Goal: Task Accomplishment & Management: Use online tool/utility

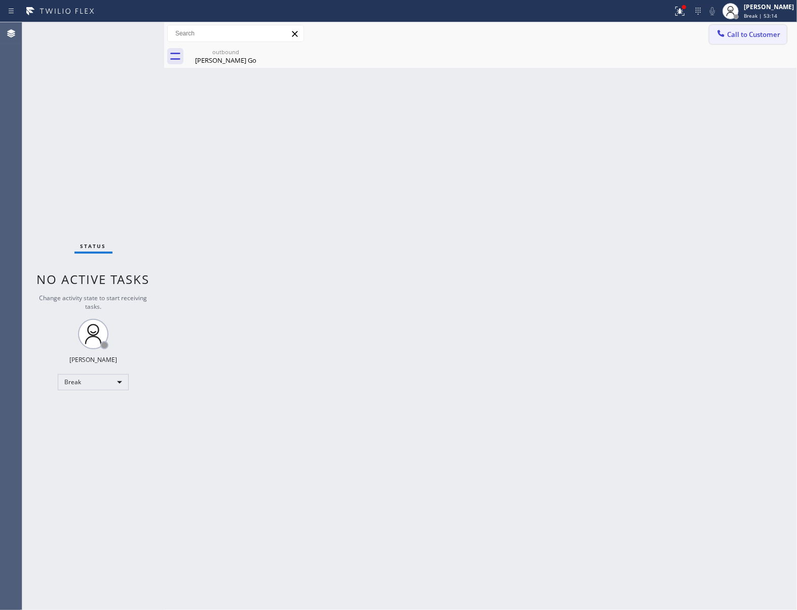
click at [751, 33] on span "Call to Customer" at bounding box center [753, 34] width 53 height 9
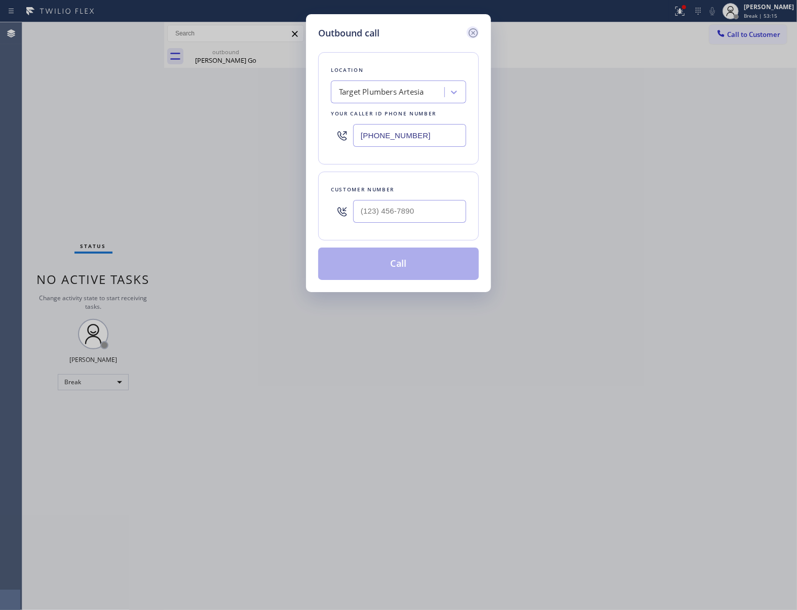
click at [475, 30] on icon at bounding box center [473, 33] width 12 height 12
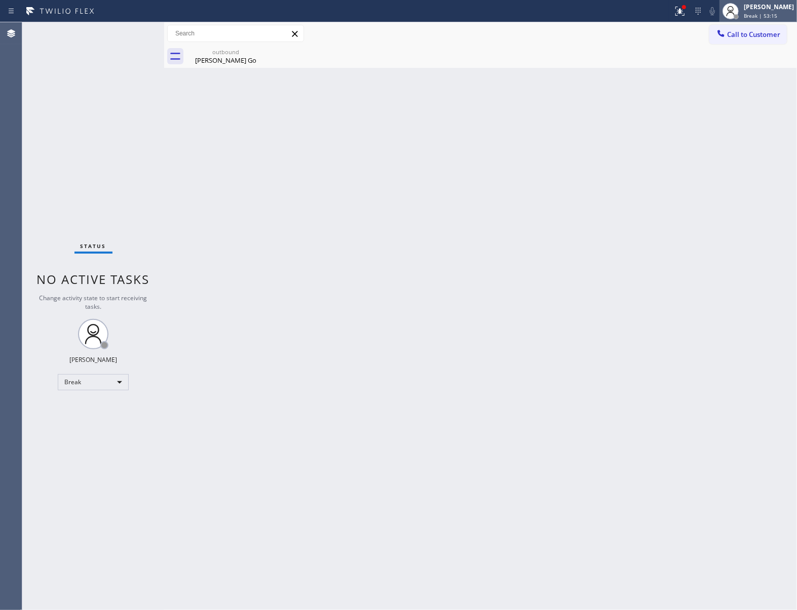
click at [783, 7] on div "[PERSON_NAME]" at bounding box center [769, 7] width 50 height 9
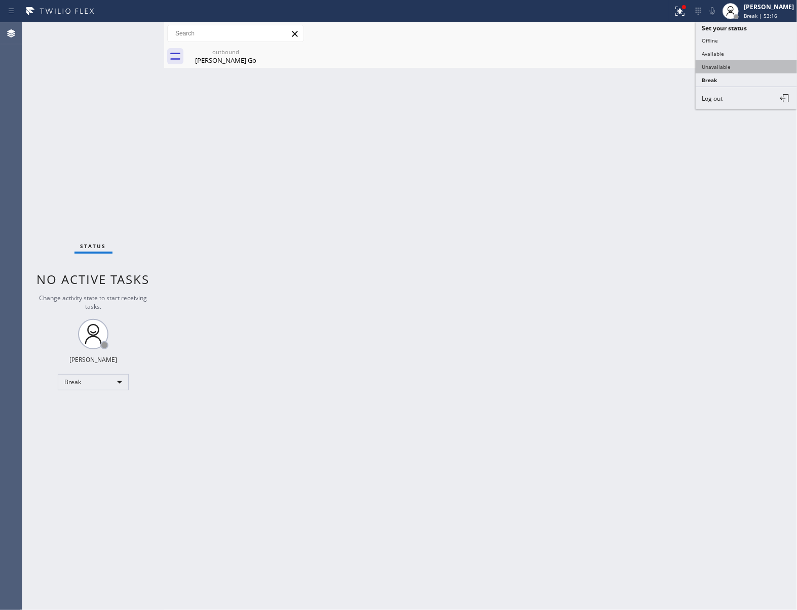
type input "[PHONE_NUMBER]"
click at [736, 64] on button "Unavailable" at bounding box center [745, 66] width 101 height 13
click at [759, 35] on span "Call to Customer" at bounding box center [753, 34] width 53 height 9
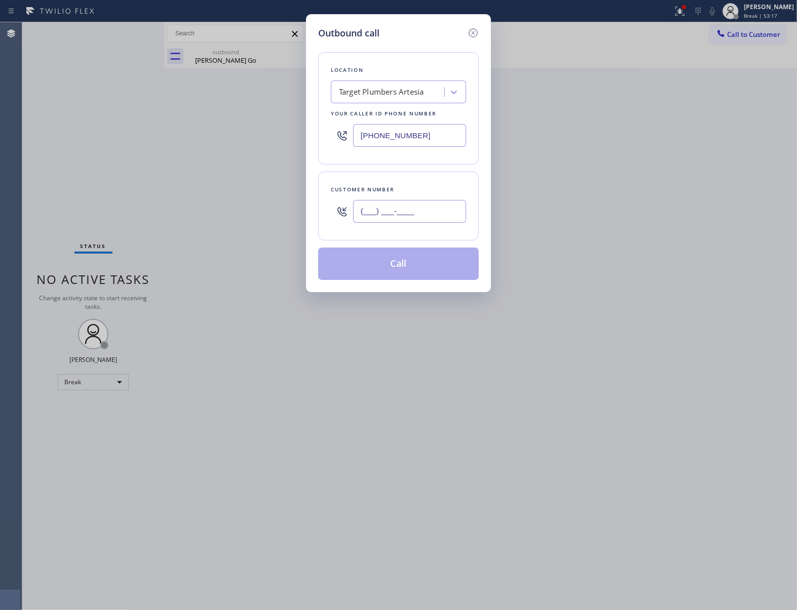
click at [416, 211] on input "(___) ___-____" at bounding box center [409, 211] width 113 height 23
paste input "408) 480-1634"
type input "[PHONE_NUMBER]"
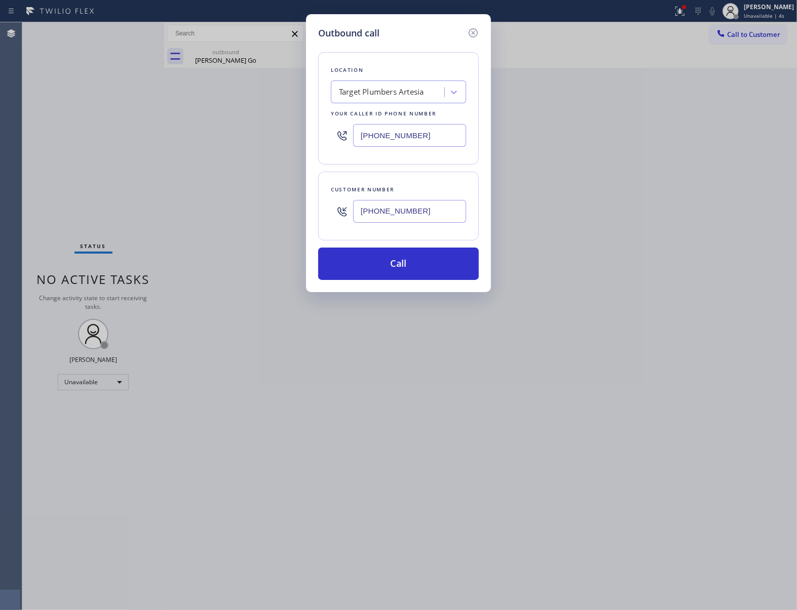
click at [414, 135] on input "[PHONE_NUMBER]" at bounding box center [409, 135] width 113 height 23
paste input "646) 612-7492"
type input "[PHONE_NUMBER]"
click at [413, 260] on button "Call" at bounding box center [398, 264] width 161 height 32
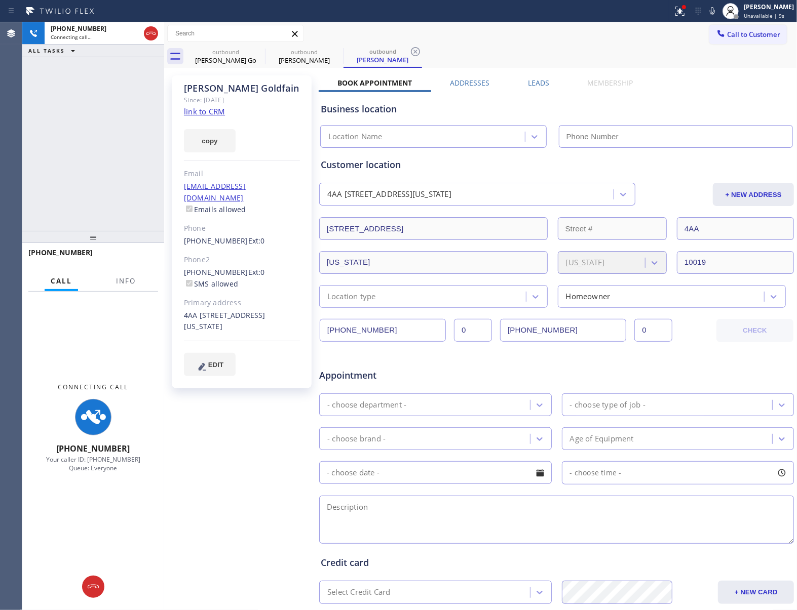
type input "[PHONE_NUMBER]"
click at [102, 140] on div "[PHONE_NUMBER] Connecting call… ALL TASKS ALL TASKS ACTIVE TASKS TASKS IN WRAP …" at bounding box center [93, 126] width 142 height 209
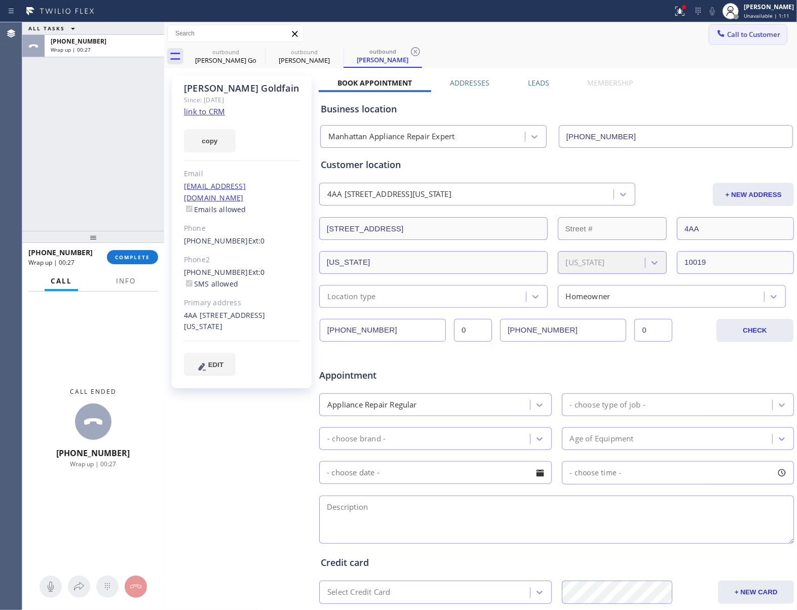
click at [732, 30] on span "Call to Customer" at bounding box center [753, 34] width 53 height 9
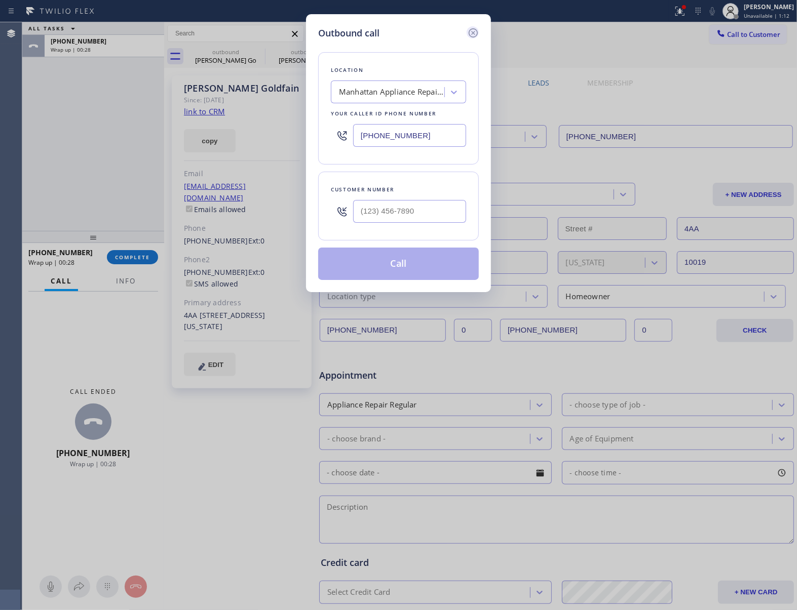
click at [472, 30] on icon at bounding box center [473, 33] width 12 height 12
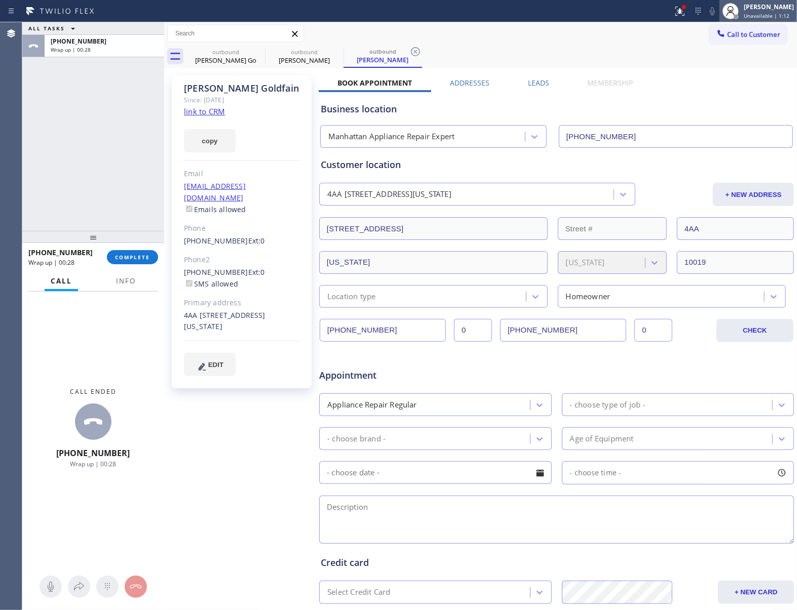
click at [762, 3] on div "[PERSON_NAME]" at bounding box center [769, 7] width 50 height 9
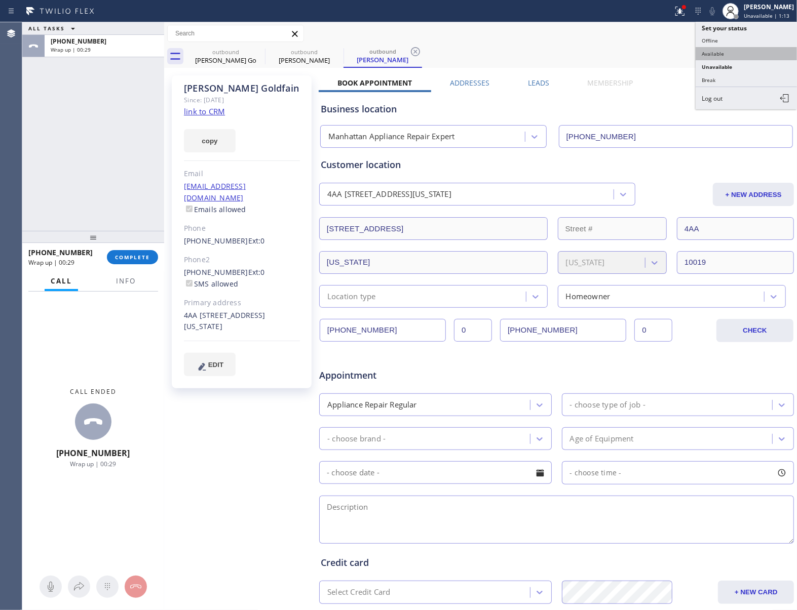
click at [718, 55] on button "Available" at bounding box center [745, 53] width 101 height 13
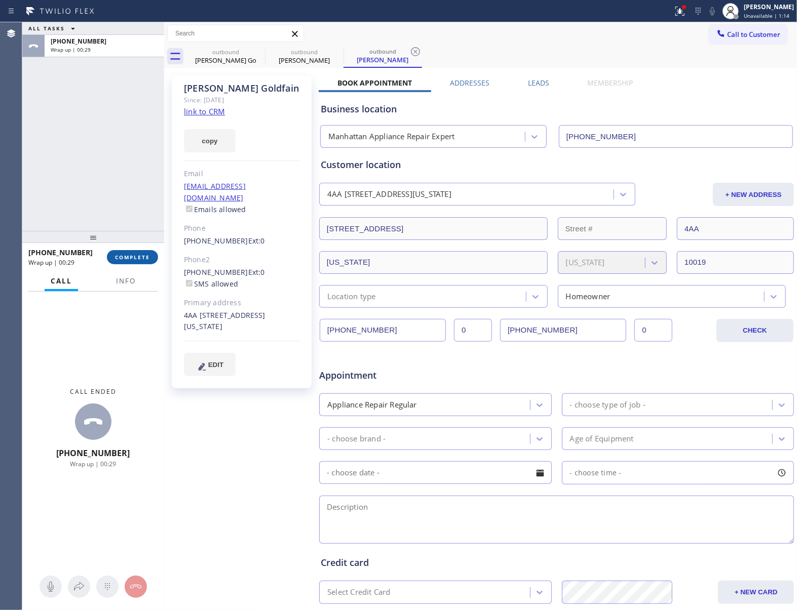
click at [139, 258] on span "COMPLETE" at bounding box center [132, 257] width 35 height 7
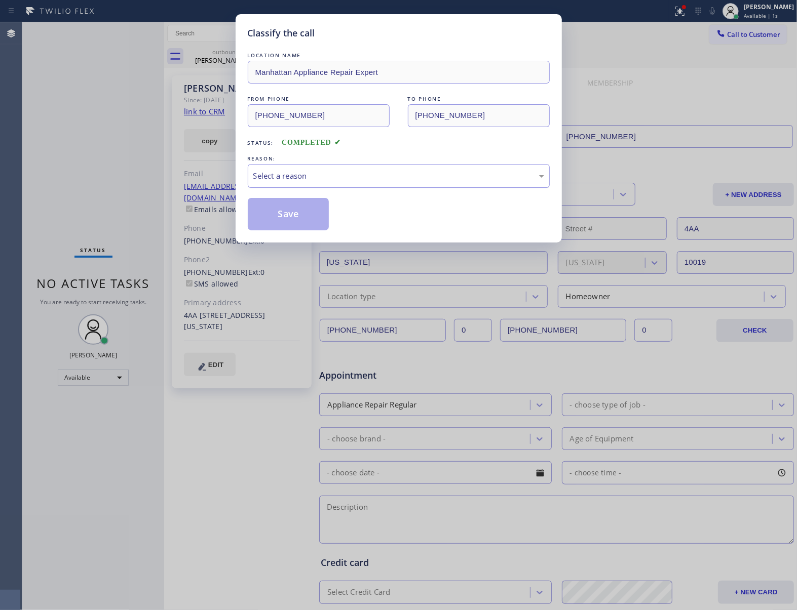
click at [350, 181] on div "Select a reason" at bounding box center [398, 176] width 291 height 12
click at [313, 213] on button "Save" at bounding box center [289, 214] width 82 height 32
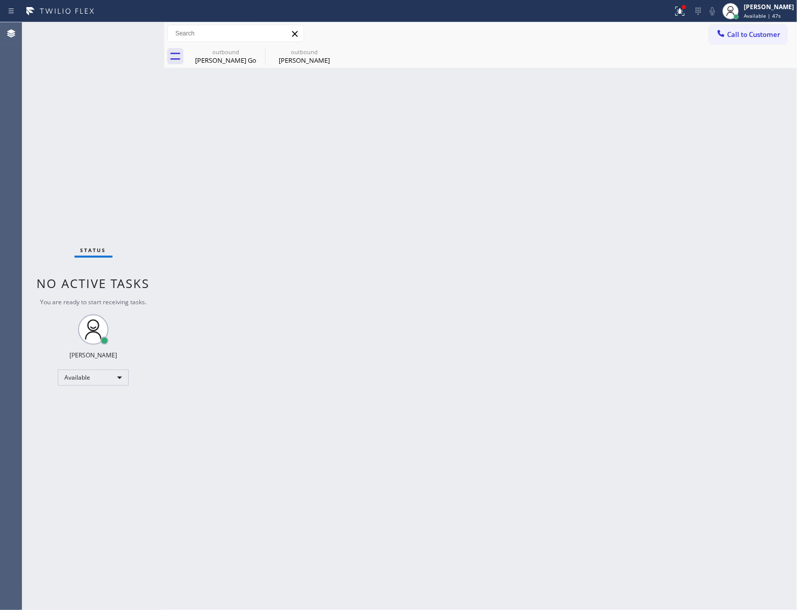
click at [719, 29] on icon at bounding box center [721, 33] width 10 height 10
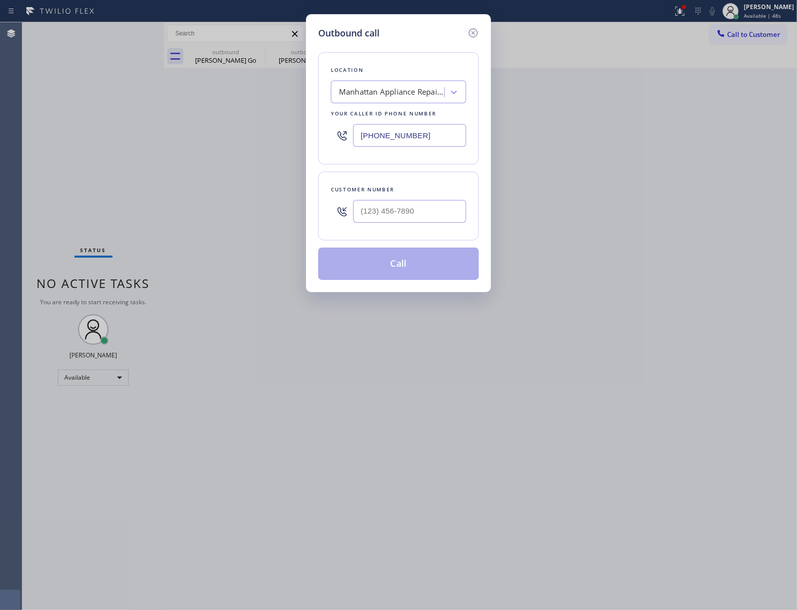
click at [373, 139] on input "[PHONE_NUMBER]" at bounding box center [409, 135] width 113 height 23
paste input "424) 304-1617"
type input "[PHONE_NUMBER]"
click at [384, 203] on input "(___) ___-____" at bounding box center [409, 211] width 113 height 23
paste input "800) 776-4663"
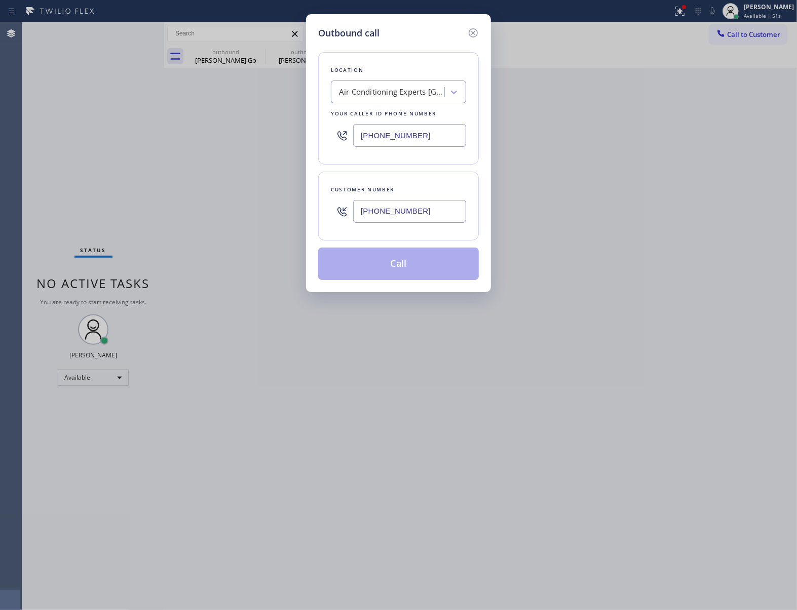
type input "[PHONE_NUMBER]"
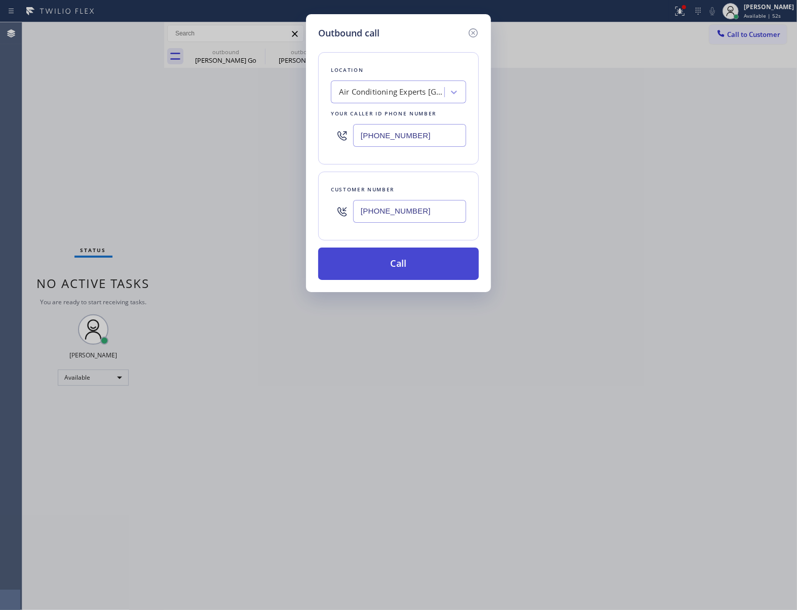
click at [407, 275] on button "Call" at bounding box center [398, 264] width 161 height 32
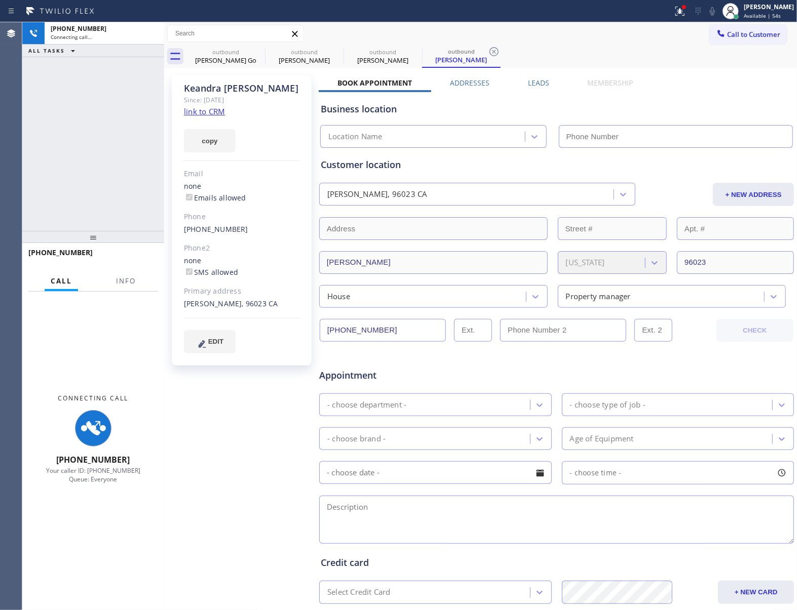
click at [207, 115] on link "link to CRM" at bounding box center [204, 111] width 41 height 10
type input "[PHONE_NUMBER]"
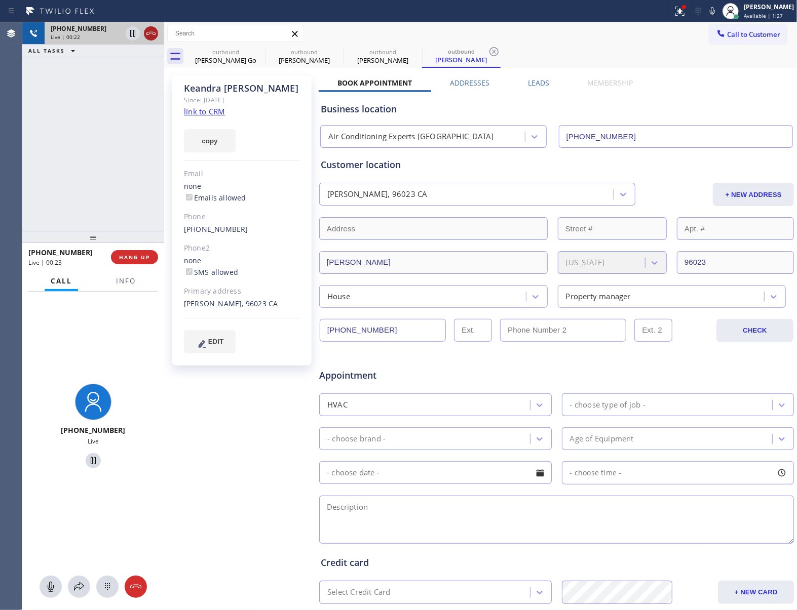
click at [152, 29] on icon at bounding box center [151, 33] width 12 height 12
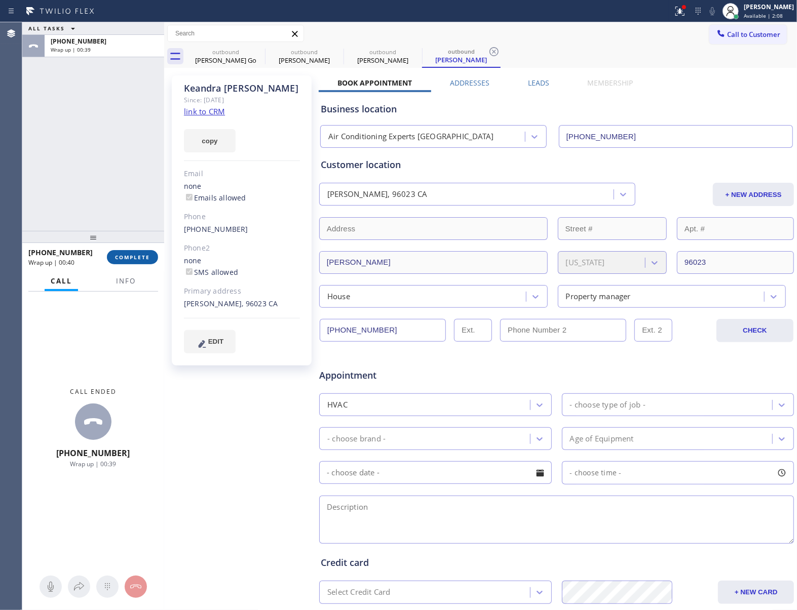
click at [140, 256] on span "COMPLETE" at bounding box center [132, 257] width 35 height 7
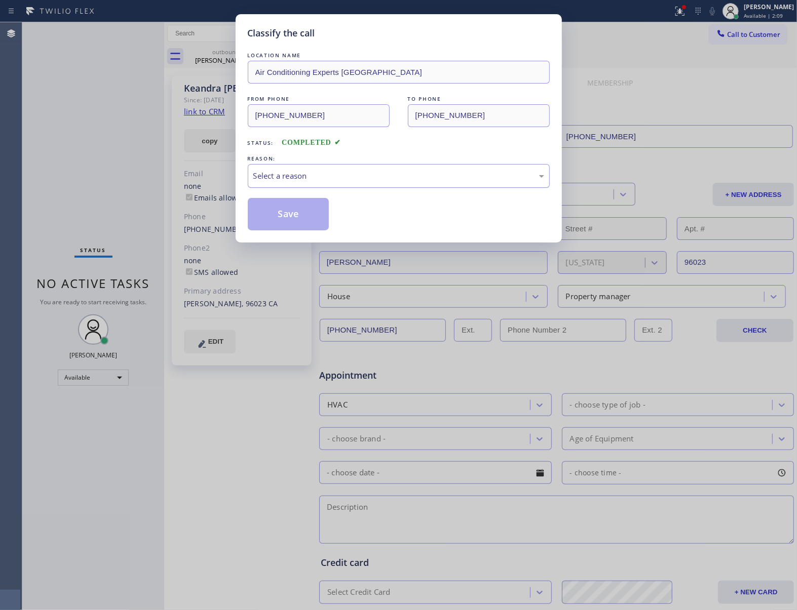
click at [303, 173] on div "Select a reason" at bounding box center [398, 176] width 291 height 12
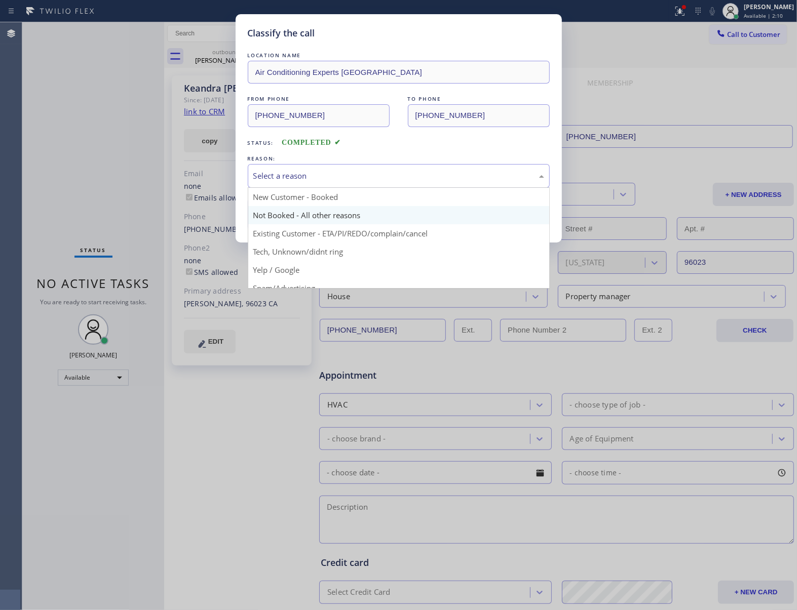
click at [284, 215] on button "Save" at bounding box center [289, 214] width 82 height 32
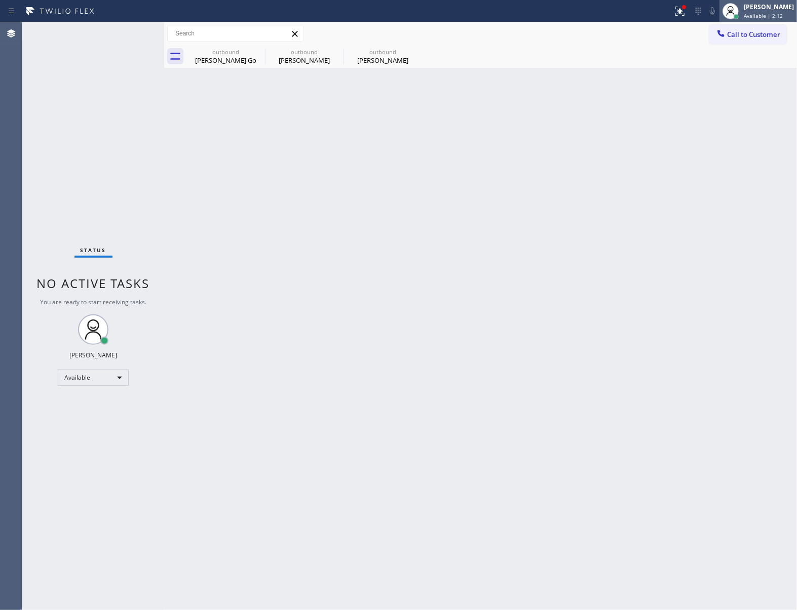
click at [748, 11] on div "[PERSON_NAME] Available | 2:12" at bounding box center [769, 11] width 55 height 18
drag, startPoint x: 642, startPoint y: 122, endPoint x: 784, endPoint y: 47, distance: 160.7
click at [645, 121] on div "Back to Dashboard Change Sender ID Customers Technicians Select a contact Outbo…" at bounding box center [480, 316] width 633 height 588
click at [768, 34] on span "Call to Customer" at bounding box center [753, 34] width 53 height 9
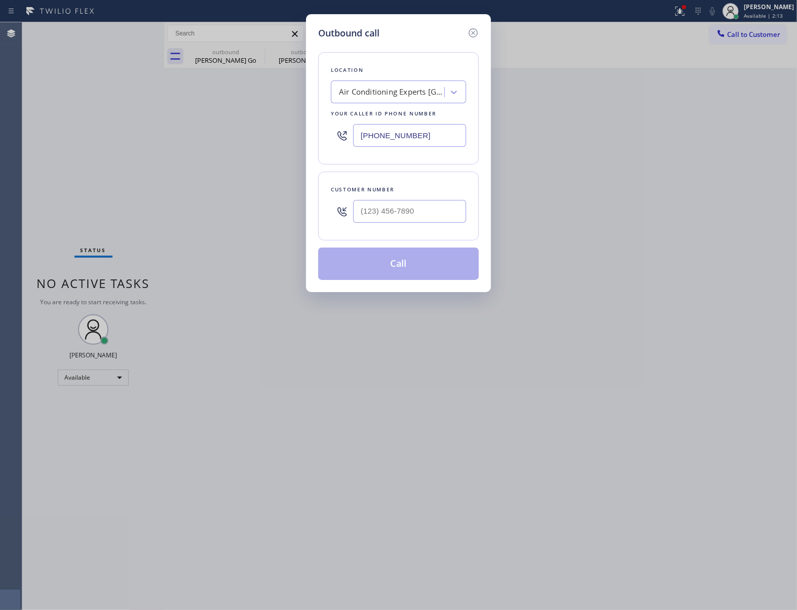
click at [420, 229] on div "Customer number" at bounding box center [398, 206] width 161 height 69
drag, startPoint x: 423, startPoint y: 215, endPoint x: 432, endPoint y: 208, distance: 10.8
click at [422, 214] on input "(___) ___-____" at bounding box center [409, 211] width 113 height 23
paste input "813) 956-4231"
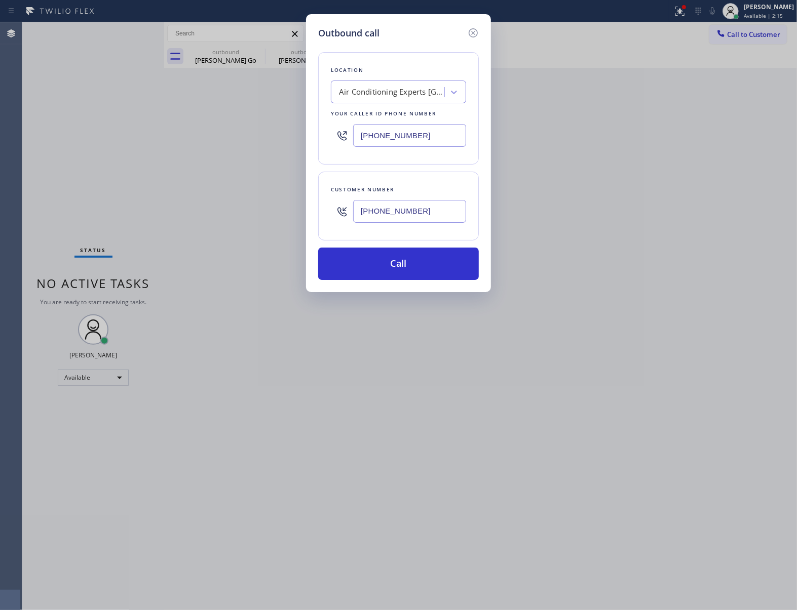
type input "[PHONE_NUMBER]"
click at [377, 93] on div "Air Conditioning Experts [GEOGRAPHIC_DATA]" at bounding box center [392, 93] width 106 height 12
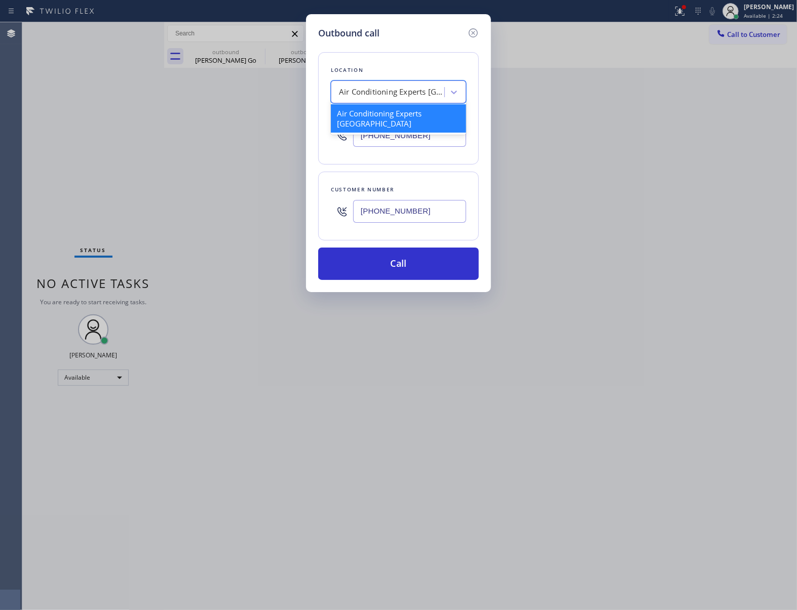
paste input "Manhattan Appliance Repair Expert"
type input "Manhattan Appliance Repair Expert"
click at [382, 123] on div "Manhattan Appliance Repair Expert" at bounding box center [398, 113] width 135 height 18
type input "[PHONE_NUMBER]"
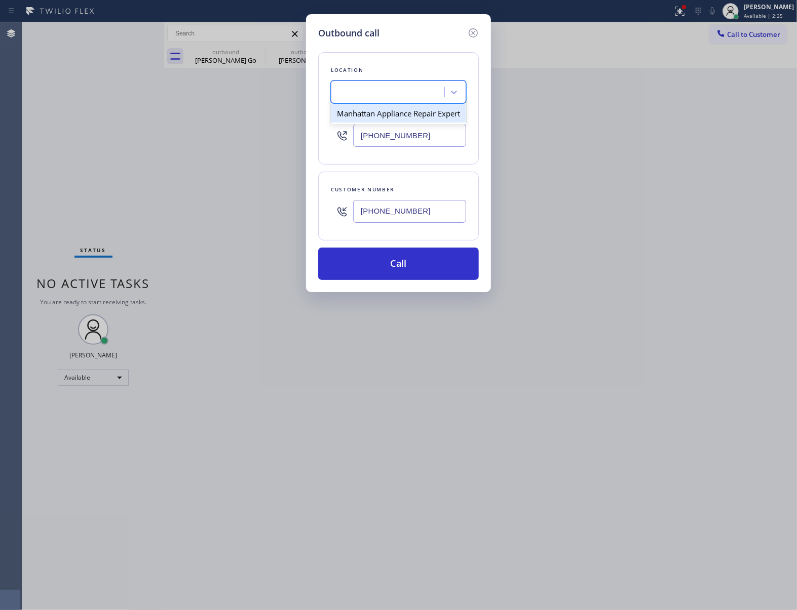
scroll to position [0, 1]
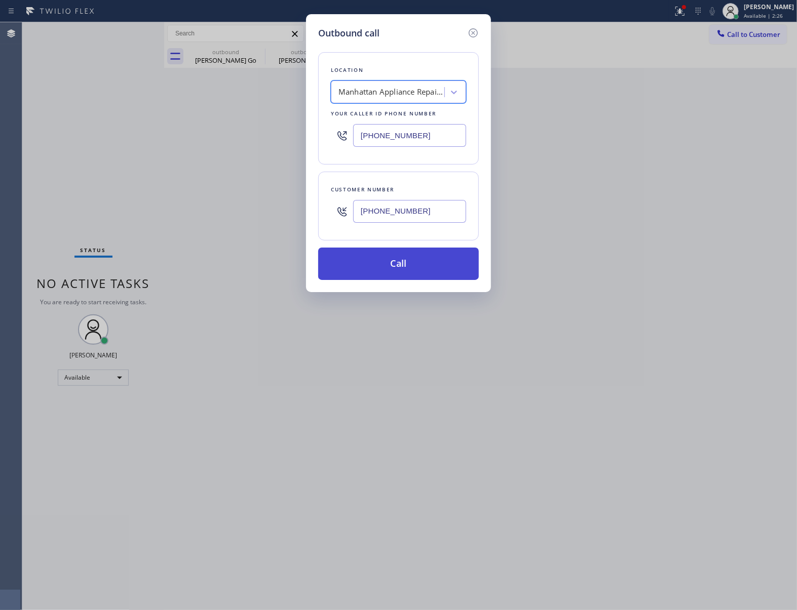
click at [412, 272] on button "Call" at bounding box center [398, 264] width 161 height 32
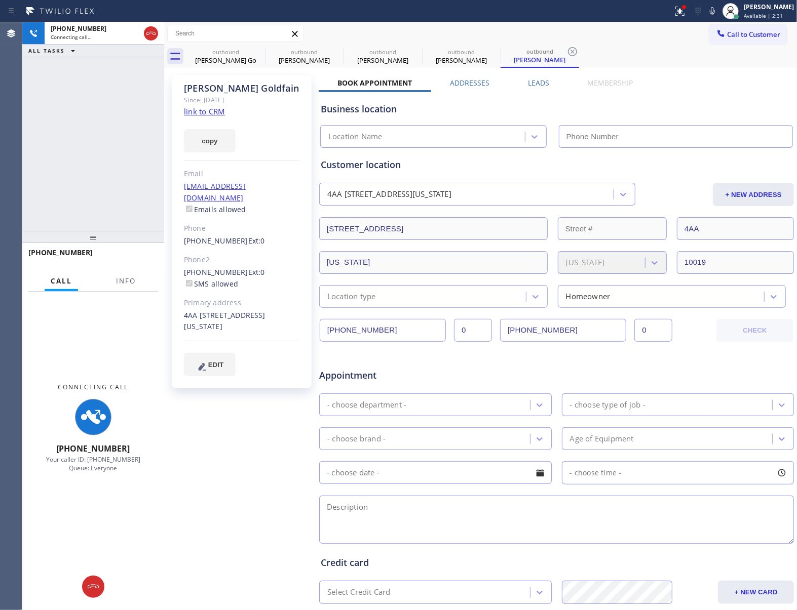
type input "[PHONE_NUMBER]"
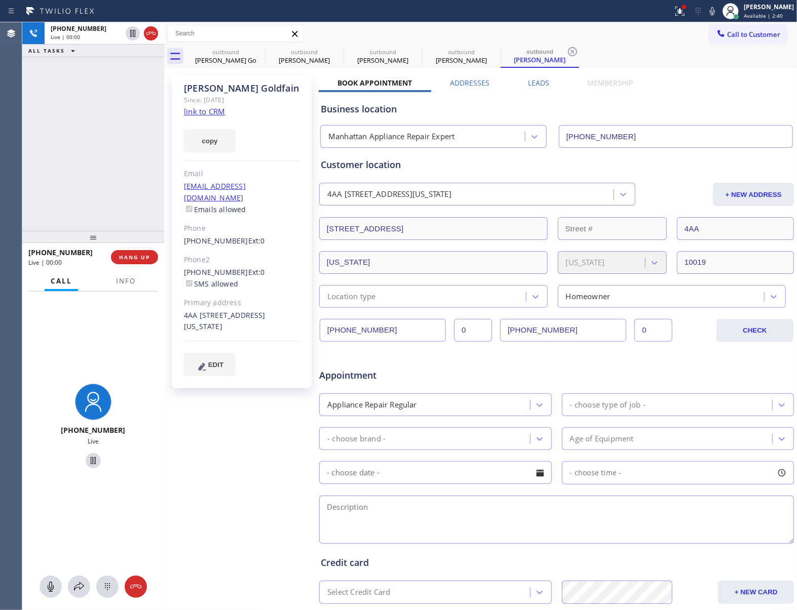
click at [118, 150] on div "[PHONE_NUMBER] Live | 00:00 ALL TASKS ALL TASKS ACTIVE TASKS TASKS IN WRAP UP" at bounding box center [93, 126] width 142 height 209
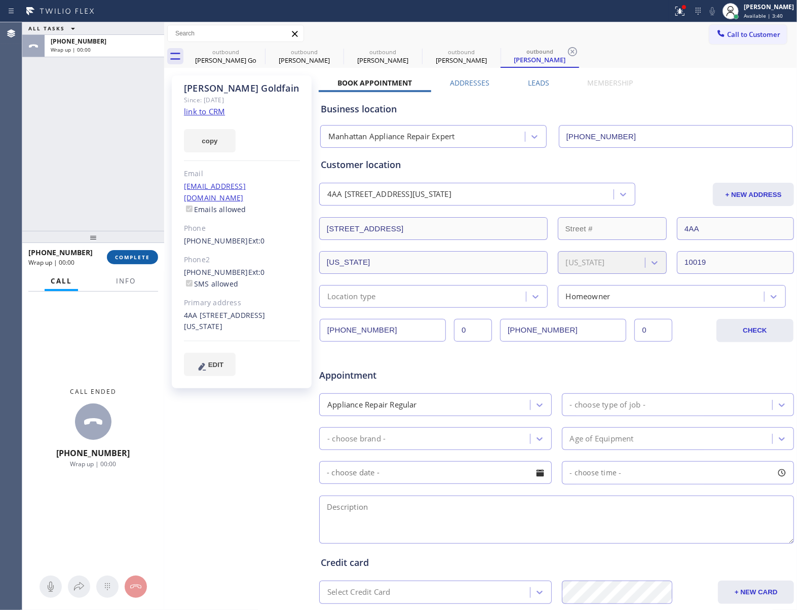
drag, startPoint x: 135, startPoint y: 258, endPoint x: 140, endPoint y: 260, distance: 5.9
click at [141, 260] on span "COMPLETE" at bounding box center [132, 257] width 35 height 7
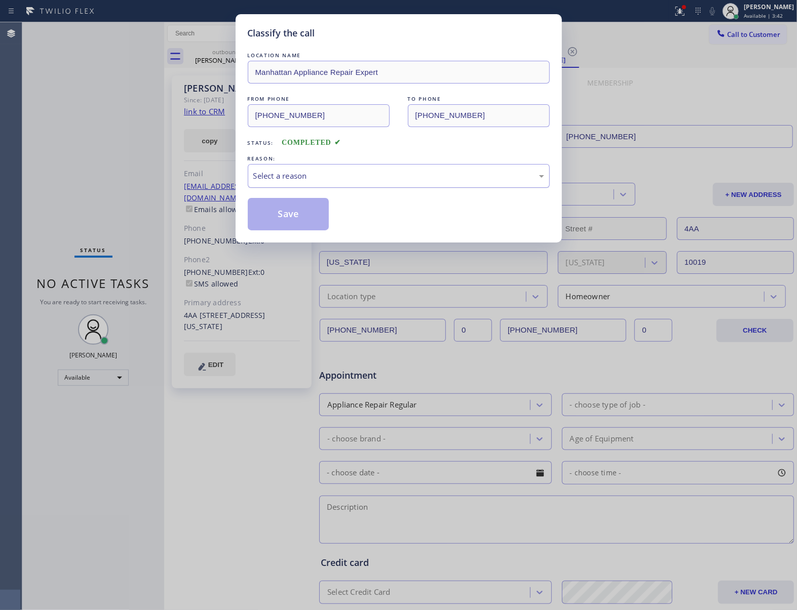
click at [291, 178] on div "Select a reason" at bounding box center [398, 176] width 291 height 12
click at [312, 219] on button "Save" at bounding box center [289, 214] width 82 height 32
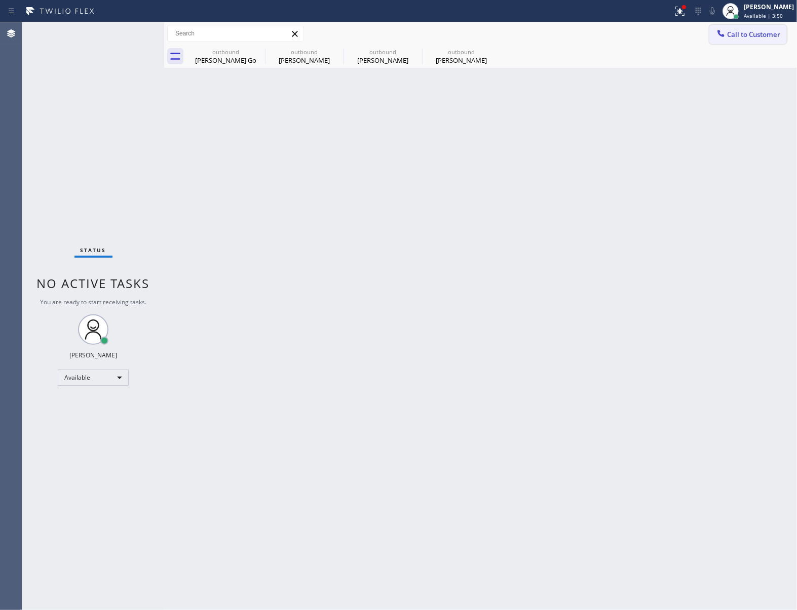
click at [771, 41] on button "Call to Customer" at bounding box center [748, 34] width 78 height 19
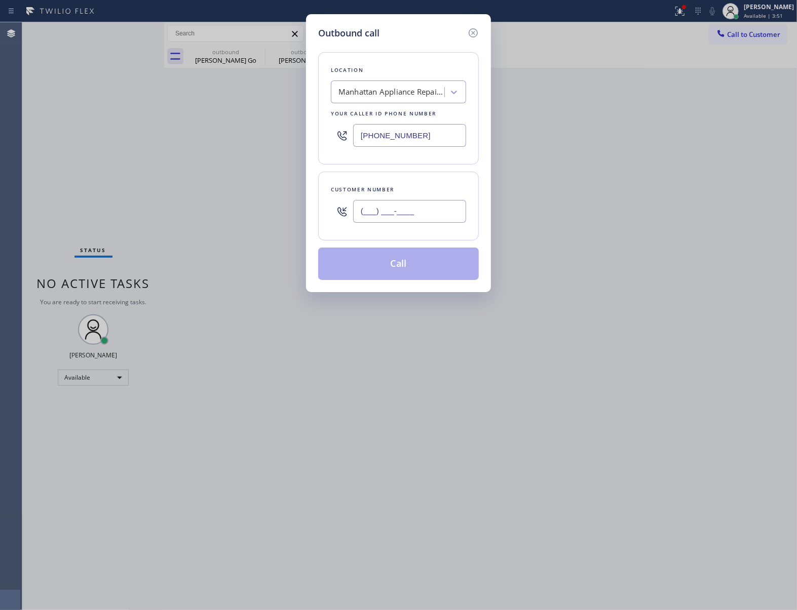
click at [396, 214] on input "(___) ___-____" at bounding box center [409, 211] width 113 height 23
paste input "408) 480-1634"
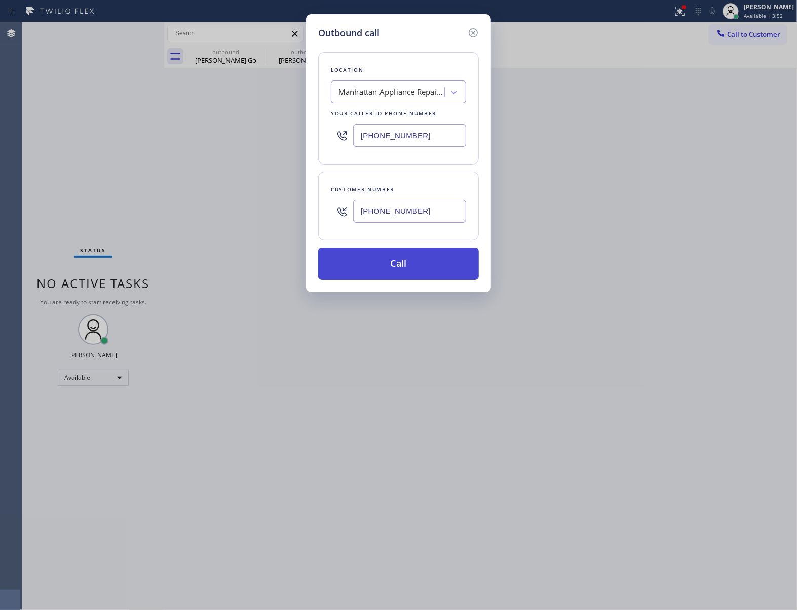
type input "[PHONE_NUMBER]"
click at [429, 266] on button "Call" at bounding box center [398, 264] width 161 height 32
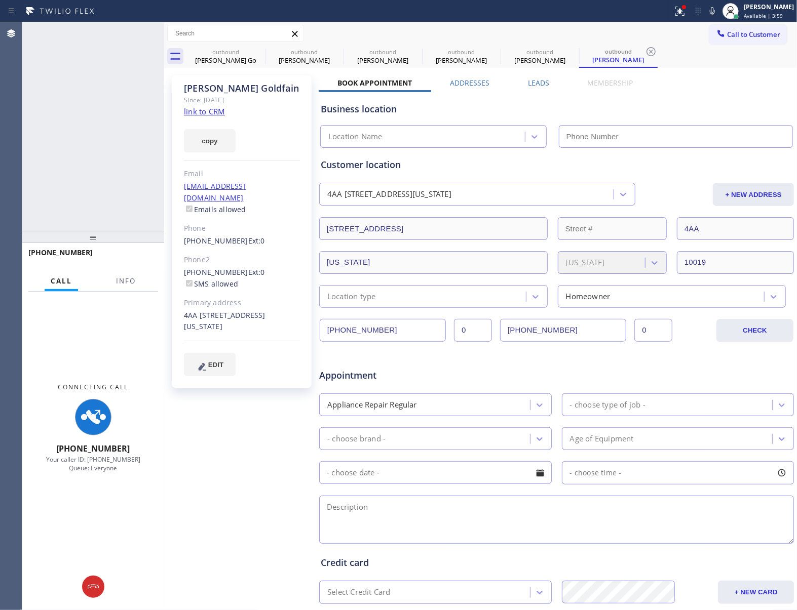
type input "[PHONE_NUMBER]"
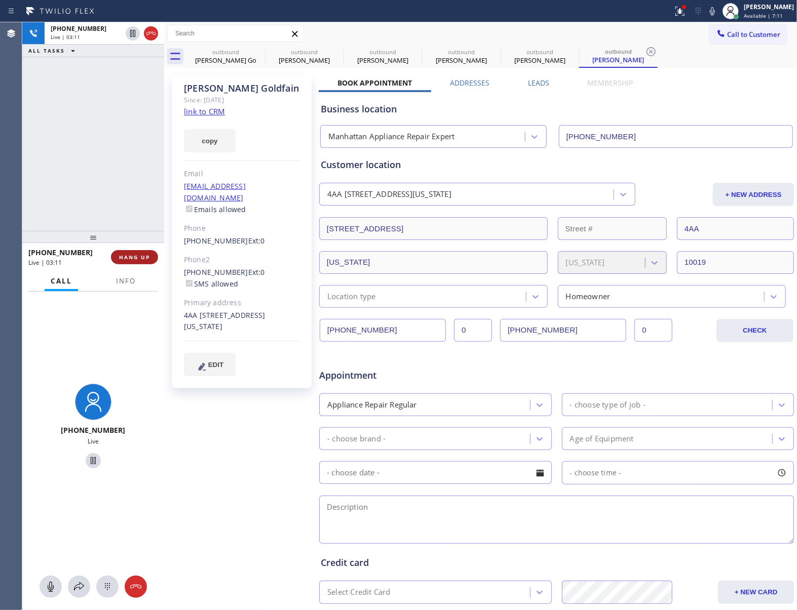
click at [142, 256] on span "HANG UP" at bounding box center [134, 257] width 31 height 7
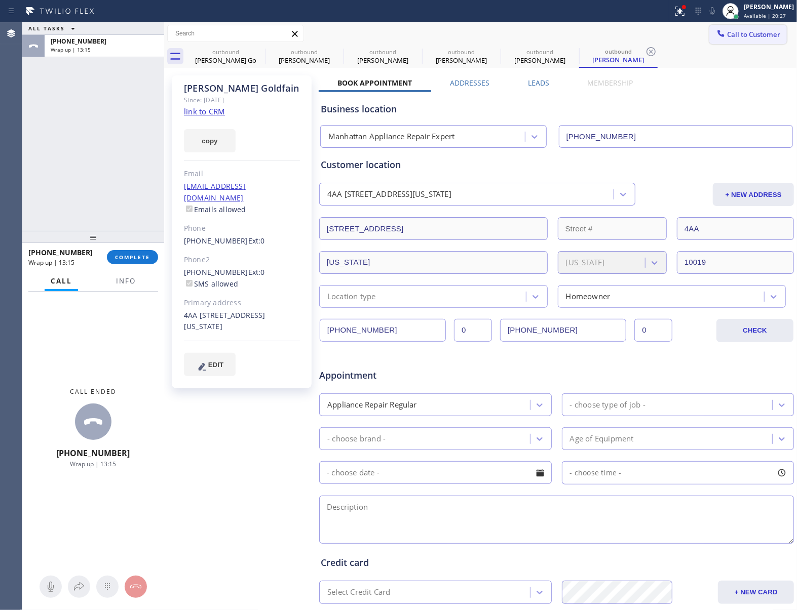
click at [758, 25] on button "Call to Customer" at bounding box center [748, 34] width 78 height 19
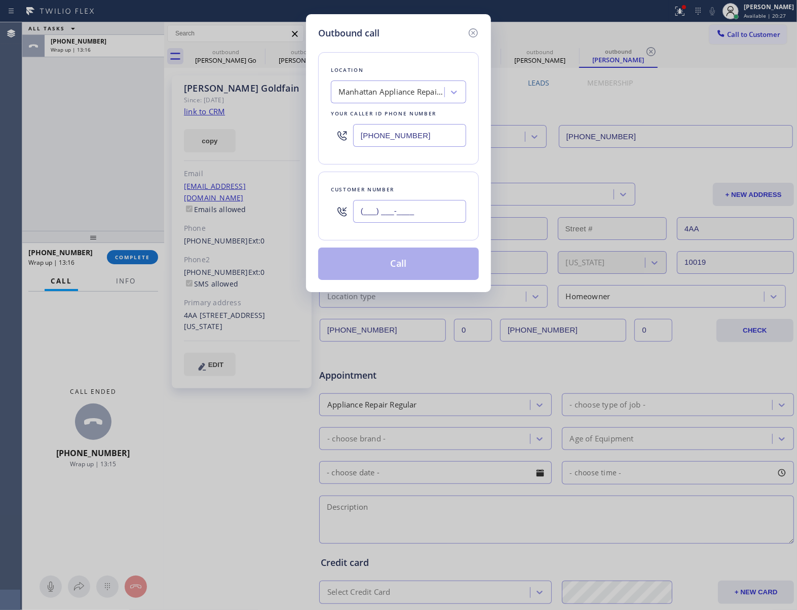
click at [431, 213] on input "(___) ___-____" at bounding box center [409, 211] width 113 height 23
paste input "408) 480-1634"
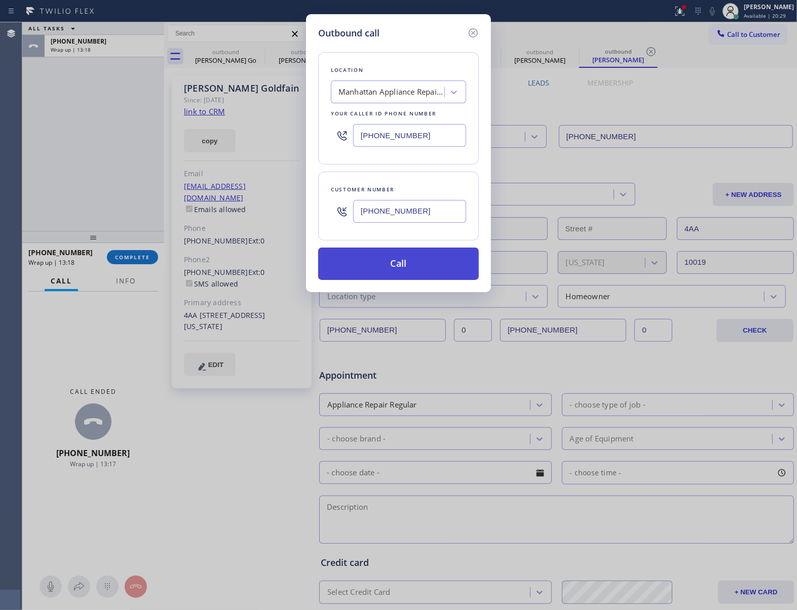
type input "[PHONE_NUMBER]"
click at [416, 274] on button "Call" at bounding box center [398, 264] width 161 height 32
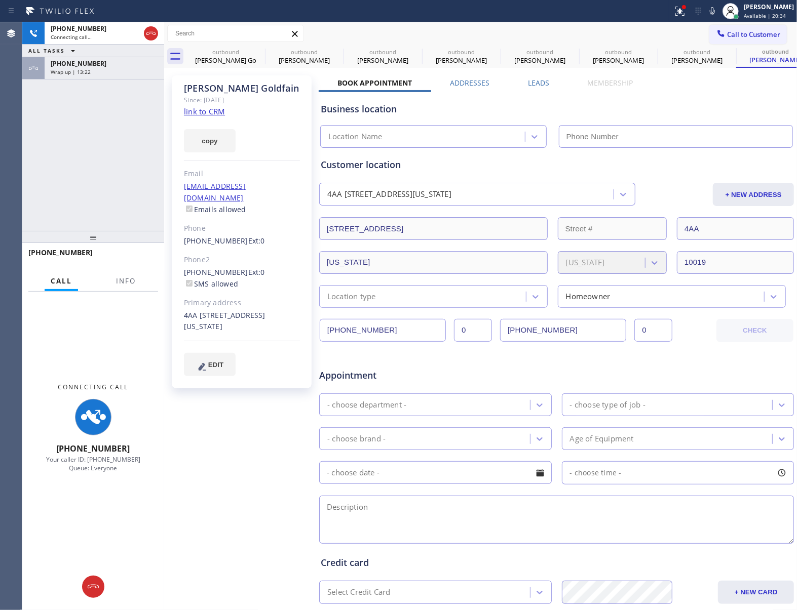
type input "[PHONE_NUMBER]"
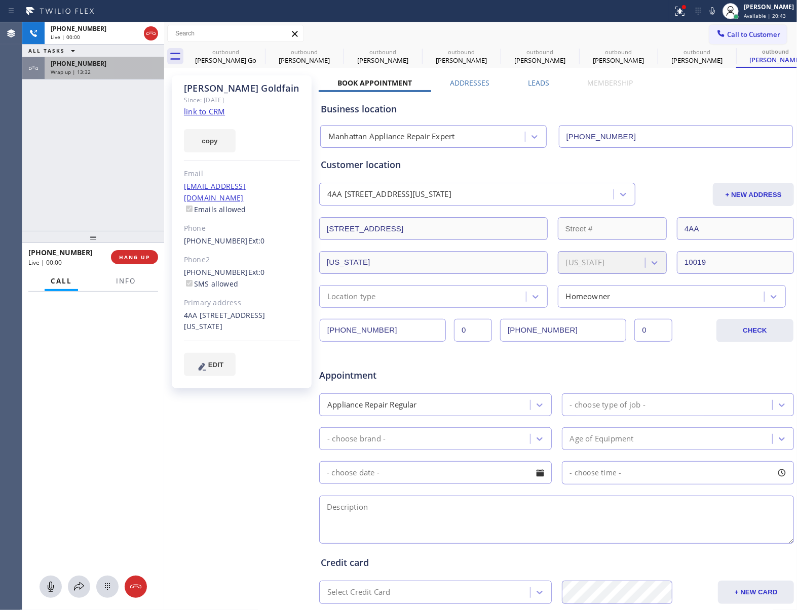
click at [113, 69] on div "Wrap up | 13:32" at bounding box center [104, 71] width 107 height 7
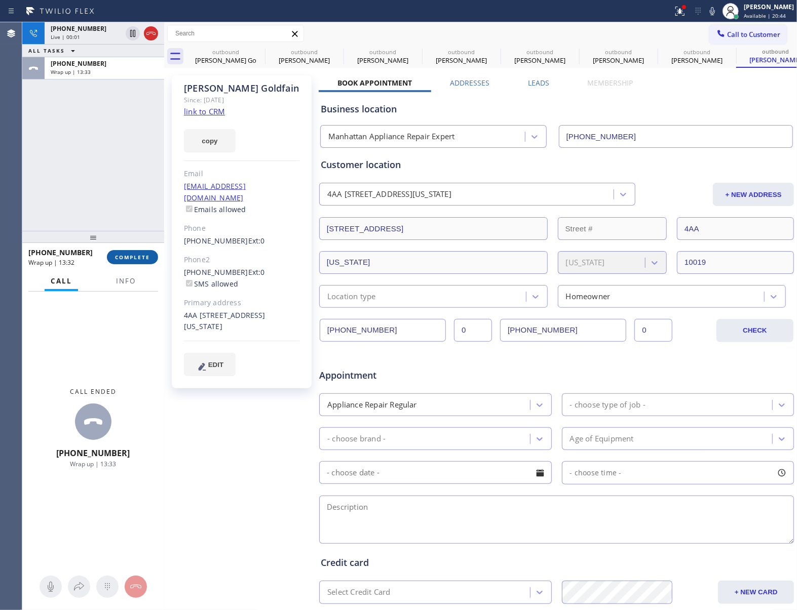
click at [141, 263] on button "COMPLETE" at bounding box center [132, 257] width 51 height 14
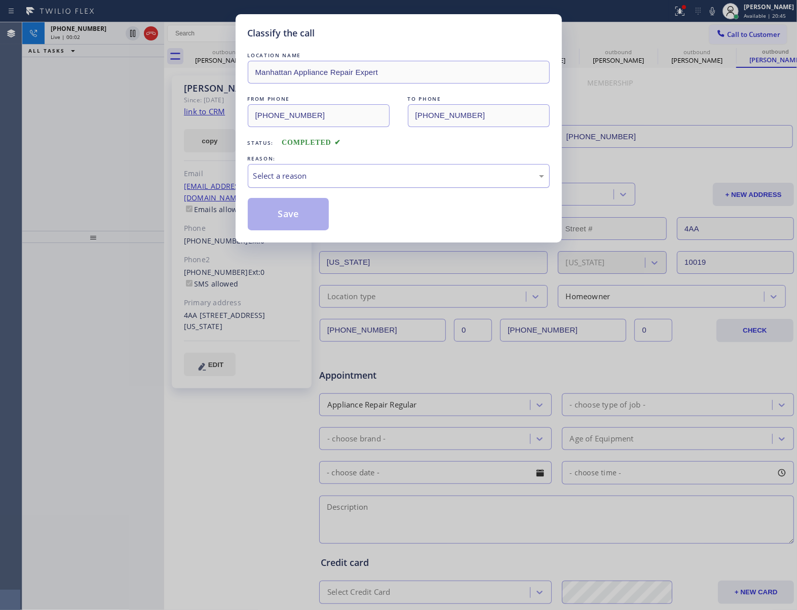
drag, startPoint x: 329, startPoint y: 173, endPoint x: 327, endPoint y: 182, distance: 9.8
click at [329, 173] on div "Select a reason" at bounding box center [398, 176] width 291 height 12
click at [316, 209] on button "Save" at bounding box center [289, 214] width 82 height 32
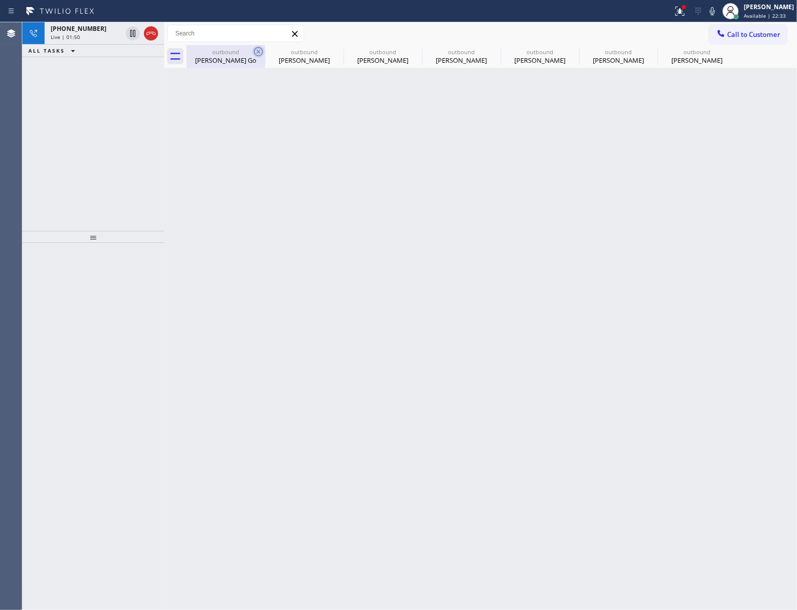
click at [258, 51] on icon at bounding box center [258, 51] width 9 height 9
click at [0, 0] on icon at bounding box center [0, 0] width 0 height 0
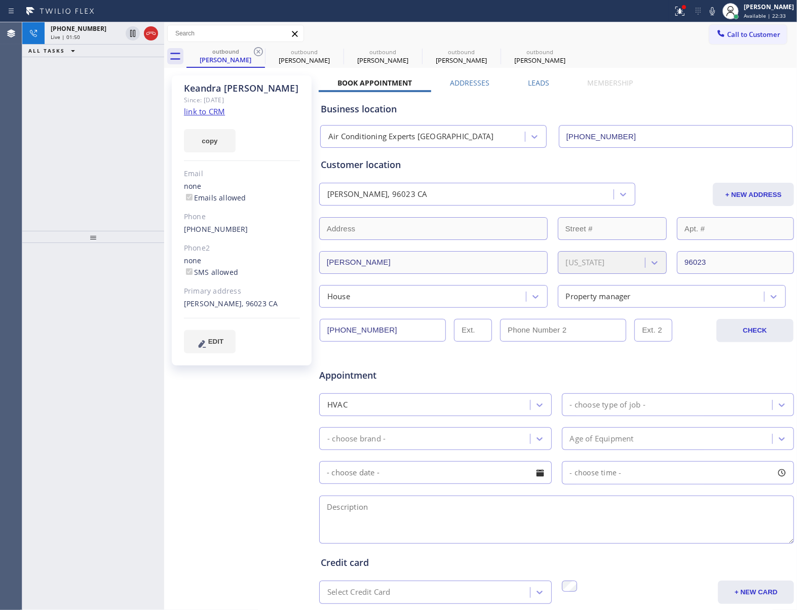
click at [258, 51] on icon at bounding box center [258, 51] width 9 height 9
click at [0, 0] on icon at bounding box center [0, 0] width 0 height 0
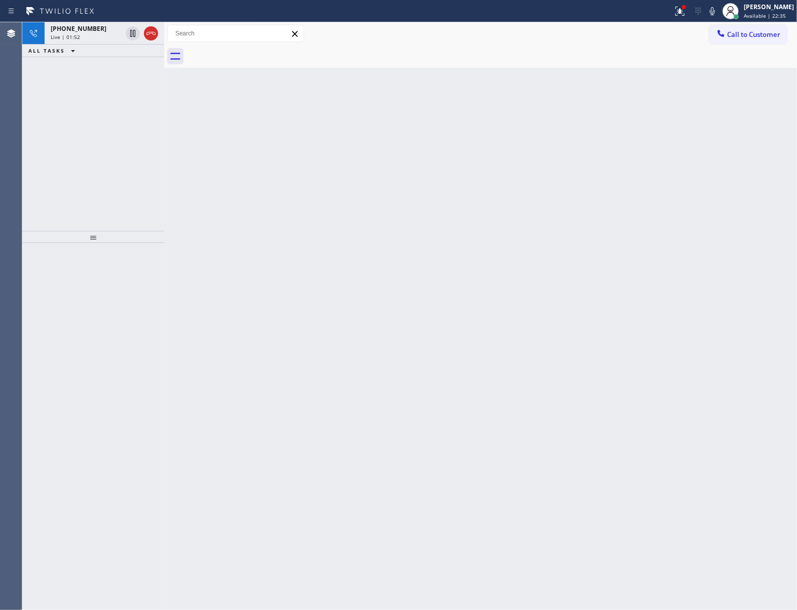
click at [258, 51] on div at bounding box center [491, 56] width 610 height 23
click at [669, 7] on div at bounding box center [680, 11] width 22 height 12
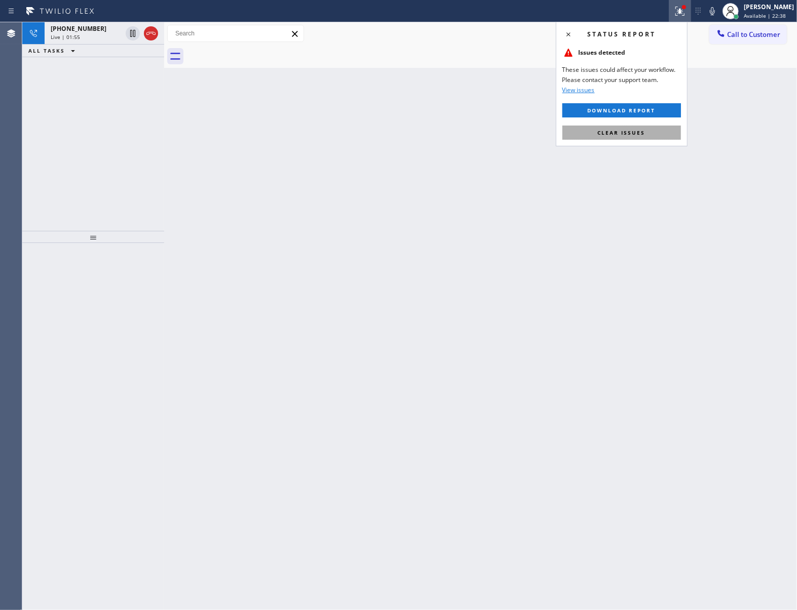
click at [643, 130] on span "Clear issues" at bounding box center [622, 132] width 48 height 7
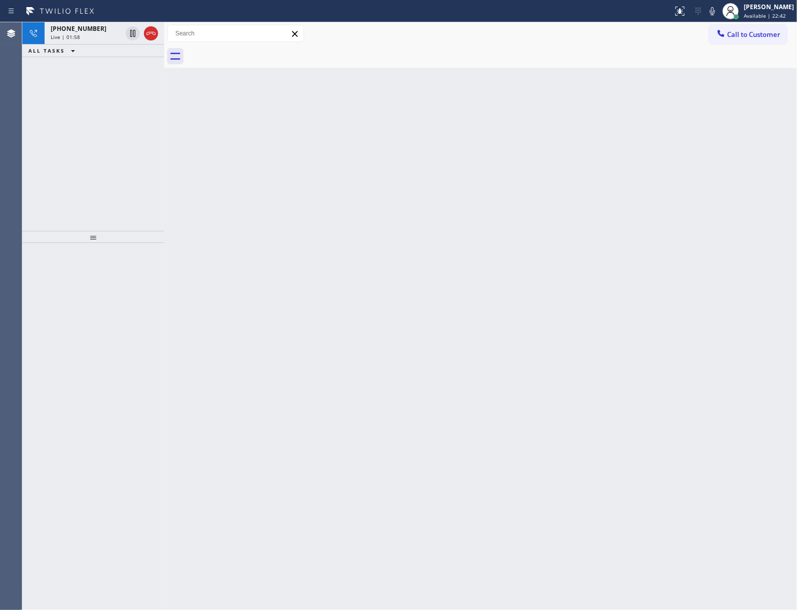
drag, startPoint x: 124, startPoint y: 189, endPoint x: 118, endPoint y: 126, distance: 64.2
click at [124, 189] on div "[PHONE_NUMBER] Live | 01:58 ALL TASKS ALL TASKS ACTIVE TASKS TASKS IN WRAP UP" at bounding box center [93, 126] width 142 height 209
click at [90, 37] on div "Live | 01:59" at bounding box center [86, 36] width 71 height 7
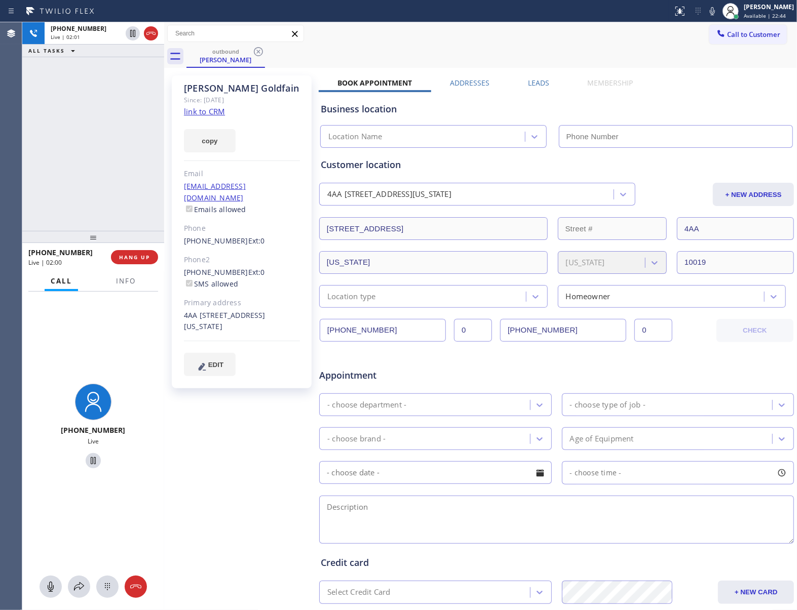
type input "[PHONE_NUMBER]"
drag, startPoint x: 264, startPoint y: 184, endPoint x: 177, endPoint y: 188, distance: 86.7
click at [177, 188] on div "[PERSON_NAME] Since: [DATE] link to CRM copy Email [EMAIL_ADDRESS][DOMAIN_NAME]…" at bounding box center [242, 231] width 140 height 313
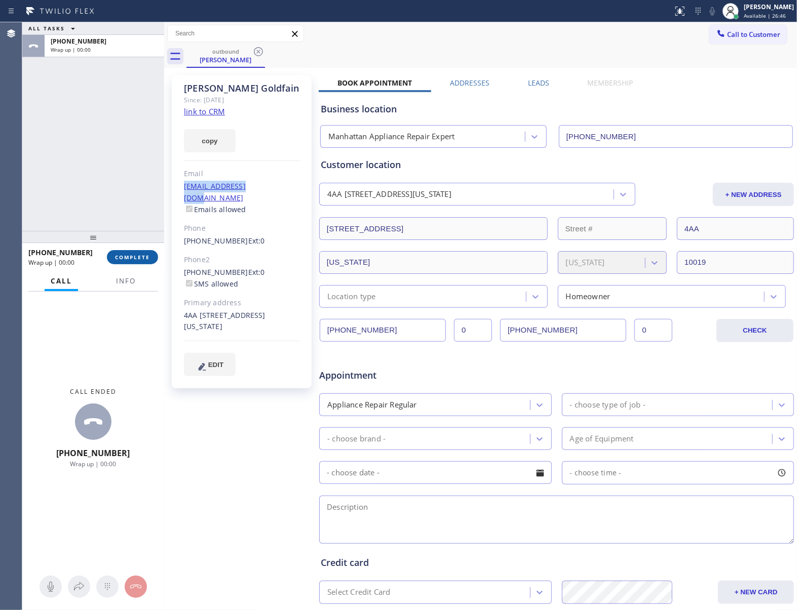
click at [142, 260] on span "COMPLETE" at bounding box center [132, 257] width 35 height 7
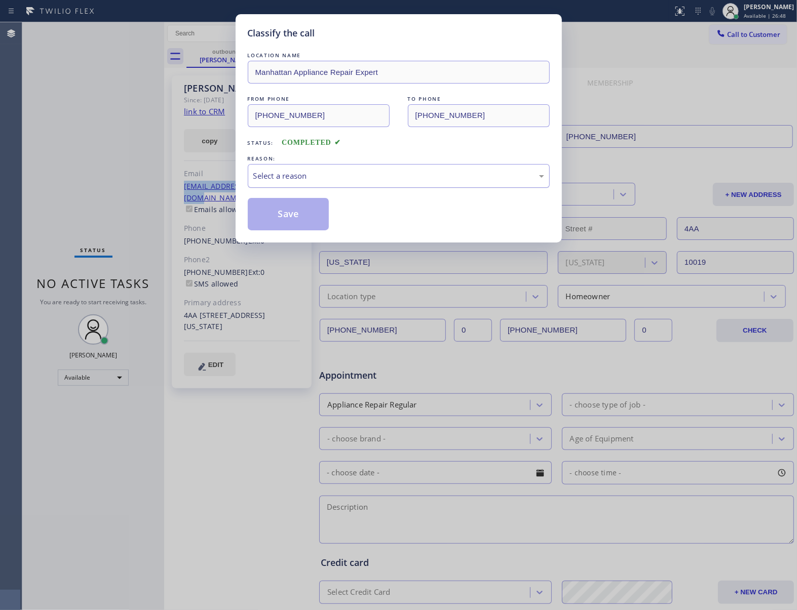
click at [322, 185] on div "Select a reason" at bounding box center [399, 176] width 302 height 24
click at [290, 222] on button "Save" at bounding box center [289, 214] width 82 height 32
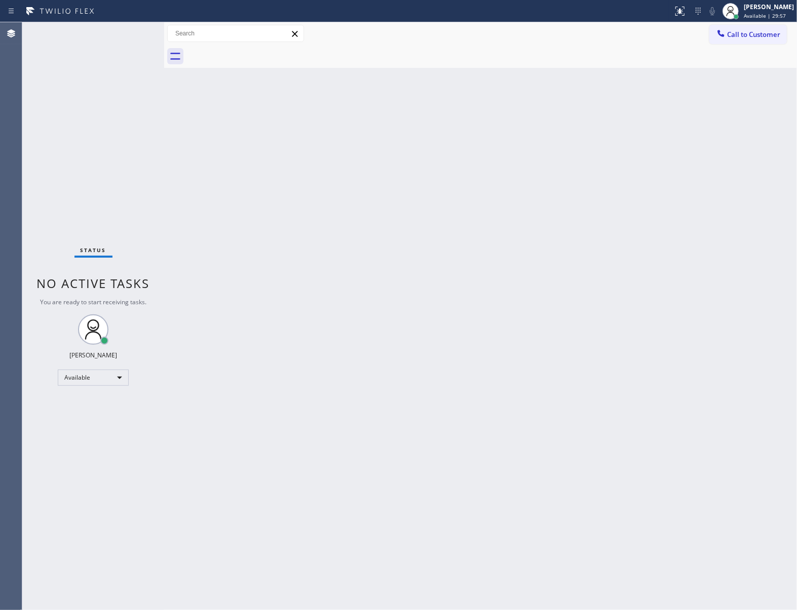
click at [557, 242] on div "Back to Dashboard Change Sender ID Customers Technicians Select a contact Outbo…" at bounding box center [480, 316] width 633 height 588
click at [150, 171] on div "Status No active tasks You are ready to start receiving tasks. [PERSON_NAME] Av…" at bounding box center [93, 316] width 142 height 588
click at [751, 37] on span "Call to Customer" at bounding box center [753, 34] width 53 height 9
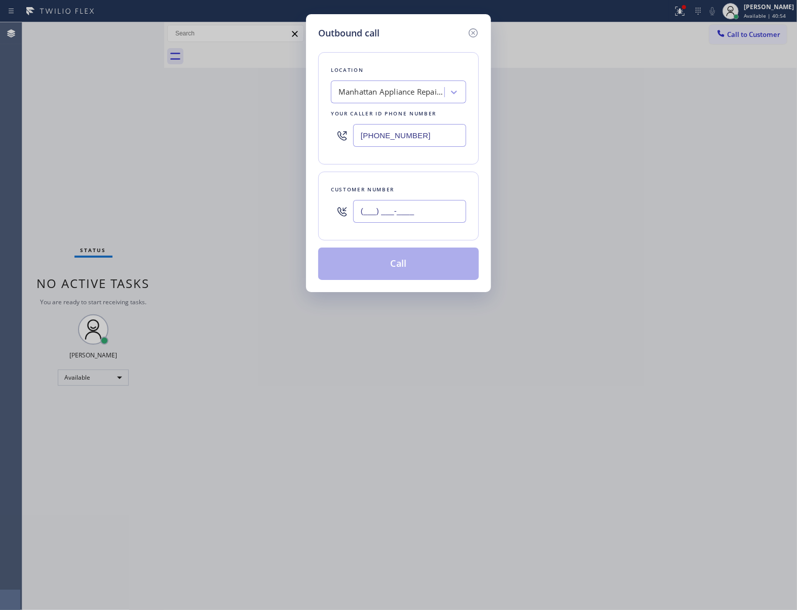
click at [388, 206] on input "(___) ___-____" at bounding box center [409, 211] width 113 height 23
paste input "480) 239-0347"
type input "[PHONE_NUMBER]"
click at [383, 102] on div "Manhattan Appliance Repair Expert" at bounding box center [398, 92] width 135 height 23
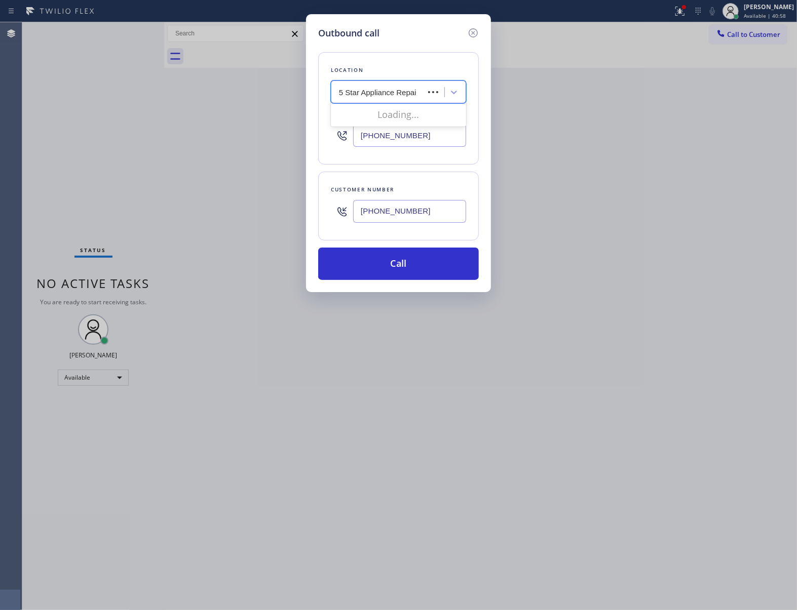
type input "5 Star Appliance Repair"
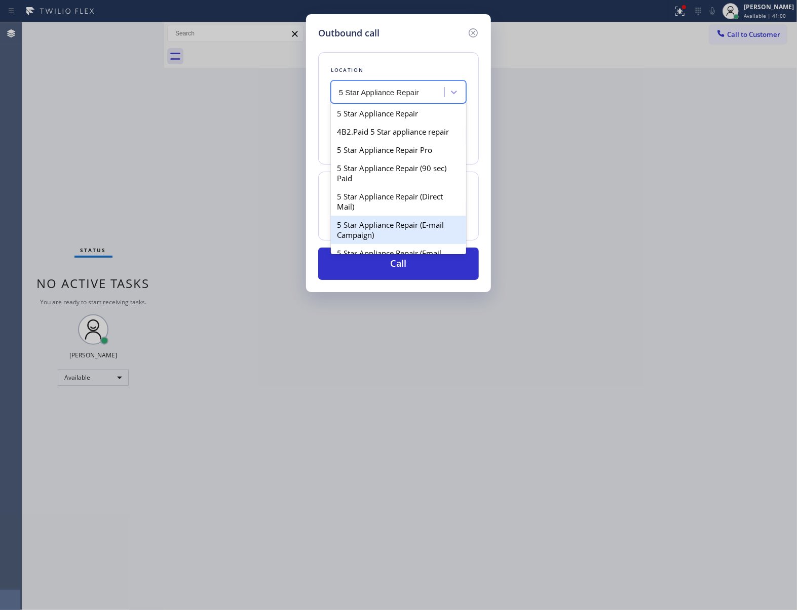
click at [403, 243] on div "5 Star Appliance Repair (E-mail Campaign)" at bounding box center [398, 230] width 135 height 28
type input "[PHONE_NUMBER]"
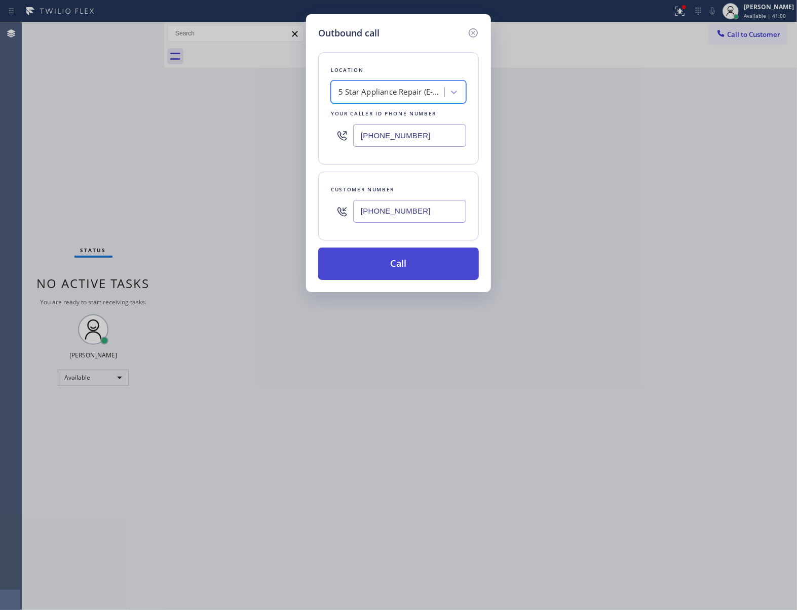
drag, startPoint x: 412, startPoint y: 268, endPoint x: 430, endPoint y: 281, distance: 21.8
click at [412, 269] on button "Call" at bounding box center [398, 264] width 161 height 32
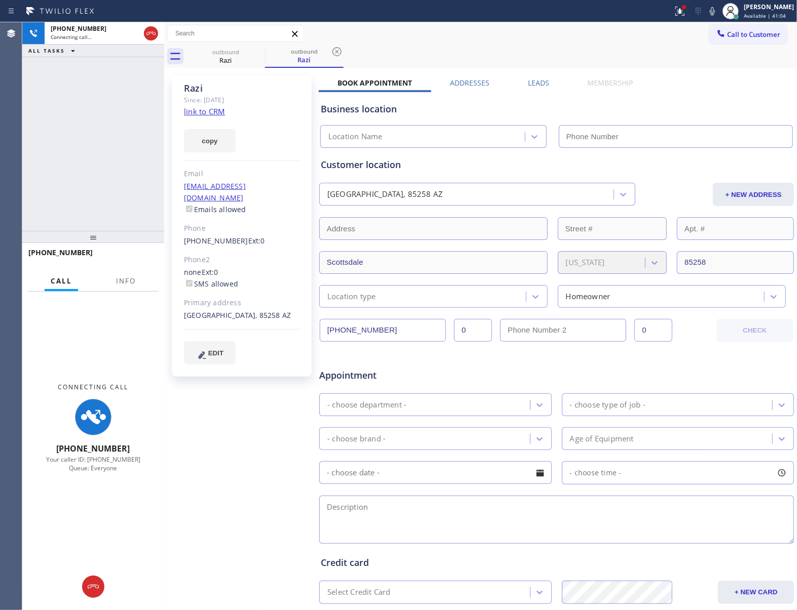
type input "[PHONE_NUMBER]"
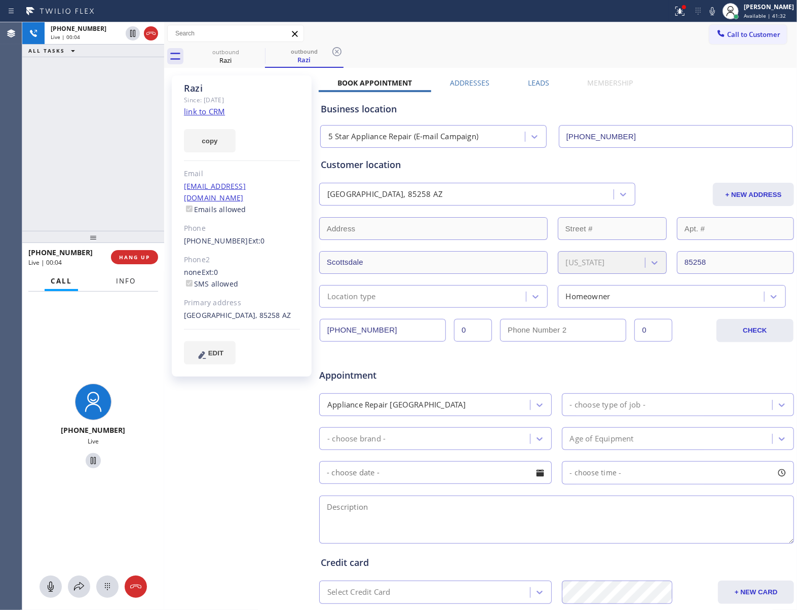
click at [130, 284] on span "Info" at bounding box center [126, 281] width 20 height 9
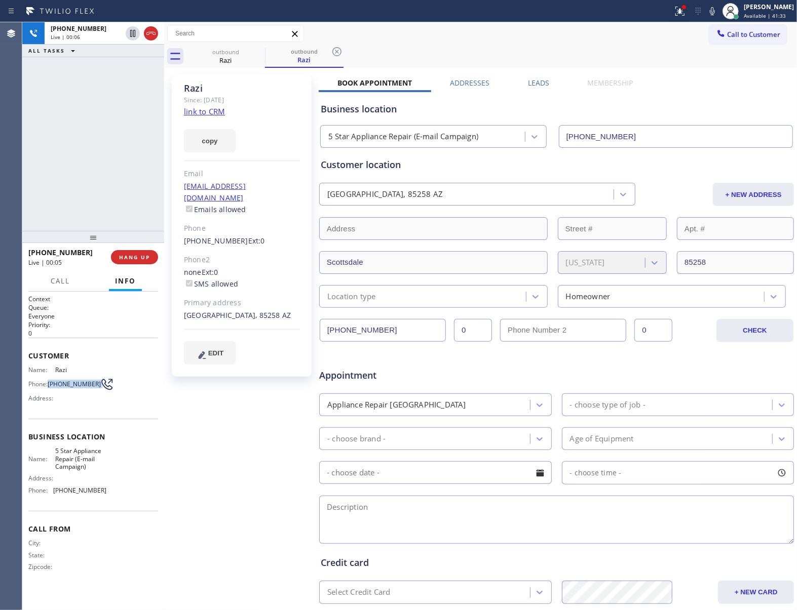
drag, startPoint x: 51, startPoint y: 381, endPoint x: 98, endPoint y: 389, distance: 47.2
click at [98, 389] on div "Phone: [PHONE_NUMBER]" at bounding box center [67, 384] width 78 height 12
copy div "[PHONE_NUMBER]"
click at [138, 261] on button "HANG UP" at bounding box center [134, 257] width 47 height 14
drag, startPoint x: 748, startPoint y: 27, endPoint x: 562, endPoint y: 132, distance: 213.7
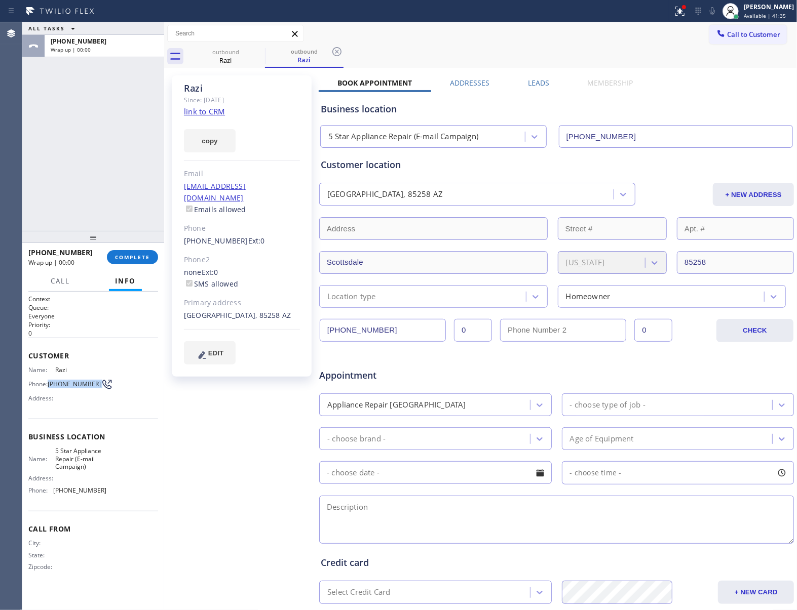
click at [748, 27] on button "Call to Customer" at bounding box center [748, 34] width 78 height 19
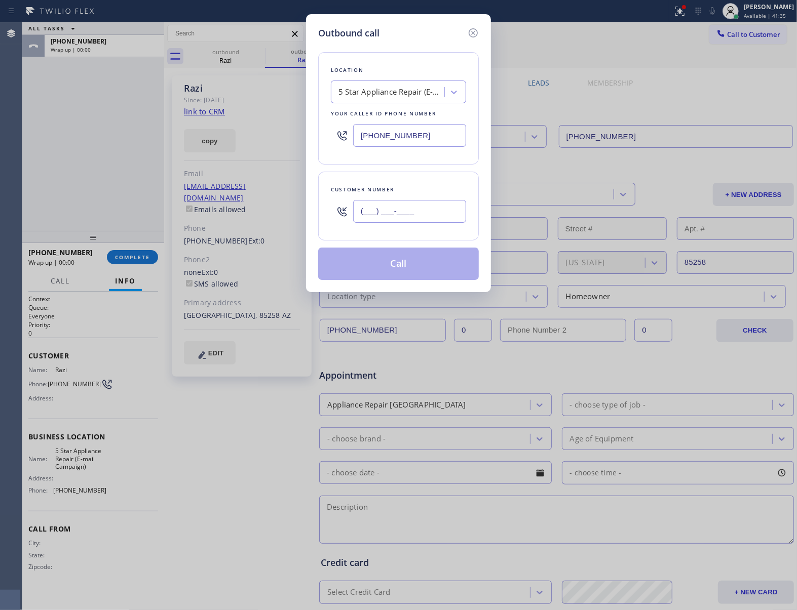
click at [422, 205] on input "(___) ___-____" at bounding box center [409, 211] width 113 height 23
paste input "480) 239-0347"
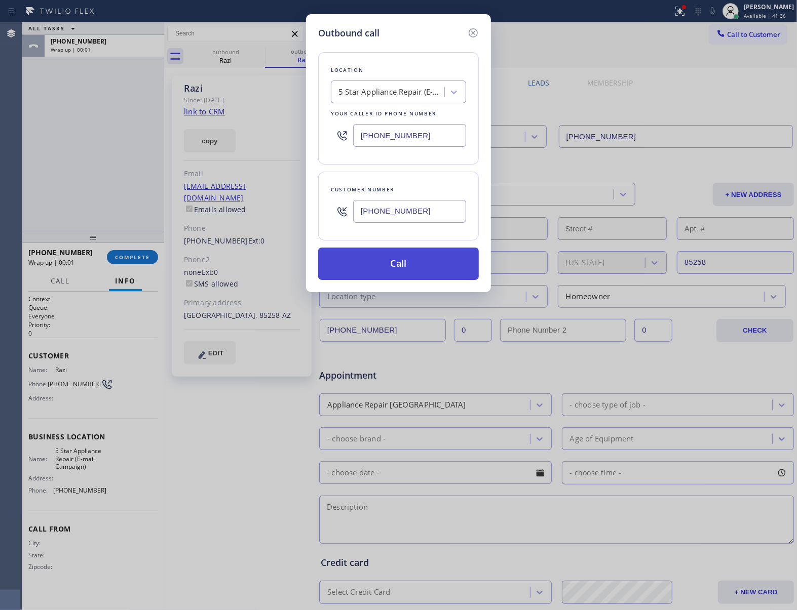
type input "[PHONE_NUMBER]"
click at [436, 266] on button "Call" at bounding box center [398, 264] width 161 height 32
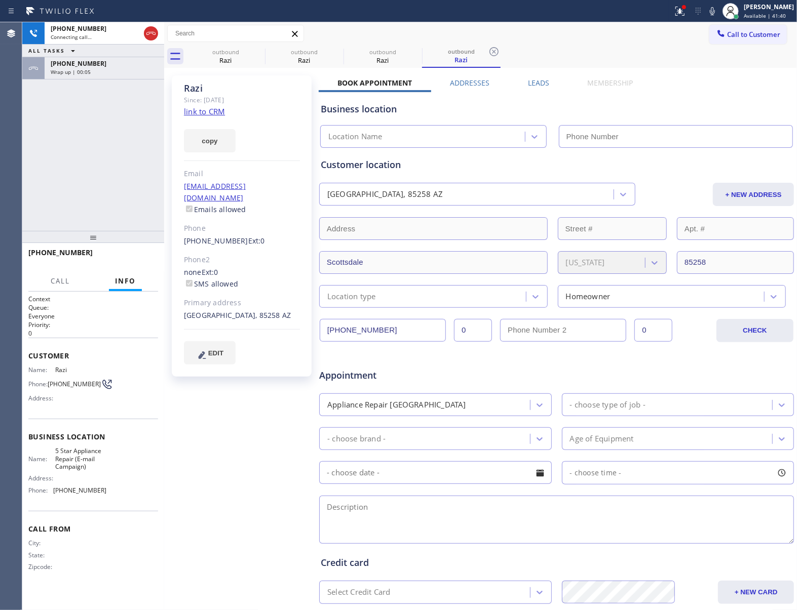
type input "[PHONE_NUMBER]"
click at [150, 45] on div "ALL TASKS ALL TASKS ACTIVE TASKS TASKS IN WRAP UP" at bounding box center [93, 51] width 142 height 13
click at [149, 45] on div "ALL TASKS ALL TASKS ACTIVE TASKS TASKS IN WRAP UP" at bounding box center [93, 51] width 142 height 13
click at [142, 256] on span "HANG UP" at bounding box center [134, 257] width 31 height 7
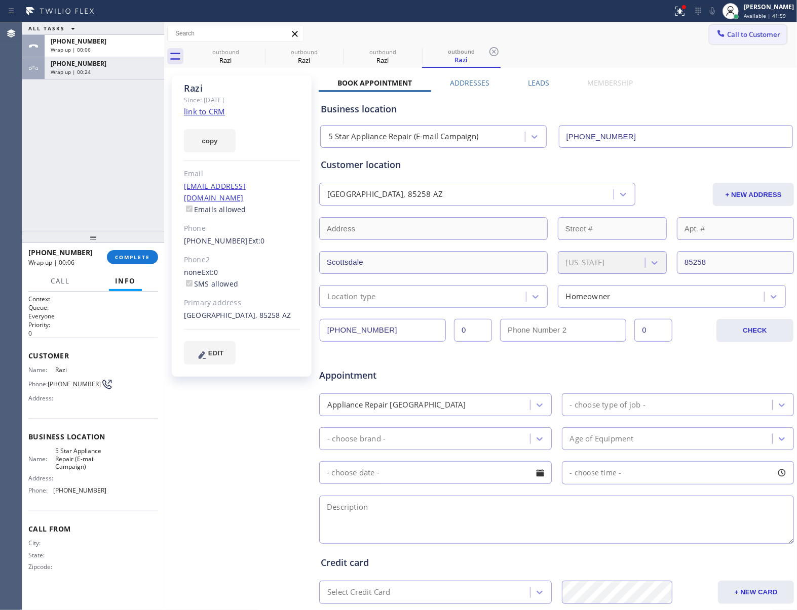
click at [755, 31] on span "Call to Customer" at bounding box center [753, 34] width 53 height 9
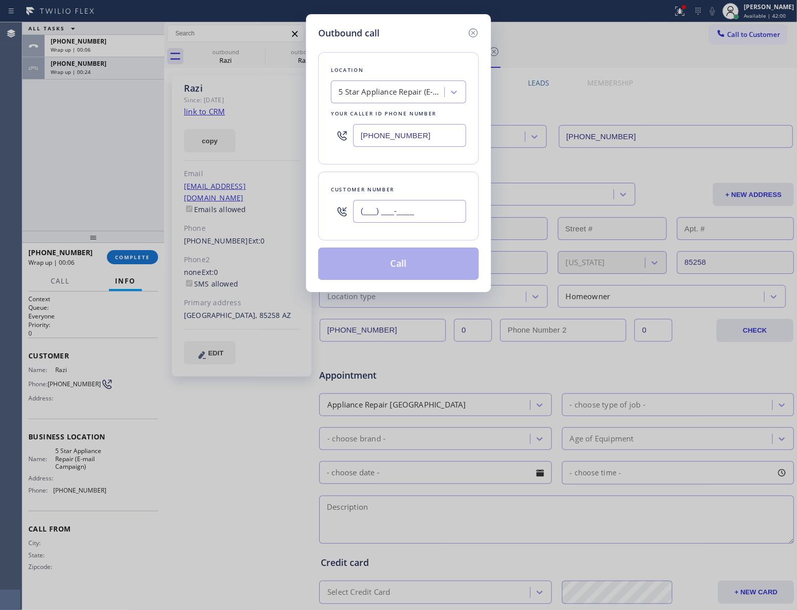
drag, startPoint x: 420, startPoint y: 209, endPoint x: 420, endPoint y: 190, distance: 18.7
click at [420, 210] on input "(___) ___-____" at bounding box center [409, 211] width 113 height 23
paste input "480) 239-0347"
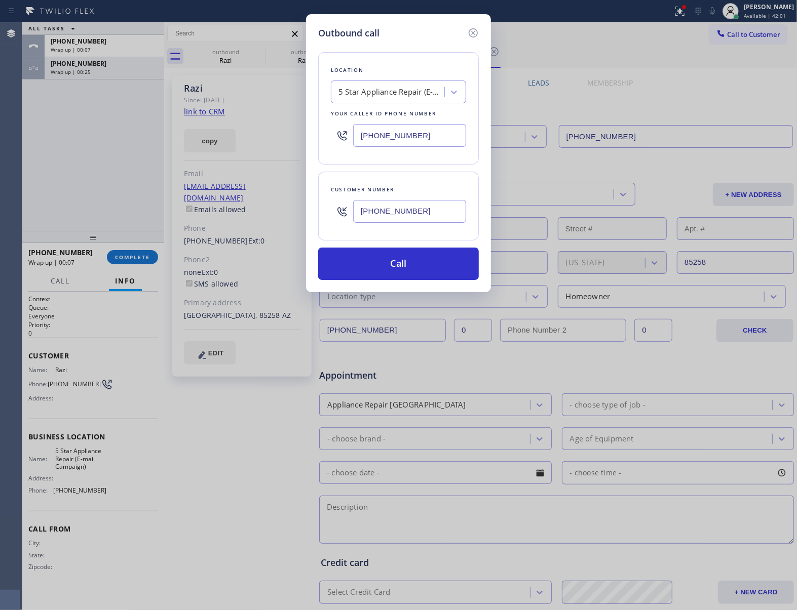
type input "[PHONE_NUMBER]"
click at [413, 139] on input "[PHONE_NUMBER]" at bounding box center [409, 135] width 113 height 23
paste input "602) 691-7988"
type input "[PHONE_NUMBER]"
drag, startPoint x: 453, startPoint y: 260, endPoint x: 464, endPoint y: 272, distance: 16.1
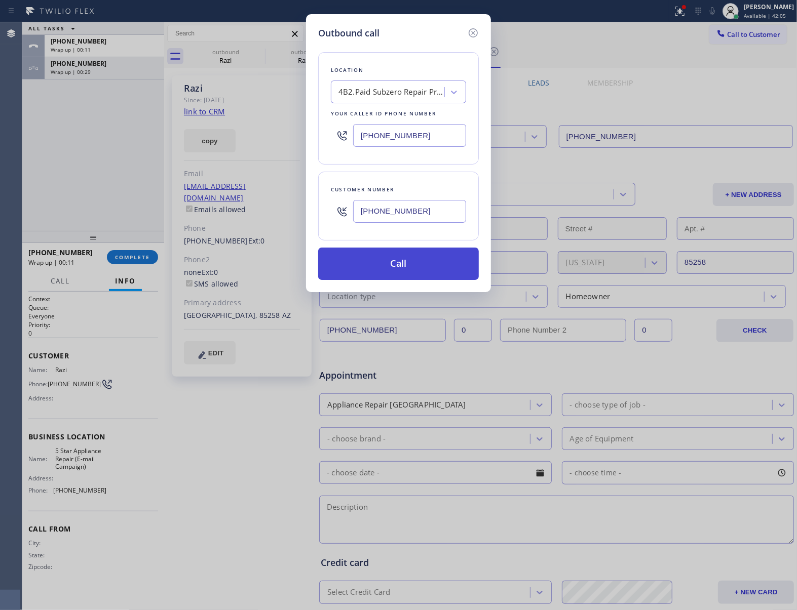
click at [449, 262] on button "Call" at bounding box center [398, 264] width 161 height 32
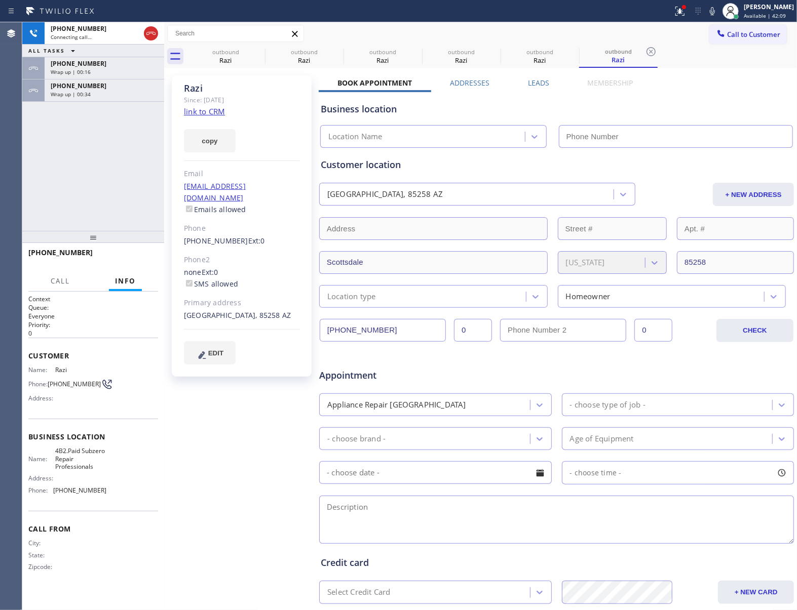
type input "[PHONE_NUMBER]"
click at [112, 191] on div "[PHONE_NUMBER] Connecting call… ALL TASKS ALL TASKS ACTIVE TASKS TASKS IN WRAP …" at bounding box center [93, 126] width 142 height 209
click at [89, 91] on div "Wrap up | 00:47" at bounding box center [104, 94] width 107 height 7
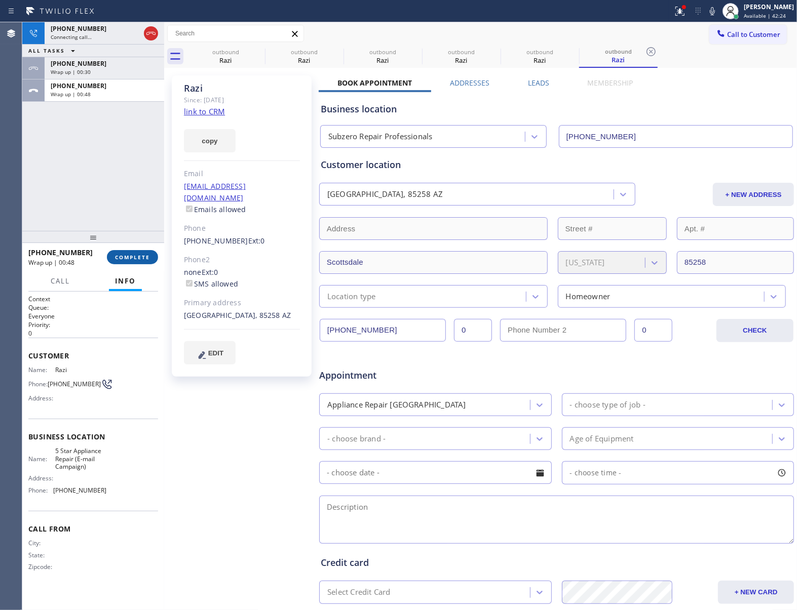
click at [124, 258] on span "COMPLETE" at bounding box center [132, 257] width 35 height 7
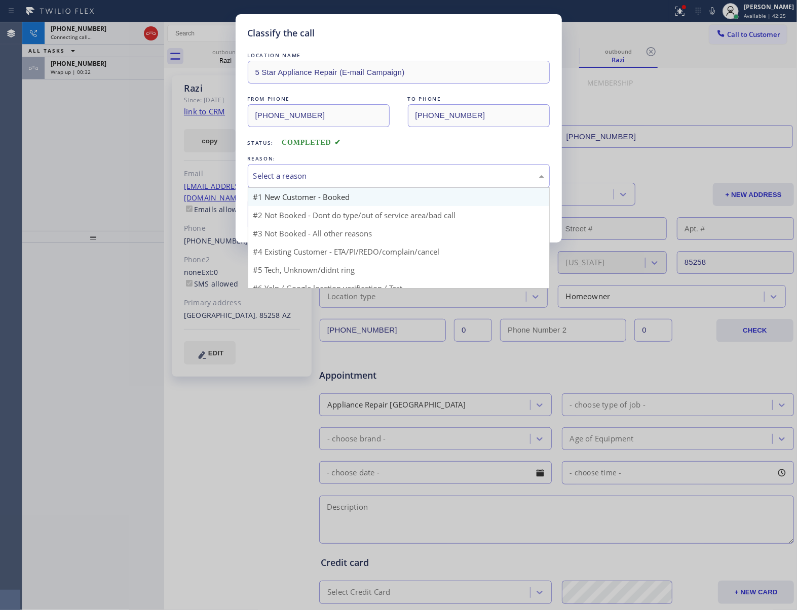
drag, startPoint x: 354, startPoint y: 171, endPoint x: 323, endPoint y: 198, distance: 40.6
click at [351, 173] on div "Select a reason" at bounding box center [398, 176] width 291 height 12
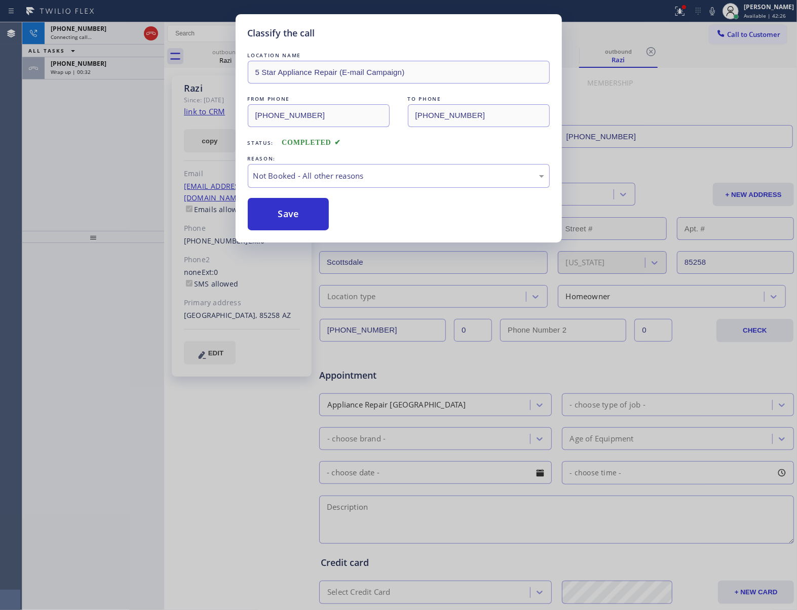
drag, startPoint x: 302, startPoint y: 214, endPoint x: 83, endPoint y: 95, distance: 249.3
click at [301, 215] on button "Save" at bounding box center [289, 214] width 82 height 32
click at [90, 72] on div "Classify the call LOCATION NAME 5 Star Appliance Repair (E-mail Campaign) FROM …" at bounding box center [398, 305] width 797 height 610
click at [90, 72] on div "Wrap up | 00:33" at bounding box center [104, 71] width 107 height 7
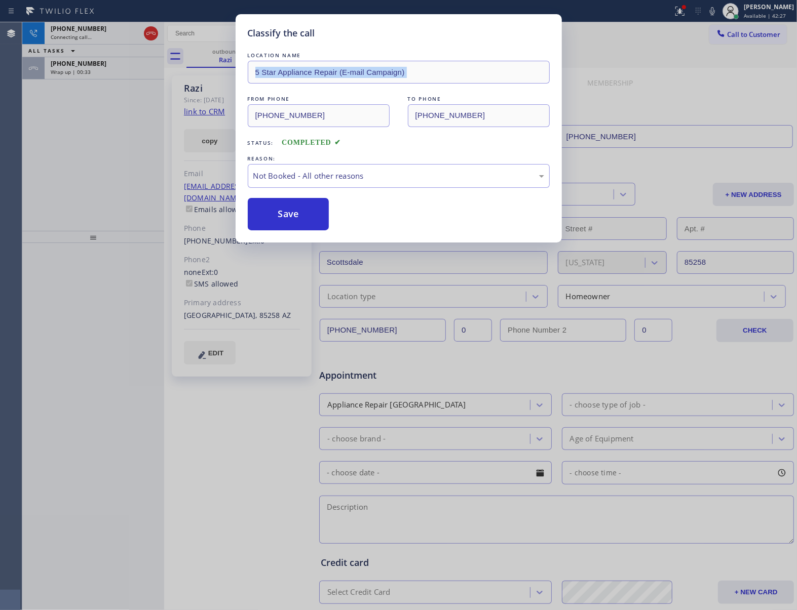
click at [90, 72] on div "Wrap up | 00:33" at bounding box center [104, 71] width 107 height 7
click at [91, 72] on div "Wrap up | 00:33" at bounding box center [104, 71] width 107 height 7
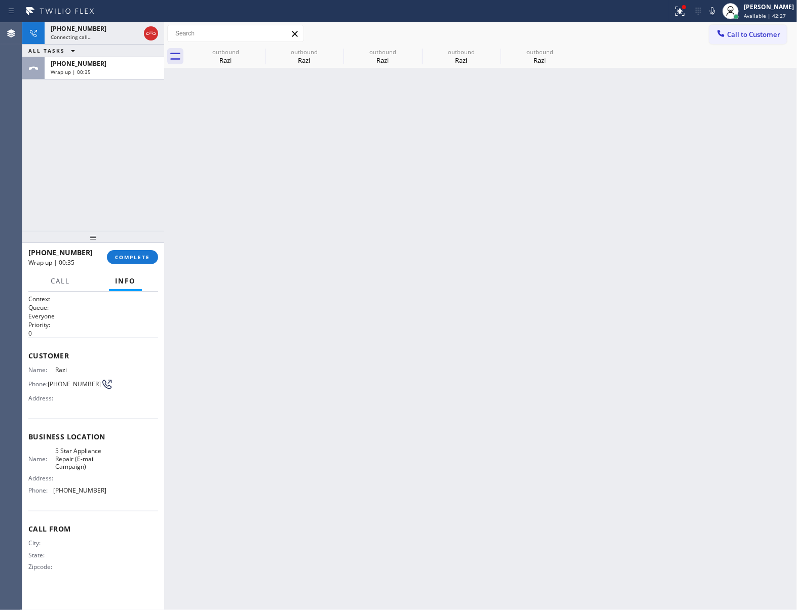
drag, startPoint x: 91, startPoint y: 72, endPoint x: 107, endPoint y: 89, distance: 23.7
click at [91, 73] on div "Wrap up | 00:35" at bounding box center [104, 71] width 107 height 7
click at [141, 257] on span "COMPLETE" at bounding box center [132, 257] width 35 height 7
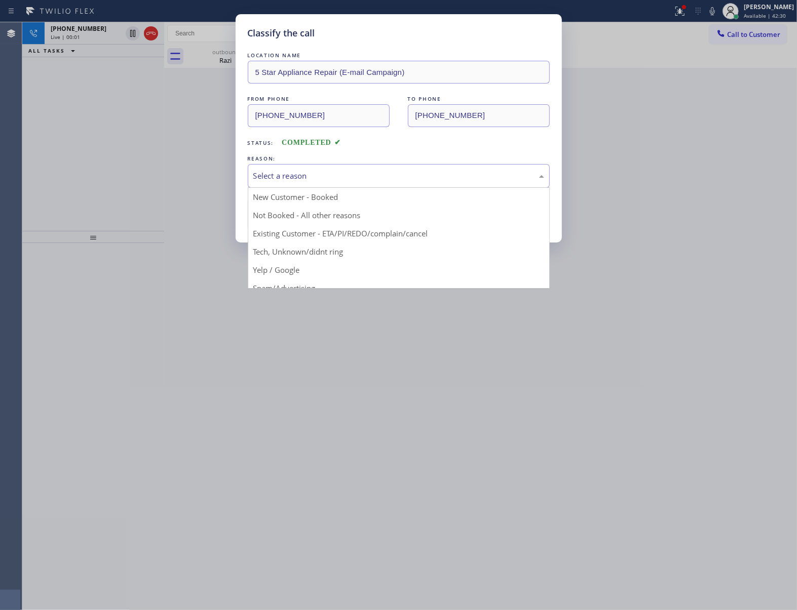
click at [308, 175] on div "Select a reason" at bounding box center [398, 176] width 291 height 12
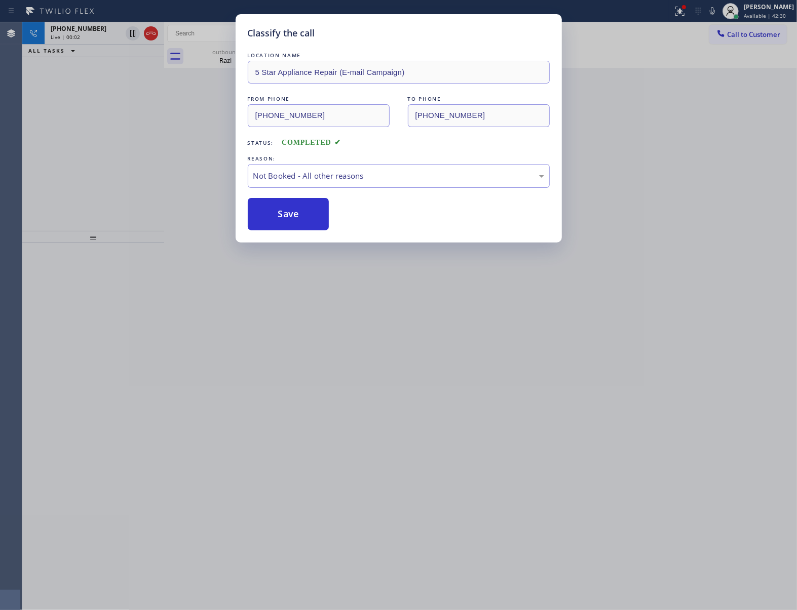
click at [298, 221] on button "Save" at bounding box center [289, 214] width 82 height 32
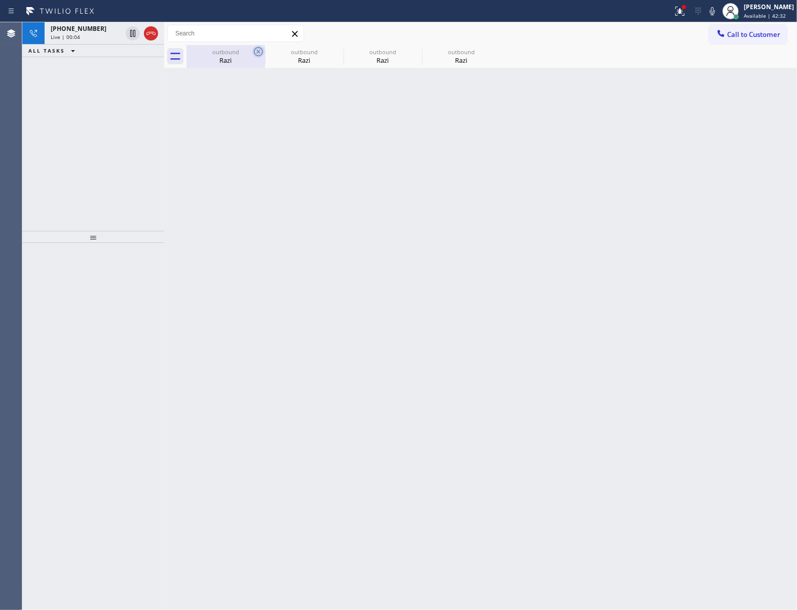
click at [255, 53] on icon at bounding box center [258, 52] width 12 height 12
click at [331, 53] on icon at bounding box center [337, 52] width 12 height 12
click at [0, 0] on icon at bounding box center [0, 0] width 0 height 0
click at [255, 53] on div "outbound Razi outbound Razi outbound Razi outbound Razi" at bounding box center [491, 56] width 610 height 23
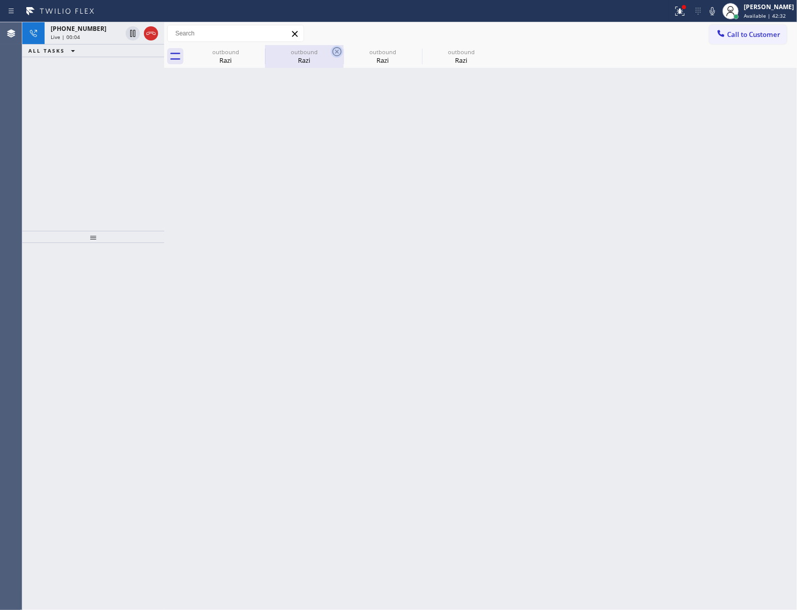
click at [255, 53] on div "outbound Razi outbound Razi outbound Razi outbound Razi" at bounding box center [491, 56] width 610 height 23
click at [255, 53] on div at bounding box center [491, 56] width 610 height 23
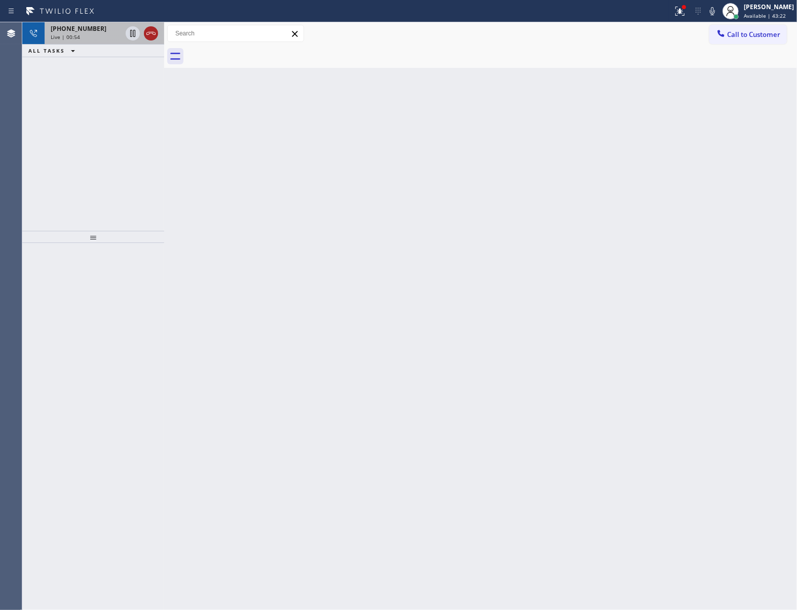
click at [148, 33] on icon at bounding box center [151, 33] width 12 height 12
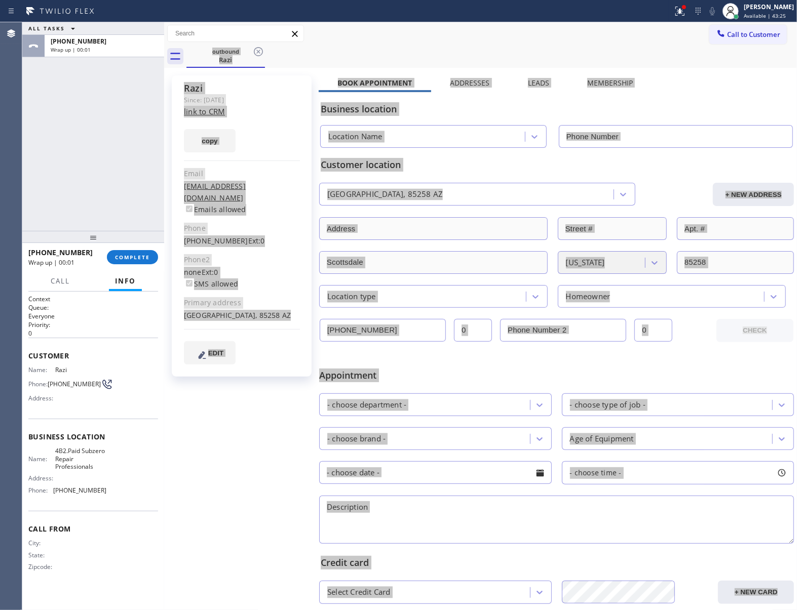
type input "[PHONE_NUMBER]"
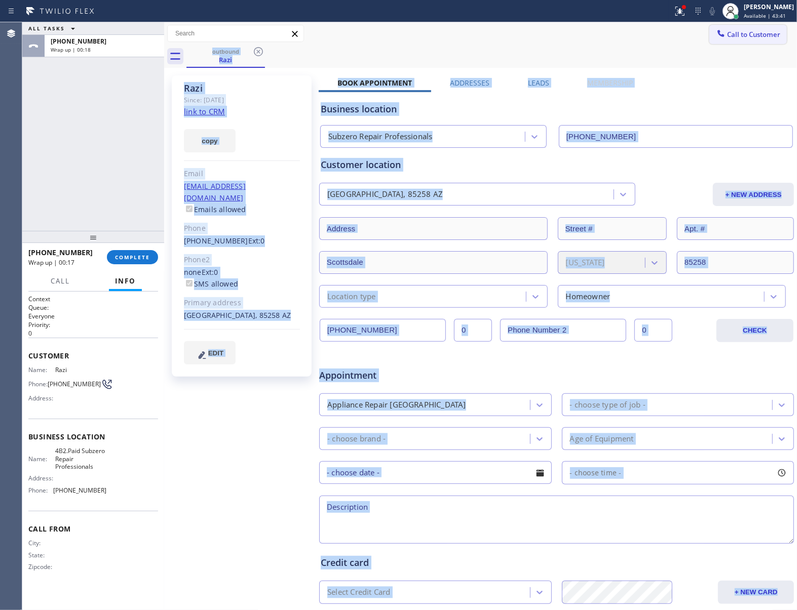
click at [720, 41] on button "Call to Customer" at bounding box center [748, 34] width 78 height 19
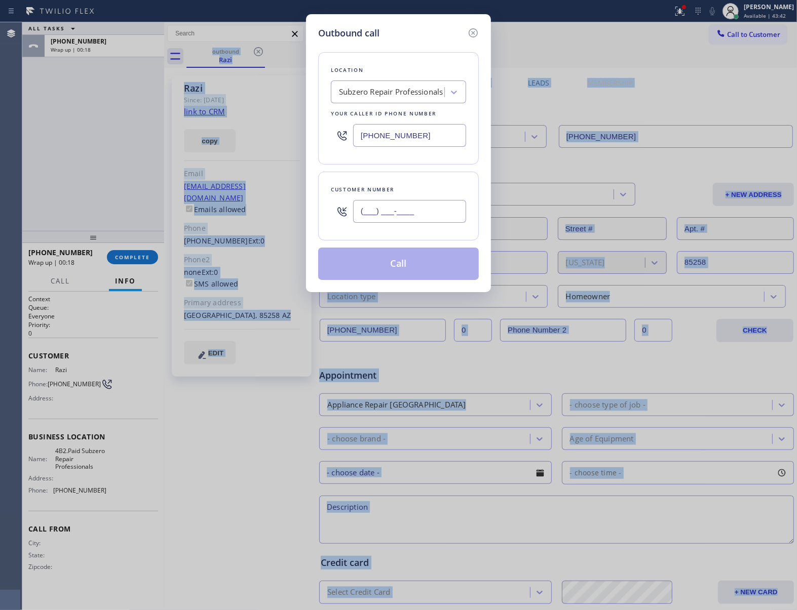
click at [402, 201] on input "(___) ___-____" at bounding box center [409, 211] width 113 height 23
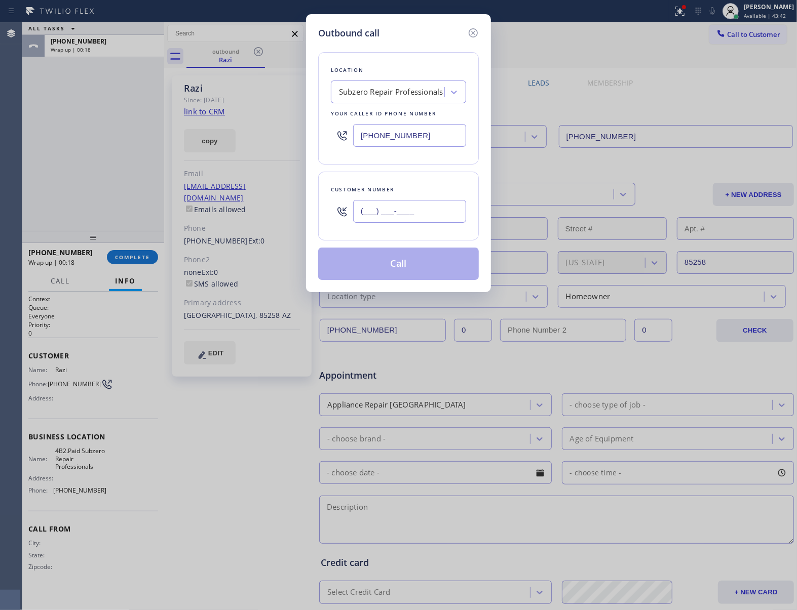
paste input "516) 724-6434"
type input "[PHONE_NUMBER]"
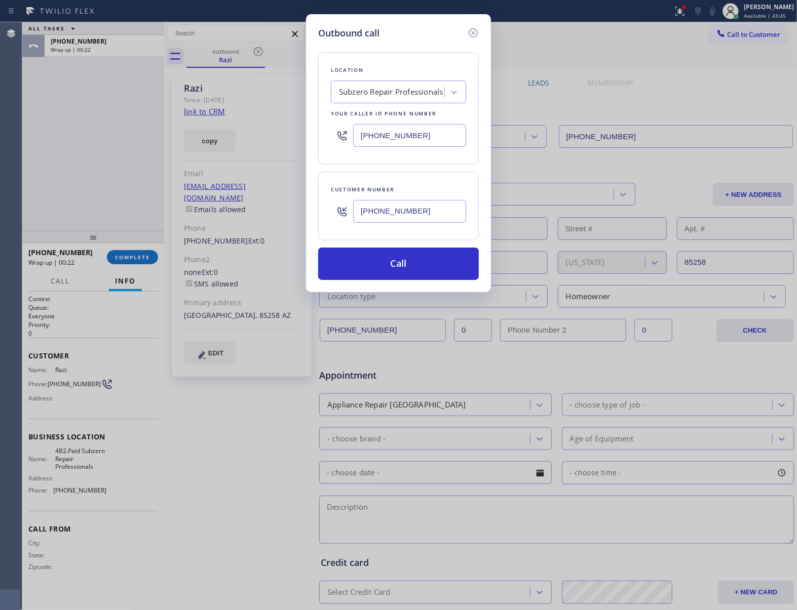
click at [388, 138] on input "[PHONE_NUMBER]" at bounding box center [409, 135] width 113 height 23
paste input "914) 873-0795"
type input "[PHONE_NUMBER]"
click at [404, 260] on button "Call" at bounding box center [398, 264] width 161 height 32
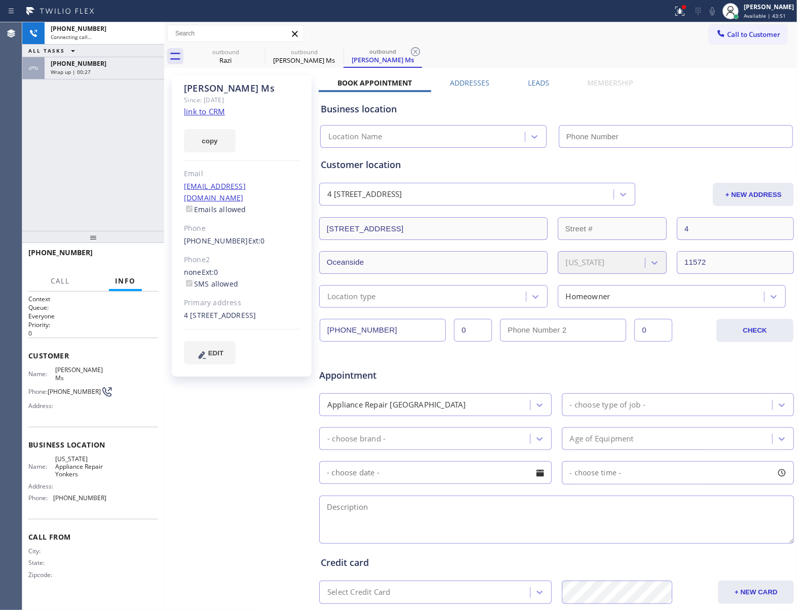
type input "[PHONE_NUMBER]"
drag, startPoint x: 42, startPoint y: 187, endPoint x: 106, endPoint y: 182, distance: 65.0
click at [45, 187] on div "[PHONE_NUMBER] Live | 00:03 ALL TASKS ALL TASKS ACTIVE TASKS TASKS IN WRAP UP […" at bounding box center [93, 126] width 142 height 209
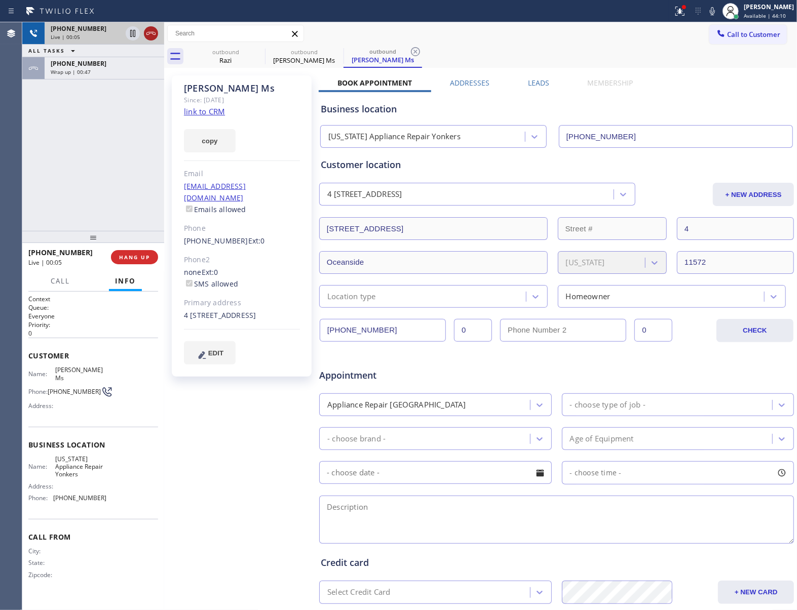
click at [150, 35] on icon at bounding box center [151, 33] width 12 height 12
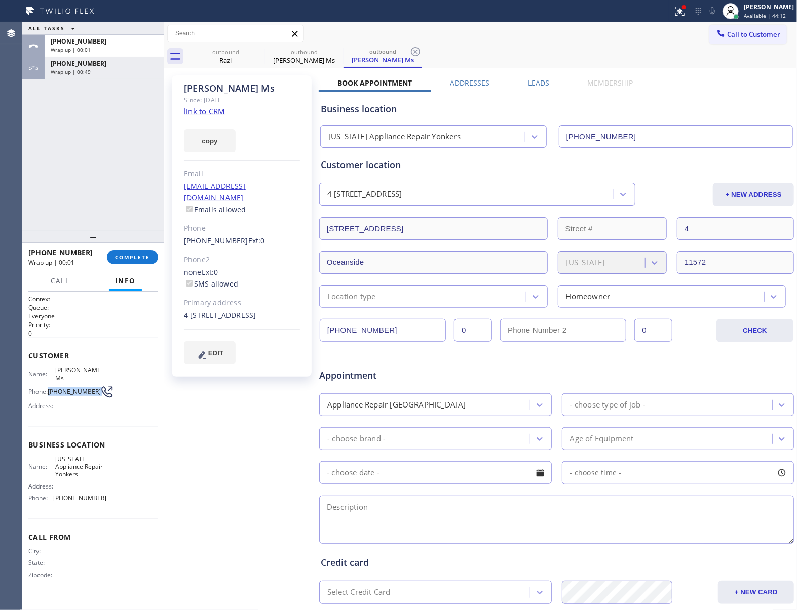
drag, startPoint x: 52, startPoint y: 385, endPoint x: 98, endPoint y: 391, distance: 46.4
click at [98, 391] on div "Phone: [PHONE_NUMBER]" at bounding box center [67, 392] width 78 height 12
copy div "[PHONE_NUMBER]"
click at [751, 44] on div "Call to Customer Outbound call Location [US_STATE] Appliance Repair [GEOGRAPHIC…" at bounding box center [480, 45] width 633 height 46
drag, startPoint x: 742, startPoint y: 39, endPoint x: 738, endPoint y: 43, distance: 5.7
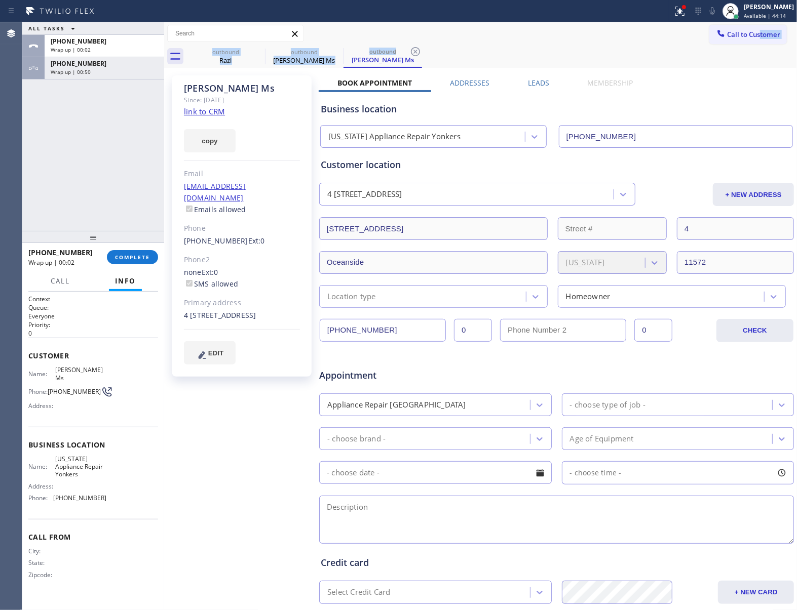
click at [739, 42] on button "Call to Customer" at bounding box center [748, 34] width 78 height 19
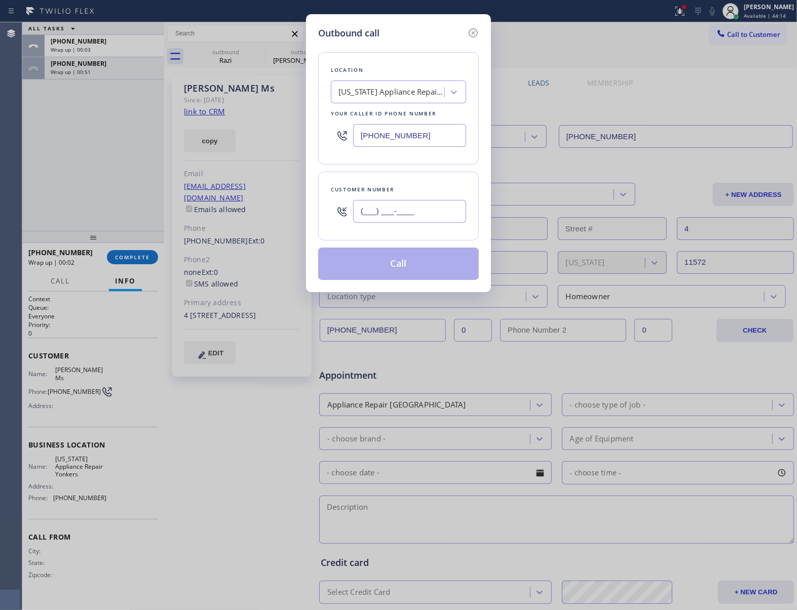
click at [408, 204] on input "(___) ___-____" at bounding box center [409, 211] width 113 height 23
paste input "516) 724-6434"
type input "[PHONE_NUMBER]"
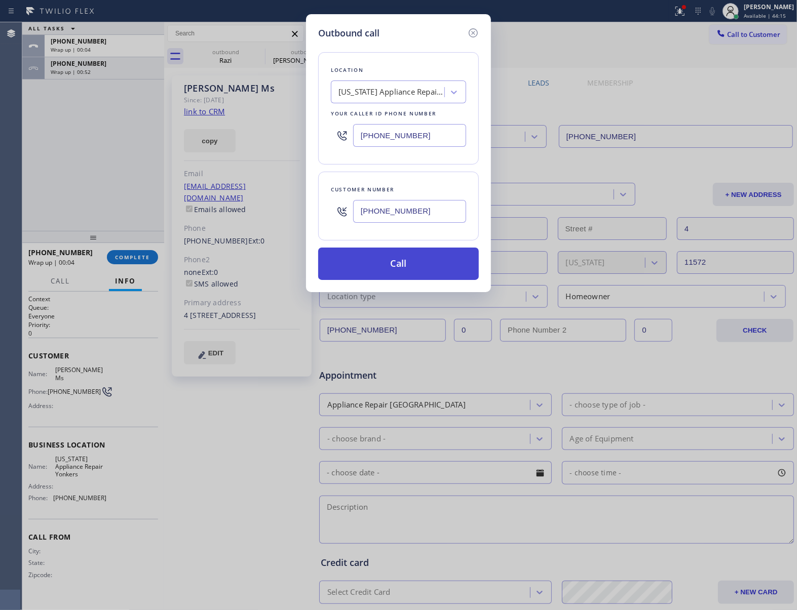
click at [404, 265] on button "Call" at bounding box center [398, 264] width 161 height 32
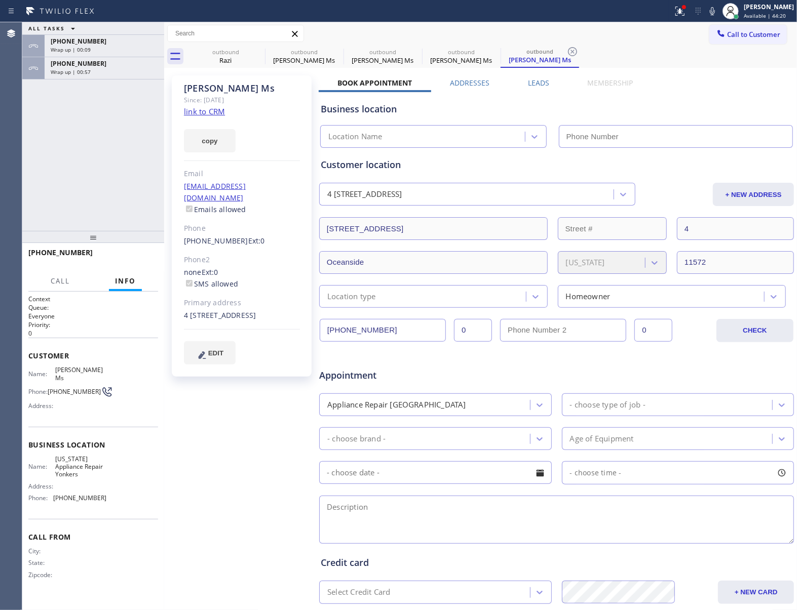
type input "[PHONE_NUMBER]"
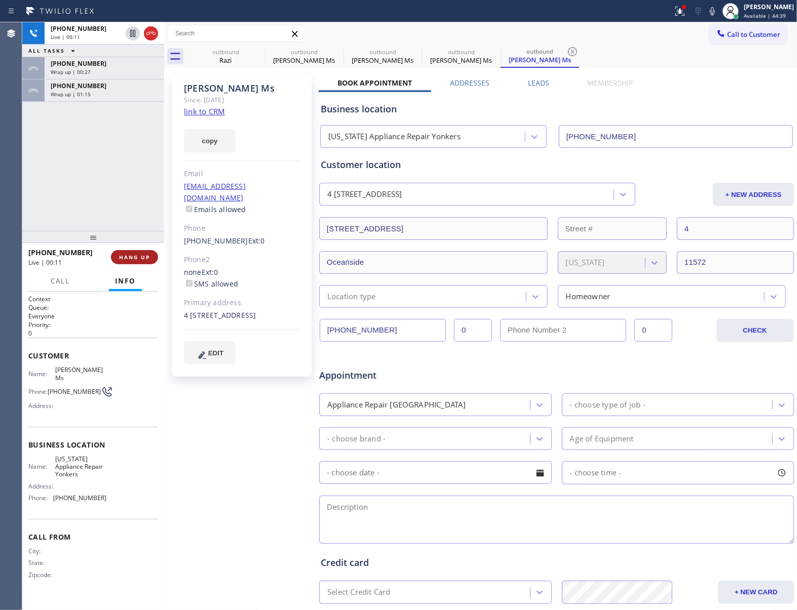
click at [148, 264] on button "HANG UP" at bounding box center [134, 257] width 47 height 14
click at [148, 261] on button "HANG UP" at bounding box center [134, 257] width 47 height 14
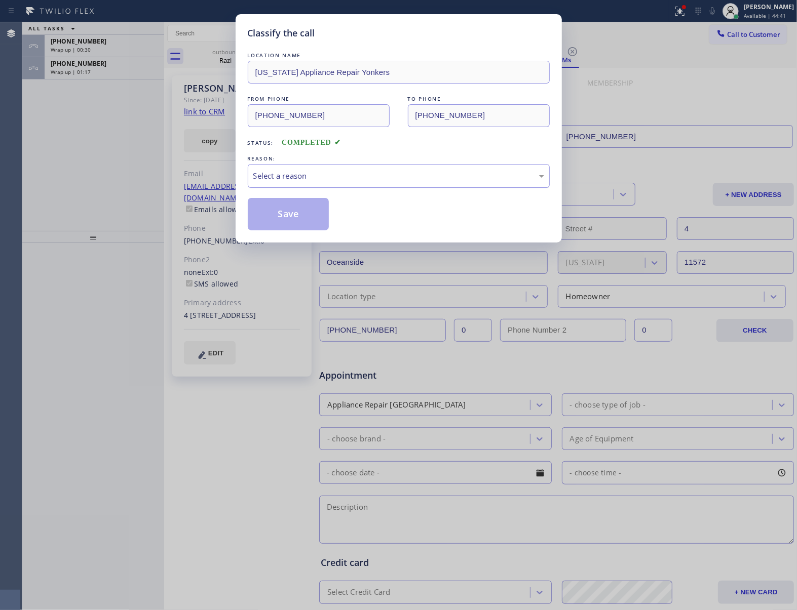
click at [296, 179] on div "Select a reason" at bounding box center [398, 176] width 291 height 12
click at [293, 219] on button "Save" at bounding box center [289, 214] width 82 height 32
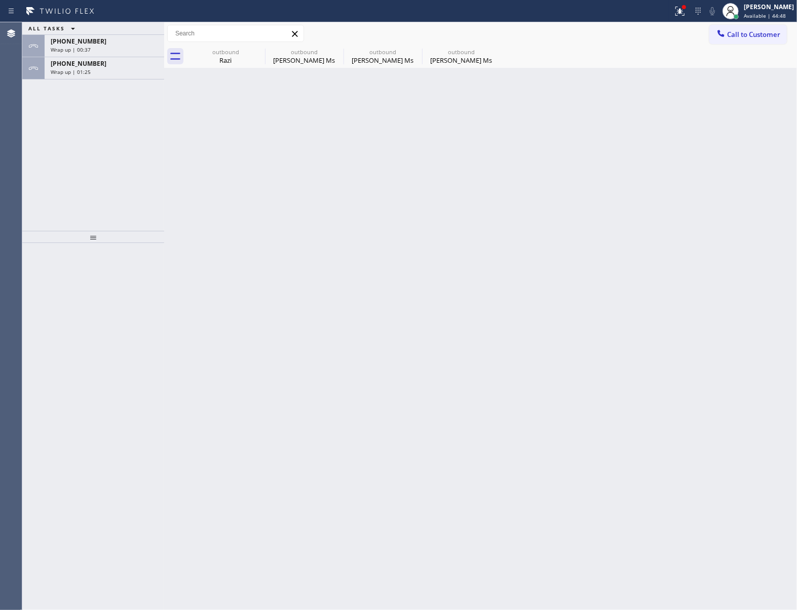
drag, startPoint x: 143, startPoint y: 122, endPoint x: 112, endPoint y: 92, distance: 42.3
click at [140, 118] on div "ALL TASKS ALL TASKS ACTIVE TASKS TASKS IN WRAP UP [PHONE_NUMBER] Wrap up | 00:3…" at bounding box center [93, 126] width 142 height 209
click at [96, 74] on div "Wrap up | 01:25" at bounding box center [104, 71] width 107 height 7
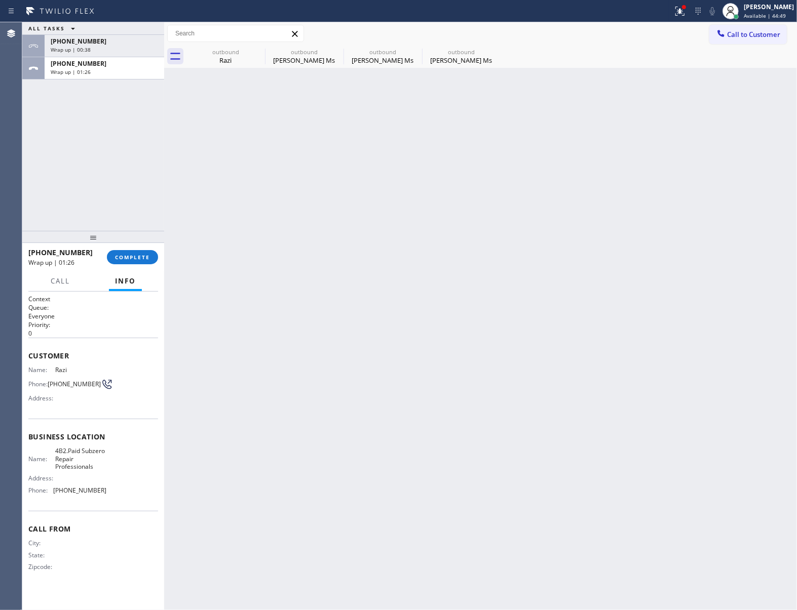
click at [127, 243] on div at bounding box center [93, 237] width 142 height 12
click at [128, 251] on button "COMPLETE" at bounding box center [132, 258] width 51 height 14
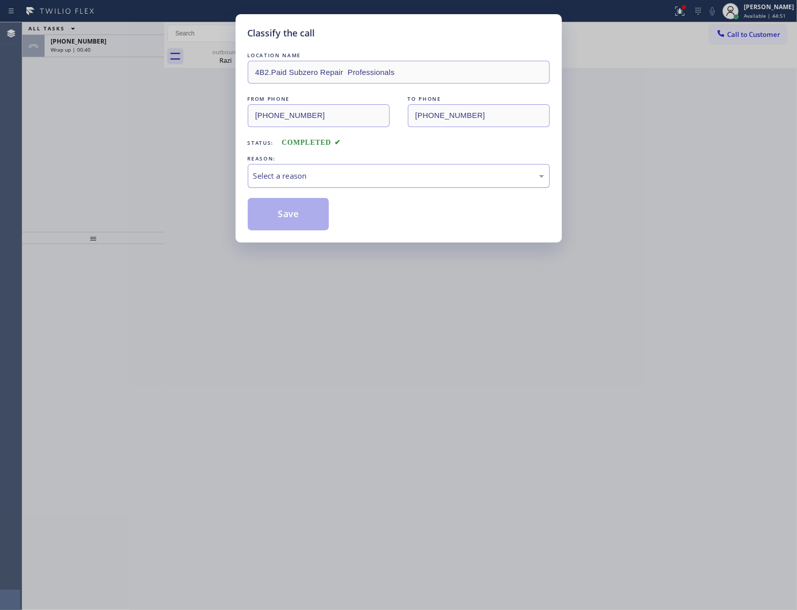
click at [300, 176] on div "Select a reason" at bounding box center [398, 176] width 291 height 12
click at [292, 217] on button "Save" at bounding box center [289, 214] width 82 height 32
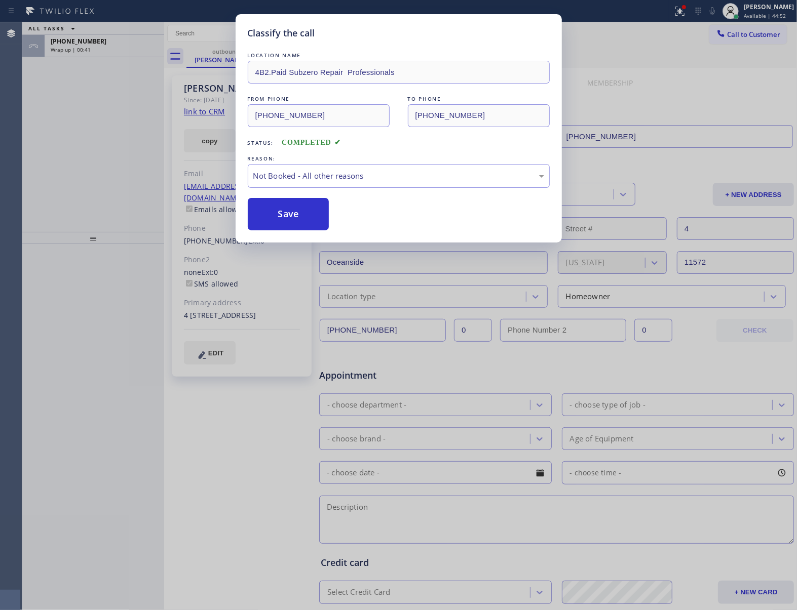
click at [98, 44] on div "Classify the call LOCATION NAME 4B2.Paid Subzero Repair Professionals FROM PHON…" at bounding box center [398, 305] width 797 height 610
click at [98, 44] on div "[PHONE_NUMBER]" at bounding box center [104, 41] width 107 height 9
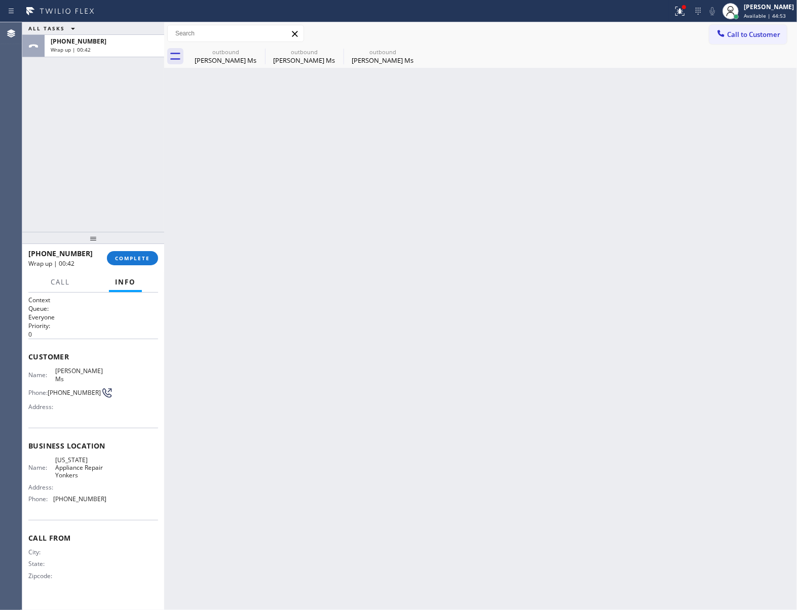
click at [98, 44] on div "[PHONE_NUMBER]" at bounding box center [104, 41] width 107 height 9
click at [115, 268] on div "[PHONE_NUMBER] Wrap up | 00:42 COMPLETE" at bounding box center [93, 258] width 130 height 26
click at [116, 263] on button "COMPLETE" at bounding box center [132, 258] width 51 height 14
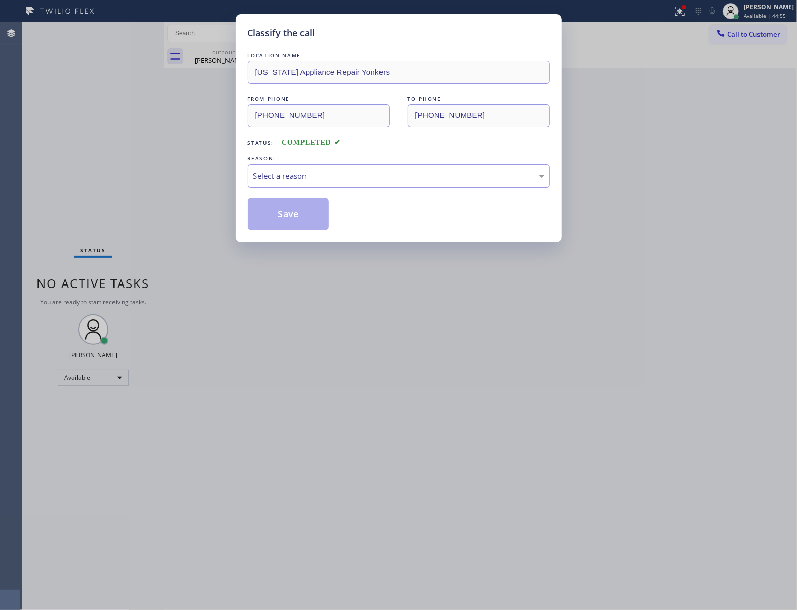
drag, startPoint x: 342, startPoint y: 178, endPoint x: 337, endPoint y: 185, distance: 9.0
click at [341, 178] on div "Select a reason" at bounding box center [398, 176] width 291 height 12
drag, startPoint x: 318, startPoint y: 213, endPoint x: 712, endPoint y: 3, distance: 446.7
click at [321, 213] on button "Save" at bounding box center [289, 214] width 82 height 32
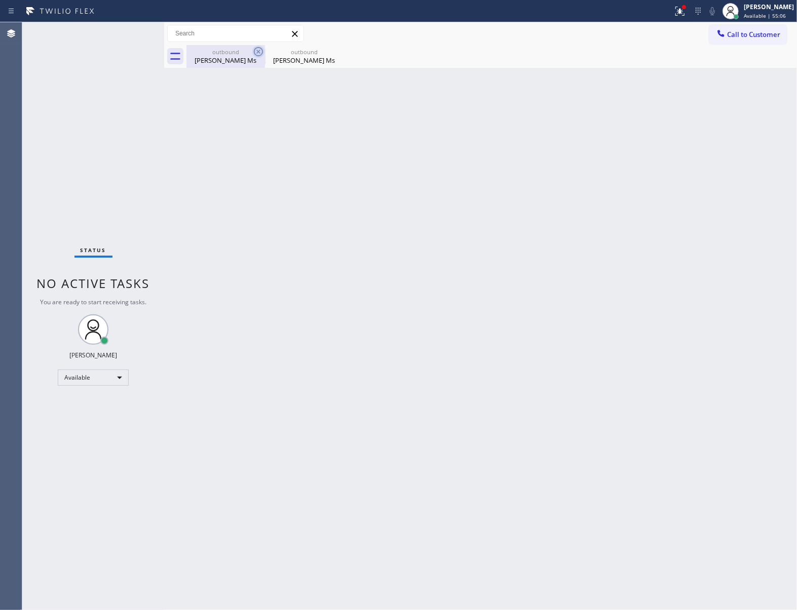
click at [257, 50] on icon at bounding box center [258, 52] width 12 height 12
click at [0, 0] on icon at bounding box center [0, 0] width 0 height 0
click at [257, 50] on div "outbound [PERSON_NAME] Ms outbound [PERSON_NAME] Ms" at bounding box center [491, 56] width 610 height 23
click at [98, 231] on div "Status No active tasks You are ready to start receiving tasks. [PERSON_NAME] Av…" at bounding box center [93, 316] width 142 height 588
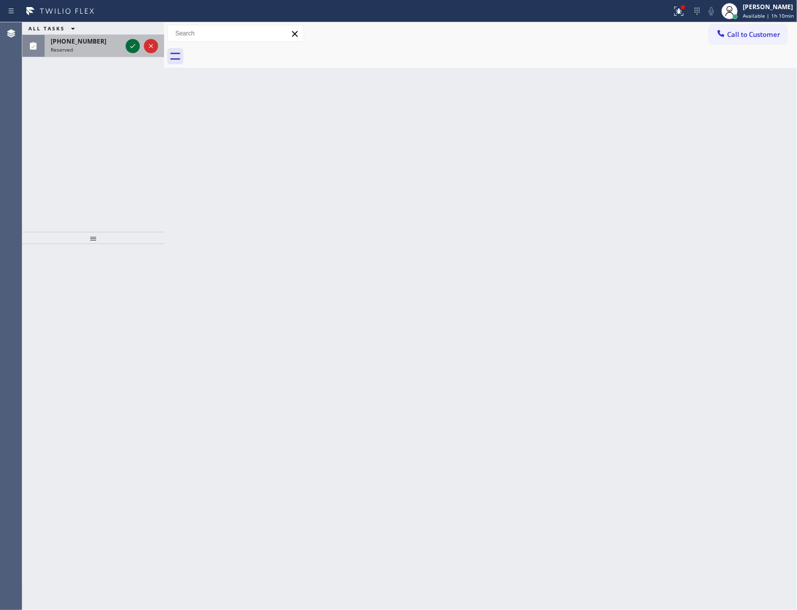
click at [133, 48] on icon at bounding box center [133, 46] width 12 height 12
click at [131, 47] on icon at bounding box center [133, 46] width 12 height 12
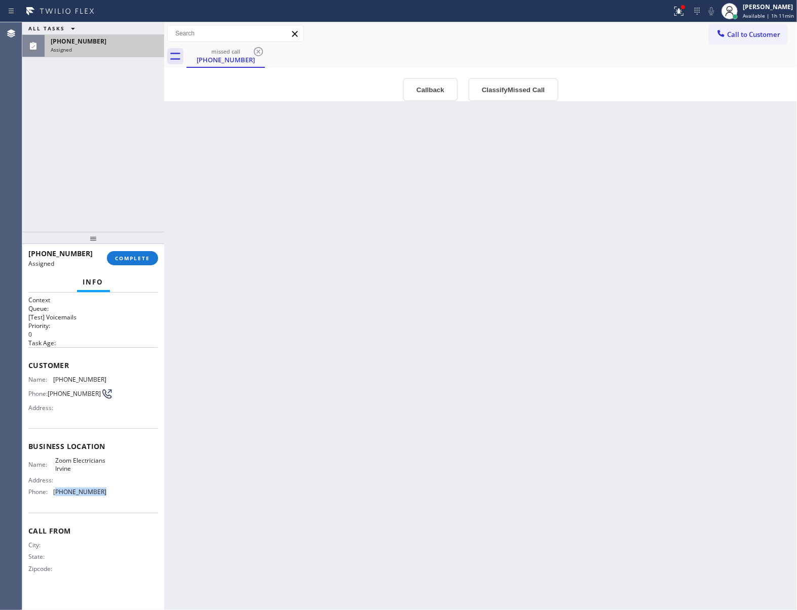
drag, startPoint x: 108, startPoint y: 499, endPoint x: 57, endPoint y: 495, distance: 51.8
click at [57, 495] on div "Name: Zoom Electricians Irvine Address: Phone: [PHONE_NUMBER]" at bounding box center [93, 479] width 130 height 44
copy span "949) 873-0851"
click at [732, 28] on button "Call to Customer" at bounding box center [748, 34] width 78 height 19
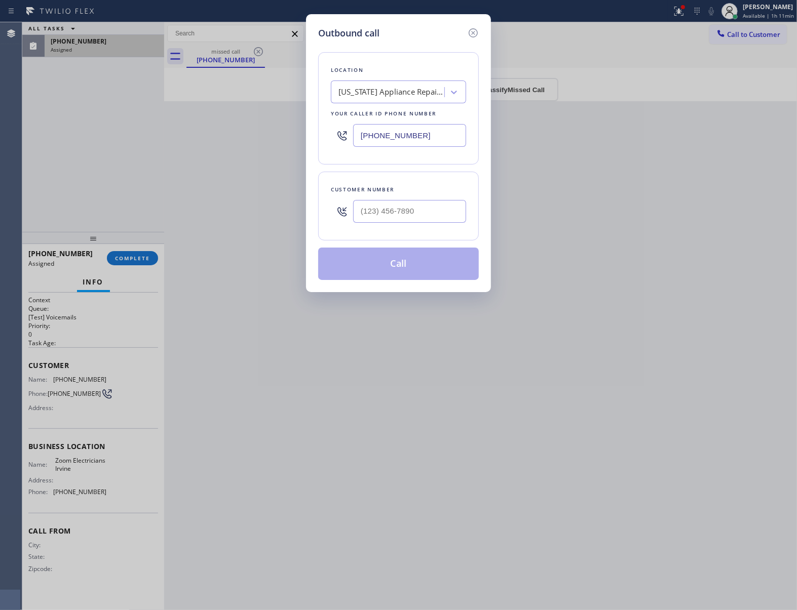
drag, startPoint x: 416, startPoint y: 146, endPoint x: 309, endPoint y: 215, distance: 127.2
click at [415, 146] on input "[PHONE_NUMBER]" at bounding box center [409, 135] width 113 height 23
paste input "49) 873-0851"
type input "[PHONE_NUMBER]"
click at [472, 34] on icon at bounding box center [473, 33] width 12 height 12
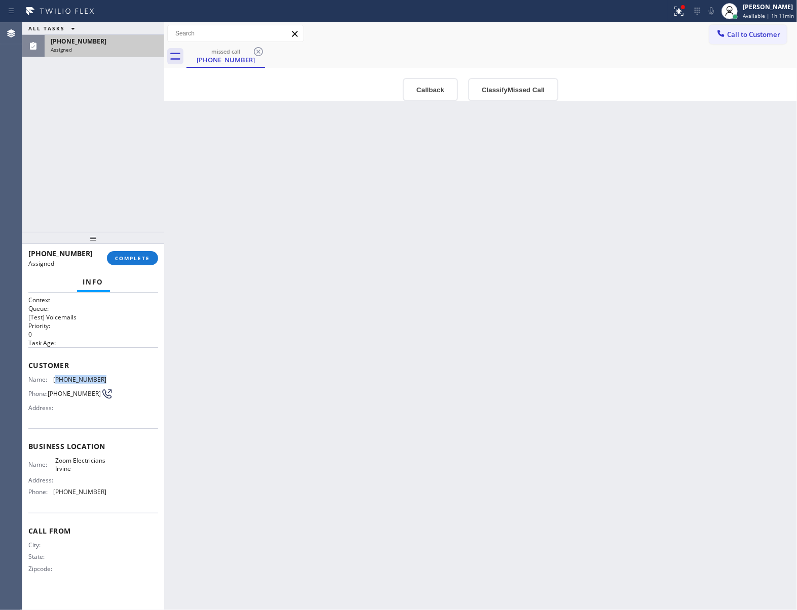
copy span "818) 601-8004"
drag, startPoint x: 102, startPoint y: 382, endPoint x: 59, endPoint y: 380, distance: 43.1
click at [59, 380] on span "[PHONE_NUMBER]" at bounding box center [79, 380] width 53 height 8
click at [138, 255] on span "COMPLETE" at bounding box center [132, 258] width 35 height 7
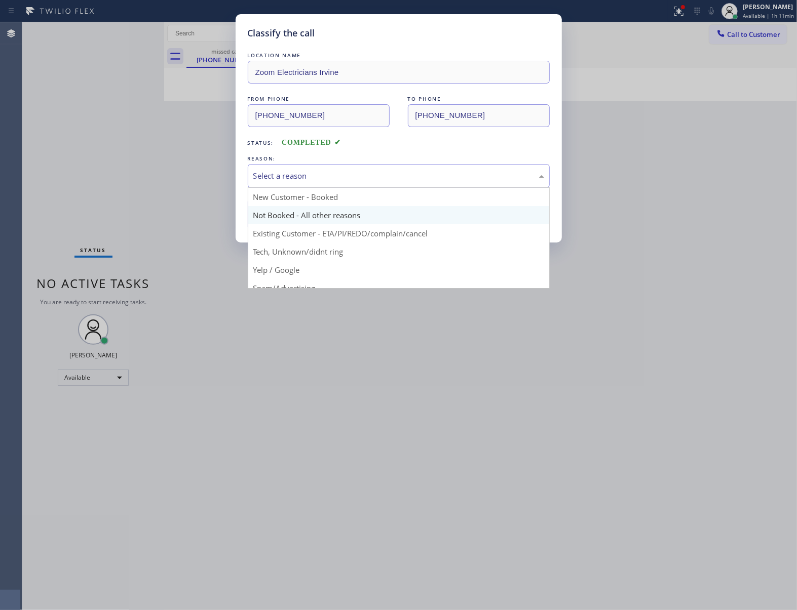
drag, startPoint x: 406, startPoint y: 174, endPoint x: 344, endPoint y: 212, distance: 71.8
click at [405, 174] on div "Select a reason" at bounding box center [398, 176] width 291 height 12
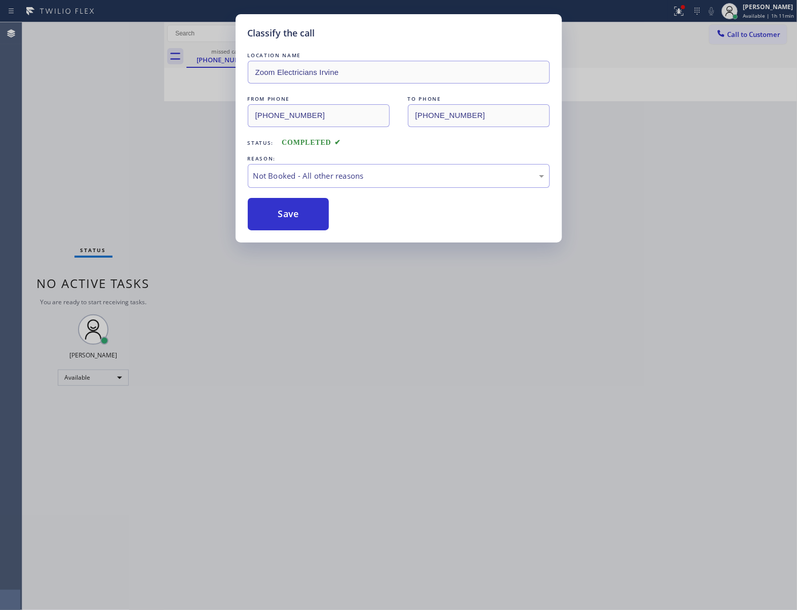
click at [307, 215] on button "Save" at bounding box center [289, 214] width 82 height 32
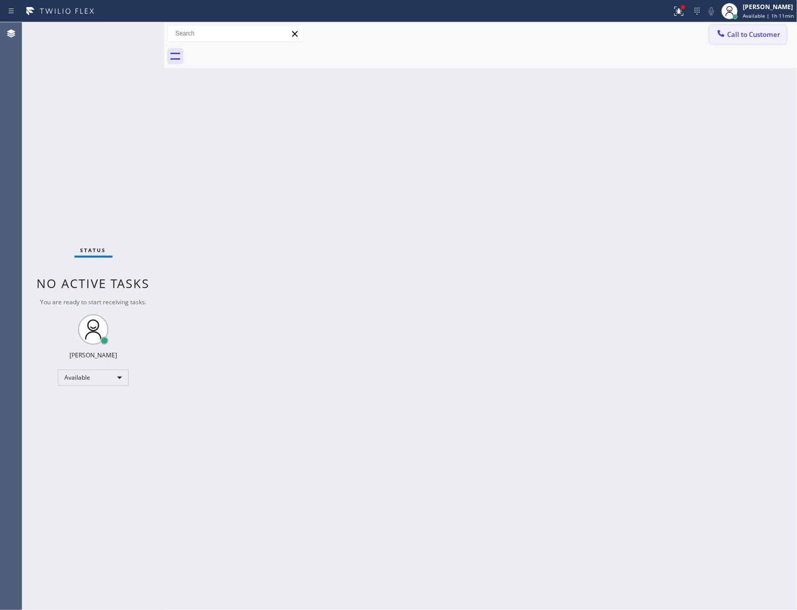
click at [762, 33] on span "Call to Customer" at bounding box center [753, 34] width 53 height 9
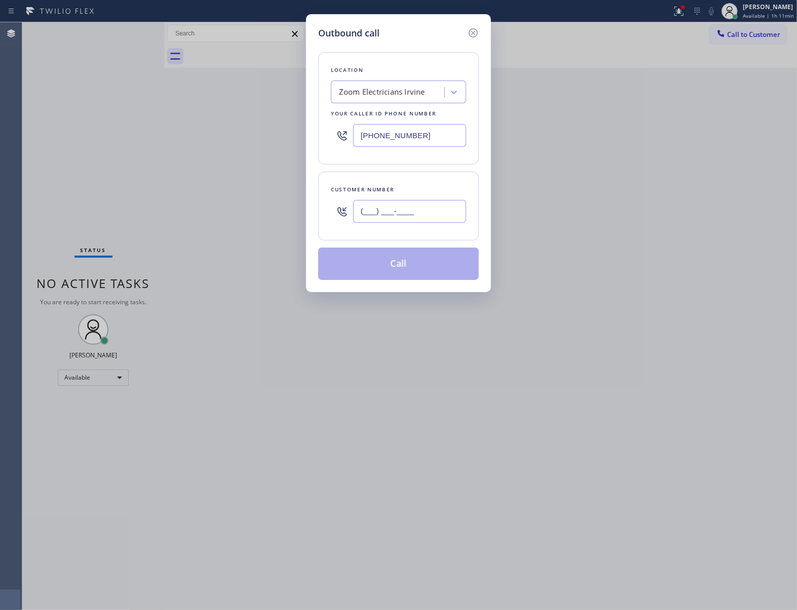
click at [422, 210] on input "(___) ___-____" at bounding box center [409, 211] width 113 height 23
paste input "818) 601-8004"
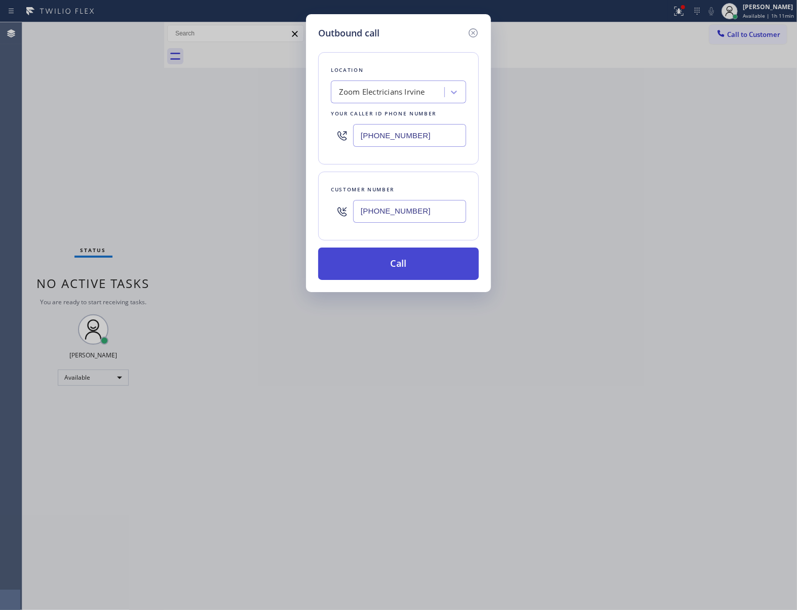
type input "[PHONE_NUMBER]"
click at [402, 275] on button "Call" at bounding box center [398, 264] width 161 height 32
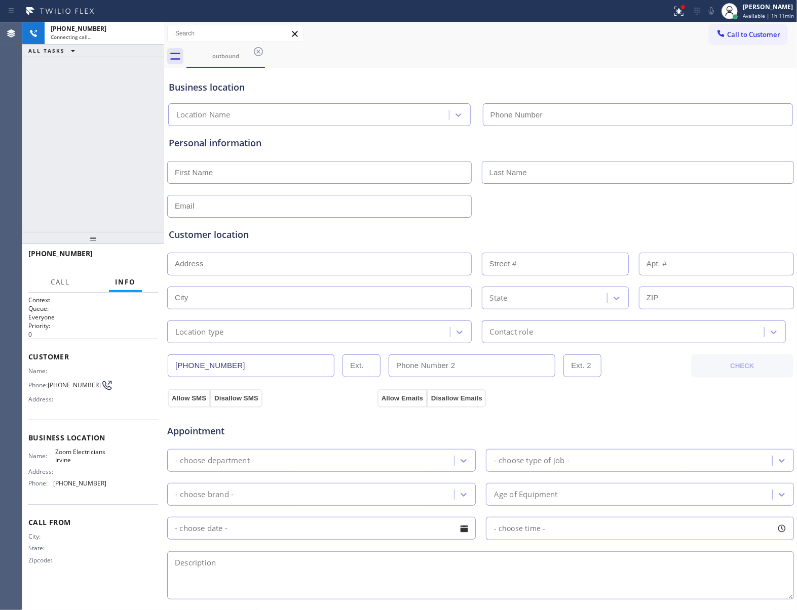
type input "[PHONE_NUMBER]"
click at [135, 71] on div "[PHONE_NUMBER] Live | 00:20 ALL TASKS ALL TASKS ACTIVE TASKS TASKS IN WRAP UP" at bounding box center [93, 127] width 142 height 210
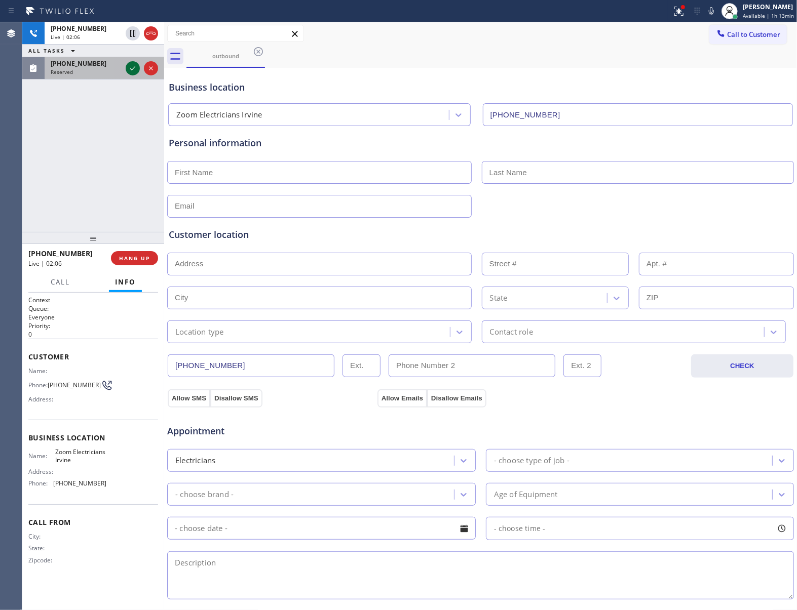
click at [134, 68] on icon at bounding box center [133, 68] width 12 height 12
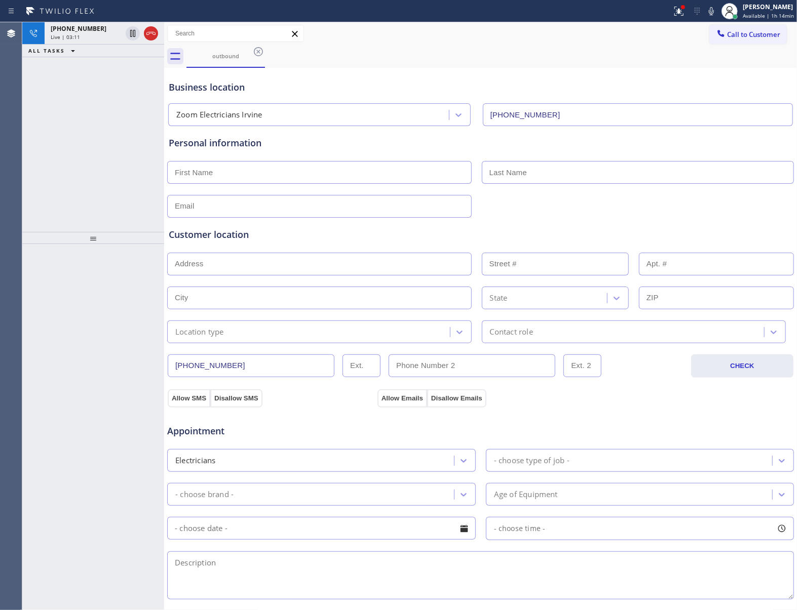
click at [74, 169] on div "[PHONE_NUMBER] Live | 03:11 ALL TASKS ALL TASKS ACTIVE TASKS TASKS IN WRAP UP" at bounding box center [93, 127] width 142 height 210
click at [67, 37] on span "Live | 04:18" at bounding box center [65, 36] width 29 height 7
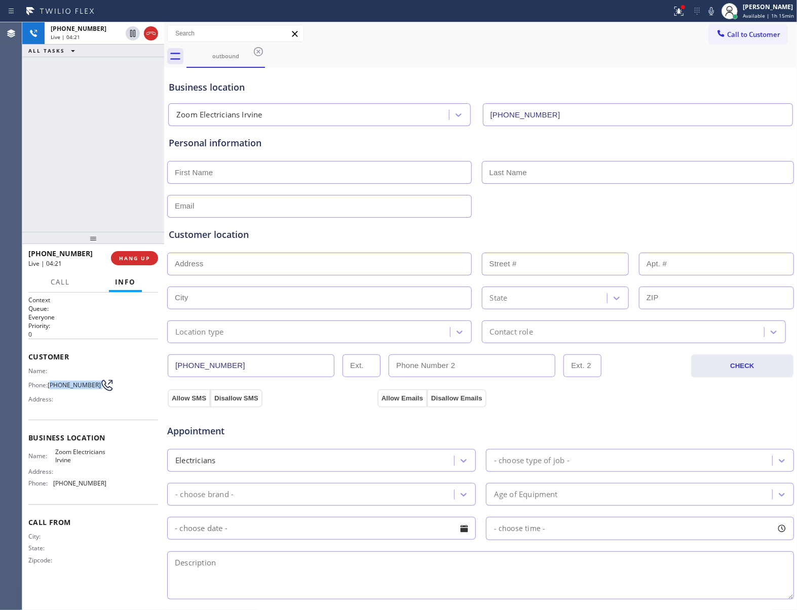
drag, startPoint x: 53, startPoint y: 389, endPoint x: 94, endPoint y: 388, distance: 41.5
click at [94, 388] on div "Phone: [PHONE_NUMBER]" at bounding box center [67, 385] width 78 height 12
copy div "818) 601-8004"
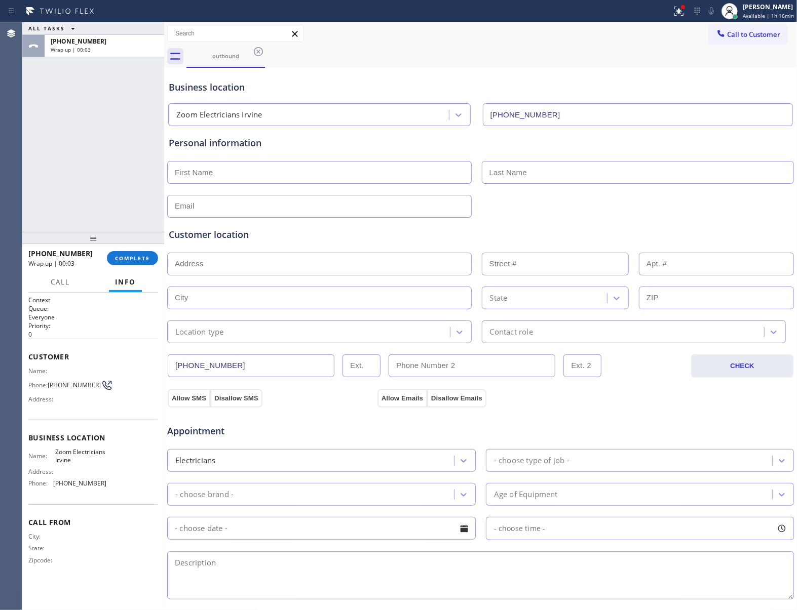
click at [217, 183] on input "text" at bounding box center [319, 172] width 304 height 23
paste input "[PERSON_NAME]"
type input "[PERSON_NAME]"
click at [556, 165] on input "text" at bounding box center [638, 172] width 313 height 23
paste input "[PERSON_NAME]"
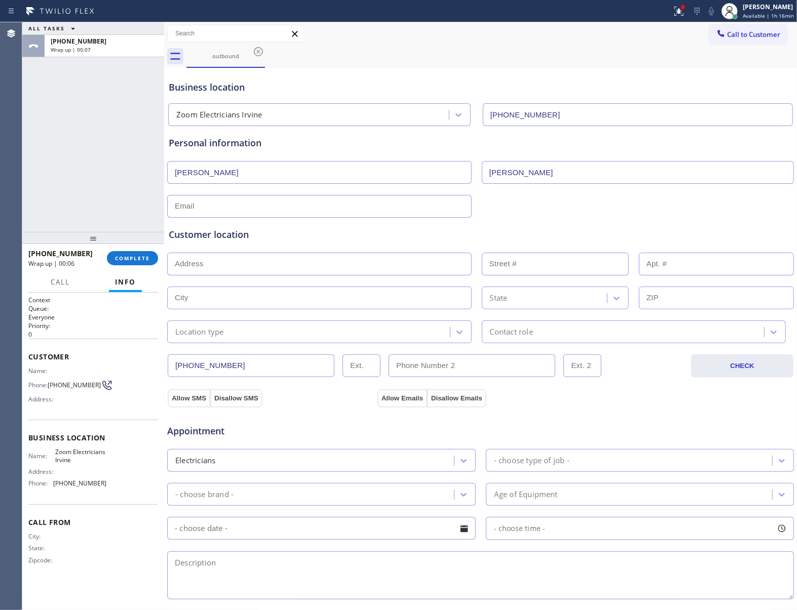
type input "[PERSON_NAME]"
drag, startPoint x: 51, startPoint y: 387, endPoint x: 95, endPoint y: 390, distance: 44.2
click at [95, 390] on div "Phone: [PHONE_NUMBER]" at bounding box center [67, 385] width 78 height 12
copy div "[PHONE_NUMBER]"
drag, startPoint x: 76, startPoint y: 461, endPoint x: 55, endPoint y: 454, distance: 22.4
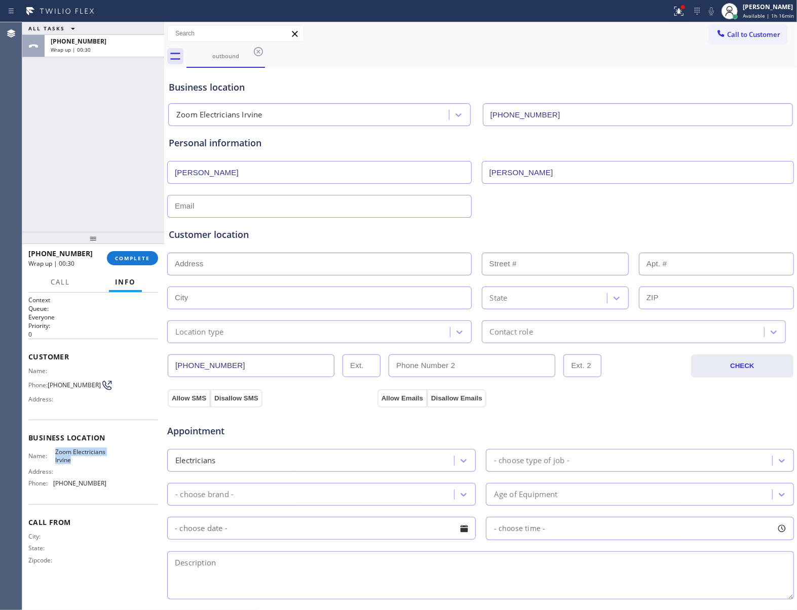
click at [55, 454] on div "Name: Zoom Electricians Irvine" at bounding box center [67, 456] width 78 height 16
copy div "Zoom Electricians Irvine"
click at [223, 171] on input "[PERSON_NAME]" at bounding box center [319, 172] width 304 height 23
click at [400, 207] on input "text" at bounding box center [319, 206] width 304 height 23
click at [315, 203] on input "text" at bounding box center [319, 206] width 304 height 23
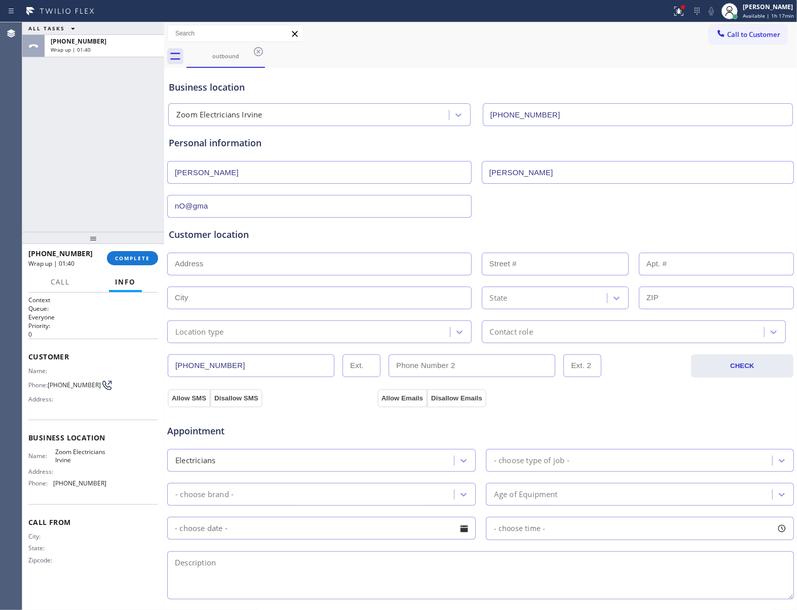
type input "nO@gm"
type input "[EMAIL_ADDRESS][DOMAIN_NAME]"
paste input "21282 Canea, [GEOGRAPHIC_DATA], [GEOGRAPHIC_DATA]"
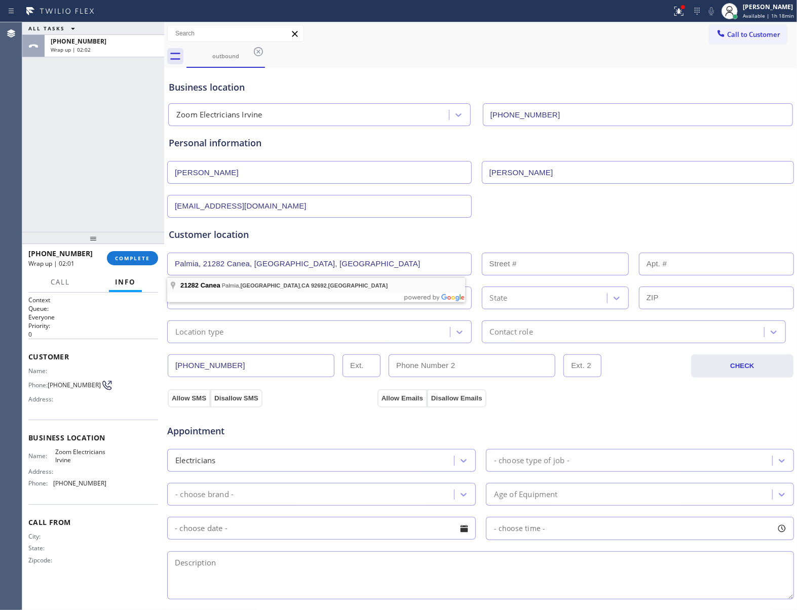
type input "21282 Canea"
type input "21282"
type input "[GEOGRAPHIC_DATA]"
type input "92692"
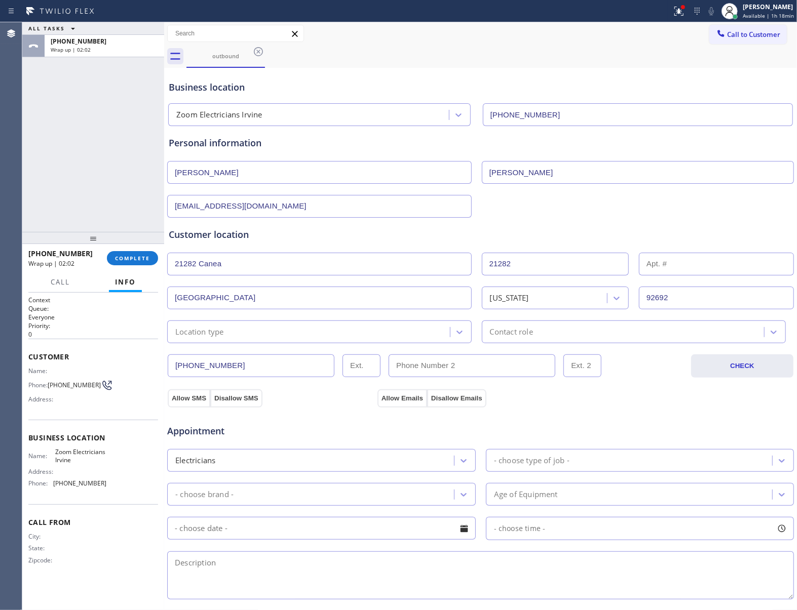
click at [262, 331] on div "Location type" at bounding box center [310, 332] width 280 height 18
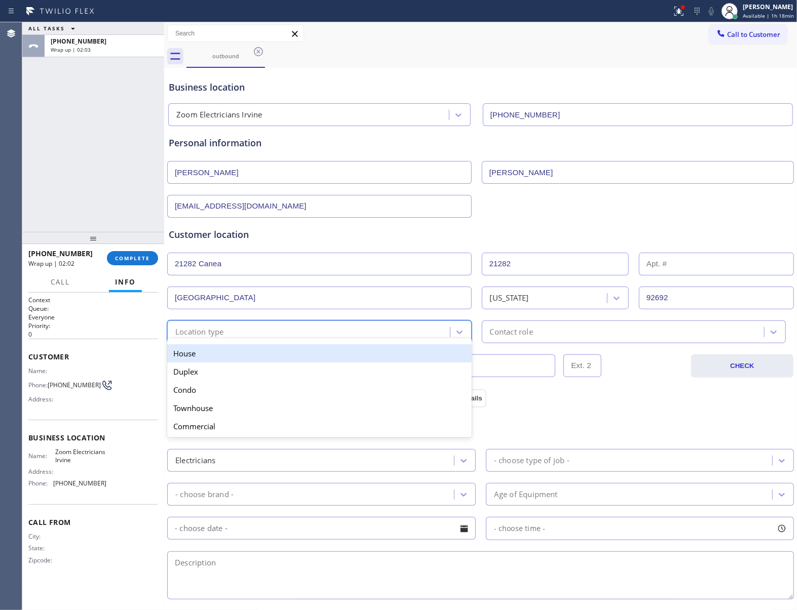
click at [245, 353] on div "House" at bounding box center [319, 353] width 304 height 18
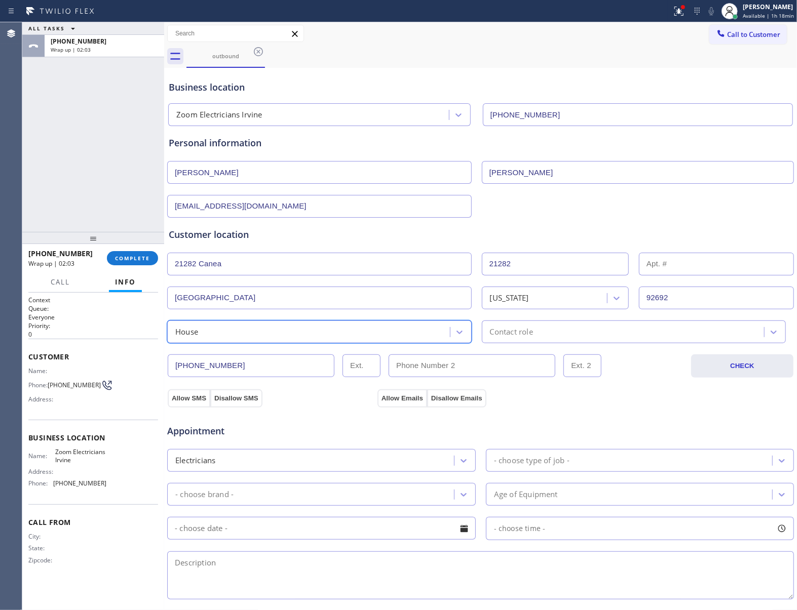
click at [542, 341] on div "Contact role" at bounding box center [634, 332] width 304 height 23
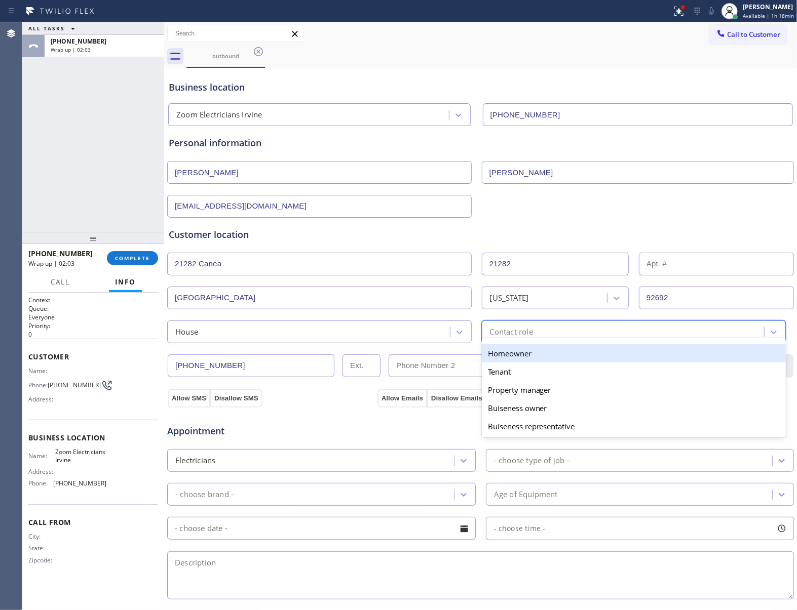
click at [501, 357] on div "Homeowner" at bounding box center [634, 353] width 304 height 18
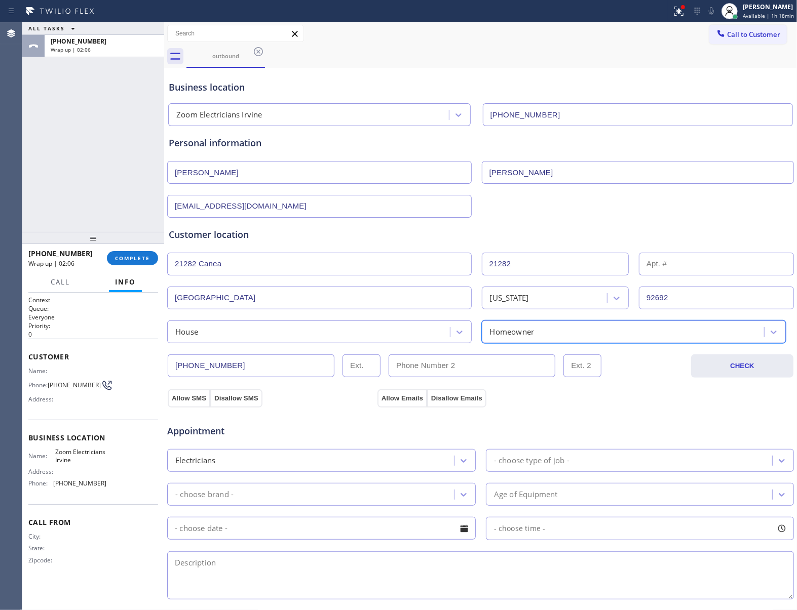
scroll to position [67, 0]
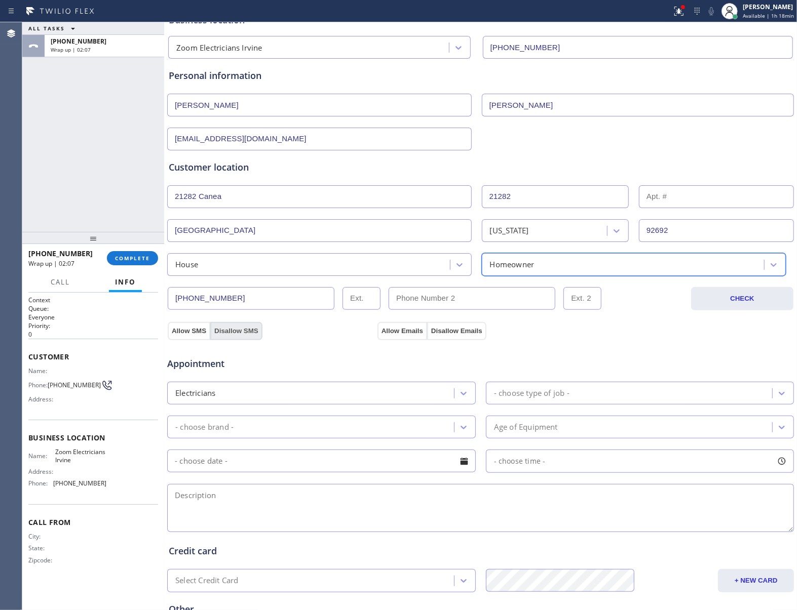
click at [197, 333] on button "Allow SMS" at bounding box center [189, 331] width 43 height 18
click at [395, 329] on button "Allow Emails" at bounding box center [402, 331] width 50 height 18
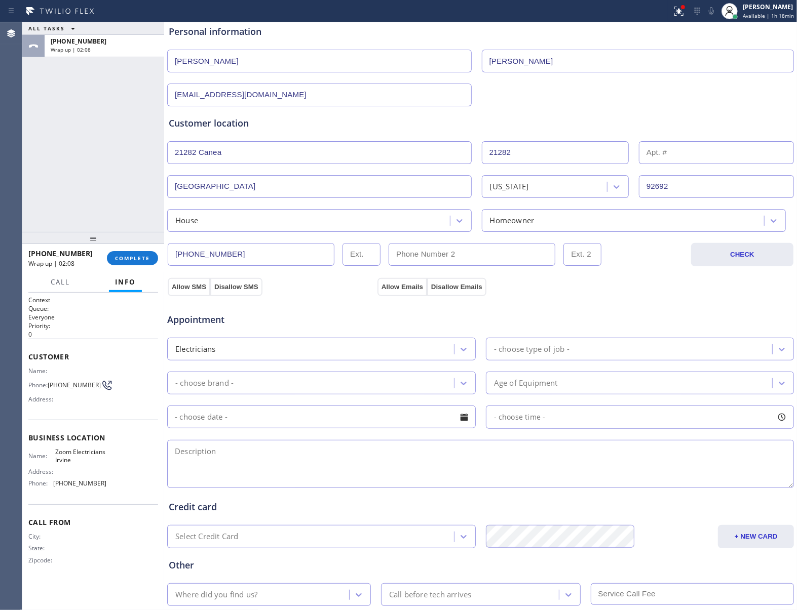
scroll to position [135, 0]
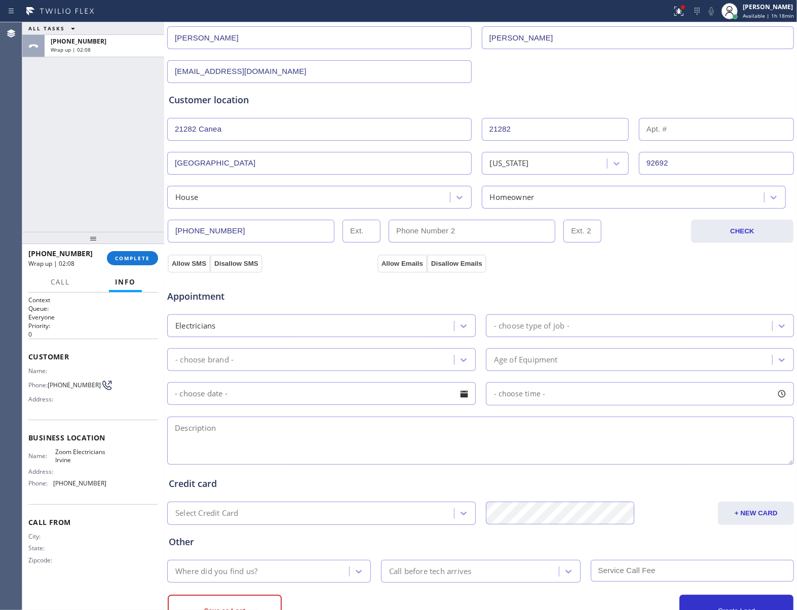
click at [543, 315] on div "Electricians - choose type of job -" at bounding box center [480, 325] width 629 height 25
click at [546, 329] on div "- choose type of job -" at bounding box center [531, 326] width 75 height 12
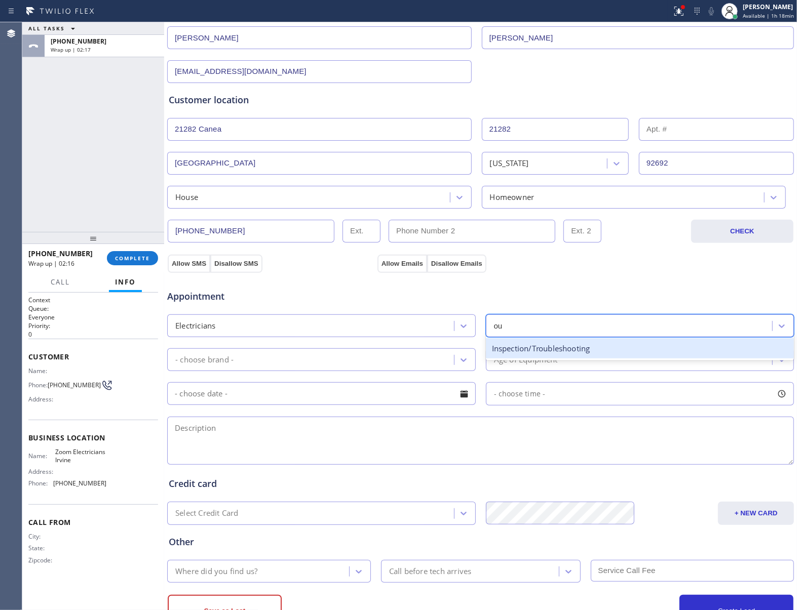
type input "o"
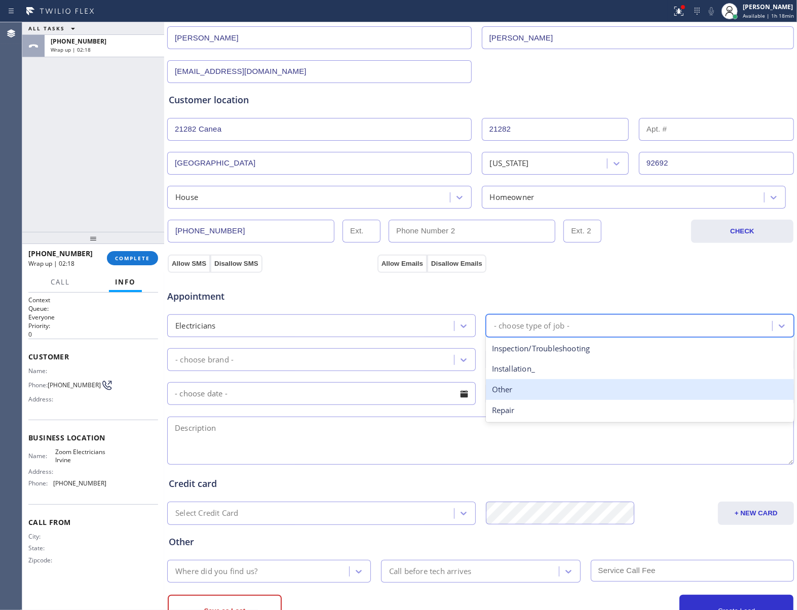
click at [534, 390] on div "Other" at bounding box center [640, 389] width 308 height 21
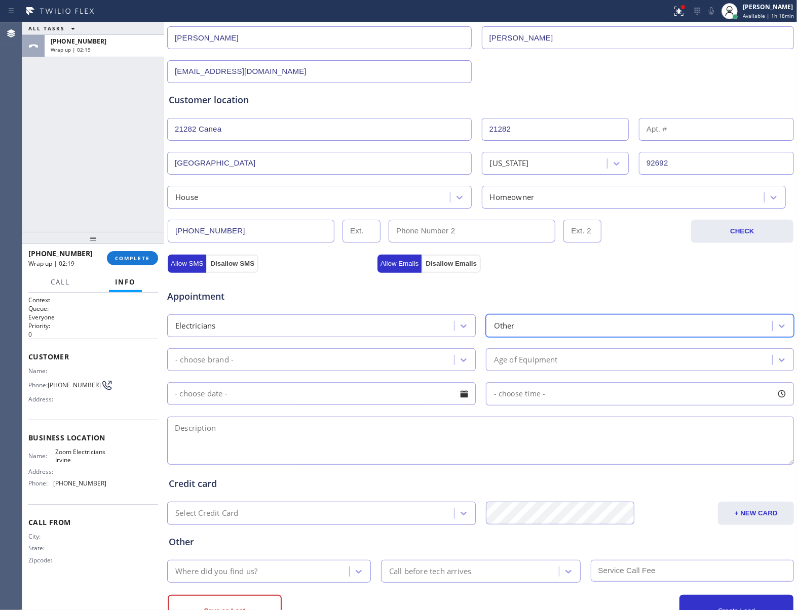
click at [311, 358] on div "- choose brand -" at bounding box center [312, 360] width 284 height 18
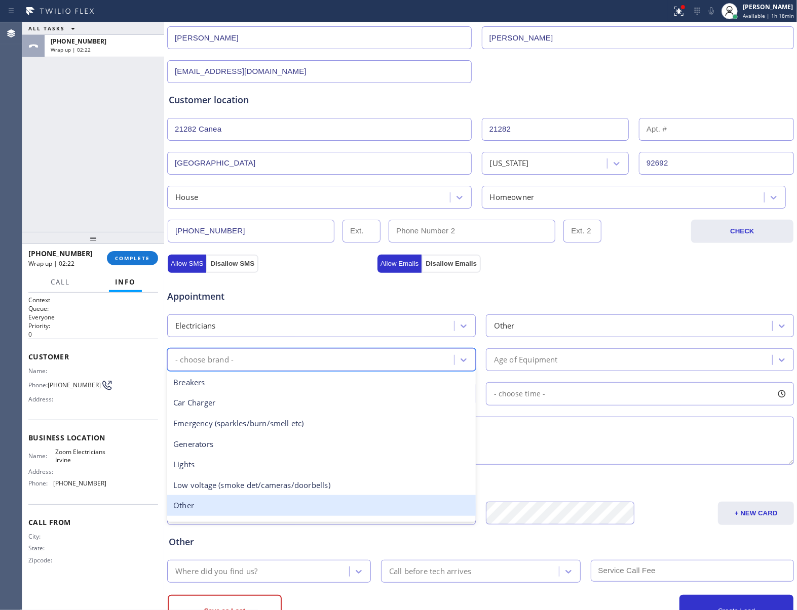
click at [219, 508] on div "Other" at bounding box center [321, 505] width 308 height 21
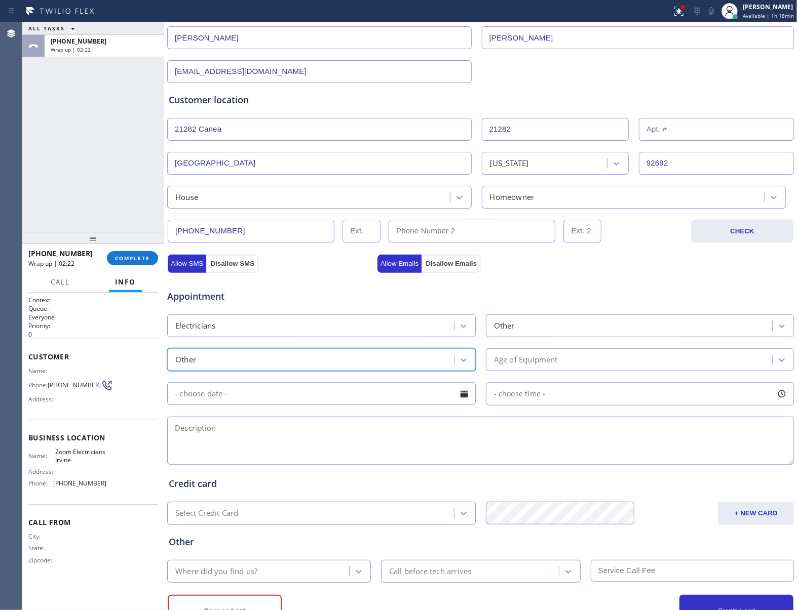
click at [531, 371] on div "Age of Equipment" at bounding box center [640, 360] width 308 height 23
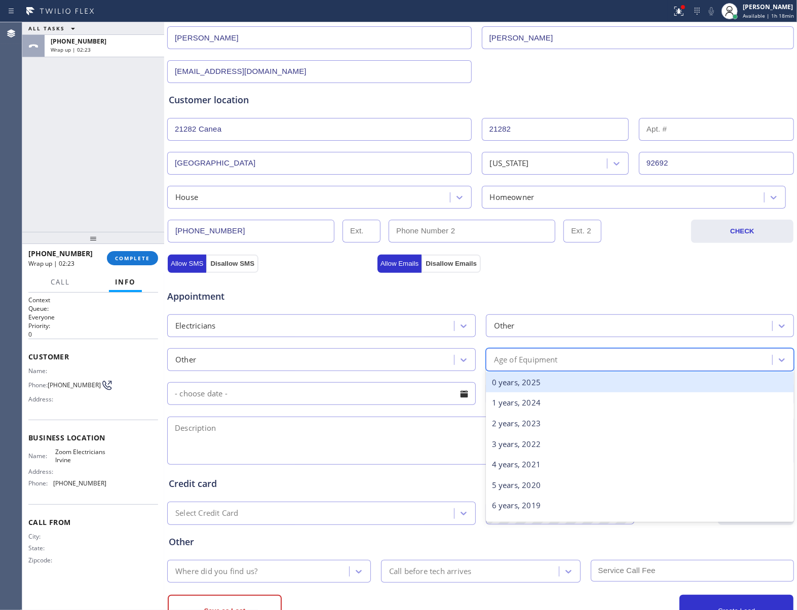
click at [523, 388] on div "0 years, 2025" at bounding box center [640, 382] width 308 height 21
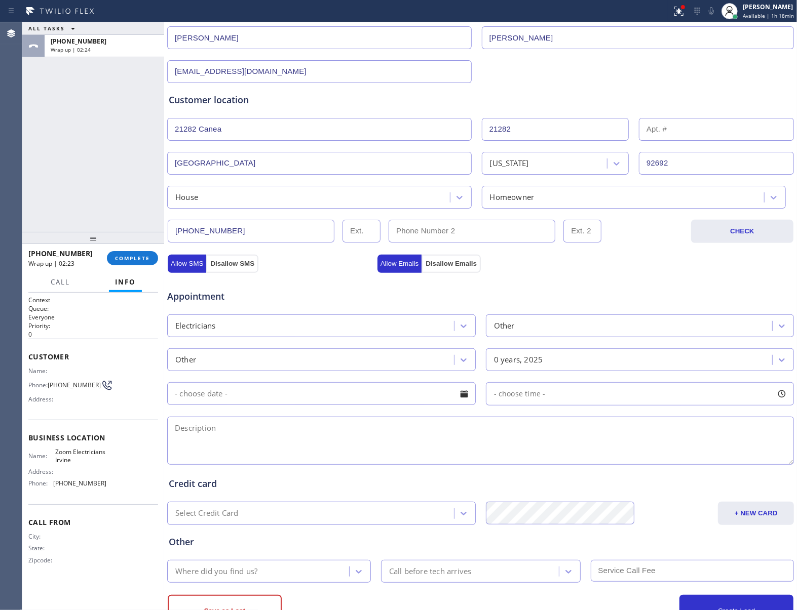
drag, startPoint x: 375, startPoint y: 444, endPoint x: 778, endPoint y: 217, distance: 462.2
click at [376, 441] on textarea at bounding box center [480, 441] width 627 height 48
click at [321, 452] on textarea at bounding box center [480, 441] width 627 height 48
paste textarea "remodeling in the kitchen need to move an outlet and wants to convert to led re…"
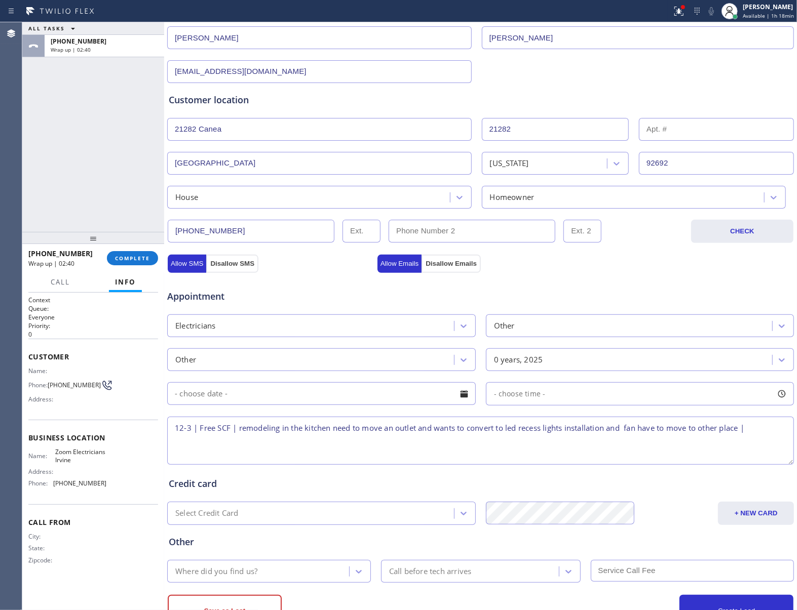
drag, startPoint x: 521, startPoint y: 429, endPoint x: 546, endPoint y: 432, distance: 25.0
click at [546, 432] on textarea "12-3 | Free SCF | remodeling in the kitchen need to move an outlet and wants to…" at bounding box center [480, 441] width 627 height 48
click at [602, 430] on textarea "12-3 | Free SCF | remodeling in the kitchen need to move an outlet and wants to…" at bounding box center [480, 441] width 627 height 48
click at [603, 428] on textarea "12-3 | Free SCF | remodeling in the kitchen need to move an outlet and wants to…" at bounding box center [480, 441] width 627 height 48
click at [610, 462] on textarea "12-3 | Free SCF | remodeling in the kitchen need to move an outlet and wants to…" at bounding box center [480, 441] width 627 height 48
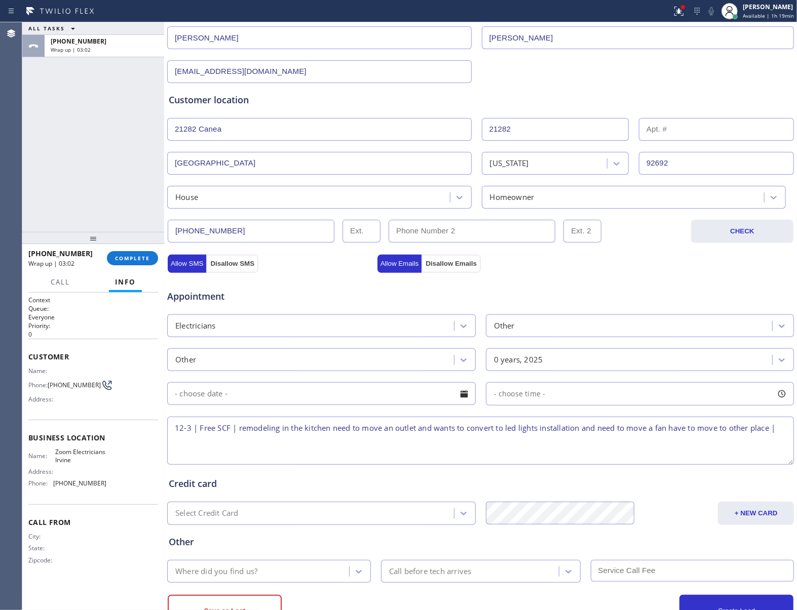
paste textarea "Palmia"
drag, startPoint x: 211, startPoint y: 445, endPoint x: 181, endPoint y: 446, distance: 29.4
click at [181, 446] on textarea "12-3 | Free SCF | remodeling in the kitchen need to move an outlet and wants to…" at bounding box center [480, 441] width 627 height 48
paste textarea "21282 Canea, [GEOGRAPHIC_DATA], [GEOGRAPHIC_DATA]"
paste textarea "Please call 30 minutes prior to arrival."
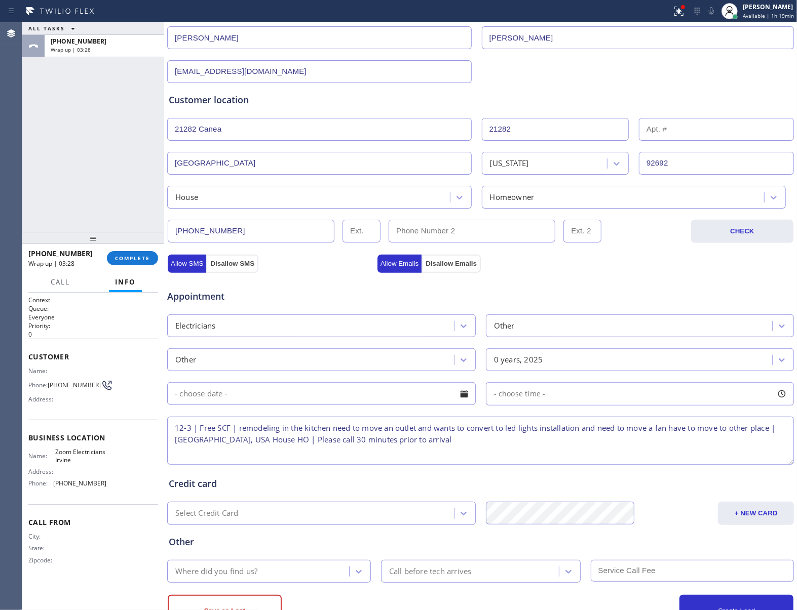
click at [544, 452] on textarea "12-3 | Free SCF | remodeling in the kitchen need to move an outlet and wants to…" at bounding box center [480, 441] width 627 height 48
paste textarea "818) 601-8004"
type textarea "12-3 | Free SCF | remodeling in the kitchen need to move an outlet and wants to…"
click at [355, 399] on input "text" at bounding box center [321, 393] width 308 height 23
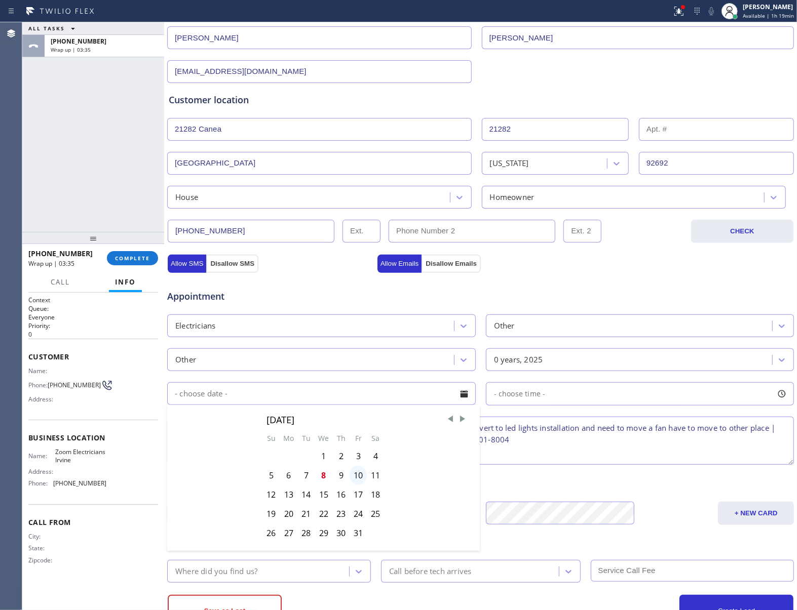
click at [357, 479] on div "10" at bounding box center [358, 475] width 17 height 19
type input "[DATE]"
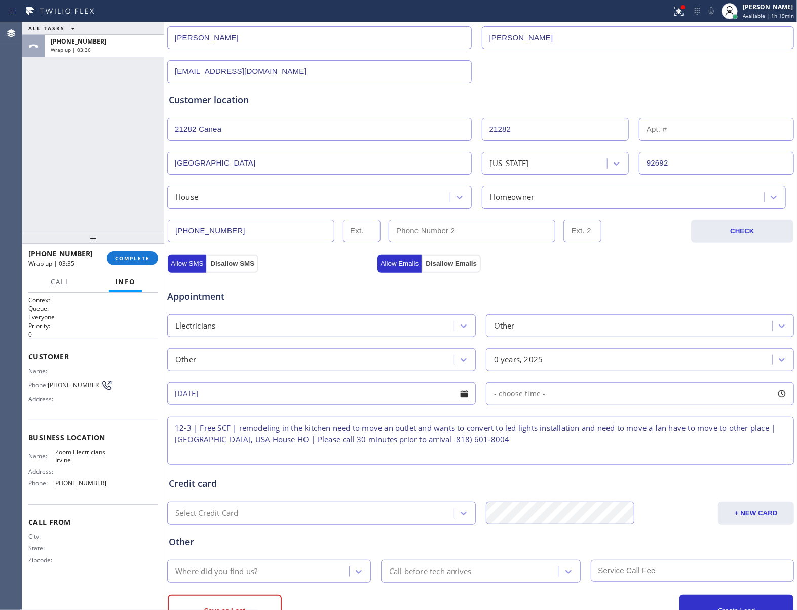
click at [539, 389] on div "- choose time -" at bounding box center [640, 393] width 308 height 23
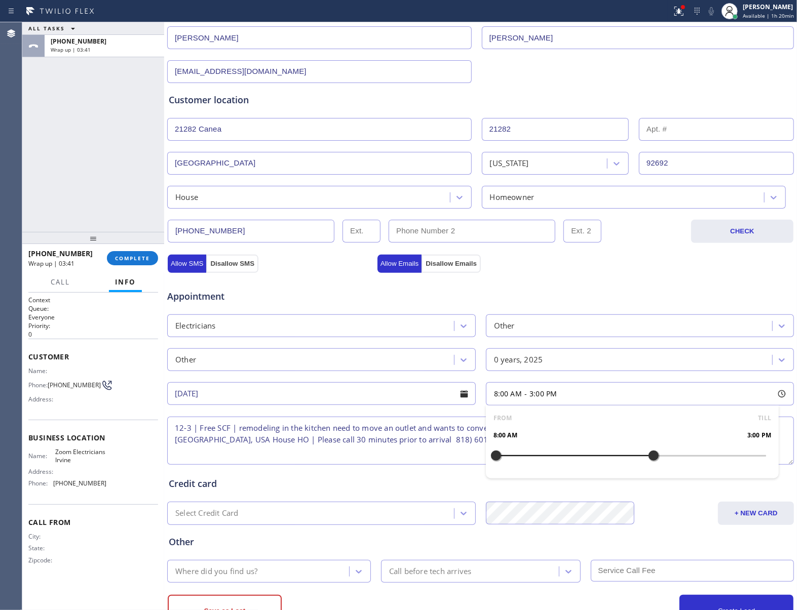
drag, startPoint x: 496, startPoint y: 459, endPoint x: 645, endPoint y: 481, distance: 150.5
click at [645, 479] on div "FROM TILL 8:00 AM 3:00 PM" at bounding box center [632, 442] width 293 height 73
drag, startPoint x: 493, startPoint y: 458, endPoint x: 580, endPoint y: 472, distance: 88.3
click at [580, 472] on div "FROM TILL 12:00 PM 3:00 PM" at bounding box center [632, 442] width 293 height 73
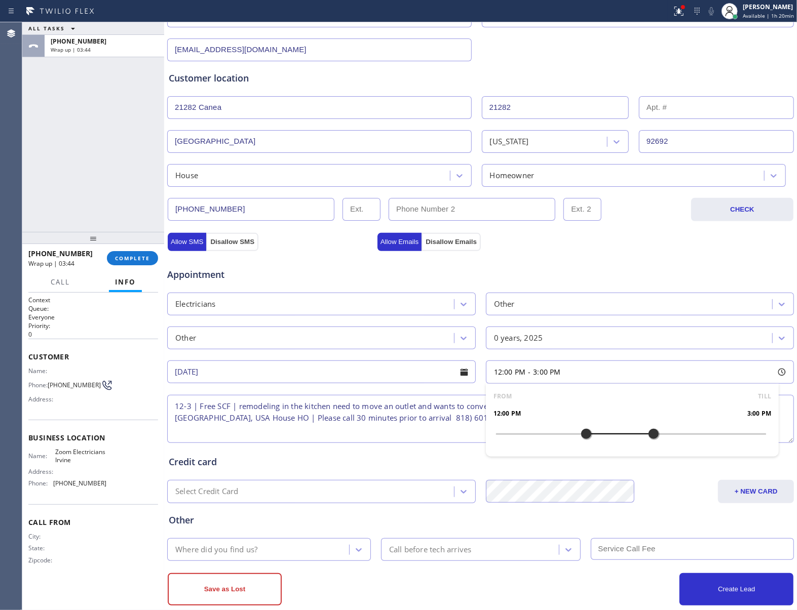
scroll to position [177, 0]
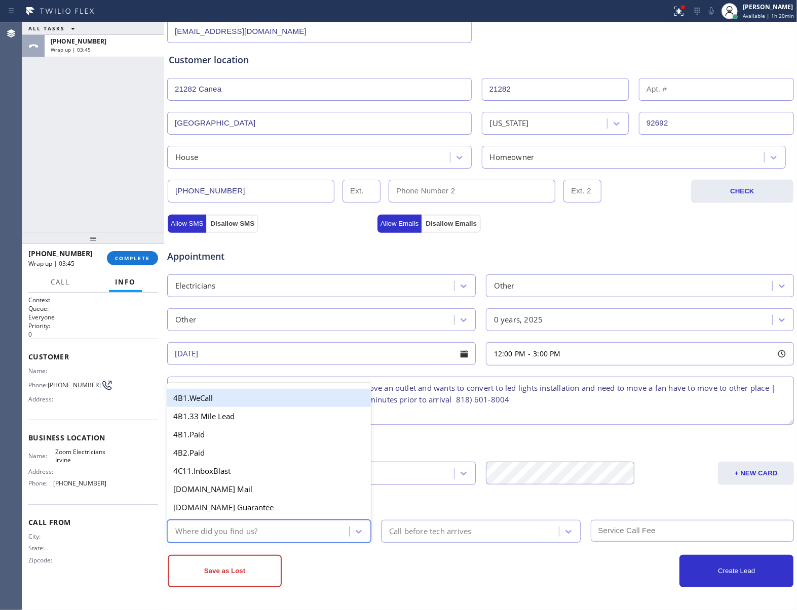
click at [298, 535] on div "Where did you find us?" at bounding box center [259, 532] width 179 height 18
type input "go"
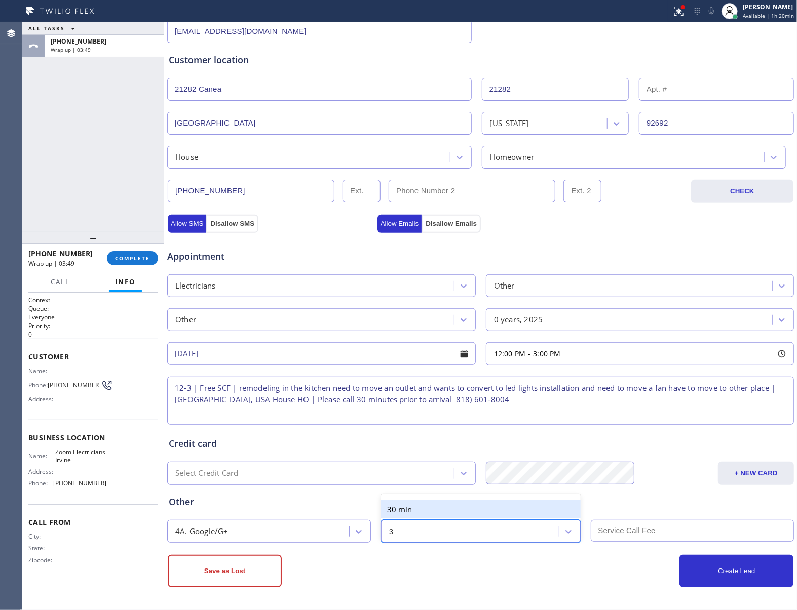
type input "30"
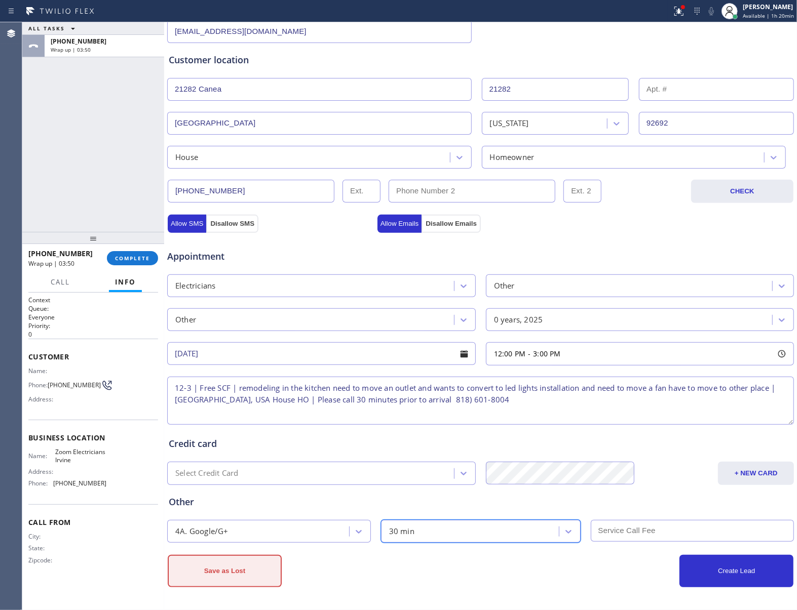
click at [258, 570] on button "Save as Lost" at bounding box center [225, 571] width 114 height 32
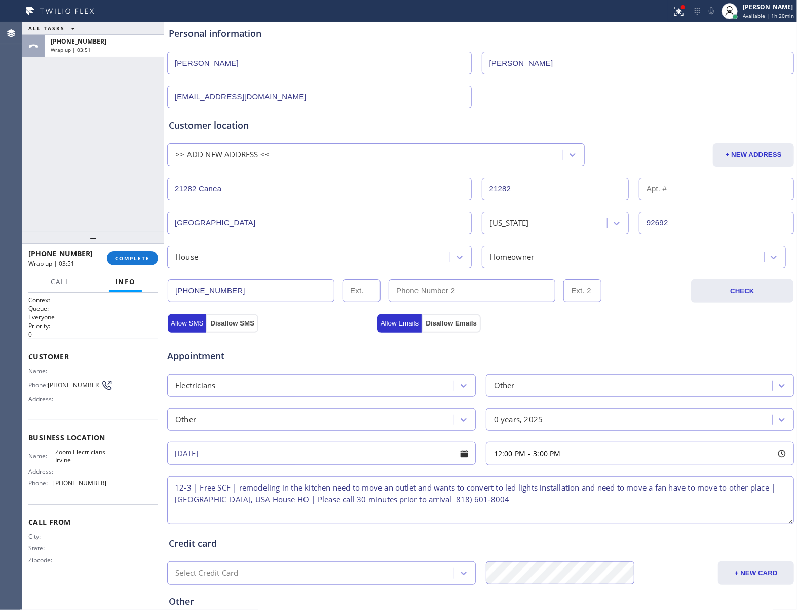
scroll to position [0, 0]
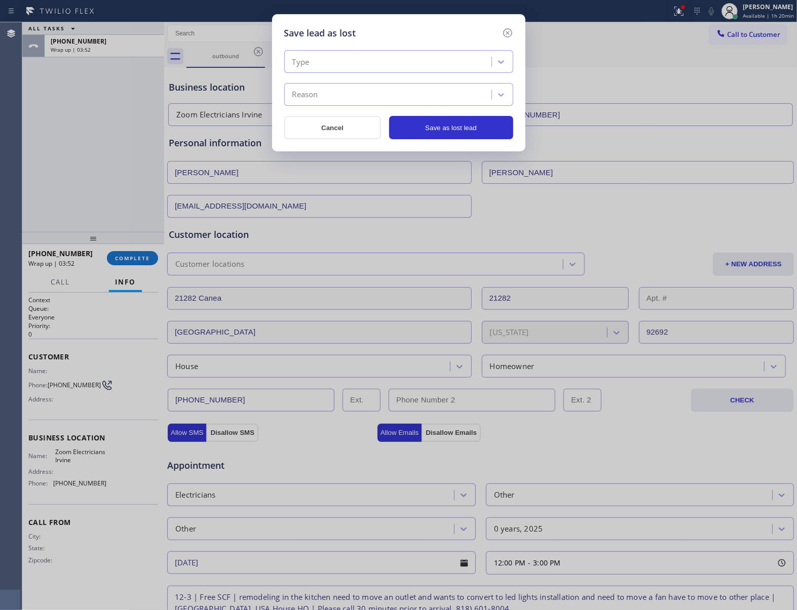
click at [358, 64] on div "Type" at bounding box center [389, 62] width 204 height 18
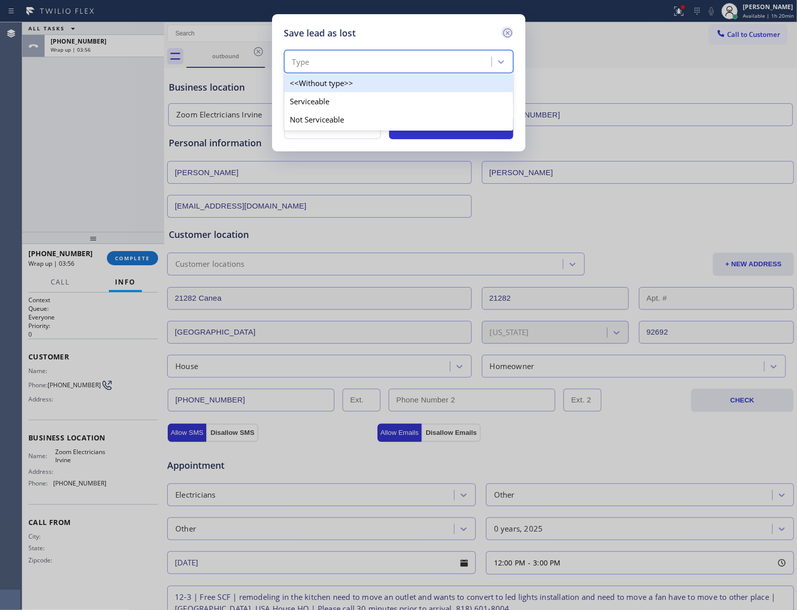
click at [509, 27] on icon at bounding box center [507, 33] width 12 height 12
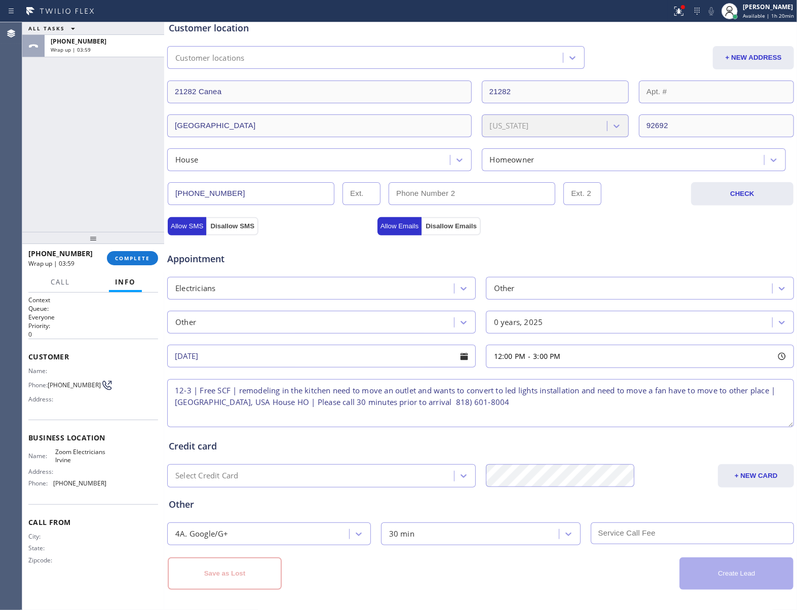
scroll to position [212, 0]
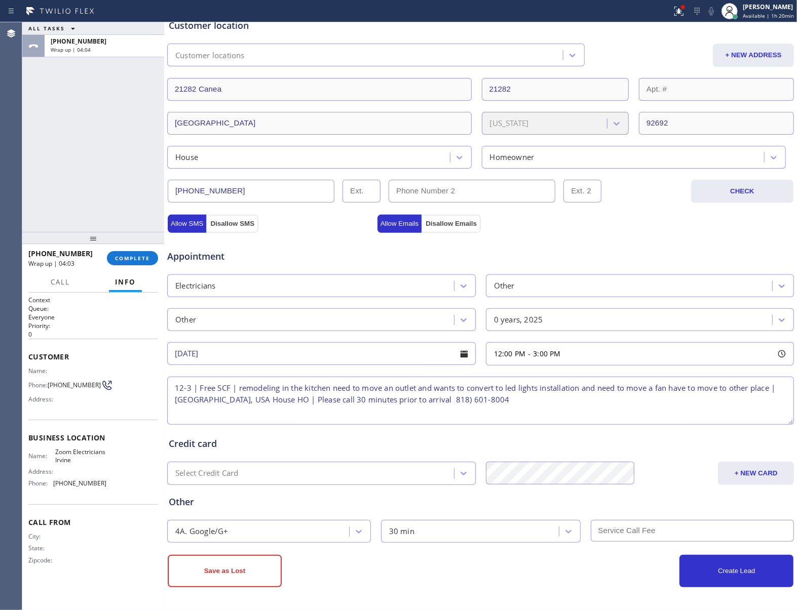
drag, startPoint x: 688, startPoint y: 568, endPoint x: 643, endPoint y: 530, distance: 59.0
click at [644, 531] on div "Business location Zoom Electricians [GEOGRAPHIC_DATA] [PHONE_NUMBER] Personal i…" at bounding box center [481, 224] width 628 height 726
click at [639, 529] on input "text" at bounding box center [693, 531] width 204 height 22
type input "0"
click at [228, 584] on button "Save as Lost" at bounding box center [225, 571] width 114 height 32
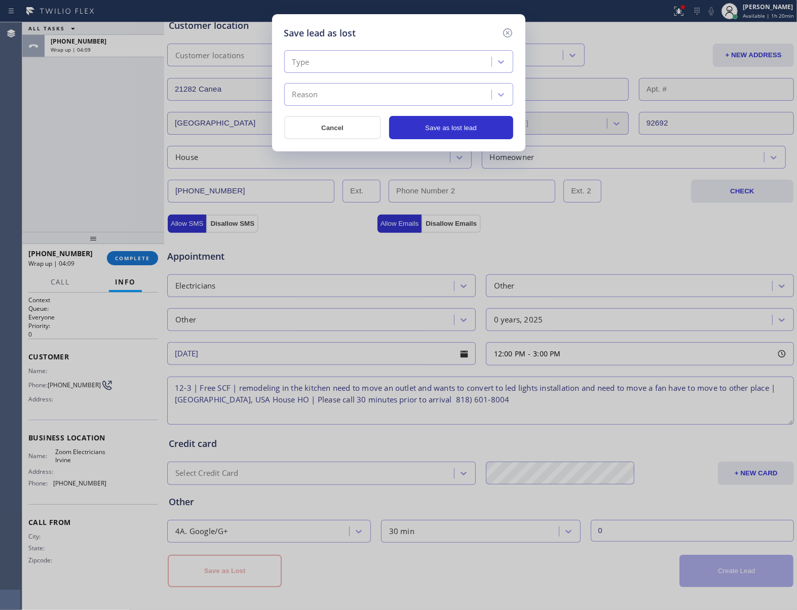
click at [325, 65] on div "Type" at bounding box center [389, 62] width 204 height 18
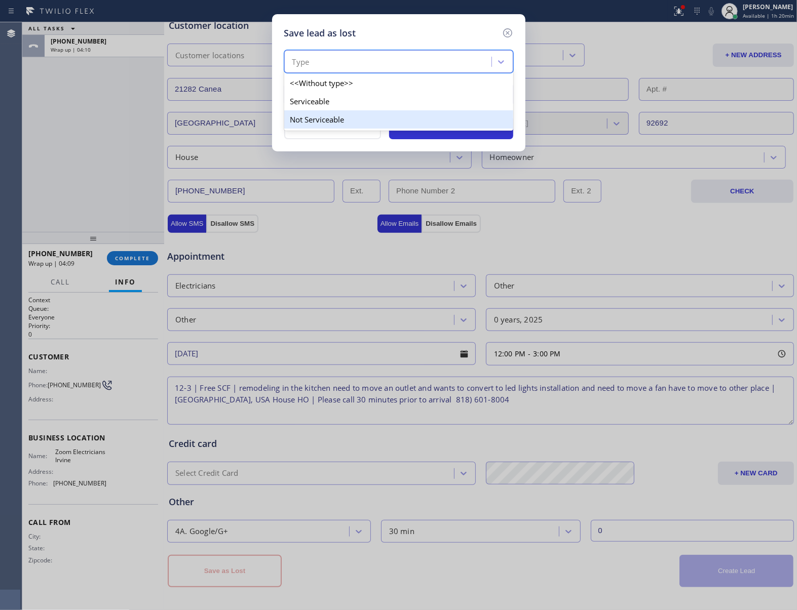
click at [338, 122] on div "Not Serviceable" at bounding box center [398, 119] width 229 height 18
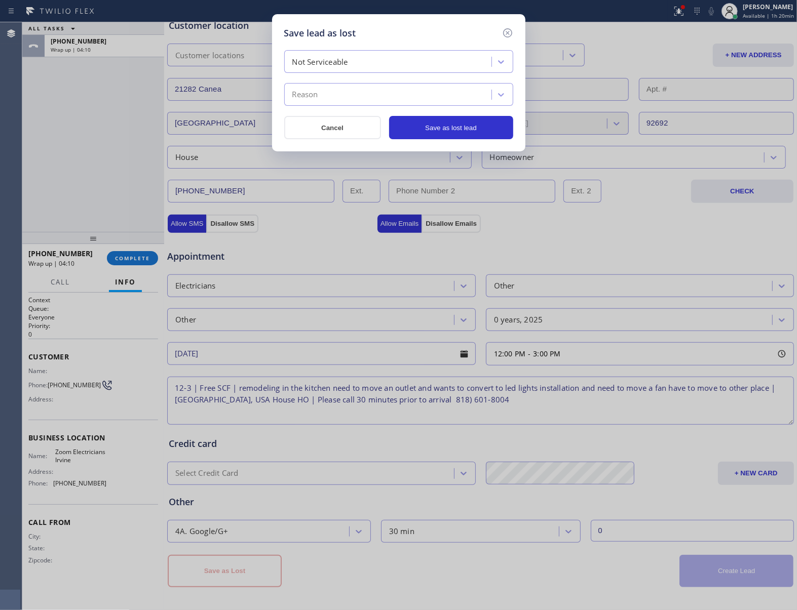
click at [347, 99] on div "Reason" at bounding box center [389, 95] width 204 height 18
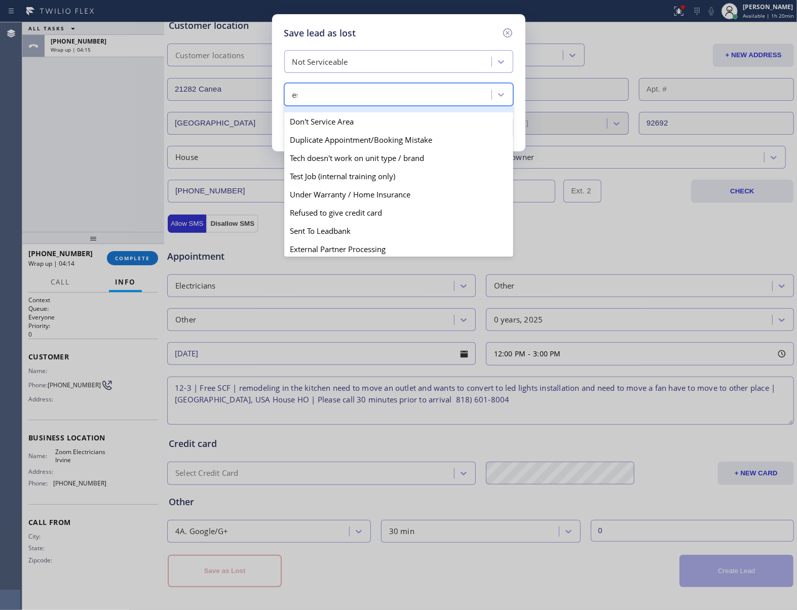
scroll to position [0, 0]
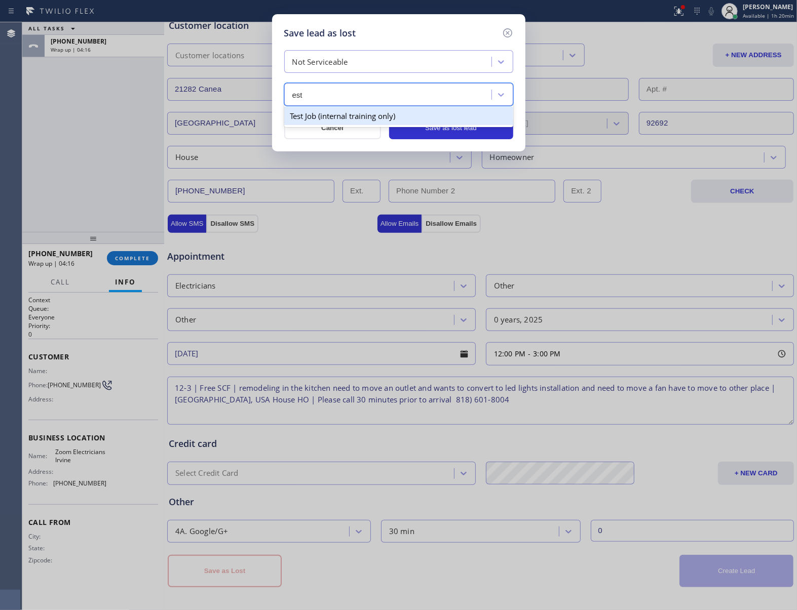
type input "est"
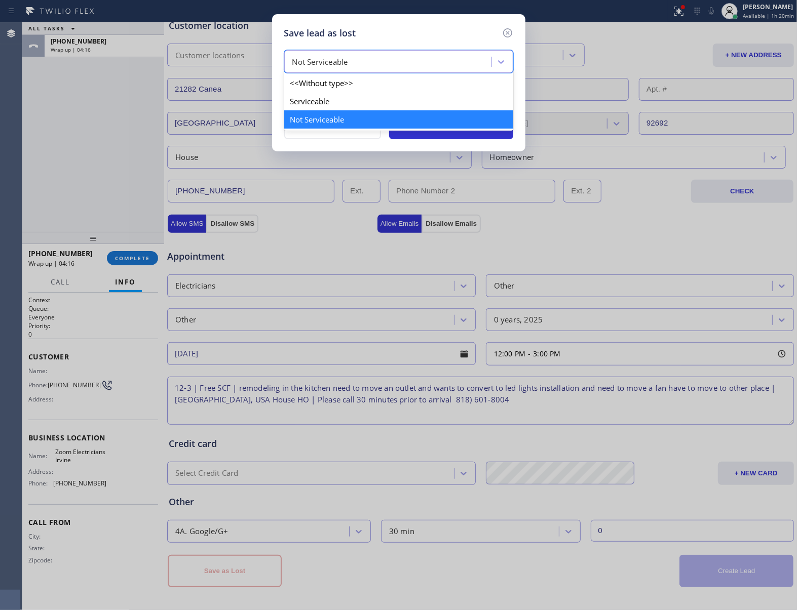
click at [345, 63] on div "Not Serviceable" at bounding box center [320, 62] width 56 height 12
click at [331, 98] on div "Serviceable" at bounding box center [398, 101] width 229 height 18
type input "e"
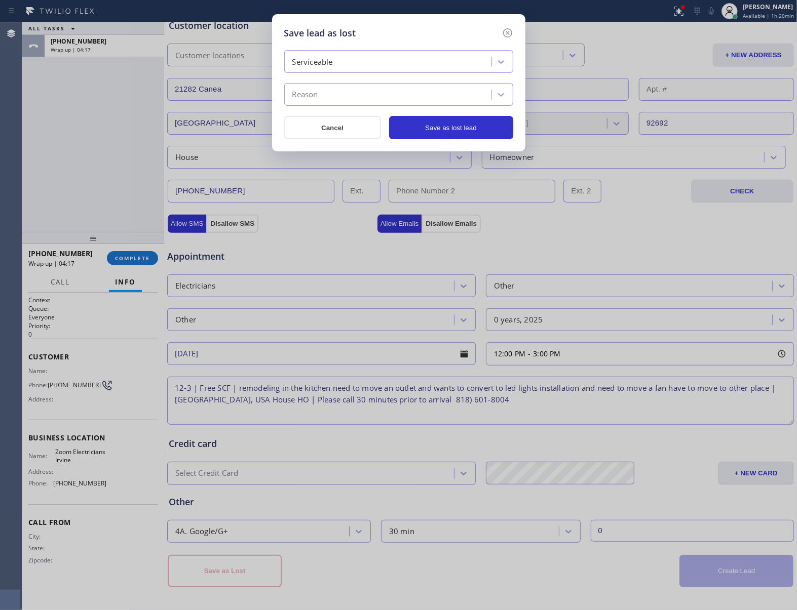
drag, startPoint x: 342, startPoint y: 96, endPoint x: 347, endPoint y: 103, distance: 8.4
click at [342, 97] on div "Reason" at bounding box center [389, 95] width 204 height 18
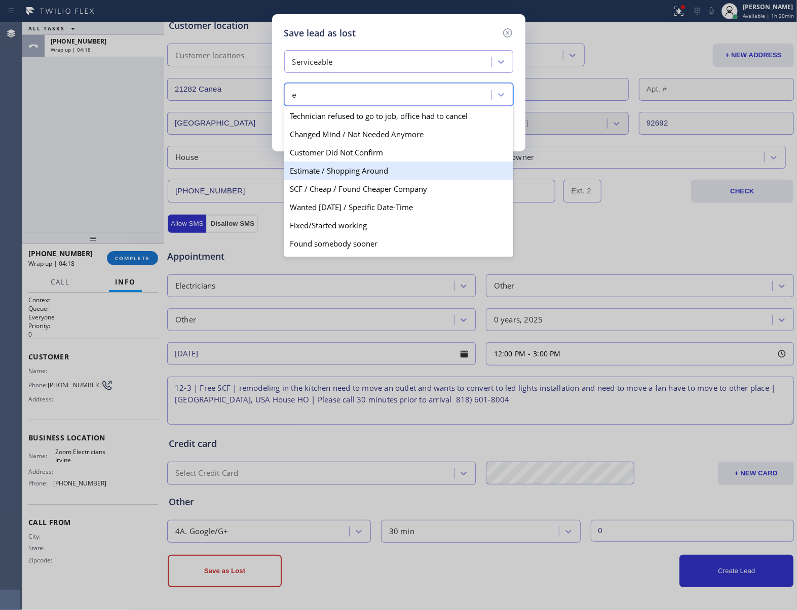
click at [334, 175] on div "Estimate / Shopping Around" at bounding box center [398, 171] width 229 height 18
type input "e"
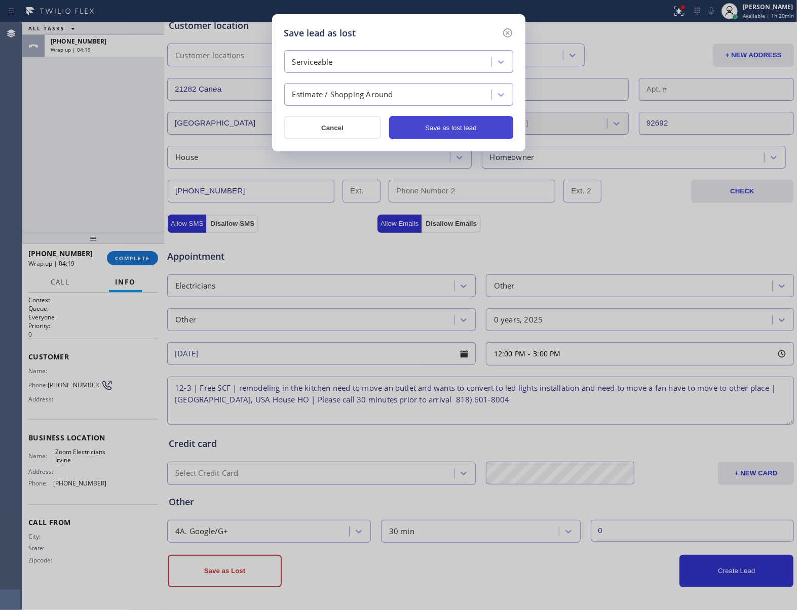
click at [432, 128] on button "Save as lost lead" at bounding box center [451, 127] width 124 height 23
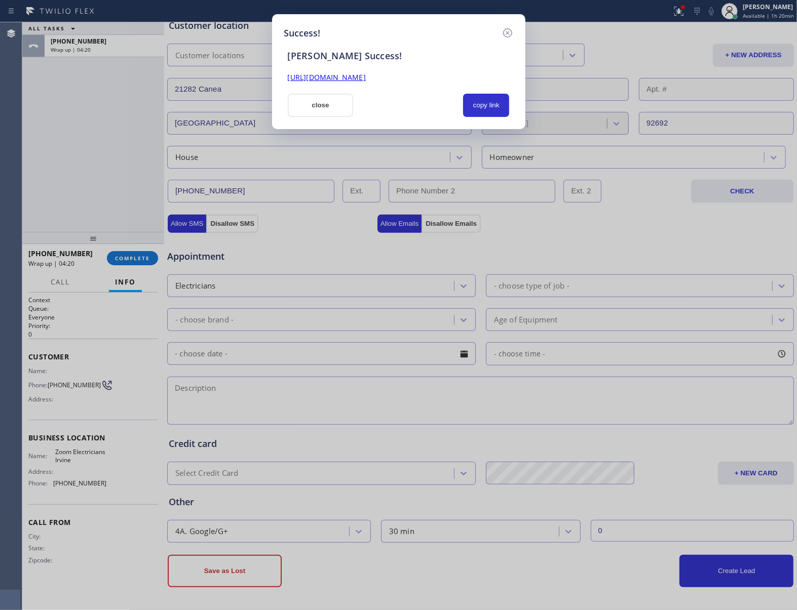
click at [389, 72] on div "[URL][DOMAIN_NAME]" at bounding box center [399, 78] width 234 height 12
click at [366, 77] on link "[URL][DOMAIN_NAME]" at bounding box center [327, 77] width 78 height 10
click at [296, 103] on button "close" at bounding box center [321, 105] width 66 height 23
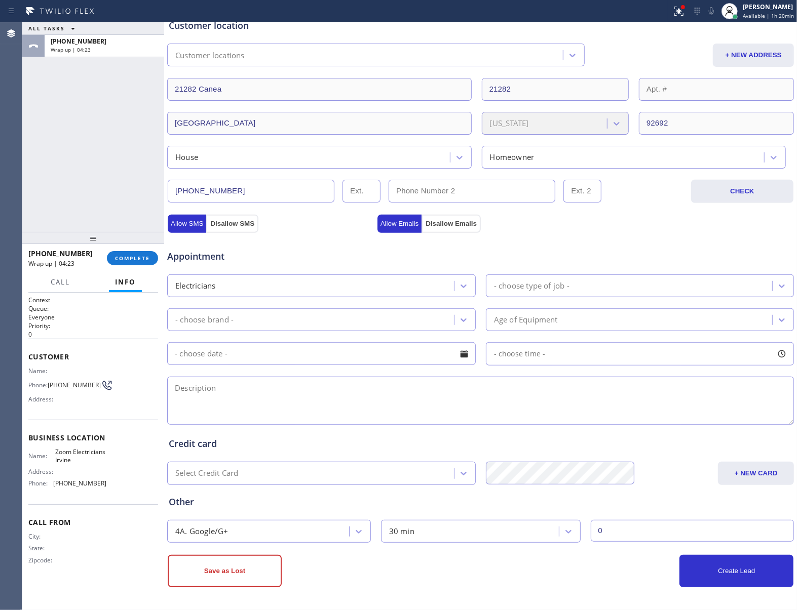
click at [135, 266] on div "[PHONE_NUMBER] Wrap up | 04:23 COMPLETE" at bounding box center [93, 258] width 130 height 26
click at [122, 255] on span "COMPLETE" at bounding box center [132, 258] width 35 height 7
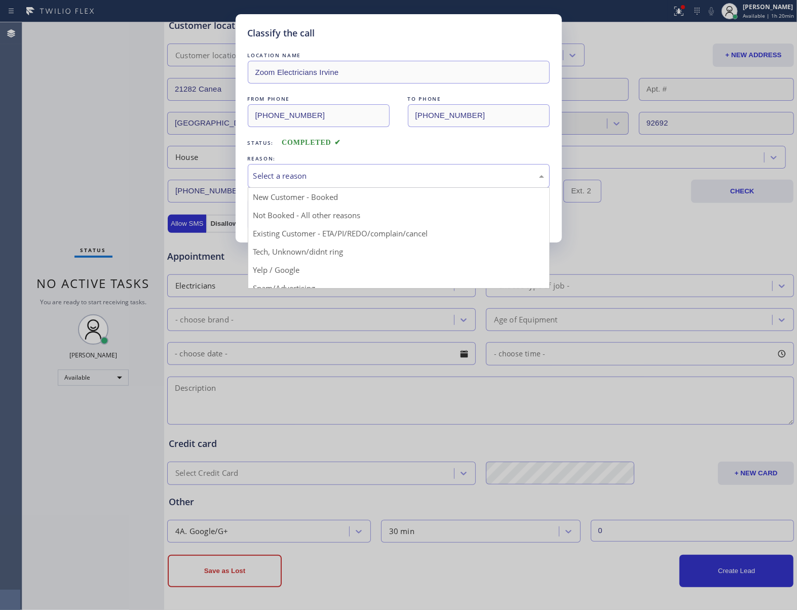
click at [284, 182] on div "Select a reason" at bounding box center [398, 176] width 291 height 12
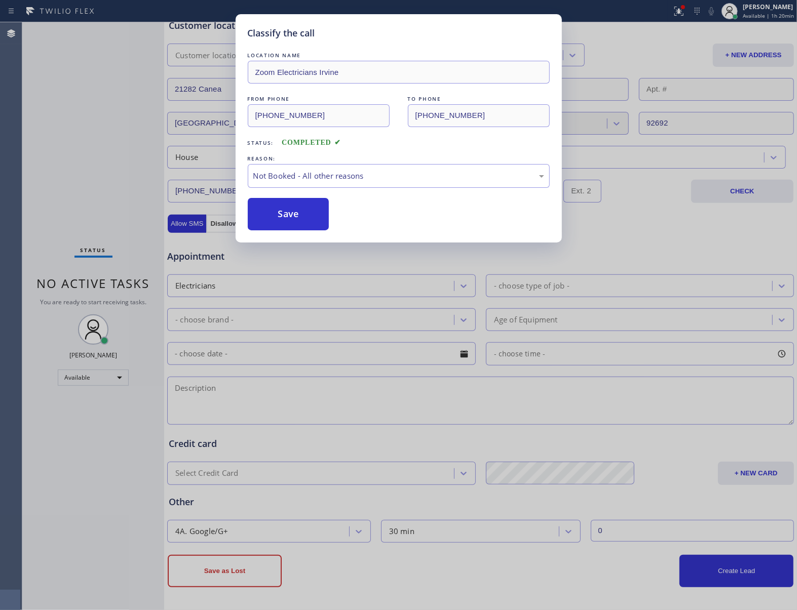
click at [286, 211] on button "Save" at bounding box center [289, 214] width 82 height 32
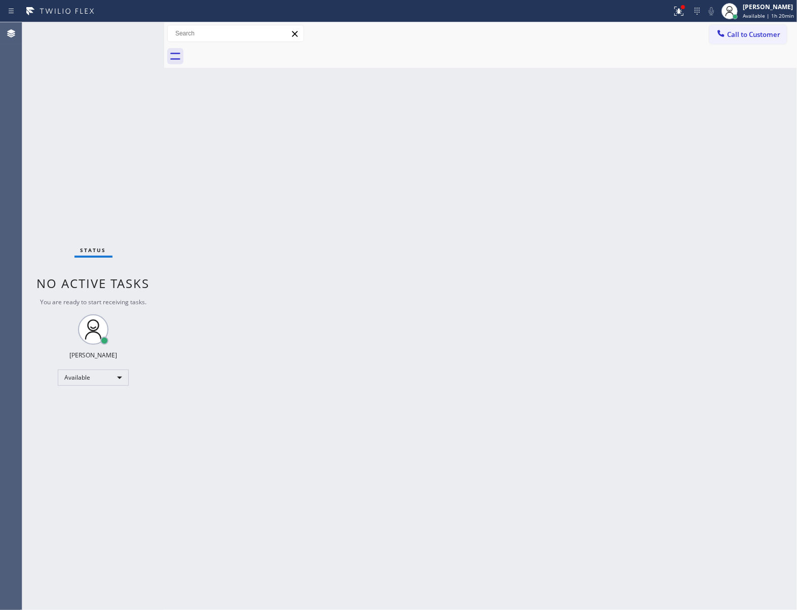
click at [145, 256] on div "Status No active tasks You are ready to start receiving tasks. [PERSON_NAME] Av…" at bounding box center [93, 316] width 142 height 588
click at [161, 134] on div "Status No active tasks You are ready to start receiving tasks. [PERSON_NAME] Av…" at bounding box center [93, 316] width 142 height 588
drag, startPoint x: 195, startPoint y: 159, endPoint x: 671, endPoint y: 51, distance: 488.7
click at [196, 159] on div "Back to Dashboard Change Sender ID Customers Technicians Select a contact Outbo…" at bounding box center [480, 316] width 633 height 588
click at [756, 35] on span "Call to Customer" at bounding box center [753, 34] width 53 height 9
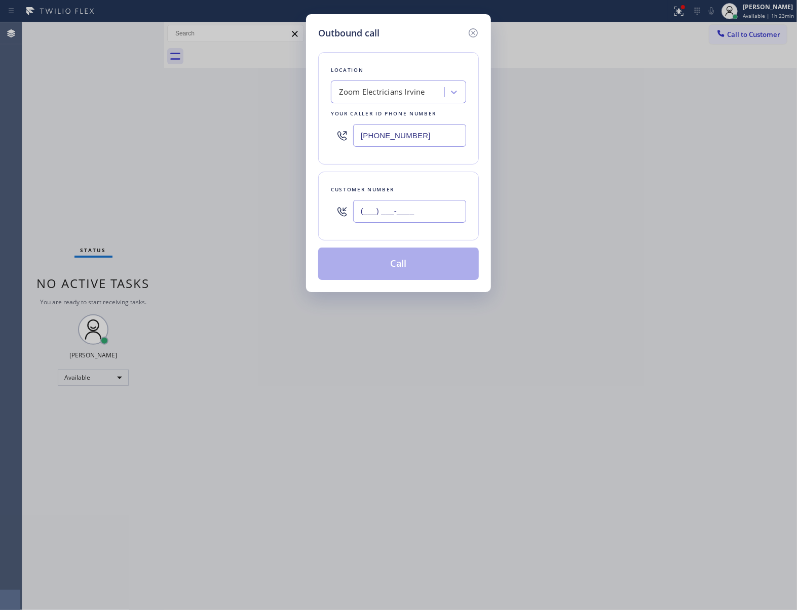
click at [420, 206] on input "(___) ___-____" at bounding box center [409, 211] width 113 height 23
paste input "608) 228-5375"
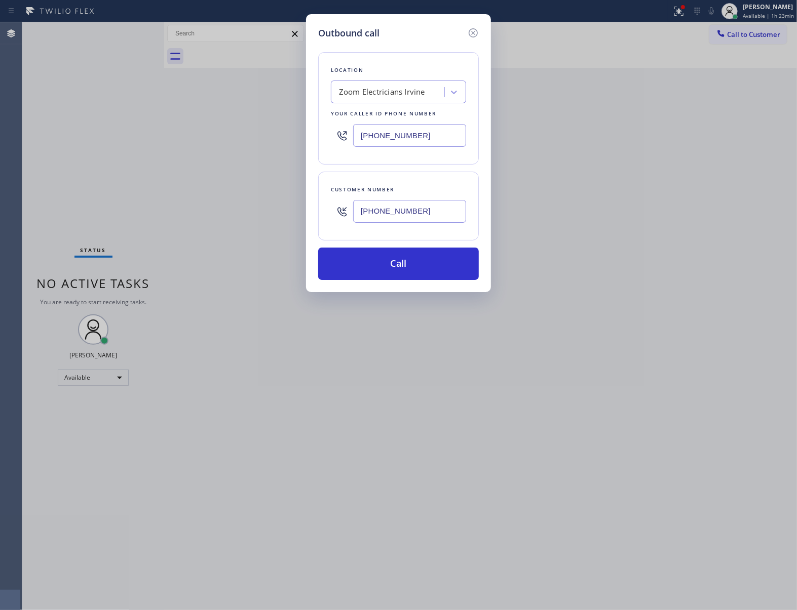
type input "[PHONE_NUMBER]"
click at [87, 214] on div "Outbound call Location Zoom Electricians [GEOGRAPHIC_DATA] Your caller id phone…" at bounding box center [398, 305] width 797 height 610
click at [397, 139] on input "[PHONE_NUMBER]" at bounding box center [409, 135] width 113 height 23
paste input "855) 340-1313"
type input "[PHONE_NUMBER]"
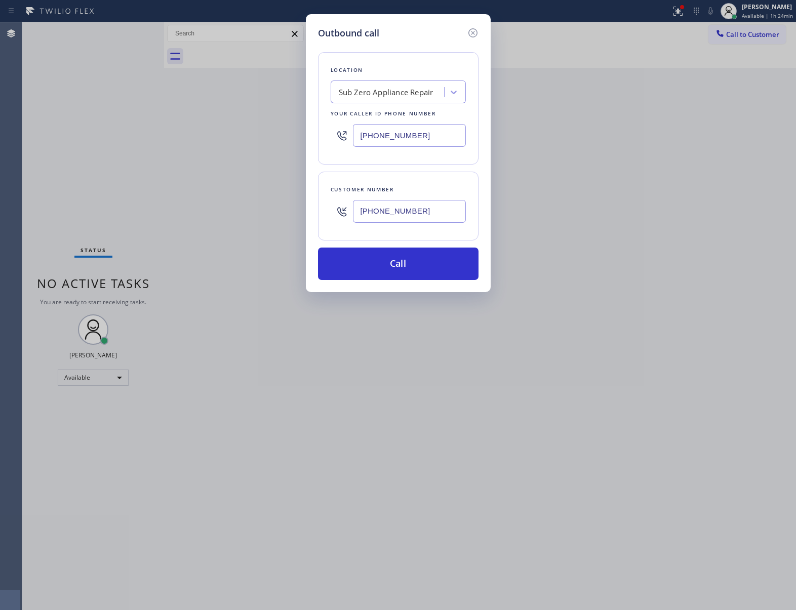
click at [392, 219] on input "[PHONE_NUMBER]" at bounding box center [409, 211] width 113 height 23
paste input "text"
type input "[PHONE_NUMBER]"
click at [415, 268] on button "Call" at bounding box center [398, 264] width 161 height 32
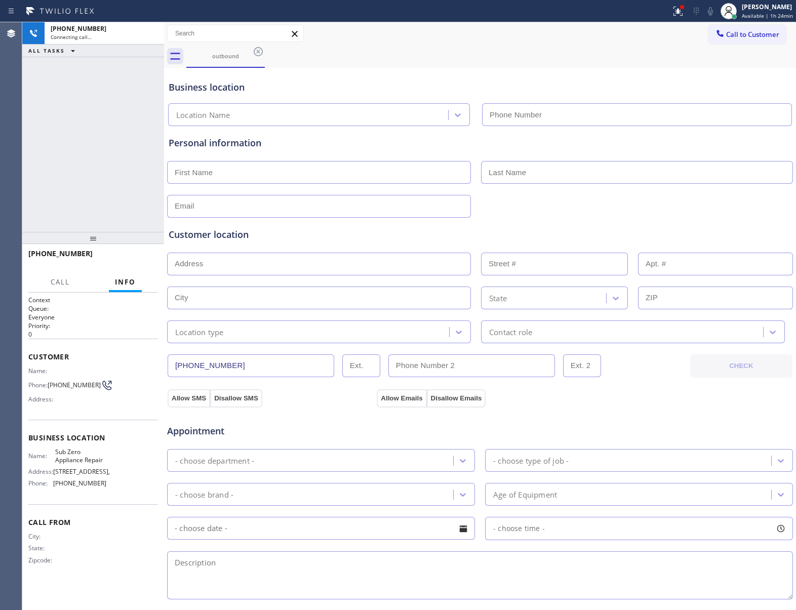
type input "[PHONE_NUMBER]"
click at [85, 153] on div "[PHONE_NUMBER] Connecting call… ALL TASKS ALL TASKS ACTIVE TASKS TASKS IN WRAP …" at bounding box center [93, 127] width 142 height 210
click at [96, 156] on div "[PHONE_NUMBER] Connecting call… ALL TASKS ALL TASKS ACTIVE TASKS TASKS IN WRAP …" at bounding box center [93, 127] width 142 height 210
click at [708, 10] on icon at bounding box center [711, 11] width 12 height 12
drag, startPoint x: 139, startPoint y: 138, endPoint x: 157, endPoint y: 134, distance: 18.7
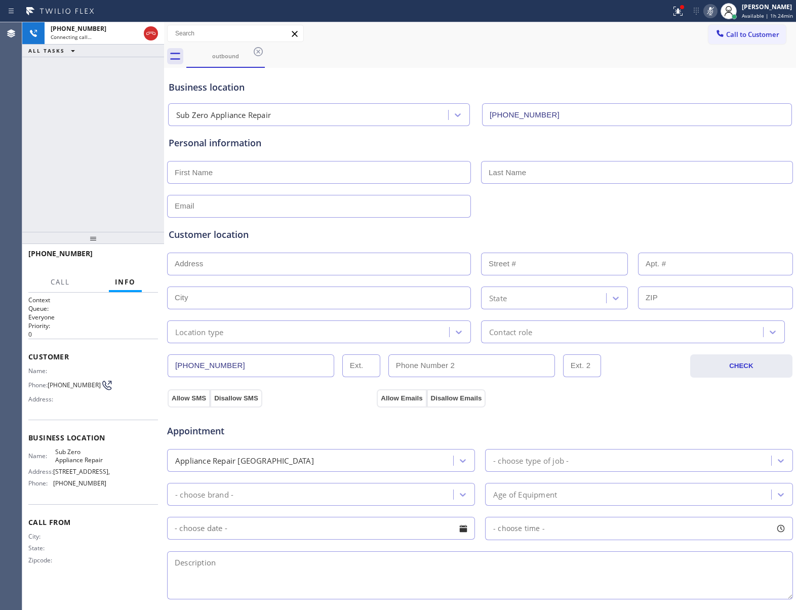
click at [139, 138] on div "[PHONE_NUMBER] Connecting call… ALL TASKS ALL TASKS ACTIVE TASKS TASKS IN WRAP …" at bounding box center [93, 127] width 142 height 210
click at [705, 13] on icon at bounding box center [711, 11] width 12 height 12
click at [92, 132] on div "[PHONE_NUMBER] Live | 01:50 ALL TASKS ALL TASKS ACTIVE TASKS TASKS IN WRAP UP" at bounding box center [93, 127] width 142 height 210
drag, startPoint x: 138, startPoint y: 259, endPoint x: 257, endPoint y: 203, distance: 131.9
click at [257, 205] on div "ALL TASKS ALL TASKS ACTIVE TASKS TASKS IN WRAP UP [PHONE_NUMBER] Wrap up | 00:0…" at bounding box center [409, 316] width 774 height 588
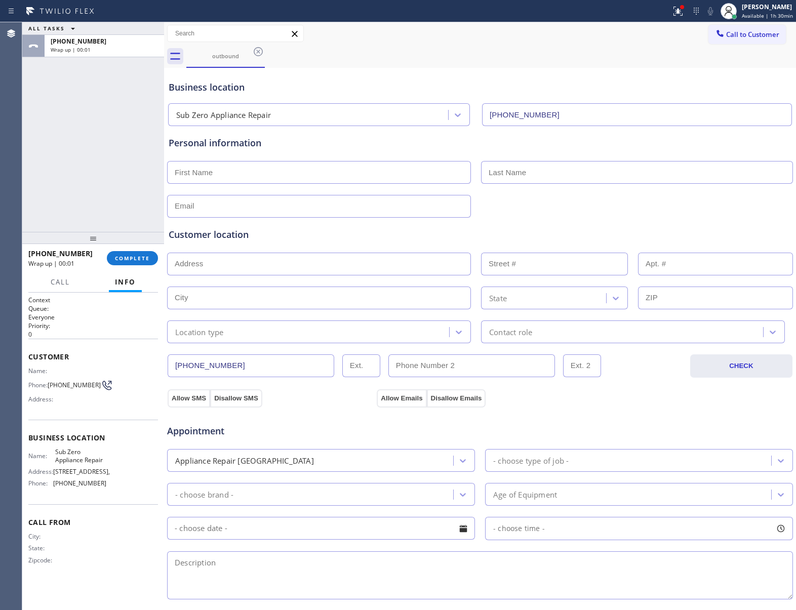
click at [240, 174] on input "text" at bounding box center [319, 172] width 304 height 23
click at [240, 174] on input "Tin" at bounding box center [319, 172] width 304 height 23
type input "[PERSON_NAME]"
click at [495, 173] on input "St.louis" at bounding box center [637, 172] width 312 height 23
type input "[GEOGRAPHIC_DATA][PERSON_NAME]"
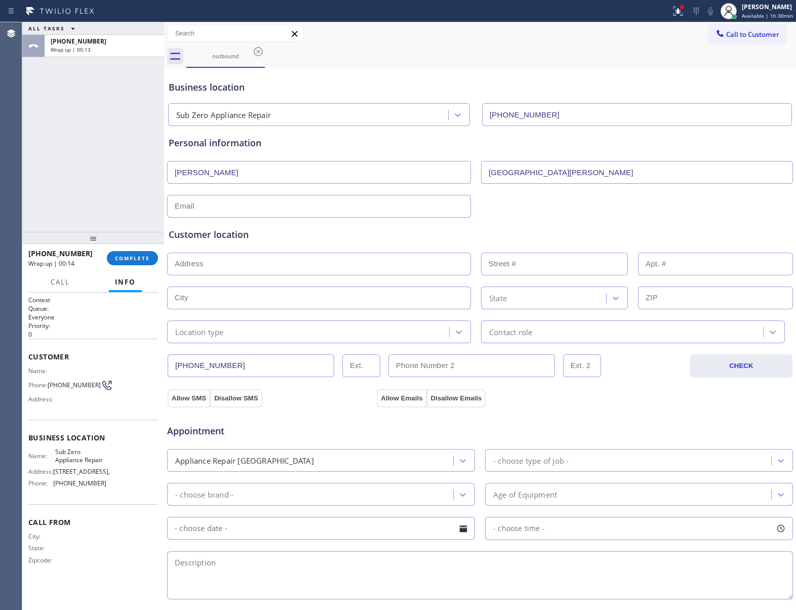
paste input "[EMAIL_ADDRESS][DOMAIN_NAME]"
drag, startPoint x: 209, startPoint y: 209, endPoint x: 215, endPoint y: 246, distance: 38.0
click at [211, 216] on div "Business location Sub Zero Appliance Repair [PHONE_NUMBER] Personal information…" at bounding box center [480, 416] width 627 height 692
type input "[EMAIL_ADDRESS][DOMAIN_NAME]"
click at [210, 270] on input "text" at bounding box center [319, 264] width 304 height 23
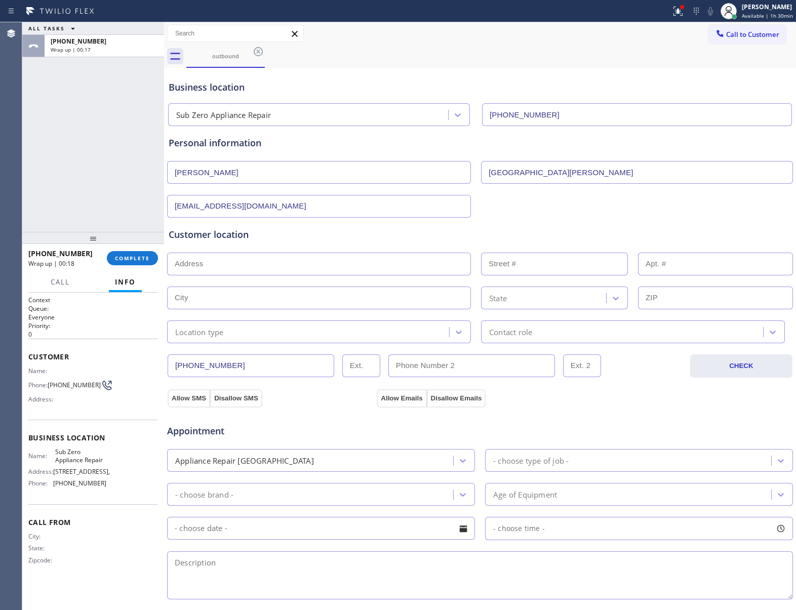
click at [207, 264] on input "text" at bounding box center [319, 264] width 304 height 23
paste input "[STREET_ADDRESS]"
type input "[STREET_ADDRESS]"
type input "3729"
type input "Bellingham"
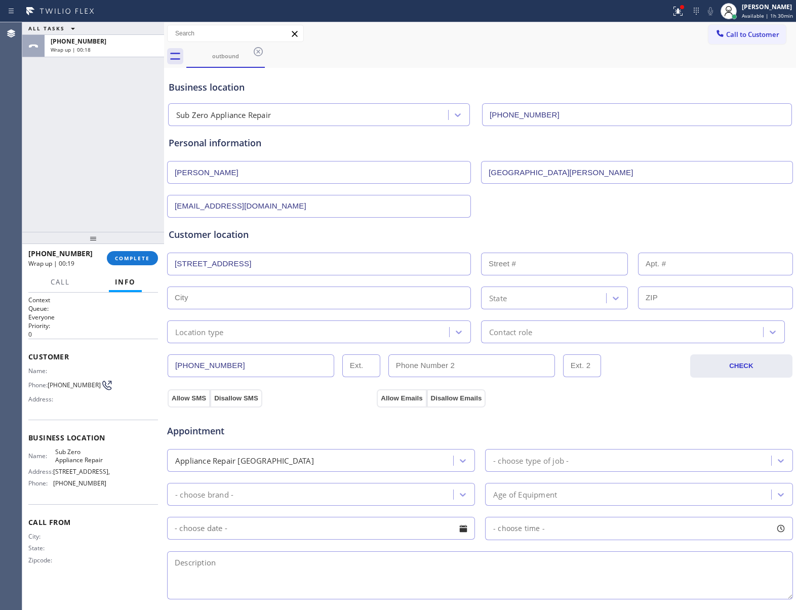
type input "98226"
click at [227, 334] on div "Location type" at bounding box center [309, 332] width 279 height 18
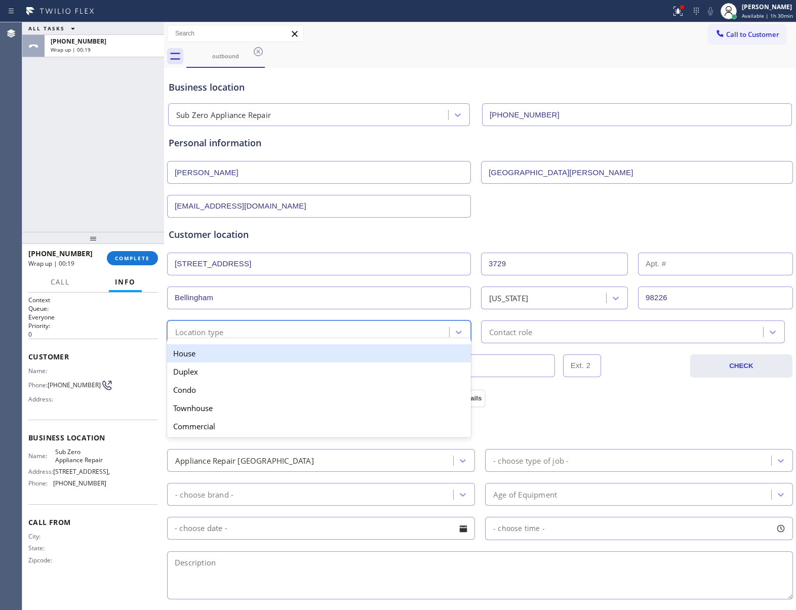
click at [227, 358] on div "House" at bounding box center [319, 353] width 304 height 18
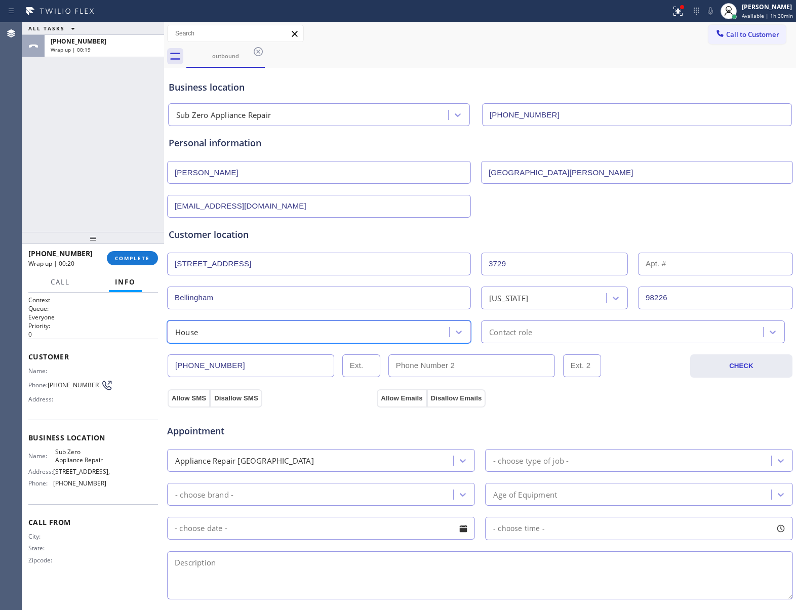
click at [572, 337] on div "Contact role" at bounding box center [623, 332] width 279 height 18
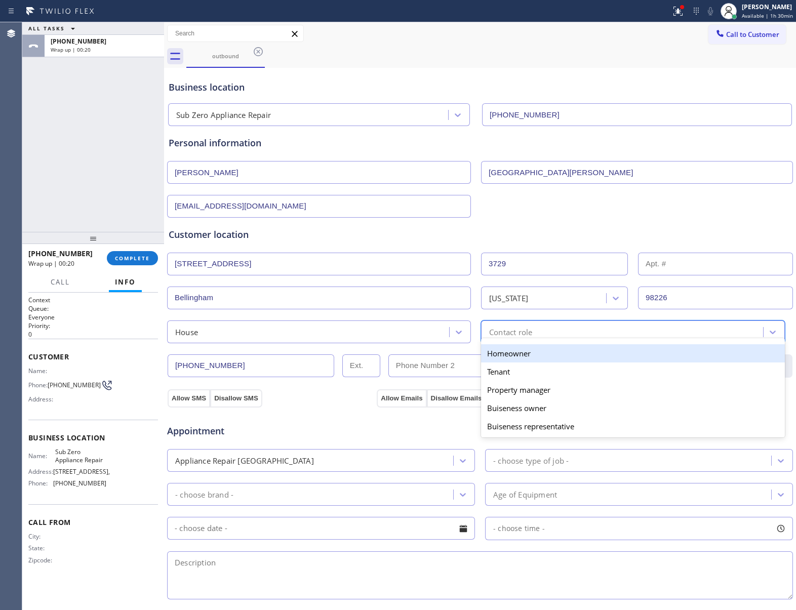
click at [510, 360] on div "Homeowner" at bounding box center [633, 353] width 304 height 18
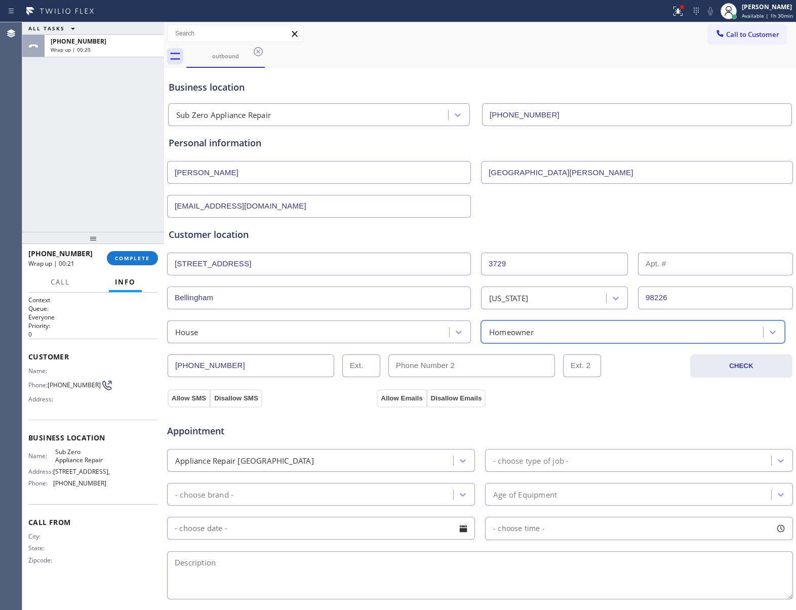
drag, startPoint x: 186, startPoint y: 402, endPoint x: 250, endPoint y: 408, distance: 63.6
click at [187, 402] on button "Allow SMS" at bounding box center [189, 399] width 43 height 18
click at [409, 399] on button "Allow Emails" at bounding box center [402, 399] width 50 height 18
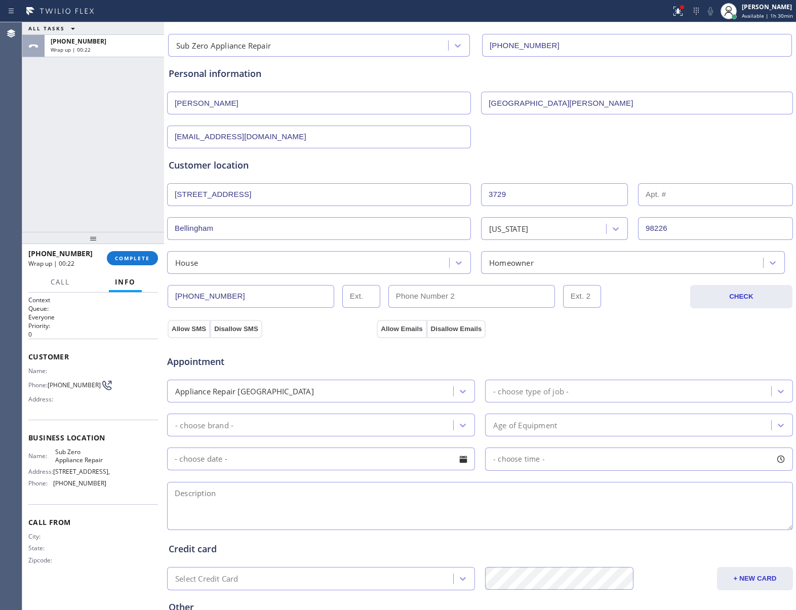
scroll to position [135, 0]
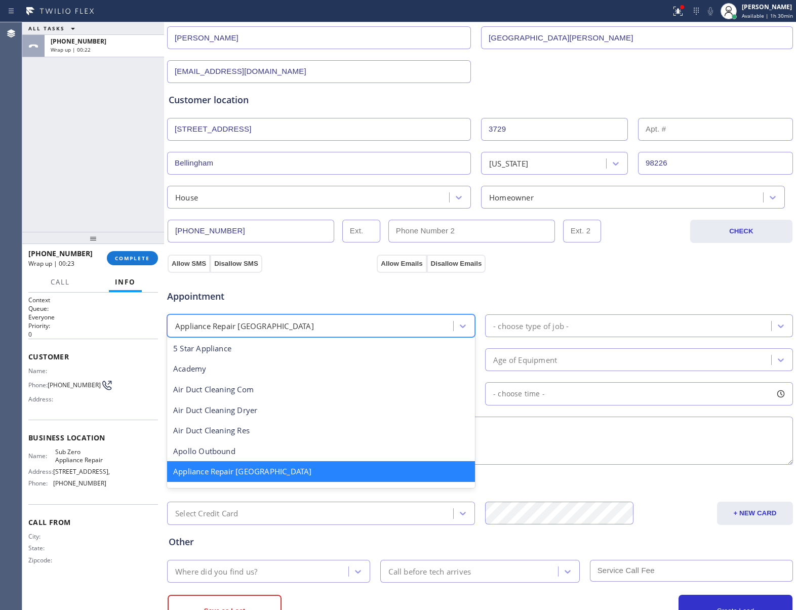
click at [250, 331] on div "Appliance Repair [GEOGRAPHIC_DATA]" at bounding box center [244, 326] width 139 height 12
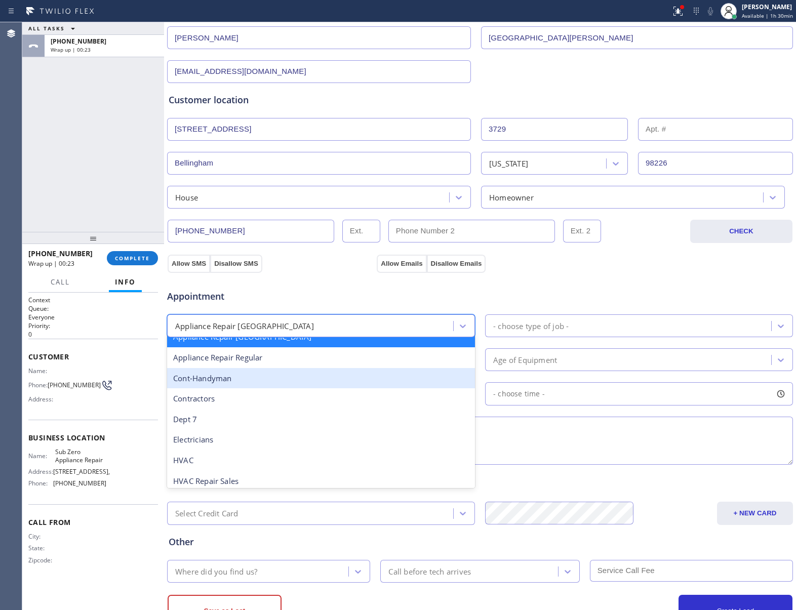
scroll to position [136, 0]
drag, startPoint x: 270, startPoint y: 363, endPoint x: 332, endPoint y: 361, distance: 61.8
click at [275, 362] on div "Appliance Repair Regular" at bounding box center [321, 356] width 308 height 21
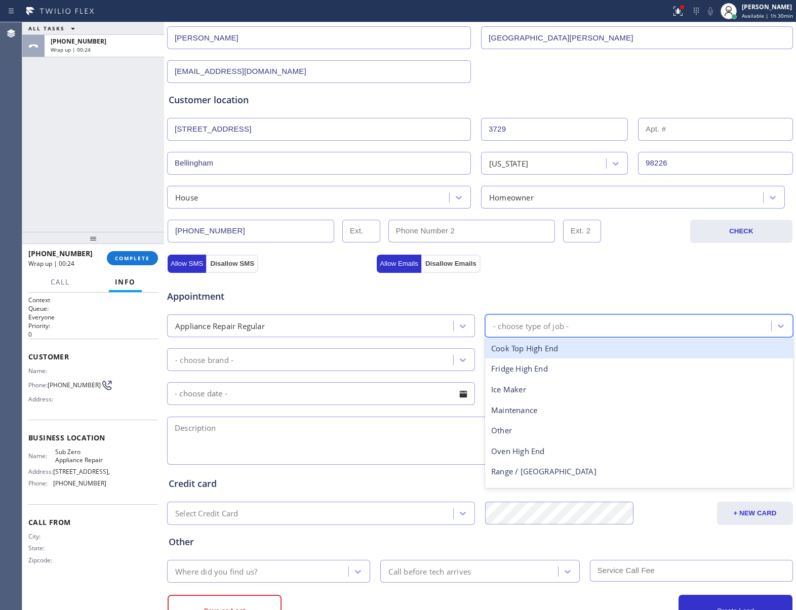
click at [536, 335] on div "- choose type of job -" at bounding box center [629, 326] width 283 height 18
type input "fr"
click at [530, 352] on div "Fridge" at bounding box center [639, 348] width 308 height 21
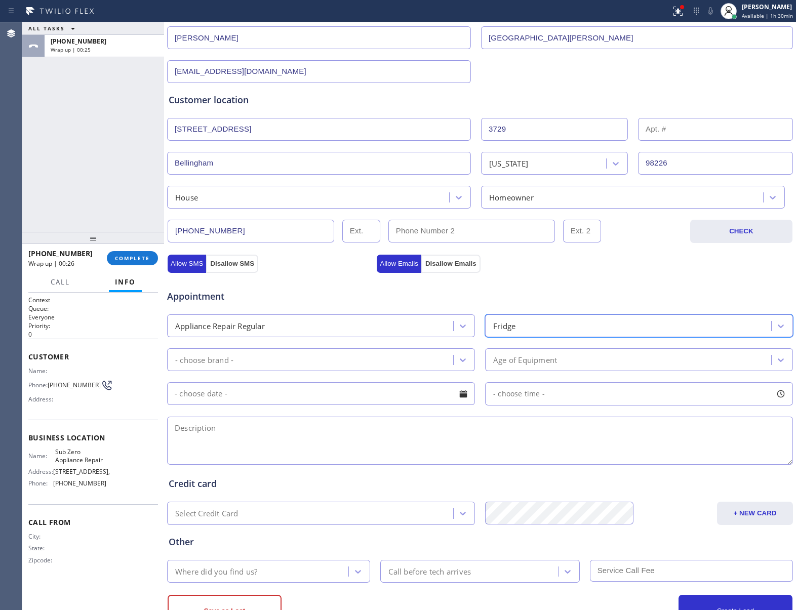
click at [345, 356] on div "- choose brand -" at bounding box center [311, 360] width 283 height 18
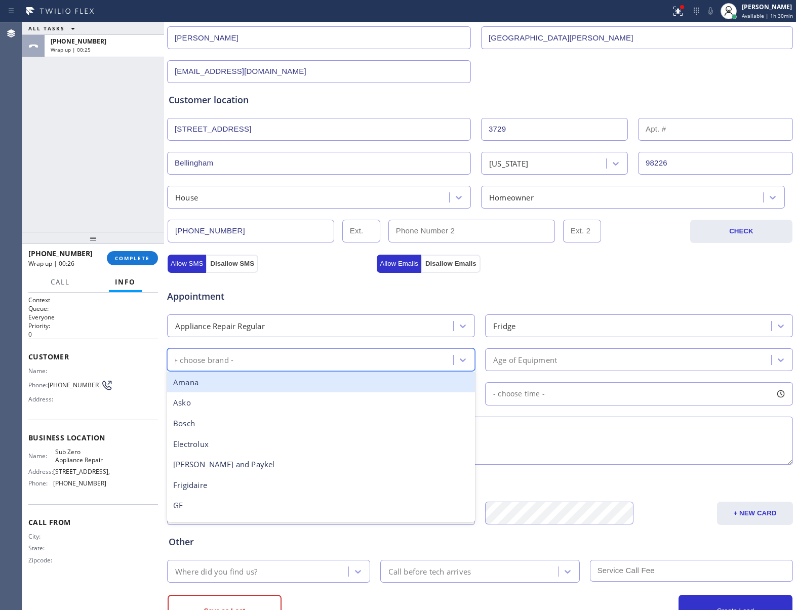
type input "ge"
click at [250, 385] on div "GE" at bounding box center [321, 382] width 308 height 21
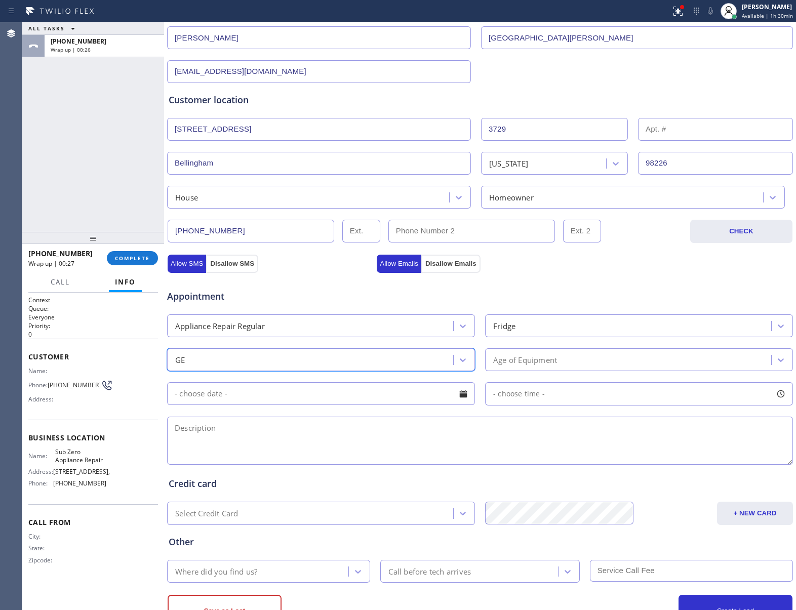
click at [531, 361] on div "Age of Equipment" at bounding box center [525, 360] width 64 height 12
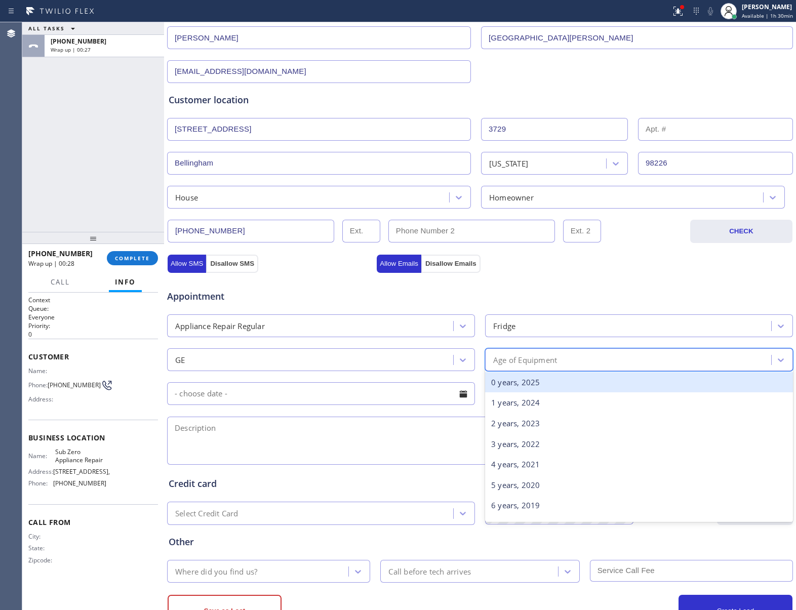
type input "8"
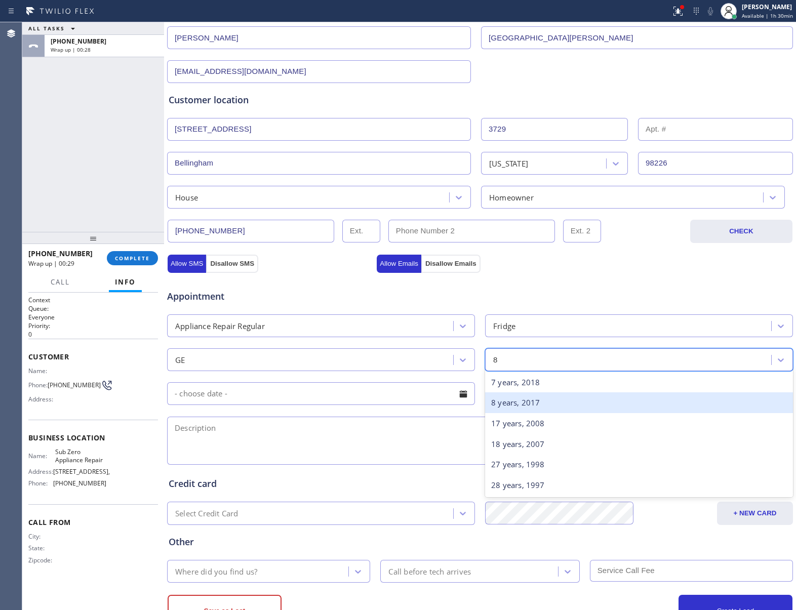
click at [535, 405] on div "8 years, 2017" at bounding box center [639, 403] width 308 height 21
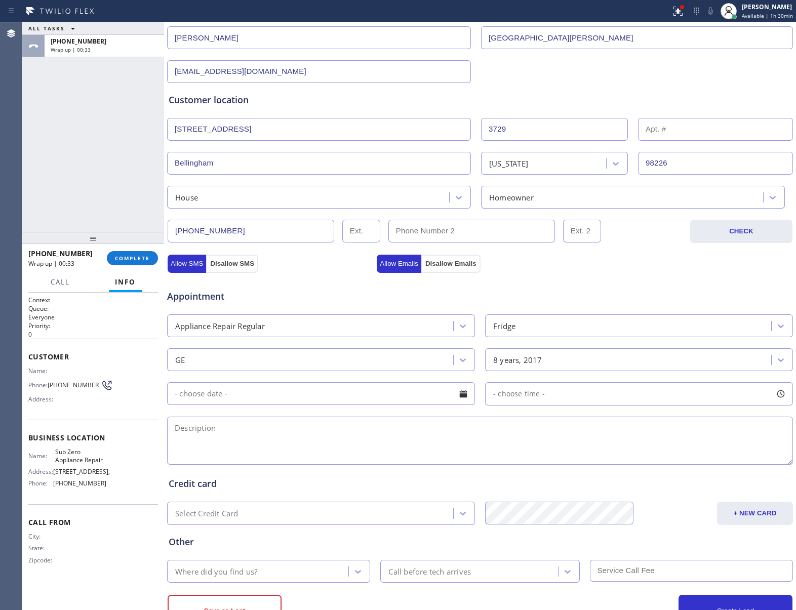
click at [238, 447] on textarea at bounding box center [480, 441] width 626 height 48
paste textarea "GE | Fridge FS | 8 yrs | Fridge Back its to cold building ice at the bottom | […"
click at [205, 429] on textarea "1-4 | $80 | GE | Fridge FS | 8 yrs | Fridge Back its to cold building ice at th…" at bounding box center [480, 441] width 626 height 48
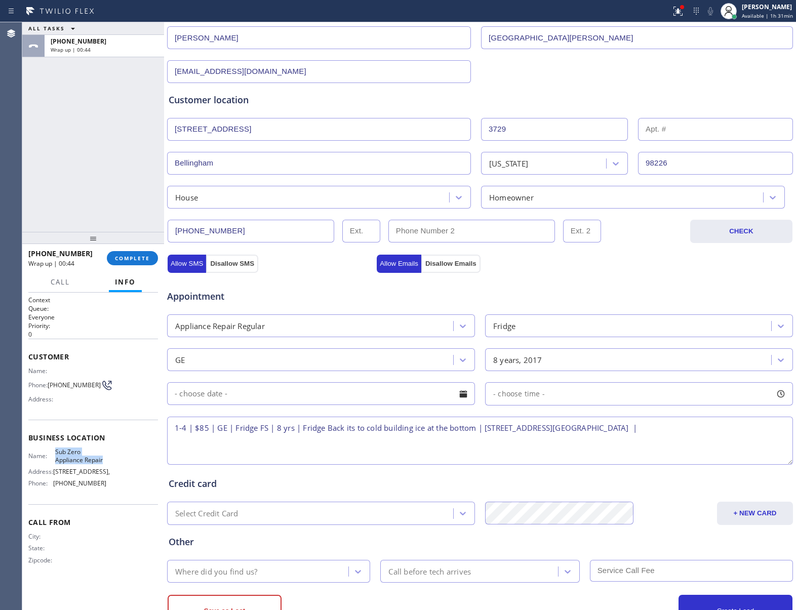
drag, startPoint x: 107, startPoint y: 460, endPoint x: 426, endPoint y: 439, distance: 318.9
click at [53, 452] on div "Name: Sub Zero Appliance Repair Address: [STREET_ADDRESS], Phone: [PHONE_NUMBER]" at bounding box center [93, 470] width 130 height 44
copy div "Sub Zero Appliance Repair"
paste textarea "Sub Zero Appliance Repair"
click at [292, 450] on textarea "1-4 | $85 | GE | Fridge FS | 8 yrs | Fridge Back its to cold building ice at th…" at bounding box center [480, 441] width 626 height 48
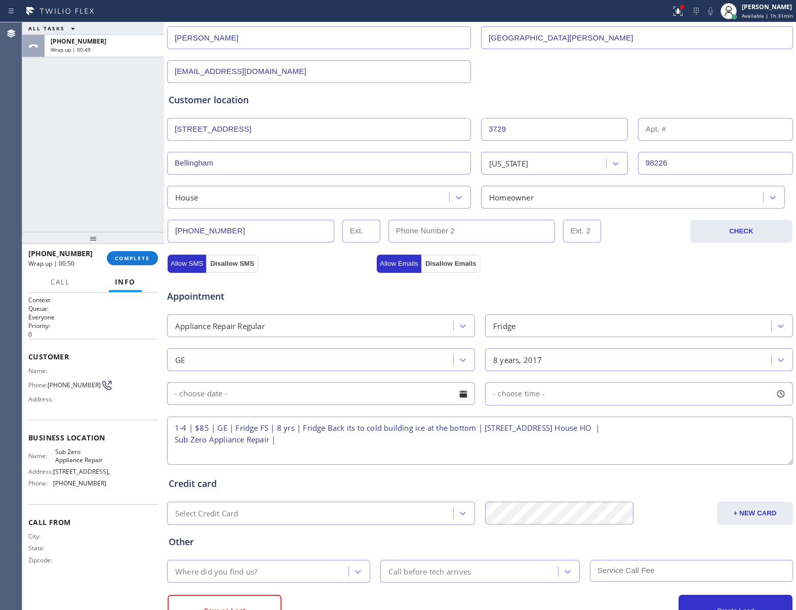
paste textarea "Please call 30 minutes prior to arrival."
click at [58, 383] on span "[PHONE_NUMBER]" at bounding box center [74, 385] width 53 height 8
click at [61, 390] on div "Phone: [PHONE_NUMBER]" at bounding box center [67, 385] width 78 height 12
drag, startPoint x: 49, startPoint y: 384, endPoint x: 93, endPoint y: 390, distance: 44.4
click at [93, 390] on div "Phone: [PHONE_NUMBER]" at bounding box center [67, 385] width 78 height 12
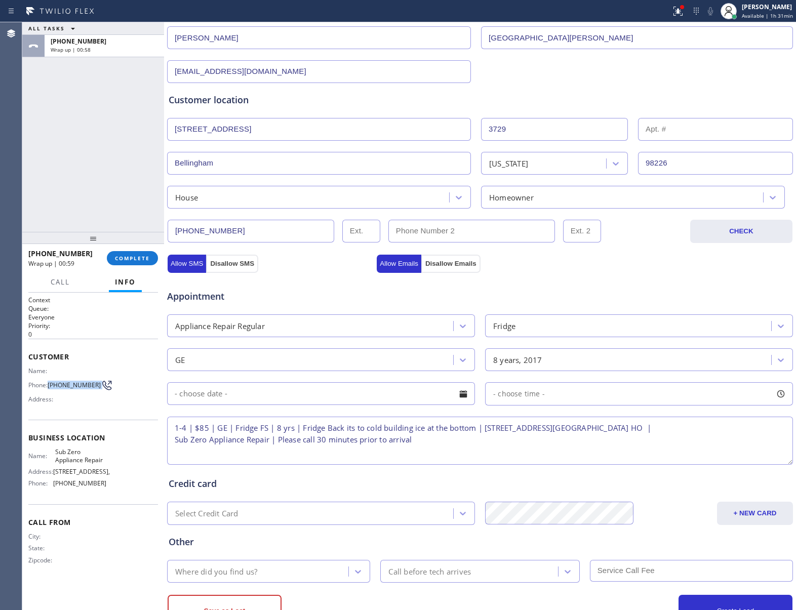
copy div "[PHONE_NUMBER]"
click at [549, 453] on textarea "1-4 | $85 | GE | Fridge FS | 8 yrs | Fridge Back its to cold building ice at th…" at bounding box center [480, 441] width 626 height 48
paste textarea "[PHONE_NUMBER]"
click at [175, 450] on textarea "1-4 | $85 | GE | Fridge FS | 8 yrs | Fridge Back its to cold building ice at th…" at bounding box center [480, 441] width 626 height 48
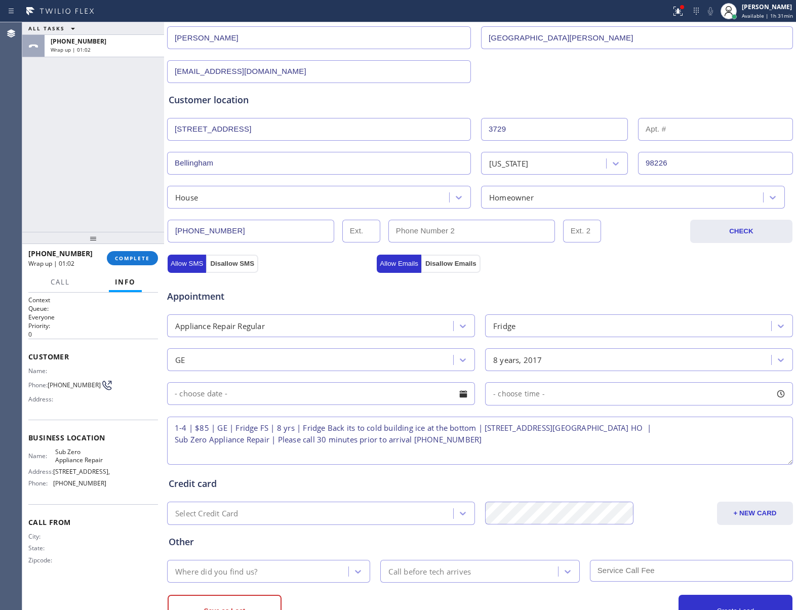
scroll to position [0, 0]
click at [499, 439] on textarea "1-4 | $85 | GE | Fridge FS | 8 yrs | Fridge Back its to cold building ice at th…" at bounding box center [480, 441] width 626 height 48
click at [559, 455] on textarea "1-4 | $85 | GE | Fridge FS | 8 yrs | Fridge Back its to cold building ice at th…" at bounding box center [480, 441] width 626 height 48
paste textarea "6082988350 [PERSON_NAME]"
click at [508, 443] on textarea "1-4 | $85 | GE | Fridge FS | 8 yrs | Fridge Back its to cold building ice at th…" at bounding box center [480, 441] width 626 height 48
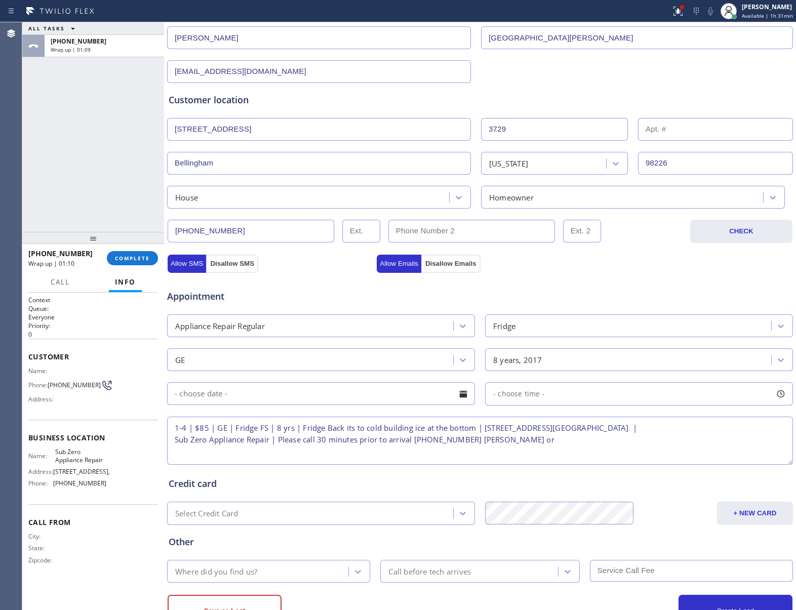
paste textarea "6082988350 [PERSON_NAME]"
type textarea "1-4 | $85 | GE | Fridge FS | 8 yrs | Fridge Back its to cold building ice at th…"
click at [527, 202] on div "Homeowner" at bounding box center [511, 197] width 45 height 12
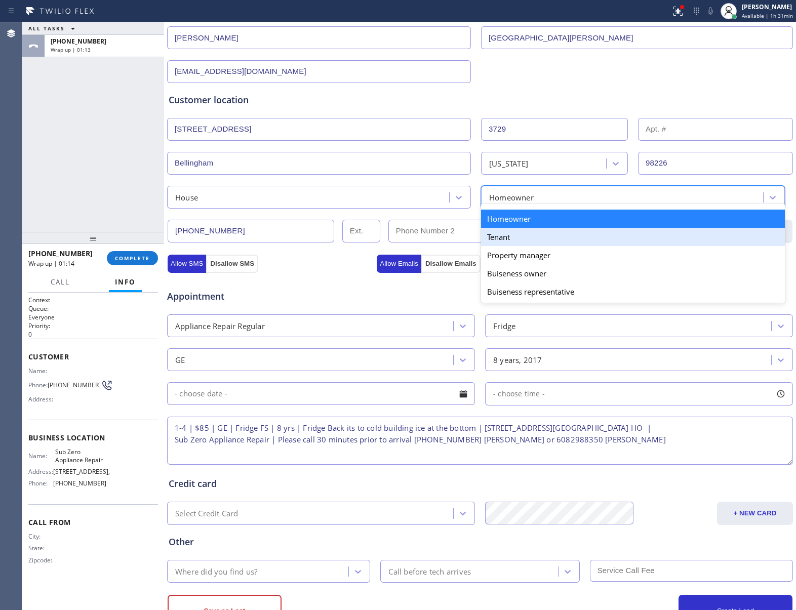
click at [419, 236] on input "text" at bounding box center [472, 231] width 167 height 23
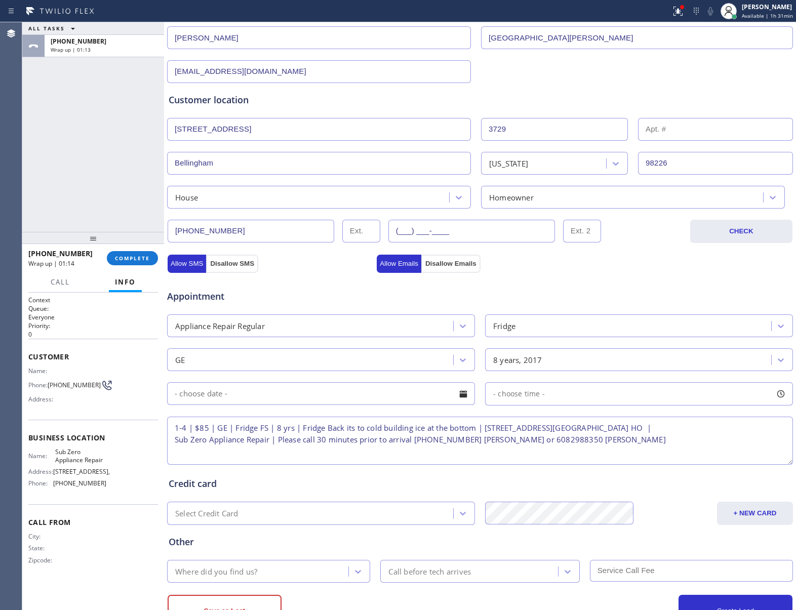
paste input "608) 298-8350"
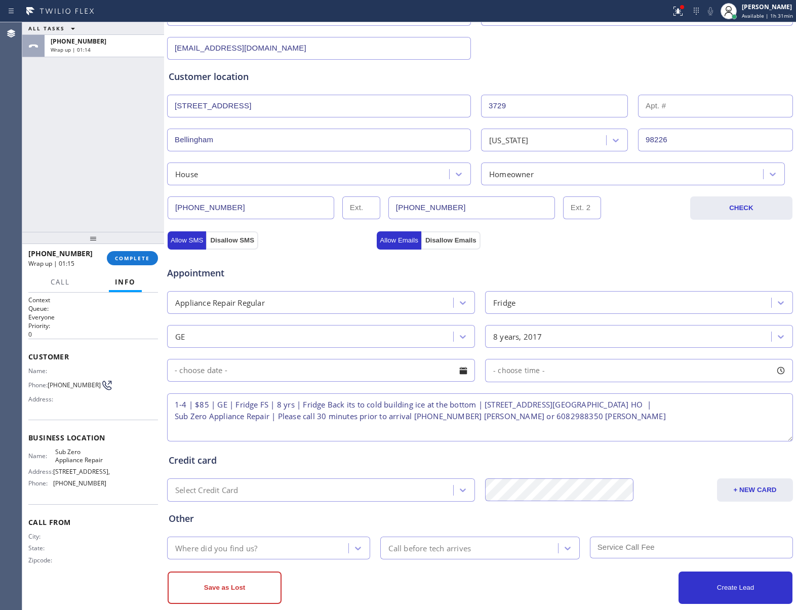
scroll to position [177, 0]
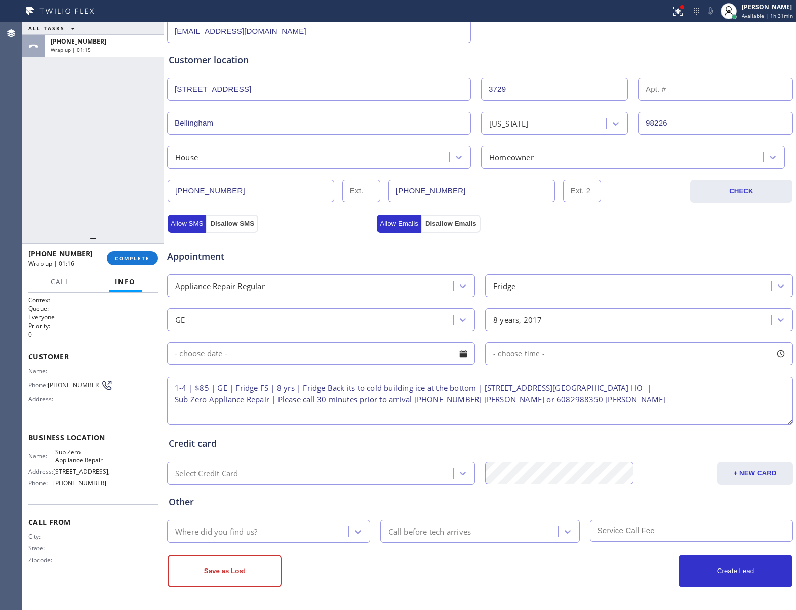
type input "[PHONE_NUMBER]"
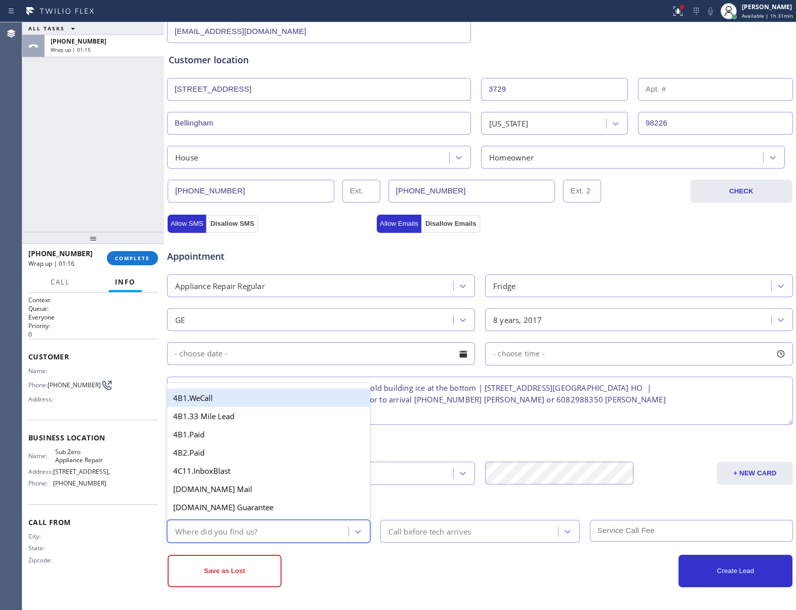
click at [296, 528] on div "Where did you find us?" at bounding box center [259, 532] width 178 height 18
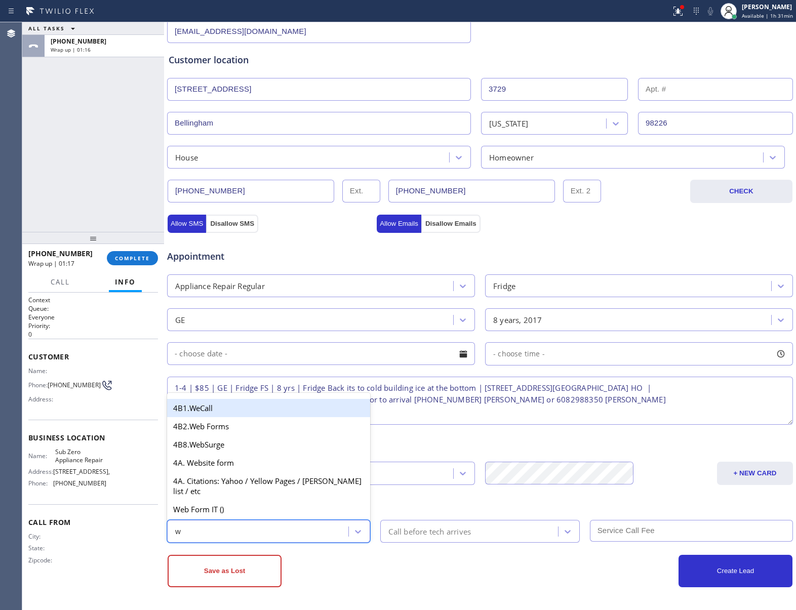
type input "we"
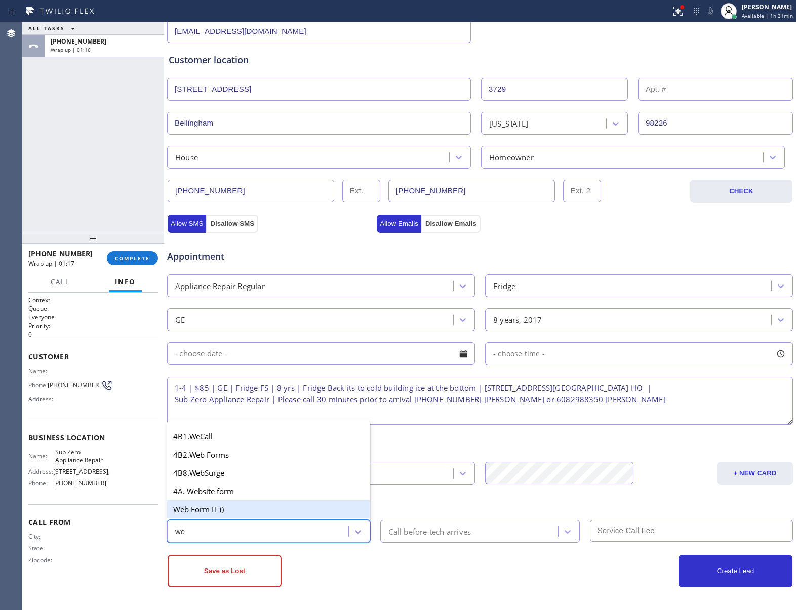
click at [223, 503] on div "Web Form IT ()" at bounding box center [268, 509] width 203 height 18
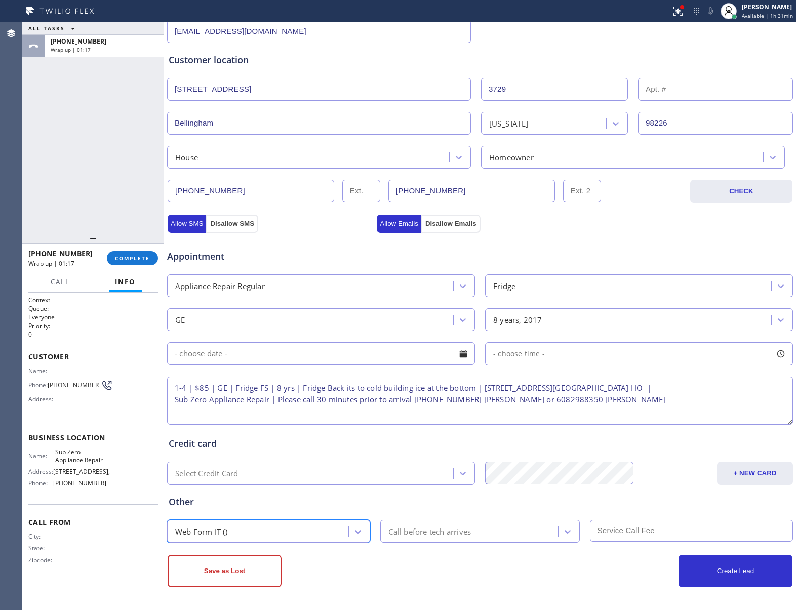
click at [420, 526] on div "Call before tech arrives" at bounding box center [430, 532] width 83 height 12
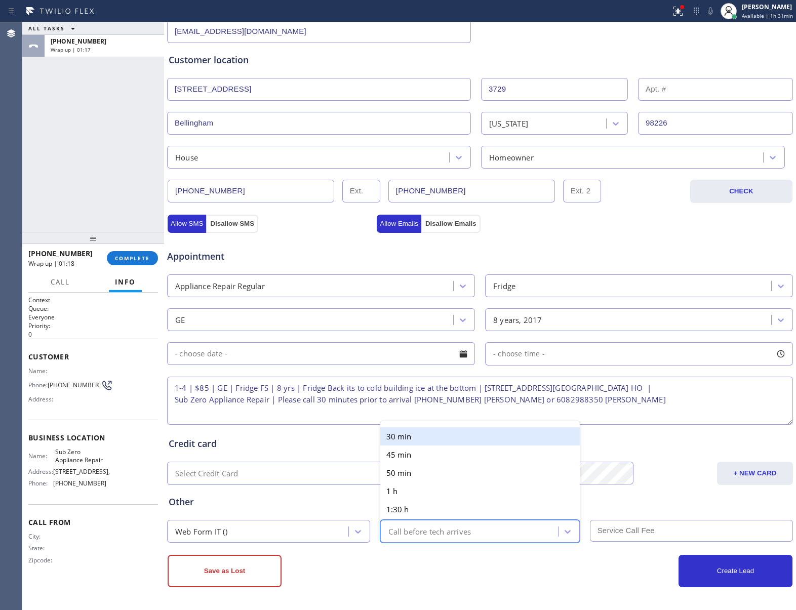
click at [402, 434] on div "30 min" at bounding box center [479, 437] width 199 height 18
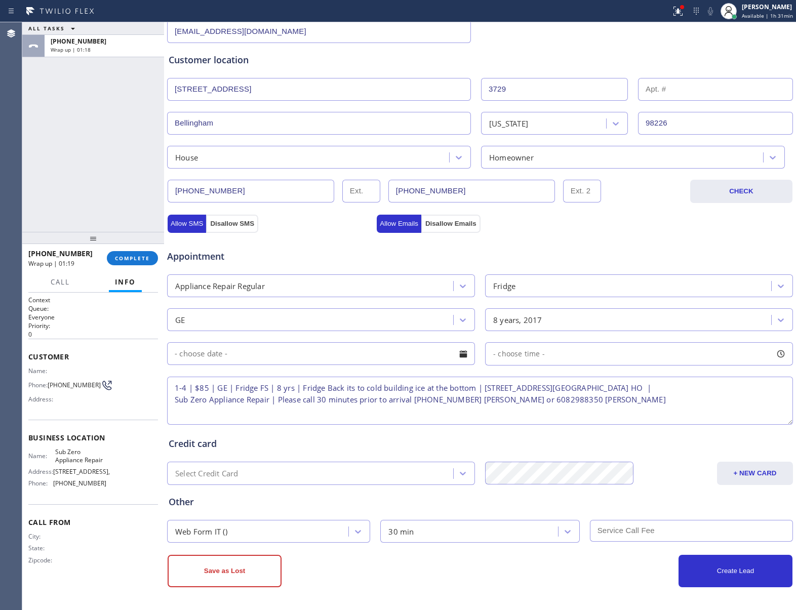
click at [640, 527] on input "text" at bounding box center [691, 531] width 203 height 22
type input "85"
click at [694, 572] on button "Create Lead" at bounding box center [736, 571] width 114 height 32
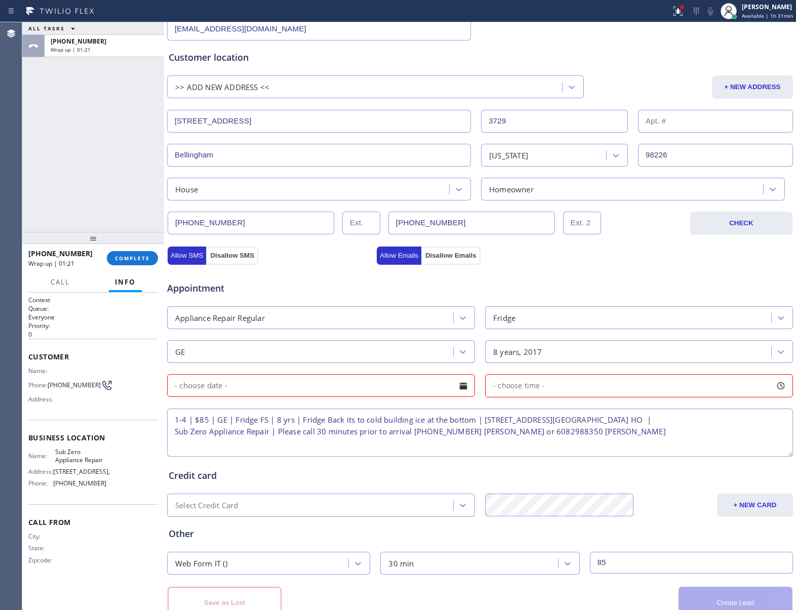
click at [433, 394] on input "text" at bounding box center [321, 385] width 308 height 23
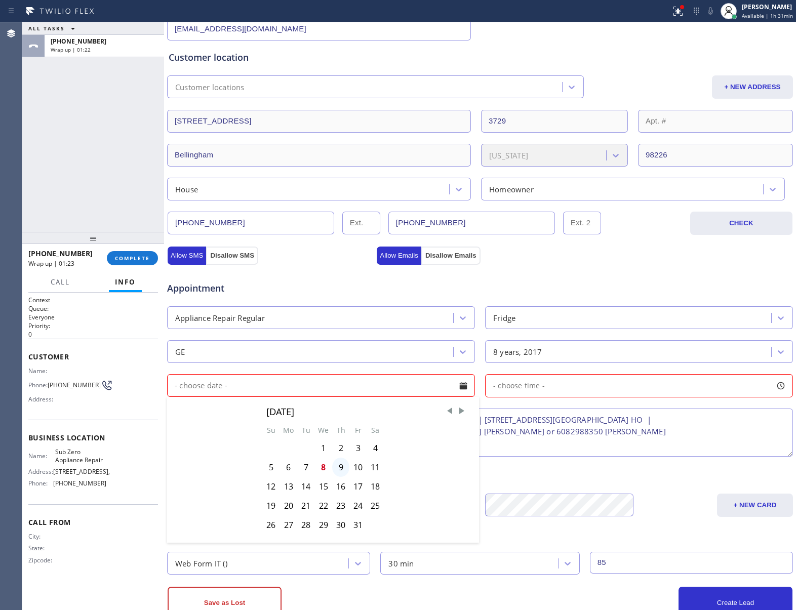
click at [341, 471] on div "9" at bounding box center [340, 467] width 17 height 19
type input "[DATE]"
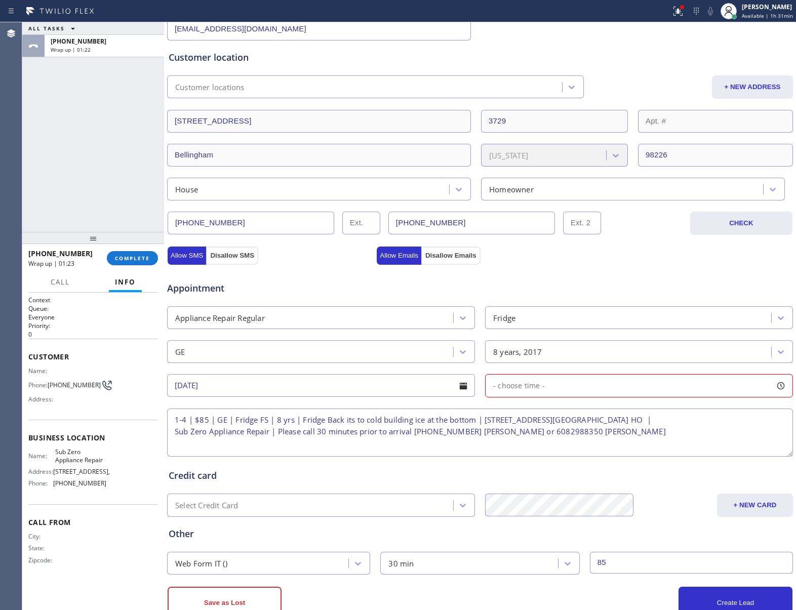
click at [551, 389] on div "- choose time -" at bounding box center [639, 385] width 308 height 23
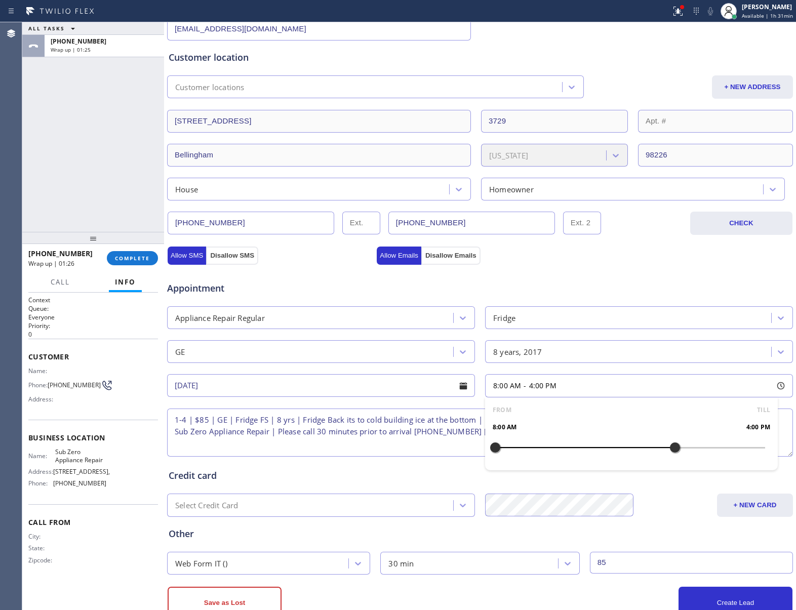
drag, startPoint x: 491, startPoint y: 452, endPoint x: 670, endPoint y: 478, distance: 180.7
click at [670, 478] on div "Business location Sub Zero Appliance Repair [PHONE_NUMBER] Personal information…" at bounding box center [480, 256] width 627 height 726
drag, startPoint x: 491, startPoint y: 452, endPoint x: 602, endPoint y: 469, distance: 112.1
click at [602, 469] on div "FROM TILL 1:00 PM 4:00 PM" at bounding box center [631, 434] width 293 height 73
click at [722, 610] on button "Create Lead" at bounding box center [736, 603] width 114 height 32
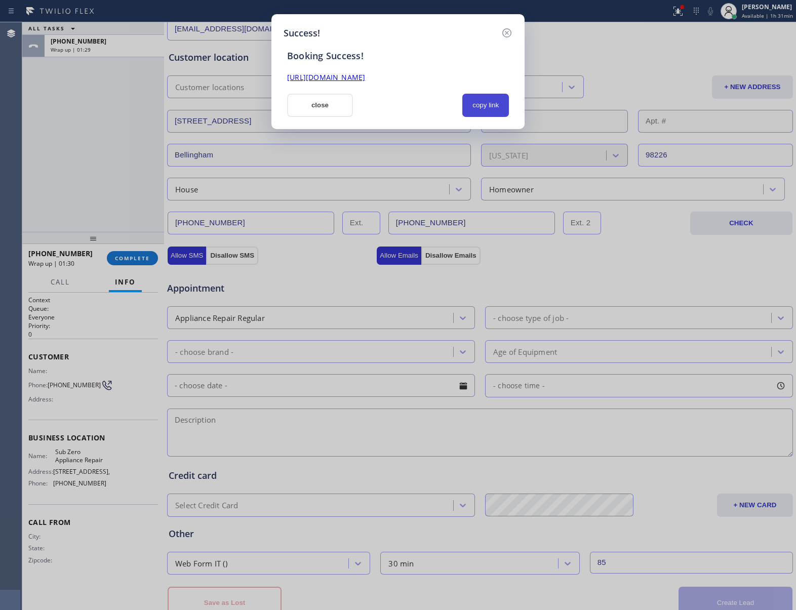
click at [499, 103] on button "copy link" at bounding box center [485, 105] width 47 height 23
click at [86, 146] on div "Success! Booking Success! [URL][DOMAIN_NAME] close copy link" at bounding box center [398, 305] width 796 height 610
click at [340, 80] on link "[URL][DOMAIN_NAME]" at bounding box center [326, 77] width 78 height 10
click at [331, 107] on button "close" at bounding box center [320, 105] width 66 height 23
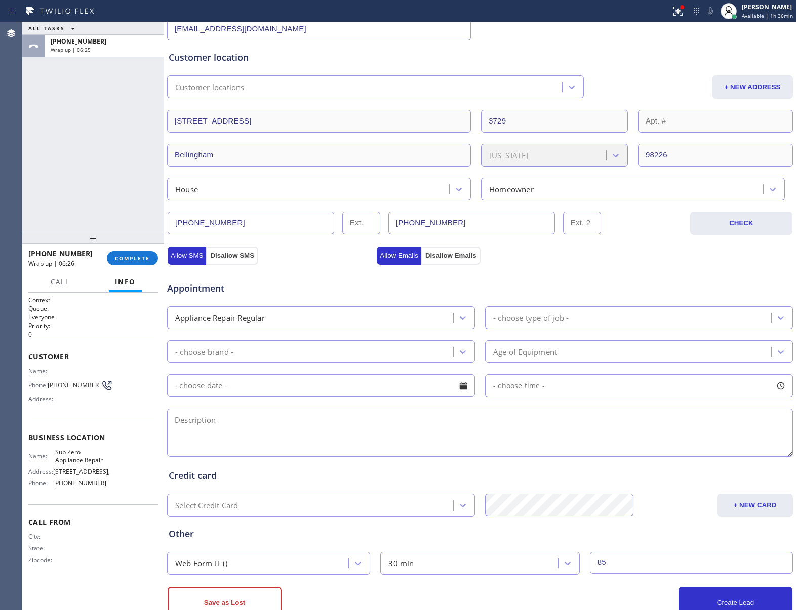
click at [122, 250] on div "[PHONE_NUMBER] Wrap up | 06:26 COMPLETE" at bounding box center [93, 258] width 130 height 26
click at [123, 253] on button "COMPLETE" at bounding box center [132, 258] width 51 height 14
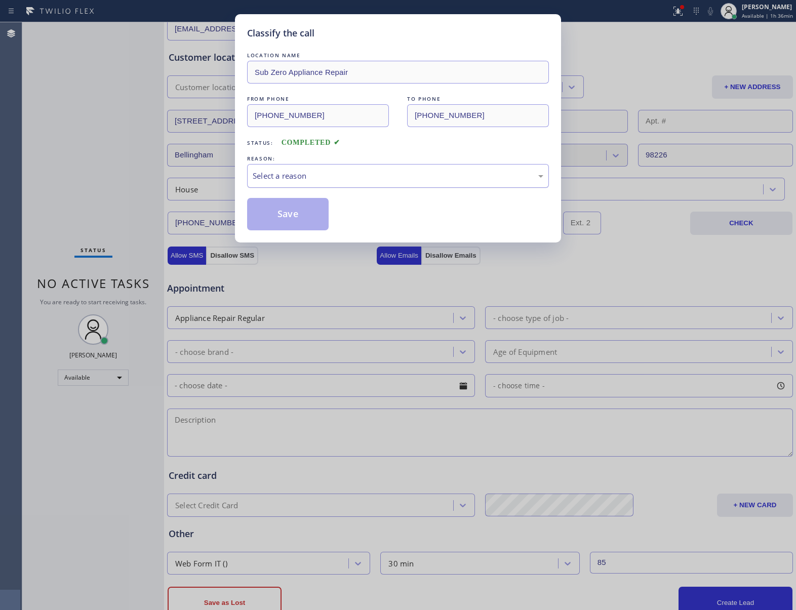
click at [305, 164] on div "Select a reason" at bounding box center [398, 176] width 302 height 24
click at [283, 216] on button "Save" at bounding box center [288, 214] width 82 height 32
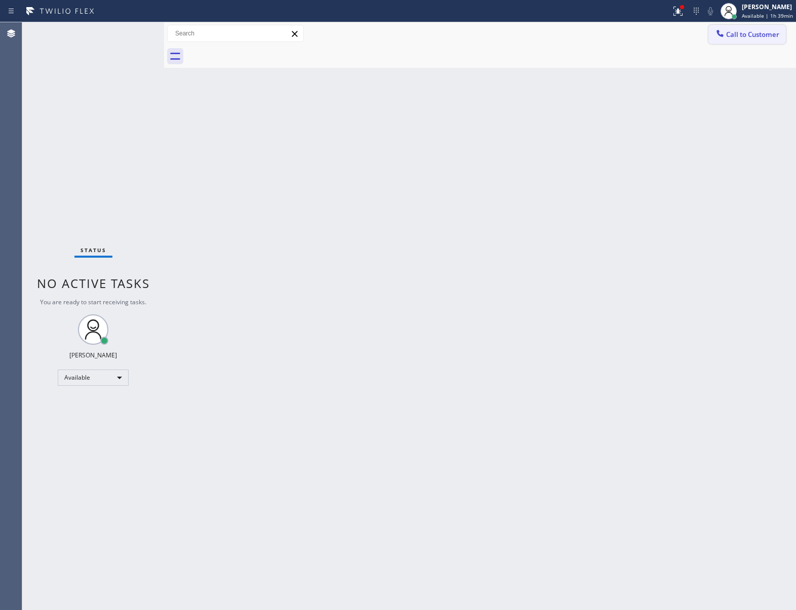
click at [734, 28] on button "Call to Customer" at bounding box center [748, 34] width 78 height 19
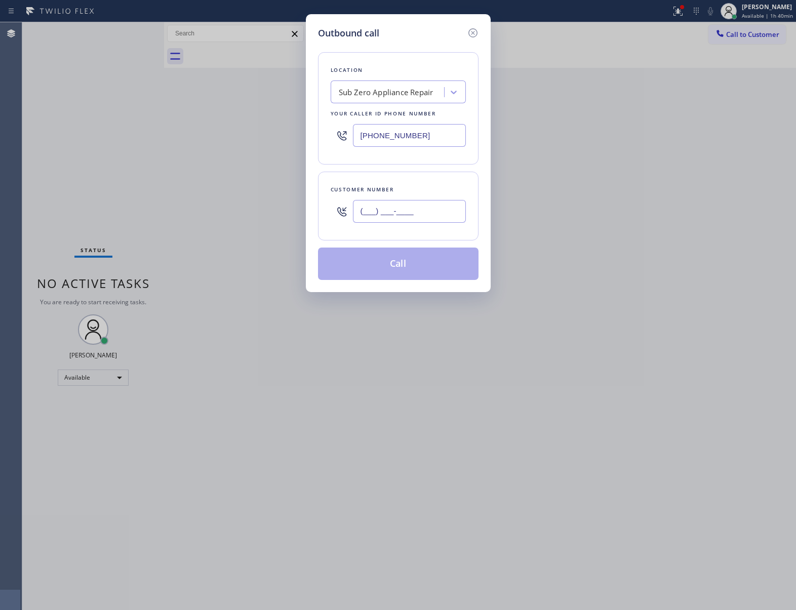
click at [422, 209] on input "(___) ___-____" at bounding box center [409, 211] width 113 height 23
paste input "818) 601-8004"
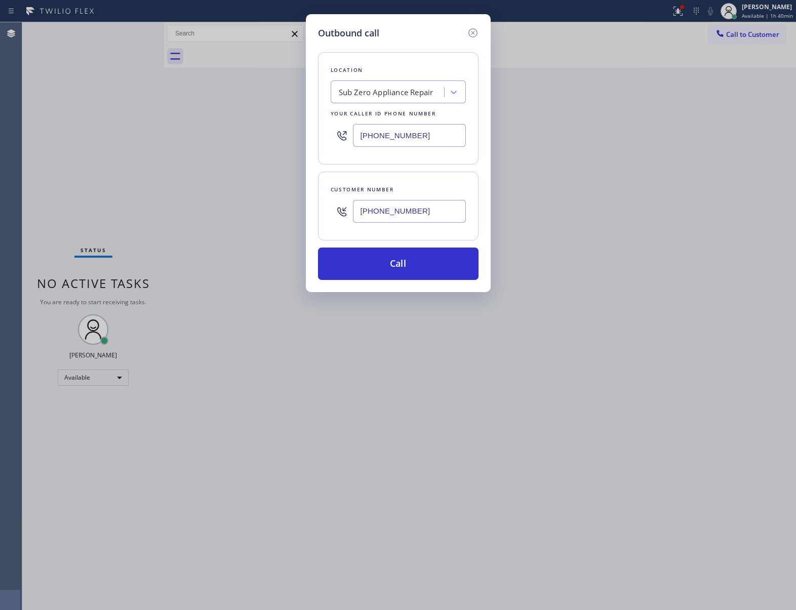
type input "[PHONE_NUMBER]"
click at [394, 130] on input "[PHONE_NUMBER]" at bounding box center [409, 135] width 113 height 23
paste input "949) 873-0851"
type input "[PHONE_NUMBER]"
click at [372, 270] on button "Call" at bounding box center [398, 264] width 161 height 32
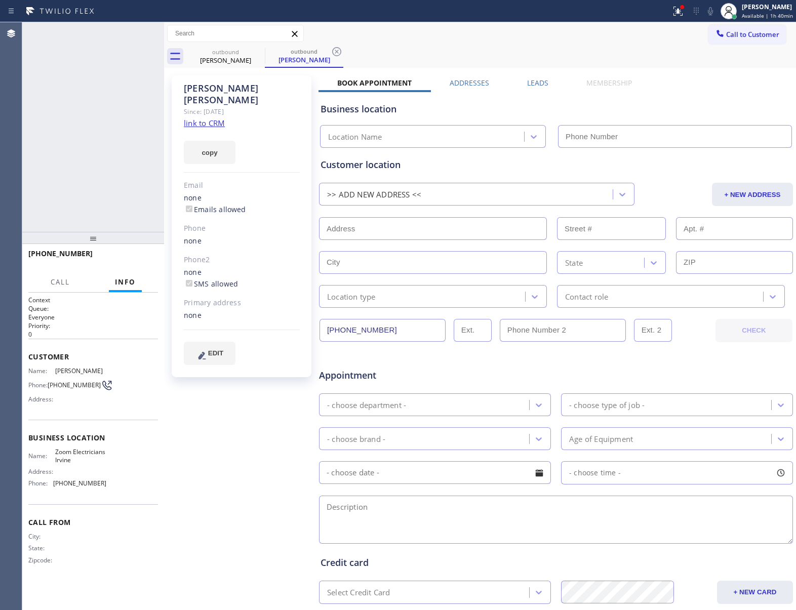
type input "[PHONE_NUMBER]"
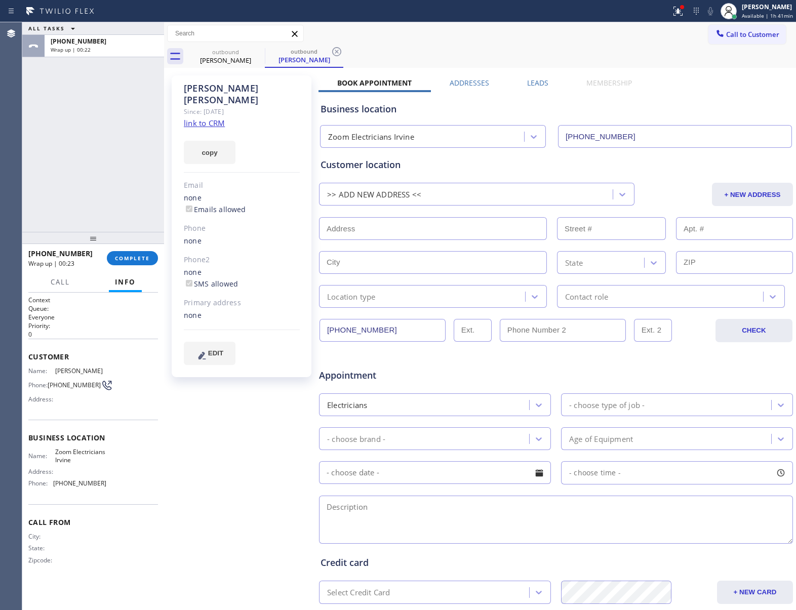
click at [152, 250] on div "[PHONE_NUMBER] Wrap up | 00:23 COMPLETE" at bounding box center [93, 258] width 130 height 26
click at [146, 263] on button "COMPLETE" at bounding box center [132, 258] width 51 height 14
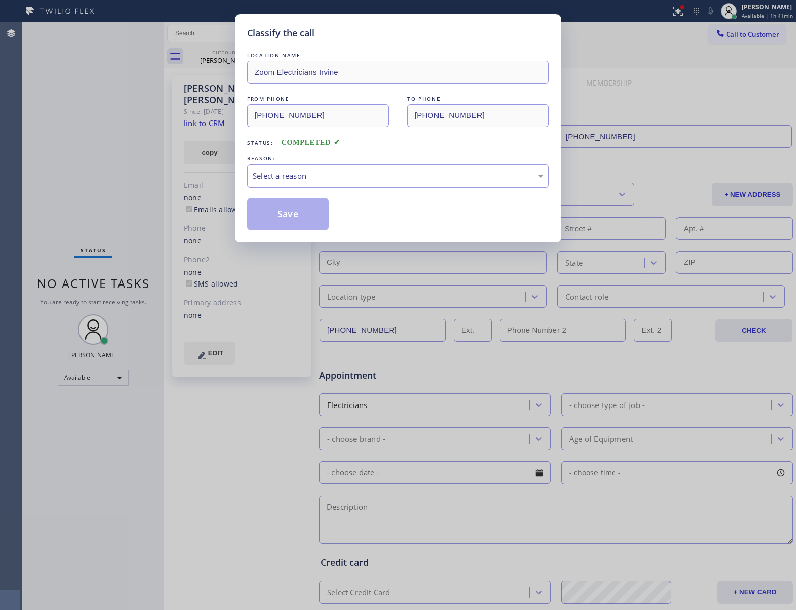
click at [298, 176] on div "Select a reason" at bounding box center [398, 176] width 291 height 12
click at [295, 217] on button "Save" at bounding box center [288, 214] width 82 height 32
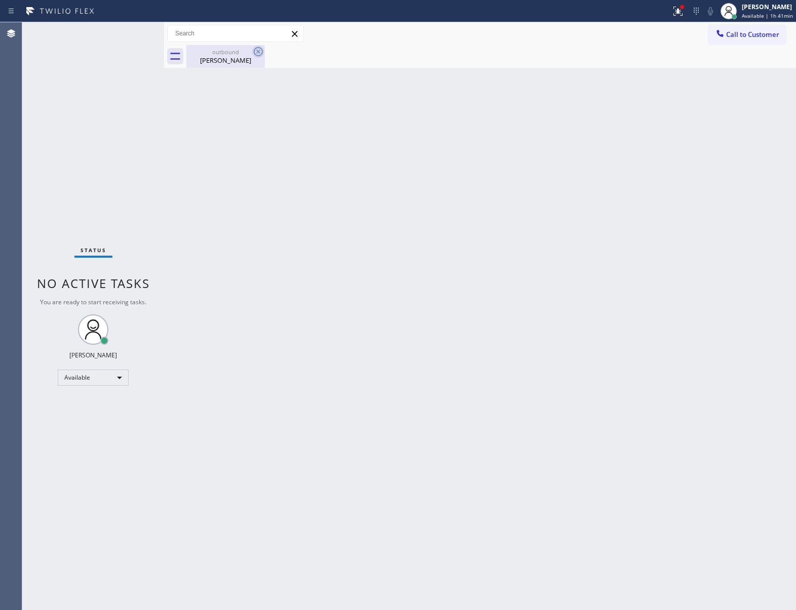
click at [255, 52] on icon at bounding box center [258, 52] width 12 height 12
click at [216, 57] on div "[PERSON_NAME]" at bounding box center [225, 60] width 76 height 9
click at [243, 58] on div at bounding box center [491, 56] width 610 height 23
click at [122, 193] on div "Status No active tasks You are ready to start receiving tasks. [PERSON_NAME] Av…" at bounding box center [93, 316] width 142 height 588
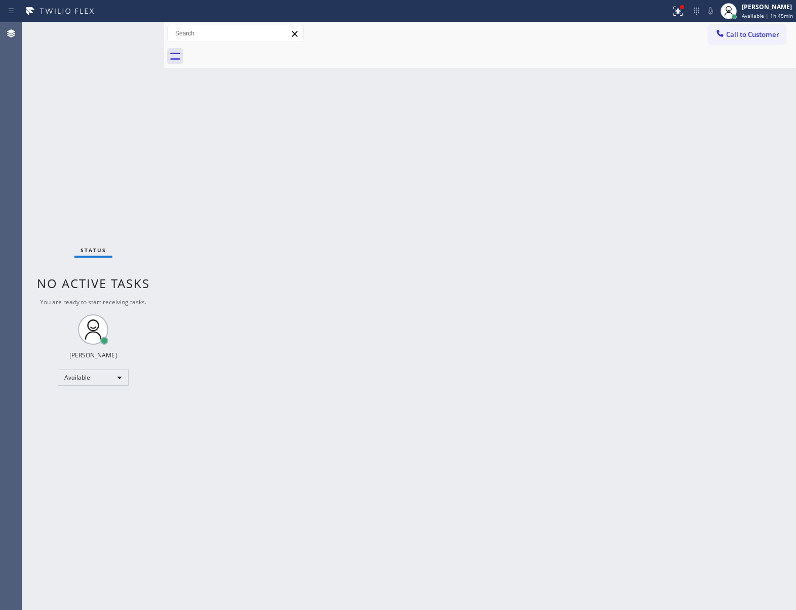
click at [131, 49] on div "Status No active tasks You are ready to start receiving tasks. [PERSON_NAME] Av…" at bounding box center [93, 316] width 142 height 588
click at [246, 205] on div "Back to Dashboard Change Sender ID Customers Technicians Select a contact Outbo…" at bounding box center [480, 316] width 632 height 588
click at [205, 140] on div "Back to Dashboard Change Sender ID Customers Technicians Select a contact Outbo…" at bounding box center [480, 316] width 632 height 588
click at [43, 106] on div "Status No active tasks You are ready to start receiving tasks. [PERSON_NAME] Av…" at bounding box center [93, 316] width 142 height 588
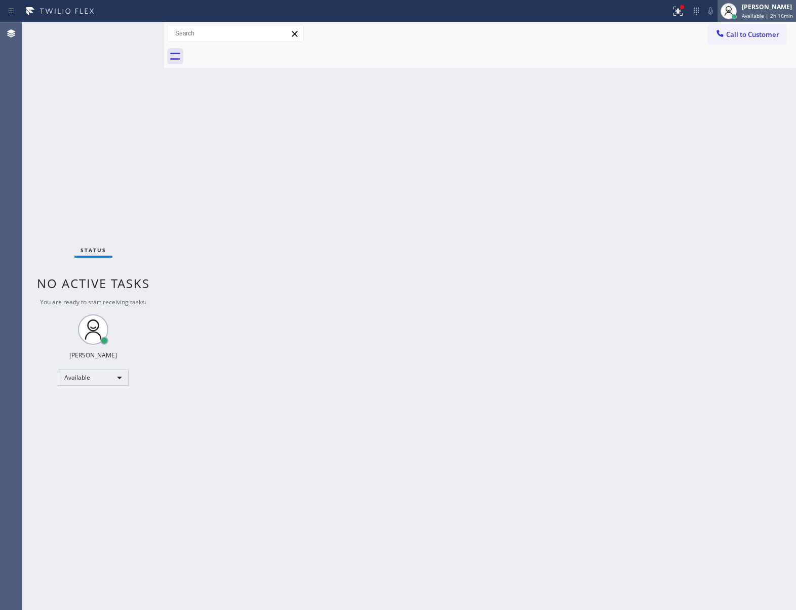
click at [745, 15] on span "Available | 2h 16min" at bounding box center [767, 15] width 51 height 7
click at [637, 235] on div "Back to Dashboard Change Sender ID Customers Technicians Select a contact Outbo…" at bounding box center [480, 316] width 632 height 588
click at [171, 197] on div "Back to Dashboard Change Sender ID Customers Technicians Select a contact Outbo…" at bounding box center [480, 316] width 632 height 588
click at [766, 15] on span "Available | 2h 23min" at bounding box center [767, 15] width 51 height 7
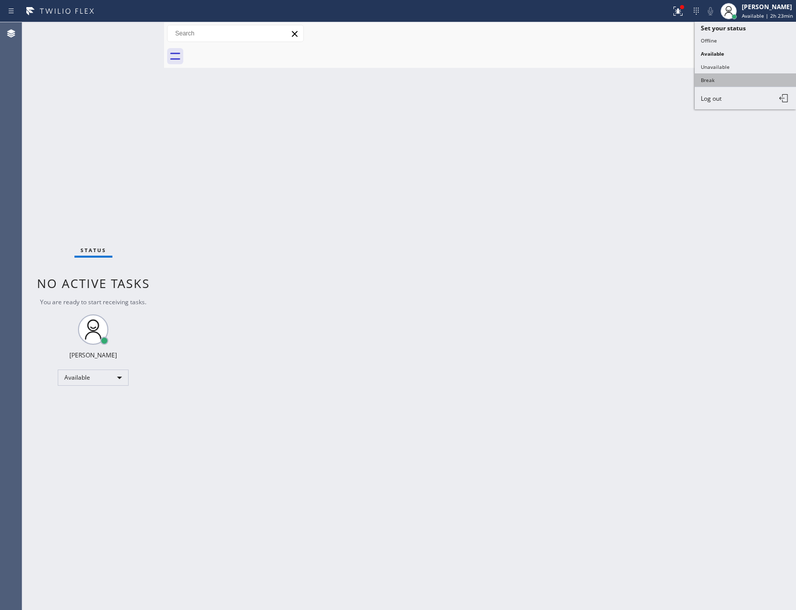
click at [747, 80] on button "Break" at bounding box center [745, 79] width 101 height 13
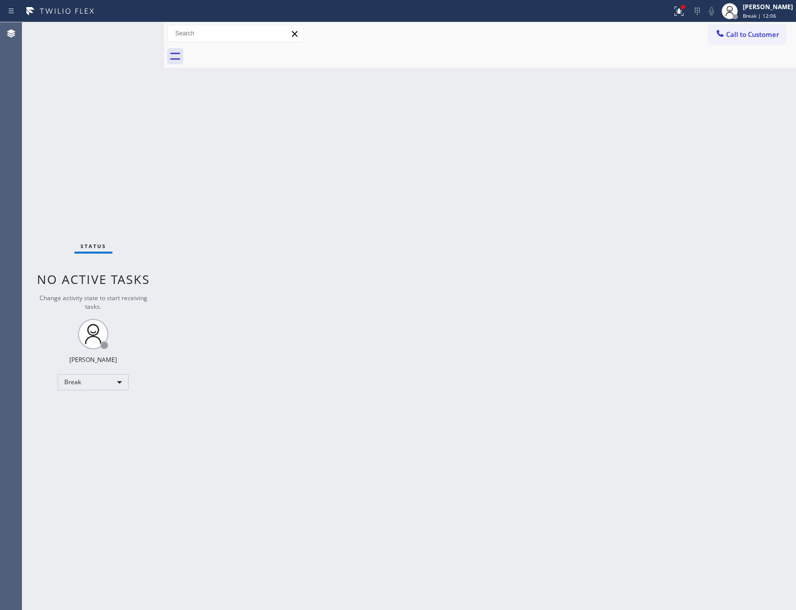
drag, startPoint x: 86, startPoint y: 215, endPoint x: 545, endPoint y: 208, distance: 459.5
click at [102, 215] on div "Status No active tasks Change activity state to start receiving tasks. [PERSON_…" at bounding box center [93, 316] width 142 height 588
click at [732, 7] on icon at bounding box center [730, 11] width 12 height 12
click at [714, 55] on button "Available" at bounding box center [745, 53] width 101 height 13
drag, startPoint x: 450, startPoint y: 142, endPoint x: 457, endPoint y: 141, distance: 6.8
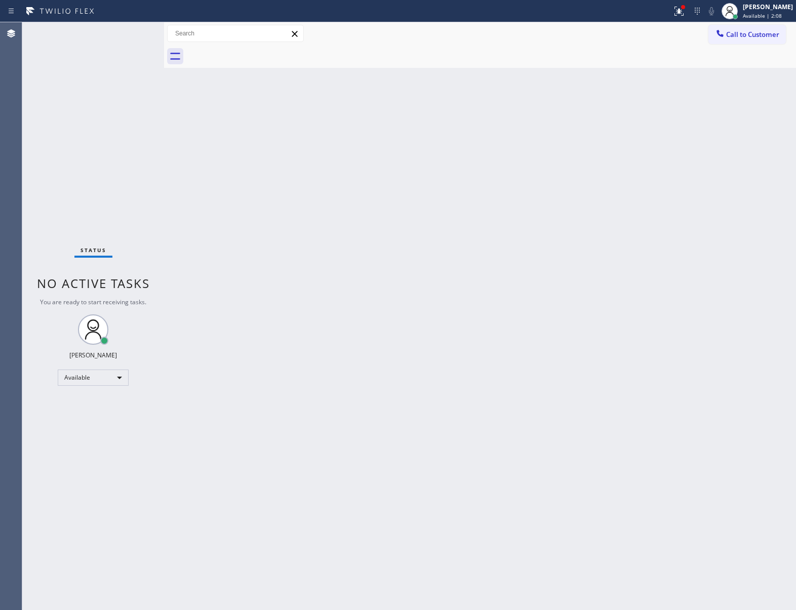
click at [457, 141] on div "Back to Dashboard Change Sender ID Customers Technicians Select a contact Outbo…" at bounding box center [480, 316] width 632 height 588
click at [768, 41] on button "Call to Customer" at bounding box center [748, 34] width 78 height 19
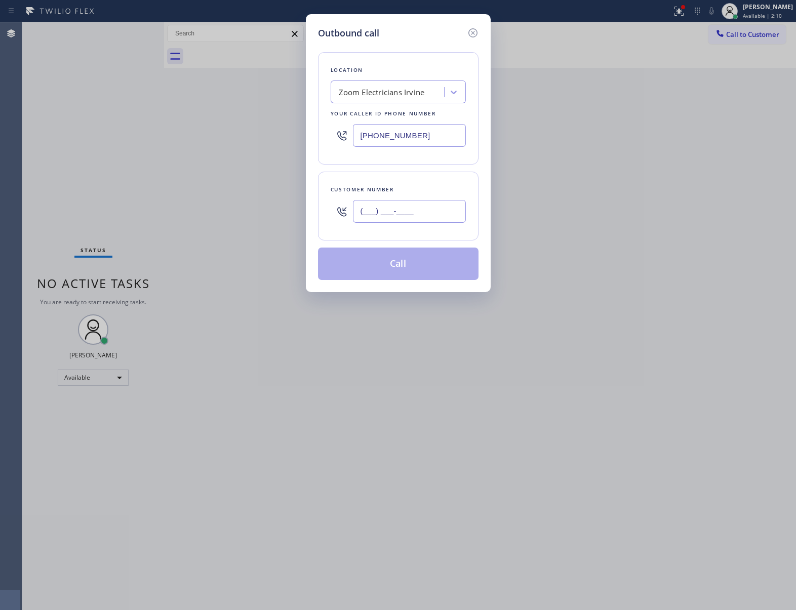
click at [432, 209] on input "(___) ___-____" at bounding box center [409, 211] width 113 height 23
paste input "363) 201-8087"
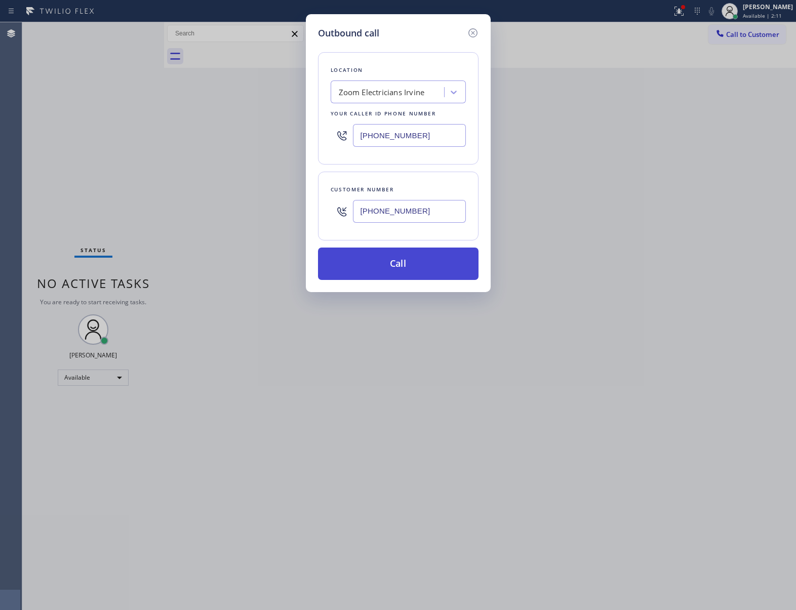
type input "[PHONE_NUMBER]"
click at [426, 272] on button "Call" at bounding box center [398, 264] width 161 height 32
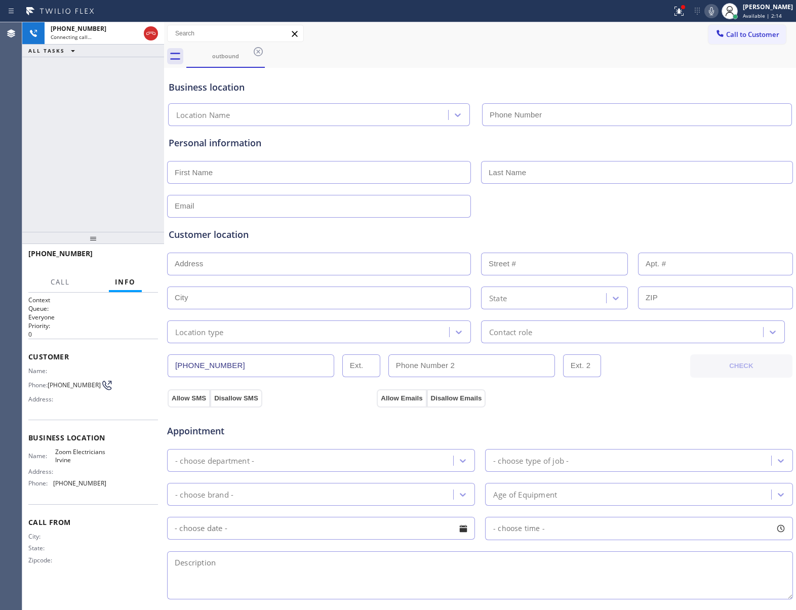
type input "[PHONE_NUMBER]"
click at [244, 577] on textarea at bounding box center [480, 576] width 626 height 48
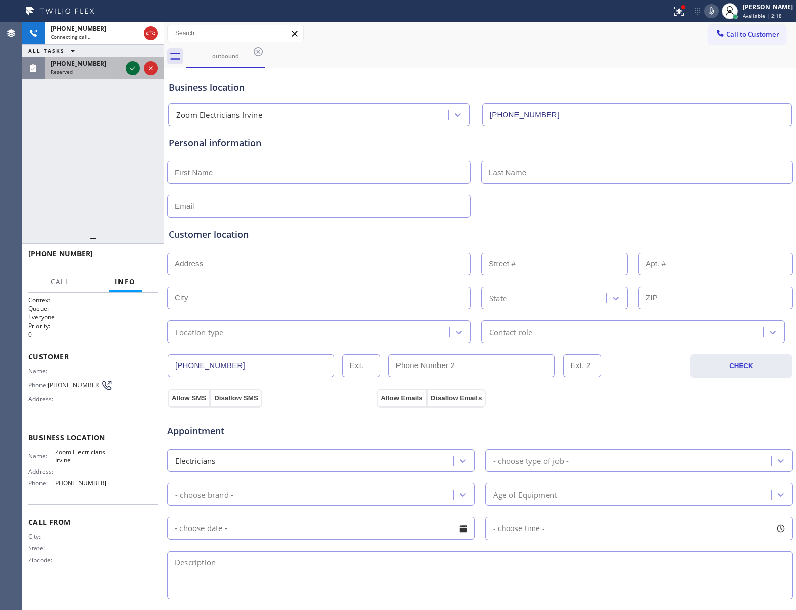
click at [133, 69] on icon at bounding box center [133, 68] width 12 height 12
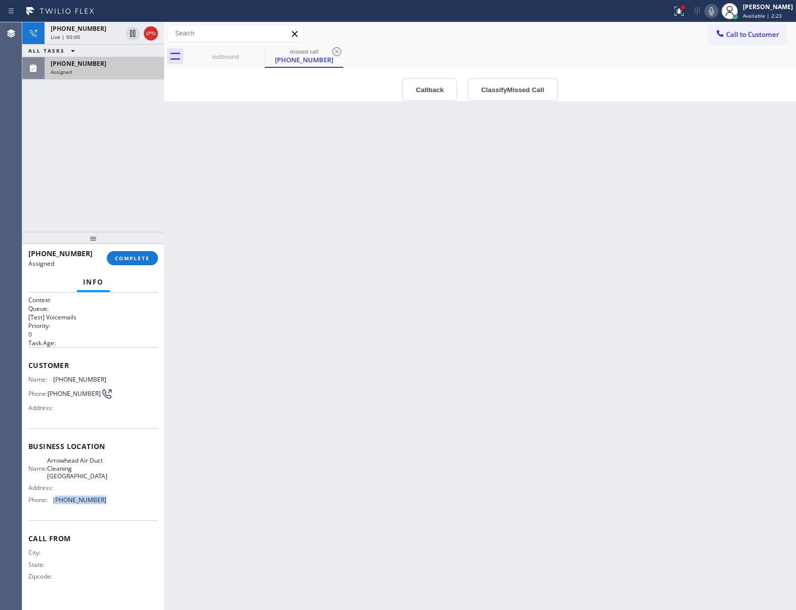
drag, startPoint x: 112, startPoint y: 503, endPoint x: 57, endPoint y: 501, distance: 55.8
click at [57, 501] on div "Name: Arrowhead Air Duct Cleaning [GEOGRAPHIC_DATA] Address: Phone: [PHONE_NUMB…" at bounding box center [93, 482] width 130 height 51
copy span "562) 242-3251"
click at [148, 34] on icon at bounding box center [151, 33] width 12 height 12
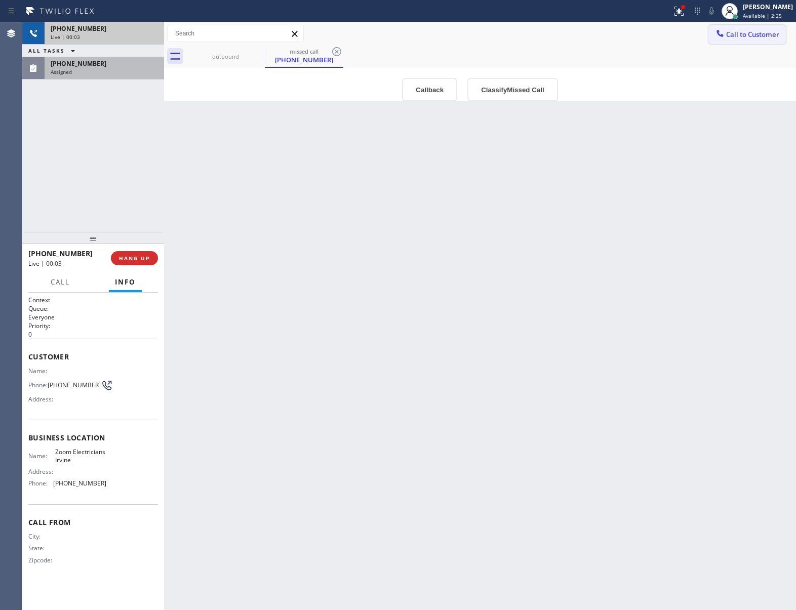
click at [736, 31] on span "Call to Customer" at bounding box center [752, 34] width 53 height 9
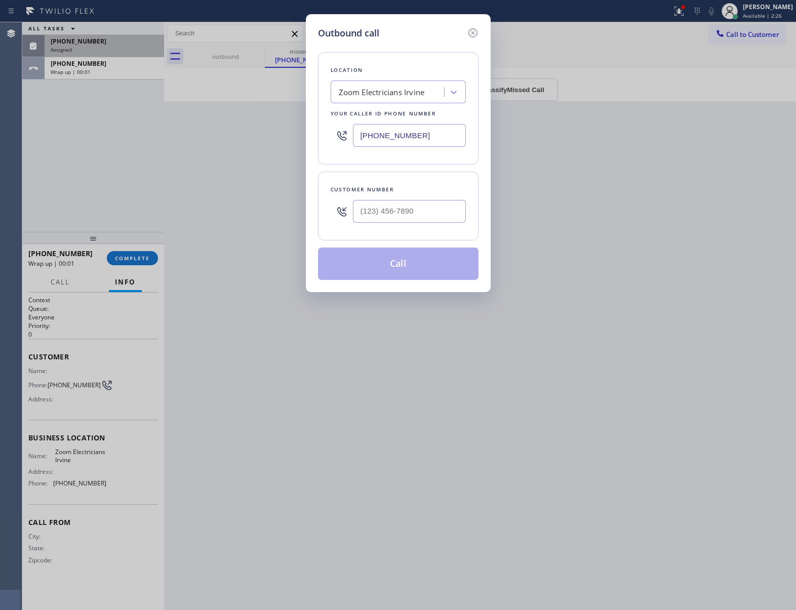
click at [391, 138] on input "[PHONE_NUMBER]" at bounding box center [409, 135] width 113 height 23
paste input "5-6224"
click at [65, 373] on div "Outbound call Location Zoom Electricians [GEOGRAPHIC_DATA] Your caller id phone…" at bounding box center [398, 305] width 796 height 610
click at [394, 129] on input "[PHONE_NUMBER]" at bounding box center [409, 135] width 113 height 23
paste input "562) 242-32"
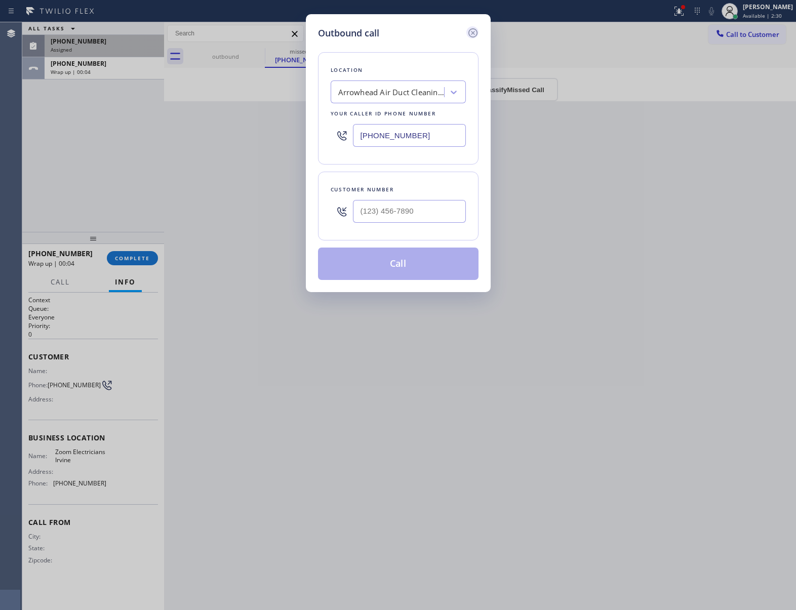
type input "[PHONE_NUMBER]"
click at [470, 36] on icon at bounding box center [473, 33] width 12 height 12
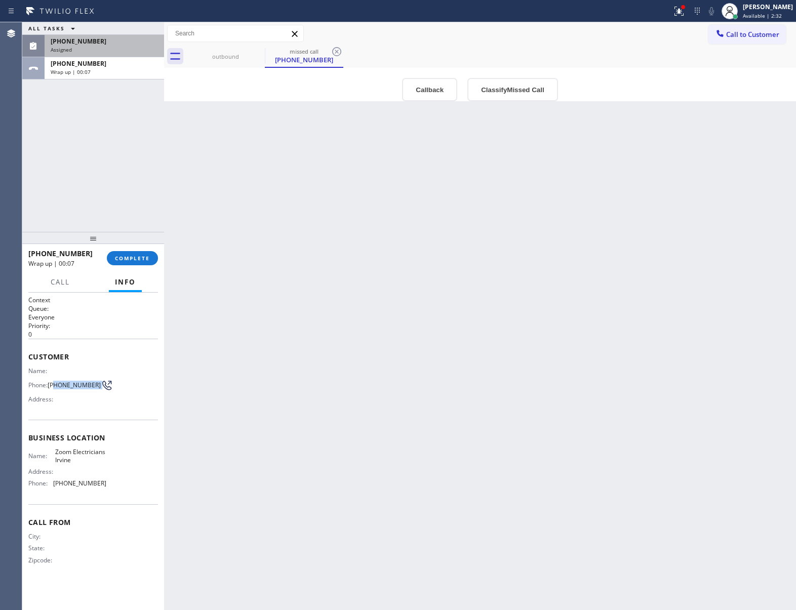
drag, startPoint x: 55, startPoint y: 384, endPoint x: 93, endPoint y: 388, distance: 38.2
click at [94, 387] on div "Phone: [PHONE_NUMBER]" at bounding box center [67, 385] width 78 height 12
drag, startPoint x: 51, startPoint y: 385, endPoint x: 93, endPoint y: 388, distance: 42.1
click at [93, 388] on span "[PHONE_NUMBER]" at bounding box center [74, 385] width 53 height 8
click at [125, 258] on span "COMPLETE" at bounding box center [132, 258] width 35 height 7
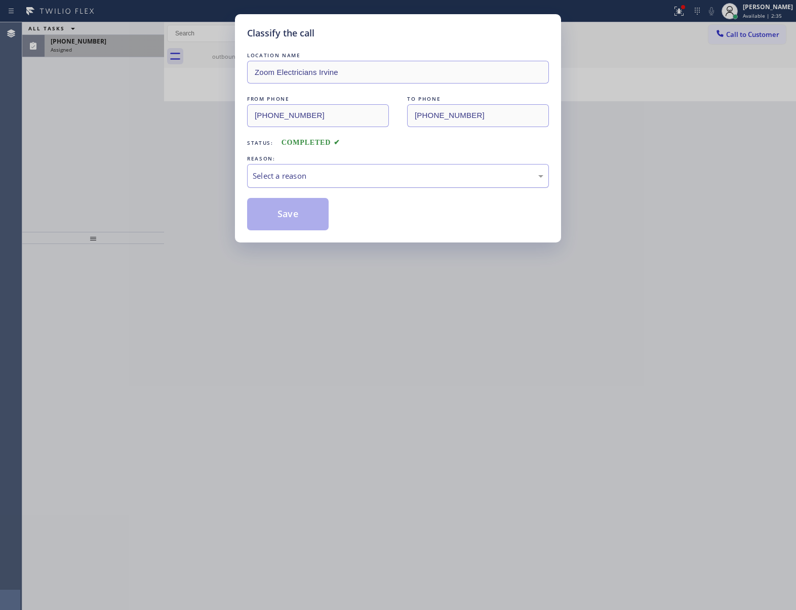
click at [343, 180] on div "Select a reason" at bounding box center [398, 176] width 291 height 12
click at [312, 212] on button "Save" at bounding box center [288, 214] width 82 height 32
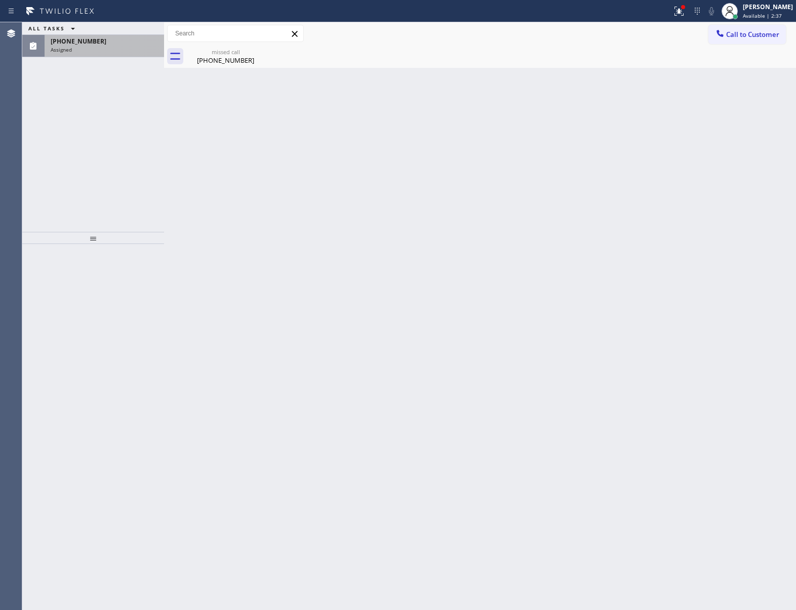
click at [77, 43] on span "[PHONE_NUMBER]" at bounding box center [79, 41] width 56 height 9
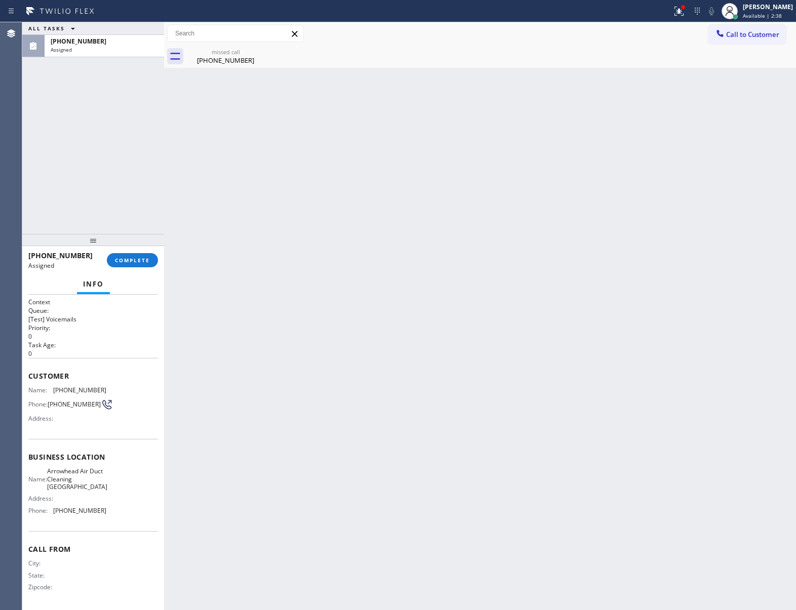
drag, startPoint x: 135, startPoint y: 246, endPoint x: 135, endPoint y: 254, distance: 8.1
click at [135, 246] on div at bounding box center [93, 240] width 142 height 12
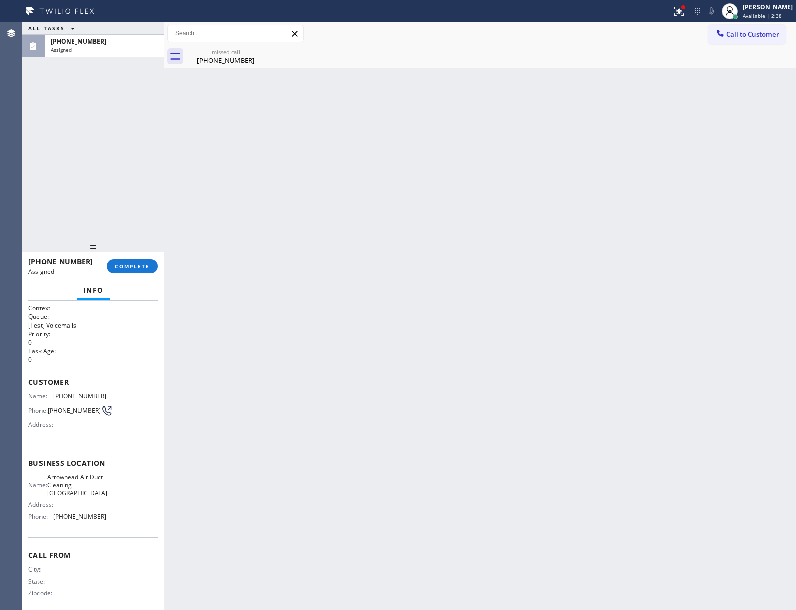
click at [136, 276] on div "[PHONE_NUMBER] Assigned COMPLETE" at bounding box center [93, 266] width 130 height 26
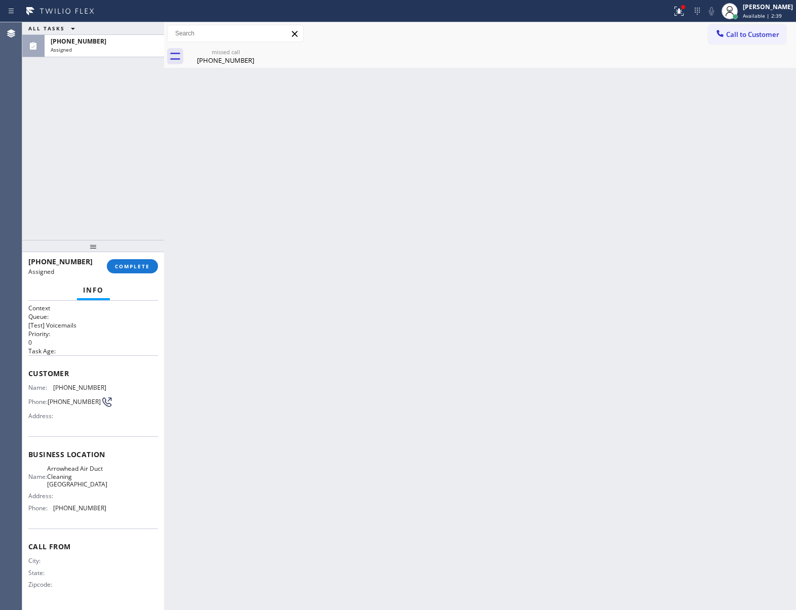
click at [136, 275] on div "[PHONE_NUMBER] Assigned COMPLETE" at bounding box center [93, 266] width 130 height 26
click at [137, 268] on span "COMPLETE" at bounding box center [132, 266] width 35 height 7
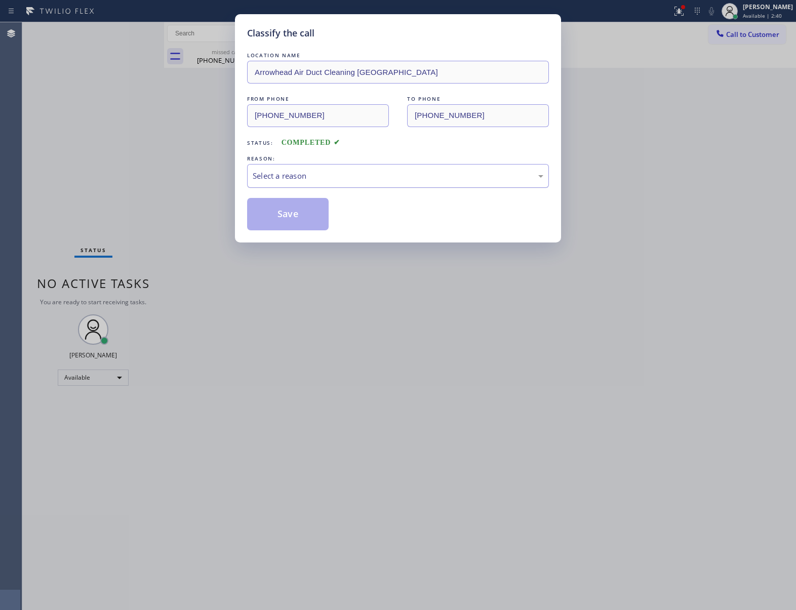
drag, startPoint x: 331, startPoint y: 169, endPoint x: 330, endPoint y: 184, distance: 15.7
click at [331, 181] on div "Select a reason" at bounding box center [398, 176] width 302 height 24
click at [315, 215] on button "Save" at bounding box center [288, 214] width 82 height 32
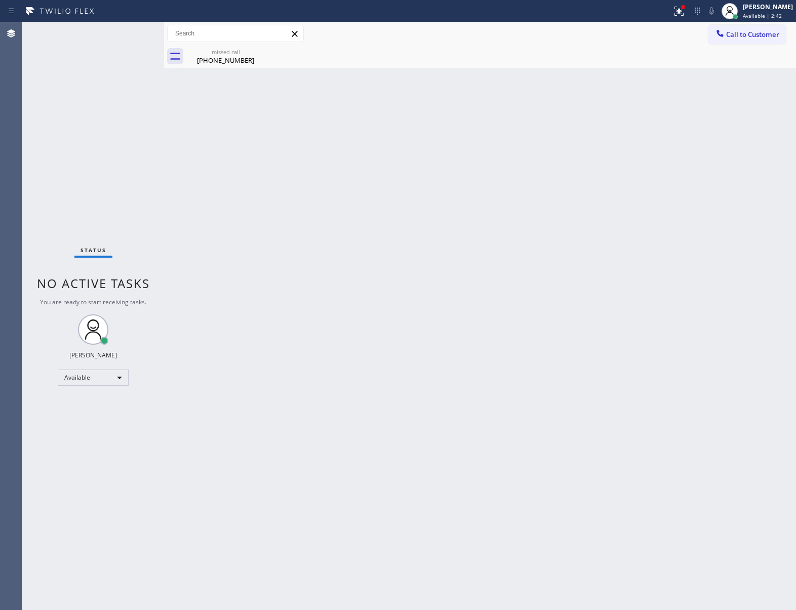
click at [756, 47] on div "missed call [PHONE_NUMBER]" at bounding box center [491, 56] width 610 height 23
click at [752, 36] on span "Call to Customer" at bounding box center [752, 34] width 53 height 9
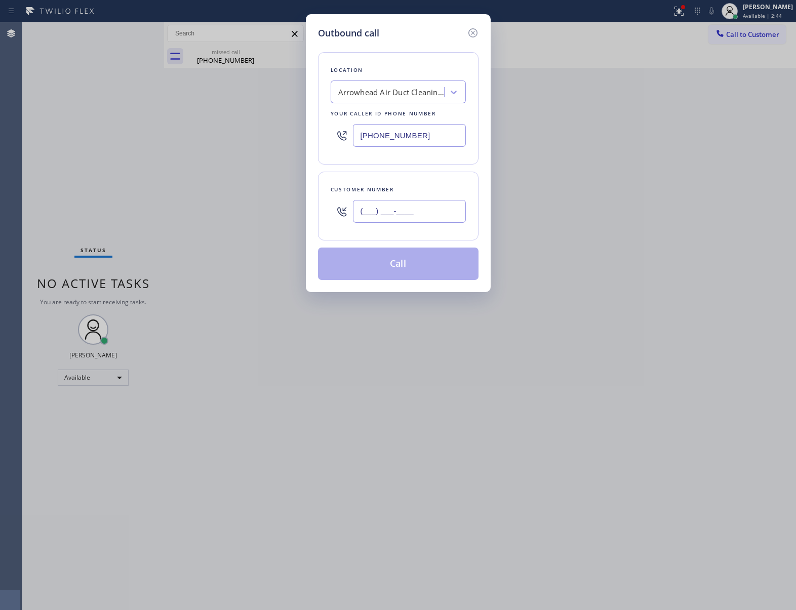
click at [432, 210] on input "(___) ___-____" at bounding box center [409, 211] width 113 height 23
paste input "363) 201-8087"
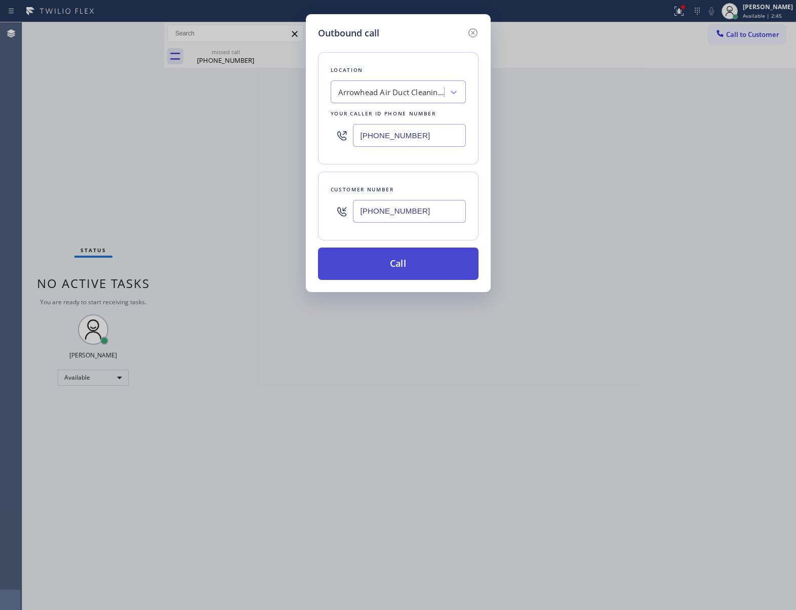
type input "[PHONE_NUMBER]"
click at [434, 264] on button "Call" at bounding box center [398, 264] width 161 height 32
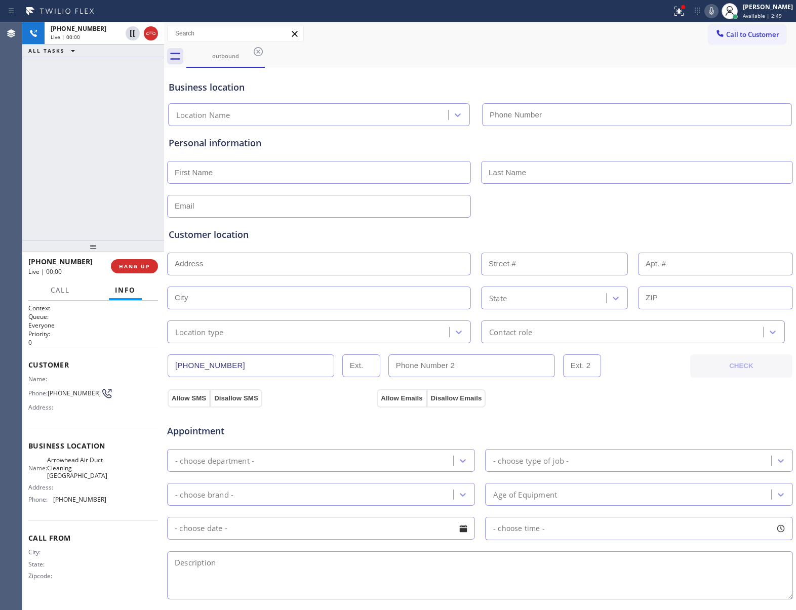
type input "[PHONE_NUMBER]"
click at [137, 266] on span "HANG UP" at bounding box center [134, 266] width 31 height 7
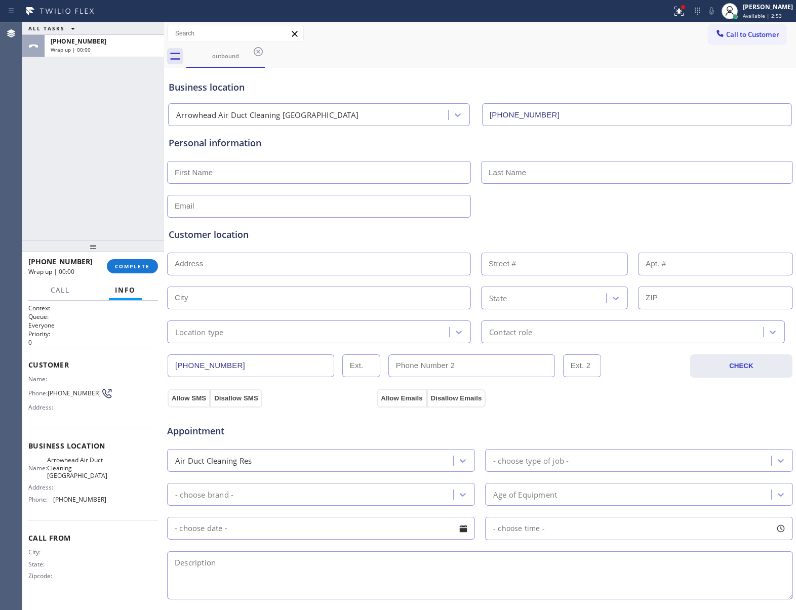
click at [722, 43] on button "Call to Customer" at bounding box center [748, 34] width 78 height 19
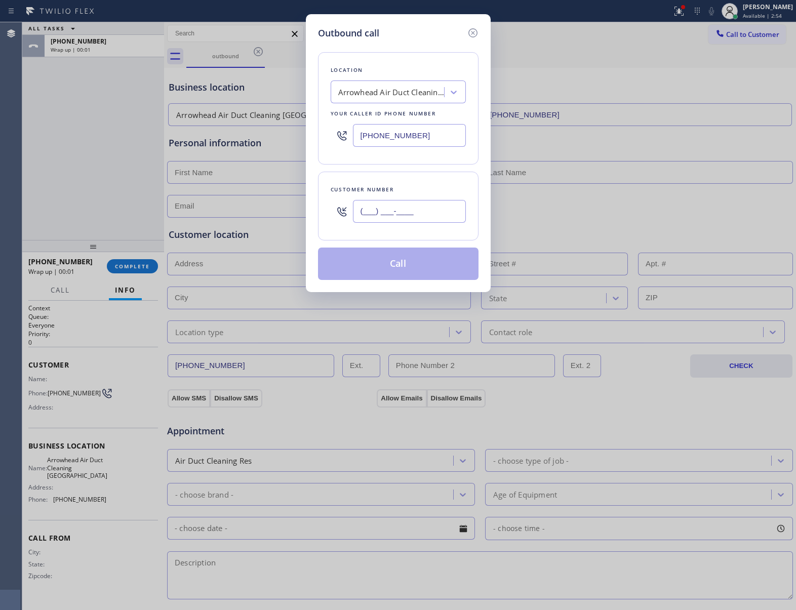
click at [401, 206] on input "(___) ___-____" at bounding box center [409, 211] width 113 height 23
paste input "363) 201-8087"
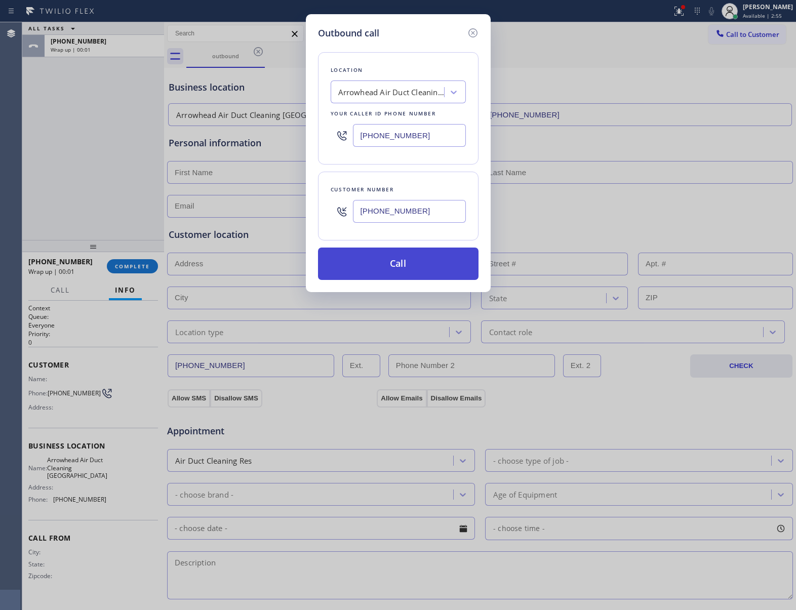
type input "[PHONE_NUMBER]"
drag, startPoint x: 409, startPoint y: 264, endPoint x: 405, endPoint y: 249, distance: 15.7
click at [407, 258] on button "Call" at bounding box center [398, 264] width 161 height 32
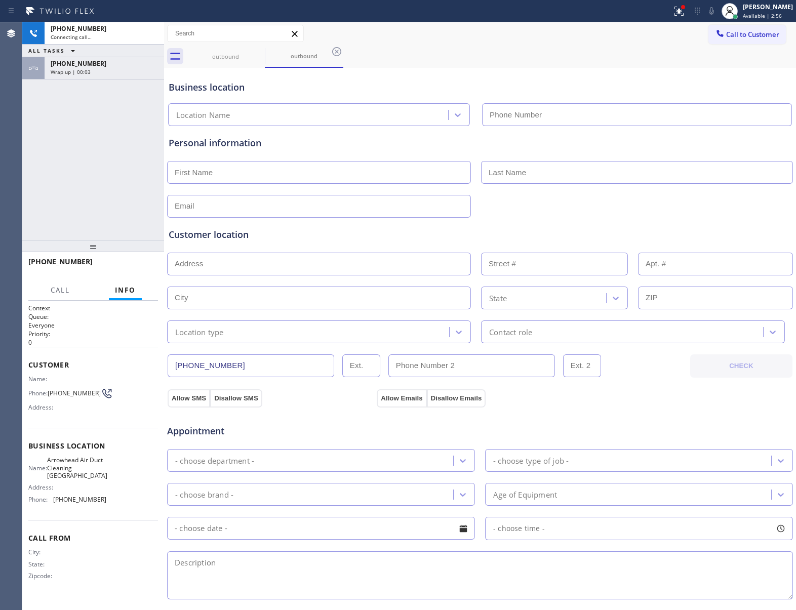
type input "[PHONE_NUMBER]"
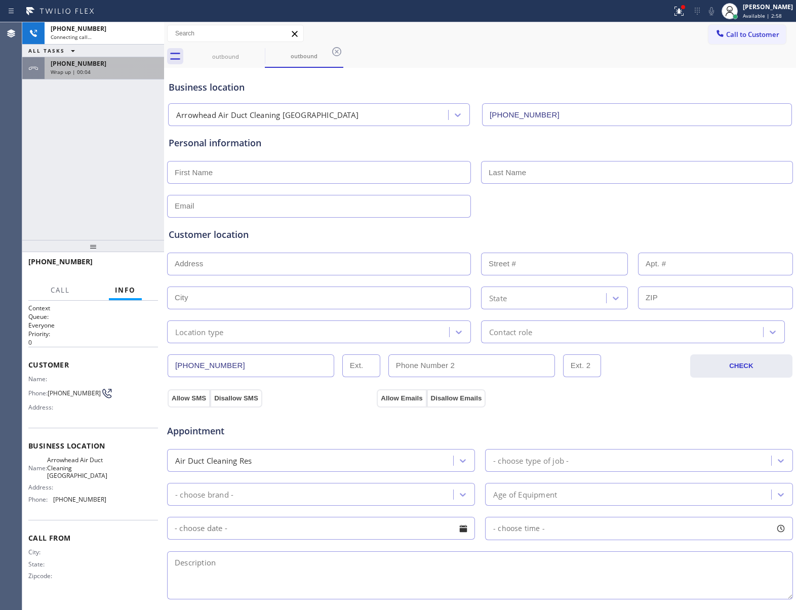
click at [96, 73] on div "Wrap up | 00:04" at bounding box center [104, 71] width 107 height 7
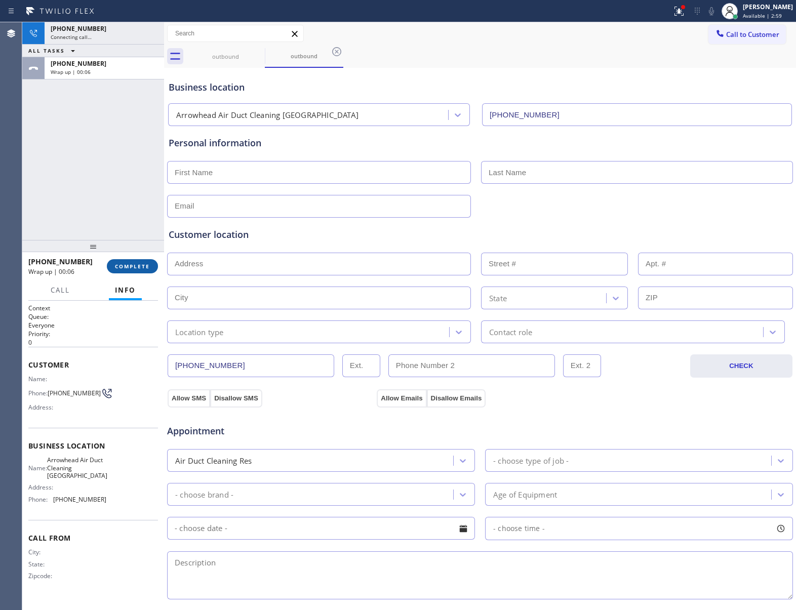
click at [118, 266] on span "COMPLETE" at bounding box center [132, 266] width 35 height 7
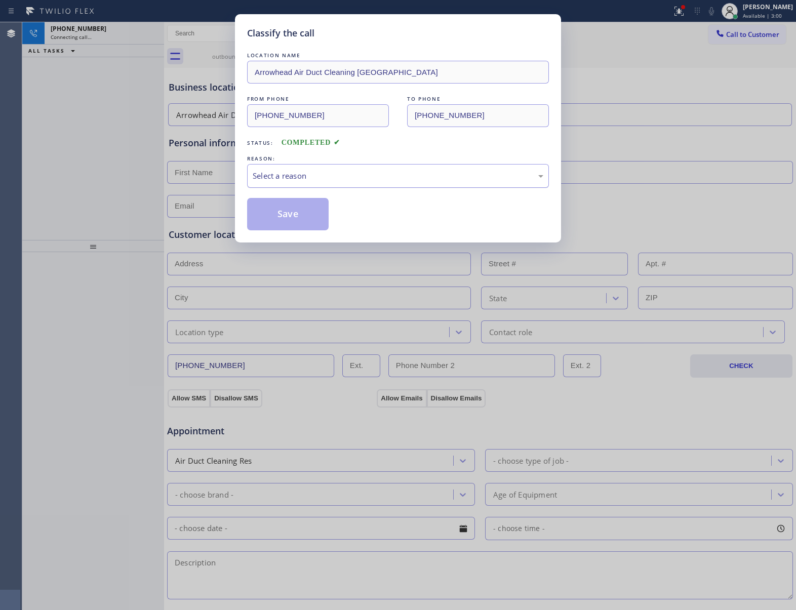
click at [358, 171] on div "Select a reason" at bounding box center [398, 176] width 302 height 24
click at [329, 211] on div "Save" at bounding box center [398, 214] width 302 height 32
click at [312, 214] on button "Save" at bounding box center [288, 214] width 82 height 32
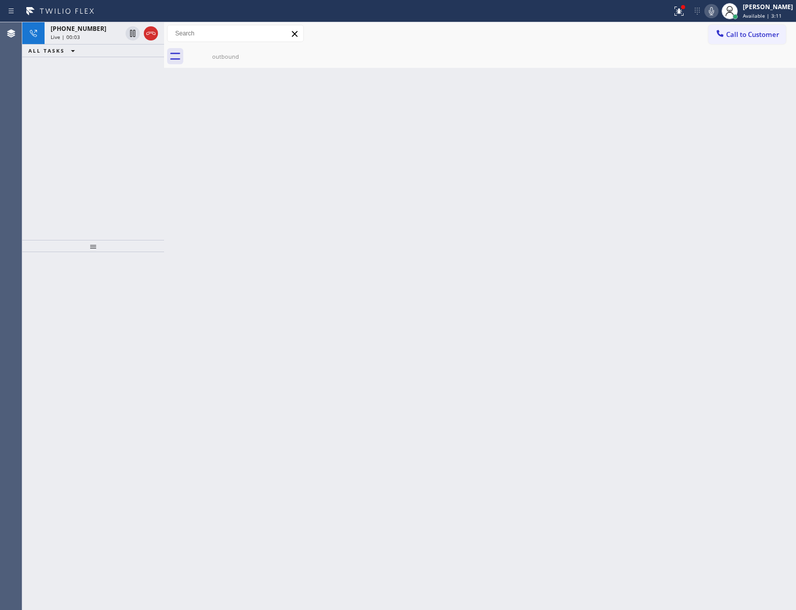
click at [50, 155] on div "[PHONE_NUMBER] Live | 00:03 ALL TASKS ALL TASKS ACTIVE TASKS TASKS IN WRAP UP" at bounding box center [93, 131] width 142 height 218
drag, startPoint x: 153, startPoint y: 38, endPoint x: 280, endPoint y: 62, distance: 129.3
click at [152, 38] on icon at bounding box center [151, 33] width 12 height 12
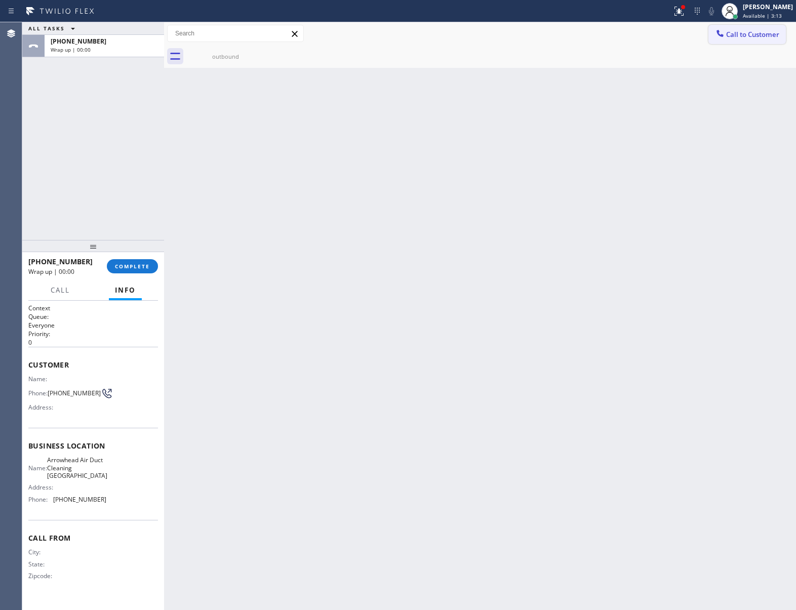
click at [760, 41] on button "Call to Customer" at bounding box center [748, 34] width 78 height 19
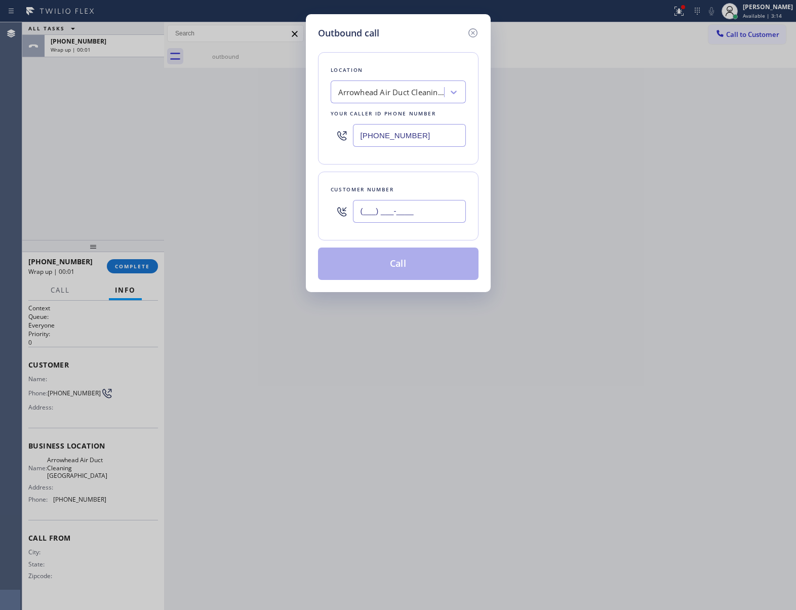
click at [435, 225] on div "(___) ___-____" at bounding box center [409, 211] width 113 height 33
paste input "363) 201-8087"
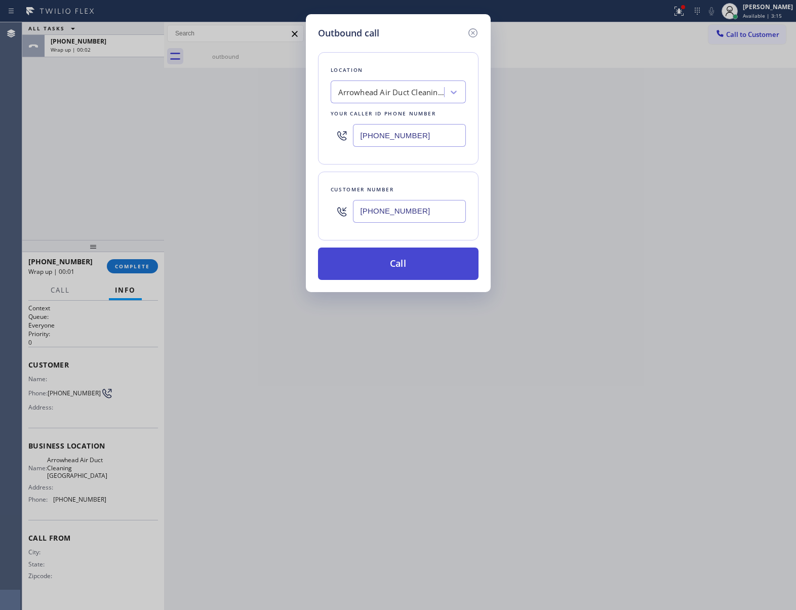
type input "[PHONE_NUMBER]"
click at [445, 265] on button "Call" at bounding box center [398, 264] width 161 height 32
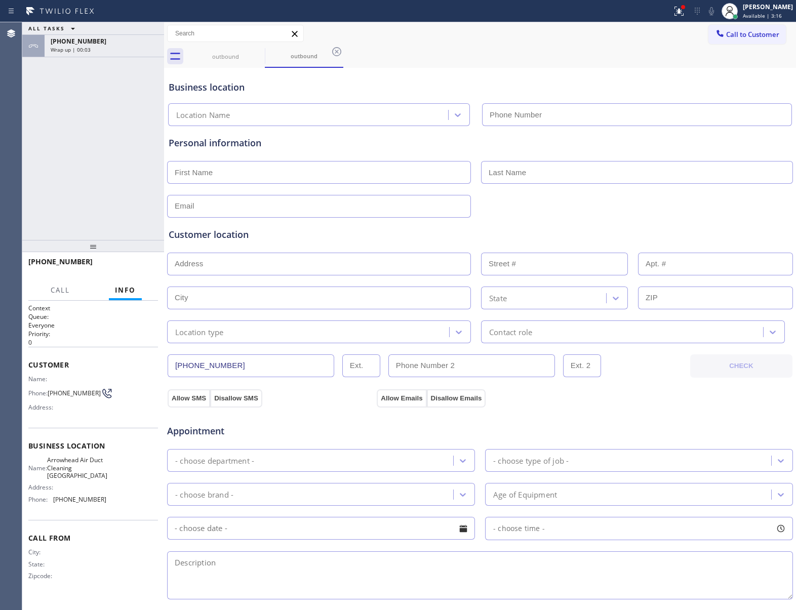
type input "[PHONE_NUMBER]"
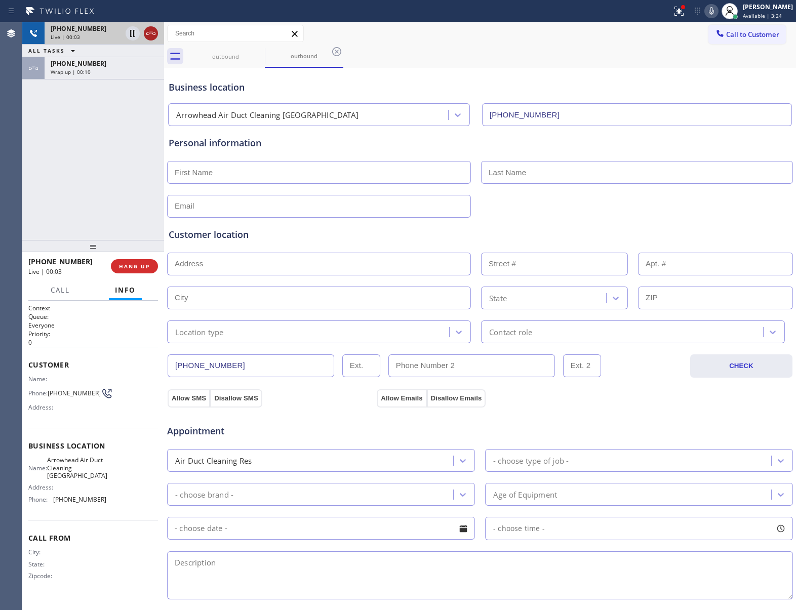
click at [152, 31] on icon at bounding box center [151, 33] width 12 height 12
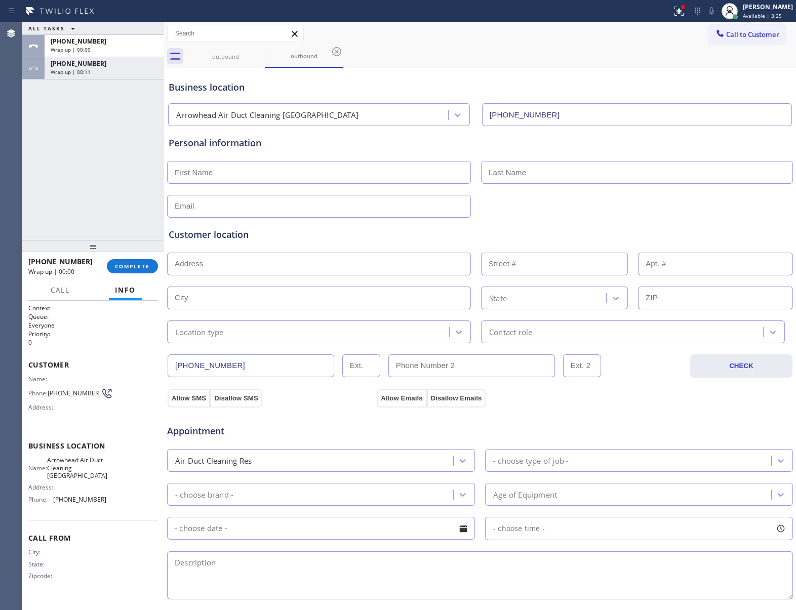
click at [135, 274] on div "[PHONE_NUMBER] Wrap up | 00:00 COMPLETE" at bounding box center [93, 266] width 130 height 26
click at [130, 266] on span "COMPLETE" at bounding box center [132, 266] width 35 height 7
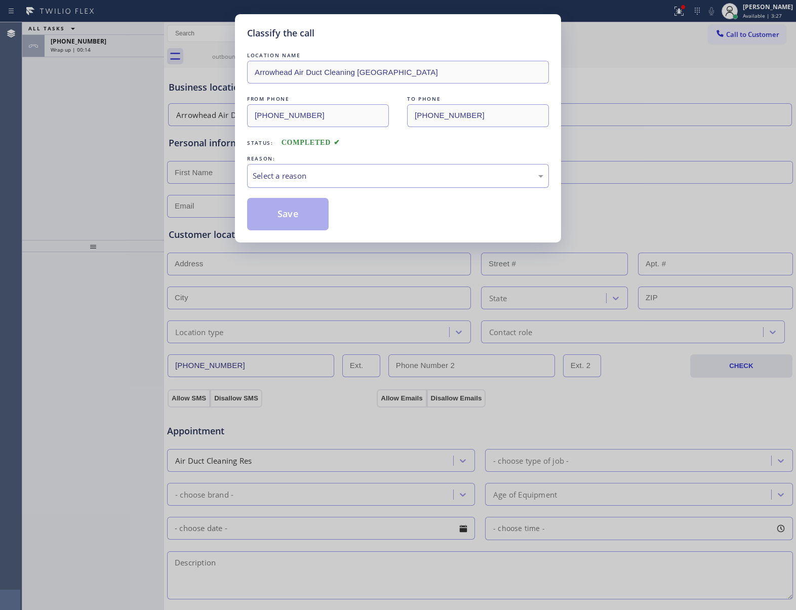
click at [300, 180] on div "Select a reason" at bounding box center [398, 176] width 291 height 12
click at [292, 219] on button "Save" at bounding box center [288, 214] width 82 height 32
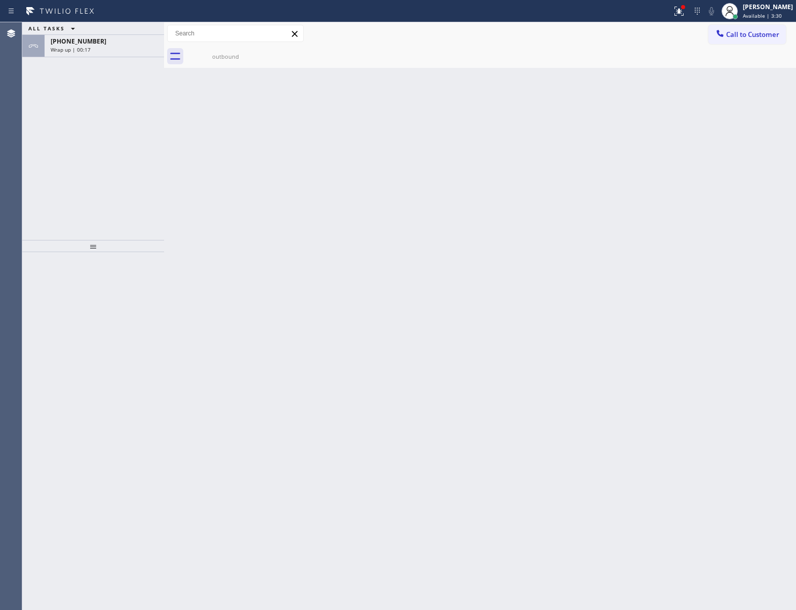
click at [80, 59] on div "ALL TASKS ALL TASKS ACTIVE TASKS TASKS IN WRAP UP [PHONE_NUMBER] Wrap up | 00:17" at bounding box center [93, 131] width 142 height 218
click at [119, 55] on div "[PHONE_NUMBER] Wrap up | 00:18" at bounding box center [102, 46] width 115 height 22
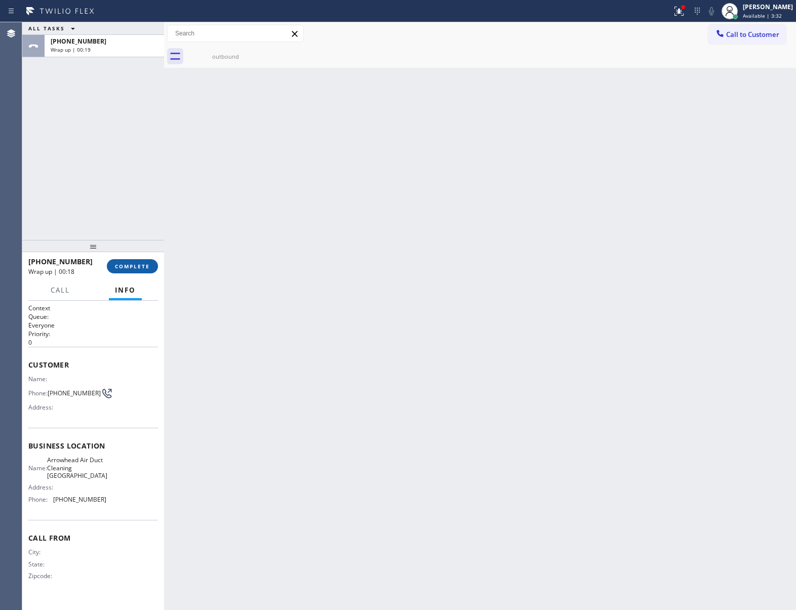
click at [133, 268] on span "COMPLETE" at bounding box center [132, 266] width 35 height 7
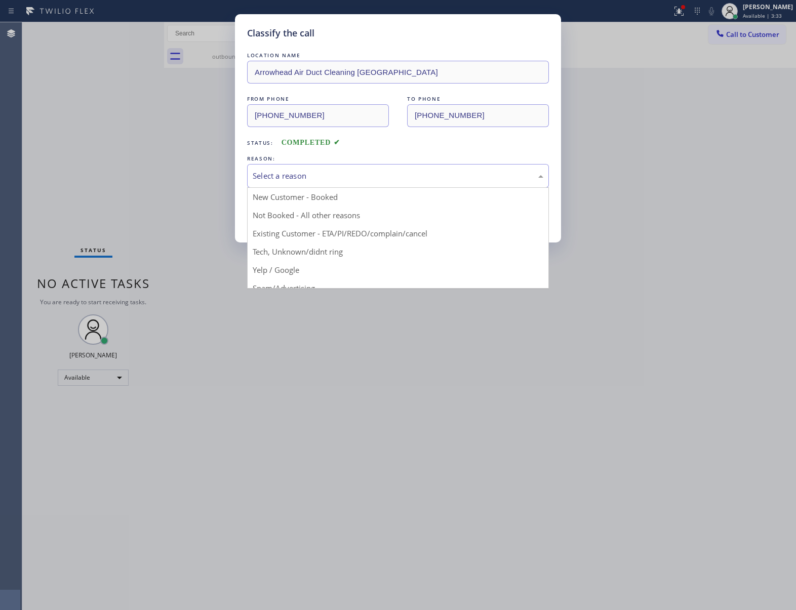
click at [296, 180] on div "Select a reason" at bounding box center [398, 176] width 291 height 12
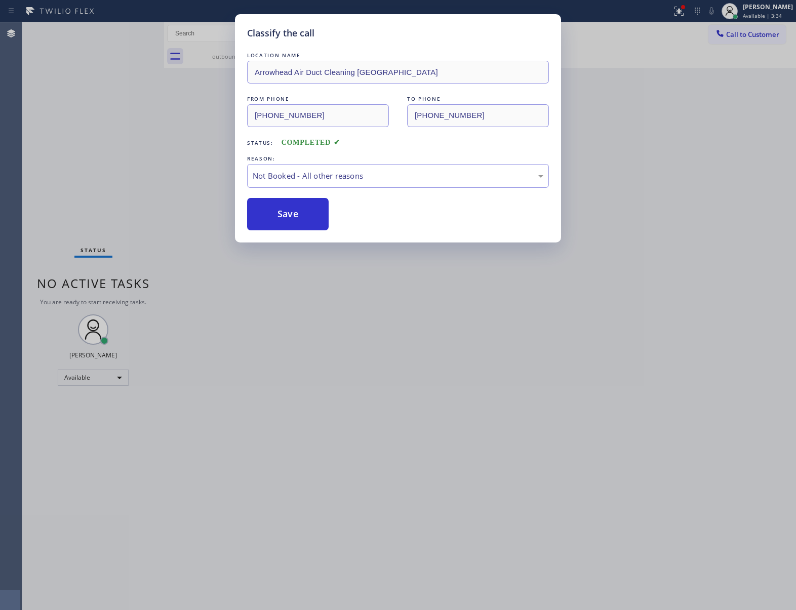
click at [296, 213] on button "Save" at bounding box center [288, 214] width 82 height 32
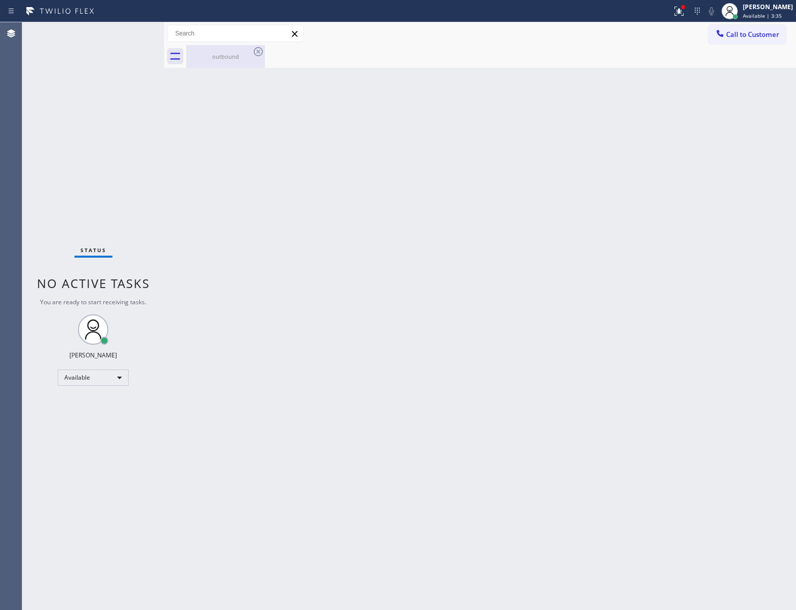
click at [228, 56] on div "outbound" at bounding box center [225, 57] width 76 height 8
drag, startPoint x: 754, startPoint y: 25, endPoint x: 726, endPoint y: 49, distance: 35.9
click at [753, 26] on button "Call to Customer" at bounding box center [748, 34] width 78 height 19
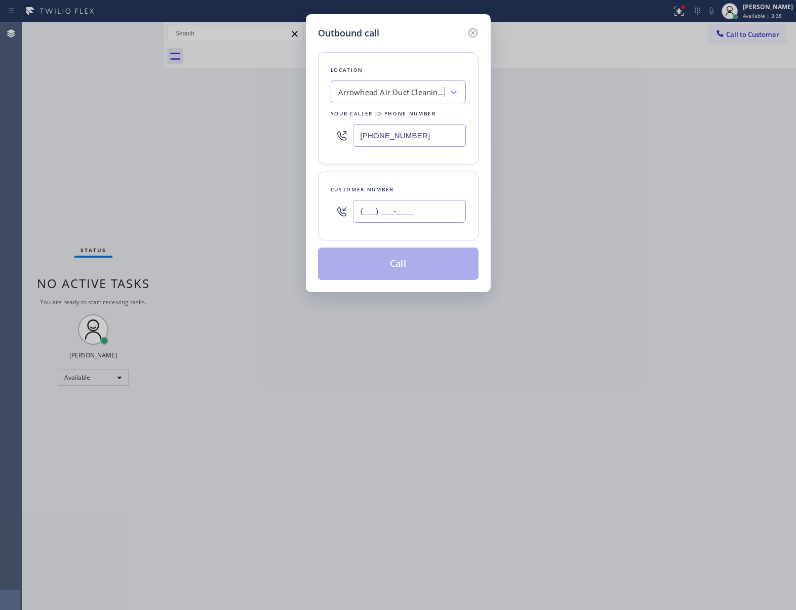
click at [365, 215] on input "(___) ___-____" at bounding box center [409, 211] width 113 height 23
paste input "363) 201-8087"
type input "[PHONE_NUMBER]"
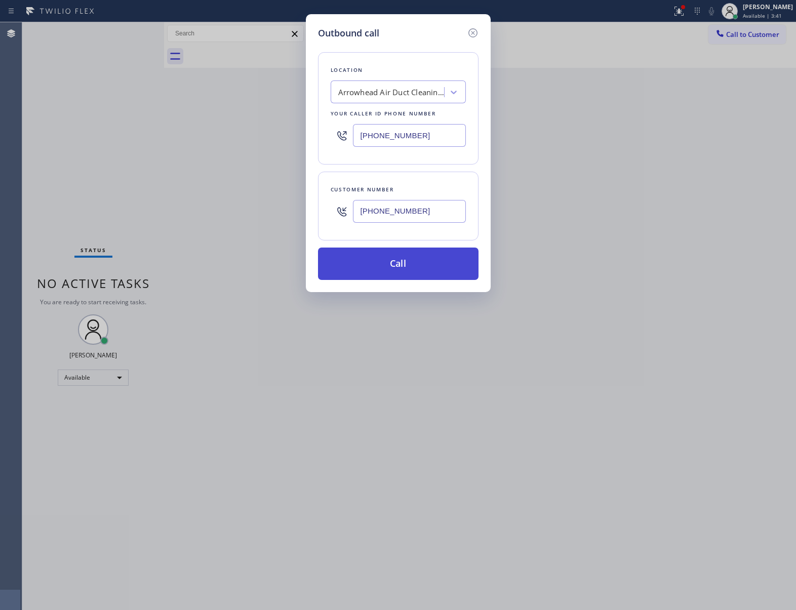
click at [402, 266] on button "Call" at bounding box center [398, 264] width 161 height 32
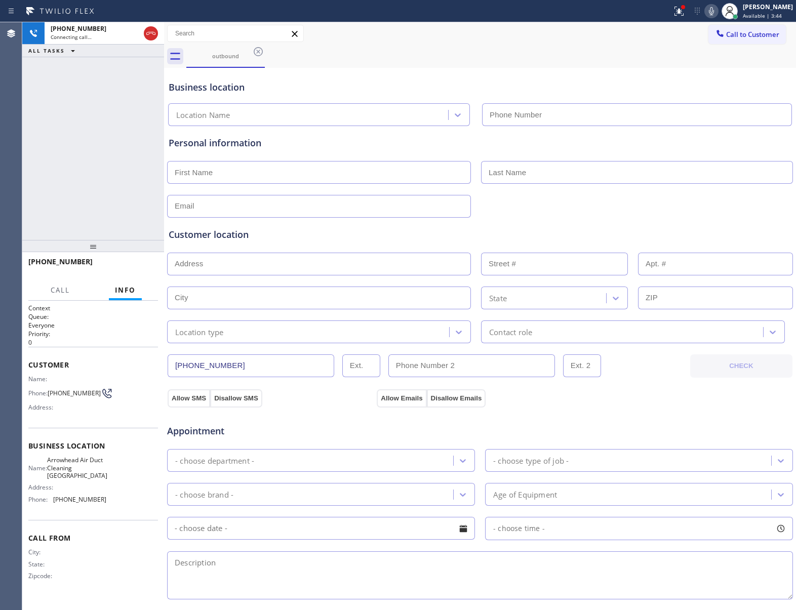
type input "[PHONE_NUMBER]"
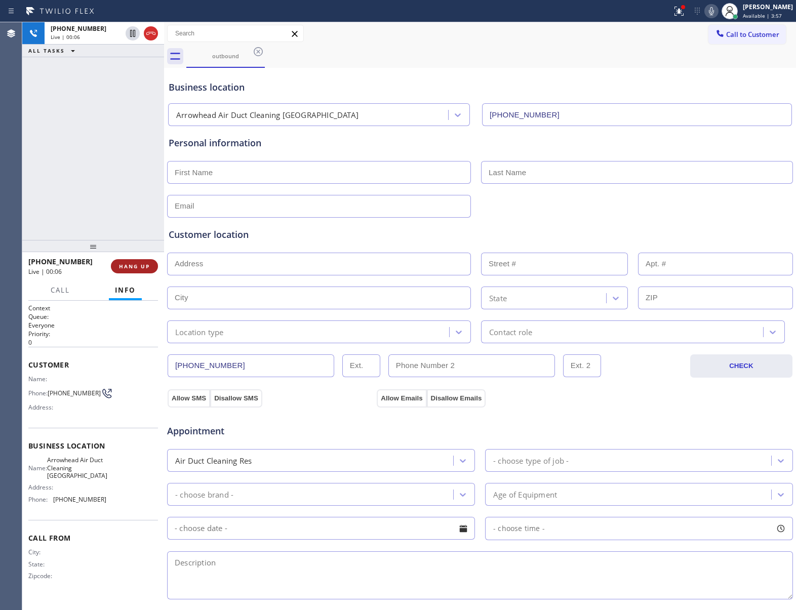
click at [145, 268] on span "HANG UP" at bounding box center [134, 266] width 31 height 7
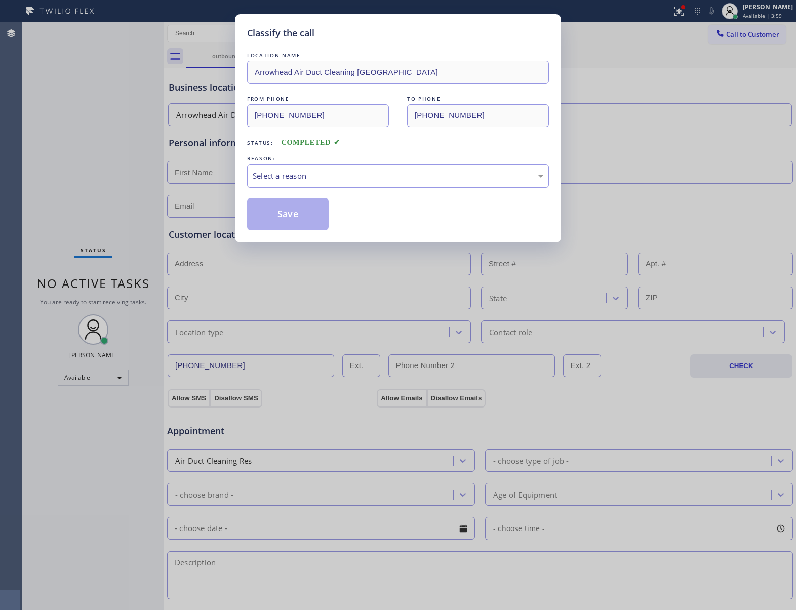
click at [328, 177] on div "Select a reason" at bounding box center [398, 176] width 291 height 12
click at [323, 214] on button "Save" at bounding box center [288, 214] width 82 height 32
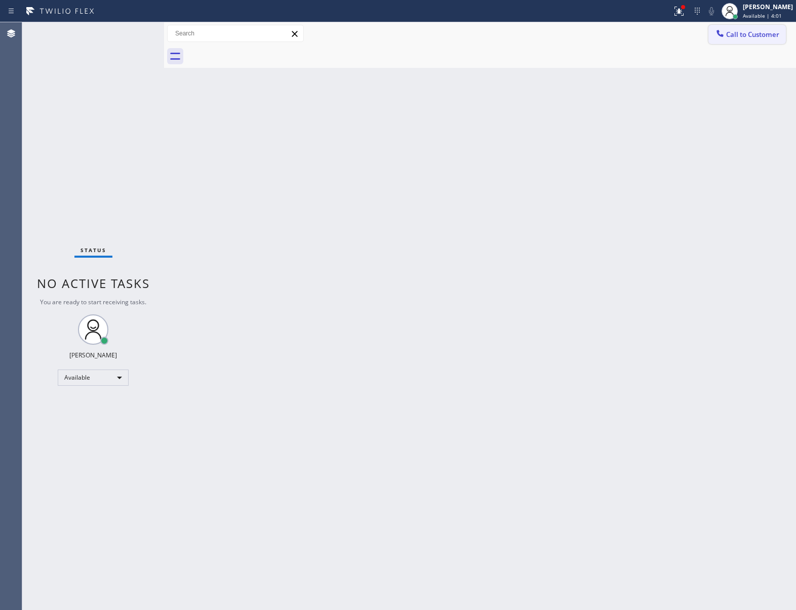
click at [752, 44] on button "Call to Customer" at bounding box center [748, 34] width 78 height 19
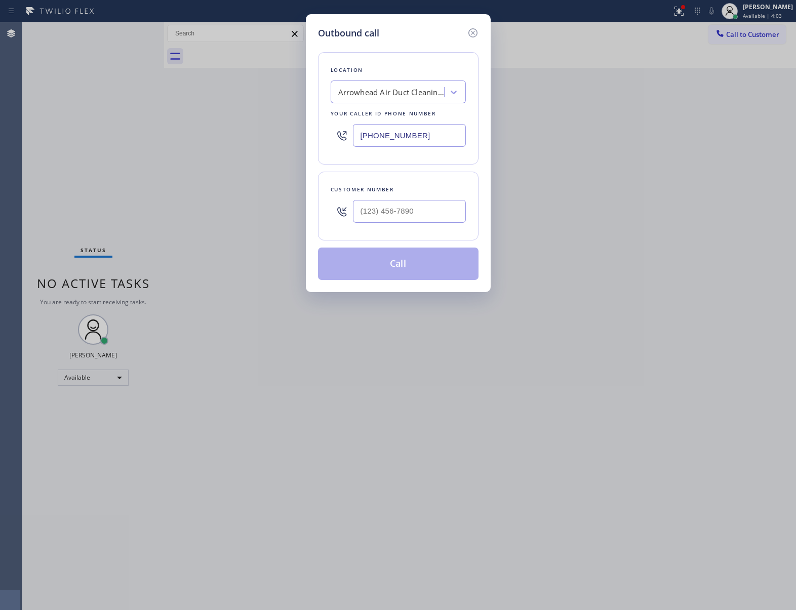
drag, startPoint x: 352, startPoint y: 209, endPoint x: 359, endPoint y: 212, distance: 8.0
click at [355, 210] on div at bounding box center [398, 211] width 135 height 33
click at [359, 212] on input "(___) ___-____" at bounding box center [409, 211] width 113 height 23
paste input "363) 201-8087"
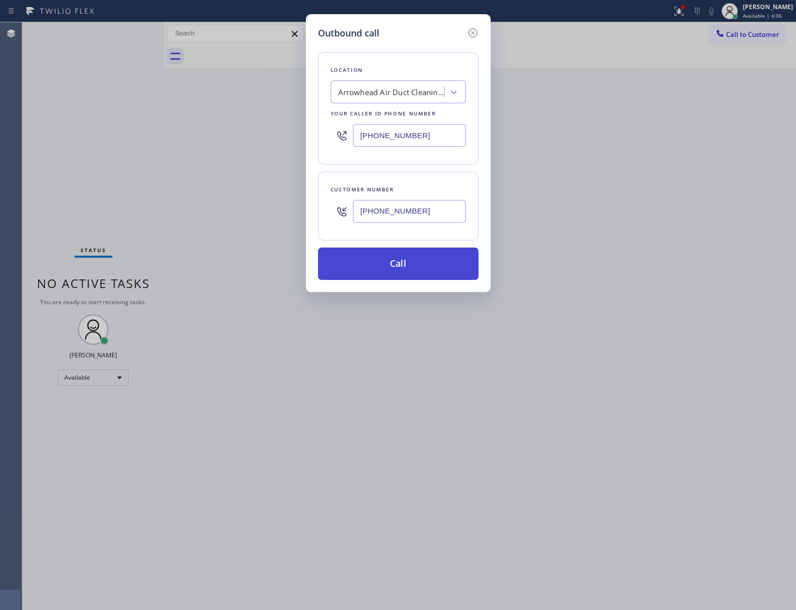
type input "[PHONE_NUMBER]"
click at [410, 258] on button "Call" at bounding box center [398, 264] width 161 height 32
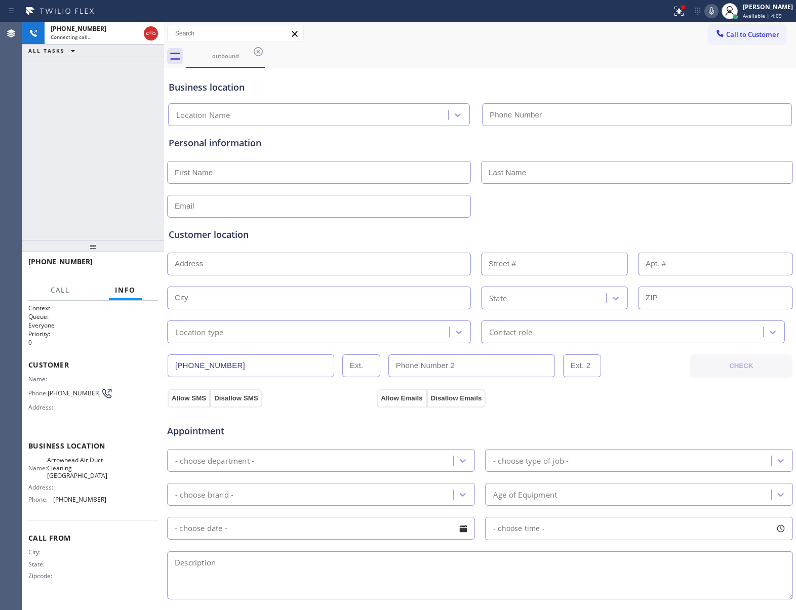
type input "[PHONE_NUMBER]"
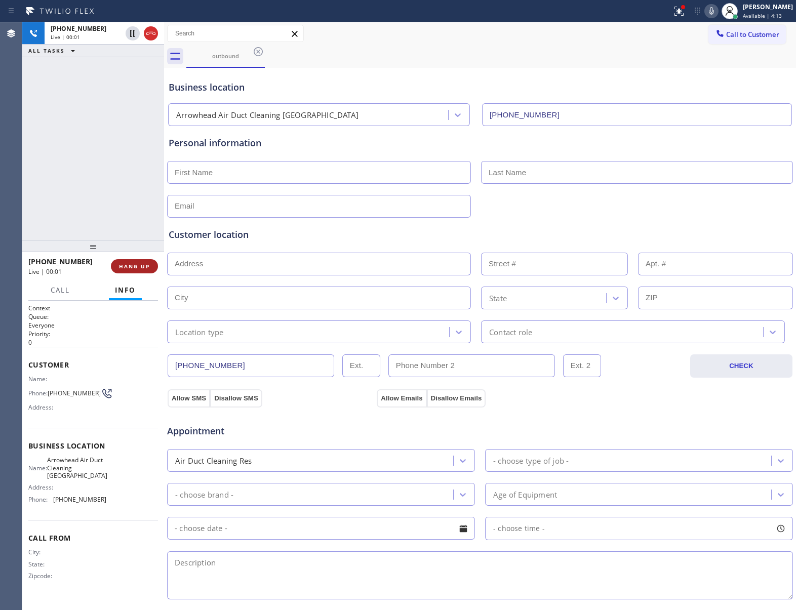
click at [155, 269] on button "HANG UP" at bounding box center [134, 266] width 47 height 14
click at [155, 269] on button "COMPLETE" at bounding box center [132, 266] width 51 height 14
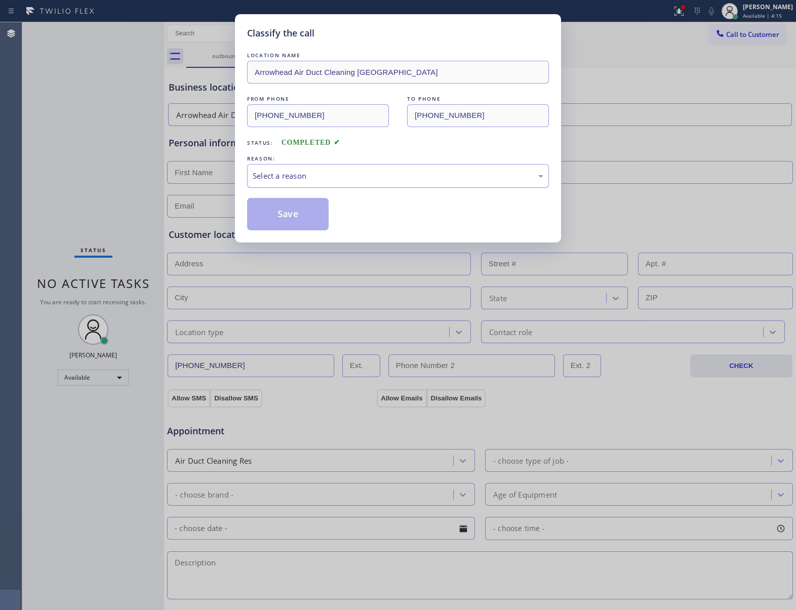
click at [338, 182] on div "Select a reason" at bounding box center [398, 176] width 291 height 12
click at [294, 212] on button "Save" at bounding box center [288, 214] width 82 height 32
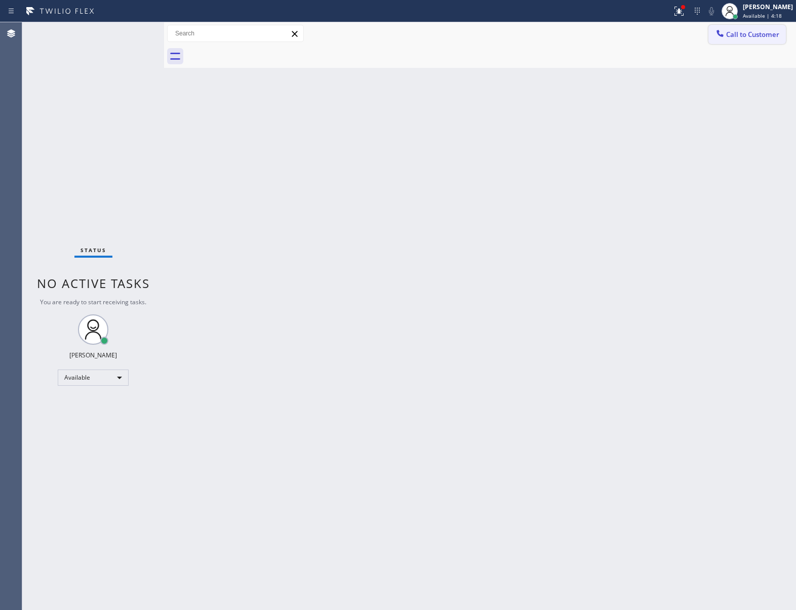
click at [720, 40] on div at bounding box center [720, 34] width 12 height 12
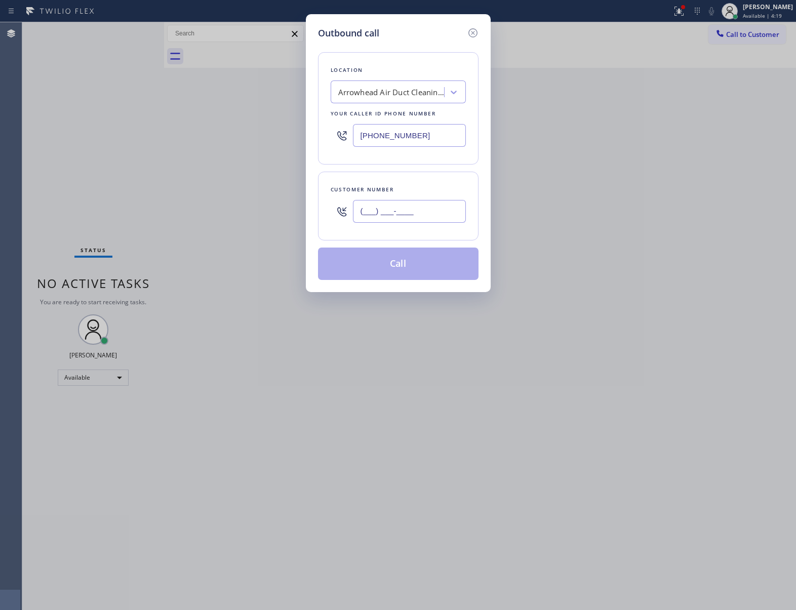
click at [358, 211] on input "(___) ___-____" at bounding box center [409, 211] width 113 height 23
paste input "363) 201-8087"
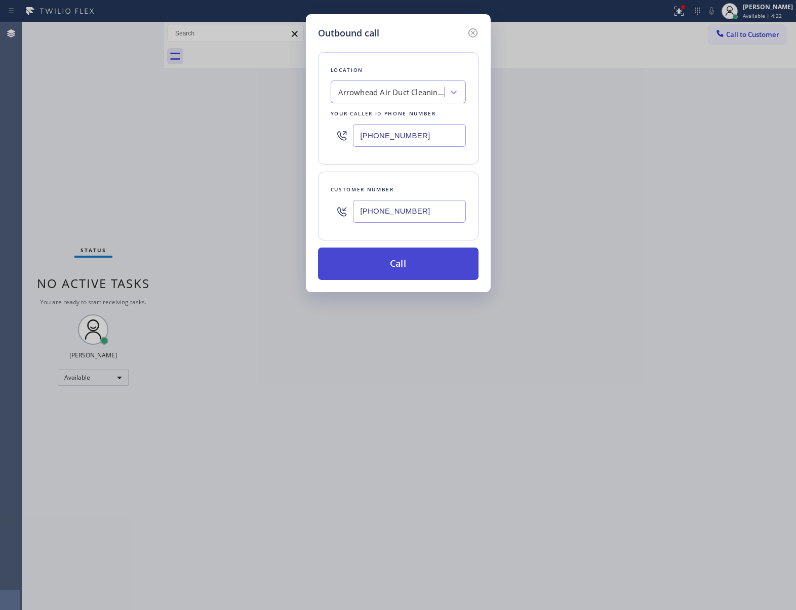
type input "[PHONE_NUMBER]"
click at [384, 267] on button "Call" at bounding box center [398, 264] width 161 height 32
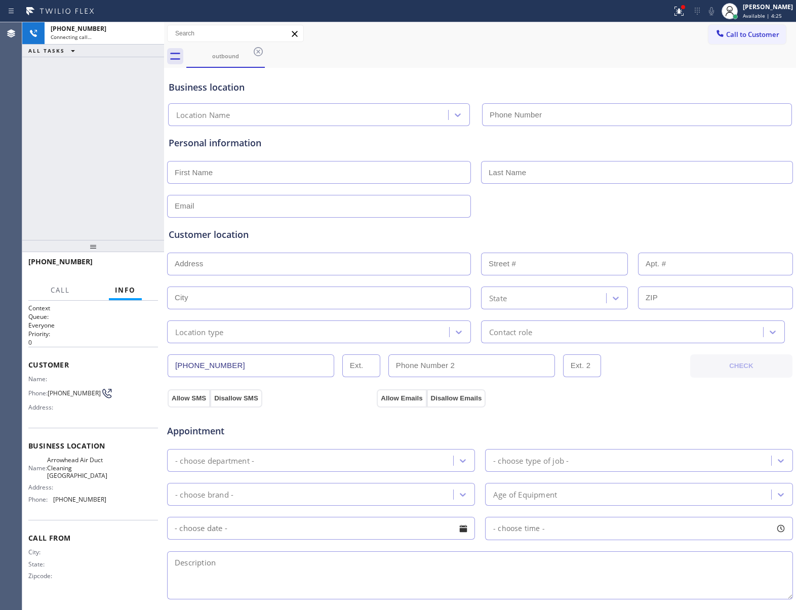
type input "[PHONE_NUMBER]"
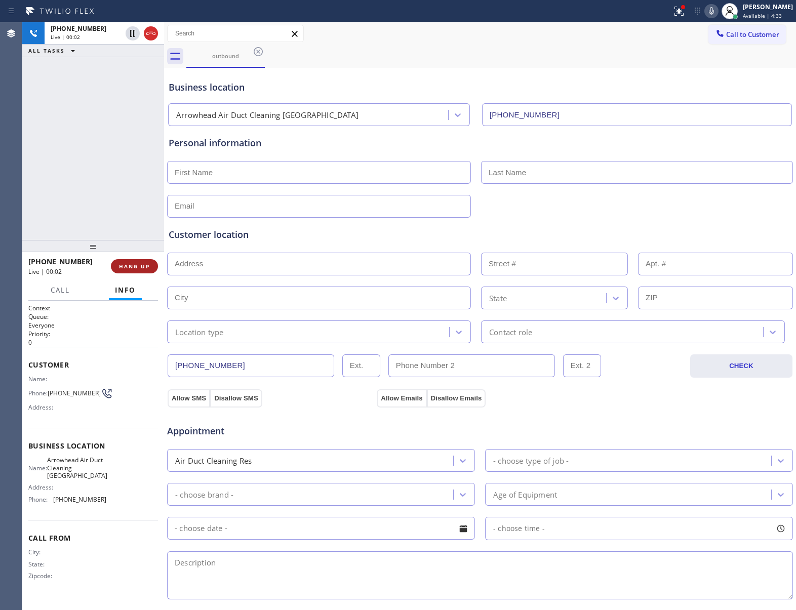
click at [124, 268] on span "HANG UP" at bounding box center [134, 266] width 31 height 7
click at [124, 268] on span "COMPLETE" at bounding box center [132, 266] width 35 height 7
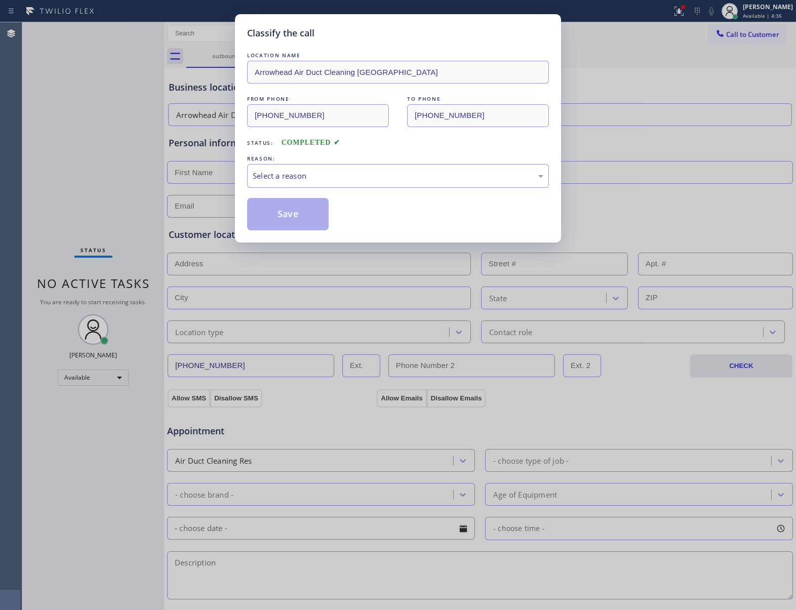
click at [291, 189] on div "LOCATION NAME Arrowhead Air Duct Cleaning [GEOGRAPHIC_DATA] FROM PHONE [PHONE_N…" at bounding box center [398, 140] width 302 height 180
click at [291, 177] on div "Select a reason" at bounding box center [398, 176] width 291 height 12
click at [298, 219] on button "Save" at bounding box center [288, 214] width 82 height 32
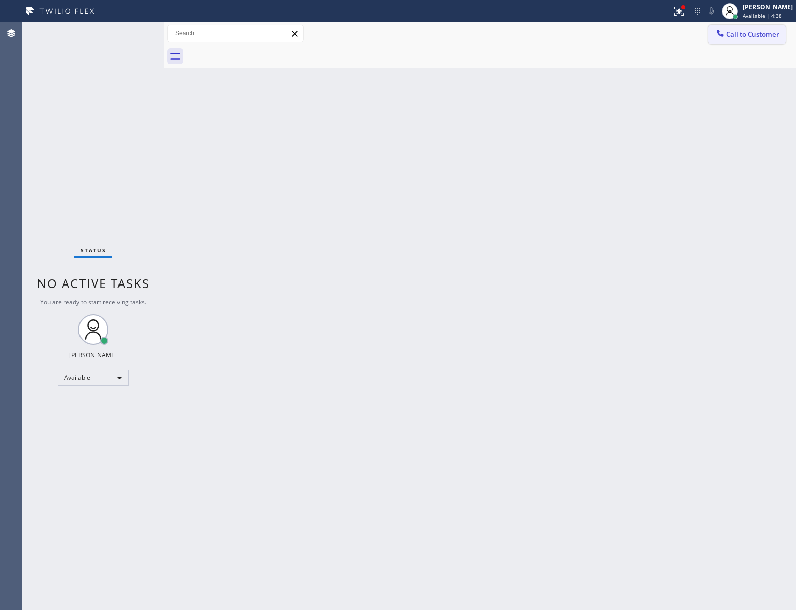
click at [742, 30] on span "Call to Customer" at bounding box center [752, 34] width 53 height 9
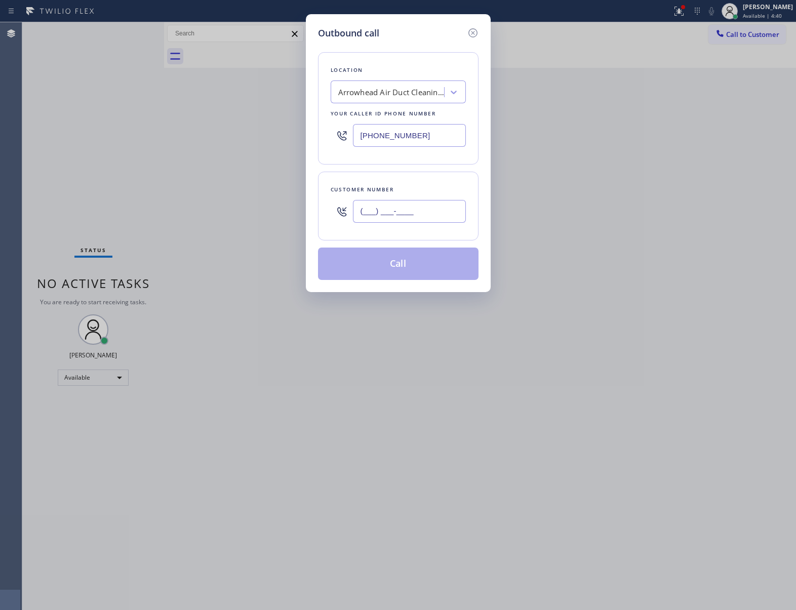
click at [365, 213] on input "(___) ___-____" at bounding box center [409, 211] width 113 height 23
paste input "363) 201-8087"
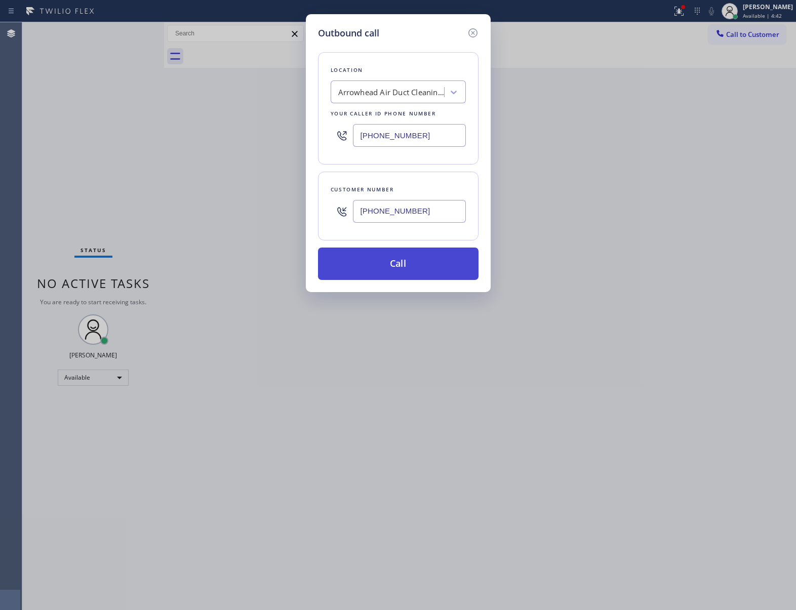
type input "[PHONE_NUMBER]"
click at [385, 256] on button "Call" at bounding box center [398, 264] width 161 height 32
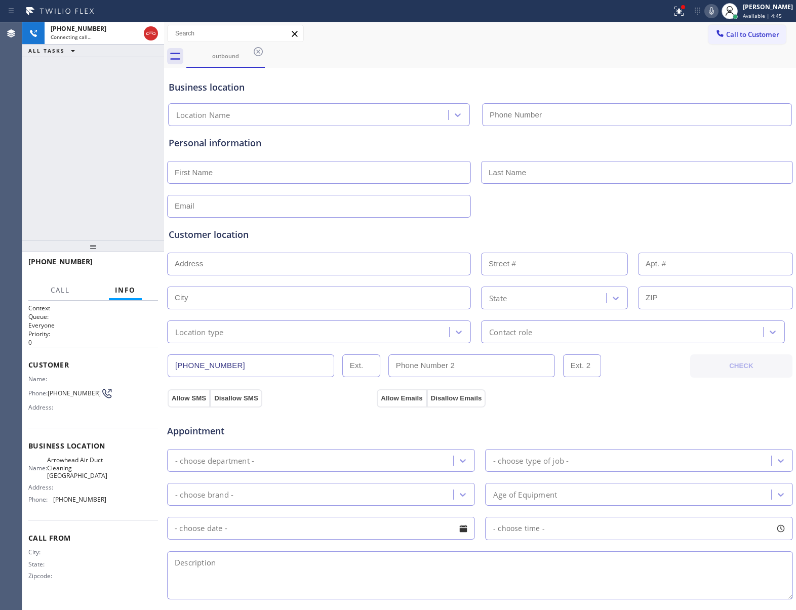
type input "[PHONE_NUMBER]"
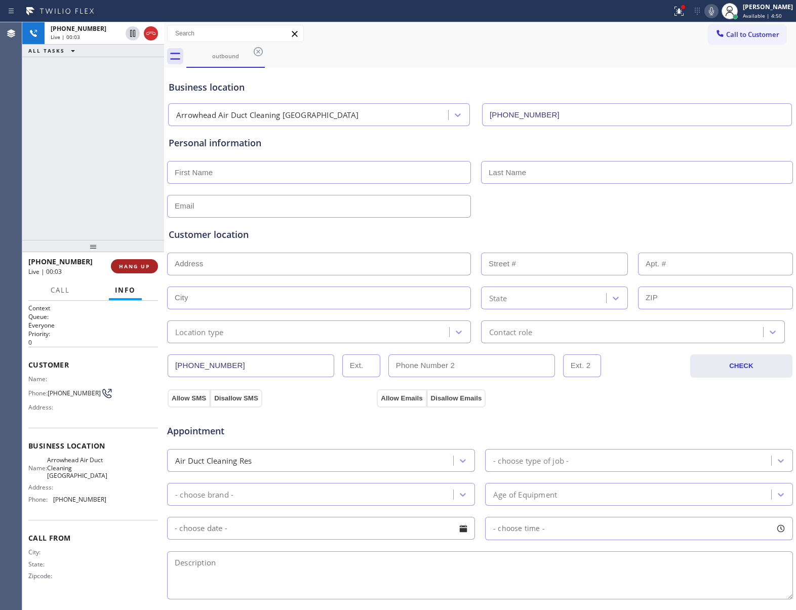
click at [122, 266] on span "HANG UP" at bounding box center [134, 266] width 31 height 7
click at [122, 266] on span "COMPLETE" at bounding box center [132, 266] width 35 height 7
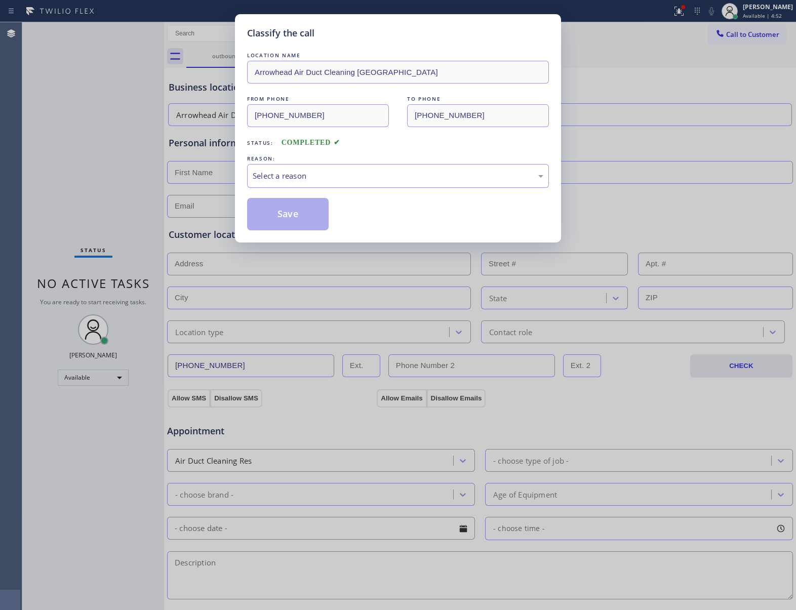
click at [299, 177] on div "Select a reason" at bounding box center [398, 176] width 291 height 12
click at [292, 211] on button "Save" at bounding box center [288, 214] width 82 height 32
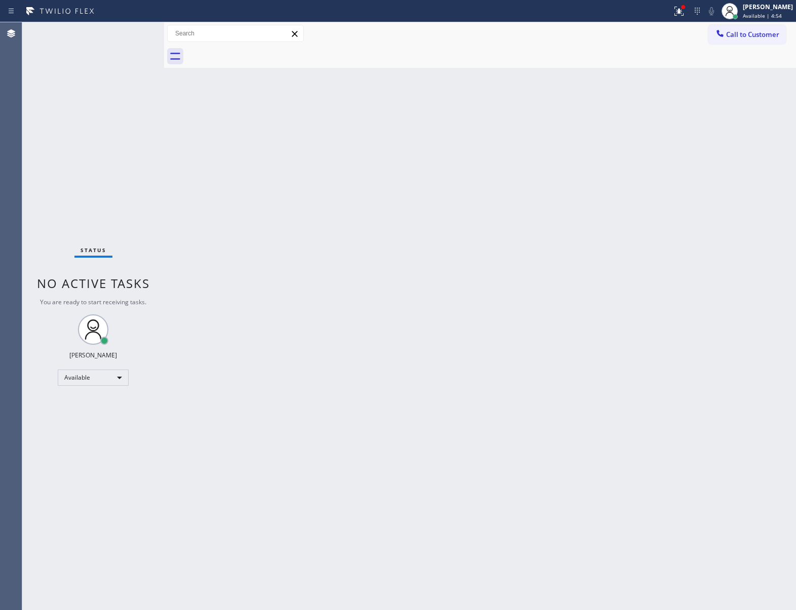
click at [759, 41] on button "Call to Customer" at bounding box center [748, 34] width 78 height 19
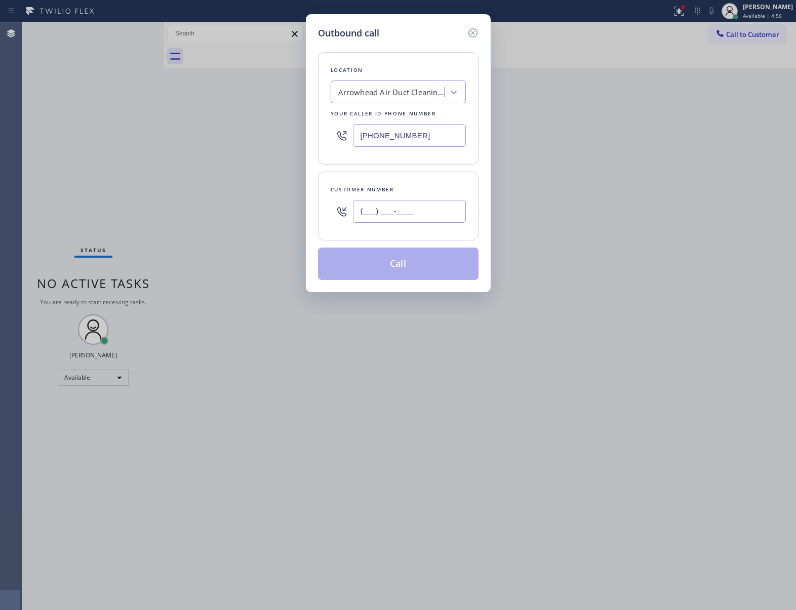
click at [355, 215] on input "(___) ___-____" at bounding box center [409, 211] width 113 height 23
drag, startPoint x: 355, startPoint y: 215, endPoint x: 353, endPoint y: 221, distance: 6.3
paste input "363) 201-8087"
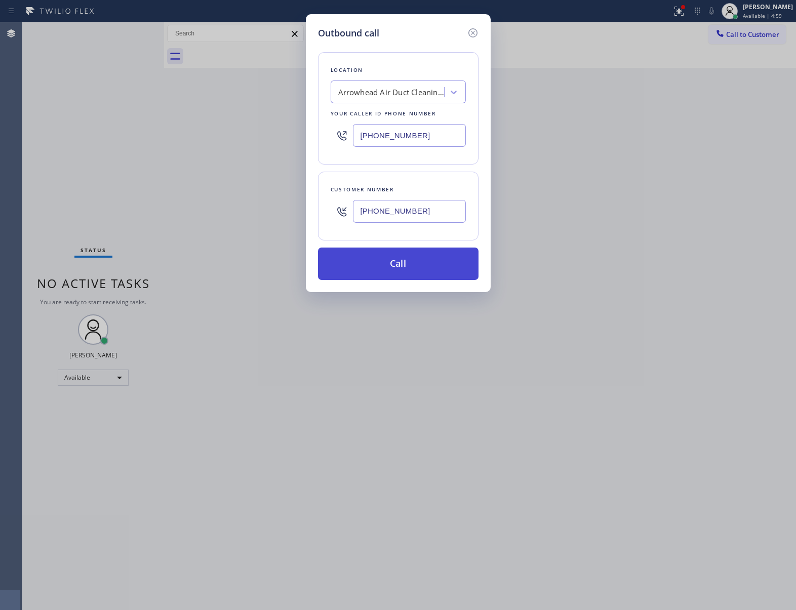
type input "[PHONE_NUMBER]"
click at [356, 259] on button "Call" at bounding box center [398, 264] width 161 height 32
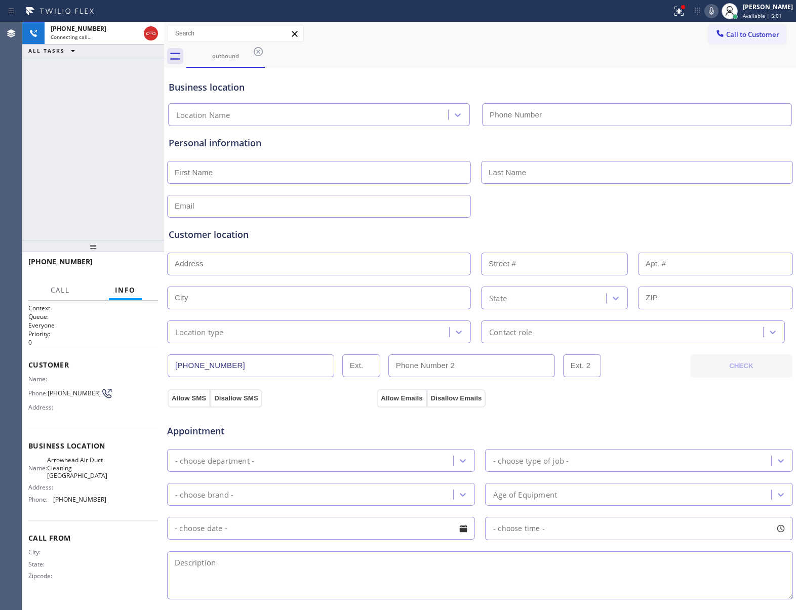
type input "[PHONE_NUMBER]"
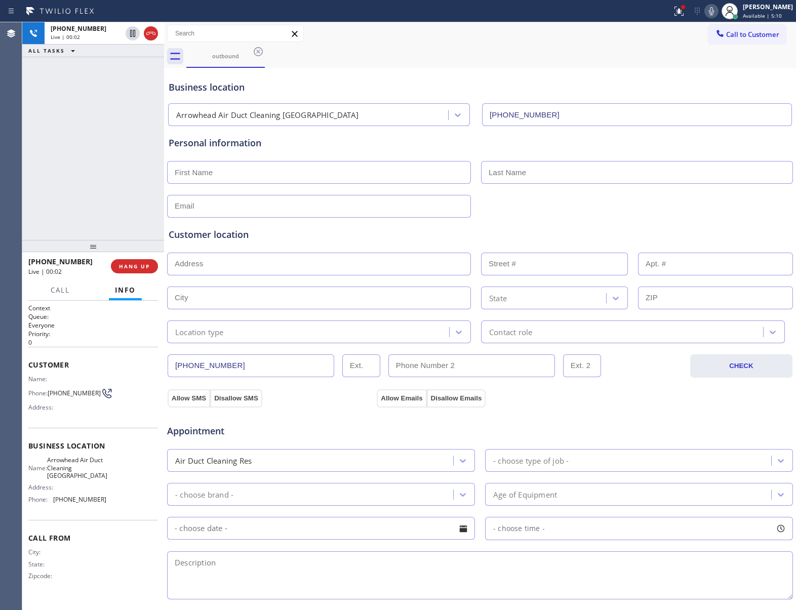
click at [126, 282] on button "Info" at bounding box center [125, 291] width 33 height 20
click at [125, 264] on span "HANG UP" at bounding box center [134, 266] width 31 height 7
click at [125, 264] on span "COMPLETE" at bounding box center [132, 266] width 35 height 7
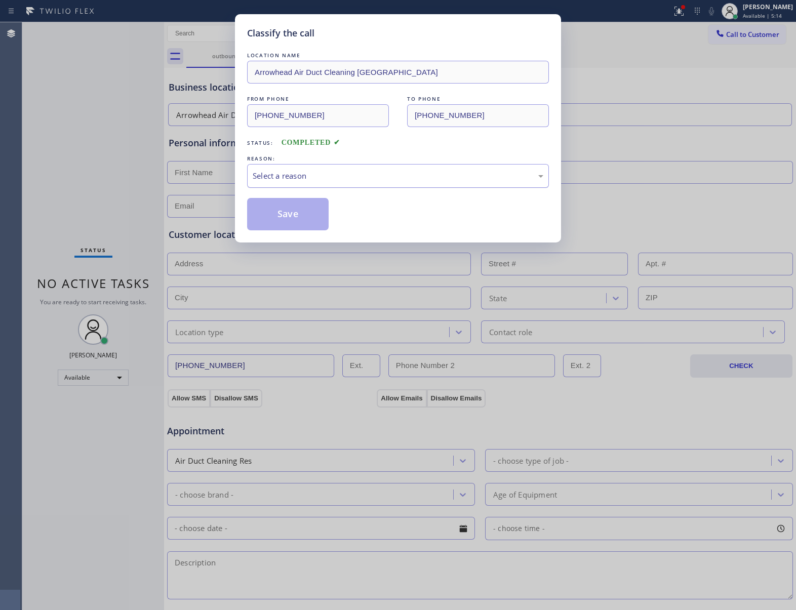
click at [283, 170] on div "Select a reason" at bounding box center [398, 176] width 291 height 12
click at [288, 219] on button "Save" at bounding box center [288, 214] width 82 height 32
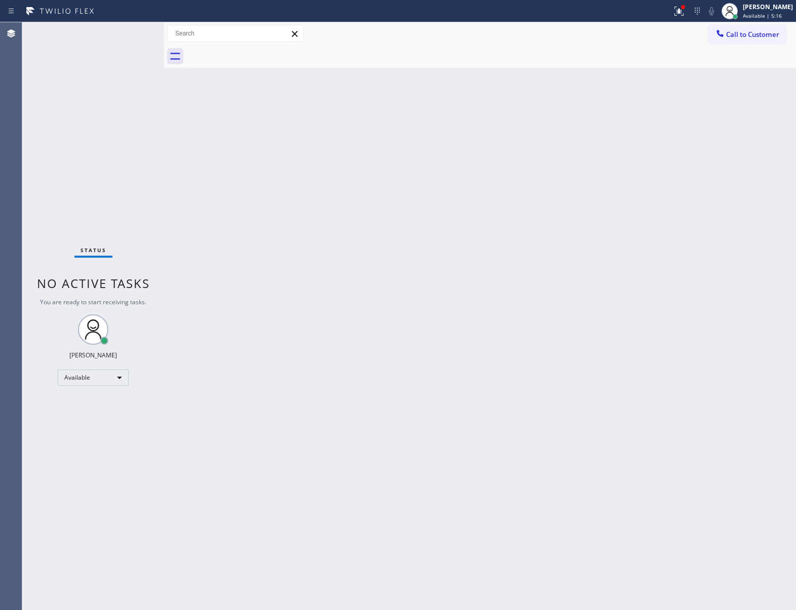
drag, startPoint x: 746, startPoint y: 35, endPoint x: 728, endPoint y: 45, distance: 20.2
click at [746, 36] on span "Call to Customer" at bounding box center [752, 34] width 53 height 9
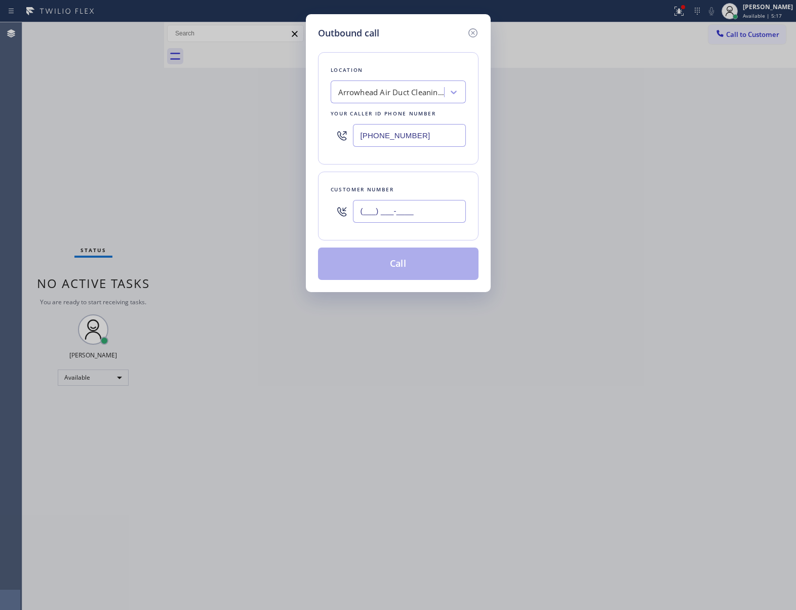
click at [359, 217] on input "(___) ___-____" at bounding box center [409, 211] width 113 height 23
paste input "363) 201-8087"
type input "[PHONE_NUMBER]"
click at [362, 258] on button "Call" at bounding box center [398, 264] width 161 height 32
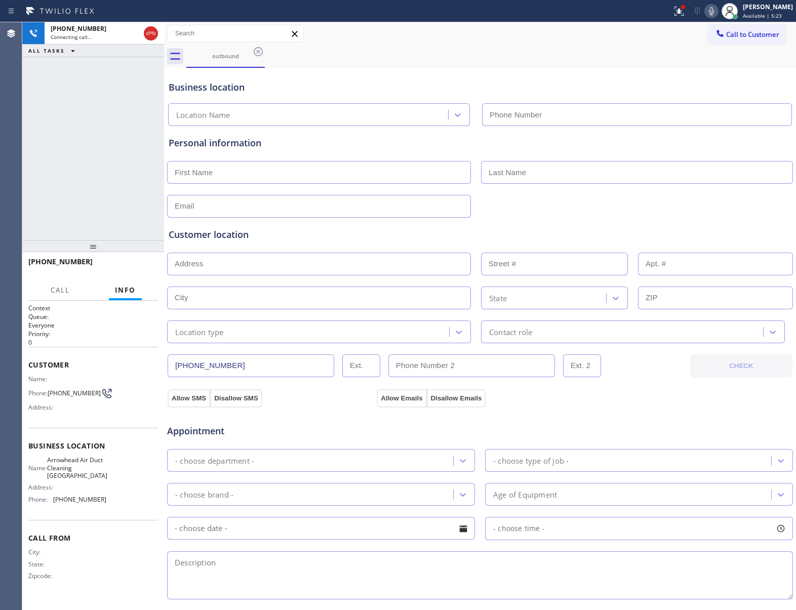
type input "[PHONE_NUMBER]"
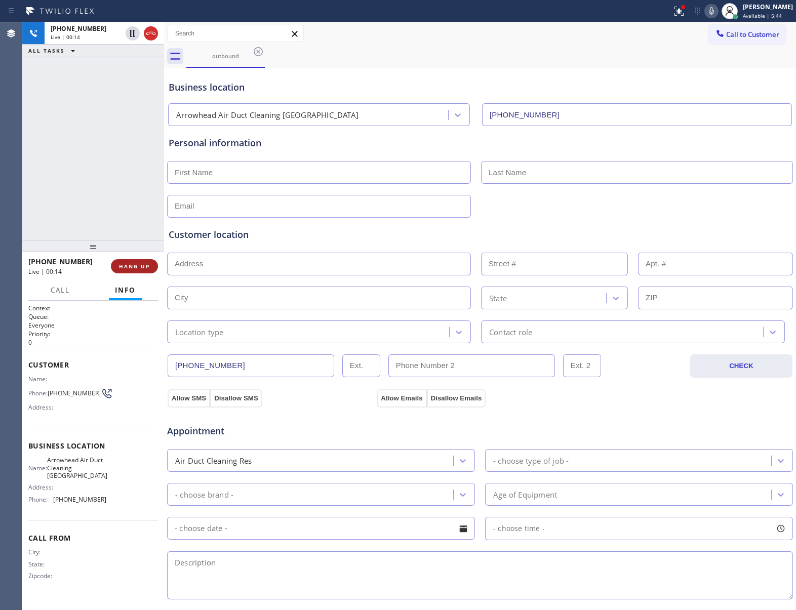
click at [128, 272] on button "HANG UP" at bounding box center [134, 266] width 47 height 14
click at [128, 272] on button "COMPLETE" at bounding box center [132, 266] width 51 height 14
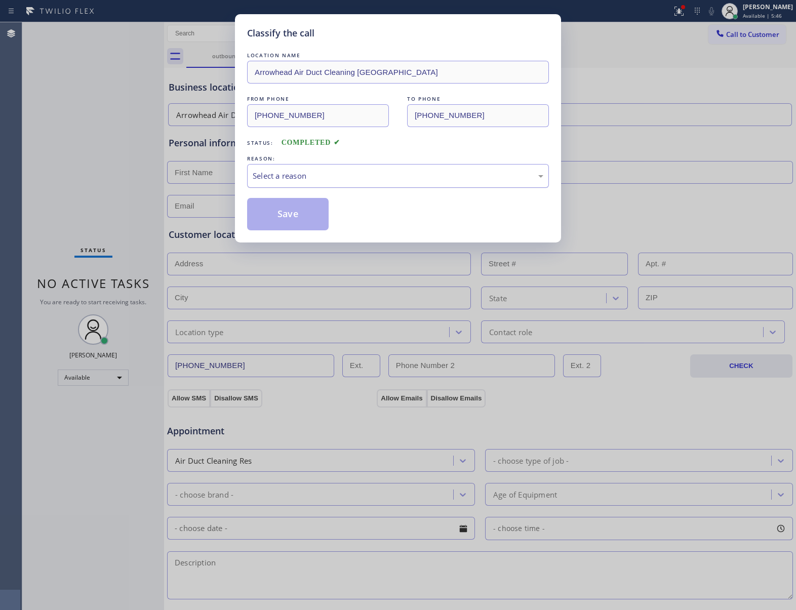
drag, startPoint x: 274, startPoint y: 173, endPoint x: 277, endPoint y: 185, distance: 12.5
click at [273, 173] on div "Select a reason" at bounding box center [398, 176] width 291 height 12
click at [280, 215] on button "Save" at bounding box center [288, 214] width 82 height 32
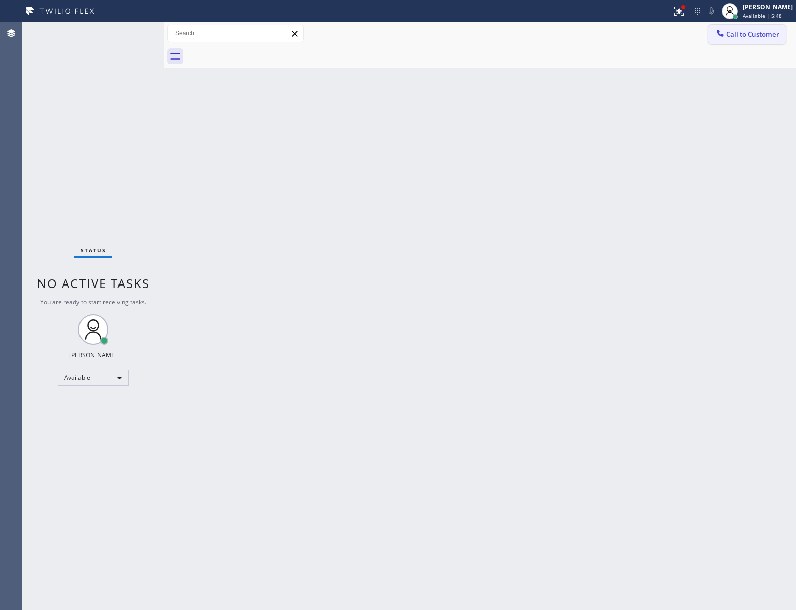
click at [719, 43] on button "Call to Customer" at bounding box center [748, 34] width 78 height 19
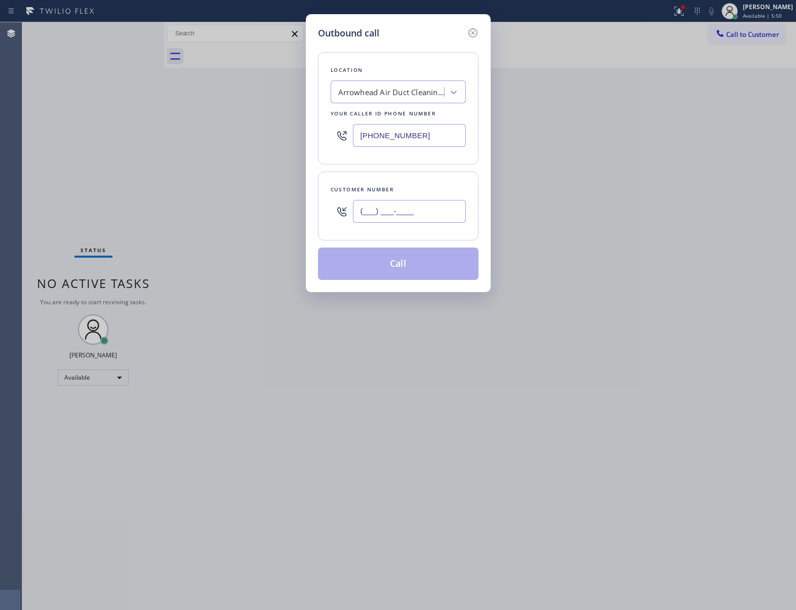
click at [357, 214] on input "(___) ___-____" at bounding box center [409, 211] width 113 height 23
paste input "363) 201-8087"
type input "[PHONE_NUMBER]"
click at [394, 372] on div "Outbound call Location [GEOGRAPHIC_DATA] Air Duct Cleaning [GEOGRAPHIC_DATA] Yo…" at bounding box center [398, 305] width 796 height 610
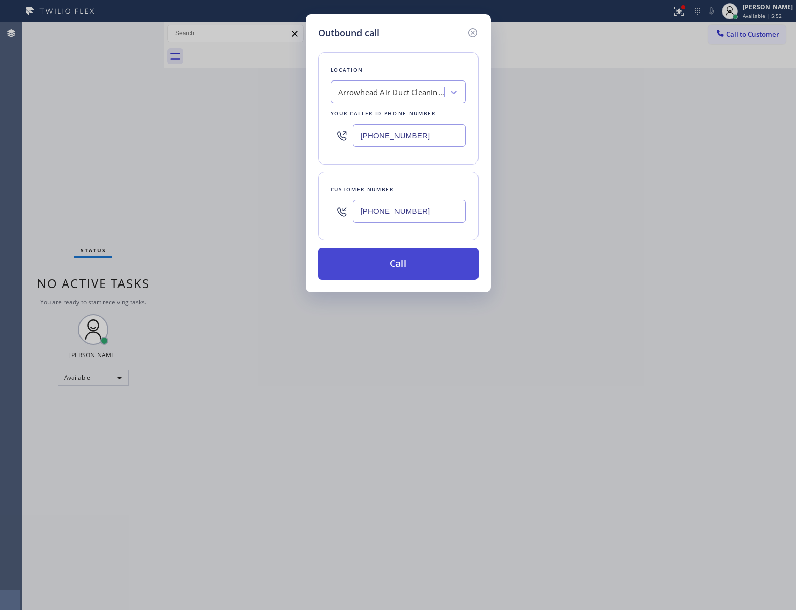
click at [379, 257] on button "Call" at bounding box center [398, 264] width 161 height 32
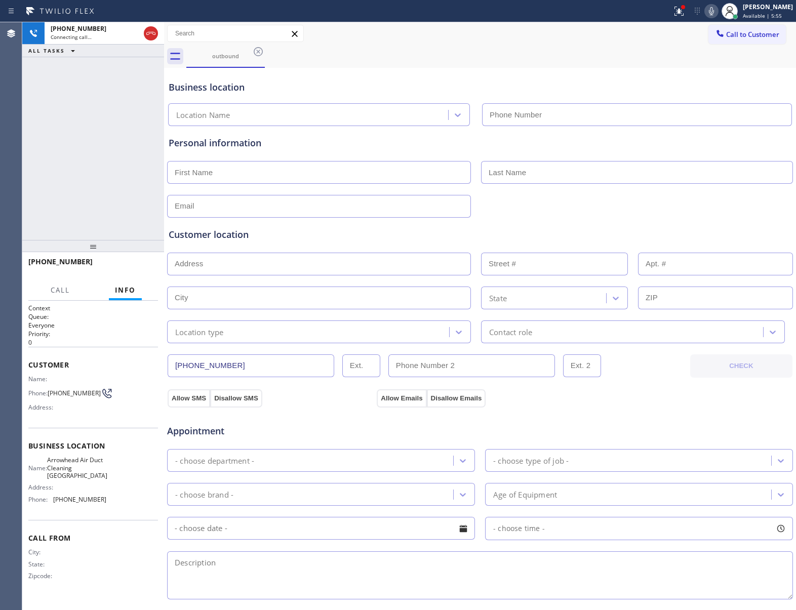
type input "[PHONE_NUMBER]"
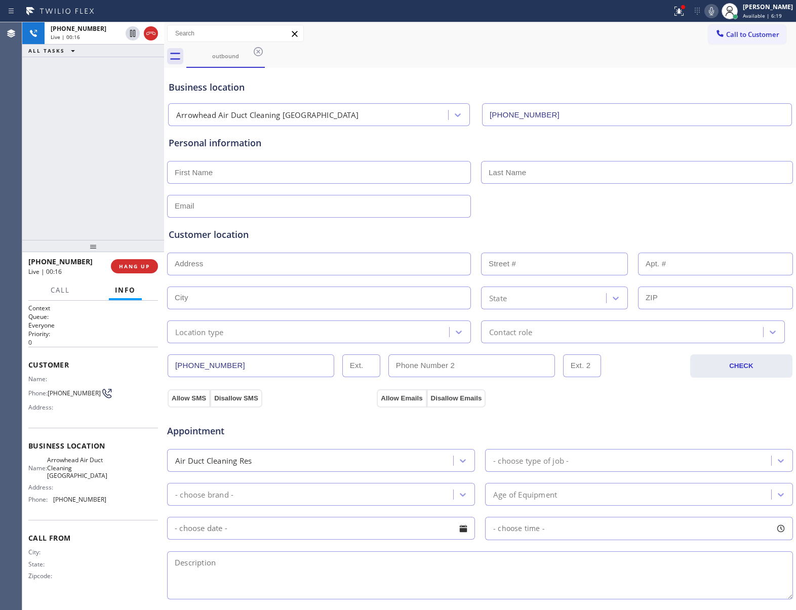
click at [116, 274] on div "[PHONE_NUMBER] Live | 00:16 HANG UP" at bounding box center [93, 266] width 130 height 26
click at [117, 272] on button "HANG UP" at bounding box center [134, 266] width 47 height 14
click at [118, 272] on button "HANG UP" at bounding box center [134, 266] width 47 height 14
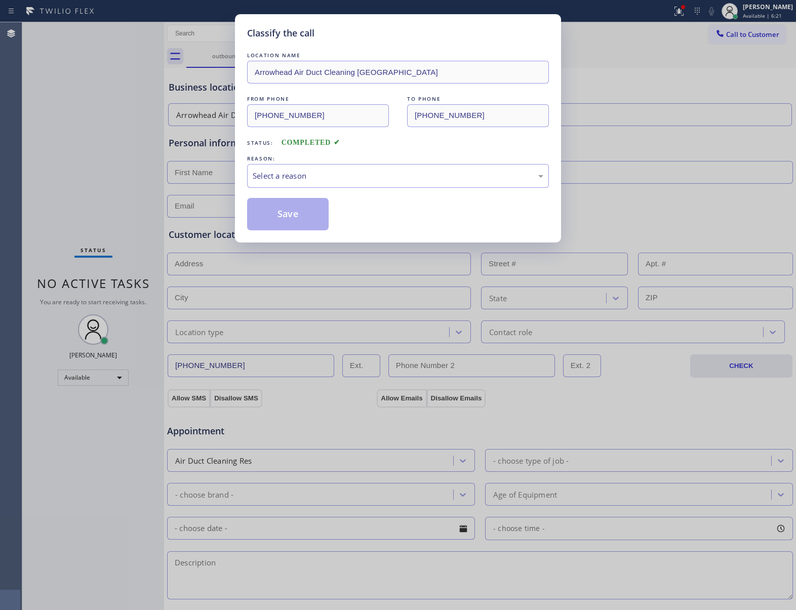
click at [123, 278] on div "Classify the call LOCATION NAME Arrowhead Air Duct Cleaning [GEOGRAPHIC_DATA] F…" at bounding box center [398, 305] width 796 height 610
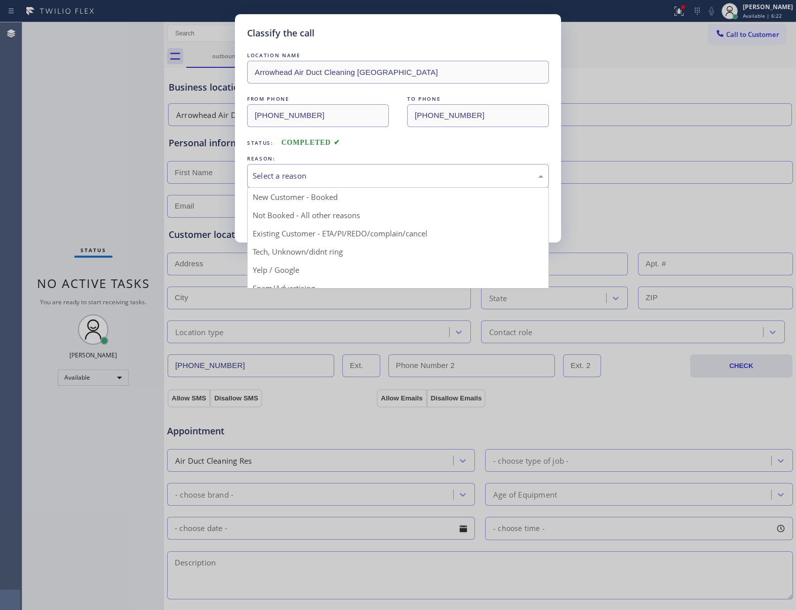
drag, startPoint x: 290, startPoint y: 183, endPoint x: 296, endPoint y: 185, distance: 6.3
click at [296, 185] on div "Select a reason" at bounding box center [398, 176] width 302 height 24
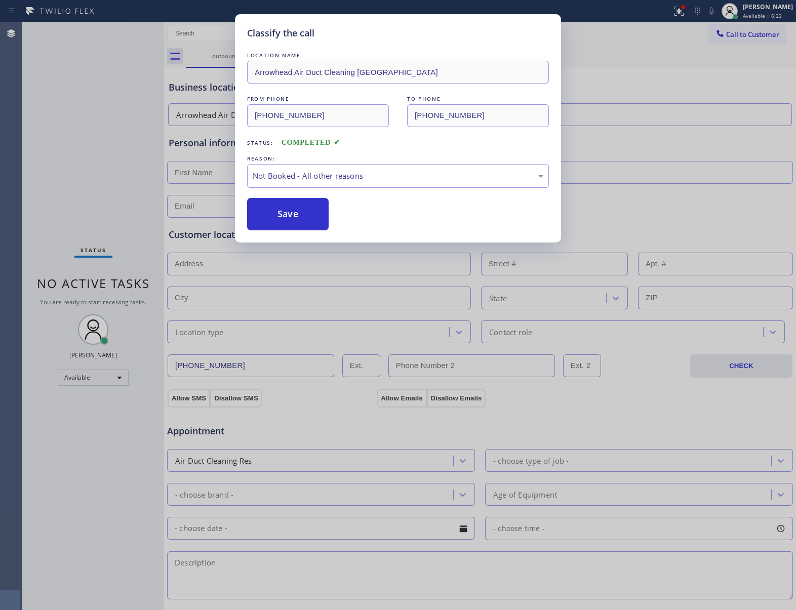
click at [289, 217] on button "Save" at bounding box center [288, 214] width 82 height 32
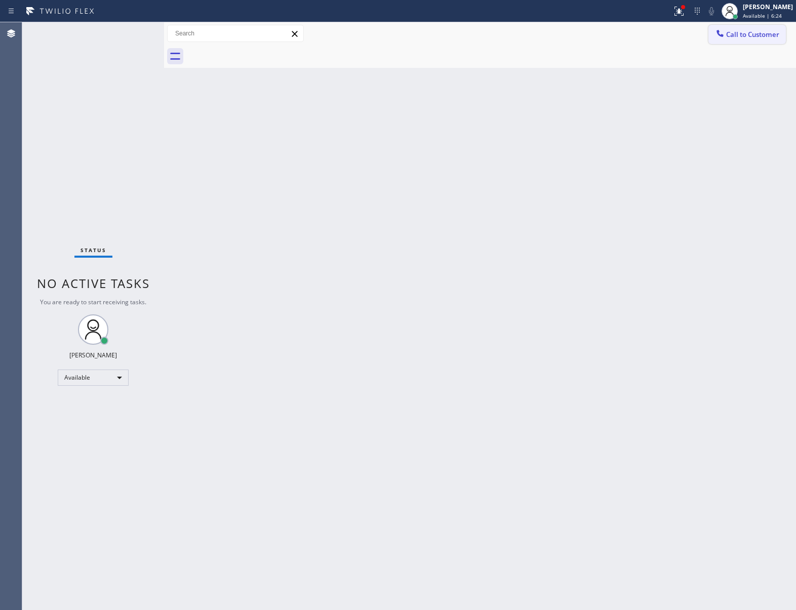
click at [731, 40] on button "Call to Customer" at bounding box center [748, 34] width 78 height 19
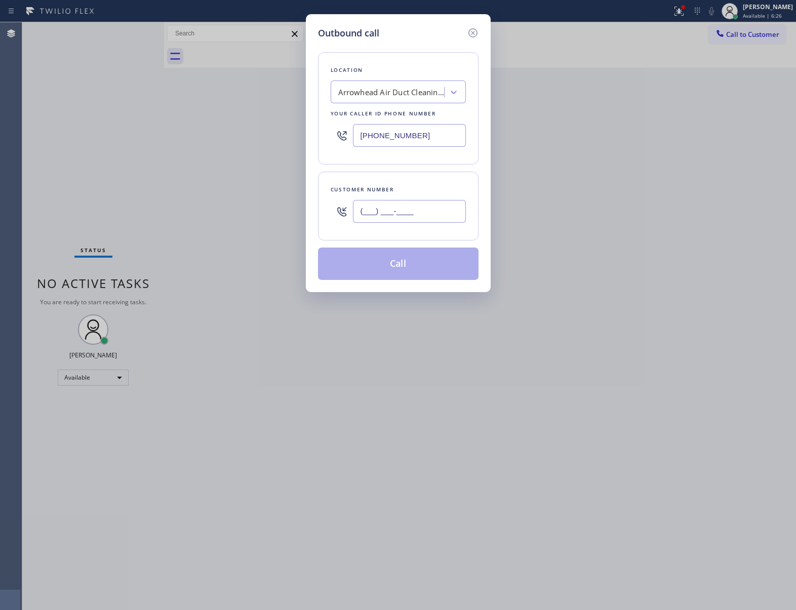
click at [363, 213] on input "(___) ___-____" at bounding box center [409, 211] width 113 height 23
paste input "363) 201-8087"
type input "[PHONE_NUMBER]"
click at [365, 276] on button "Call" at bounding box center [398, 264] width 161 height 32
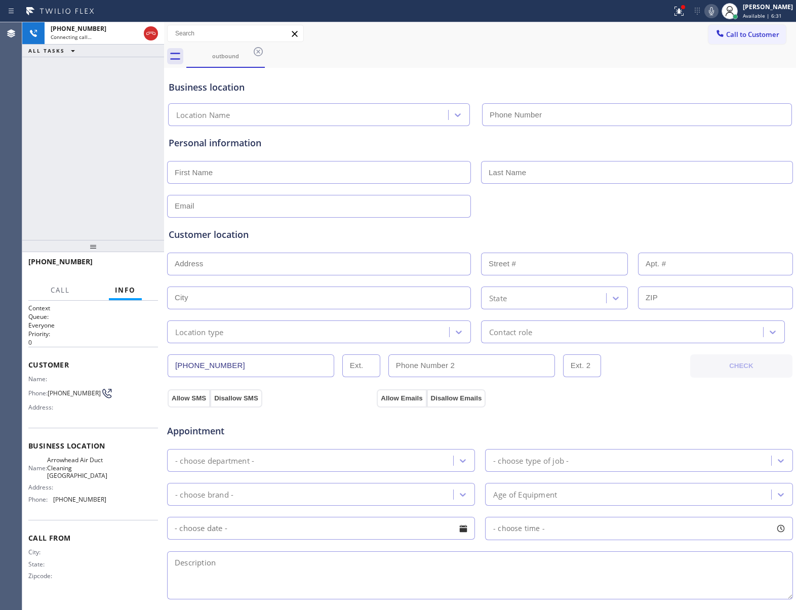
type input "[PHONE_NUMBER]"
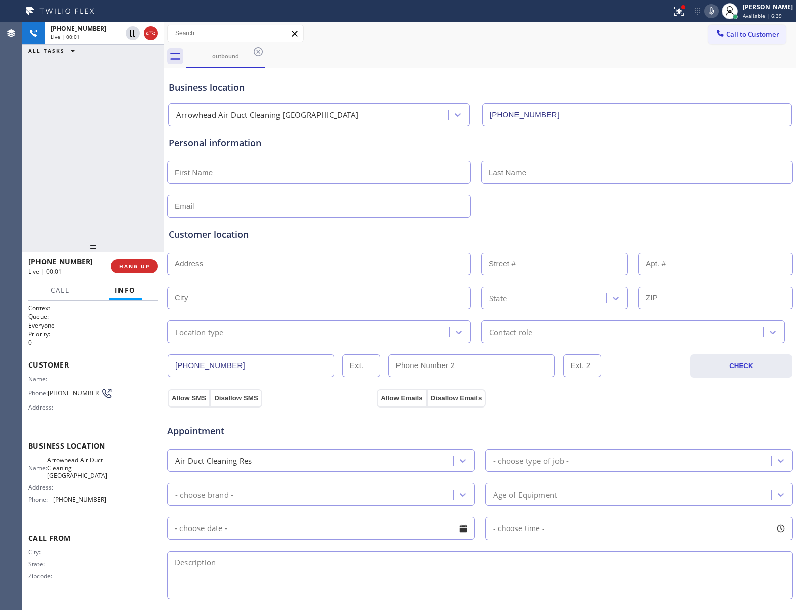
click at [314, 289] on input "text" at bounding box center [319, 298] width 304 height 23
click at [140, 274] on button "HANG UP" at bounding box center [134, 266] width 47 height 14
click at [140, 274] on div "[PHONE_NUMBER] Wrap up | 00:00 COMPLETE" at bounding box center [93, 266] width 130 height 26
click at [139, 272] on button "COMPLETE" at bounding box center [132, 266] width 51 height 14
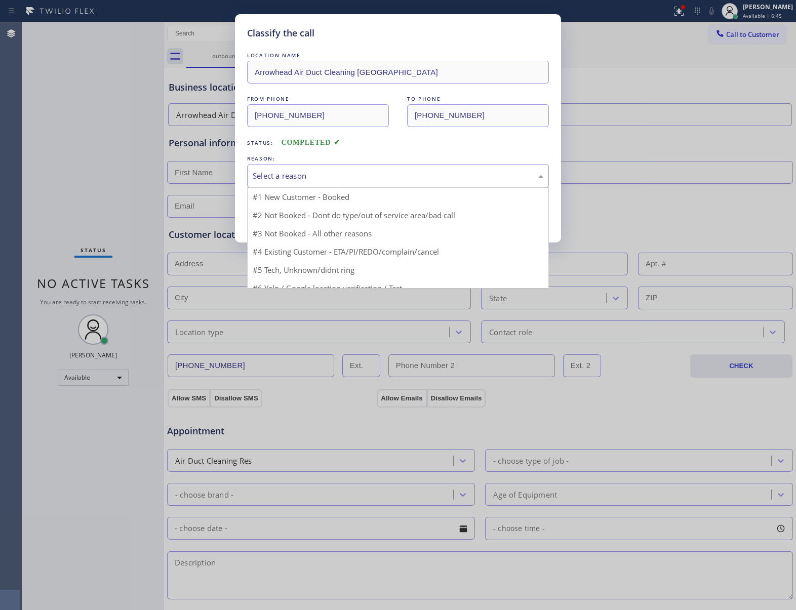
click at [304, 180] on div "Select a reason" at bounding box center [398, 176] width 291 height 12
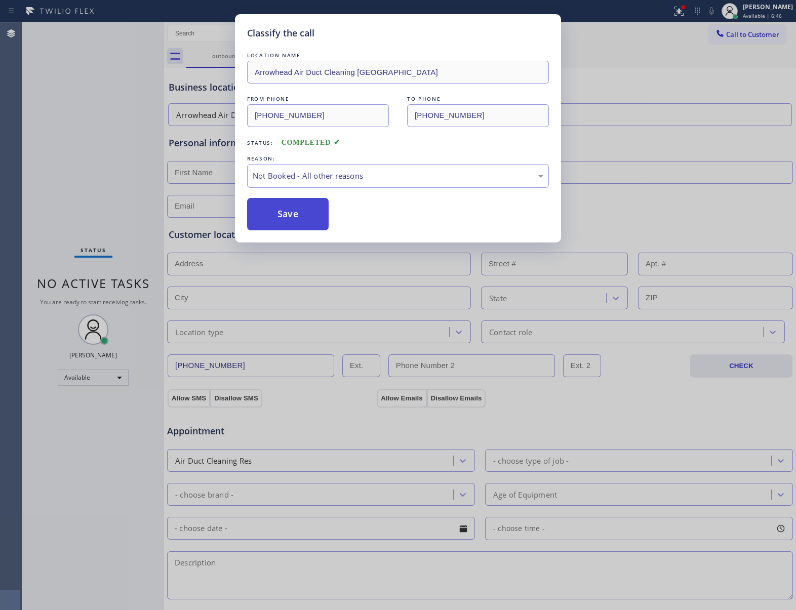
click at [301, 215] on button "Save" at bounding box center [288, 214] width 82 height 32
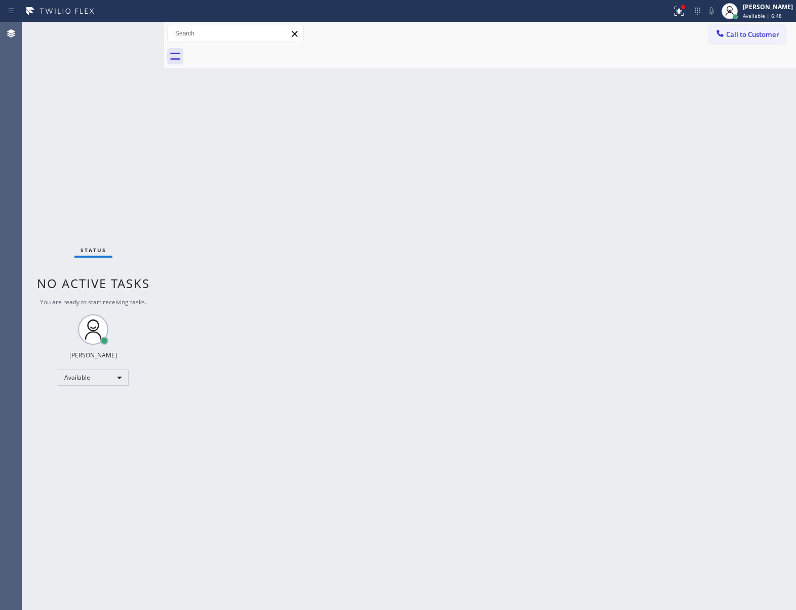
click at [710, 46] on div at bounding box center [491, 56] width 610 height 23
click at [719, 39] on div at bounding box center [720, 34] width 12 height 12
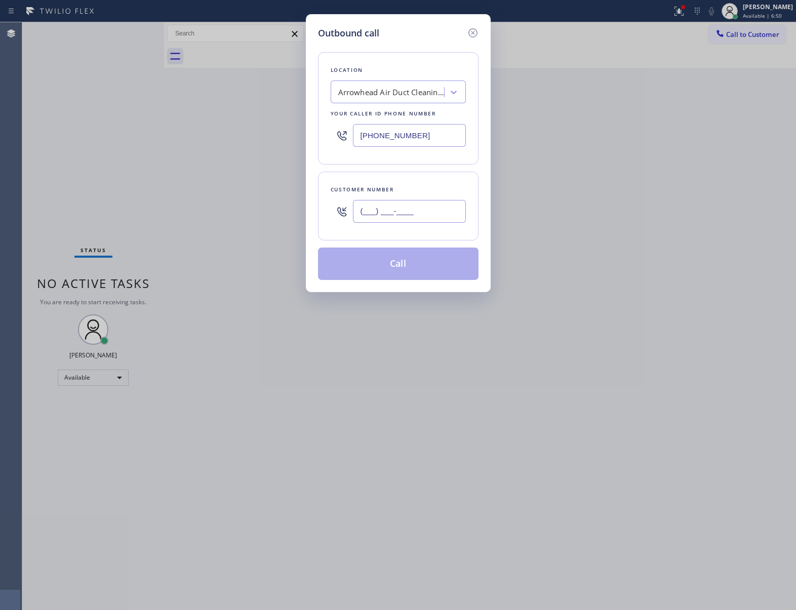
click at [359, 209] on input "(___) ___-____" at bounding box center [409, 211] width 113 height 23
paste input "363) 201-8087"
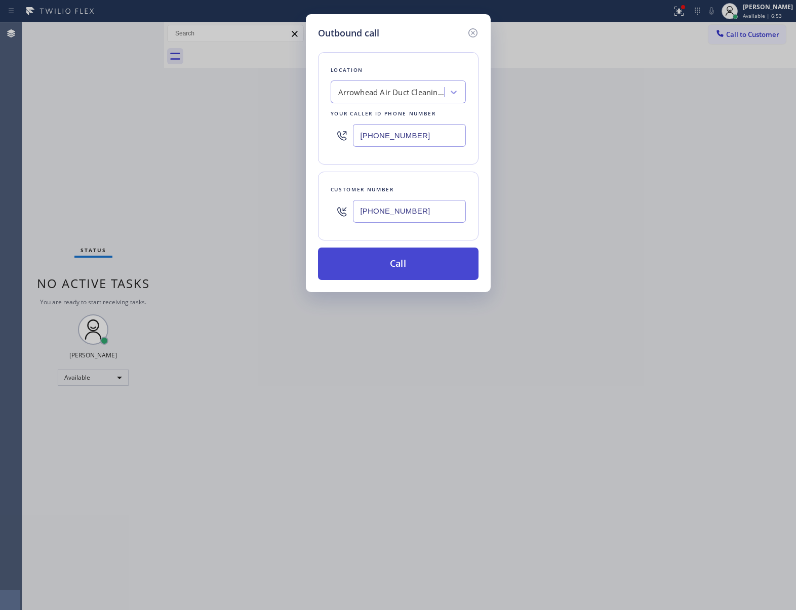
type input "[PHONE_NUMBER]"
click at [390, 275] on button "Call" at bounding box center [398, 264] width 161 height 32
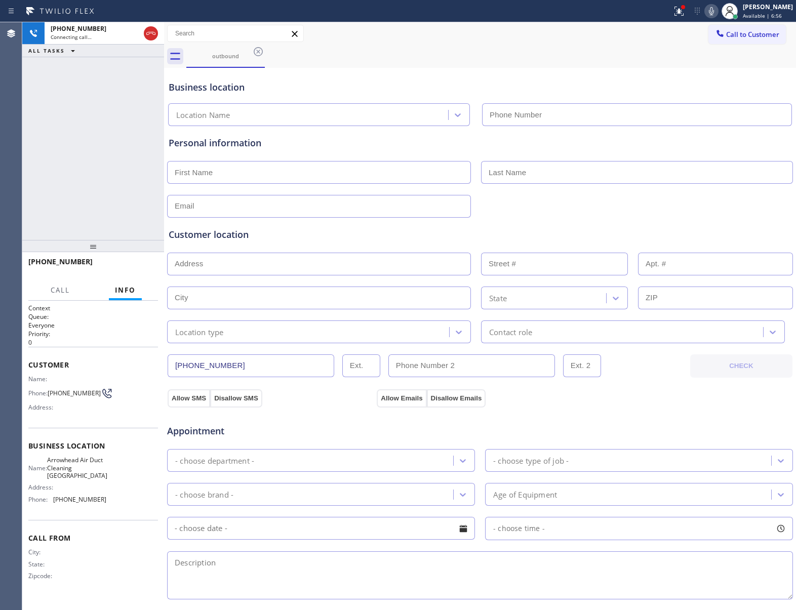
type input "[PHONE_NUMBER]"
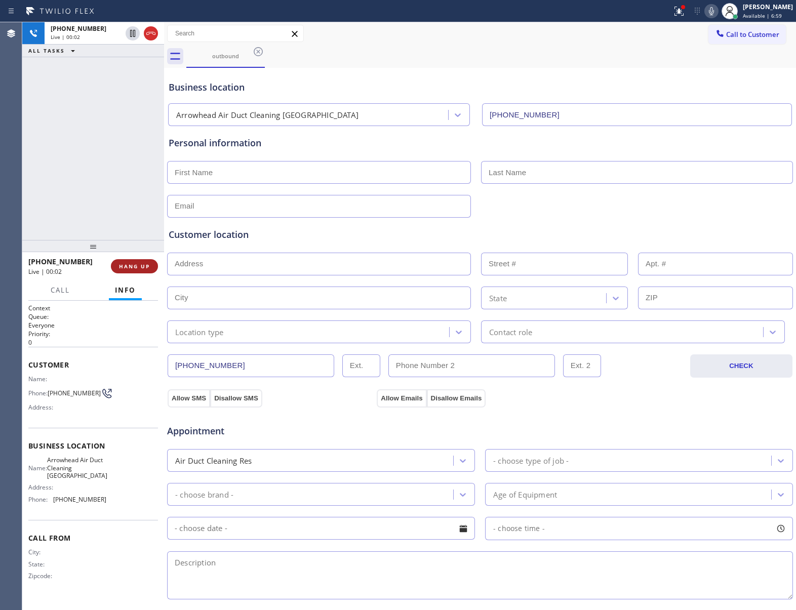
click at [132, 262] on button "HANG UP" at bounding box center [134, 266] width 47 height 14
click at [715, 32] on div at bounding box center [720, 34] width 12 height 12
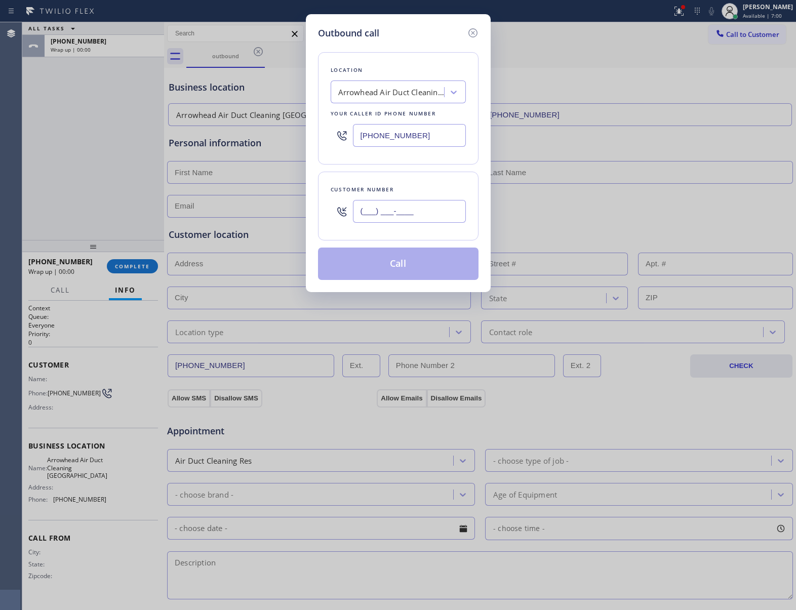
click at [372, 212] on input "(___) ___-____" at bounding box center [409, 211] width 113 height 23
paste input "363) 201-8087"
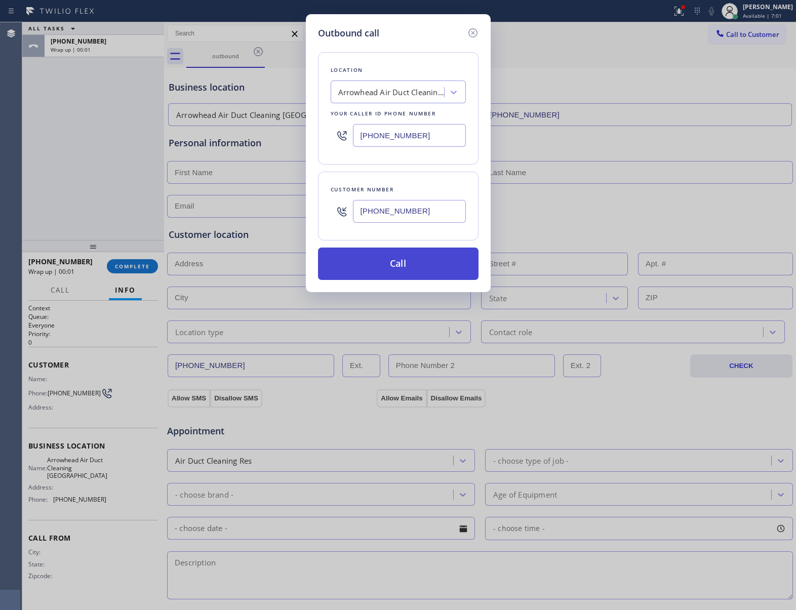
type input "[PHONE_NUMBER]"
click at [397, 274] on button "Call" at bounding box center [398, 264] width 161 height 32
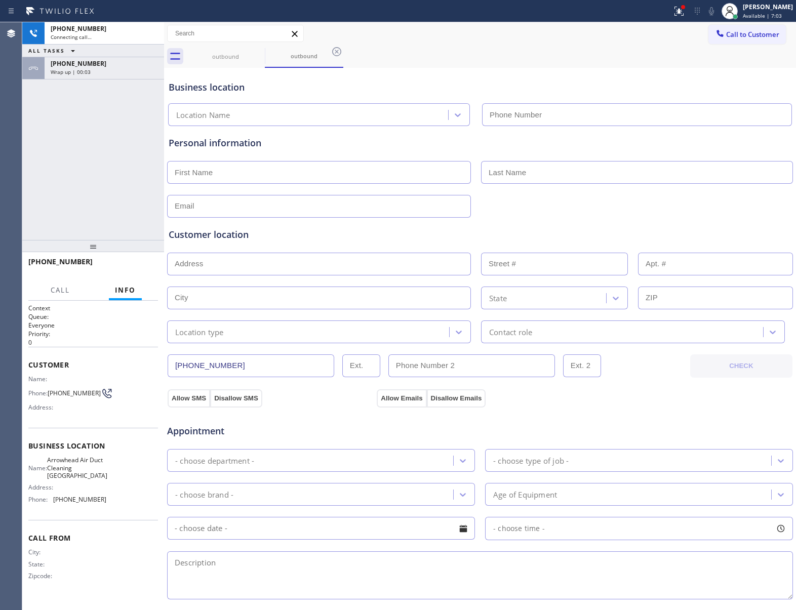
type input "[PHONE_NUMBER]"
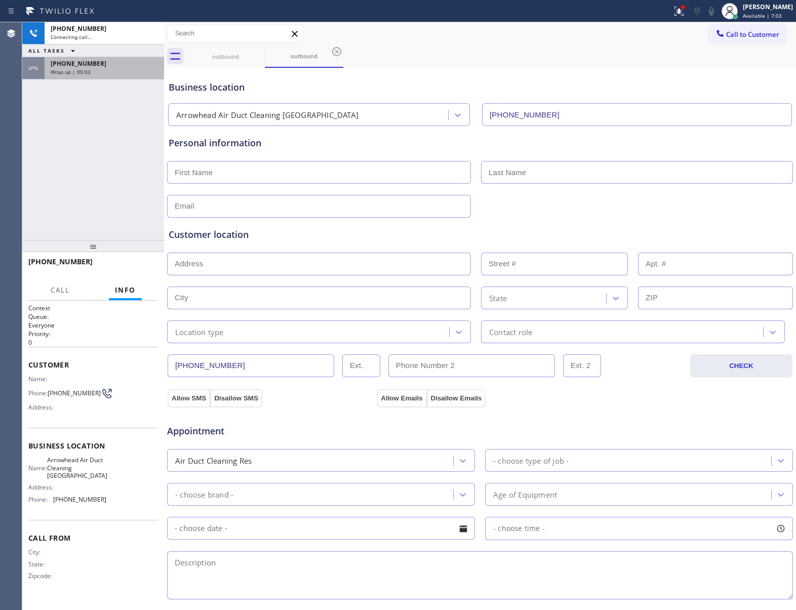
click at [85, 73] on span "Wrap up | 00:03" at bounding box center [71, 71] width 40 height 7
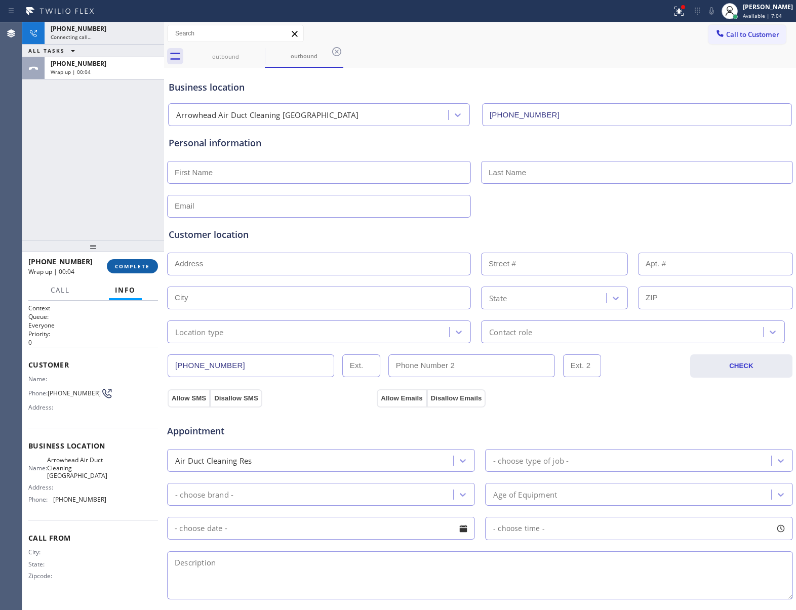
click at [139, 264] on span "COMPLETE" at bounding box center [132, 266] width 35 height 7
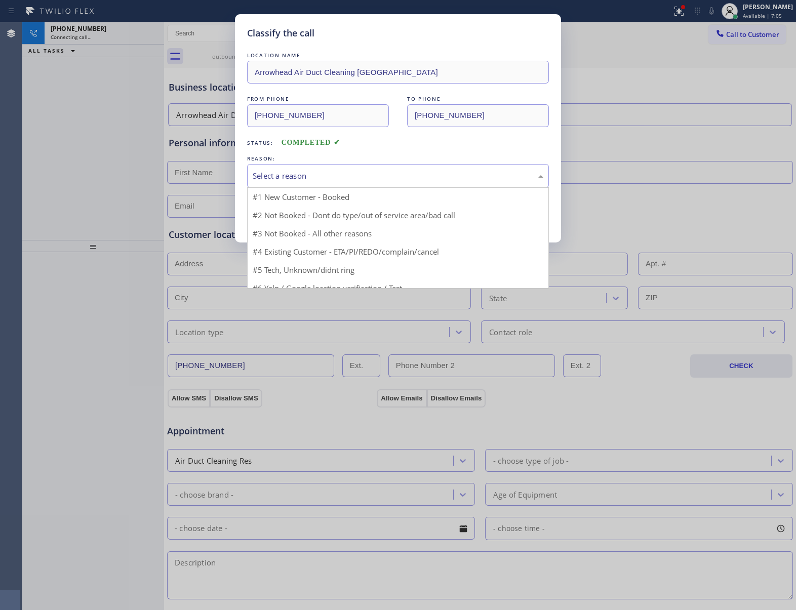
click at [307, 178] on div "Select a reason" at bounding box center [398, 176] width 291 height 12
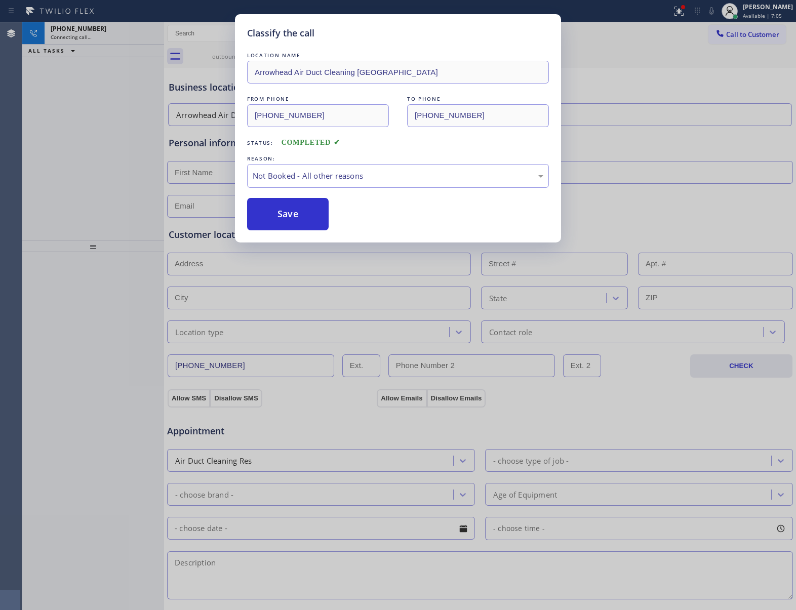
click at [304, 211] on button "Save" at bounding box center [288, 214] width 82 height 32
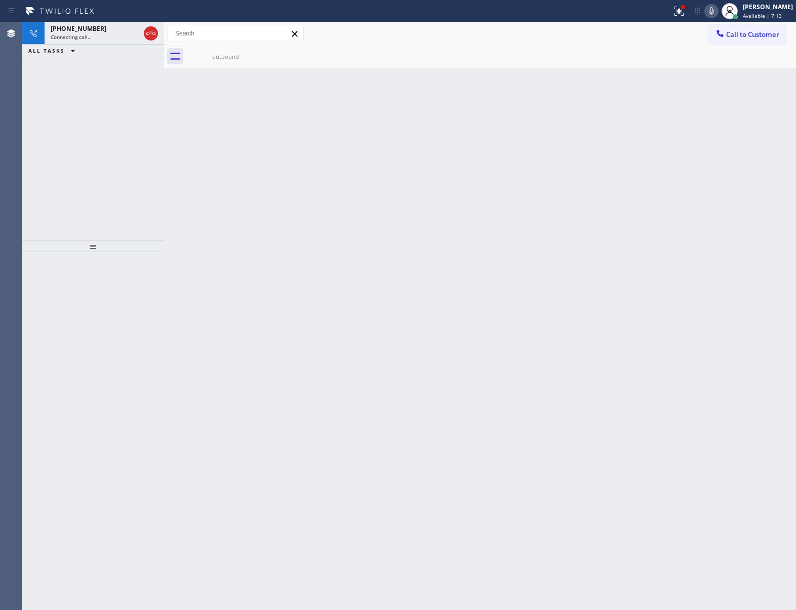
drag, startPoint x: 150, startPoint y: 28, endPoint x: 623, endPoint y: 364, distance: 579.1
click at [150, 28] on icon at bounding box center [151, 33] width 12 height 12
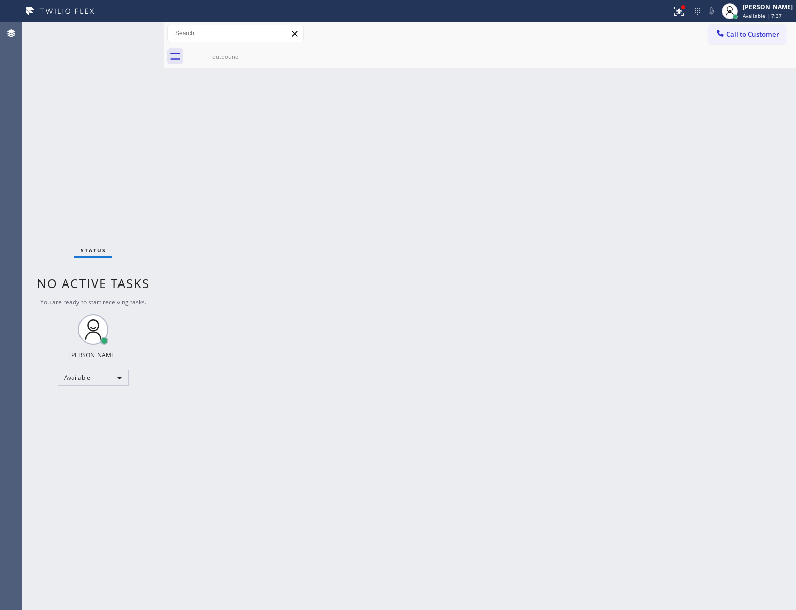
click at [114, 101] on div "Status No active tasks You are ready to start receiving tasks. [PERSON_NAME] Av…" at bounding box center [93, 316] width 142 height 588
click at [762, 42] on button "Call to Customer" at bounding box center [748, 34] width 78 height 19
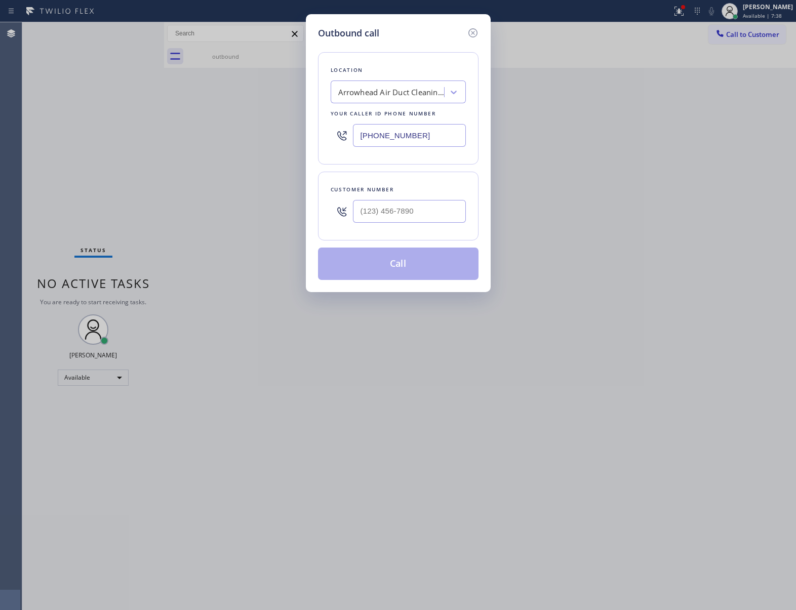
click at [469, 211] on div "Customer number" at bounding box center [398, 206] width 161 height 69
click at [430, 216] on input "(___) ___-____" at bounding box center [409, 211] width 113 height 23
paste input "363) 201-8087"
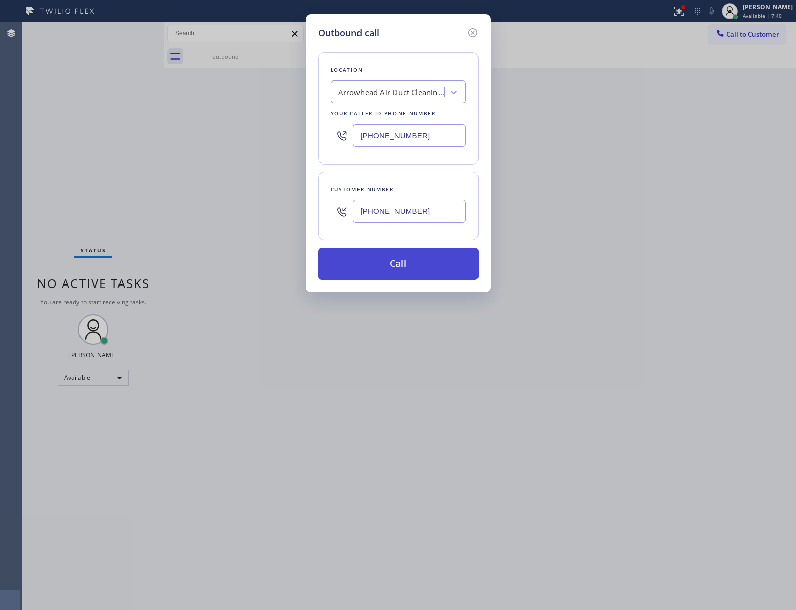
type input "[PHONE_NUMBER]"
click at [426, 269] on button "Call" at bounding box center [398, 264] width 161 height 32
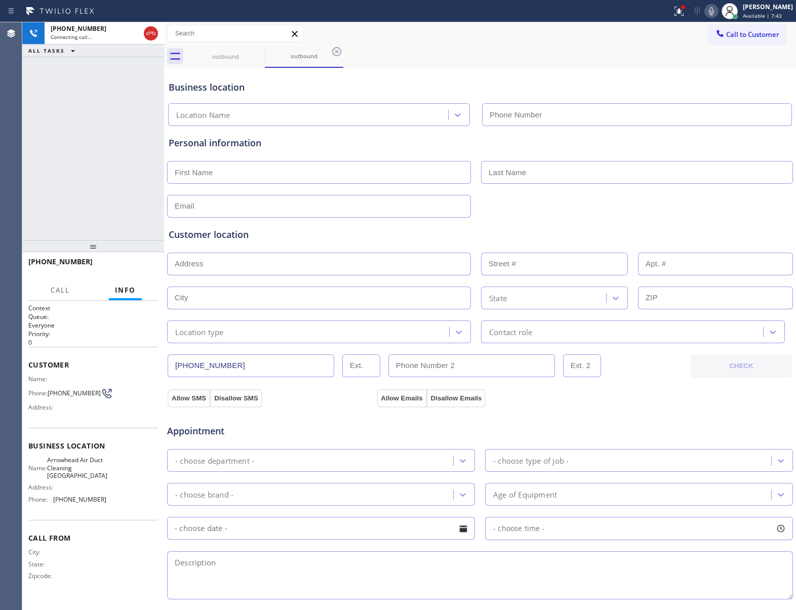
type input "[PHONE_NUMBER]"
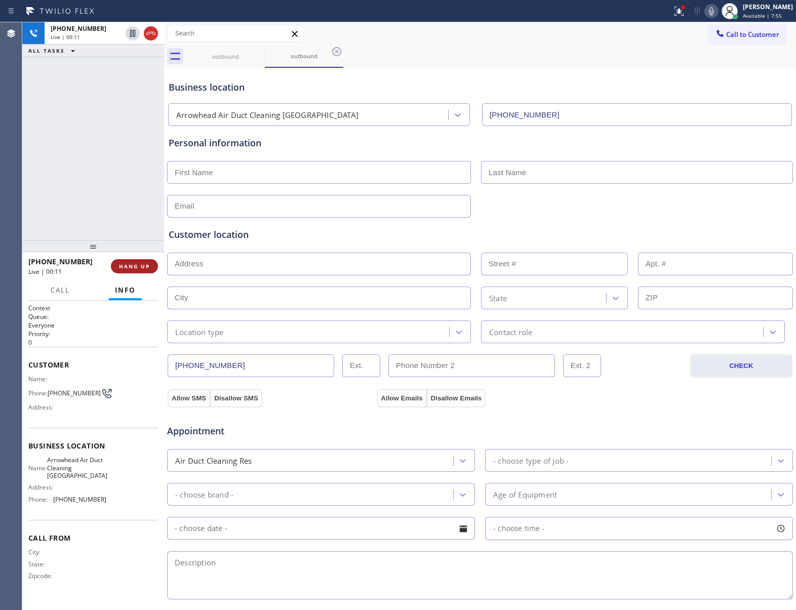
drag, startPoint x: 157, startPoint y: 274, endPoint x: 149, endPoint y: 272, distance: 7.9
click at [155, 274] on div "[PHONE_NUMBER] Live | 00:11 HANG UP" at bounding box center [93, 266] width 130 height 26
click at [147, 264] on span "HANG UP" at bounding box center [134, 266] width 31 height 7
click at [138, 256] on div "[PHONE_NUMBER] Wrap up | 00:00 COMPLETE" at bounding box center [93, 266] width 130 height 26
click at [140, 261] on button "COMPLETE" at bounding box center [132, 266] width 51 height 14
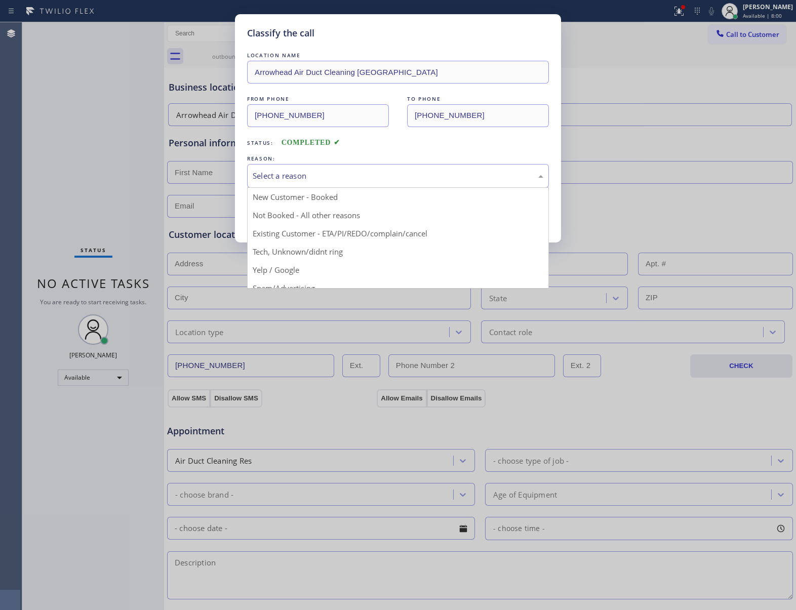
click at [331, 174] on div "Select a reason" at bounding box center [398, 176] width 291 height 12
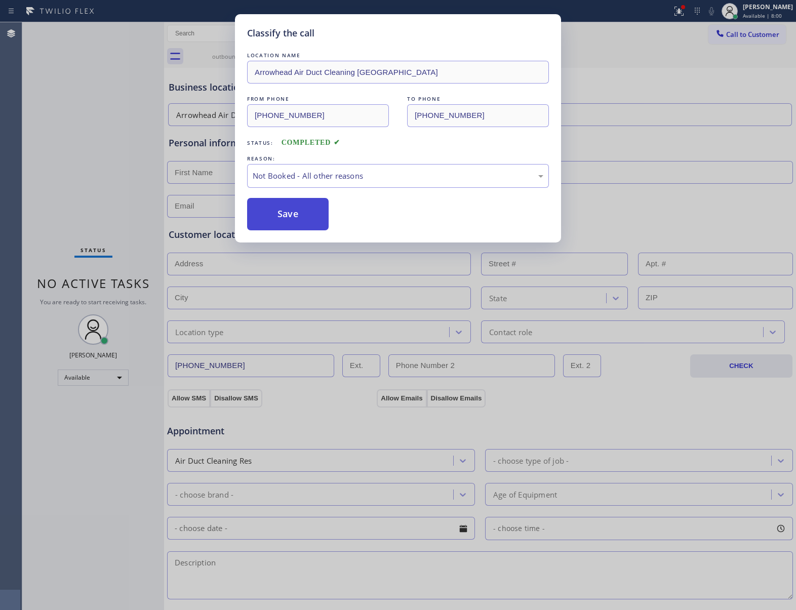
click at [311, 217] on button "Save" at bounding box center [288, 214] width 82 height 32
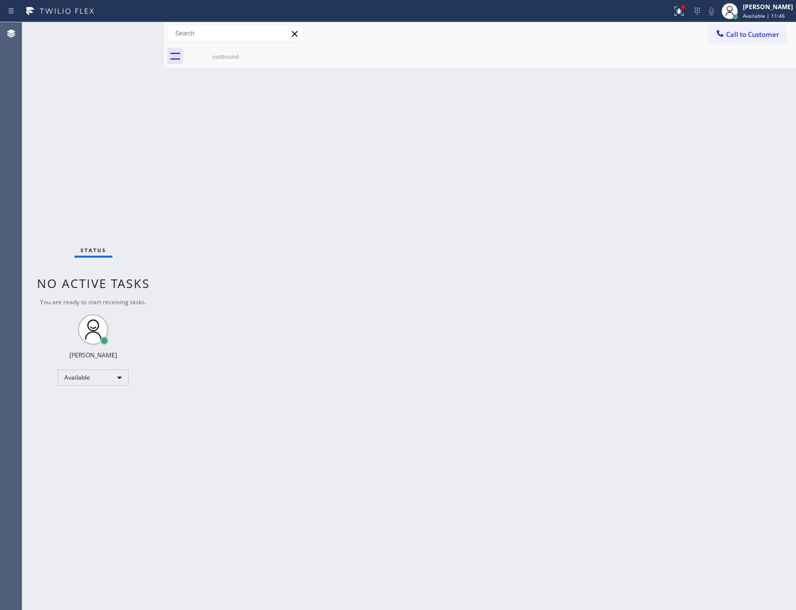
click at [764, 43] on button "Call to Customer" at bounding box center [748, 34] width 78 height 19
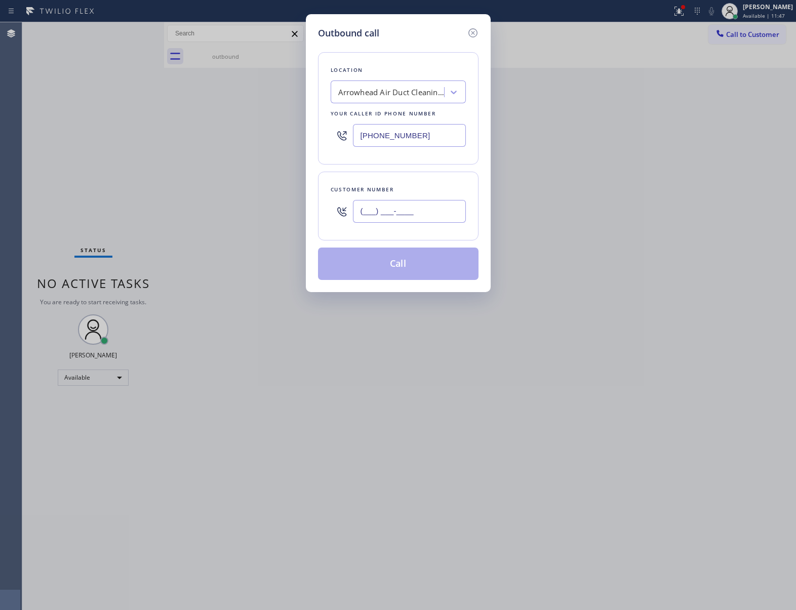
click at [433, 215] on input "(___) ___-____" at bounding box center [409, 211] width 113 height 23
paste input "363) 201-8087"
type input "[PHONE_NUMBER]"
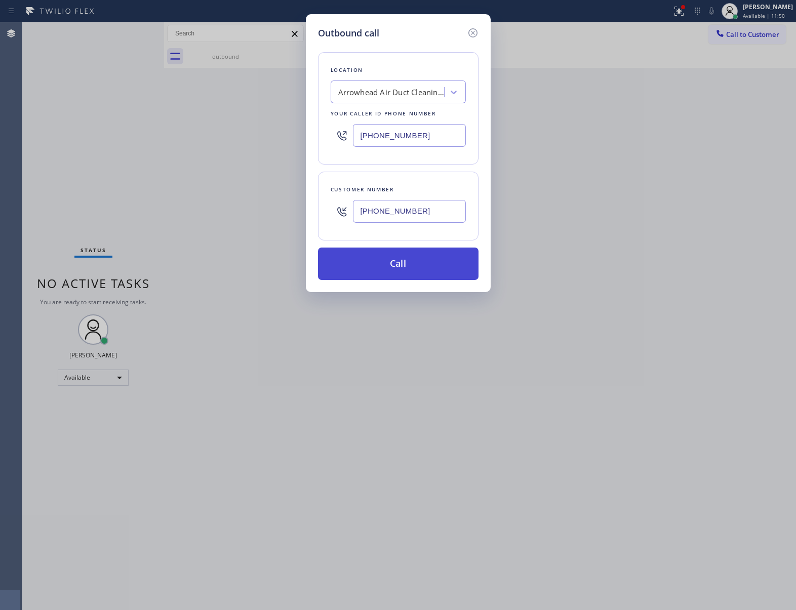
click at [421, 267] on button "Call" at bounding box center [398, 264] width 161 height 32
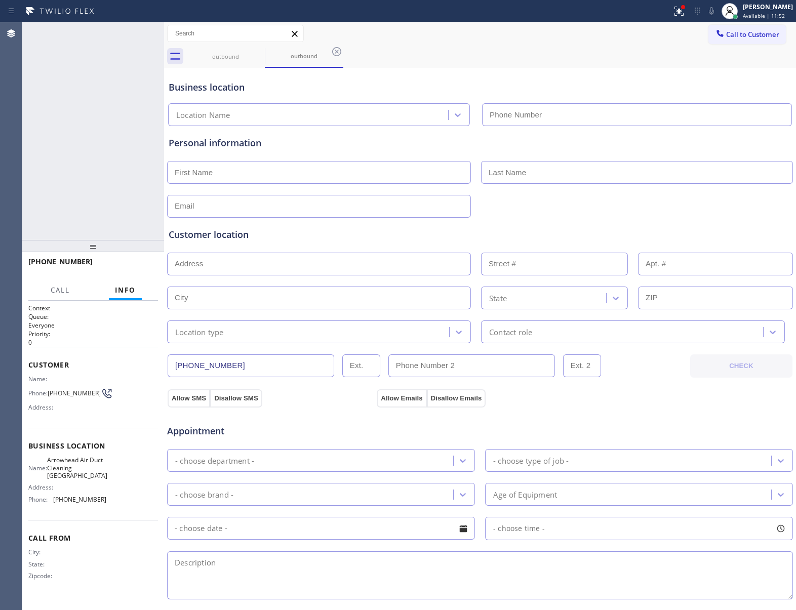
type input "[PHONE_NUMBER]"
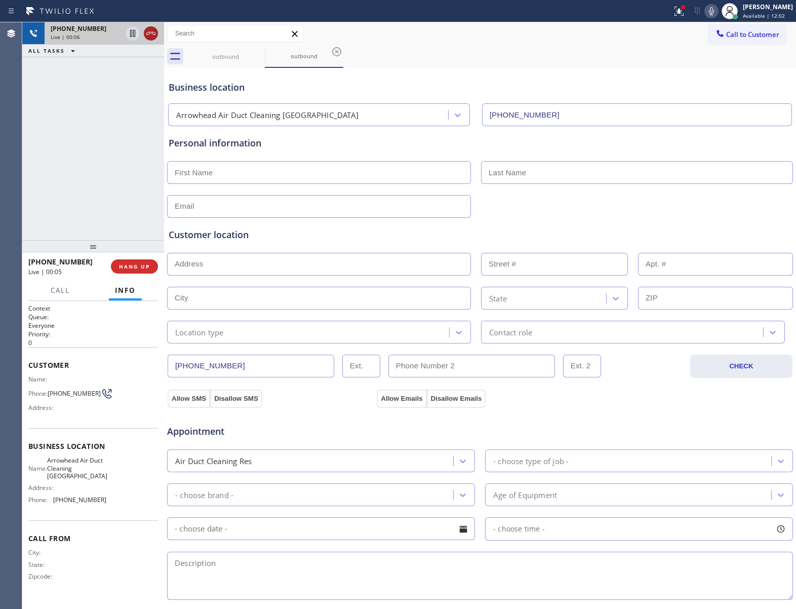
click at [149, 31] on icon at bounding box center [151, 33] width 12 height 12
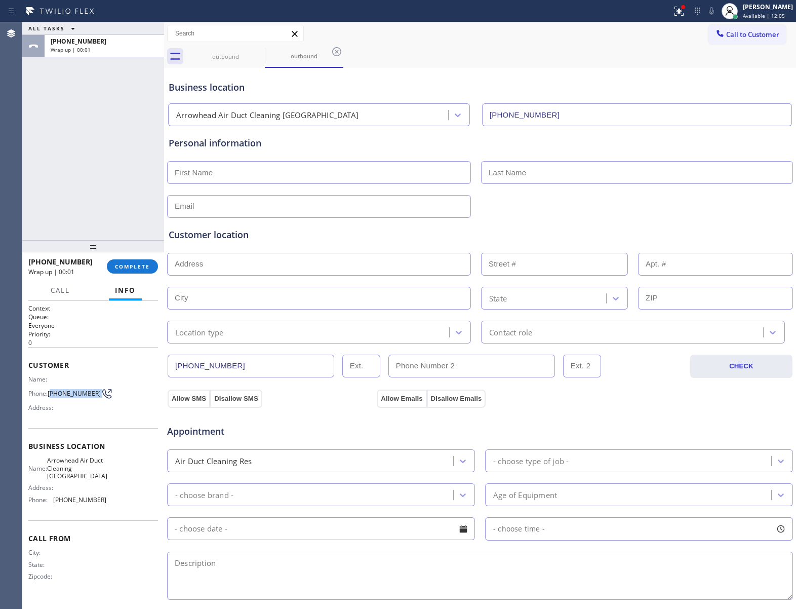
drag, startPoint x: 53, startPoint y: 394, endPoint x: 126, endPoint y: 375, distance: 75.4
click at [95, 390] on div "Phone: [PHONE_NUMBER]" at bounding box center [67, 394] width 78 height 12
click at [734, 23] on div "Call to Customer Outbound call Location [GEOGRAPHIC_DATA] Air Duct Cleaning [GE…" at bounding box center [480, 33] width 632 height 23
click at [748, 36] on span "Call to Customer" at bounding box center [752, 34] width 53 height 9
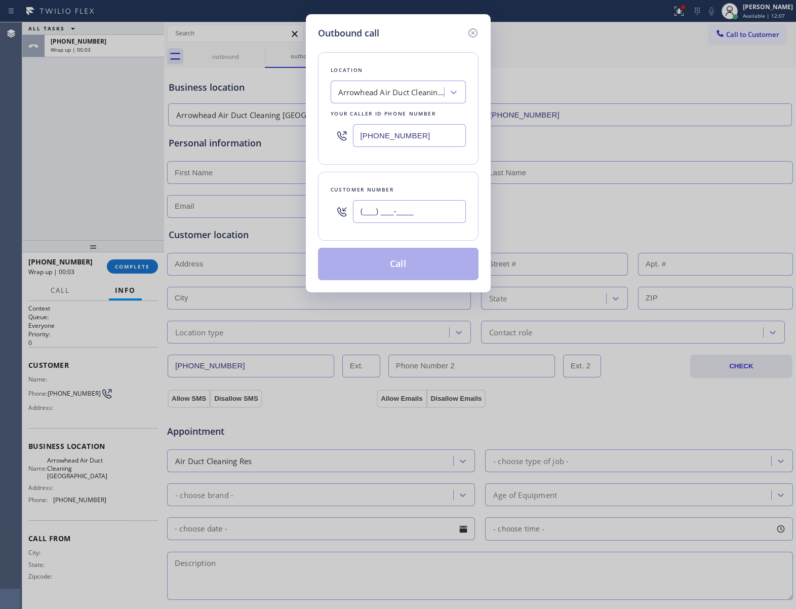
click at [402, 215] on input "(___) ___-____" at bounding box center [409, 211] width 113 height 23
paste input "363) 201-8087"
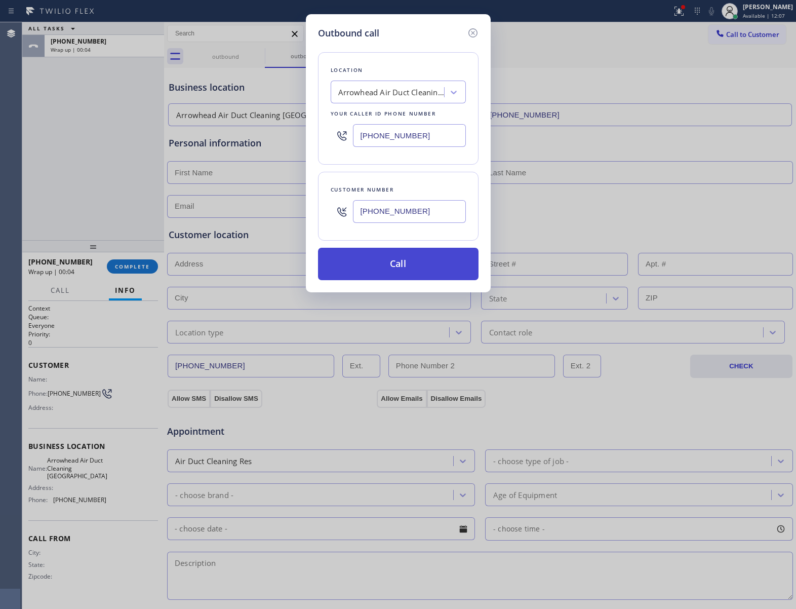
type input "[PHONE_NUMBER]"
click at [416, 267] on button "Call" at bounding box center [398, 264] width 161 height 32
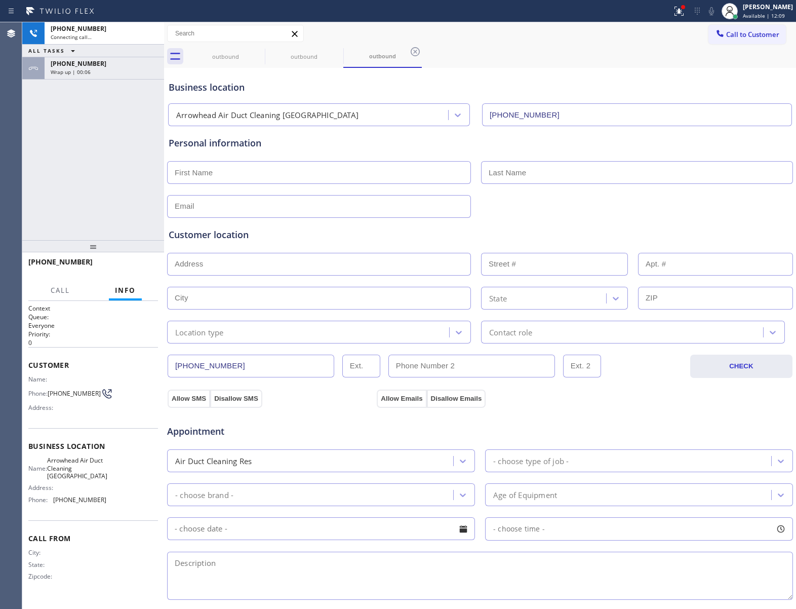
type input "[PHONE_NUMBER]"
click at [132, 71] on icon at bounding box center [133, 68] width 12 height 12
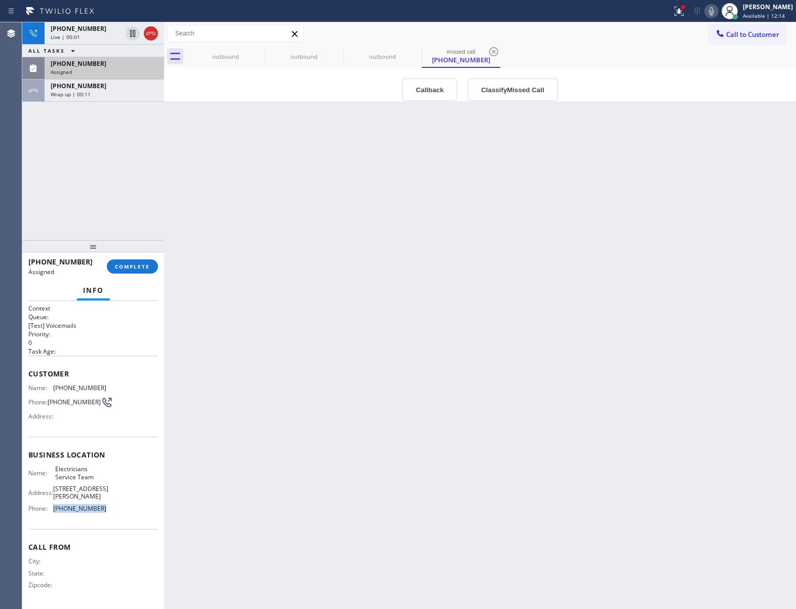
drag, startPoint x: 106, startPoint y: 513, endPoint x: 49, endPoint y: 521, distance: 57.9
click at [49, 521] on div "Business location Name: Electricians Service Team Address: [STREET_ADDRESS][PER…" at bounding box center [93, 483] width 130 height 92
click at [737, 33] on span "Call to Customer" at bounding box center [752, 34] width 53 height 9
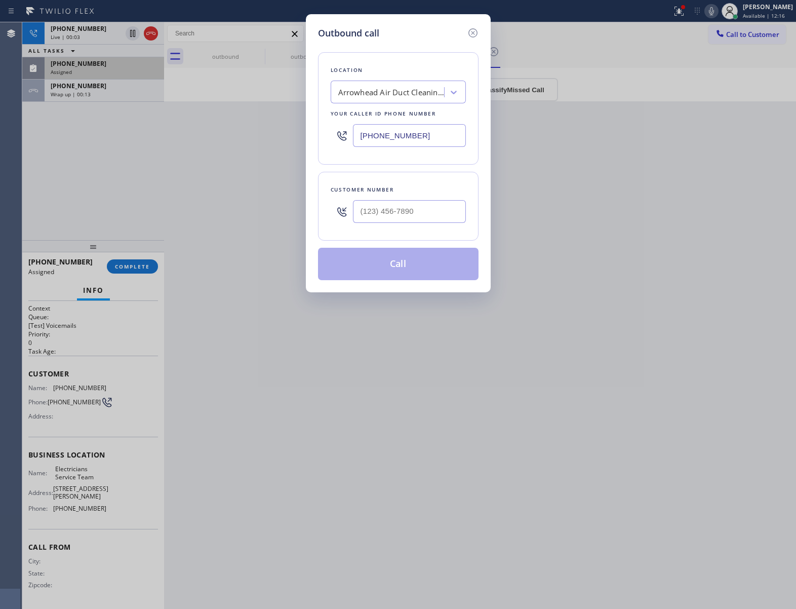
click at [410, 131] on input "[PHONE_NUMBER]" at bounding box center [409, 135] width 113 height 23
paste input "800) 568-8664"
type input "[PHONE_NUMBER]"
click at [472, 32] on icon at bounding box center [473, 33] width 12 height 12
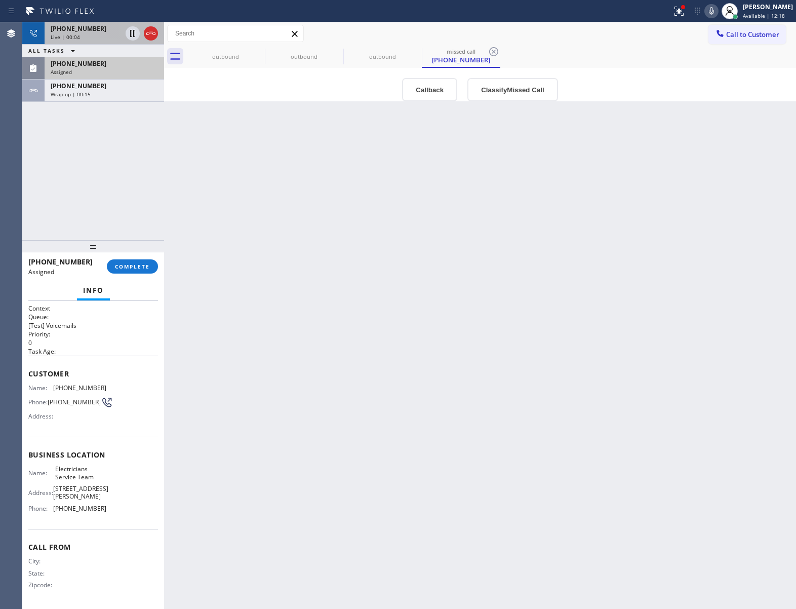
click at [155, 26] on div at bounding box center [142, 33] width 36 height 22
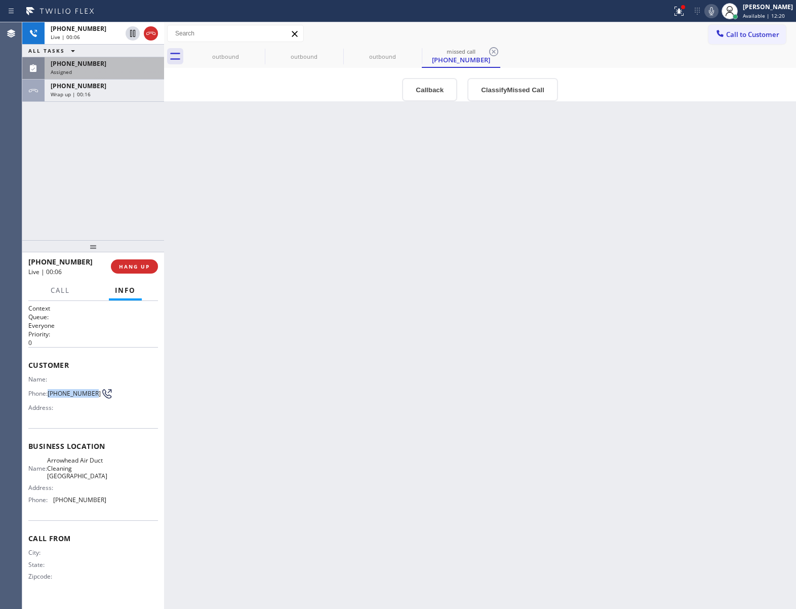
drag, startPoint x: 71, startPoint y: 394, endPoint x: 88, endPoint y: 395, distance: 16.7
click at [88, 395] on div "Phone: [PHONE_NUMBER]" at bounding box center [67, 394] width 78 height 12
click at [93, 69] on div "Assigned" at bounding box center [104, 71] width 107 height 7
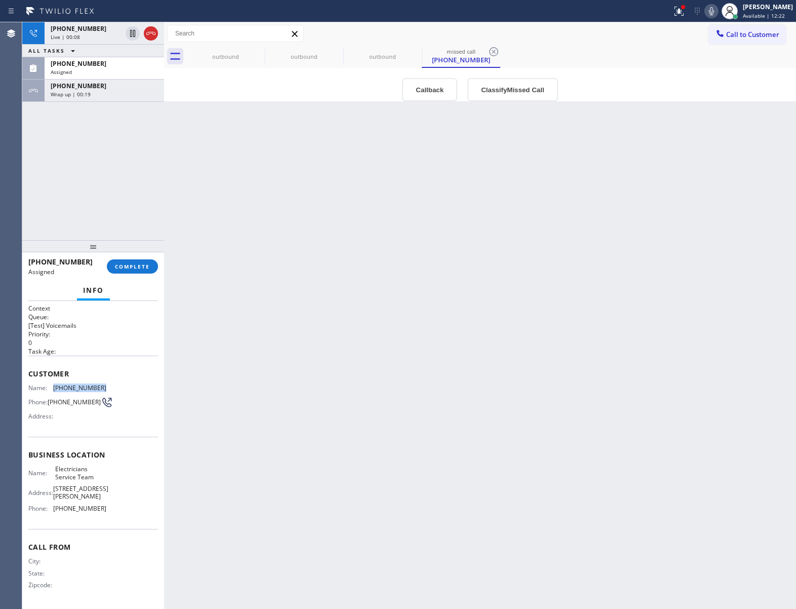
drag, startPoint x: 97, startPoint y: 390, endPoint x: 54, endPoint y: 388, distance: 43.6
click at [54, 388] on div "Name: [PHONE_NUMBER] Phone: [PHONE_NUMBER] Address:" at bounding box center [93, 404] width 130 height 40
click at [154, 30] on icon at bounding box center [151, 33] width 12 height 12
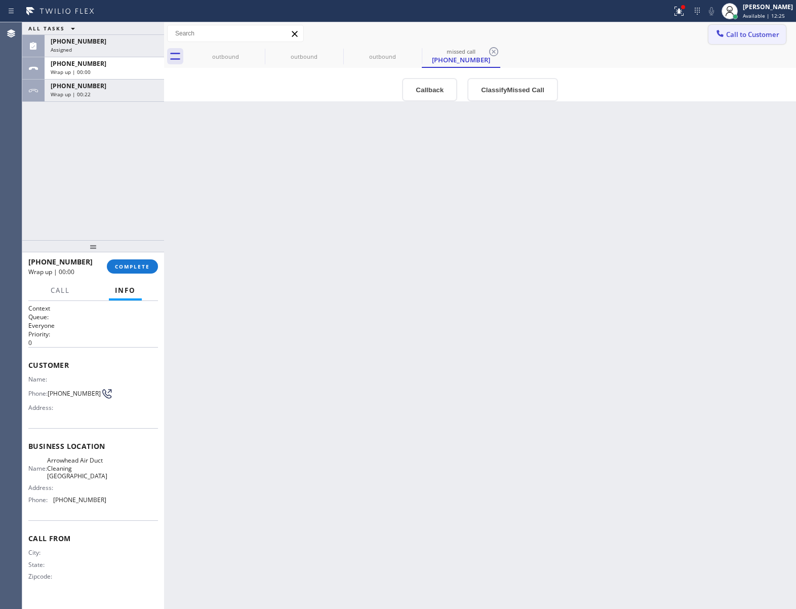
click at [736, 34] on span "Call to Customer" at bounding box center [752, 34] width 53 height 9
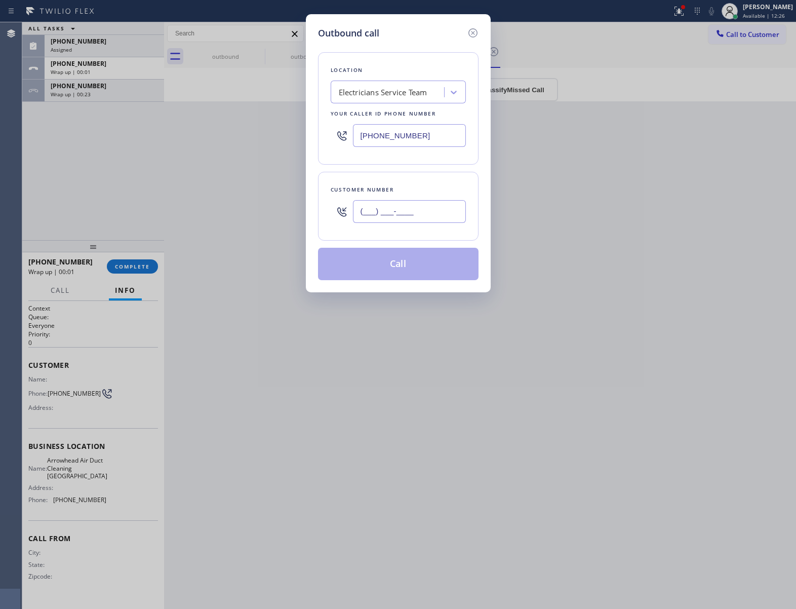
click at [381, 207] on input "(___) ___-____" at bounding box center [409, 211] width 113 height 23
paste input "763) 319-7702"
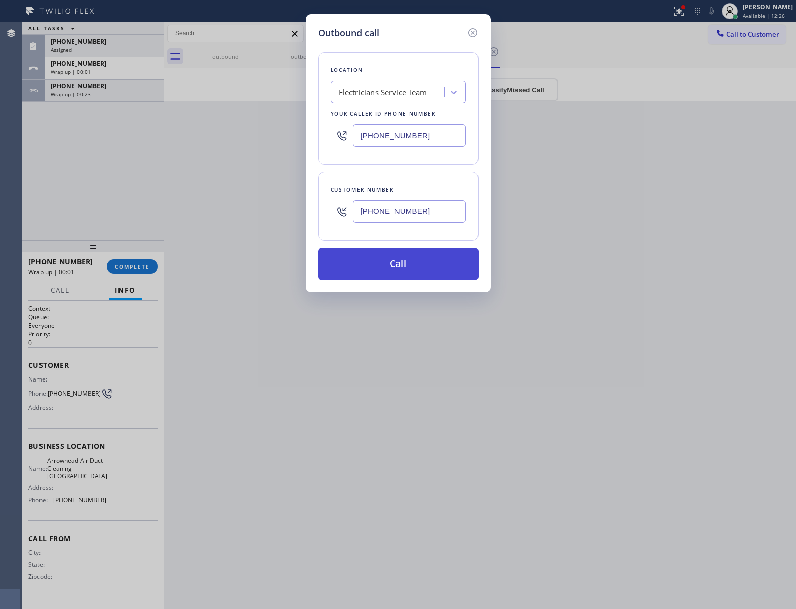
type input "[PHONE_NUMBER]"
click at [406, 275] on button "Call" at bounding box center [398, 264] width 161 height 32
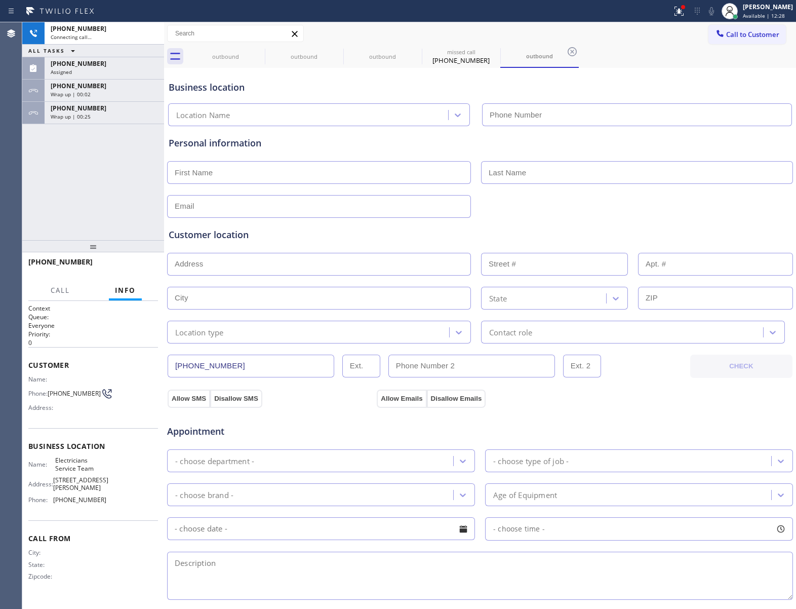
type input "[PHONE_NUMBER]"
click at [70, 117] on span "Wrap up | 00:28" at bounding box center [71, 116] width 40 height 7
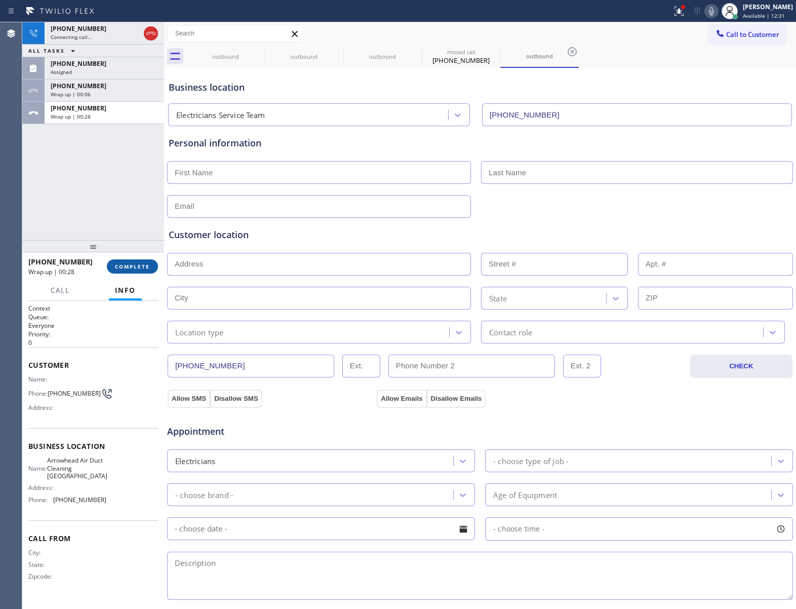
click at [126, 264] on span "COMPLETE" at bounding box center [132, 266] width 35 height 7
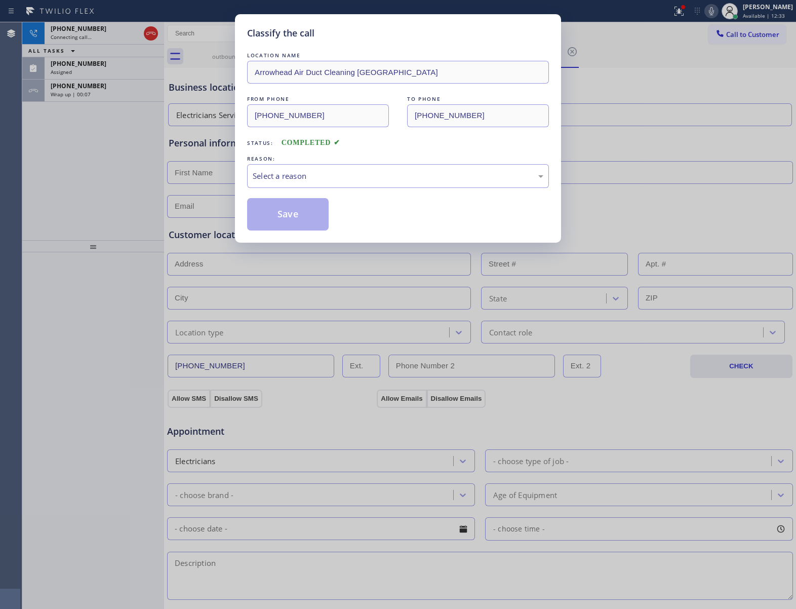
click at [325, 162] on div "REASON:" at bounding box center [398, 158] width 302 height 11
click at [319, 181] on div "Select a reason" at bounding box center [398, 176] width 291 height 12
click at [299, 174] on div "New Customer - Booked" at bounding box center [398, 176] width 291 height 12
click at [304, 220] on button "Save" at bounding box center [288, 214] width 82 height 32
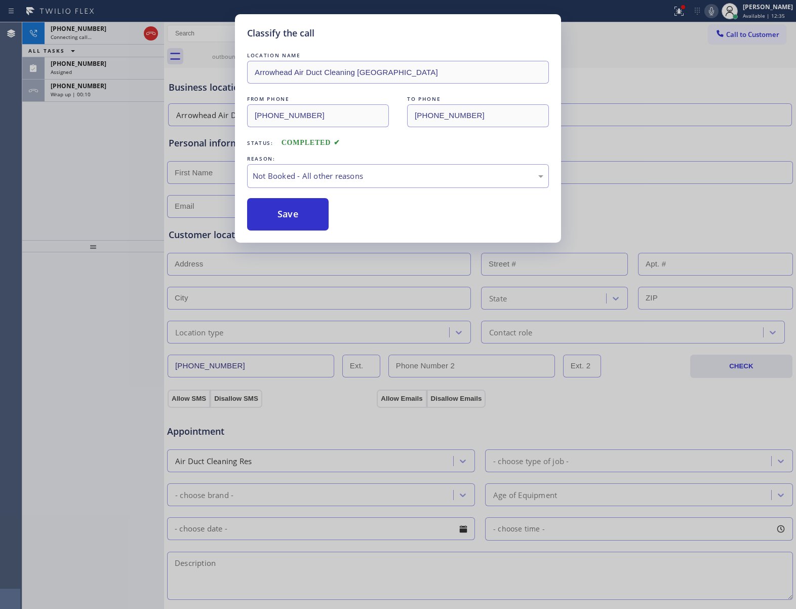
click at [103, 86] on div "Classify the call LOCATION NAME 4B2.Paid Subzero Repair Professionals FROM PHON…" at bounding box center [409, 315] width 774 height 587
click at [103, 86] on div "[PHONE_NUMBER]" at bounding box center [104, 86] width 107 height 9
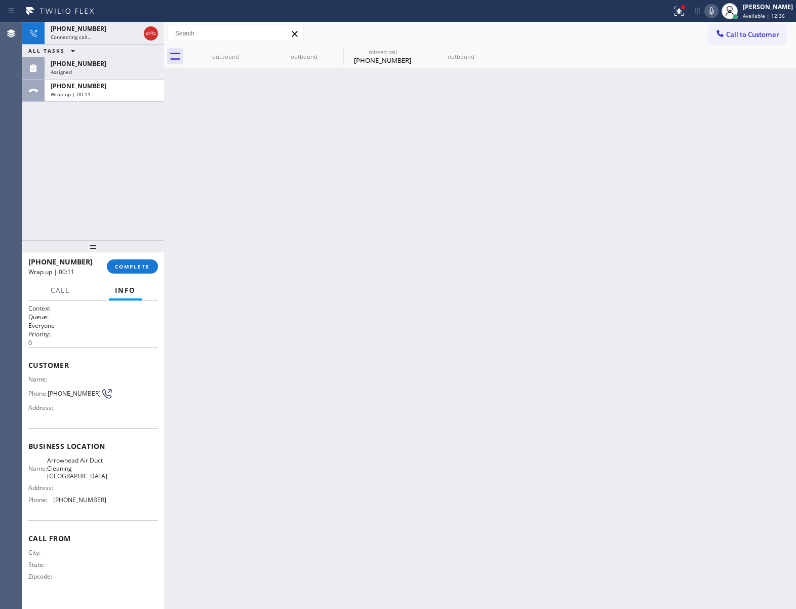
click at [103, 86] on div "[PHONE_NUMBER]" at bounding box center [104, 86] width 107 height 9
click at [139, 260] on button "COMPLETE" at bounding box center [132, 266] width 51 height 14
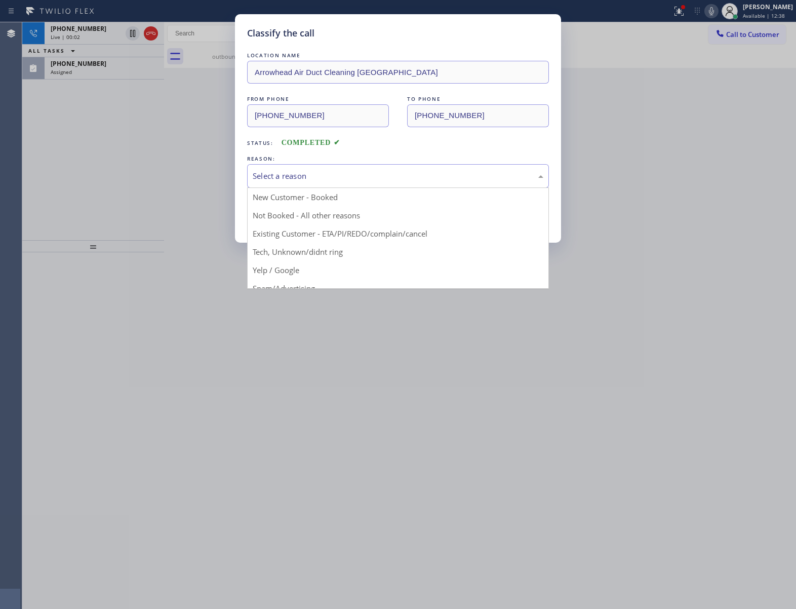
click at [327, 182] on div "Select a reason" at bounding box center [398, 176] width 291 height 12
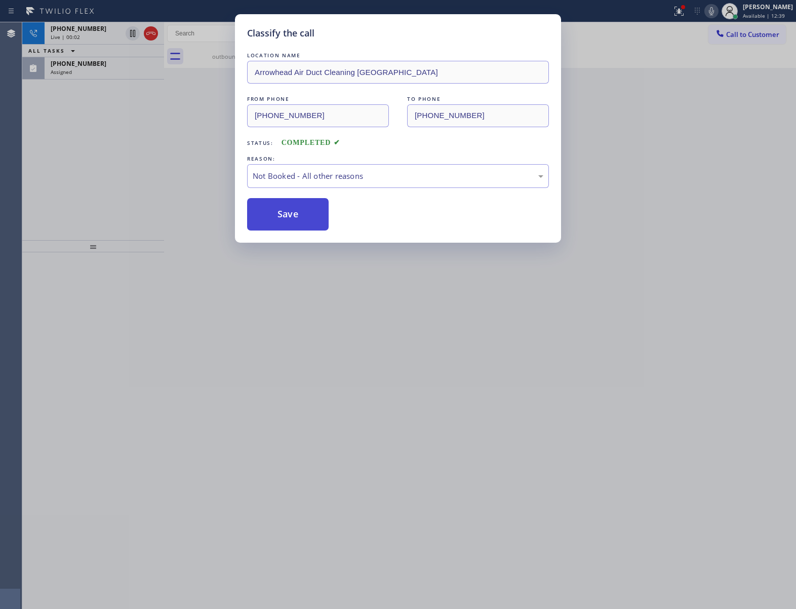
click at [298, 217] on button "Save" at bounding box center [288, 214] width 82 height 32
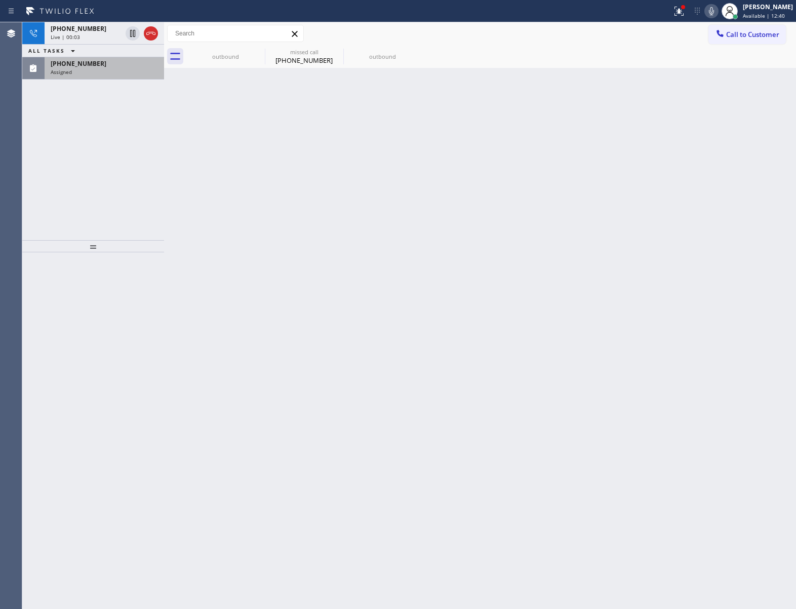
click at [103, 72] on div "Assigned" at bounding box center [104, 71] width 107 height 7
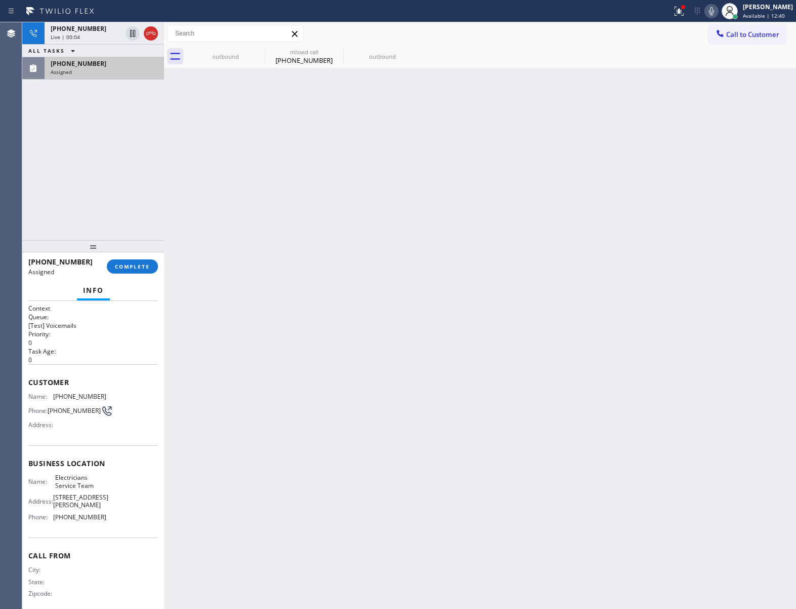
click at [103, 72] on div "Assigned" at bounding box center [104, 71] width 107 height 7
click at [148, 268] on span "COMPLETE" at bounding box center [132, 266] width 35 height 7
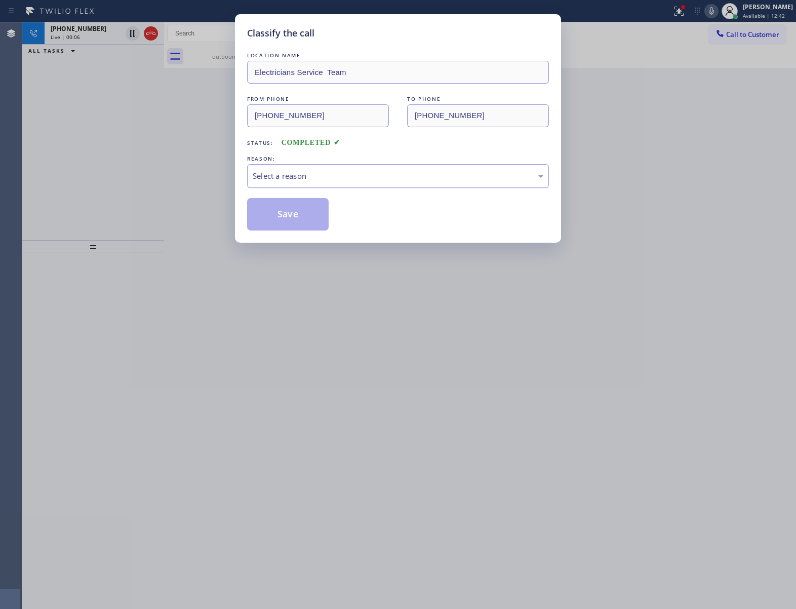
click at [321, 171] on div "Select a reason" at bounding box center [398, 176] width 291 height 12
click at [300, 213] on button "Save" at bounding box center [288, 214] width 82 height 32
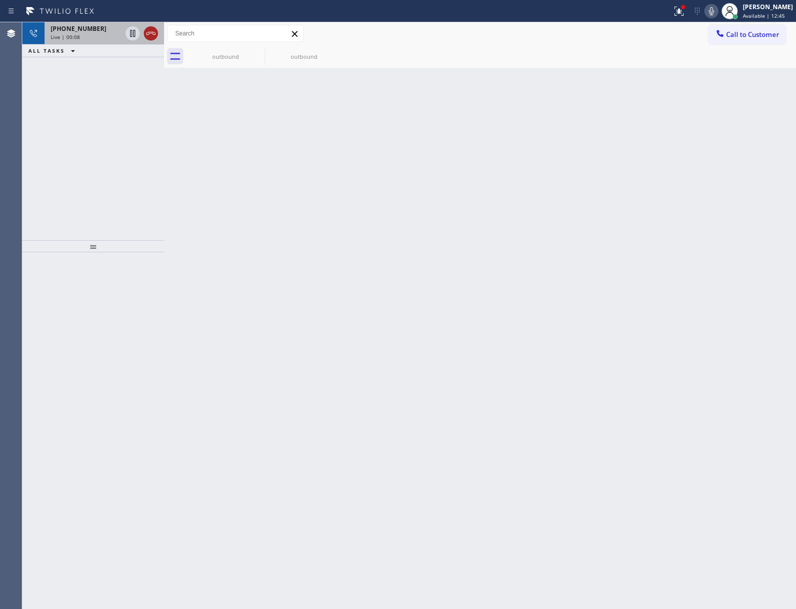
click at [149, 33] on icon at bounding box center [150, 33] width 9 height 3
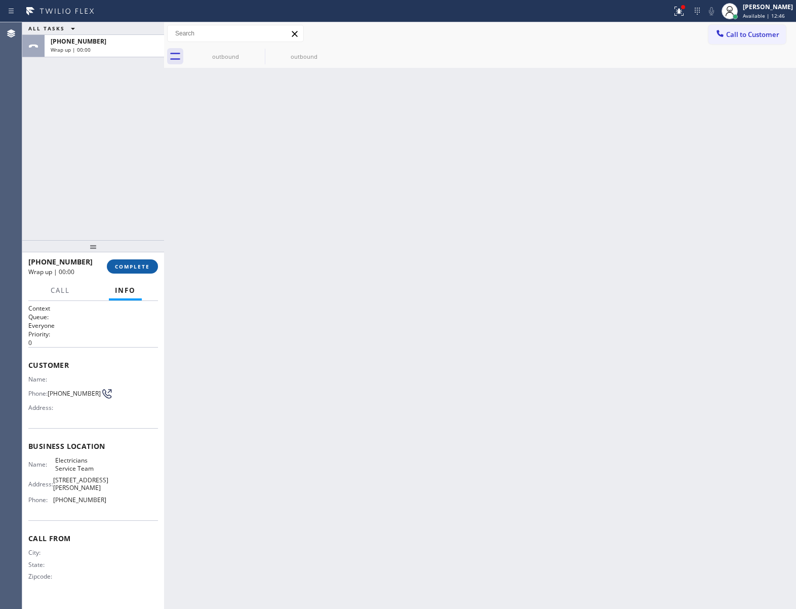
click at [128, 265] on span "COMPLETE" at bounding box center [132, 266] width 35 height 7
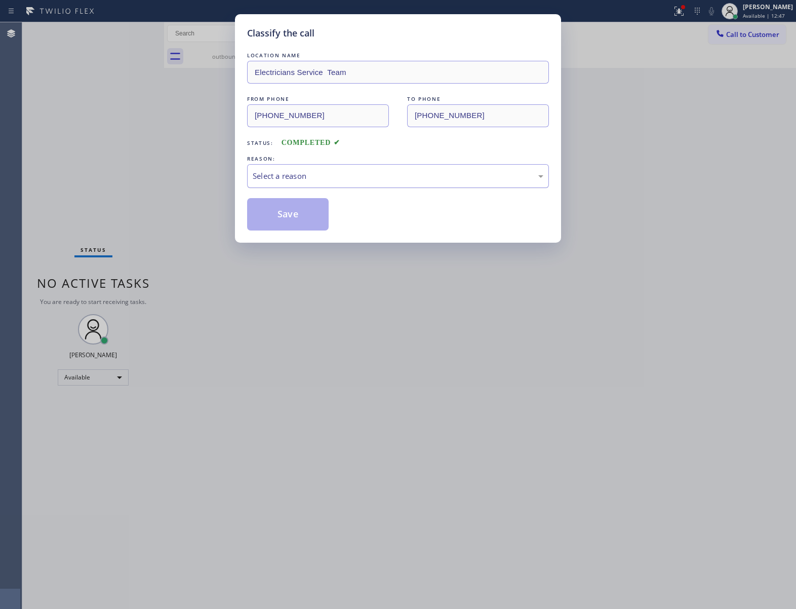
click at [327, 167] on div "Select a reason" at bounding box center [398, 176] width 302 height 24
click at [296, 218] on button "Save" at bounding box center [288, 214] width 82 height 32
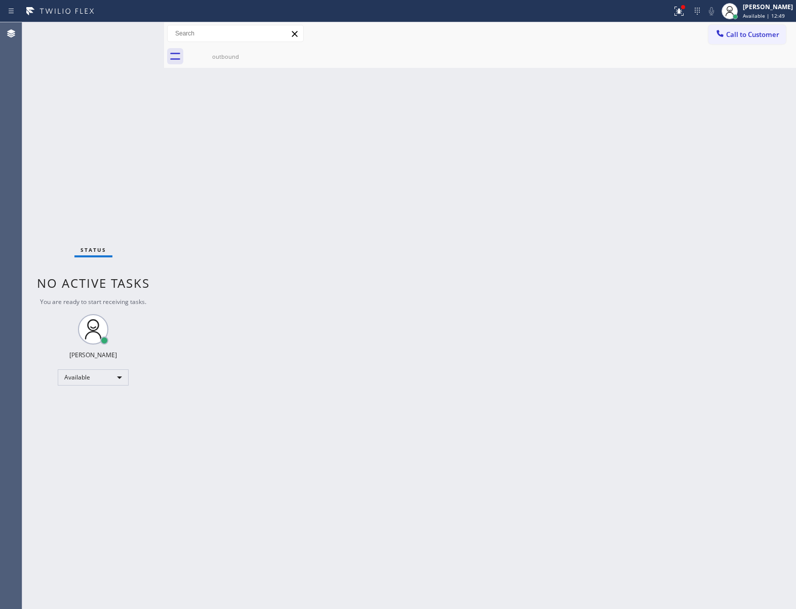
click at [794, 33] on div "Call to Customer Outbound call Location Electricians Service Team Your caller i…" at bounding box center [753, 34] width 88 height 18
click at [747, 40] on button "Call to Customer" at bounding box center [748, 34] width 78 height 19
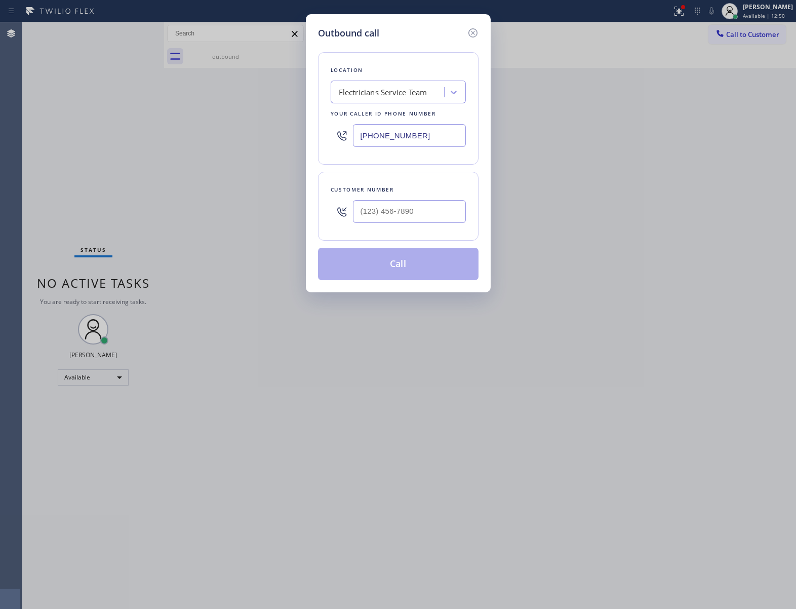
click at [414, 225] on div at bounding box center [409, 211] width 113 height 33
click at [418, 212] on input "(___) ___-____" at bounding box center [409, 211] width 113 height 23
paste input "763) 319-7702"
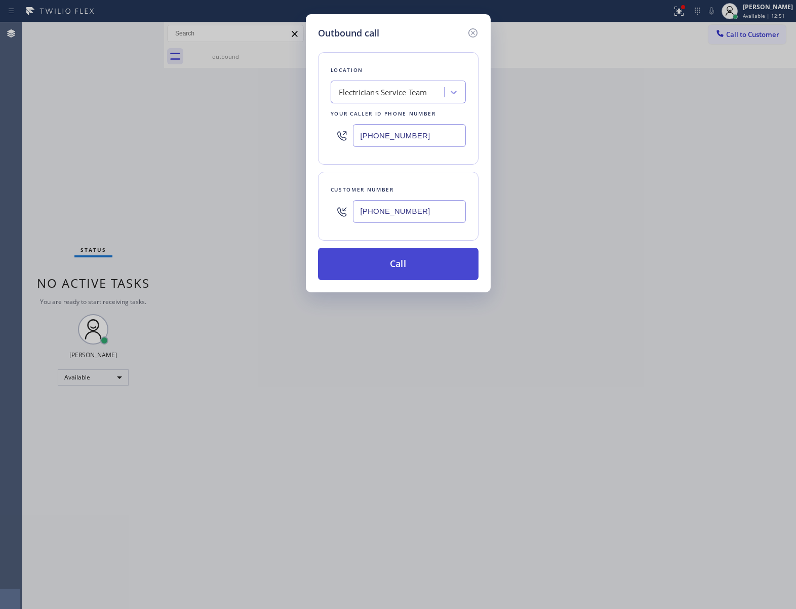
type input "[PHONE_NUMBER]"
click at [426, 262] on button "Call" at bounding box center [398, 264] width 161 height 32
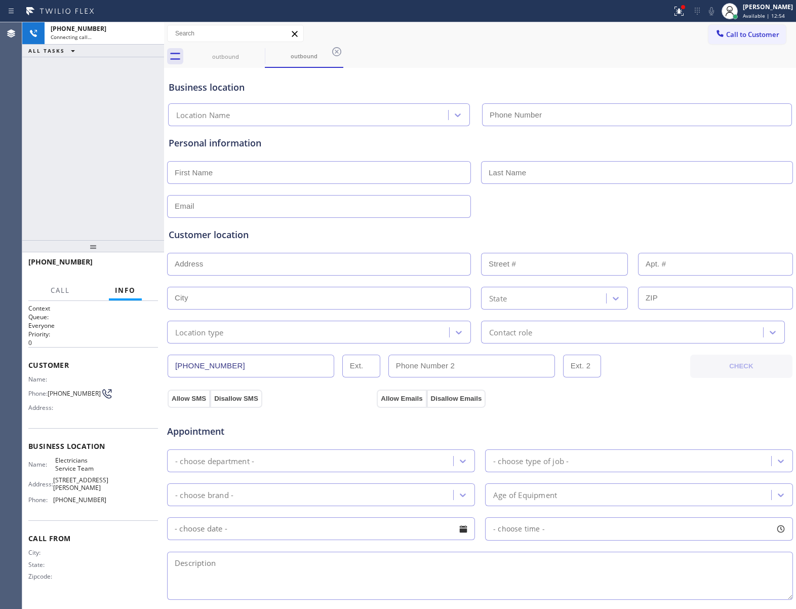
type input "[PHONE_NUMBER]"
click at [149, 34] on icon at bounding box center [151, 33] width 12 height 12
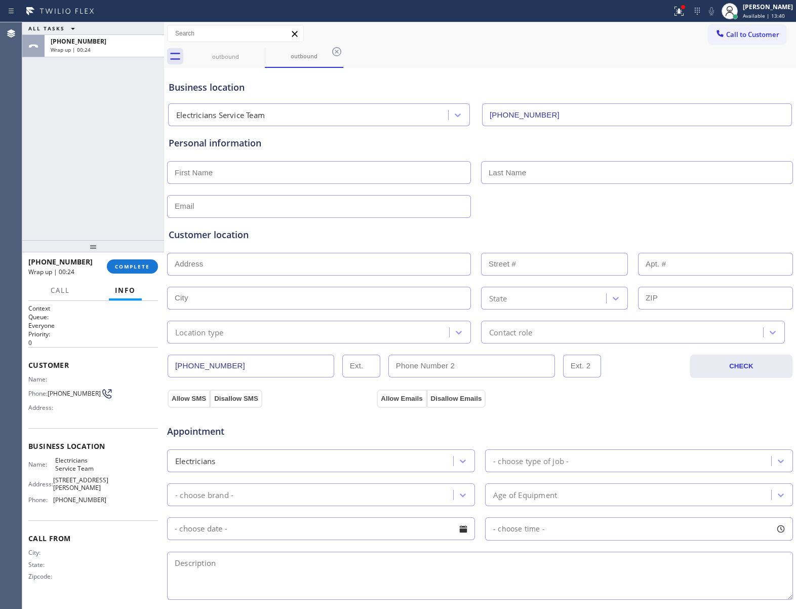
click at [102, 258] on div "[PHONE_NUMBER] Wrap up | 00:24" at bounding box center [67, 266] width 79 height 26
click at [128, 273] on button "COMPLETE" at bounding box center [132, 266] width 51 height 14
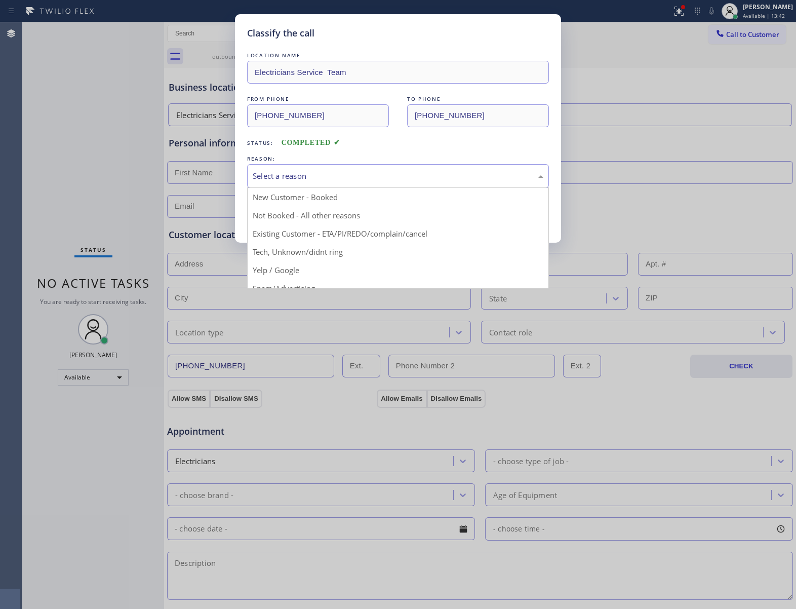
click at [306, 170] on div "Select a reason" at bounding box center [398, 176] width 291 height 12
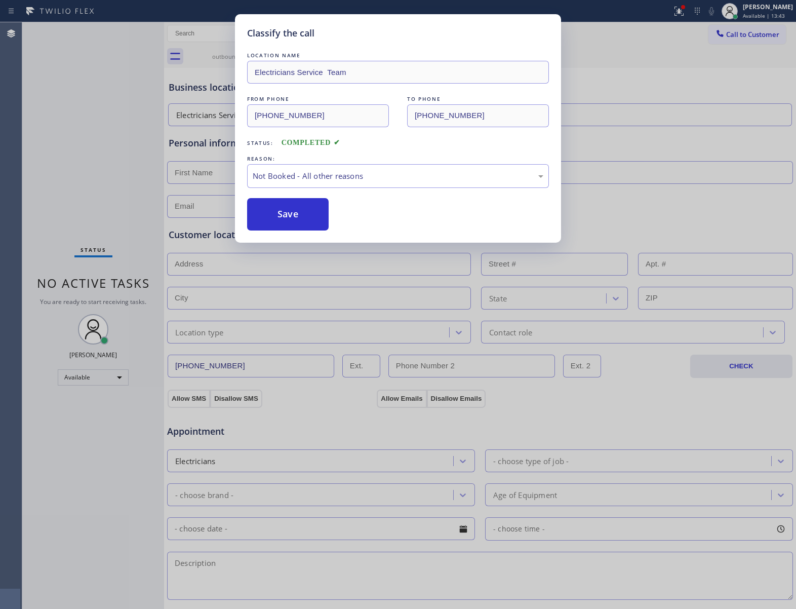
click at [308, 221] on button "Save" at bounding box center [288, 214] width 82 height 32
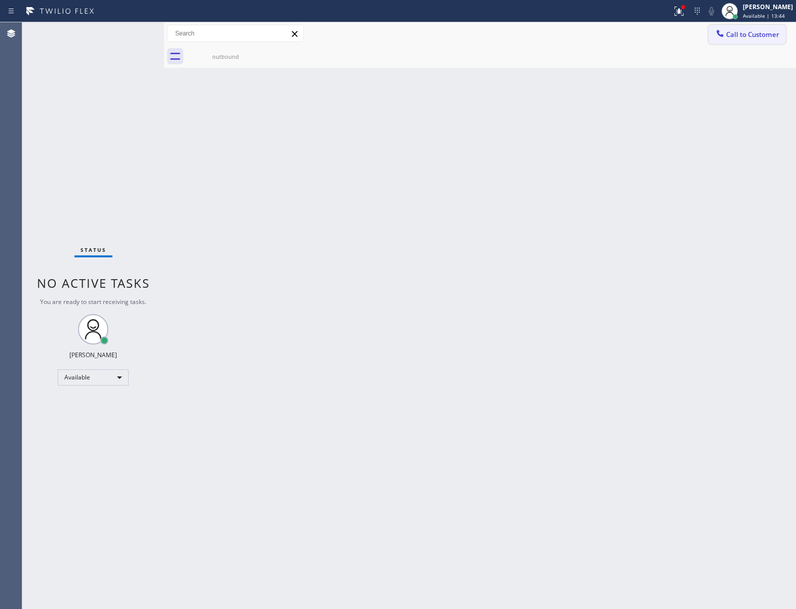
click at [758, 30] on span "Call to Customer" at bounding box center [752, 34] width 53 height 9
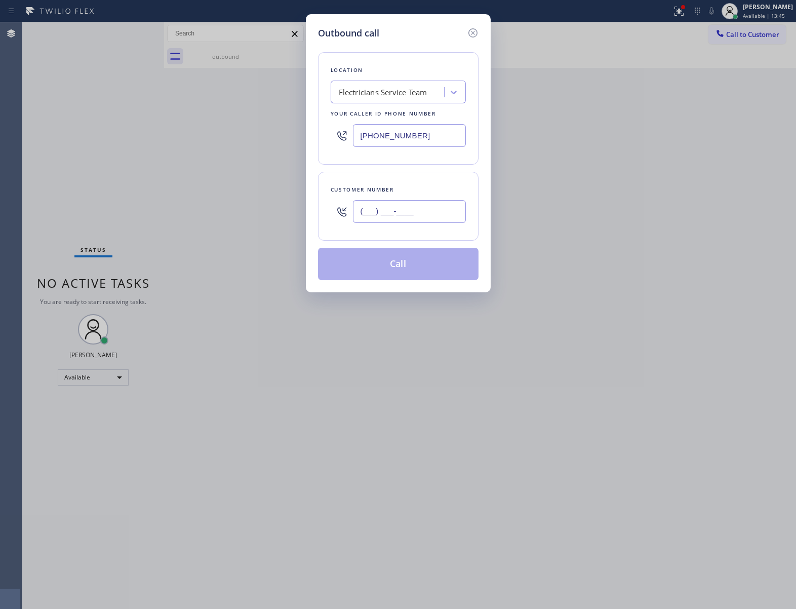
click at [422, 204] on input "(___) ___-____" at bounding box center [409, 211] width 113 height 23
paste input "763) 319-7702"
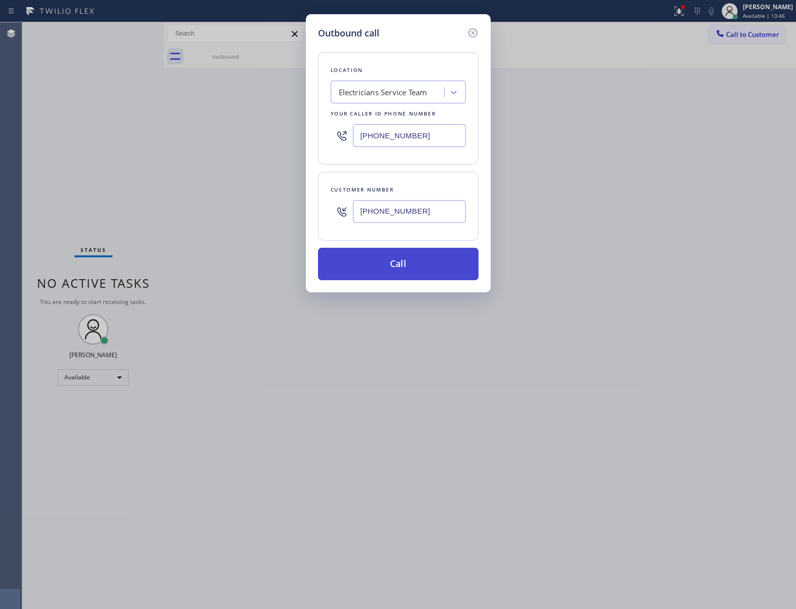
type input "[PHONE_NUMBER]"
click at [432, 268] on button "Call" at bounding box center [398, 264] width 161 height 32
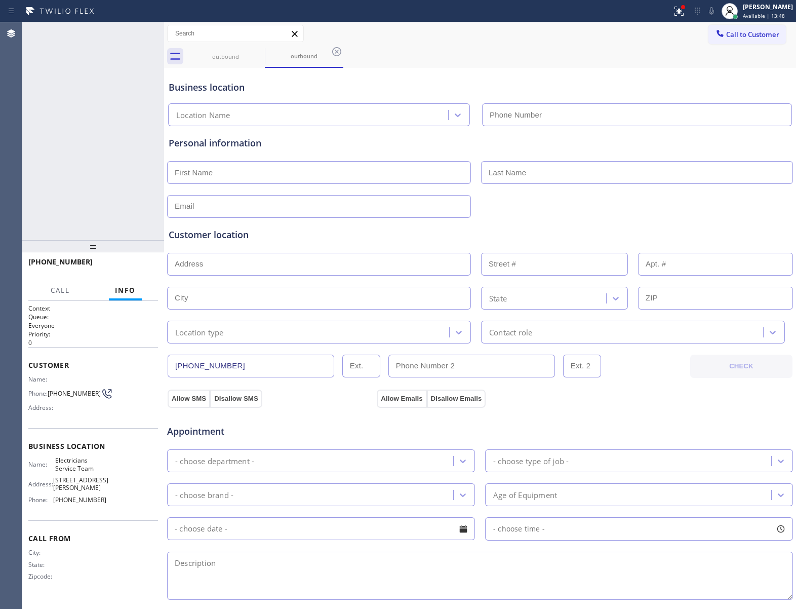
type input "[PHONE_NUMBER]"
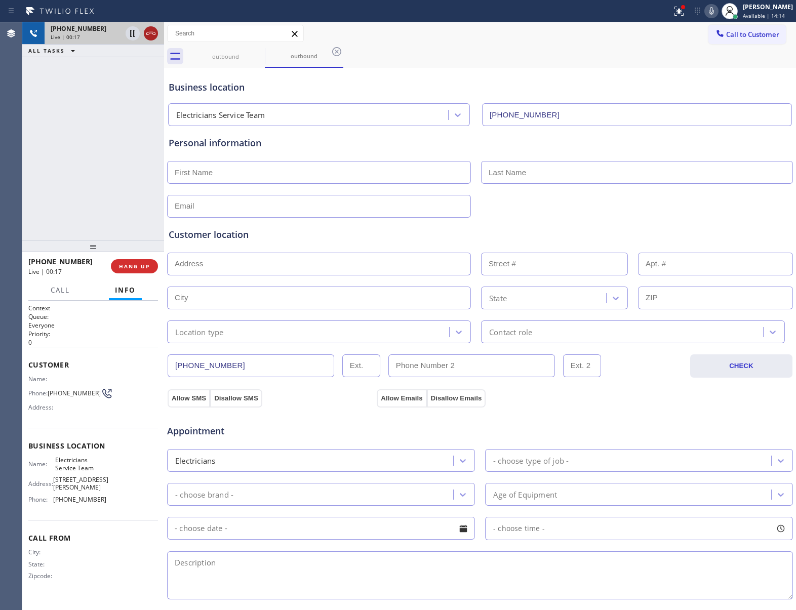
click at [148, 28] on icon at bounding box center [151, 33] width 12 height 12
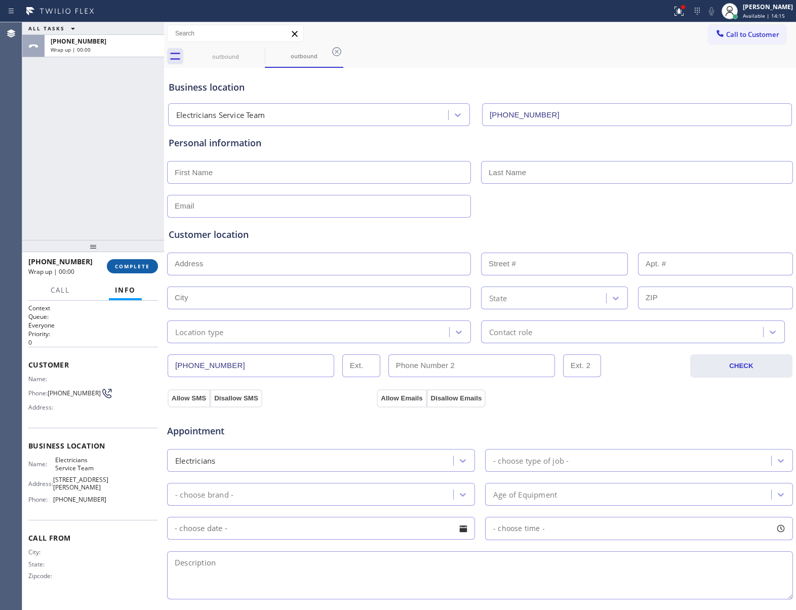
click at [146, 266] on span "COMPLETE" at bounding box center [132, 266] width 35 height 7
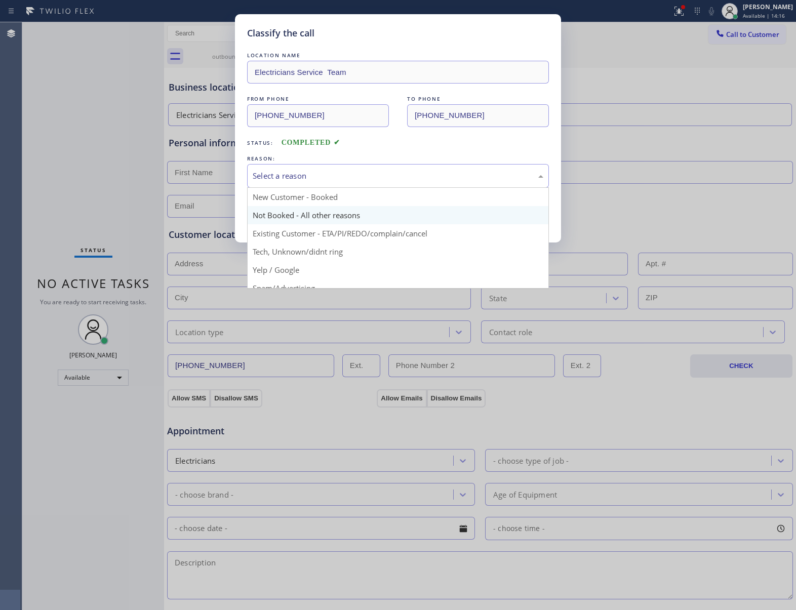
drag, startPoint x: 325, startPoint y: 174, endPoint x: 299, endPoint y: 218, distance: 50.9
click at [325, 179] on div "Select a reason" at bounding box center [398, 176] width 291 height 12
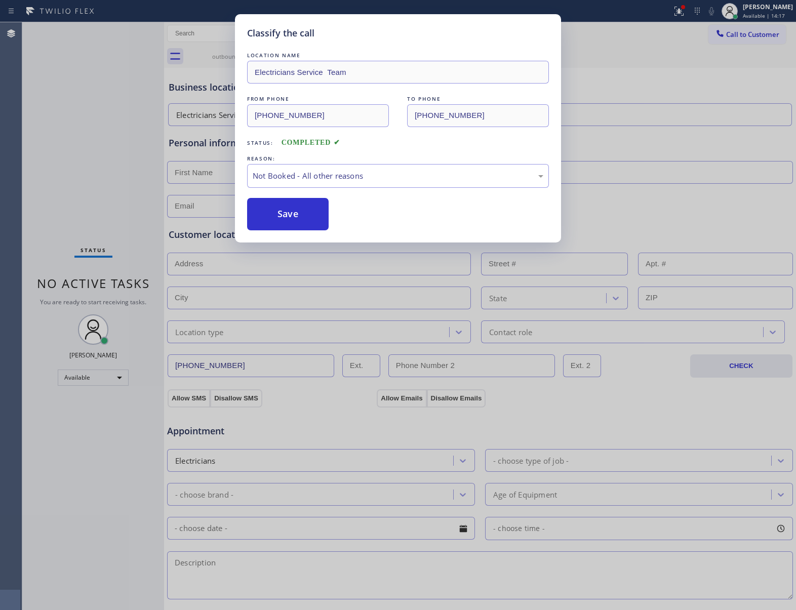
drag, startPoint x: 294, startPoint y: 220, endPoint x: 781, endPoint y: 533, distance: 579.0
click at [294, 221] on button "Save" at bounding box center [288, 214] width 82 height 32
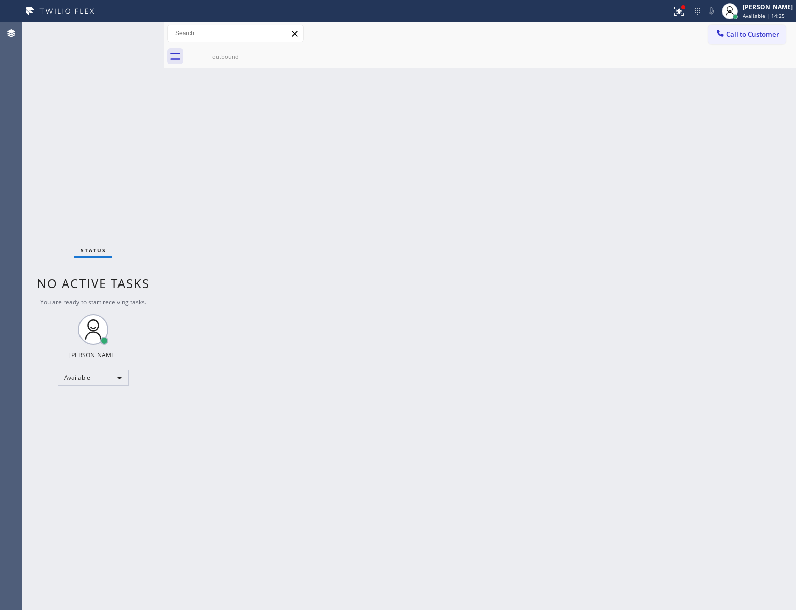
click at [91, 113] on div "Status No active tasks You are ready to start receiving tasks. [PERSON_NAME] Av…" at bounding box center [93, 316] width 142 height 588
click at [742, 31] on span "Call to Customer" at bounding box center [752, 34] width 53 height 9
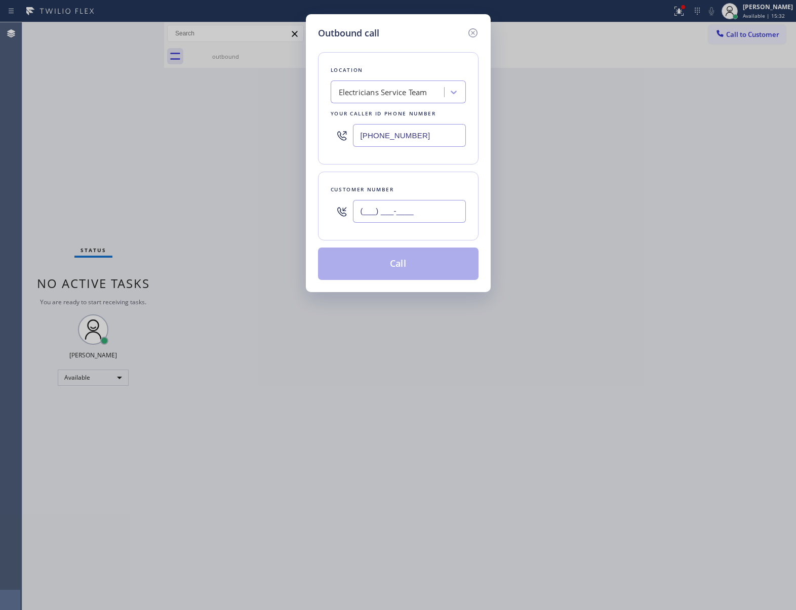
click at [422, 223] on input "(___) ___-____" at bounding box center [409, 211] width 113 height 23
paste input "363) 201-8087"
type input "[PHONE_NUMBER]"
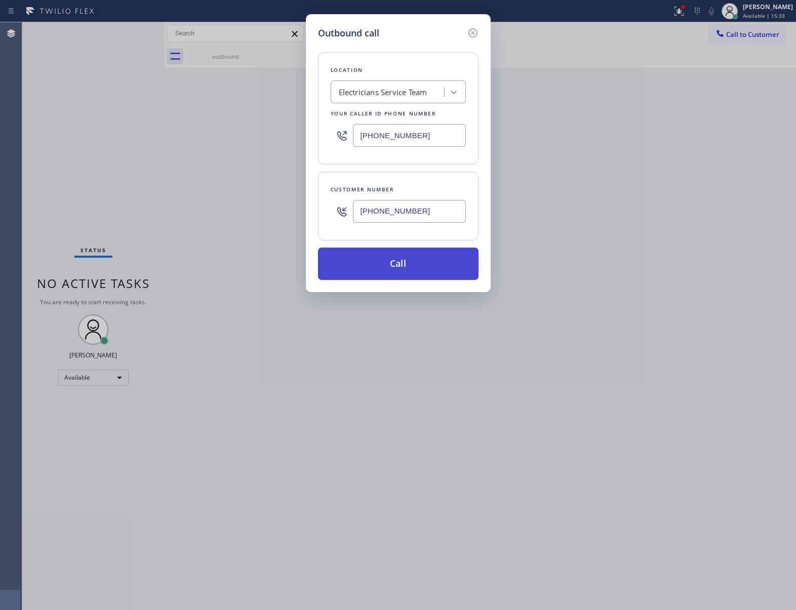
click at [405, 264] on button "Call" at bounding box center [398, 264] width 161 height 32
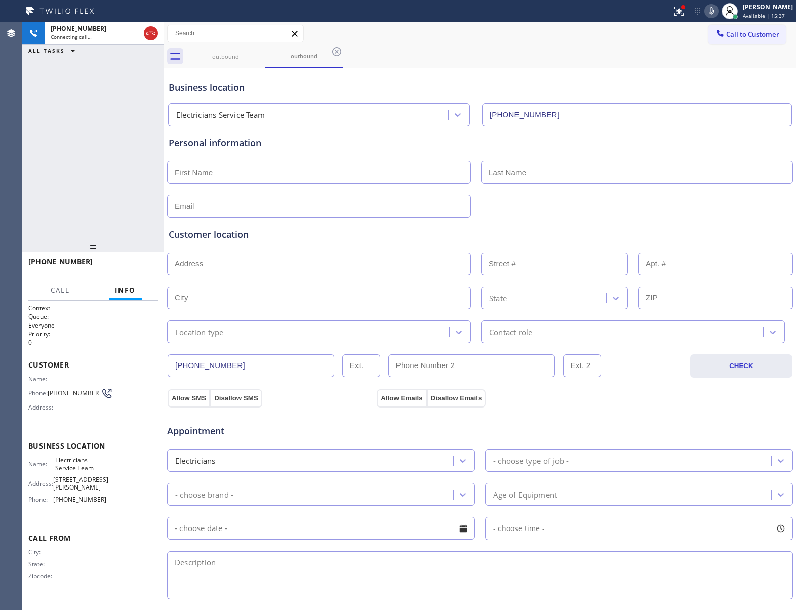
type input "[PHONE_NUMBER]"
click at [138, 268] on span "HANG UP" at bounding box center [134, 266] width 31 height 7
click at [139, 268] on span "COMPLETE" at bounding box center [132, 266] width 35 height 7
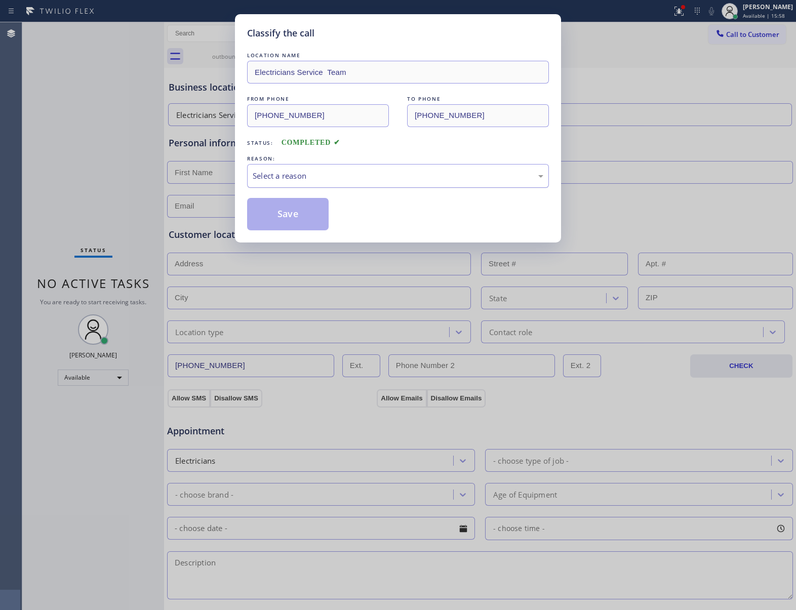
click at [274, 164] on div "Select a reason" at bounding box center [398, 176] width 302 height 24
click at [292, 215] on button "Save" at bounding box center [288, 214] width 82 height 32
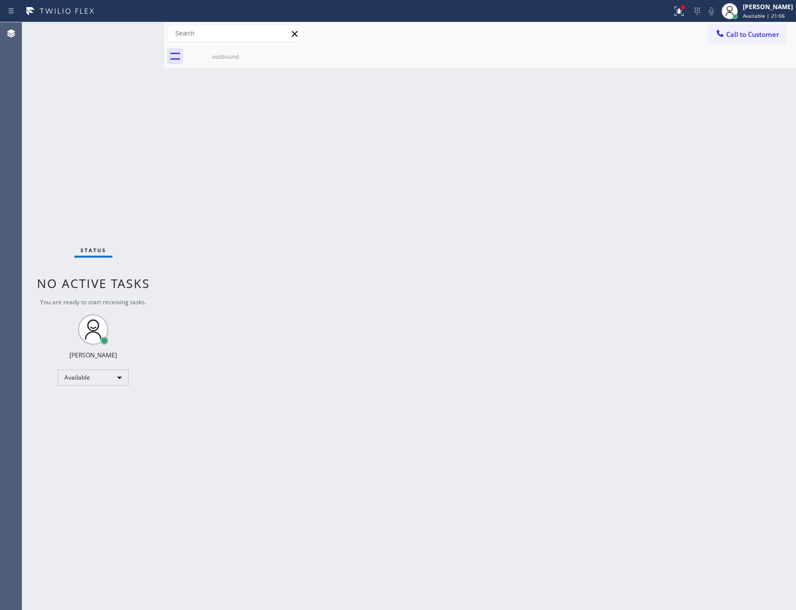
click at [164, 146] on div at bounding box center [164, 316] width 0 height 588
drag, startPoint x: 96, startPoint y: 178, endPoint x: 179, endPoint y: 169, distance: 83.6
click at [103, 177] on div "Status No active tasks You are ready to start receiving tasks. [PERSON_NAME] Av…" at bounding box center [102, 316] width 161 height 588
click at [760, 33] on span "Call to Customer" at bounding box center [752, 34] width 53 height 9
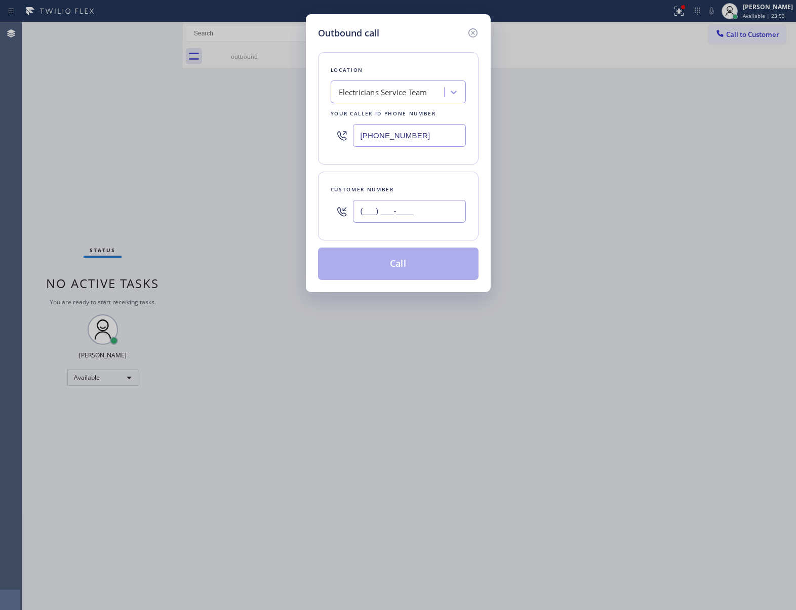
drag, startPoint x: 403, startPoint y: 214, endPoint x: 402, endPoint y: 221, distance: 7.7
click at [402, 215] on input "(___) ___-____" at bounding box center [409, 211] width 113 height 23
paste input "363) 201-8087"
type input "[PHONE_NUMBER]"
click at [390, 260] on button "Call" at bounding box center [398, 264] width 161 height 32
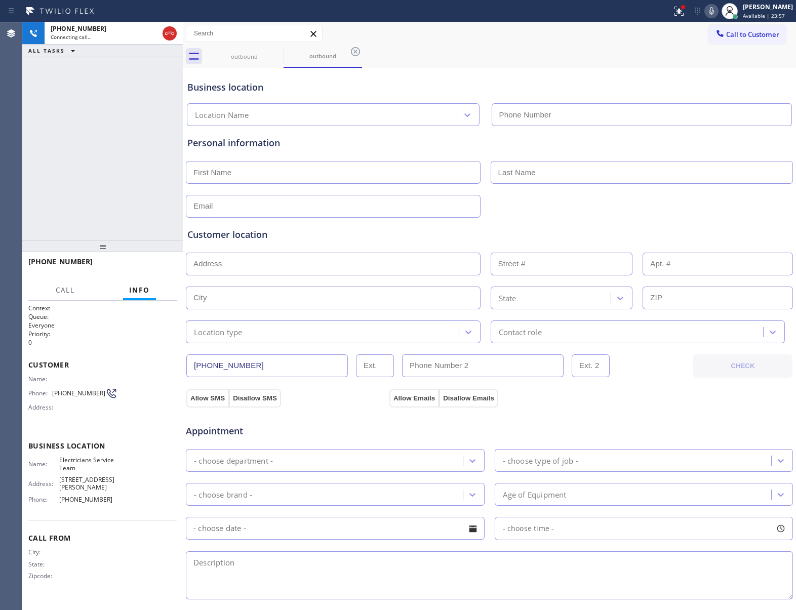
type input "[PHONE_NUMBER]"
click at [150, 267] on span "HANG UP" at bounding box center [153, 266] width 31 height 7
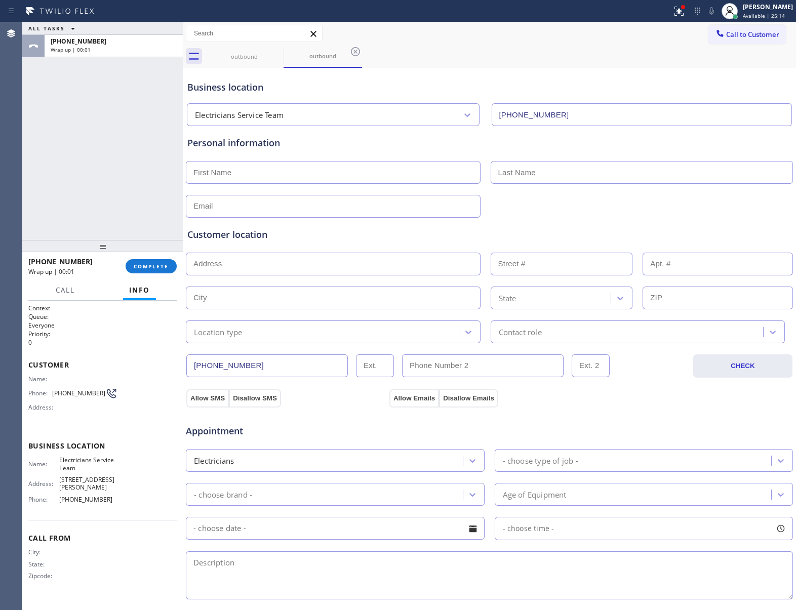
click at [103, 161] on div "ALL TASKS ALL TASKS ACTIVE TASKS TASKS IN WRAP UP [PHONE_NUMBER] Wrap up | 00:01" at bounding box center [102, 131] width 161 height 218
click at [277, 56] on icon at bounding box center [277, 51] width 9 height 9
click at [278, 54] on icon at bounding box center [277, 52] width 12 height 12
click at [284, 54] on div "outbound" at bounding box center [323, 56] width 79 height 23
click at [276, 53] on icon at bounding box center [277, 51] width 9 height 9
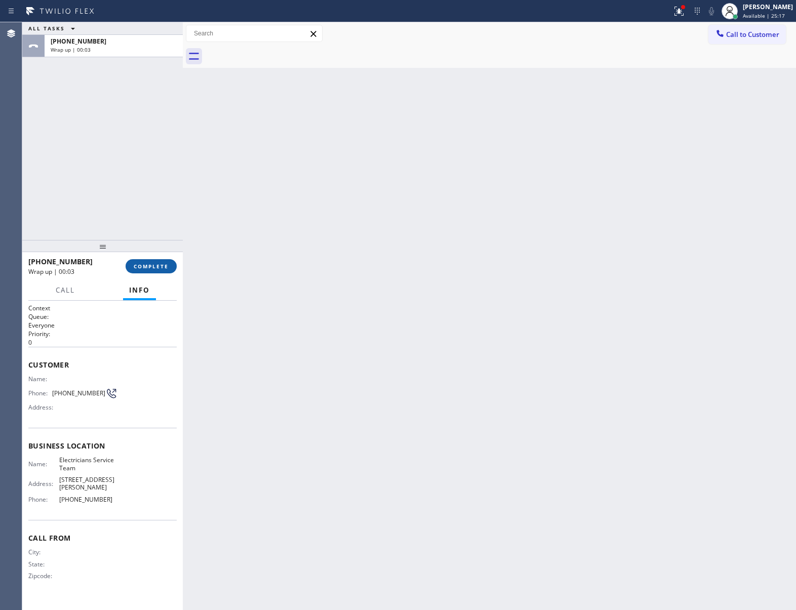
click at [151, 263] on span "COMPLETE" at bounding box center [151, 266] width 35 height 7
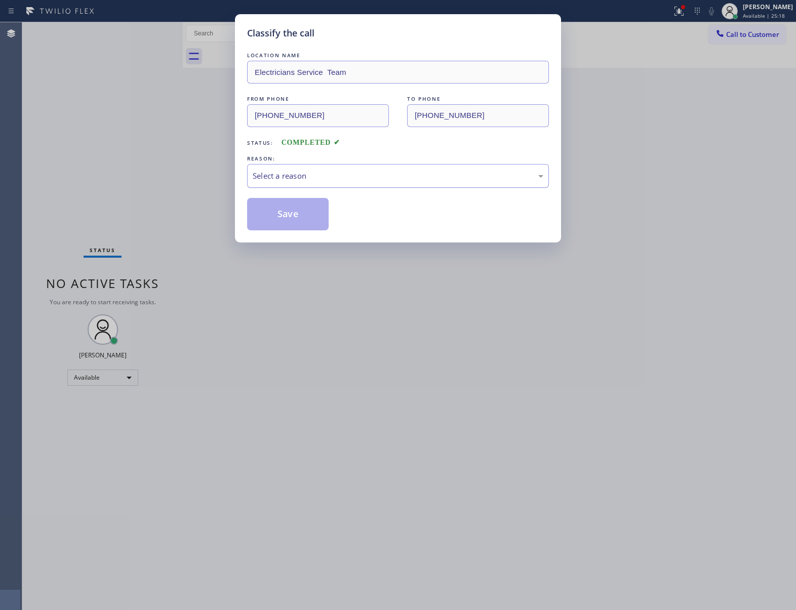
click at [328, 177] on div "Select a reason" at bounding box center [398, 176] width 291 height 12
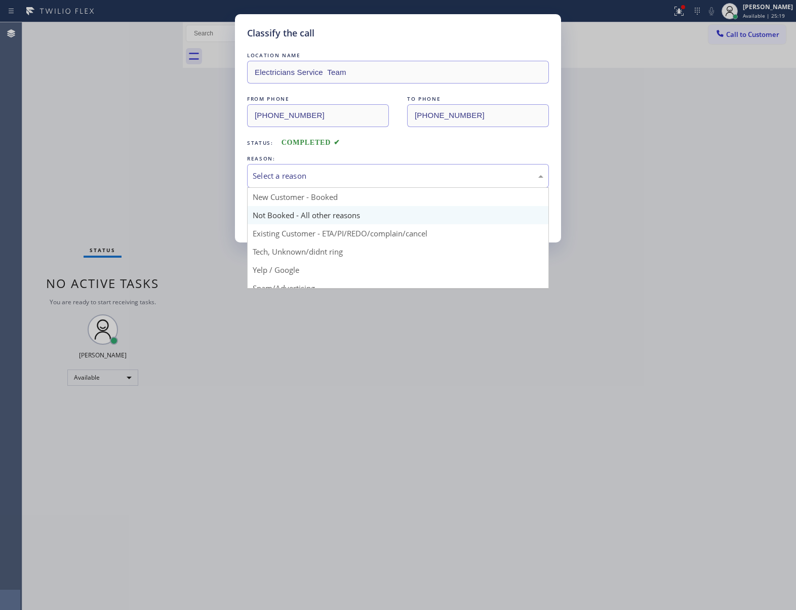
click at [298, 214] on button "Save" at bounding box center [288, 214] width 82 height 32
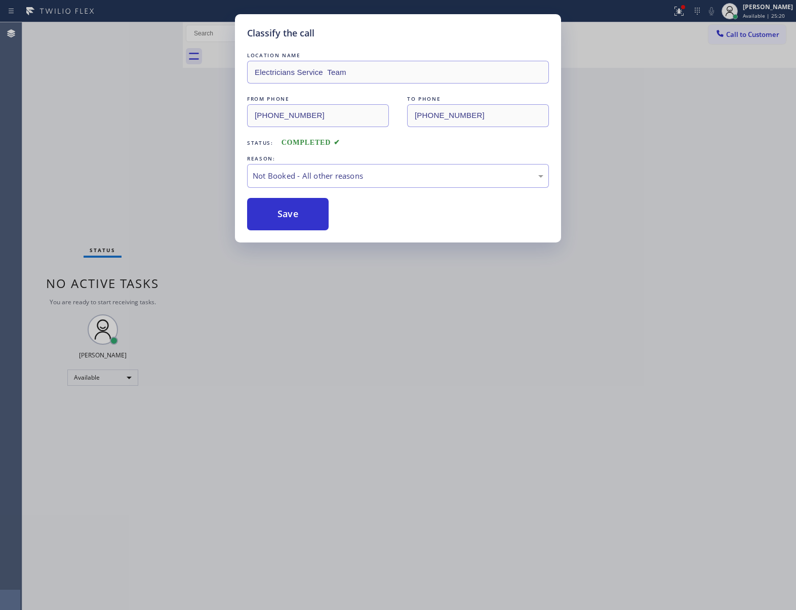
click at [750, 33] on span "Call to Customer" at bounding box center [752, 34] width 53 height 9
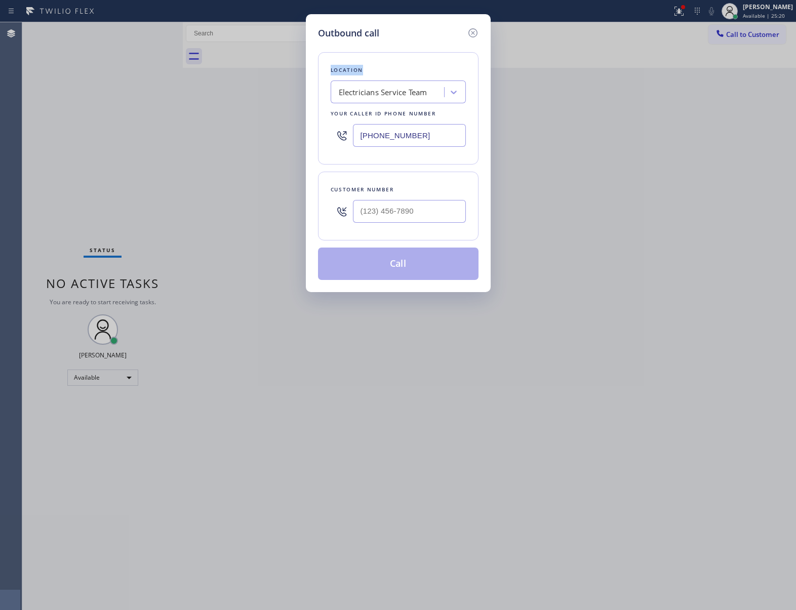
click at [750, 33] on div "Outbound call Location Electricians Service Team Your caller id phone number [P…" at bounding box center [398, 305] width 796 height 610
click at [415, 211] on input "(___) ___-____" at bounding box center [409, 211] width 113 height 23
paste input "363) 201-8087"
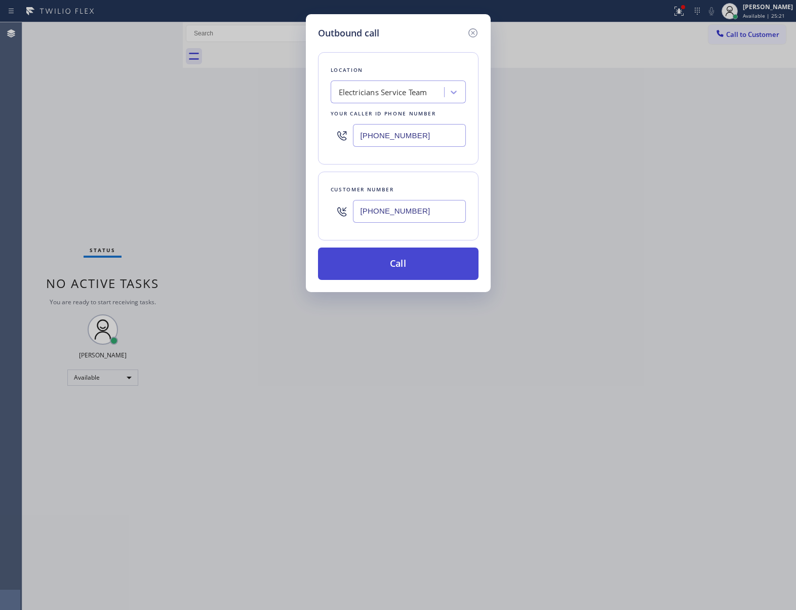
type input "[PHONE_NUMBER]"
click at [410, 277] on button "Call" at bounding box center [398, 264] width 161 height 32
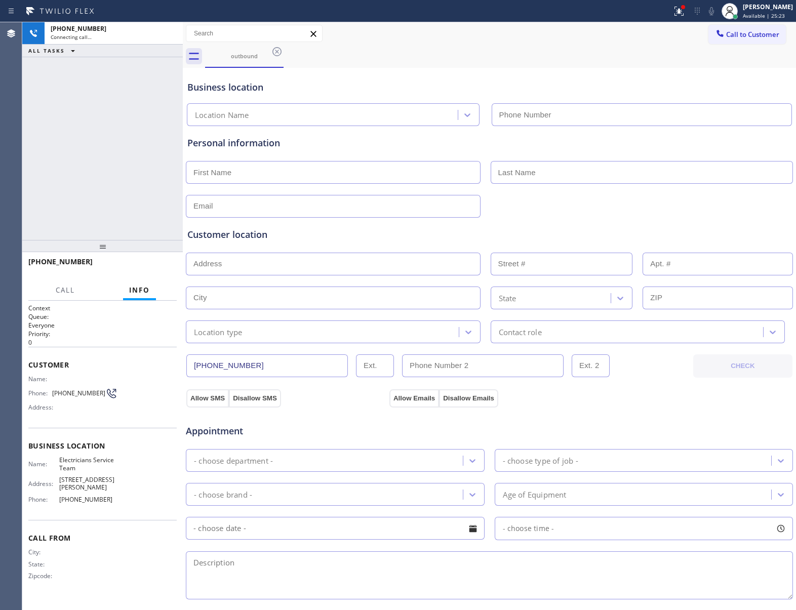
type input "[PHONE_NUMBER]"
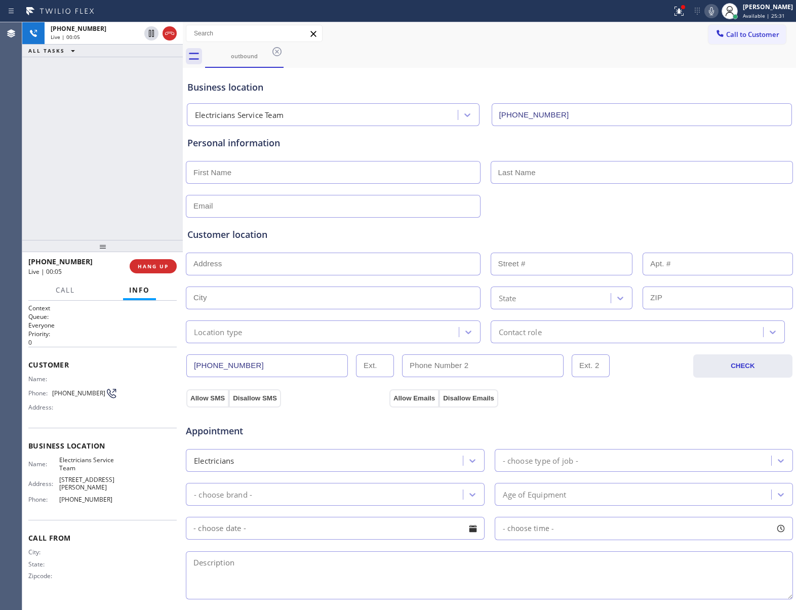
drag, startPoint x: 76, startPoint y: 182, endPoint x: 126, endPoint y: 236, distance: 72.8
click at [93, 196] on div "[PHONE_NUMBER] Live | 00:05 ALL TASKS ALL TASKS ACTIVE TASKS TASKS IN WRAP UP" at bounding box center [102, 131] width 161 height 218
click at [171, 266] on button "HANG UP" at bounding box center [153, 266] width 47 height 14
click at [752, 28] on button "Call to Customer" at bounding box center [748, 34] width 78 height 19
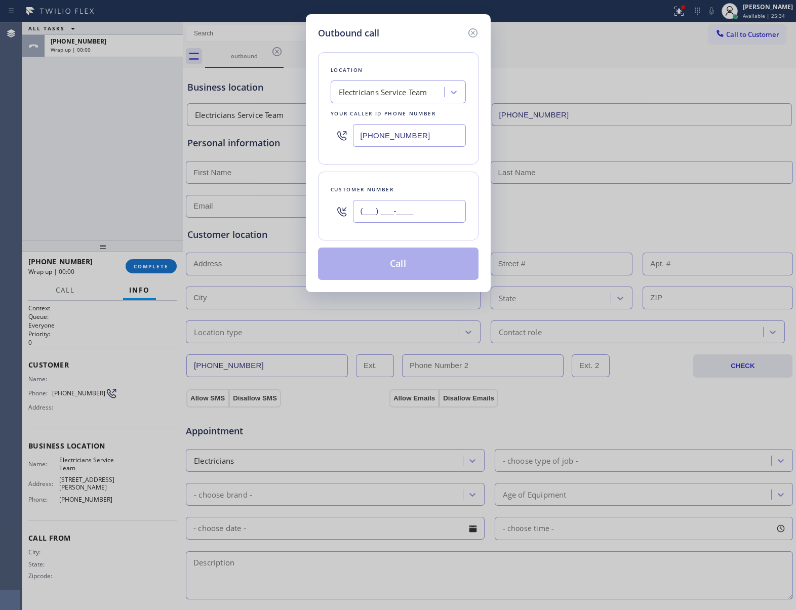
click at [398, 211] on input "(___) ___-____" at bounding box center [409, 211] width 113 height 23
paste input "363) 201-8087"
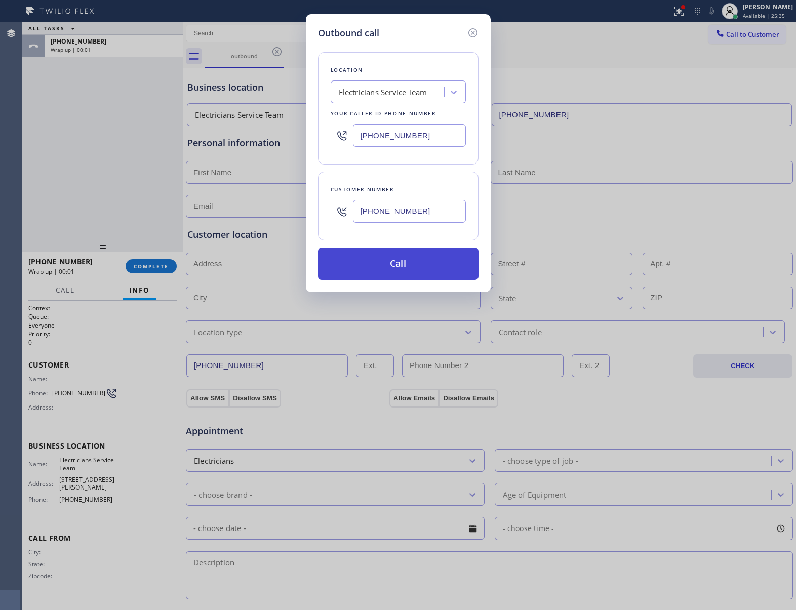
type input "[PHONE_NUMBER]"
click at [408, 272] on button "Call" at bounding box center [398, 264] width 161 height 32
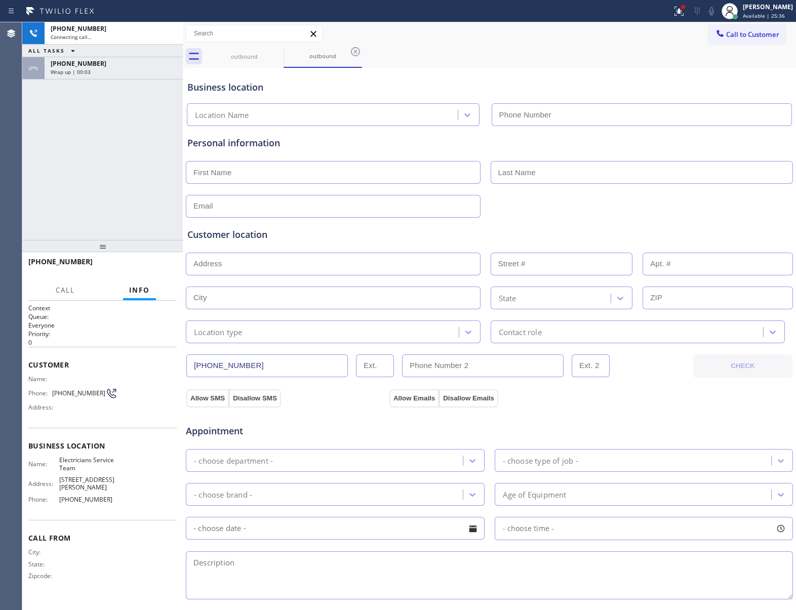
type input "[PHONE_NUMBER]"
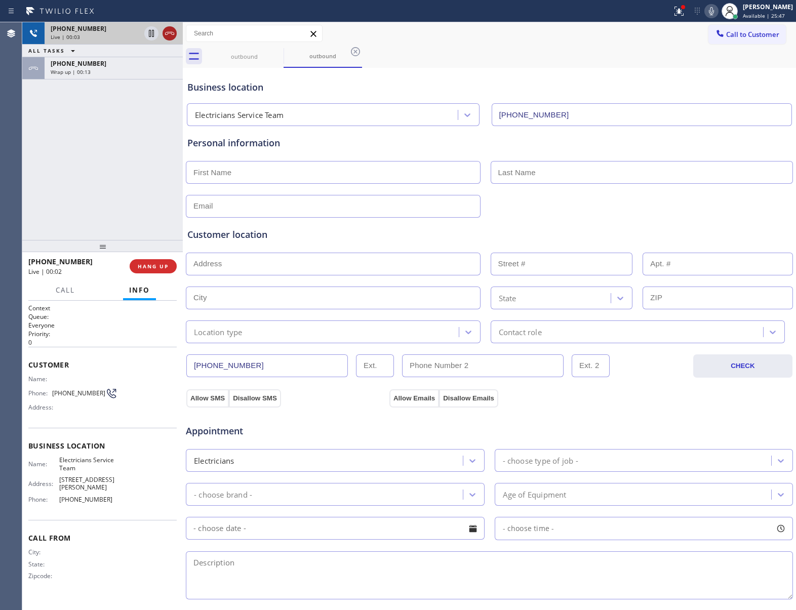
click at [166, 33] on icon at bounding box center [170, 33] width 12 height 12
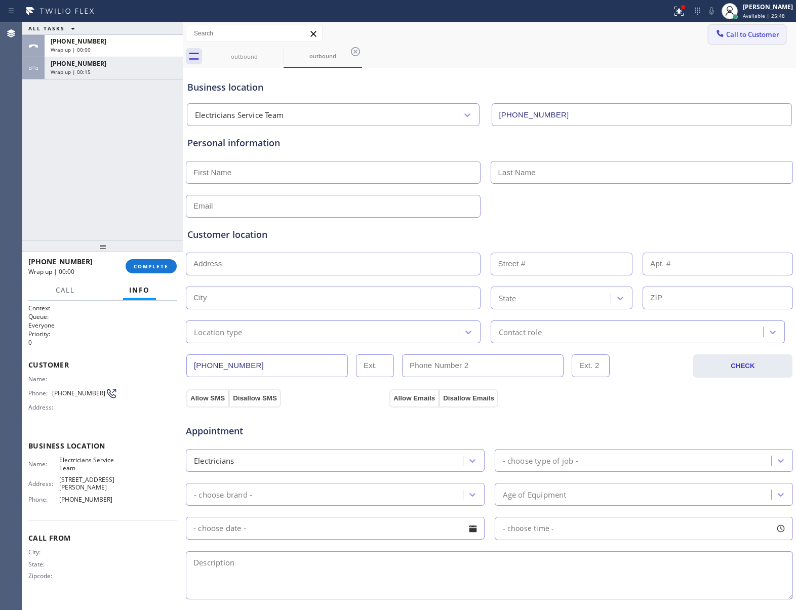
click at [726, 34] on span "Call to Customer" at bounding box center [752, 34] width 53 height 9
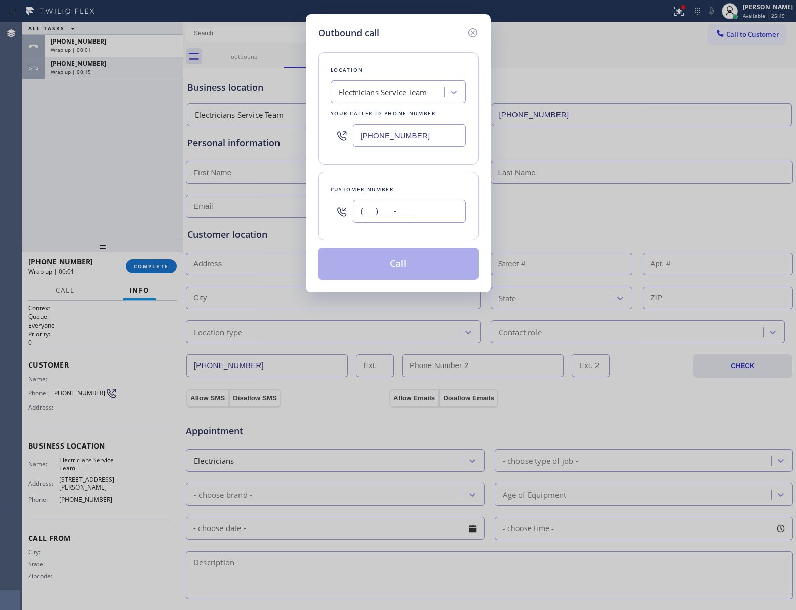
click at [452, 215] on input "(___) ___-____" at bounding box center [409, 211] width 113 height 23
paste input "363) 201-8087"
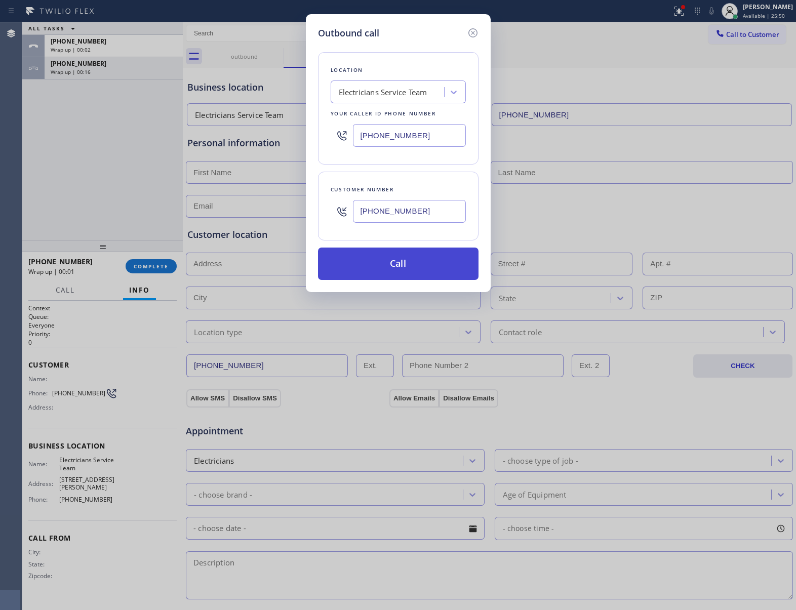
type input "[PHONE_NUMBER]"
click at [398, 270] on button "Call" at bounding box center [398, 264] width 161 height 32
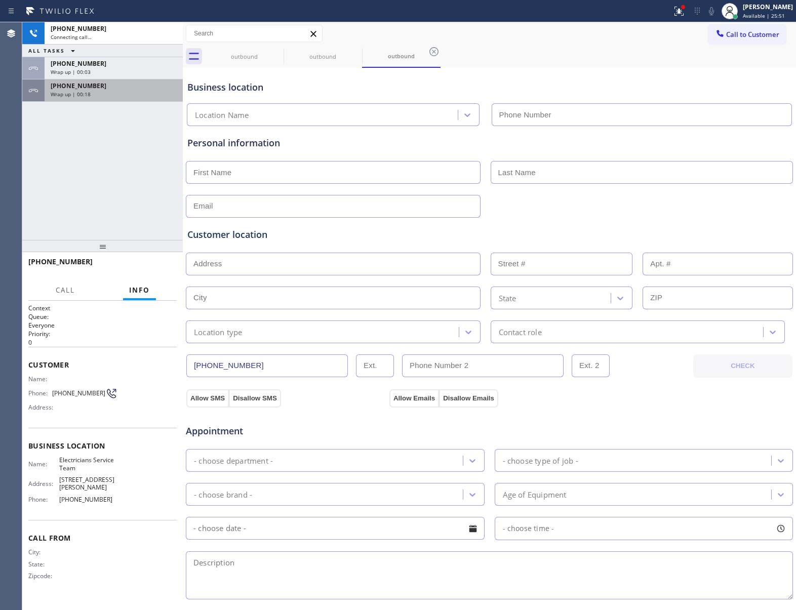
click at [94, 80] on div "[PHONE_NUMBER] Wrap up | 00:18" at bounding box center [112, 91] width 134 height 22
type input "[PHONE_NUMBER]"
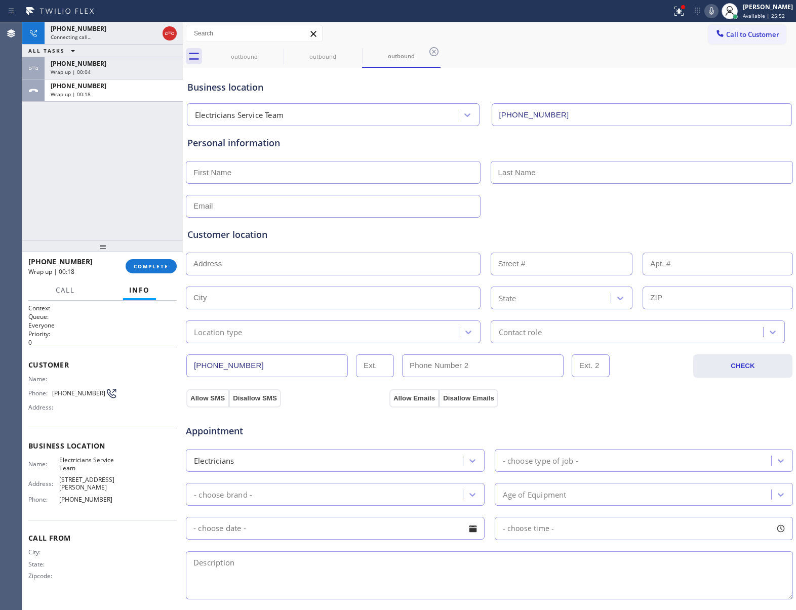
click at [159, 258] on div "[PHONE_NUMBER] Wrap up | 00:18 COMPLETE" at bounding box center [102, 266] width 148 height 26
click at [156, 266] on span "COMPLETE" at bounding box center [151, 266] width 35 height 7
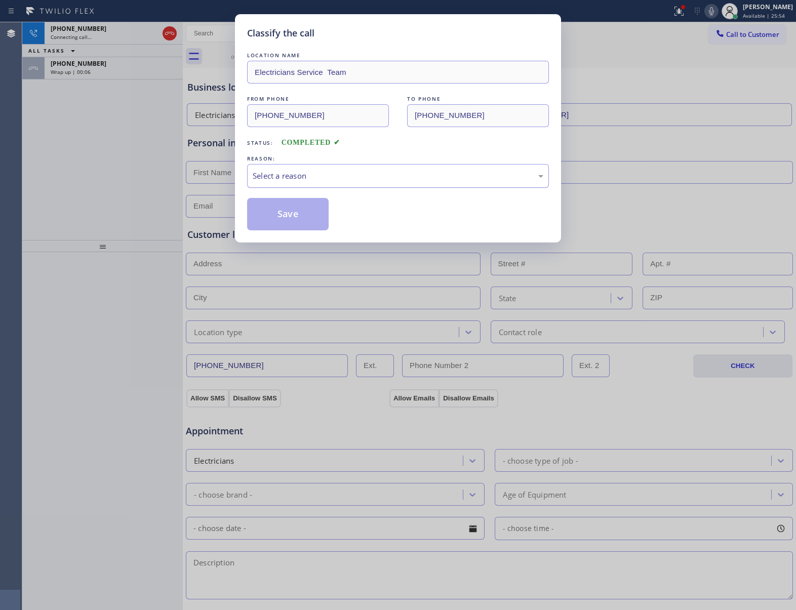
click at [292, 169] on div "Select a reason" at bounding box center [398, 176] width 302 height 24
click at [280, 218] on button "Save" at bounding box center [288, 214] width 82 height 32
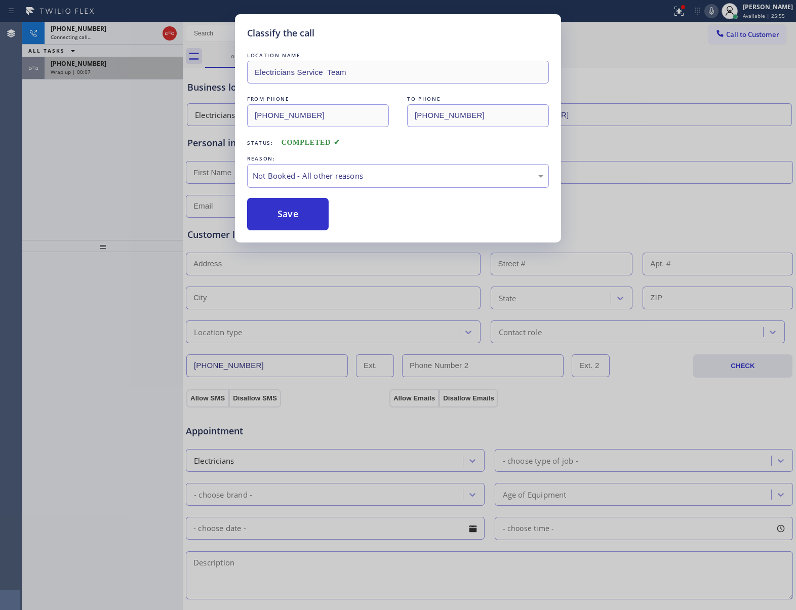
click at [102, 77] on div "[PHONE_NUMBER] Wrap up | 00:07" at bounding box center [112, 68] width 134 height 22
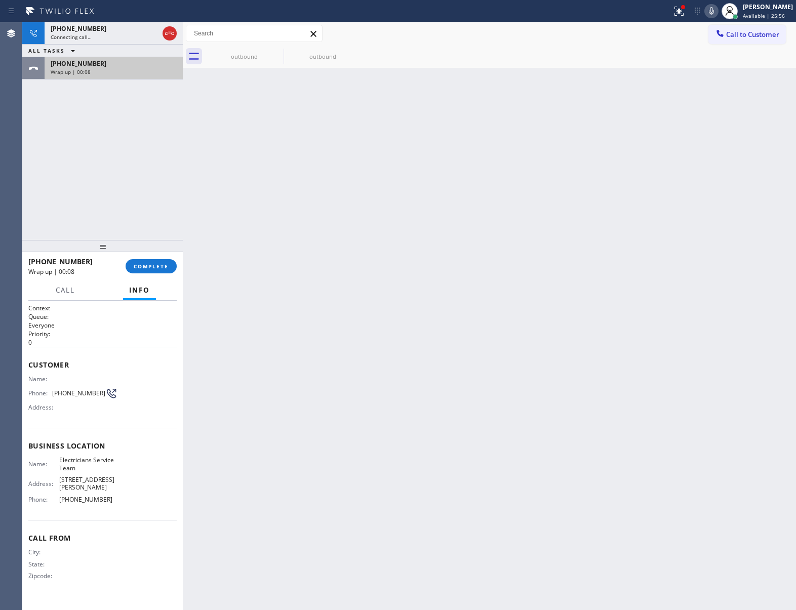
click at [102, 77] on div "[PHONE_NUMBER] Wrap up | 00:08" at bounding box center [112, 68] width 134 height 22
click at [168, 266] on span "COMPLETE" at bounding box center [151, 266] width 35 height 7
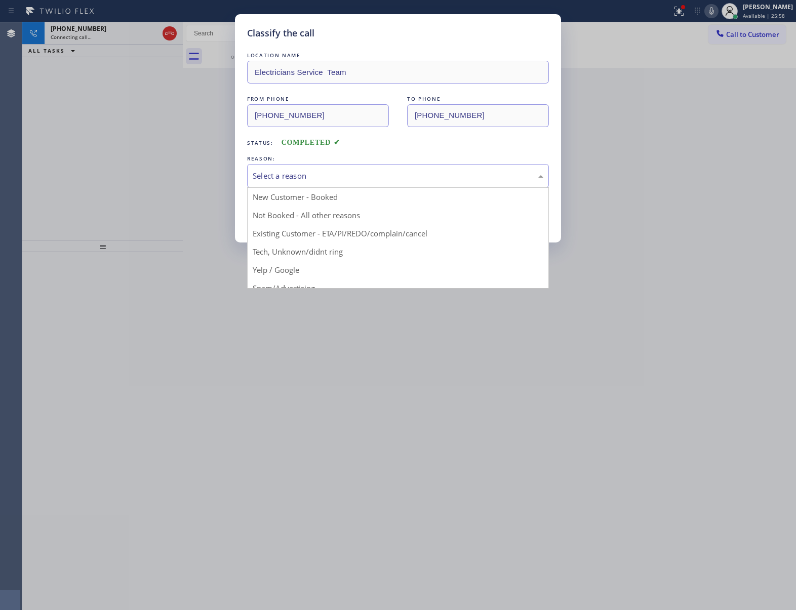
click at [273, 179] on div "Select a reason" at bounding box center [398, 176] width 291 height 12
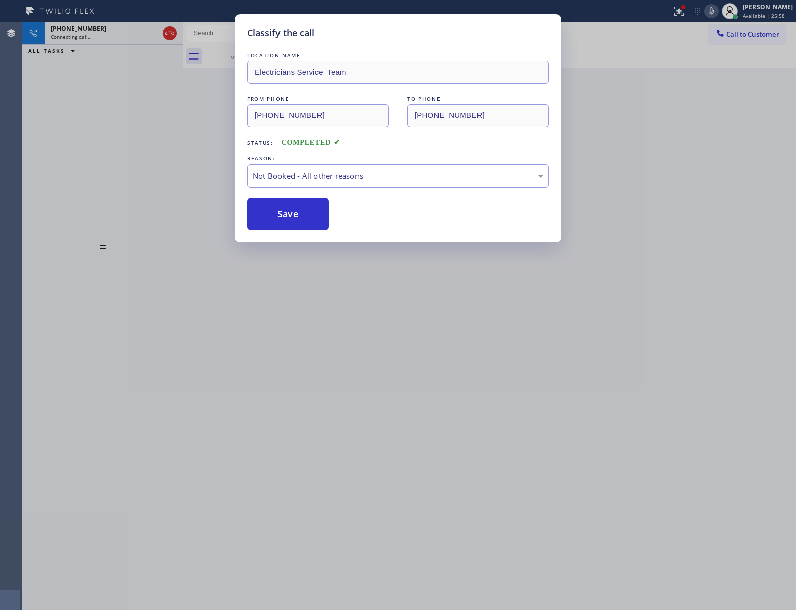
click at [278, 219] on button "Save" at bounding box center [288, 214] width 82 height 32
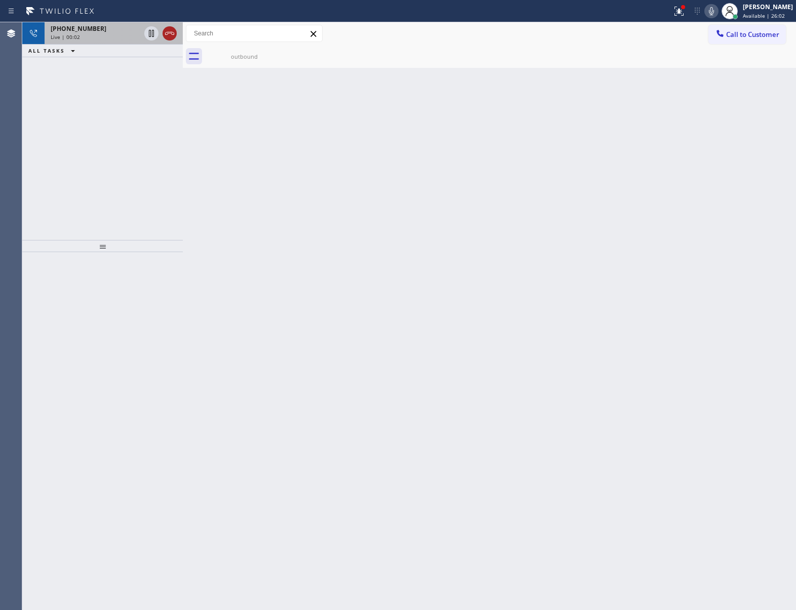
click at [169, 35] on icon at bounding box center [170, 33] width 12 height 12
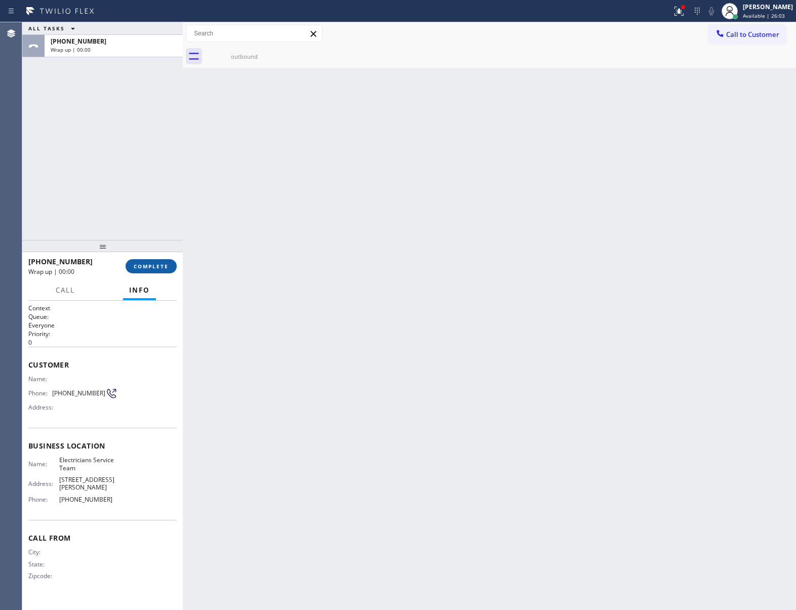
click at [167, 264] on button "COMPLETE" at bounding box center [151, 266] width 51 height 14
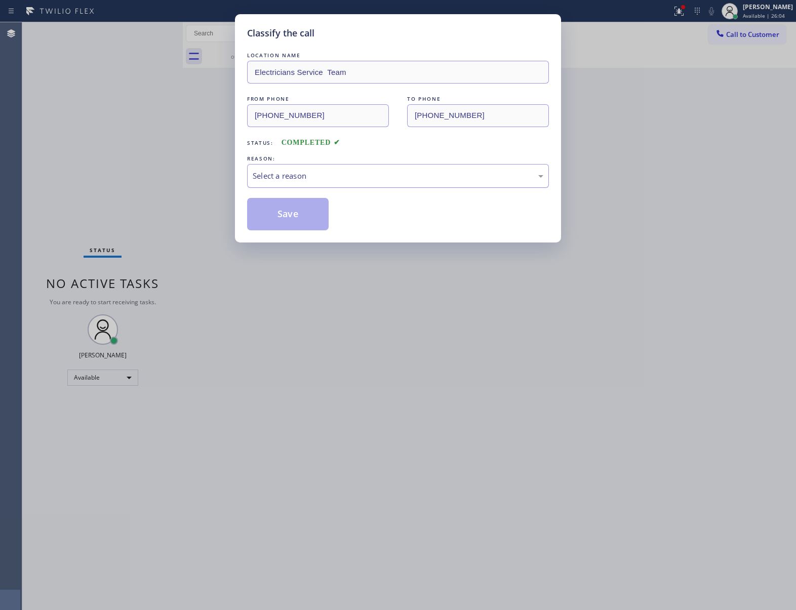
click at [325, 174] on div "Select a reason" at bounding box center [398, 176] width 291 height 12
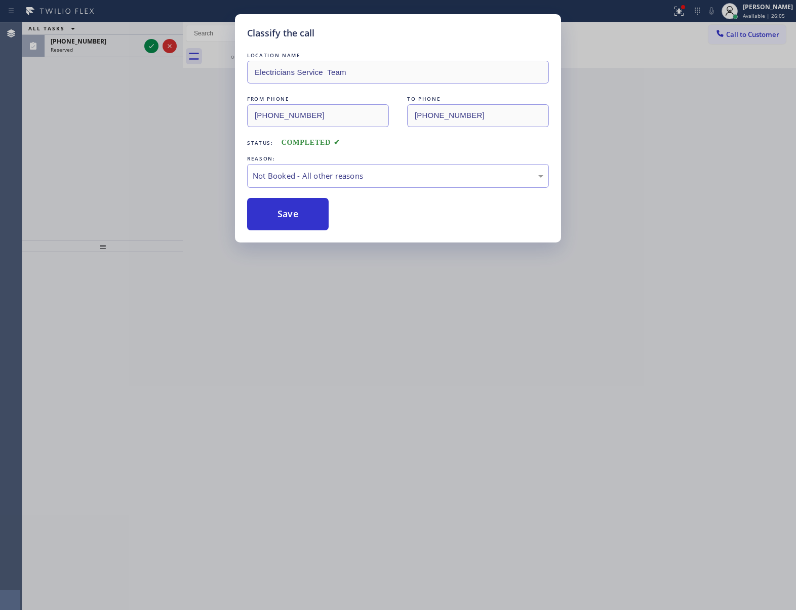
click at [324, 219] on button "Save" at bounding box center [288, 214] width 82 height 32
click at [151, 47] on div "Classify the call LOCATION NAME 4B2.Paid Subzero Repair Professionals FROM PHON…" at bounding box center [409, 316] width 774 height 588
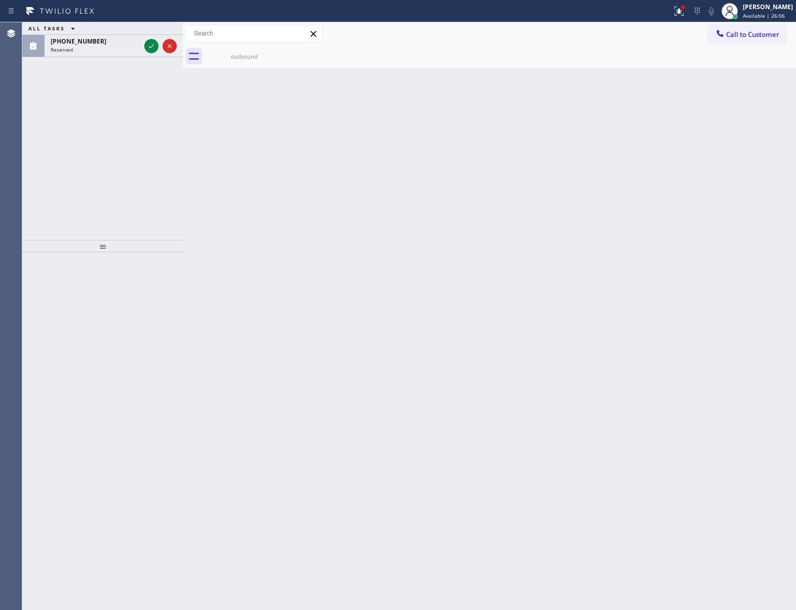
click at [151, 47] on icon at bounding box center [151, 46] width 12 height 12
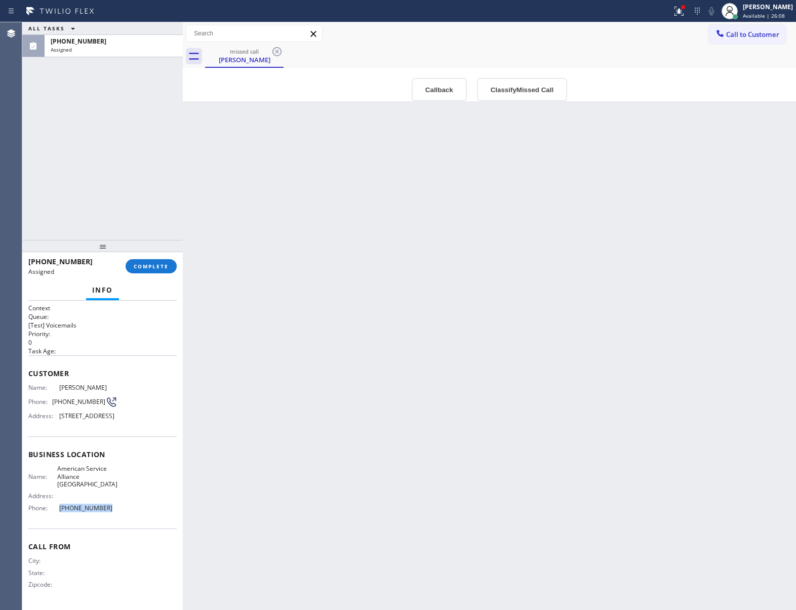
drag, startPoint x: 111, startPoint y: 539, endPoint x: 51, endPoint y: 540, distance: 60.3
click at [51, 516] on div "Name: American Service Alliance Palm Desert Address: Phone: [PHONE_NUMBER]" at bounding box center [102, 490] width 148 height 51
click at [741, 27] on button "Call to Customer" at bounding box center [748, 34] width 78 height 19
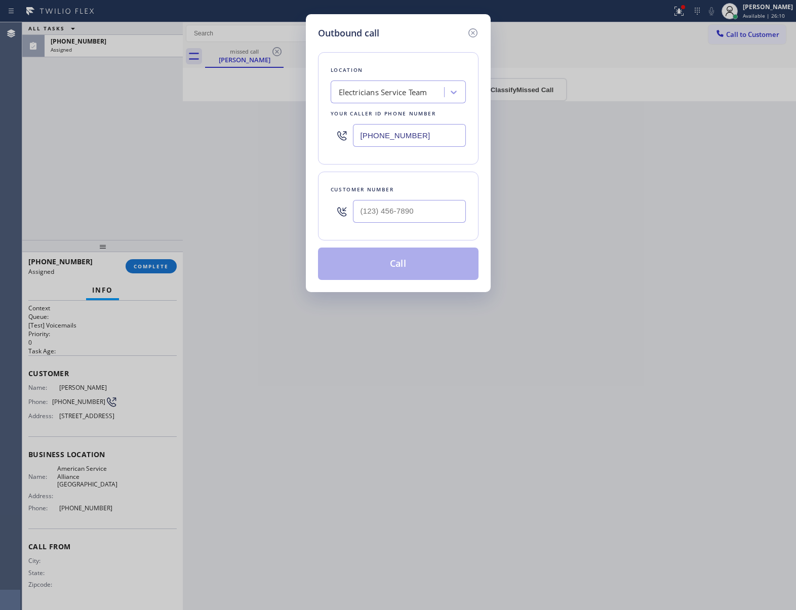
click at [419, 138] on input "[PHONE_NUMBER]" at bounding box center [409, 135] width 113 height 23
paste input "760) 452-3737"
type input "[PHONE_NUMBER]"
click at [473, 33] on icon at bounding box center [472, 32] width 9 height 9
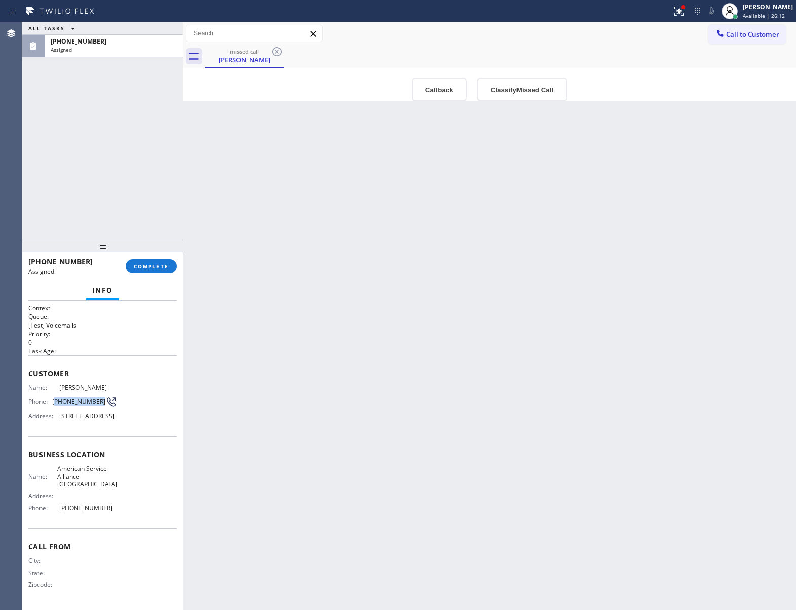
drag, startPoint x: 55, startPoint y: 403, endPoint x: 98, endPoint y: 404, distance: 43.1
click at [98, 404] on span "[PHONE_NUMBER]" at bounding box center [78, 402] width 53 height 8
click at [740, 33] on span "Call to Customer" at bounding box center [752, 34] width 53 height 9
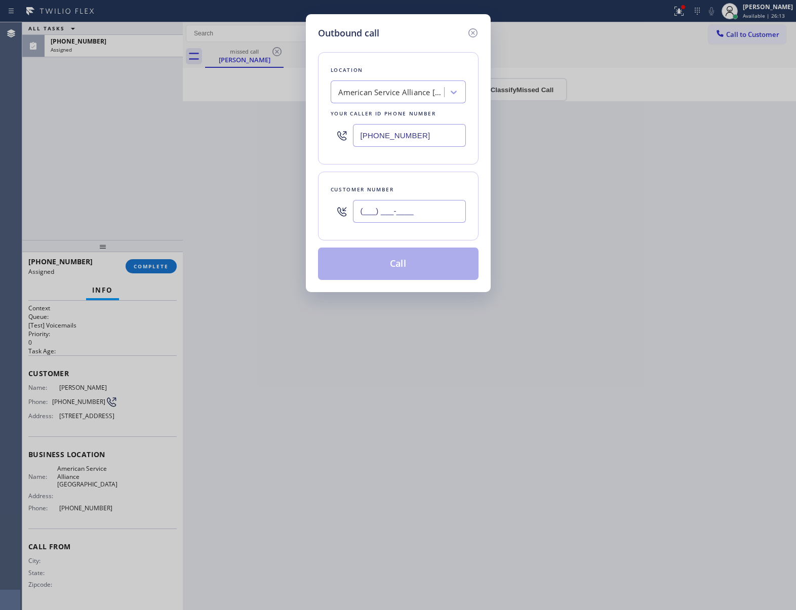
click at [416, 217] on input "(___) ___-____" at bounding box center [409, 211] width 113 height 23
paste input "760) 668-0126"
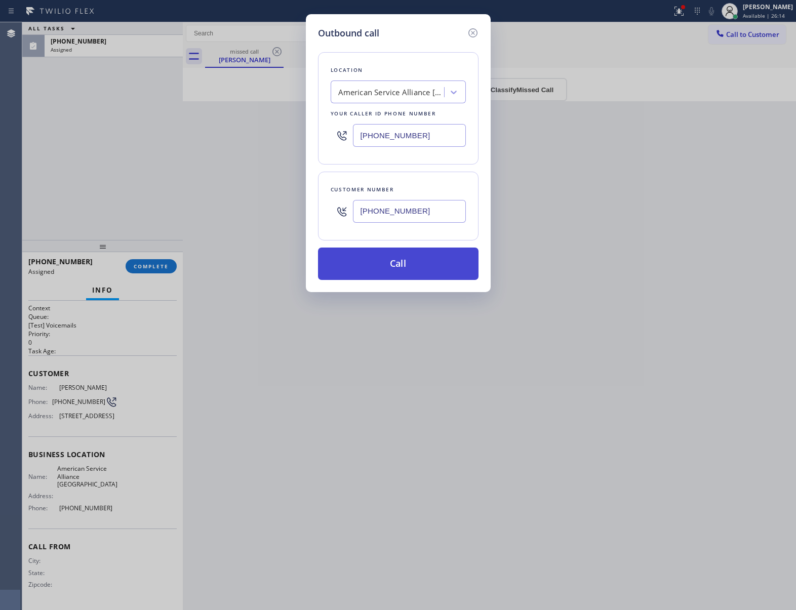
type input "[PHONE_NUMBER]"
click at [406, 268] on button "Call" at bounding box center [398, 264] width 161 height 32
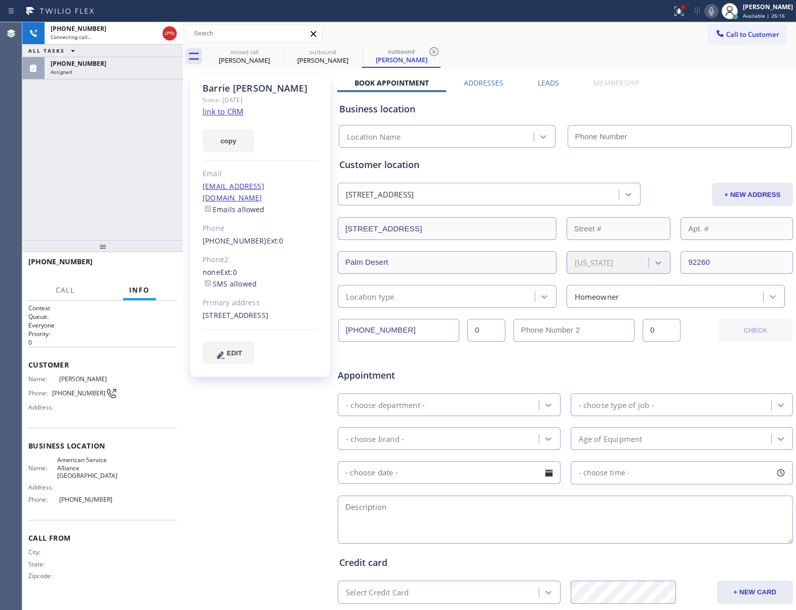
click at [229, 112] on link "link to CRM" at bounding box center [223, 111] width 41 height 10
type input "[PHONE_NUMBER]"
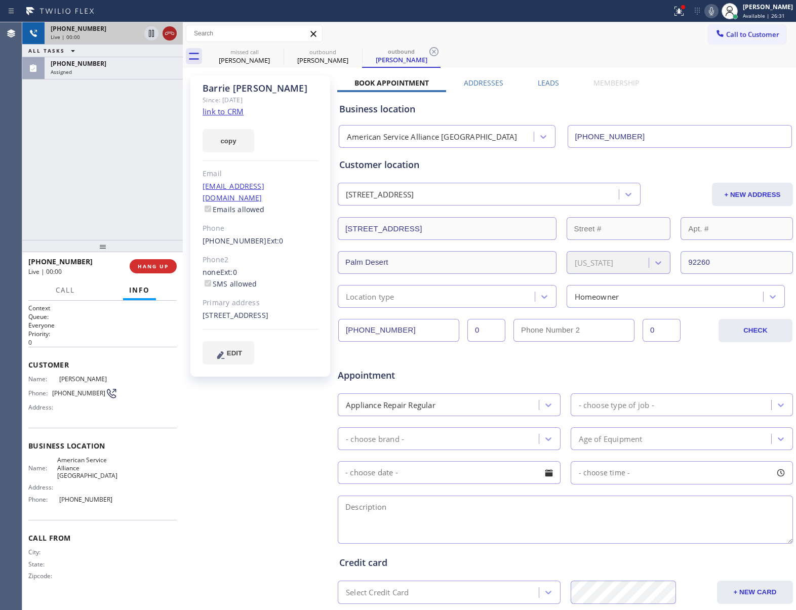
click at [165, 32] on icon at bounding box center [170, 33] width 12 height 12
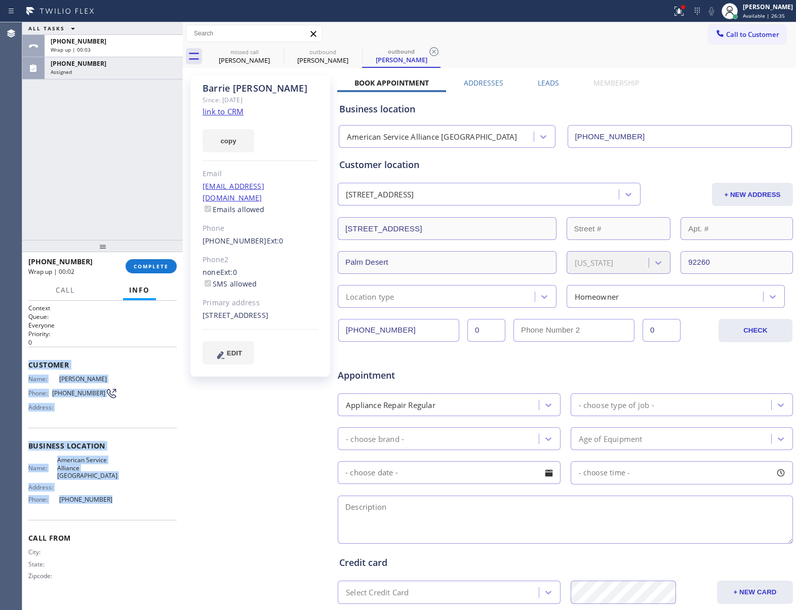
drag, startPoint x: 112, startPoint y: 493, endPoint x: 28, endPoint y: 369, distance: 149.5
click at [28, 369] on div "Context Queue: Everyone Priority: 0 Customer Name: [PERSON_NAME] Phone: [PHONE_…" at bounding box center [102, 450] width 148 height 293
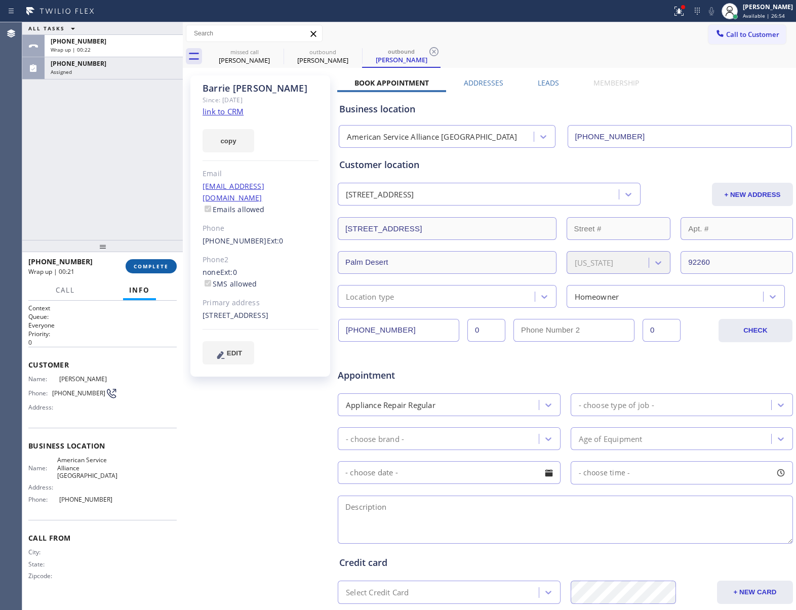
drag, startPoint x: 49, startPoint y: 193, endPoint x: 155, endPoint y: 264, distance: 127.4
click at [53, 193] on div "ALL TASKS ALL TASKS ACTIVE TASKS TASKS IN WRAP UP [PHONE_NUMBER] Wrap up | 00:[…" at bounding box center [102, 131] width 161 height 218
click at [156, 268] on span "COMPLETE" at bounding box center [151, 266] width 35 height 7
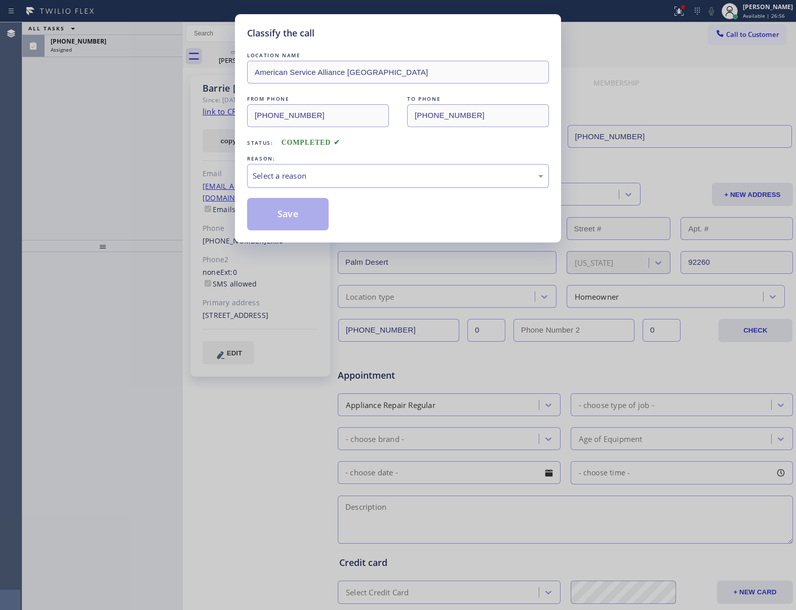
click at [294, 180] on div "Select a reason" at bounding box center [398, 176] width 291 height 12
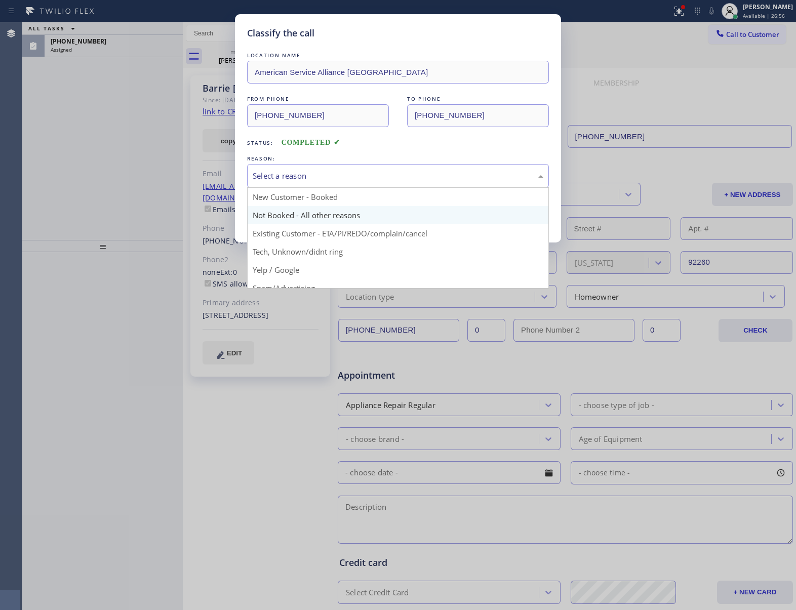
click at [296, 216] on button "Save" at bounding box center [288, 214] width 82 height 32
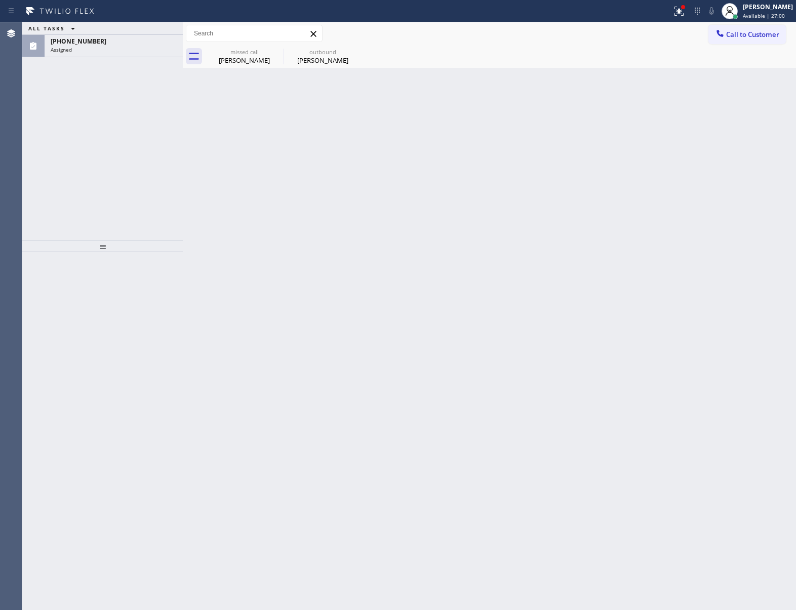
click at [100, 226] on div "ALL TASKS ALL TASKS ACTIVE TASKS TASKS IN WRAP UP [PHONE_NUMBER] Assigned" at bounding box center [102, 131] width 161 height 218
click at [90, 53] on div "[PHONE_NUMBER] Assigned" at bounding box center [112, 46] width 134 height 22
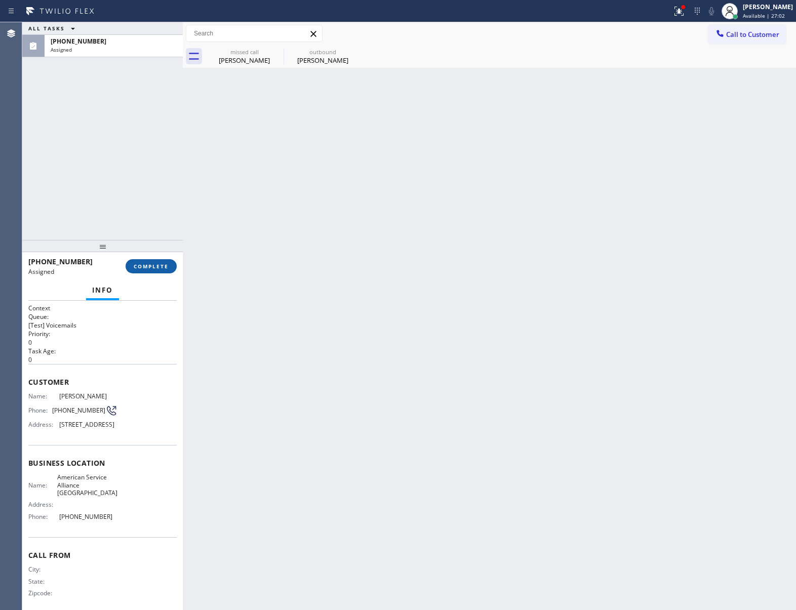
click at [142, 274] on button "COMPLETE" at bounding box center [151, 266] width 51 height 14
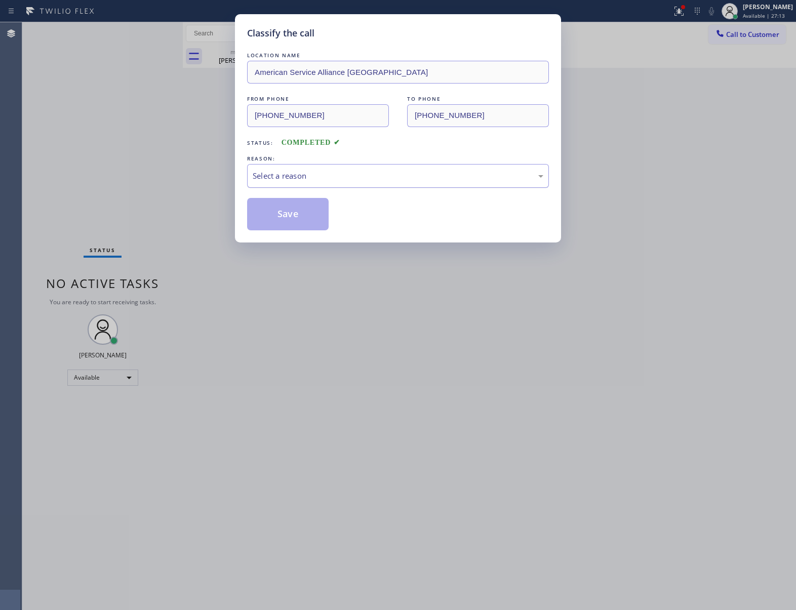
click at [317, 177] on div "Select a reason" at bounding box center [398, 176] width 291 height 12
click at [306, 221] on button "Save" at bounding box center [288, 214] width 82 height 32
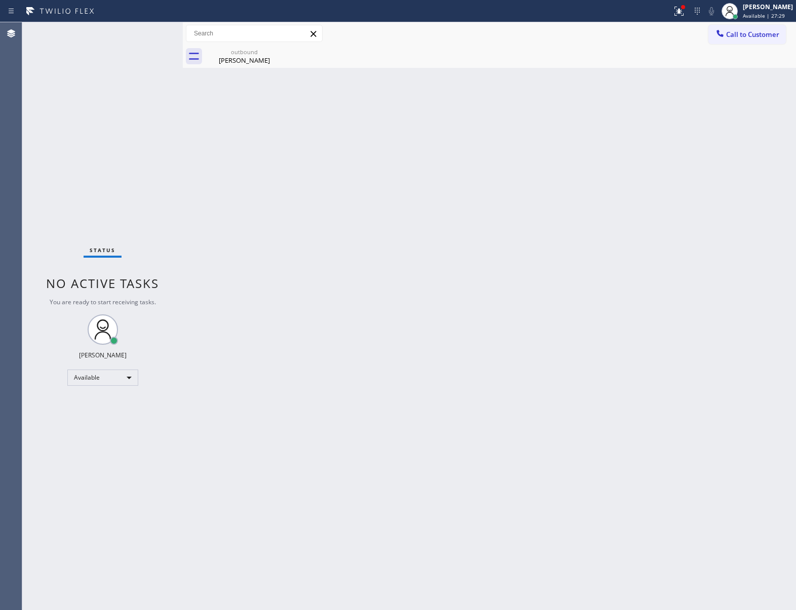
click at [61, 219] on div "Status No active tasks You are ready to start receiving tasks. [PERSON_NAME] Av…" at bounding box center [102, 316] width 161 height 588
click at [277, 49] on icon at bounding box center [277, 52] width 12 height 12
click at [241, 51] on div "outbound" at bounding box center [244, 52] width 76 height 8
click at [749, 34] on span "Call to Customer" at bounding box center [752, 34] width 53 height 9
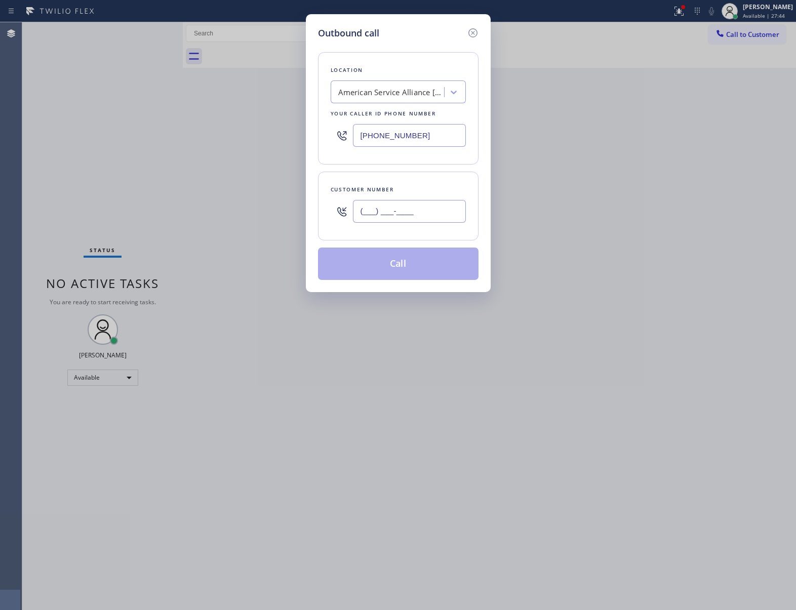
click at [433, 205] on input "(___) ___-____" at bounding box center [409, 211] width 113 height 23
paste input "363) 201-8087"
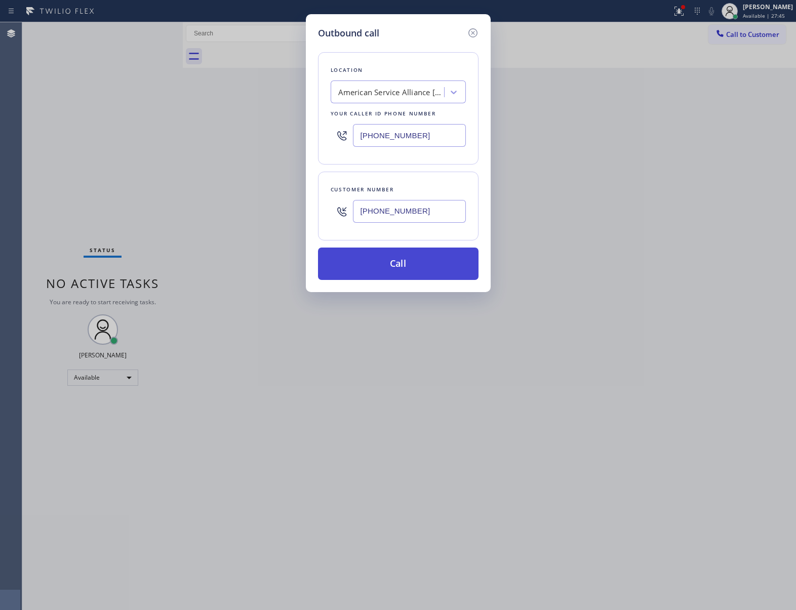
type input "[PHONE_NUMBER]"
click at [420, 272] on button "Call" at bounding box center [398, 264] width 161 height 32
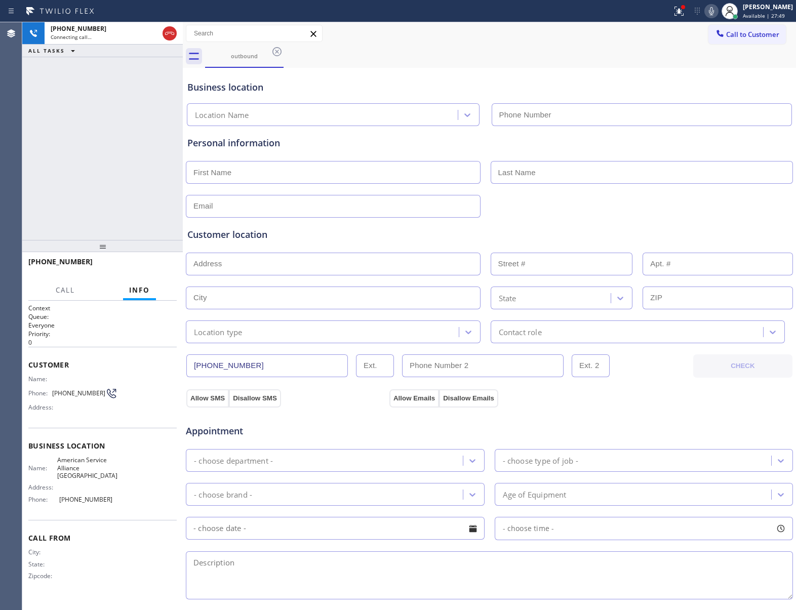
type input "[PHONE_NUMBER]"
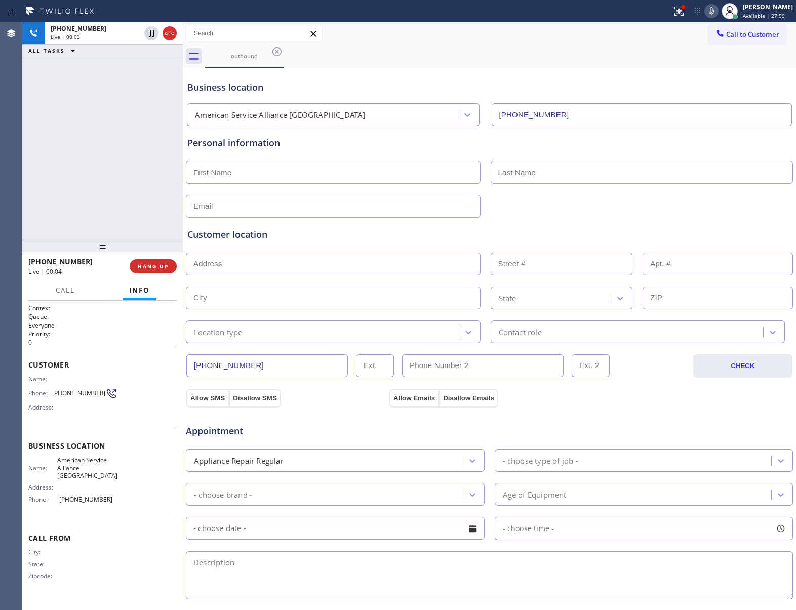
drag, startPoint x: 69, startPoint y: 209, endPoint x: 83, endPoint y: 211, distance: 14.3
click at [69, 209] on div "[PHONE_NUMBER] Live | 00:03 ALL TASKS ALL TASKS ACTIVE TASKS TASKS IN WRAP UP" at bounding box center [102, 131] width 161 height 218
drag, startPoint x: 55, startPoint y: 393, endPoint x: 106, endPoint y: 389, distance: 51.3
click at [106, 390] on div "Phone: [PHONE_NUMBER]" at bounding box center [72, 394] width 89 height 12
click at [159, 264] on span "HANG UP" at bounding box center [153, 266] width 31 height 7
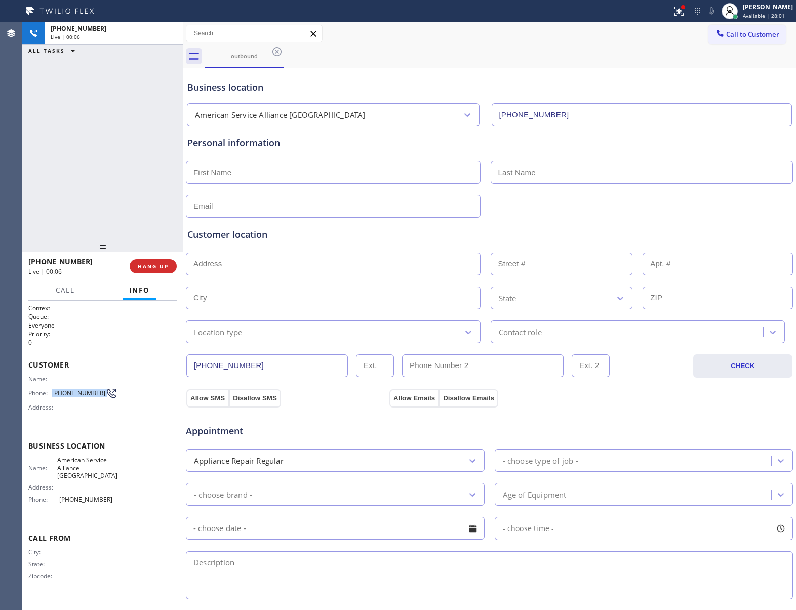
click at [730, 37] on span "Call to Customer" at bounding box center [752, 34] width 53 height 9
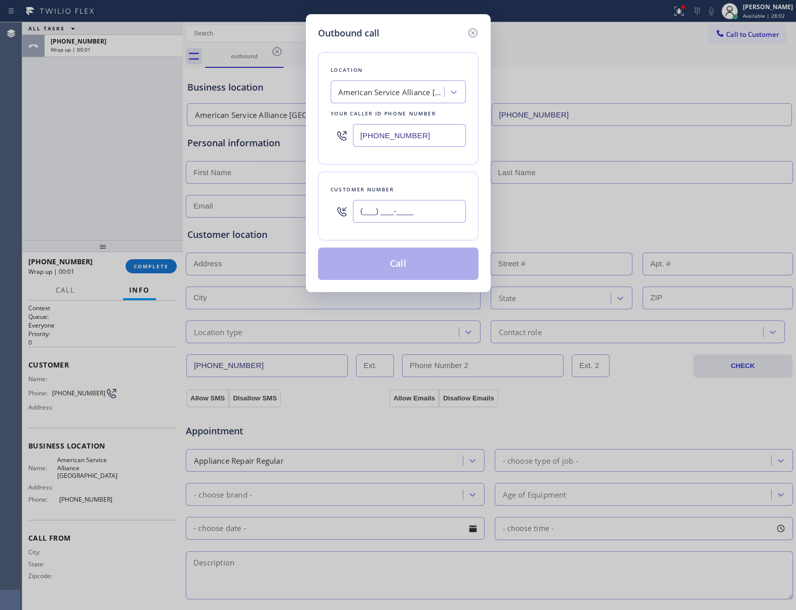
click at [417, 217] on input "(___) ___-____" at bounding box center [409, 211] width 113 height 23
paste input "363) 201-8087"
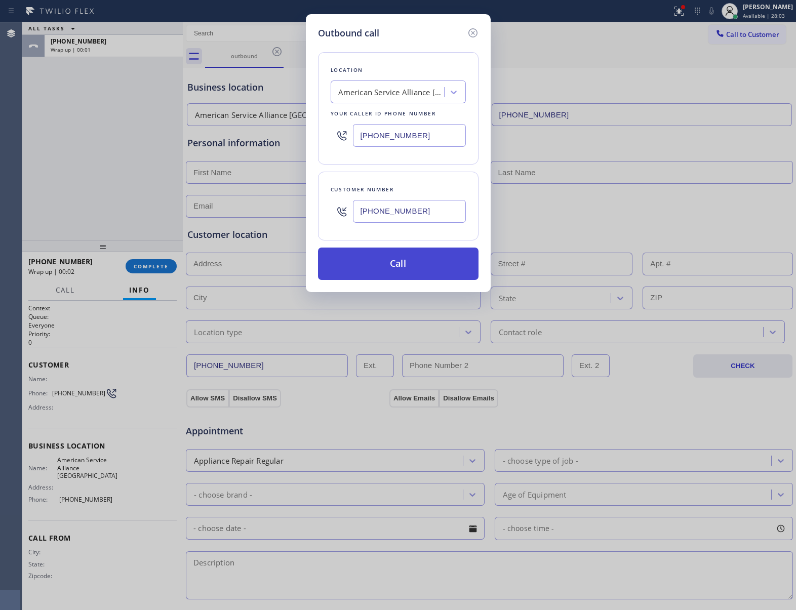
type input "[PHONE_NUMBER]"
click at [437, 260] on button "Call" at bounding box center [398, 264] width 161 height 32
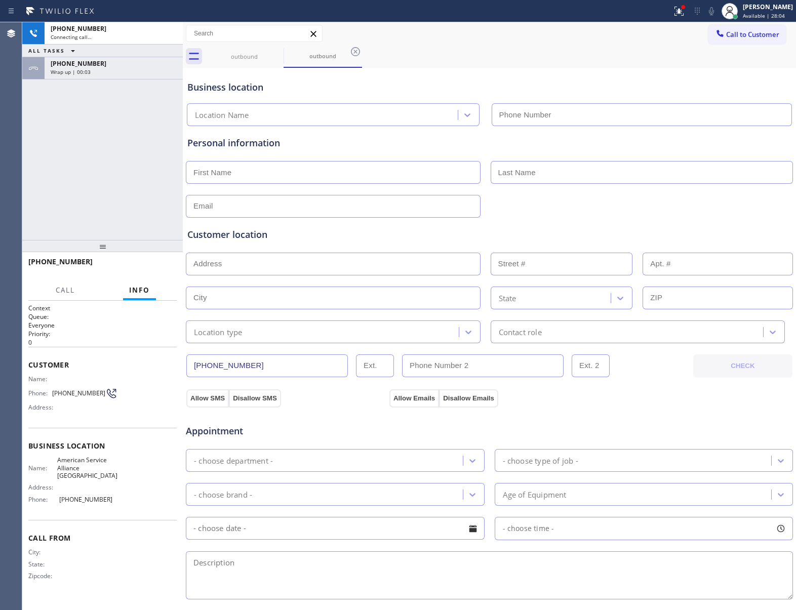
type input "[PHONE_NUMBER]"
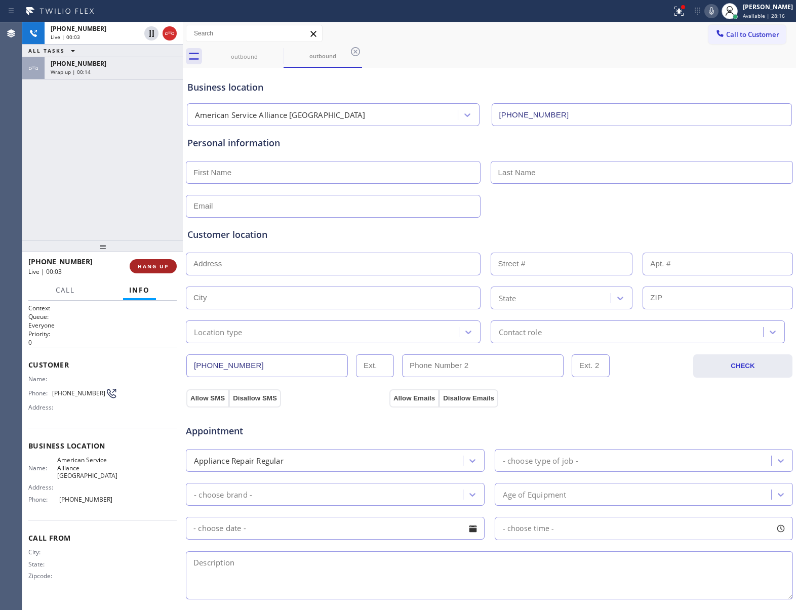
click at [158, 265] on span "HANG UP" at bounding box center [153, 266] width 31 height 7
click at [739, 33] on span "Call to Customer" at bounding box center [752, 34] width 53 height 9
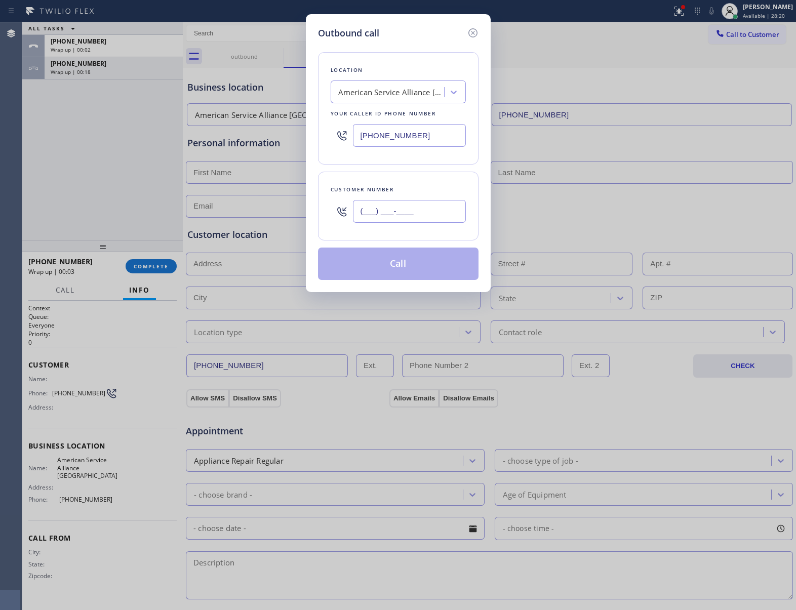
click at [400, 213] on input "(___) ___-____" at bounding box center [409, 211] width 113 height 23
paste input "363) 201-8087"
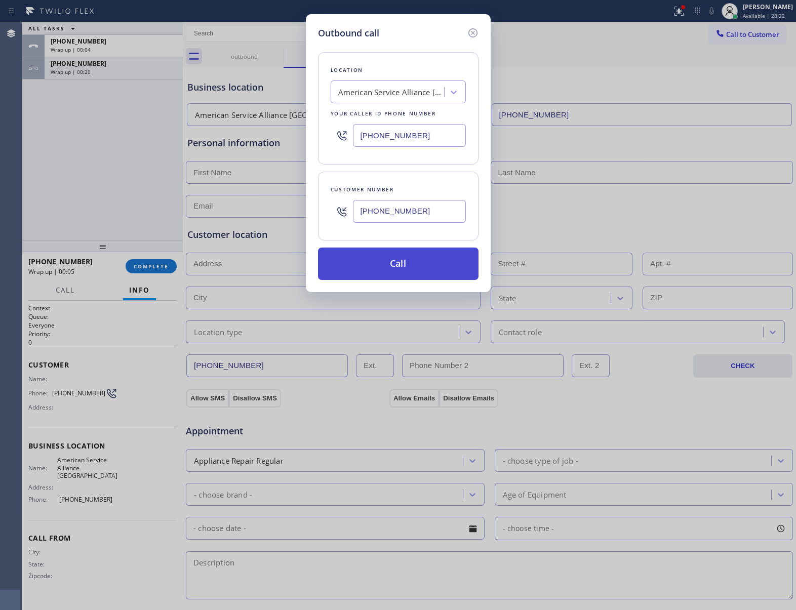
type input "[PHONE_NUMBER]"
click at [413, 260] on button "Call" at bounding box center [398, 264] width 161 height 32
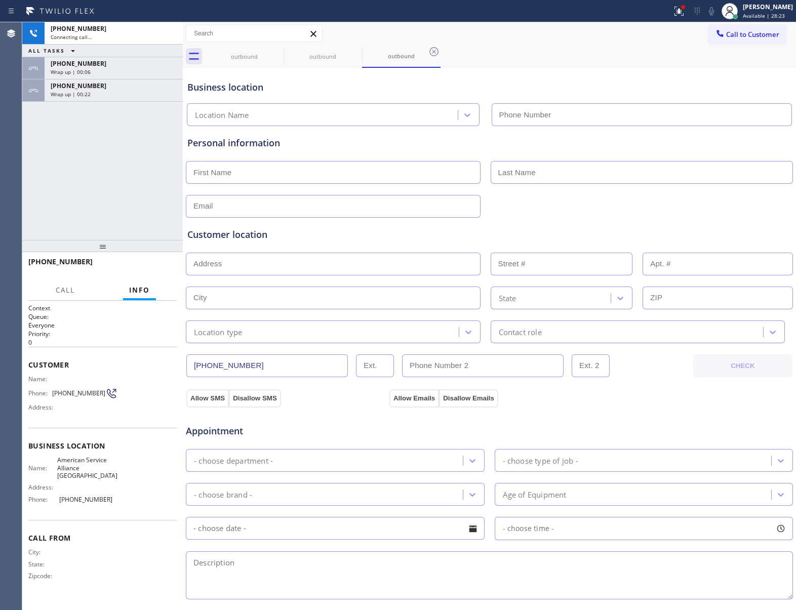
type input "[PHONE_NUMBER]"
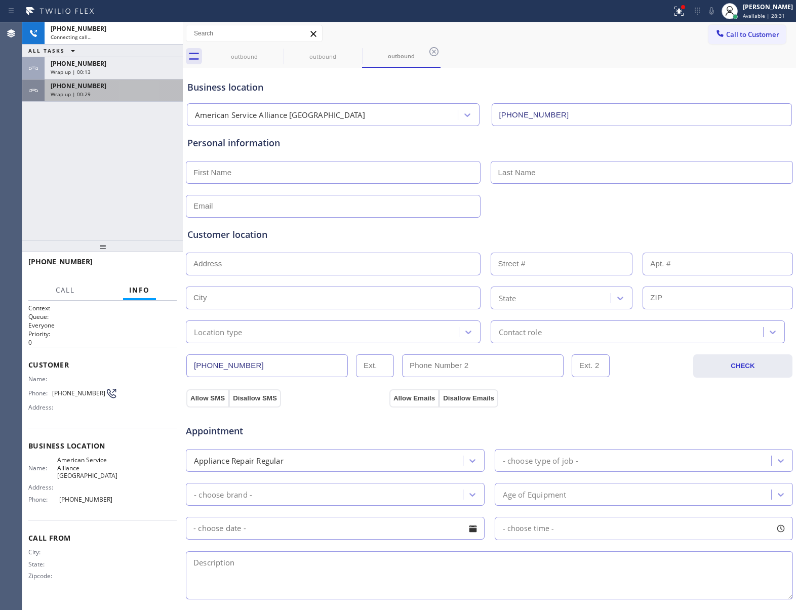
click at [75, 94] on span "Wrap up | 00:29" at bounding box center [71, 94] width 40 height 7
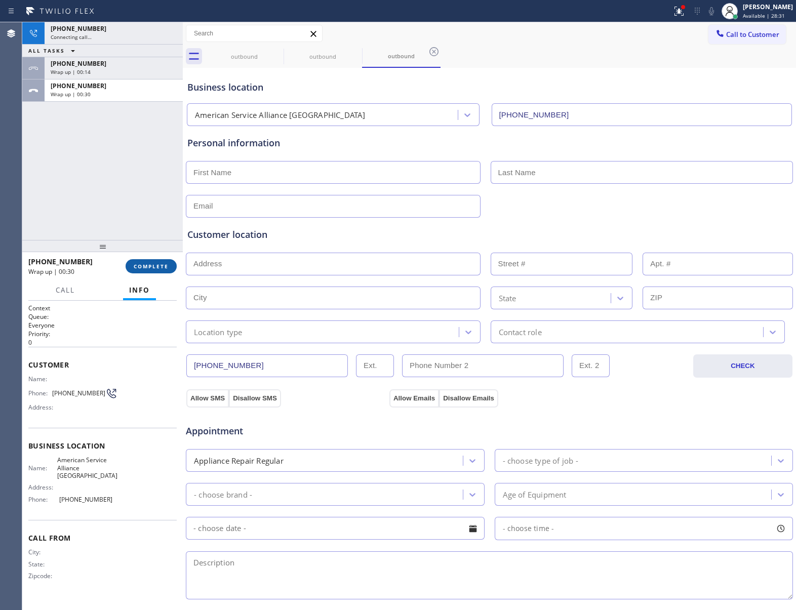
click at [140, 263] on span "COMPLETE" at bounding box center [151, 266] width 35 height 7
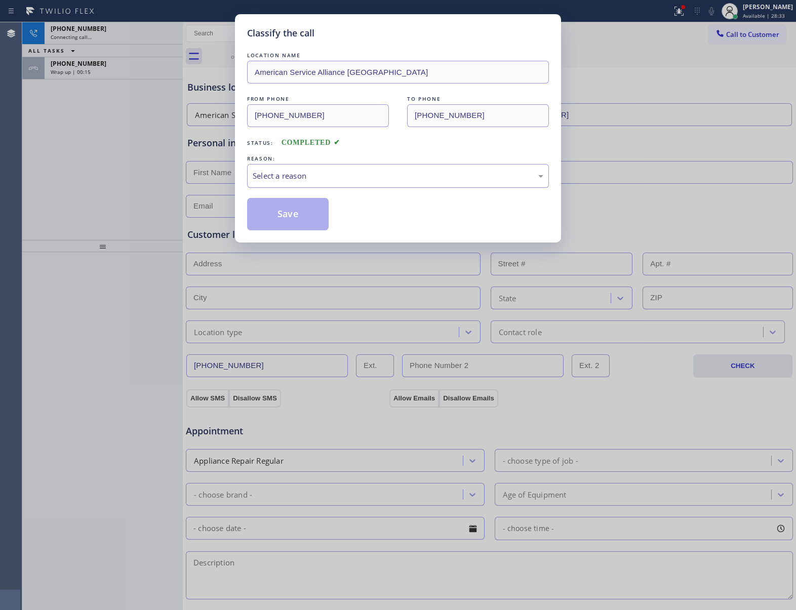
click at [340, 178] on div "Select a reason" at bounding box center [398, 176] width 291 height 12
click at [311, 215] on button "Save" at bounding box center [288, 214] width 82 height 32
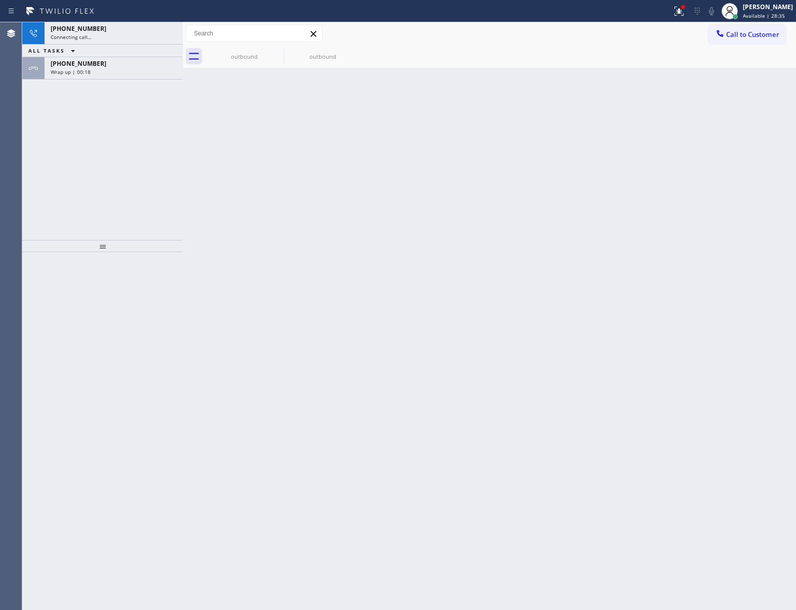
drag, startPoint x: 96, startPoint y: 72, endPoint x: 124, endPoint y: 118, distance: 53.7
click at [96, 71] on div "Wrap up | 00:18" at bounding box center [114, 71] width 126 height 7
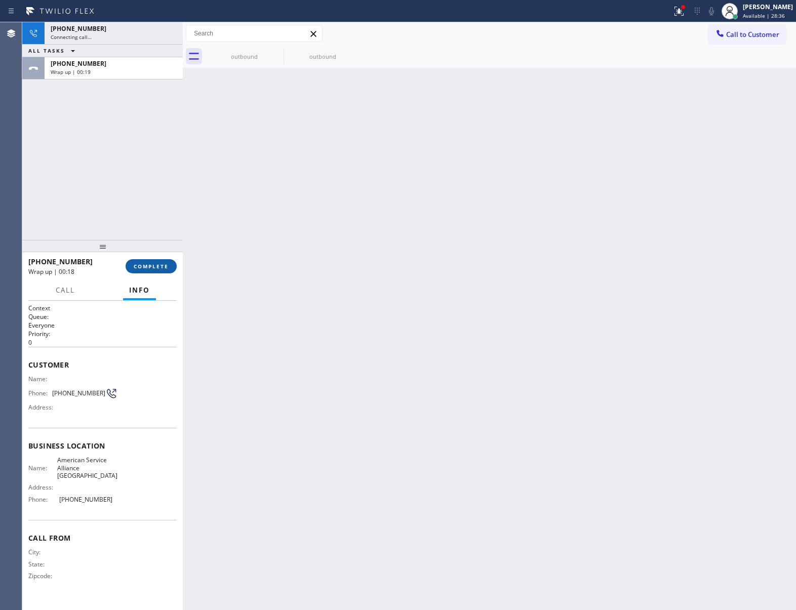
click at [140, 270] on button "COMPLETE" at bounding box center [151, 266] width 51 height 14
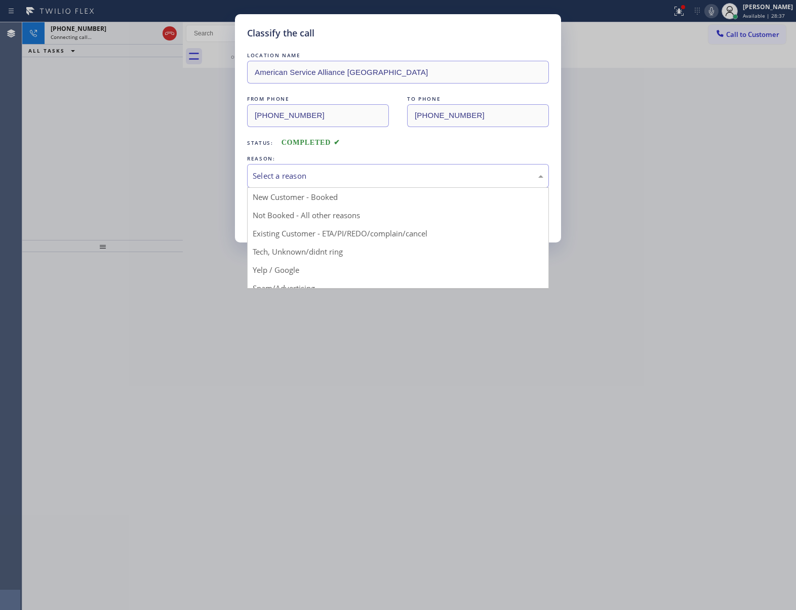
click at [347, 177] on div "Select a reason" at bounding box center [398, 176] width 291 height 12
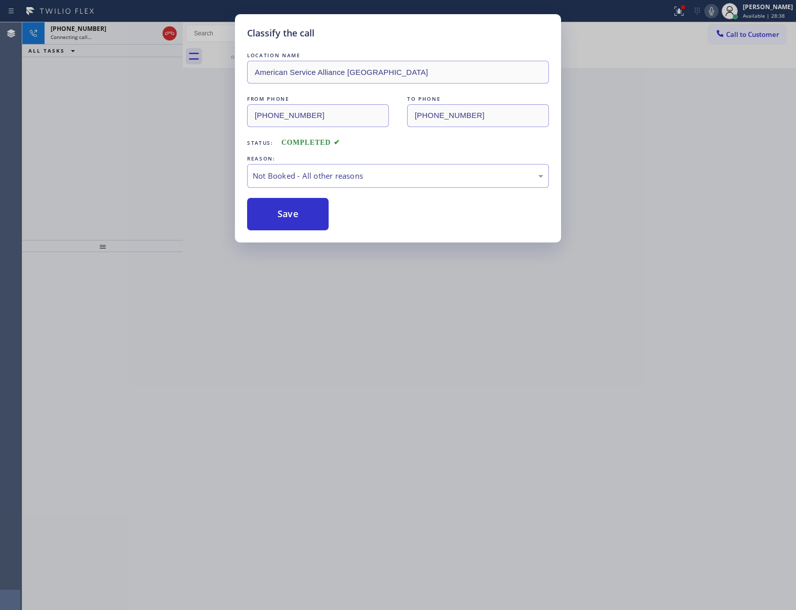
click at [300, 216] on button "Save" at bounding box center [288, 214] width 82 height 32
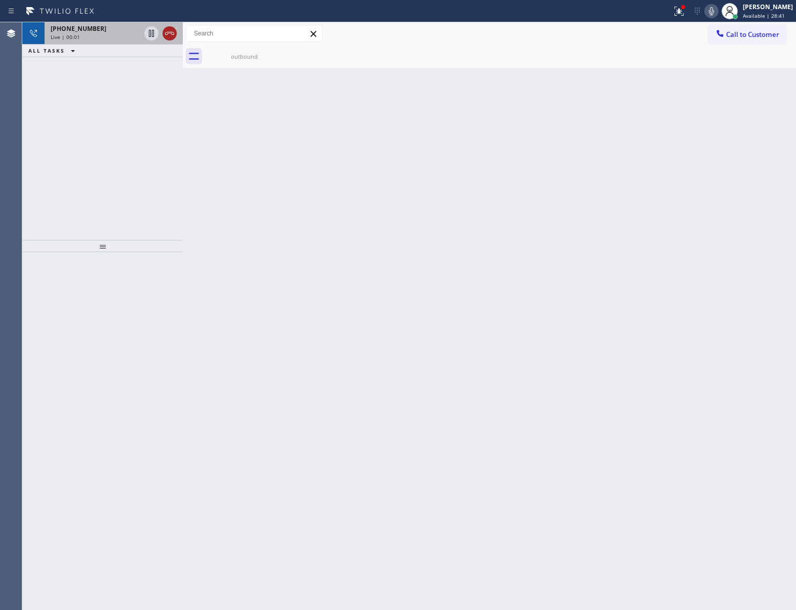
click at [170, 34] on icon at bounding box center [170, 33] width 12 height 12
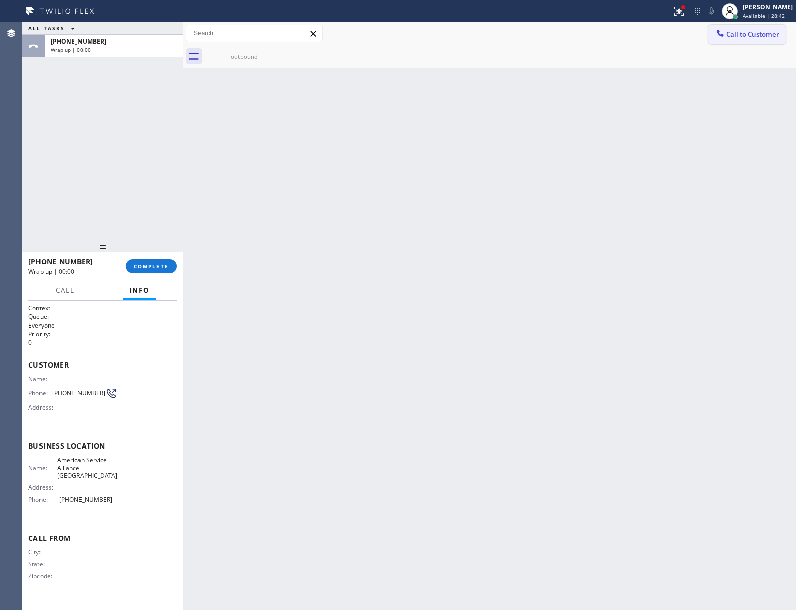
click at [768, 34] on span "Call to Customer" at bounding box center [752, 34] width 53 height 9
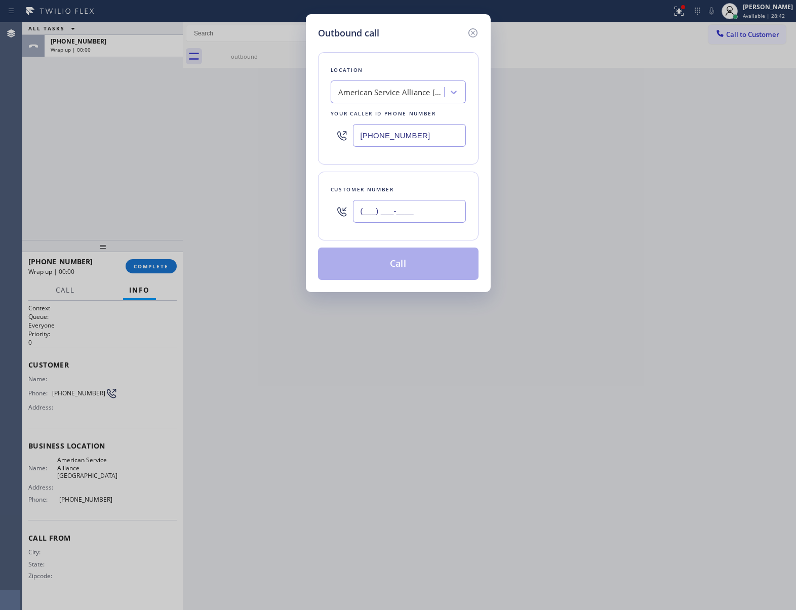
click at [416, 211] on input "(___) ___-____" at bounding box center [409, 211] width 113 height 23
paste input "363) 201-8087"
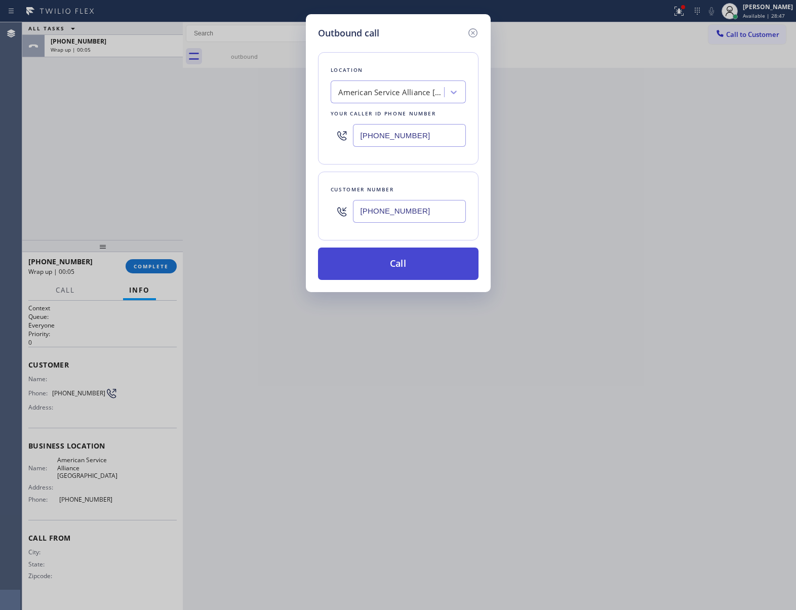
type input "[PHONE_NUMBER]"
click at [423, 259] on button "Call" at bounding box center [398, 264] width 161 height 32
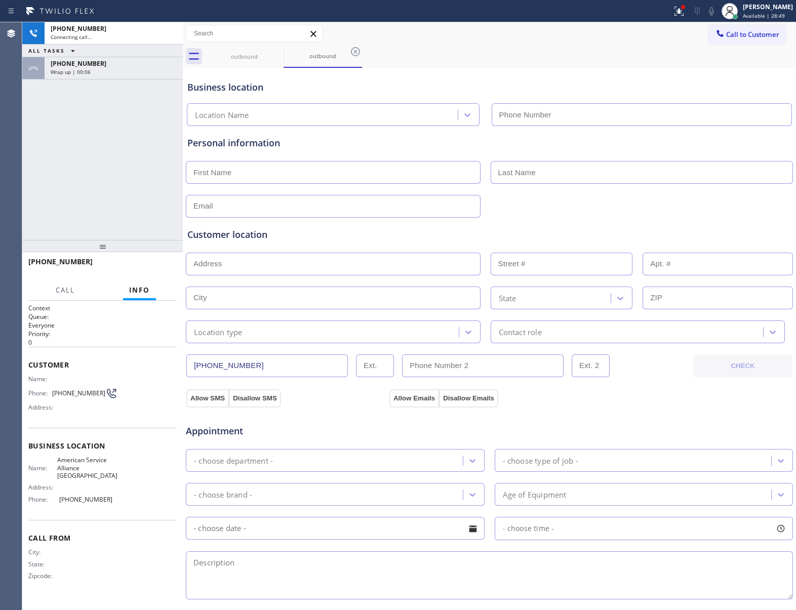
type input "[PHONE_NUMBER]"
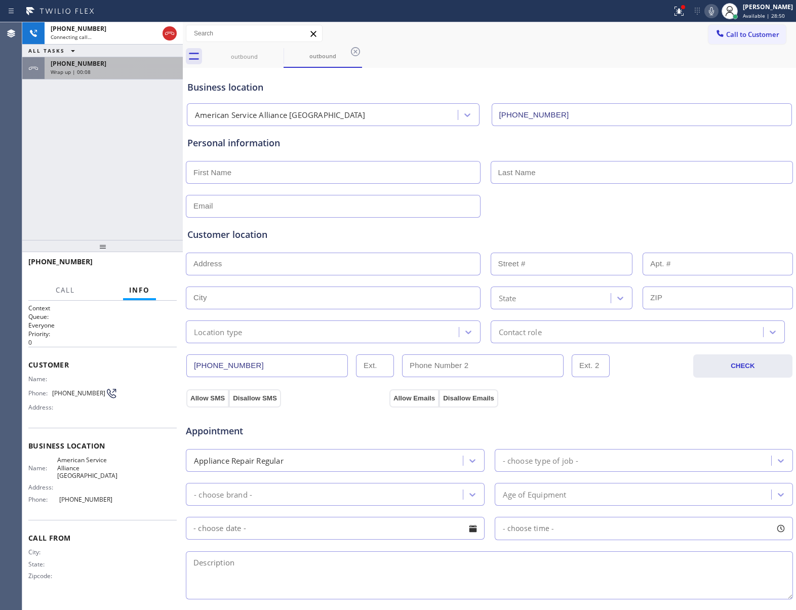
click at [132, 65] on div "[PHONE_NUMBER]" at bounding box center [114, 63] width 126 height 9
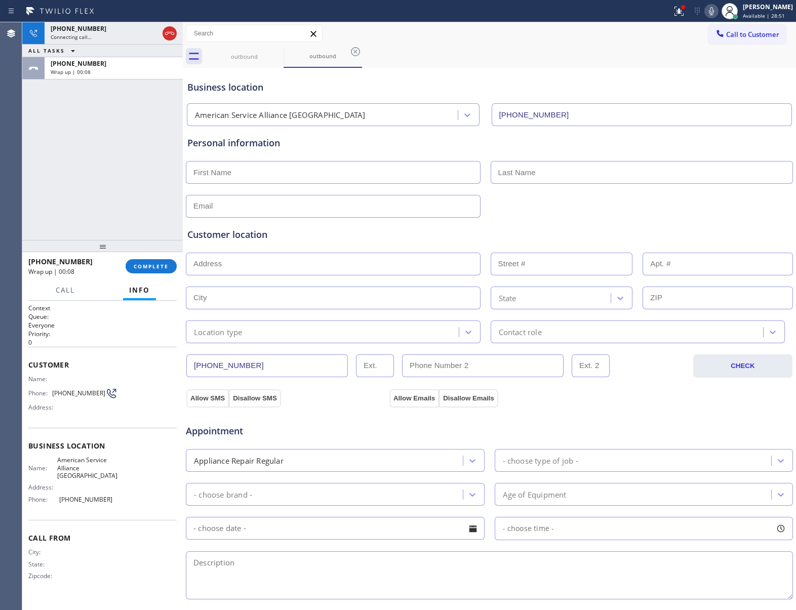
click at [159, 256] on div "[PHONE_NUMBER] Wrap up | 00:08 COMPLETE" at bounding box center [102, 266] width 148 height 26
click at [152, 272] on button "COMPLETE" at bounding box center [151, 266] width 51 height 14
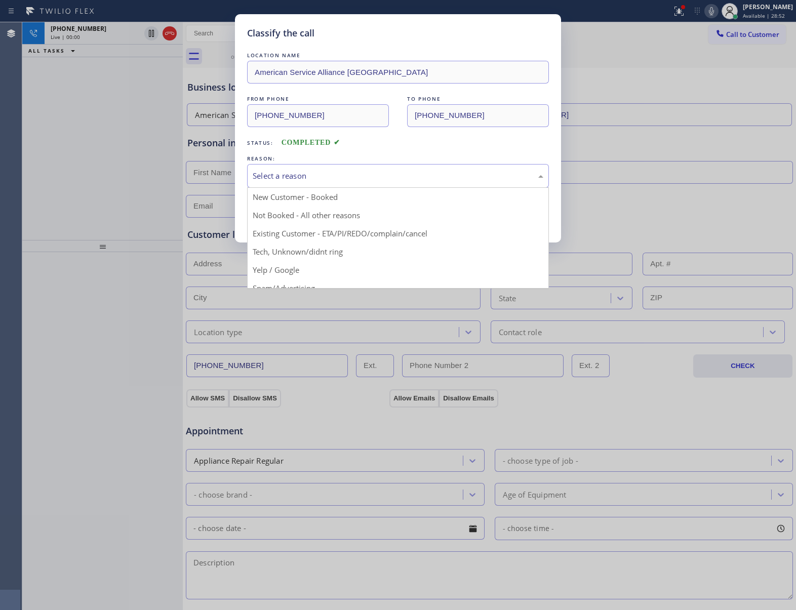
click at [338, 171] on div "Select a reason" at bounding box center [398, 176] width 291 height 12
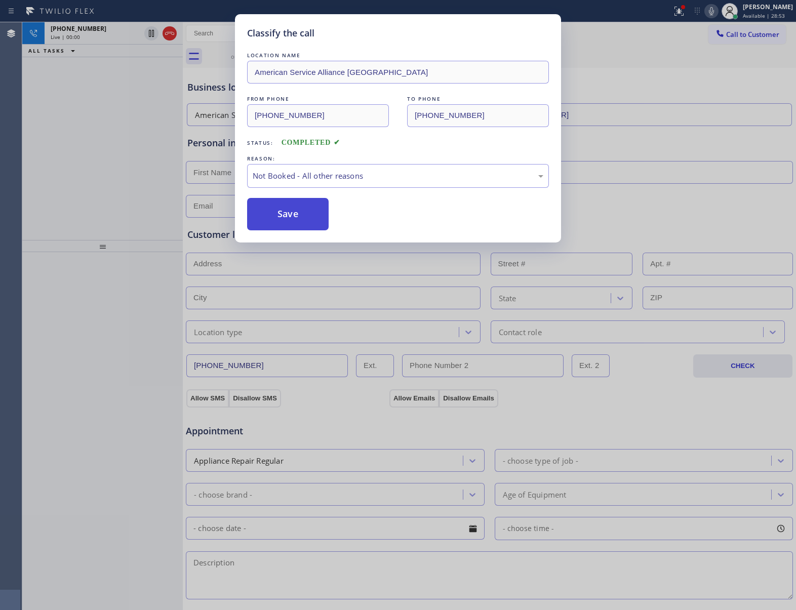
click at [304, 218] on button "Save" at bounding box center [288, 214] width 82 height 32
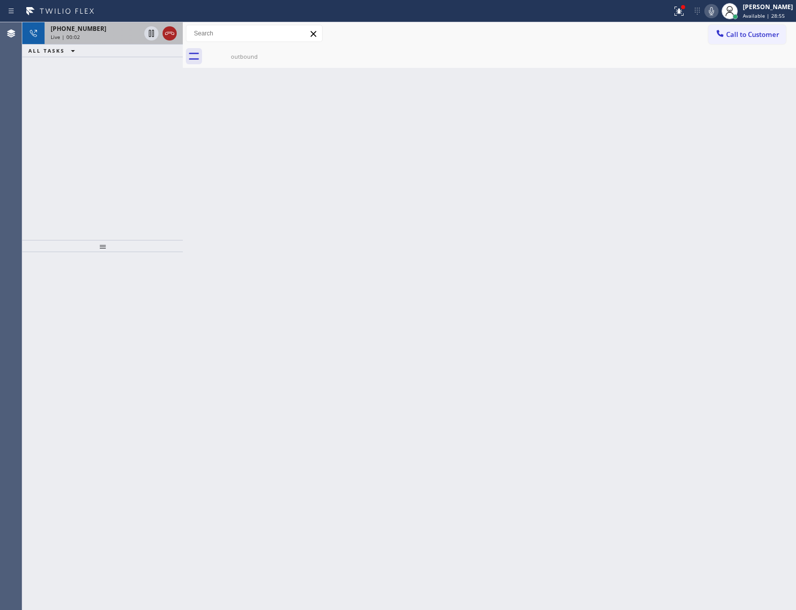
click at [169, 34] on icon at bounding box center [170, 33] width 12 height 12
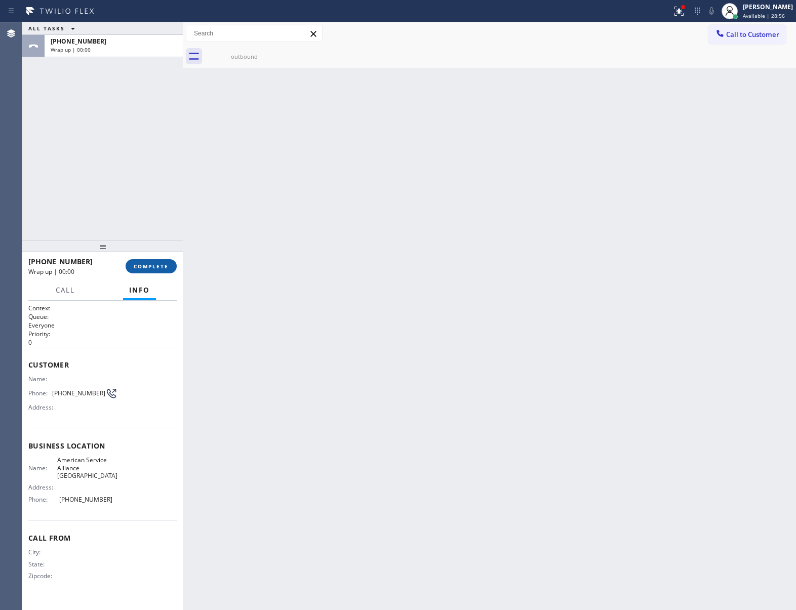
click at [141, 272] on button "COMPLETE" at bounding box center [151, 266] width 51 height 14
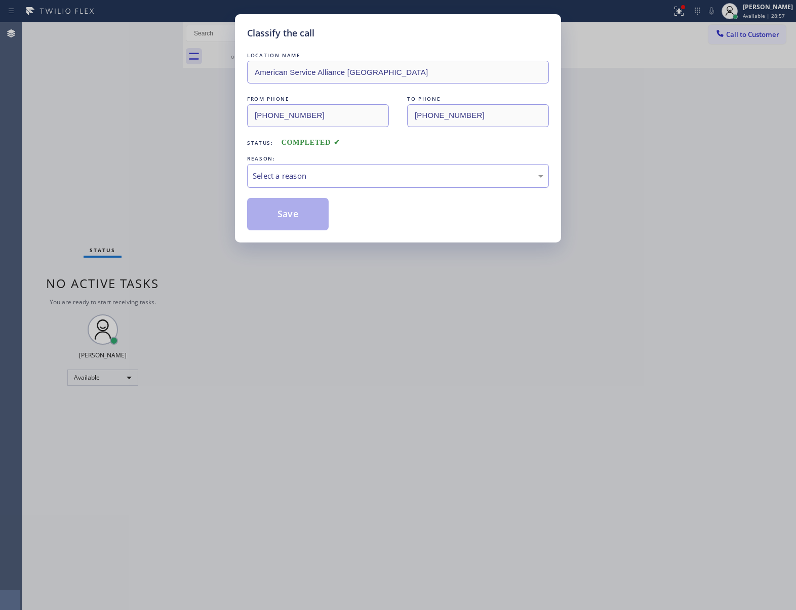
click at [306, 179] on div "Select a reason" at bounding box center [398, 176] width 291 height 12
click at [300, 215] on button "Save" at bounding box center [288, 214] width 82 height 32
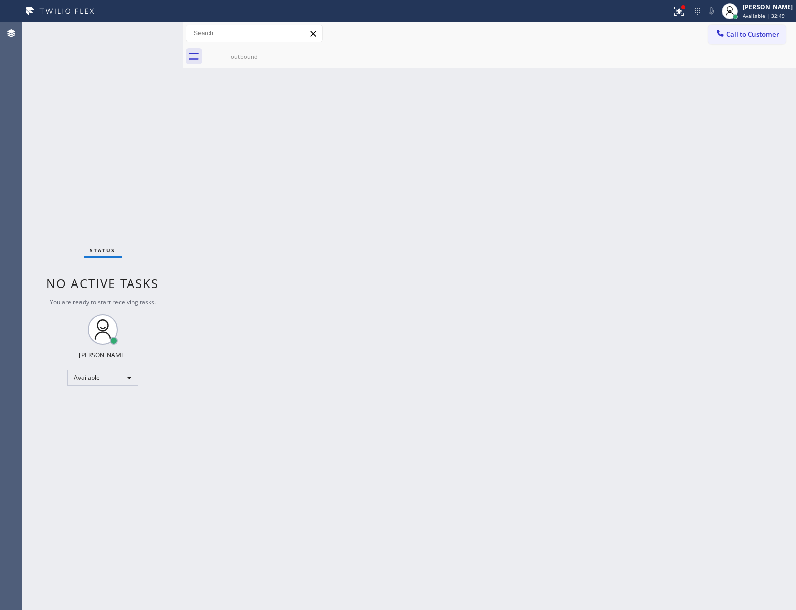
click at [765, 201] on div "Back to Dashboard Change Sender ID Customers Technicians Select a contact Outbo…" at bounding box center [489, 316] width 613 height 588
click at [753, 41] on button "Call to Customer" at bounding box center [748, 34] width 78 height 19
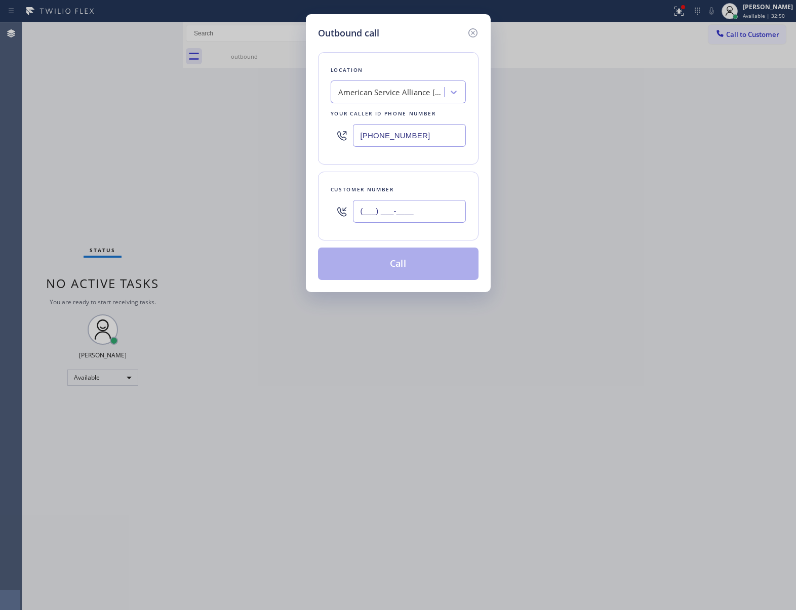
click at [387, 221] on input "(___) ___-____" at bounding box center [409, 211] width 113 height 23
paste input "363) 201-8087"
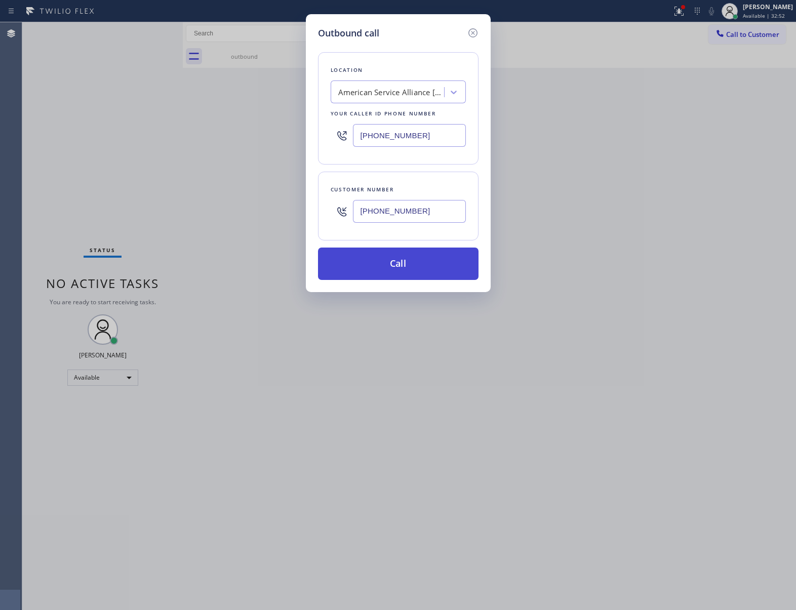
type input "[PHONE_NUMBER]"
click at [404, 263] on button "Call" at bounding box center [398, 264] width 161 height 32
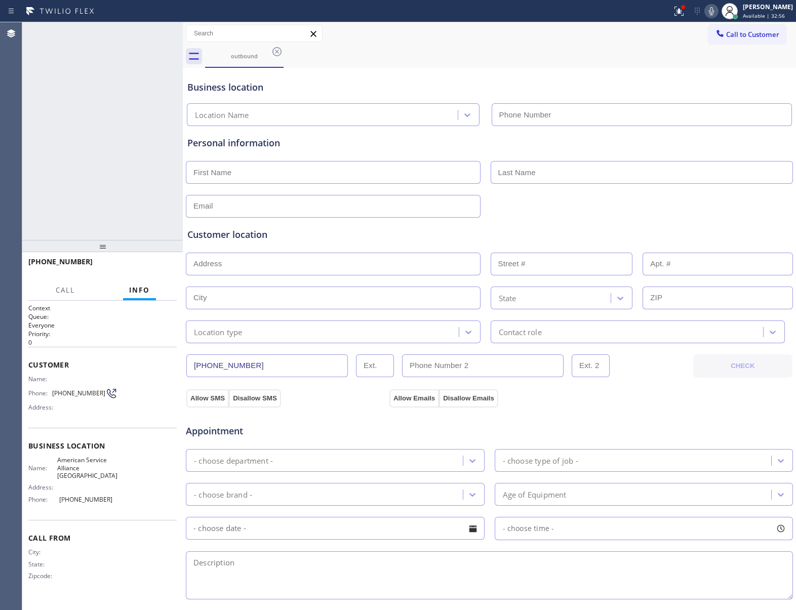
type input "[PHONE_NUMBER]"
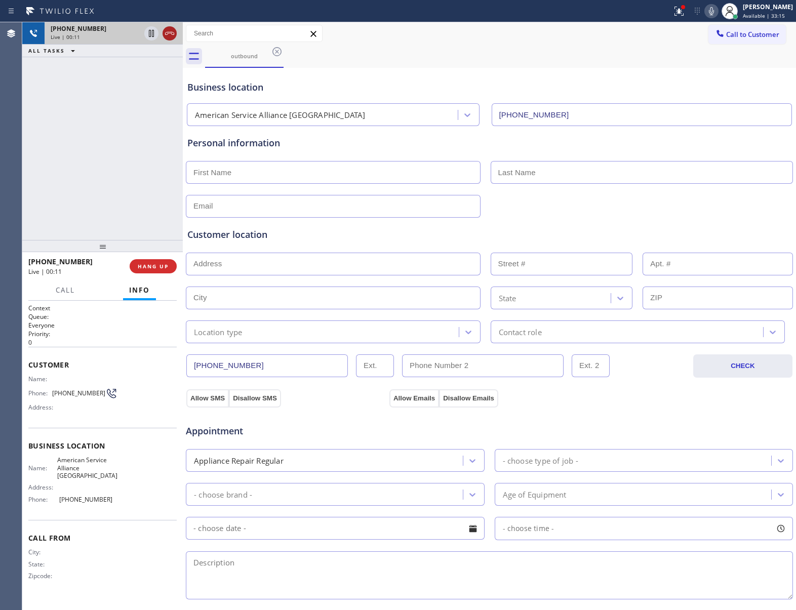
click at [170, 31] on icon at bounding box center [170, 33] width 12 height 12
drag, startPoint x: 751, startPoint y: 43, endPoint x: 740, endPoint y: 48, distance: 11.8
click at [750, 43] on button "Call to Customer" at bounding box center [748, 34] width 78 height 19
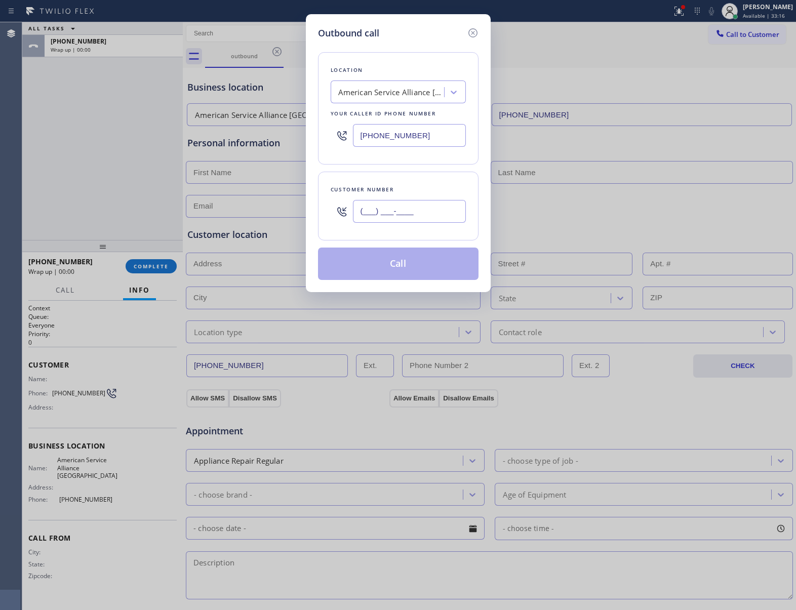
click at [398, 207] on input "(___) ___-____" at bounding box center [409, 211] width 113 height 23
paste input "363) 201-8087"
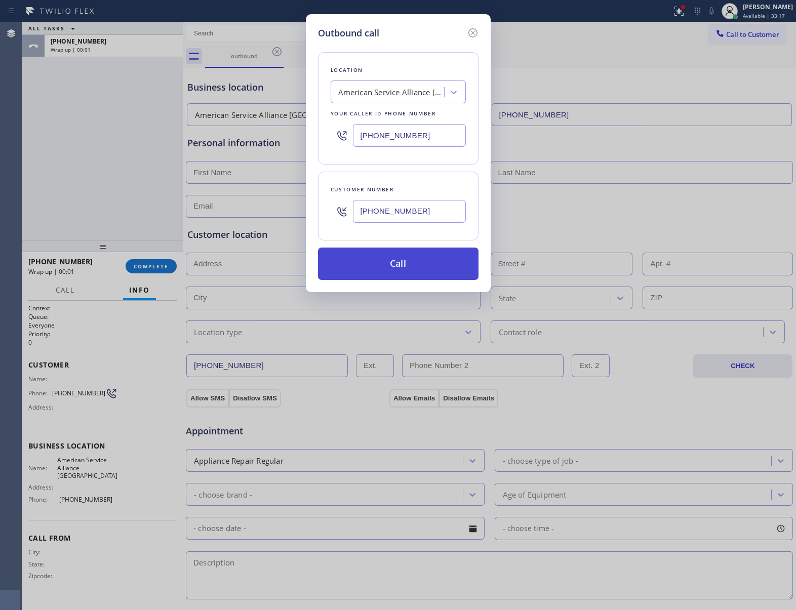
type input "[PHONE_NUMBER]"
click at [431, 262] on button "Call" at bounding box center [398, 264] width 161 height 32
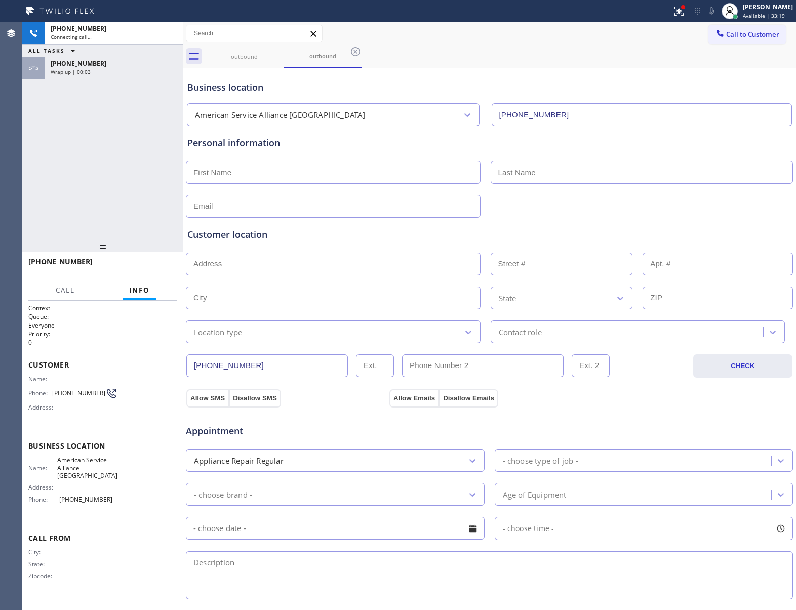
type input "[PHONE_NUMBER]"
click at [158, 263] on span "HANG UP" at bounding box center [153, 266] width 31 height 7
click at [158, 263] on span "COMPLETE" at bounding box center [151, 266] width 35 height 7
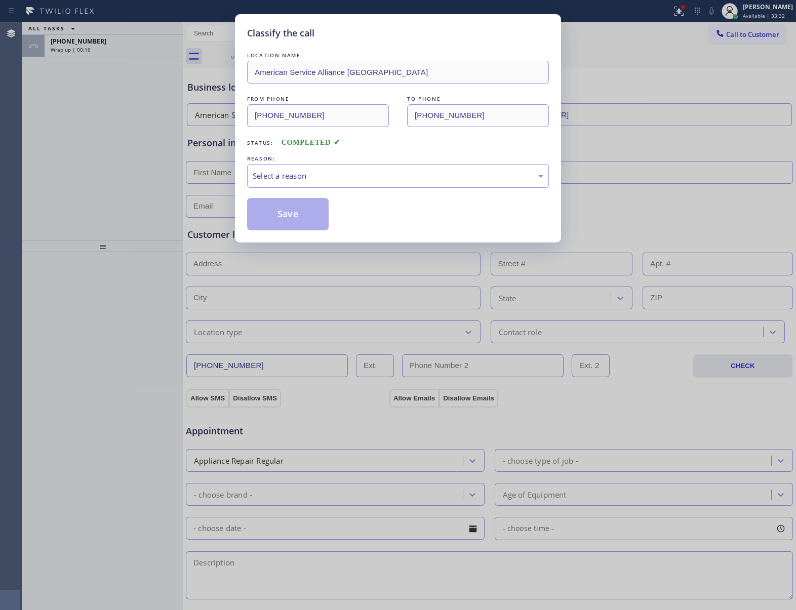
click at [293, 175] on div "Select a reason" at bounding box center [398, 176] width 291 height 12
click at [289, 210] on button "Save" at bounding box center [288, 214] width 82 height 32
click at [74, 49] on div "Classify the call LOCATION NAME 4B2.Paid Subzero Repair Professionals FROM PHON…" at bounding box center [409, 316] width 774 height 588
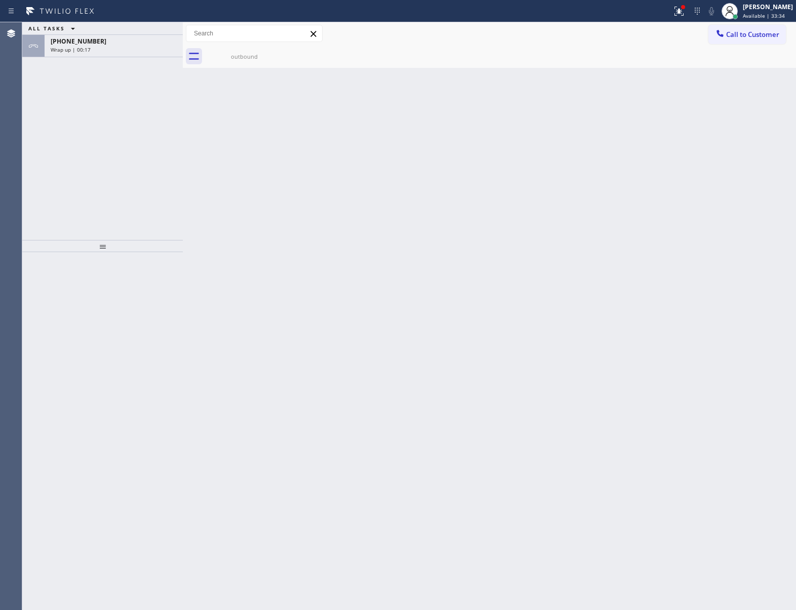
click at [74, 49] on span "Wrap up | 00:17" at bounding box center [71, 49] width 40 height 7
click at [74, 48] on span "Wrap up | 00:17" at bounding box center [71, 49] width 40 height 7
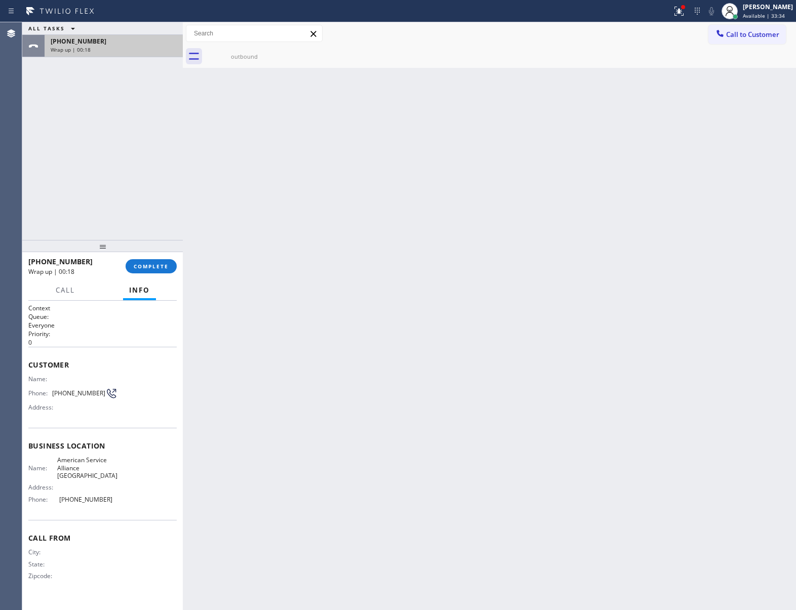
click at [74, 48] on span "Wrap up | 00:18" at bounding box center [71, 49] width 40 height 7
click at [137, 265] on span "COMPLETE" at bounding box center [151, 266] width 35 height 7
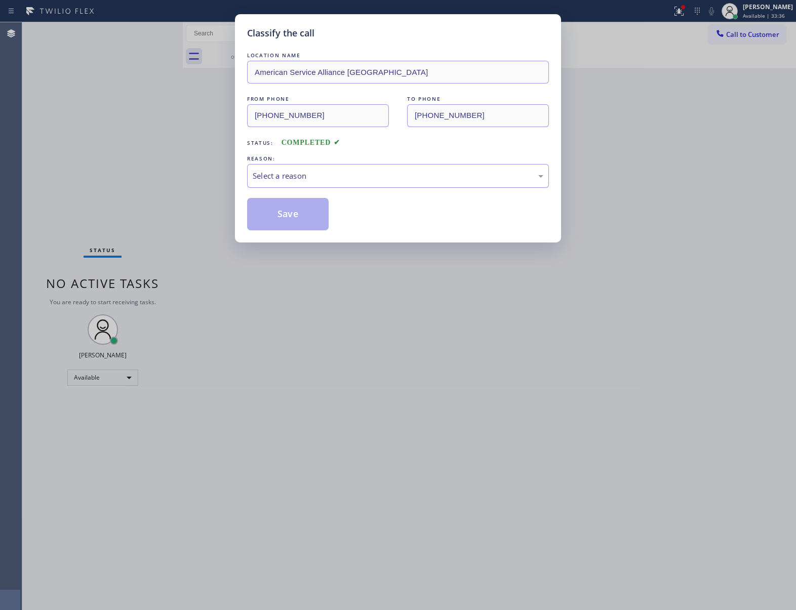
drag, startPoint x: 315, startPoint y: 171, endPoint x: 311, endPoint y: 187, distance: 16.1
click at [315, 174] on div "Select a reason" at bounding box center [398, 176] width 291 height 12
click at [298, 209] on button "Save" at bounding box center [288, 214] width 82 height 32
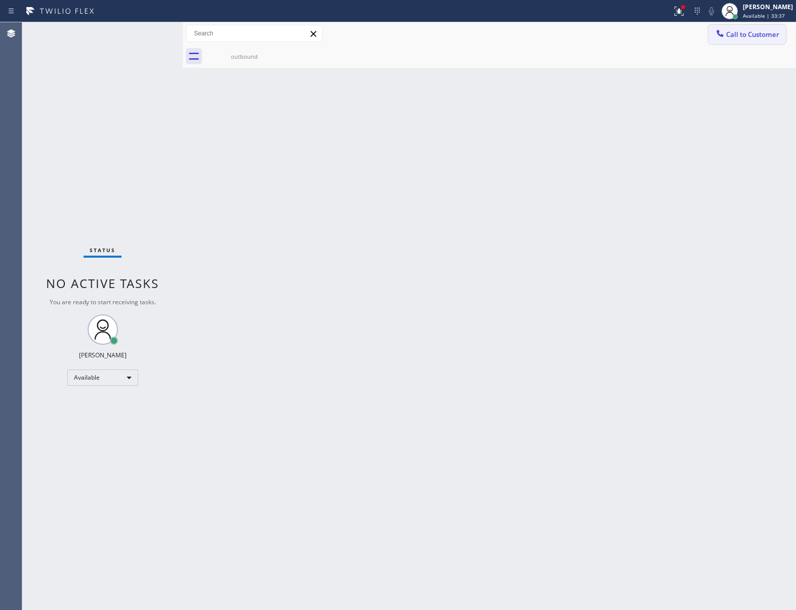
click at [749, 35] on span "Call to Customer" at bounding box center [752, 34] width 53 height 9
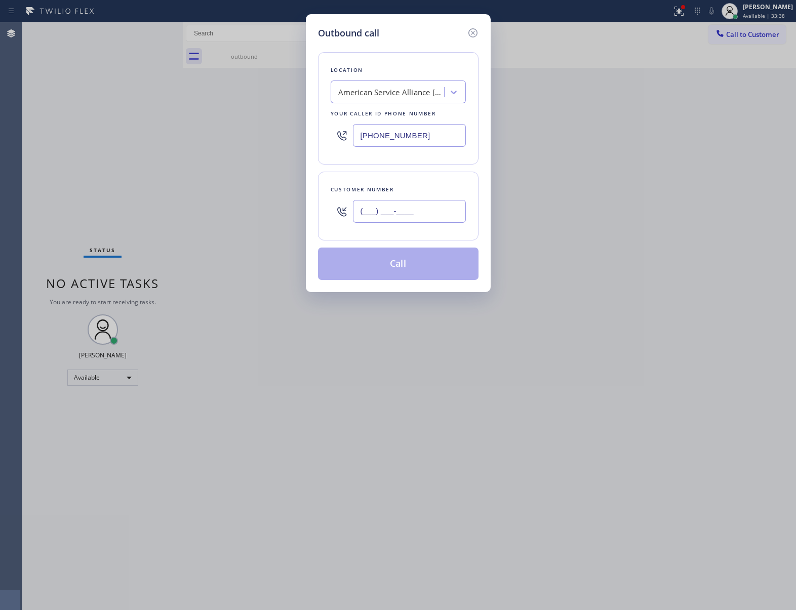
click at [418, 217] on input "(___) ___-____" at bounding box center [409, 211] width 113 height 23
paste input "363) 201-8087"
type input "[PHONE_NUMBER]"
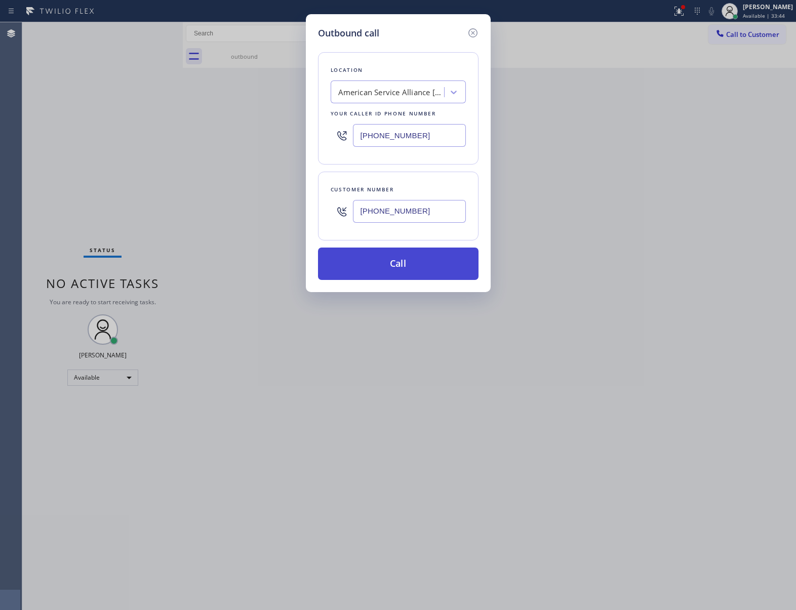
click at [389, 274] on button "Call" at bounding box center [398, 264] width 161 height 32
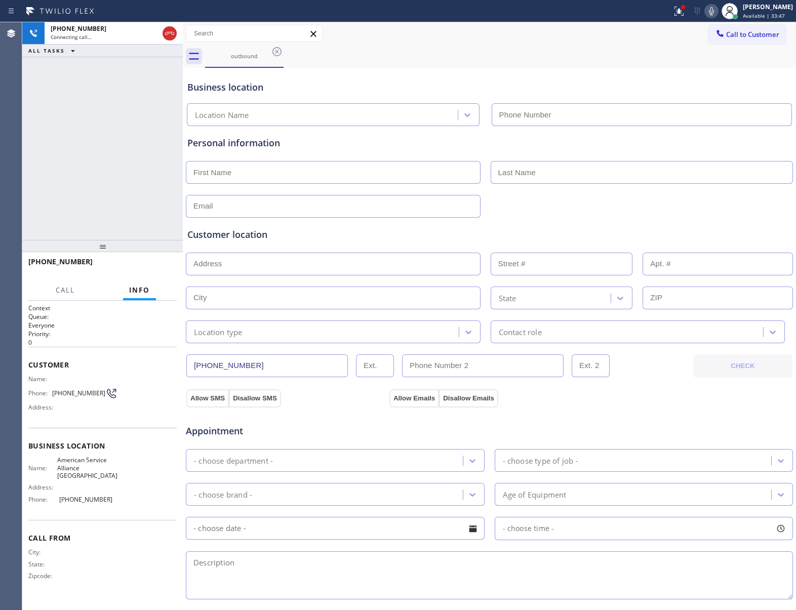
type input "[PHONE_NUMBER]"
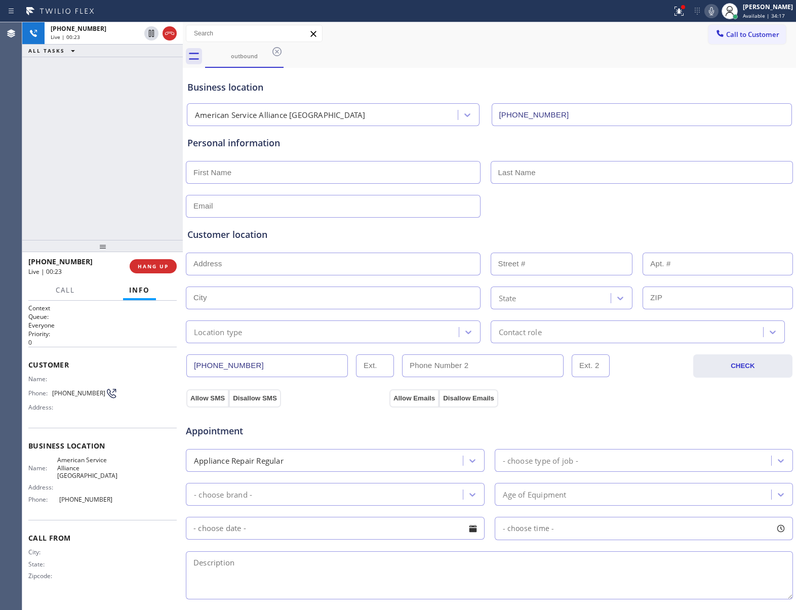
click at [146, 264] on span "HANG UP" at bounding box center [153, 266] width 31 height 7
click at [734, 35] on span "Call to Customer" at bounding box center [752, 34] width 53 height 9
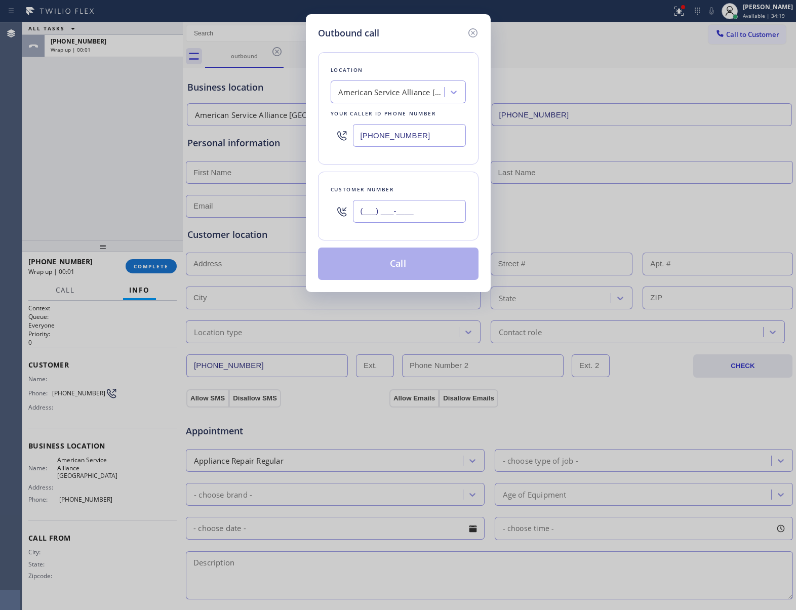
click at [416, 213] on input "(___) ___-____" at bounding box center [409, 211] width 113 height 23
paste input "363) 201-8087"
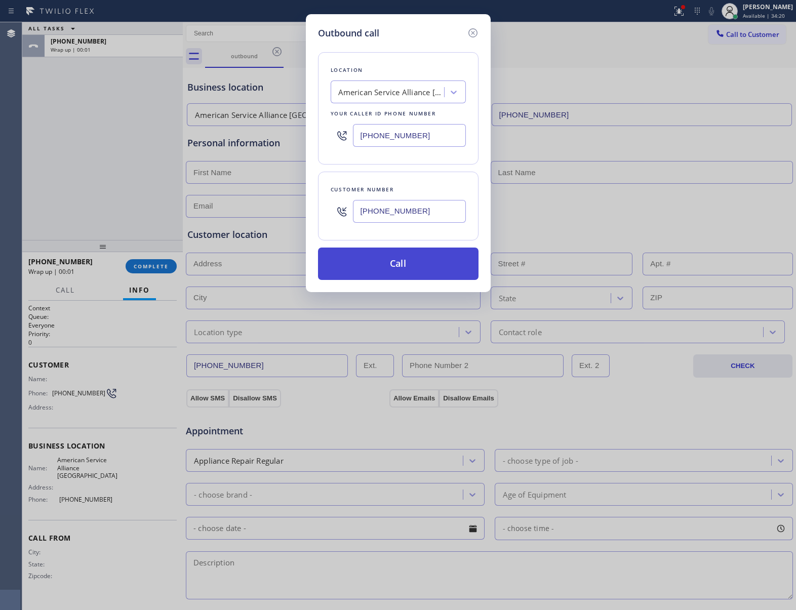
type input "[PHONE_NUMBER]"
click at [411, 264] on button "Call" at bounding box center [398, 264] width 161 height 32
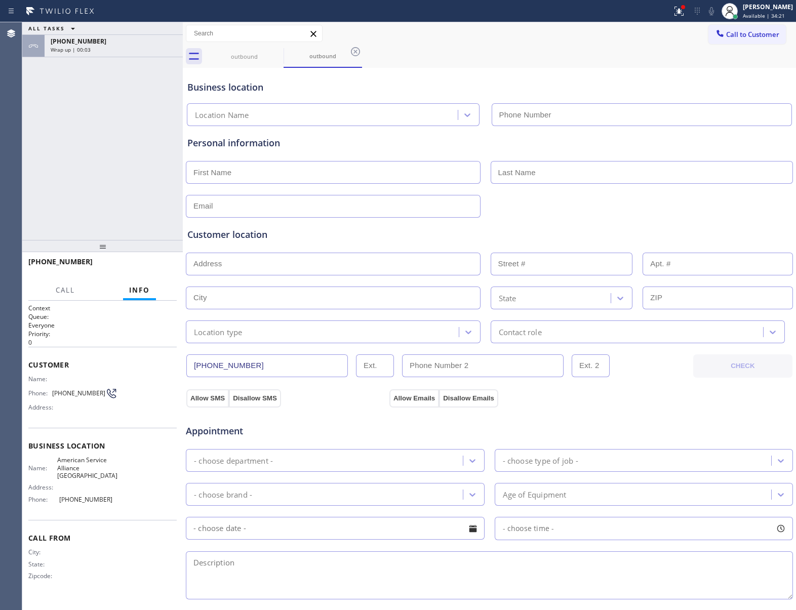
type input "[PHONE_NUMBER]"
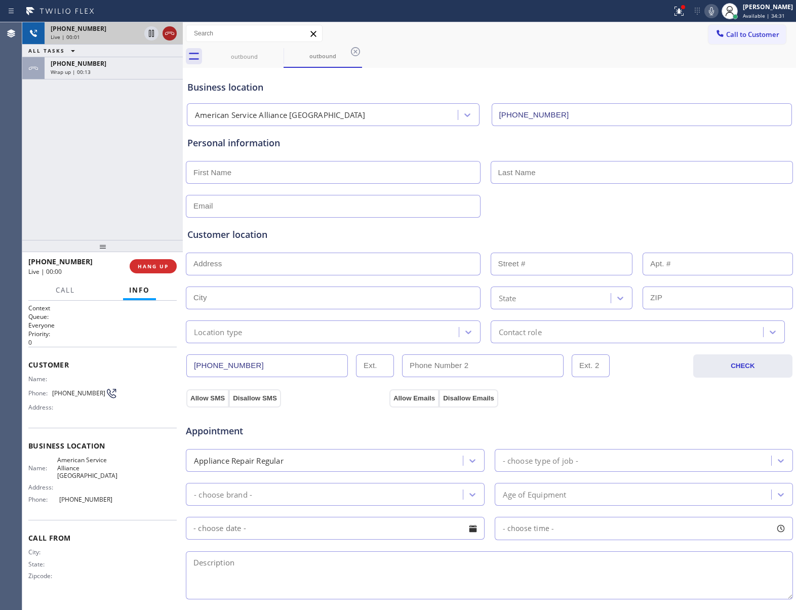
click at [175, 31] on icon at bounding box center [170, 33] width 12 height 12
drag, startPoint x: 165, startPoint y: 278, endPoint x: 157, endPoint y: 266, distance: 13.8
click at [165, 278] on div "[PHONE_NUMBER] Live | 00:01 HANG UP" at bounding box center [102, 266] width 148 height 26
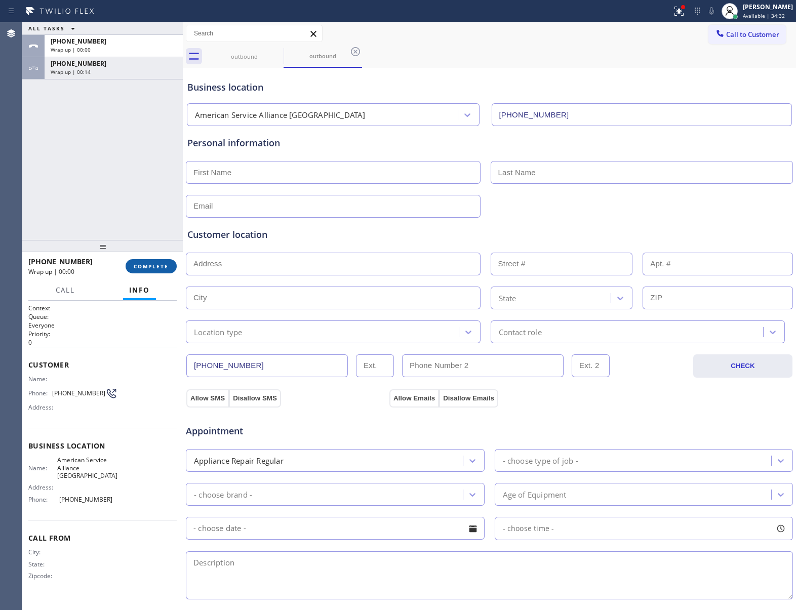
click at [157, 266] on span "COMPLETE" at bounding box center [151, 266] width 35 height 7
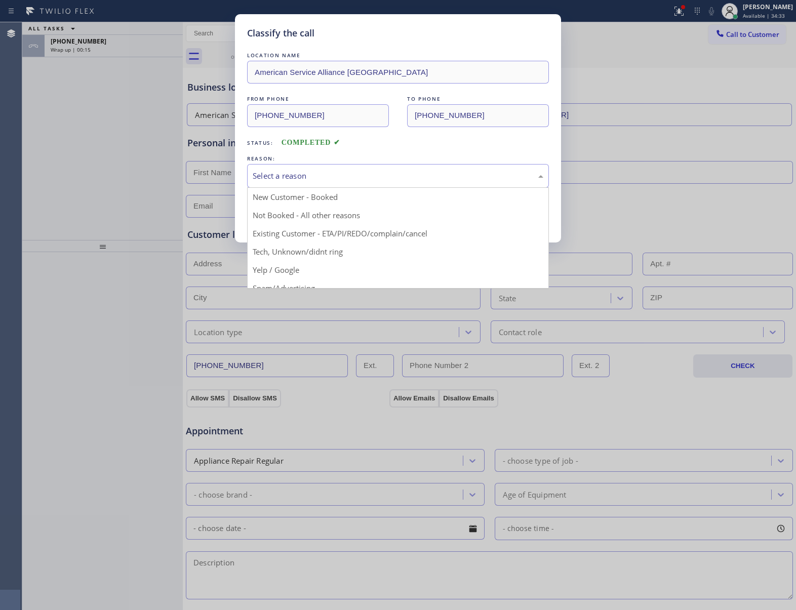
click at [281, 171] on div "Select a reason" at bounding box center [398, 176] width 291 height 12
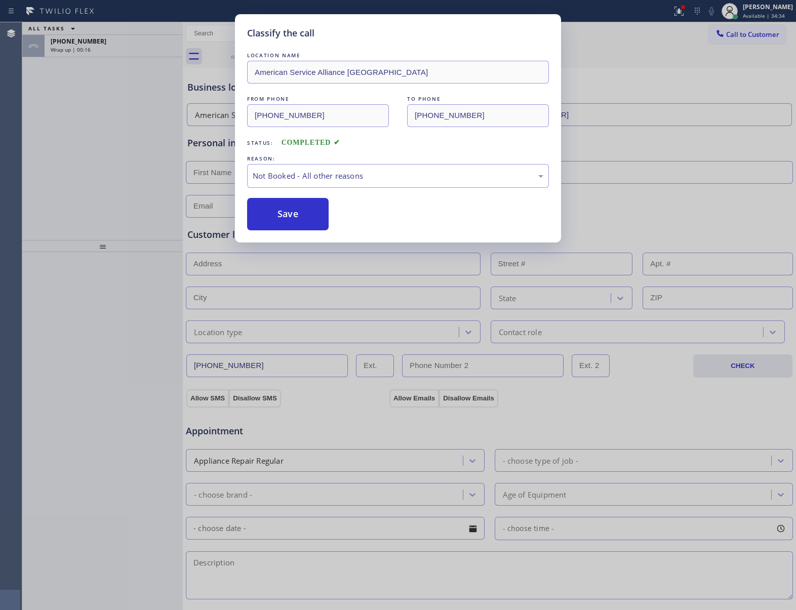
click at [298, 223] on button "Save" at bounding box center [288, 214] width 82 height 32
click at [78, 47] on span "Wrap up | 00:17" at bounding box center [71, 49] width 40 height 7
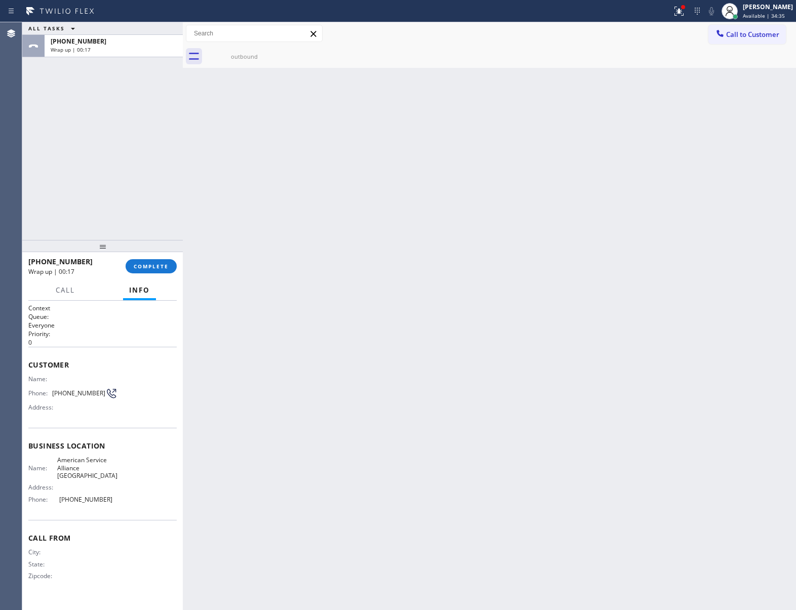
click at [78, 47] on span "Wrap up | 00:17" at bounding box center [71, 49] width 40 height 7
click at [141, 269] on span "COMPLETE" at bounding box center [151, 266] width 35 height 7
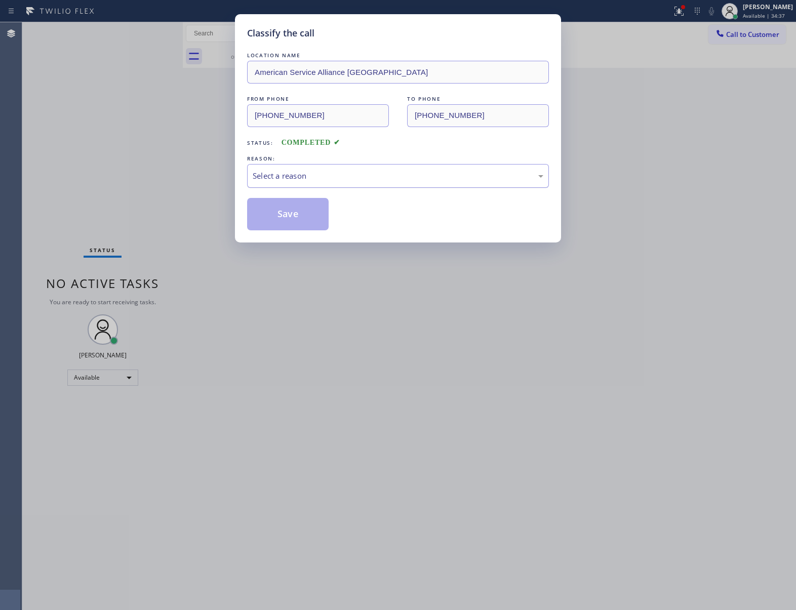
click at [306, 179] on div "Select a reason" at bounding box center [398, 176] width 291 height 12
click at [303, 223] on button "Save" at bounding box center [288, 214] width 82 height 32
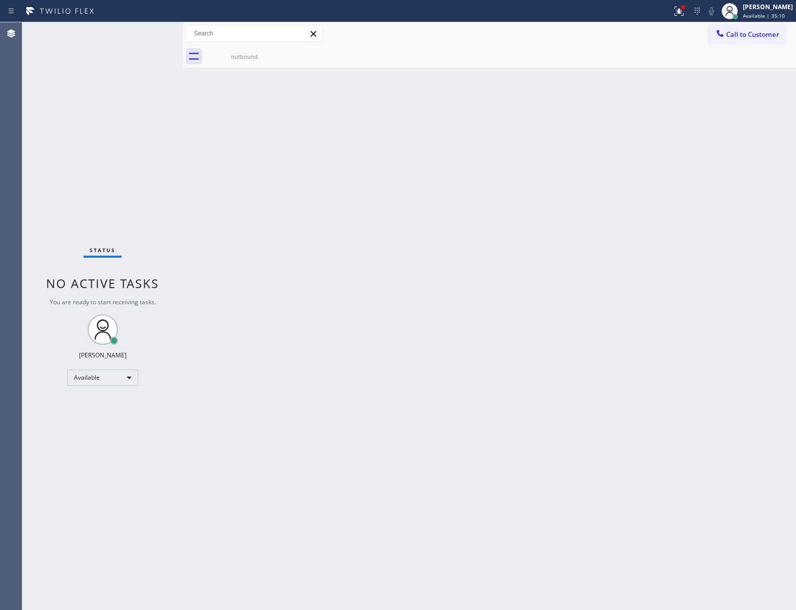
click at [63, 204] on div "Status No active tasks You are ready to start receiving tasks. [PERSON_NAME] Av…" at bounding box center [102, 316] width 161 height 588
drag, startPoint x: 681, startPoint y: 130, endPoint x: 702, endPoint y: 85, distance: 49.0
click at [685, 119] on div "Back to Dashboard Change Sender ID Customers Technicians Select a contact Outbo…" at bounding box center [489, 316] width 613 height 588
click at [728, 43] on button "Call to Customer" at bounding box center [748, 34] width 78 height 19
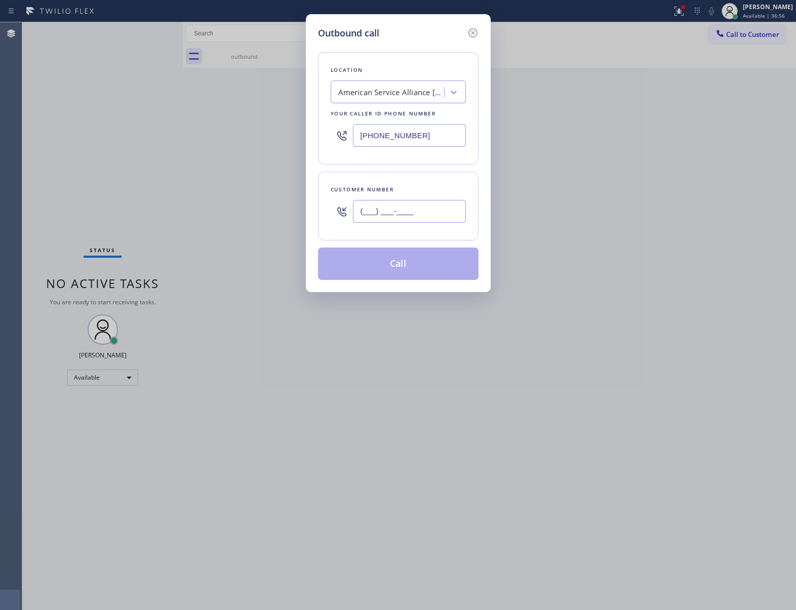
click at [430, 211] on input "(___) ___-____" at bounding box center [409, 211] width 113 height 23
paste input "363) 201-8087"
type input "[PHONE_NUMBER]"
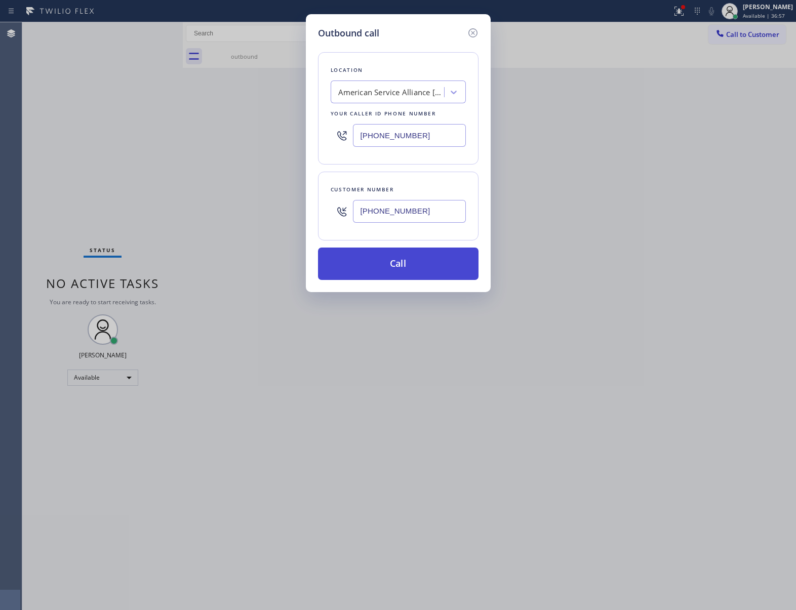
click at [416, 268] on button "Call" at bounding box center [398, 264] width 161 height 32
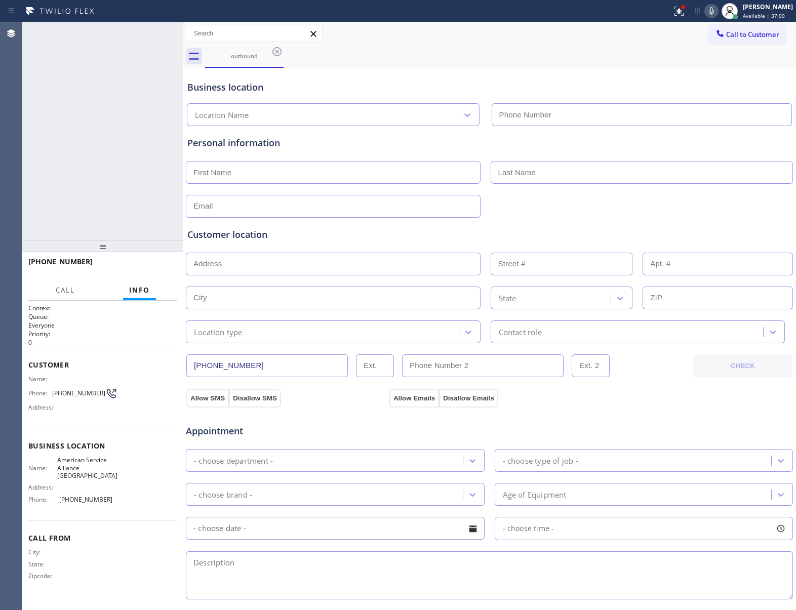
type input "[PHONE_NUMBER]"
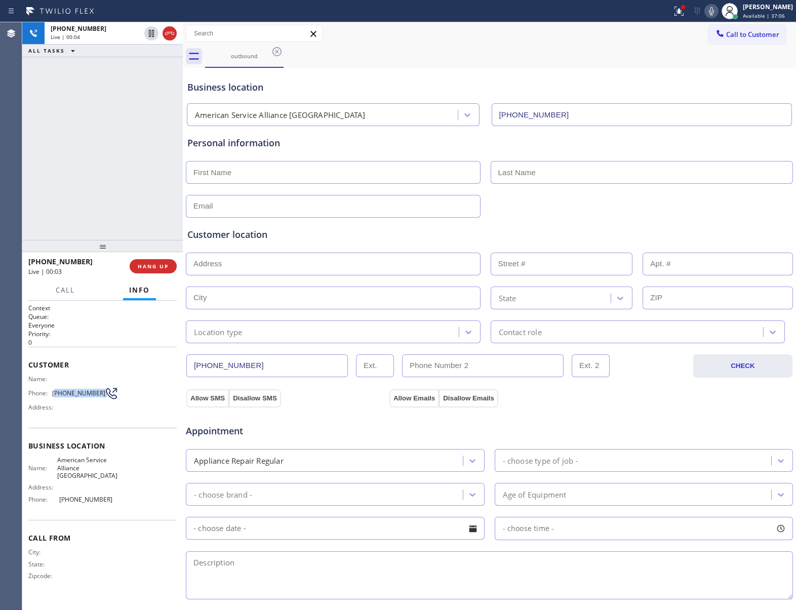
drag, startPoint x: 56, startPoint y: 395, endPoint x: 106, endPoint y: 390, distance: 50.4
click at [106, 390] on div "Phone: [PHONE_NUMBER]" at bounding box center [72, 394] width 89 height 12
click at [161, 266] on span "HANG UP" at bounding box center [153, 266] width 31 height 7
click at [730, 39] on button "Call to Customer" at bounding box center [748, 34] width 78 height 19
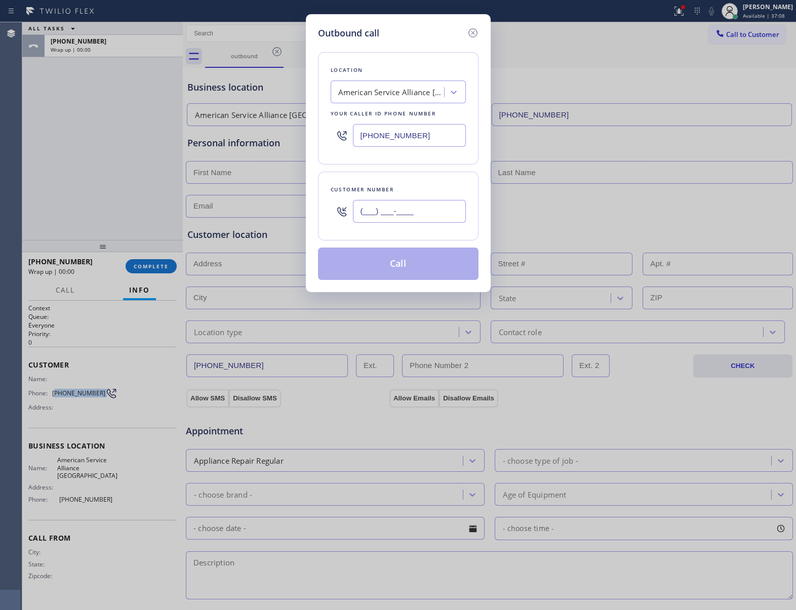
click at [420, 206] on input "(___) ___-____" at bounding box center [409, 211] width 113 height 23
paste input "363) 201-8087"
type input "[PHONE_NUMBER]"
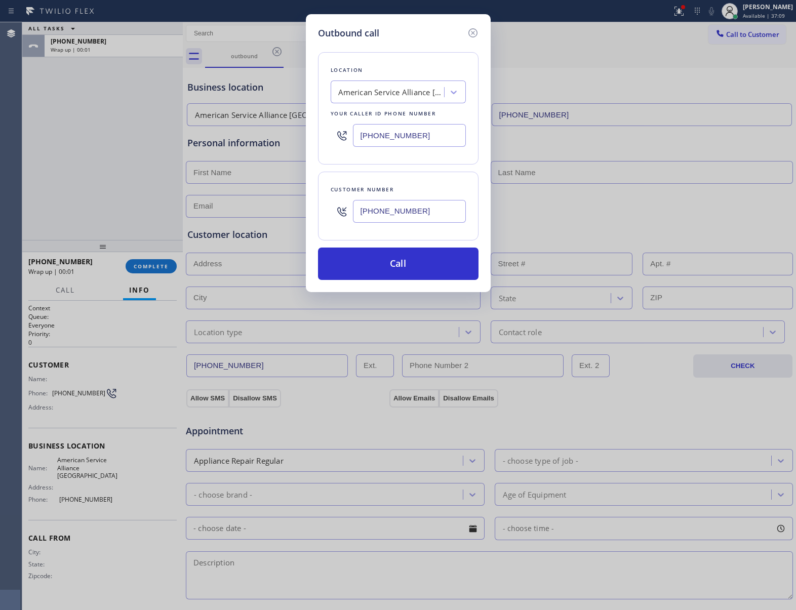
drag, startPoint x: 420, startPoint y: 272, endPoint x: 586, endPoint y: 34, distance: 289.2
click at [432, 258] on button "Call" at bounding box center [398, 264] width 161 height 32
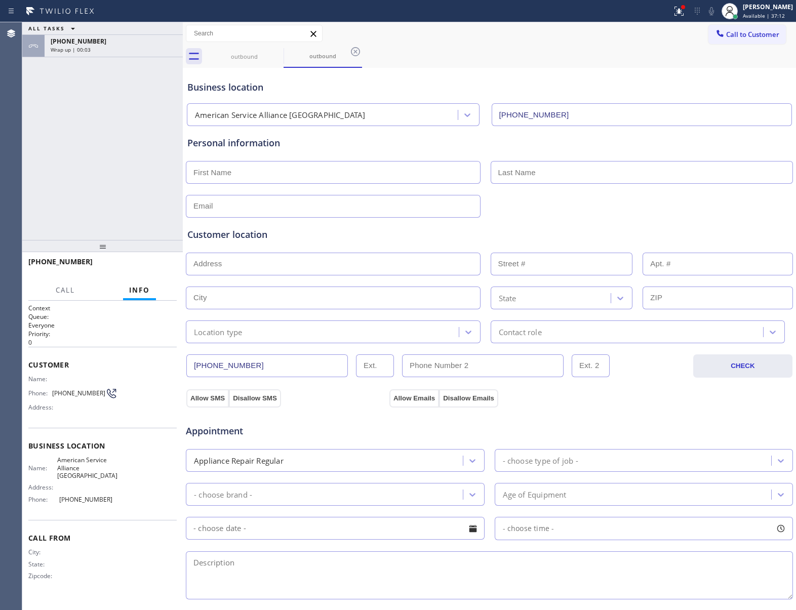
type input "[PHONE_NUMBER]"
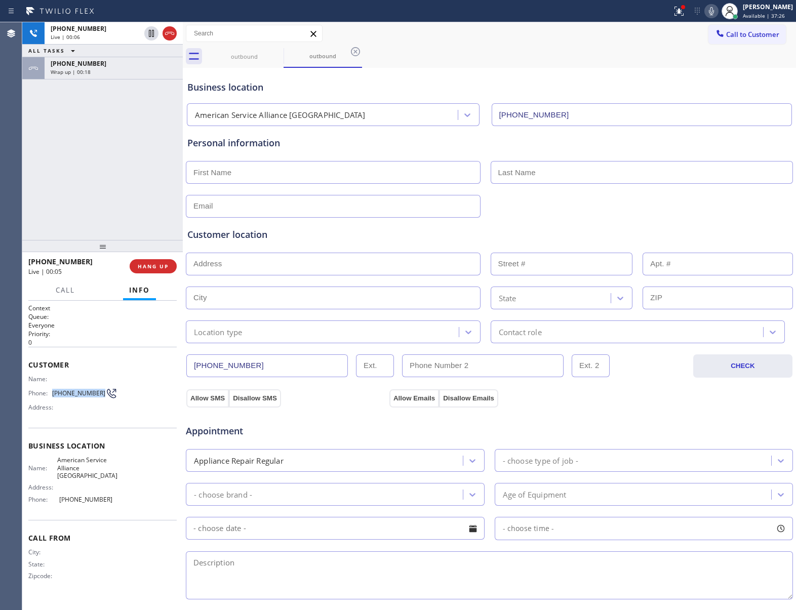
drag, startPoint x: 53, startPoint y: 392, endPoint x: 102, endPoint y: 393, distance: 49.7
click at [102, 393] on div "Phone: [PHONE_NUMBER]" at bounding box center [72, 394] width 89 height 12
click at [159, 273] on button "HANG UP" at bounding box center [153, 266] width 47 height 14
click at [763, 29] on button "Call to Customer" at bounding box center [748, 34] width 78 height 19
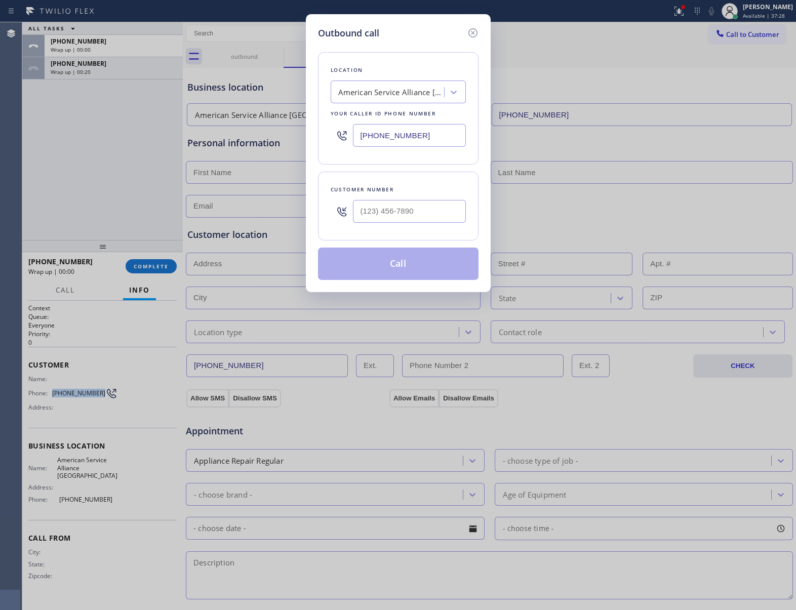
click at [420, 221] on input "text" at bounding box center [409, 211] width 113 height 23
paste input "363) 201-8087"
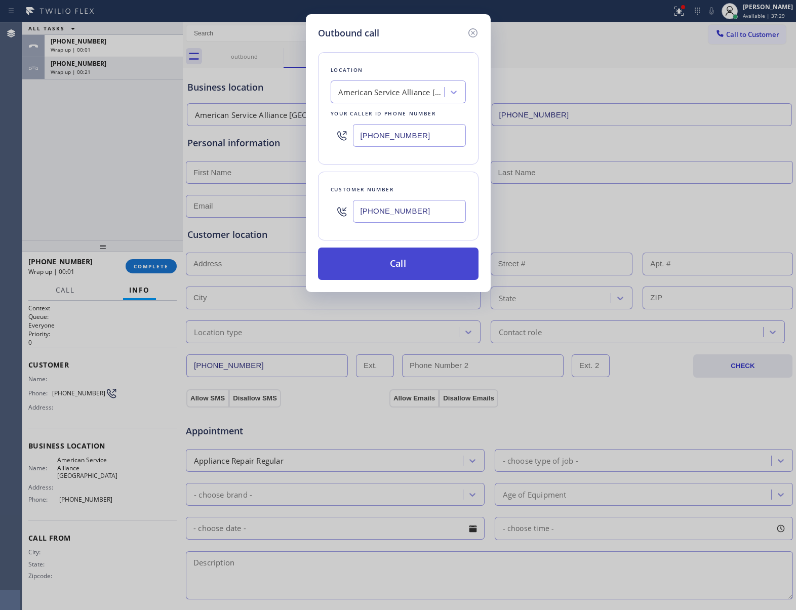
type input "[PHONE_NUMBER]"
click at [410, 278] on button "Call" at bounding box center [398, 264] width 161 height 32
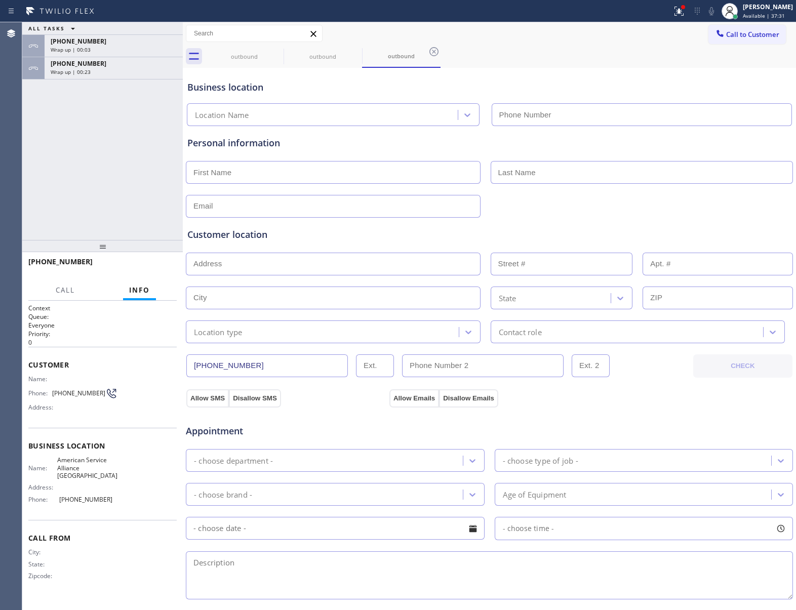
type input "[PHONE_NUMBER]"
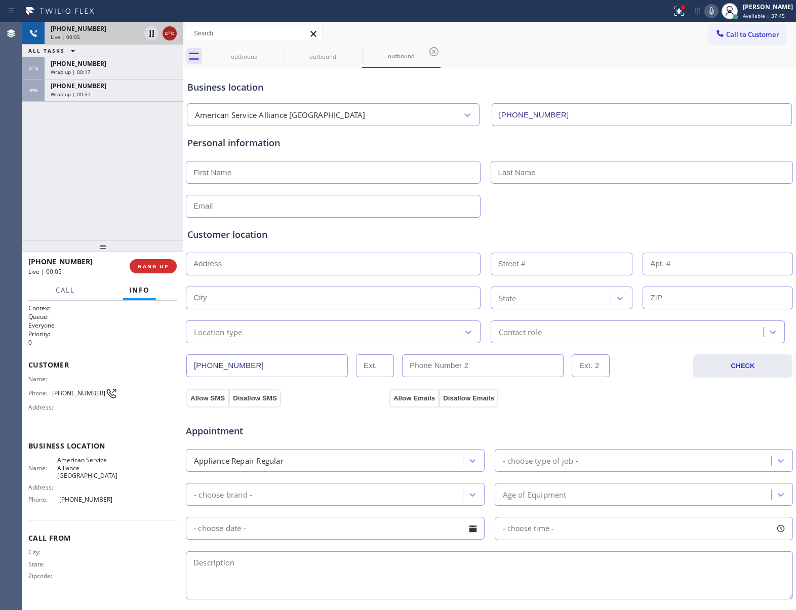
click at [173, 31] on icon at bounding box center [170, 33] width 12 height 12
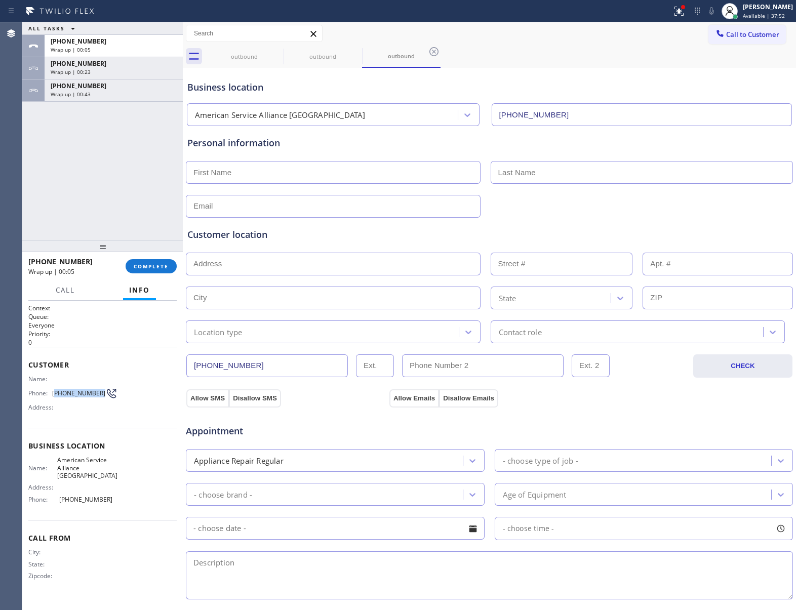
drag, startPoint x: 96, startPoint y: 396, endPoint x: 56, endPoint y: 396, distance: 40.5
click at [56, 396] on span "[PHONE_NUMBER]" at bounding box center [78, 394] width 53 height 8
click at [734, 31] on span "Call to Customer" at bounding box center [752, 34] width 53 height 9
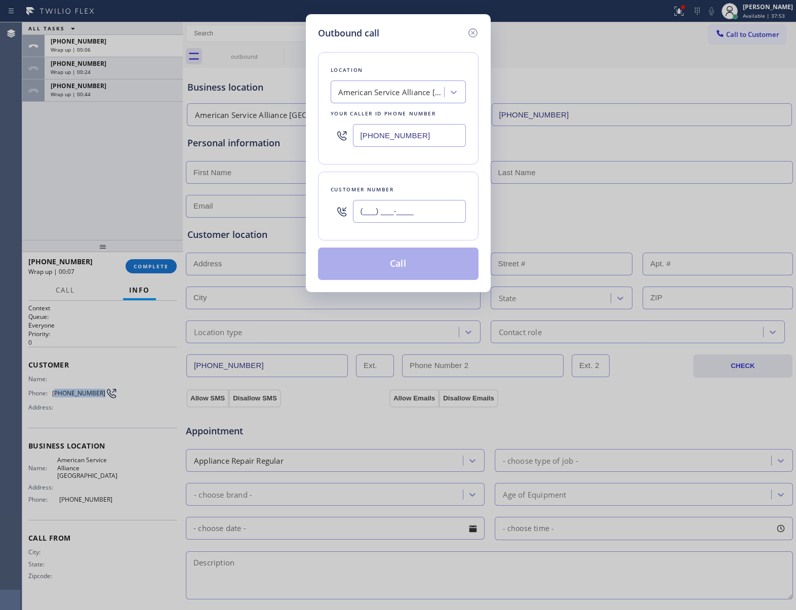
click at [406, 209] on input "(___) ___-____" at bounding box center [409, 211] width 113 height 23
paste input "363) 201-8087"
type input "[PHONE_NUMBER]"
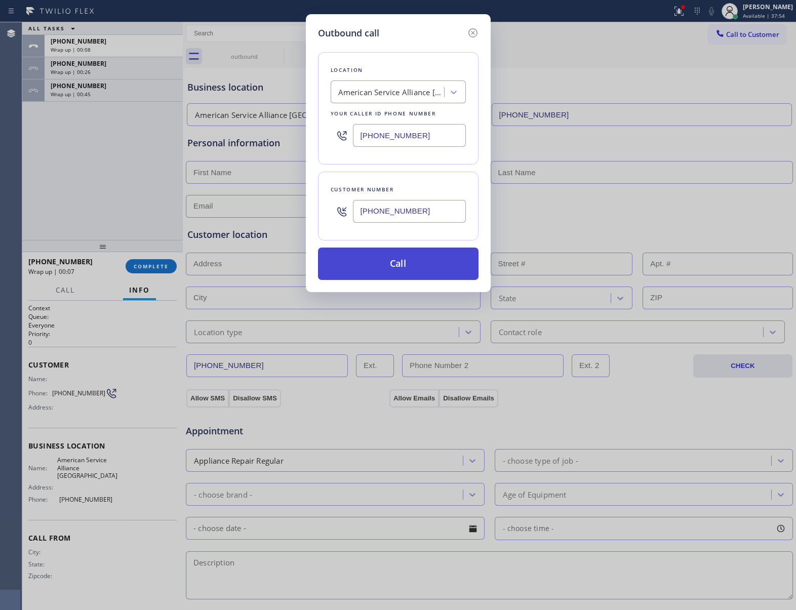
click at [396, 269] on button "Call" at bounding box center [398, 264] width 161 height 32
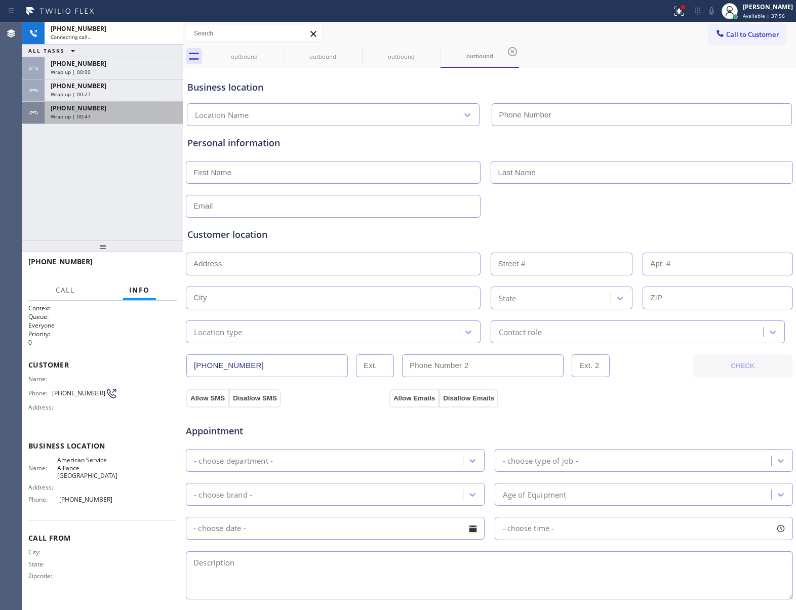
type input "[PHONE_NUMBER]"
click at [100, 112] on div "[PHONE_NUMBER]" at bounding box center [114, 108] width 126 height 9
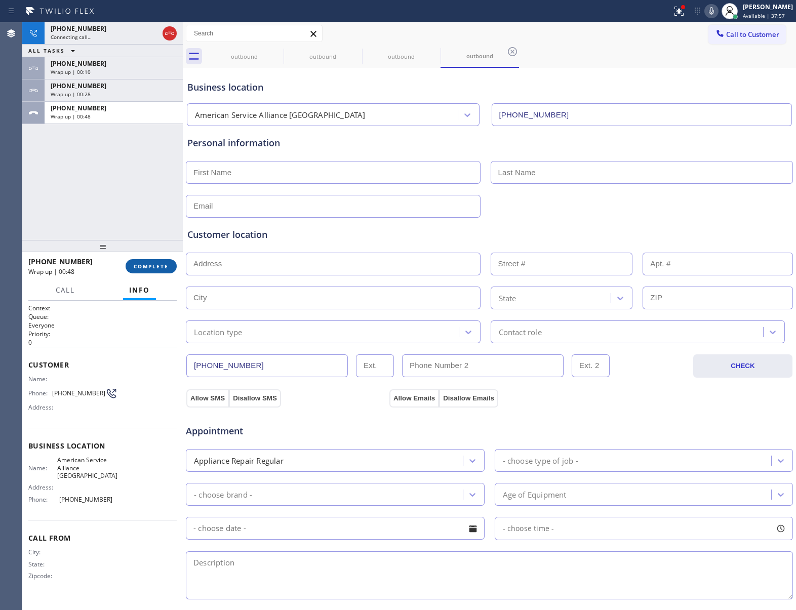
click at [150, 272] on button "COMPLETE" at bounding box center [151, 266] width 51 height 14
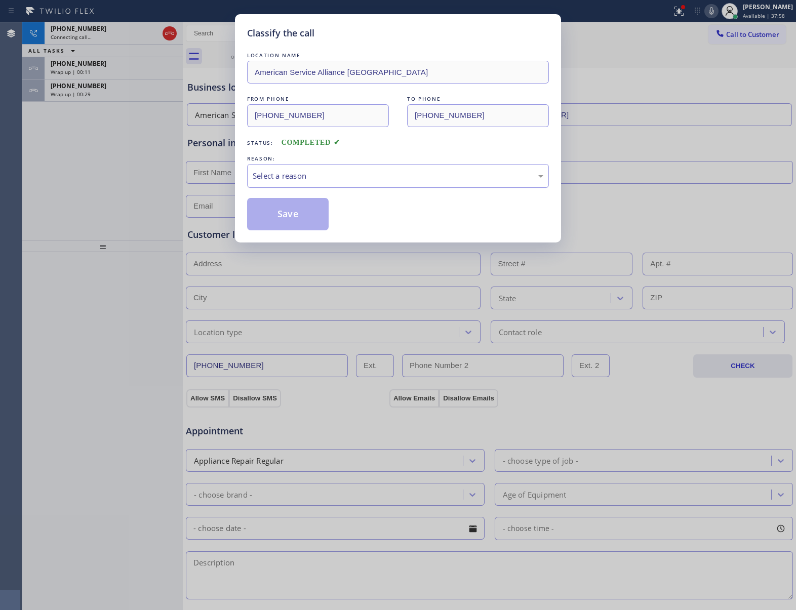
click at [324, 177] on div "Select a reason" at bounding box center [398, 176] width 291 height 12
click at [298, 222] on button "Save" at bounding box center [288, 214] width 82 height 32
click at [92, 89] on div "[PHONE_NUMBER]" at bounding box center [114, 86] width 126 height 9
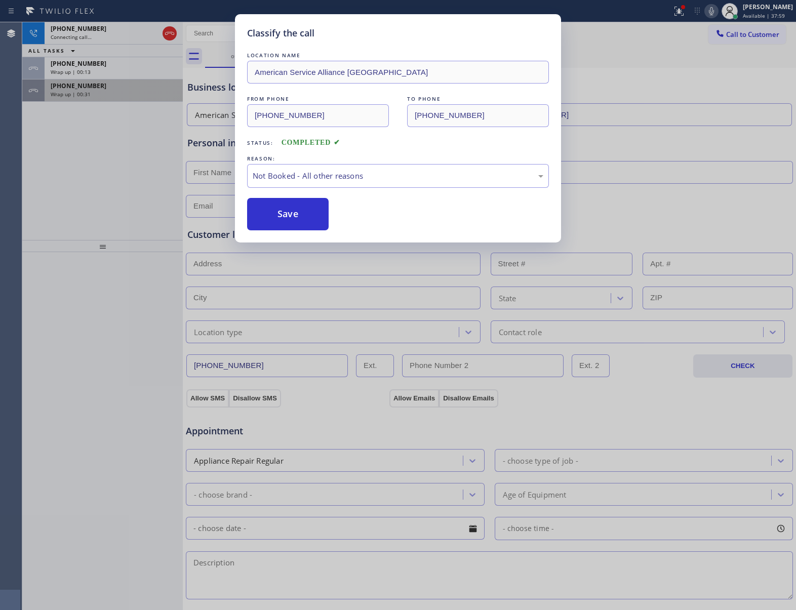
click at [92, 90] on span "[PHONE_NUMBER]" at bounding box center [79, 86] width 56 height 9
click at [92, 89] on span "[PHONE_NUMBER]" at bounding box center [79, 86] width 56 height 9
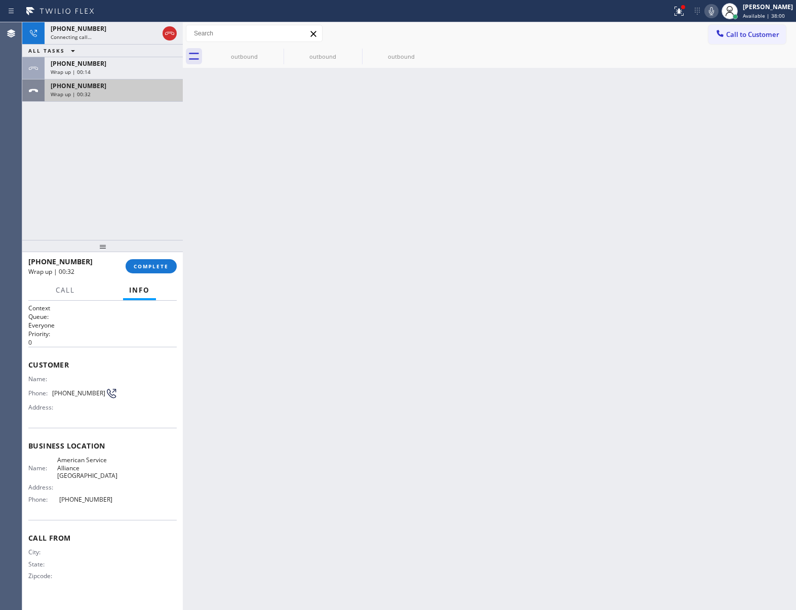
click at [91, 89] on span "[PHONE_NUMBER]" at bounding box center [79, 86] width 56 height 9
click at [152, 268] on span "COMPLETE" at bounding box center [151, 266] width 35 height 7
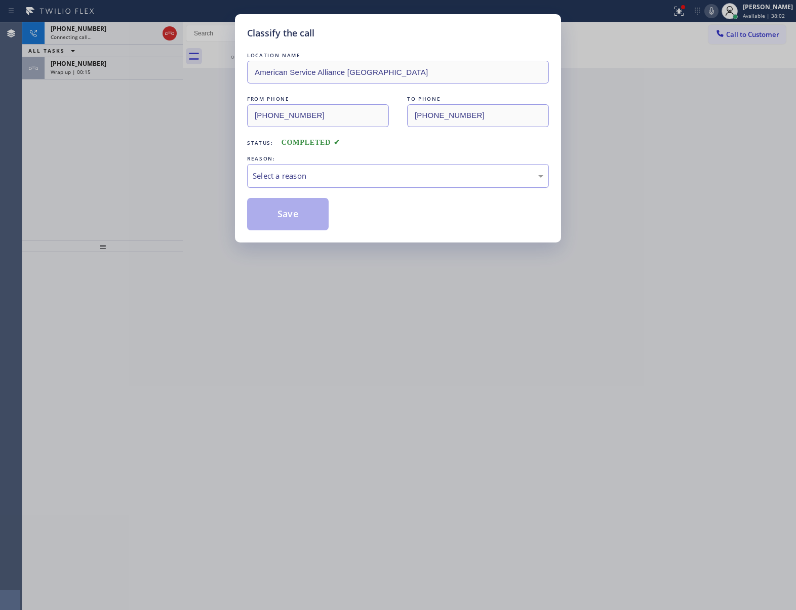
click at [296, 173] on div "Select a reason" at bounding box center [398, 176] width 291 height 12
click at [295, 225] on button "Save" at bounding box center [288, 214] width 82 height 32
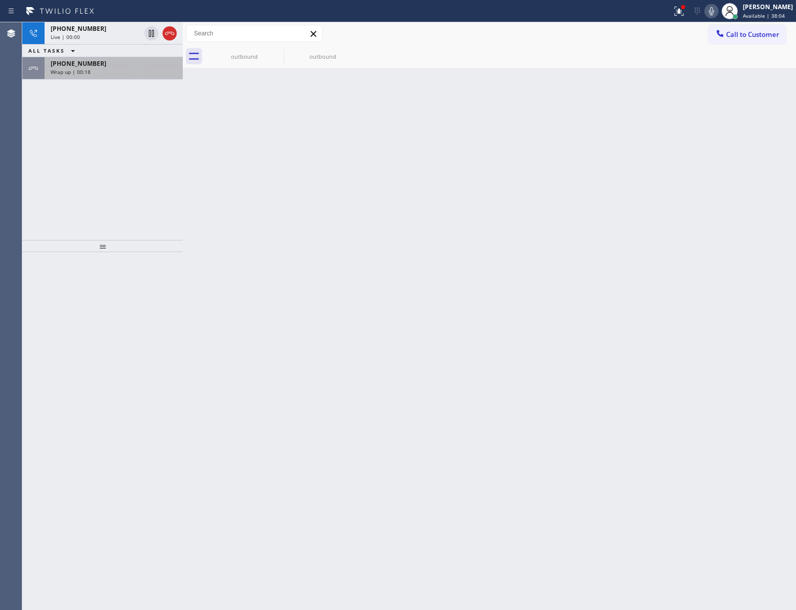
click at [87, 73] on span "Wrap up | 00:18" at bounding box center [71, 71] width 40 height 7
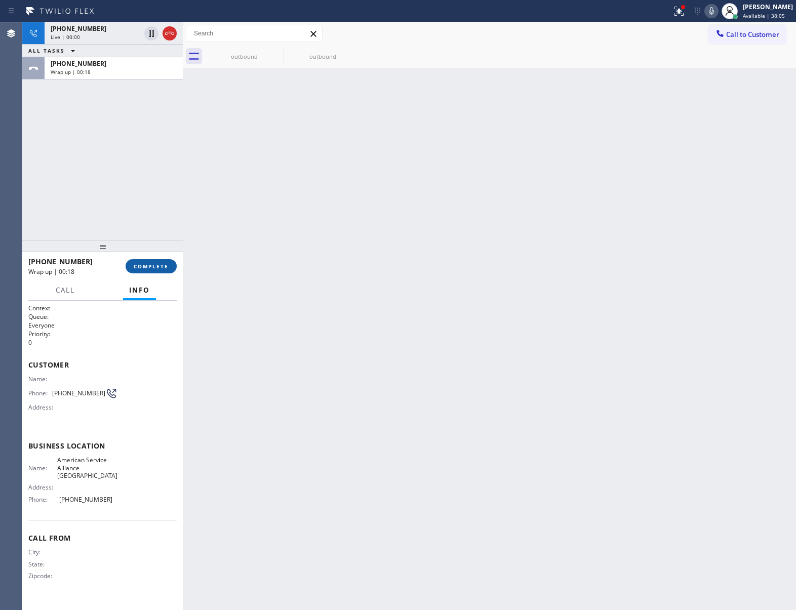
click at [154, 267] on span "COMPLETE" at bounding box center [151, 266] width 35 height 7
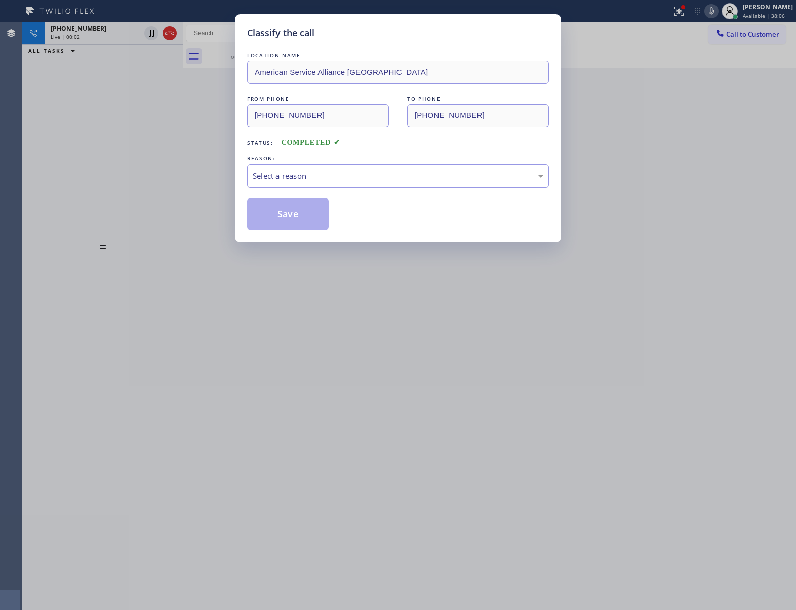
drag, startPoint x: 285, startPoint y: 176, endPoint x: 290, endPoint y: 183, distance: 8.7
click at [287, 179] on div "Select a reason" at bounding box center [398, 176] width 291 height 12
click at [293, 213] on button "Save" at bounding box center [288, 214] width 82 height 32
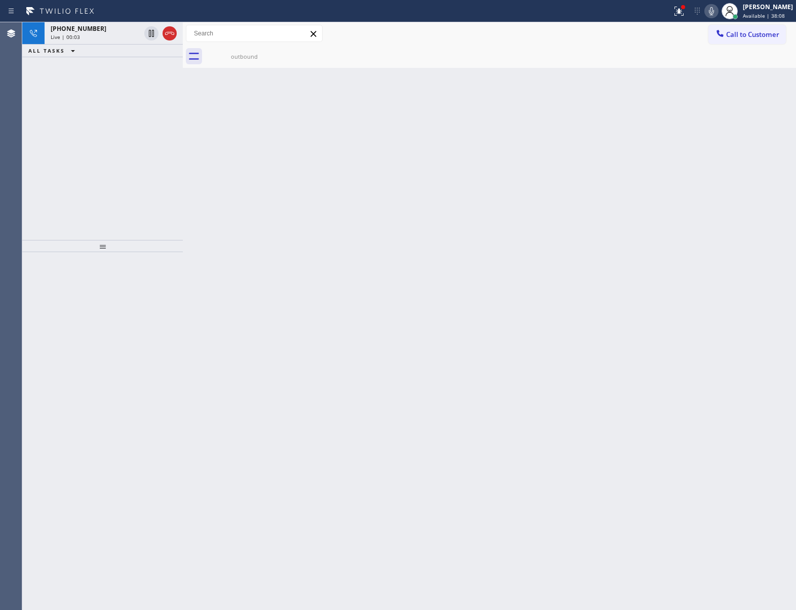
click at [171, 35] on icon at bounding box center [170, 33] width 12 height 12
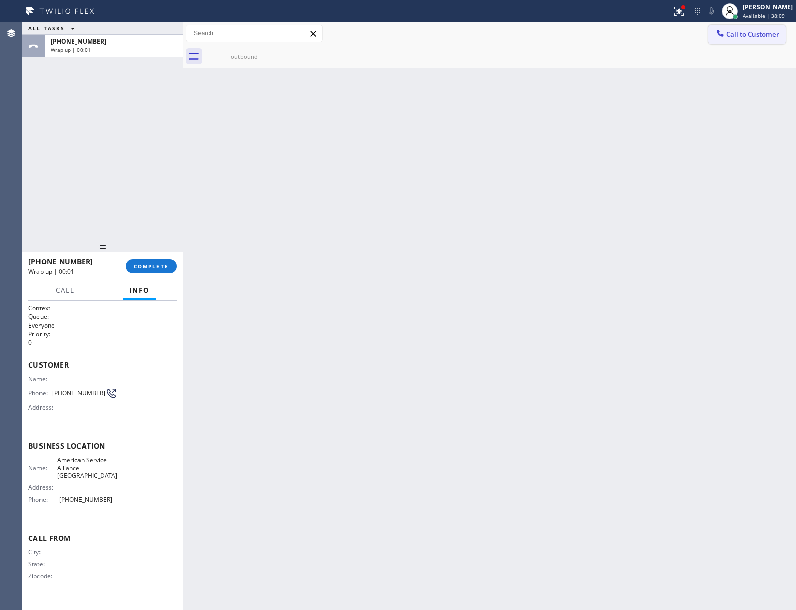
click at [744, 39] on button "Call to Customer" at bounding box center [748, 34] width 78 height 19
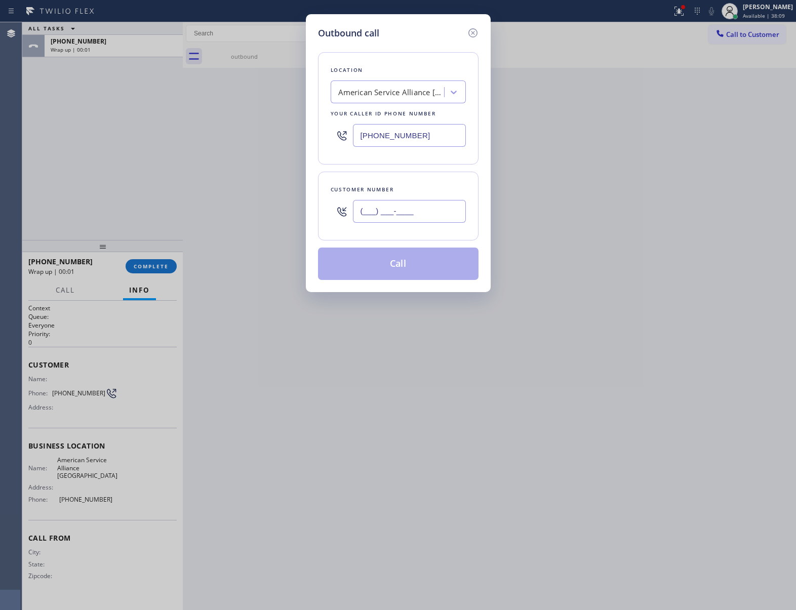
drag, startPoint x: 385, startPoint y: 206, endPoint x: 400, endPoint y: 217, distance: 18.4
click at [386, 206] on input "(___) ___-____" at bounding box center [409, 211] width 113 height 23
paste input "363) 201-8087"
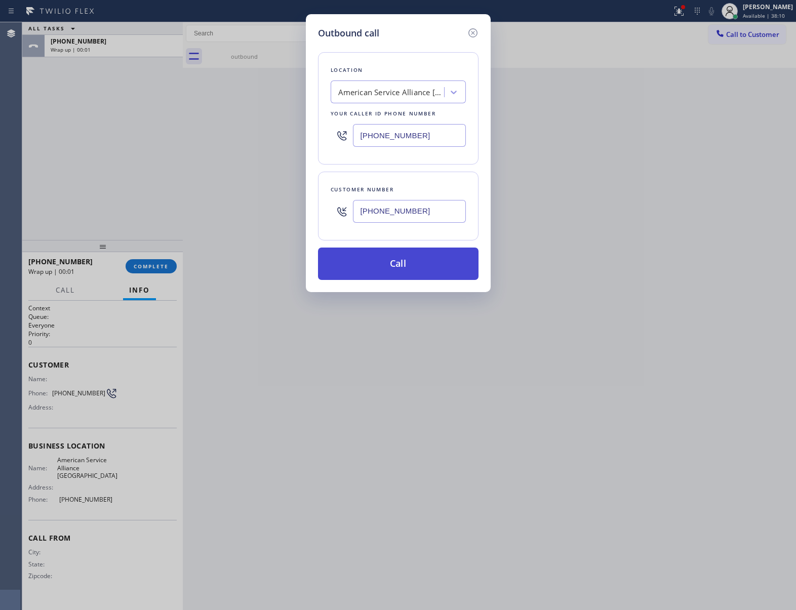
type input "[PHONE_NUMBER]"
click at [412, 269] on button "Call" at bounding box center [398, 264] width 161 height 32
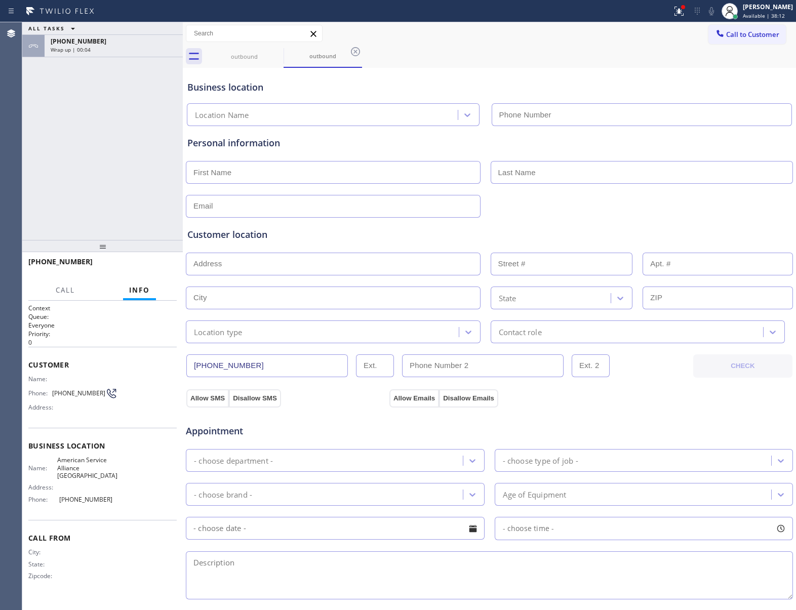
type input "[PHONE_NUMBER]"
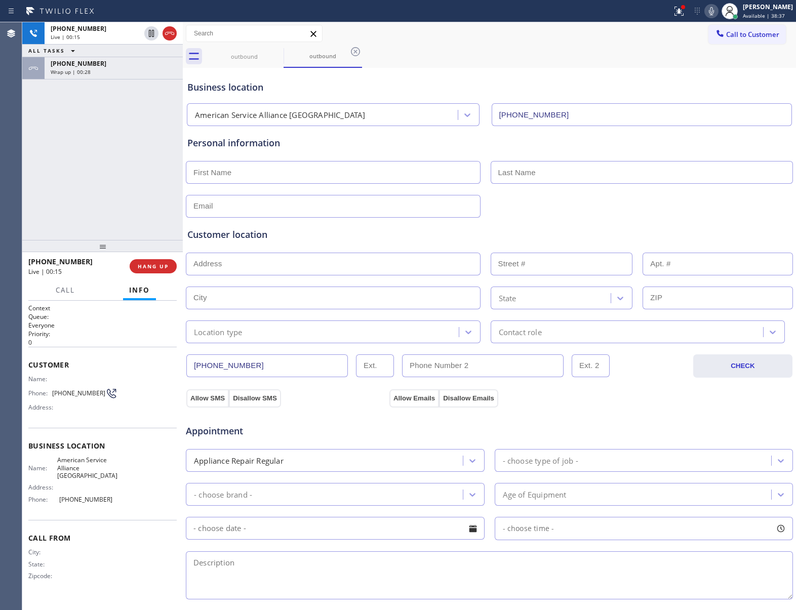
click at [171, 36] on icon at bounding box center [170, 33] width 12 height 12
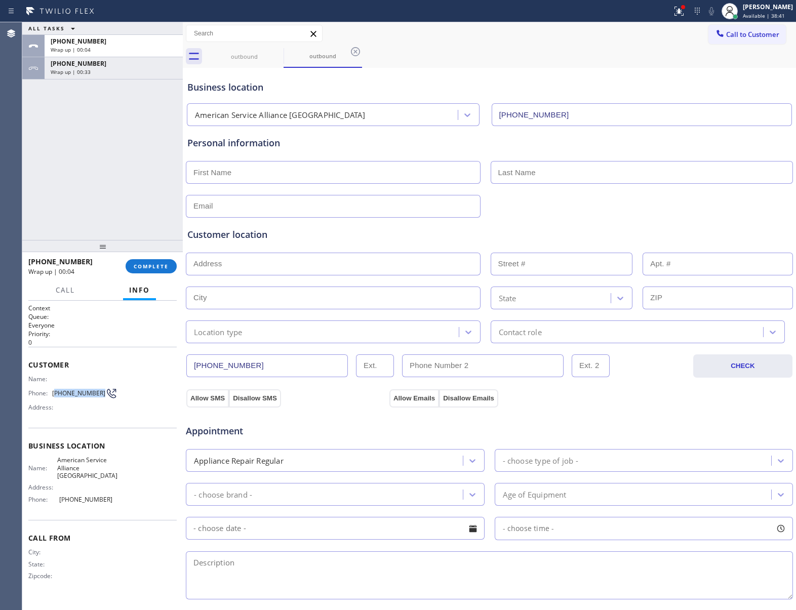
drag, startPoint x: 57, startPoint y: 394, endPoint x: 97, endPoint y: 396, distance: 40.6
click at [97, 396] on span "[PHONE_NUMBER]" at bounding box center [78, 394] width 53 height 8
click at [715, 35] on icon at bounding box center [720, 33] width 10 height 10
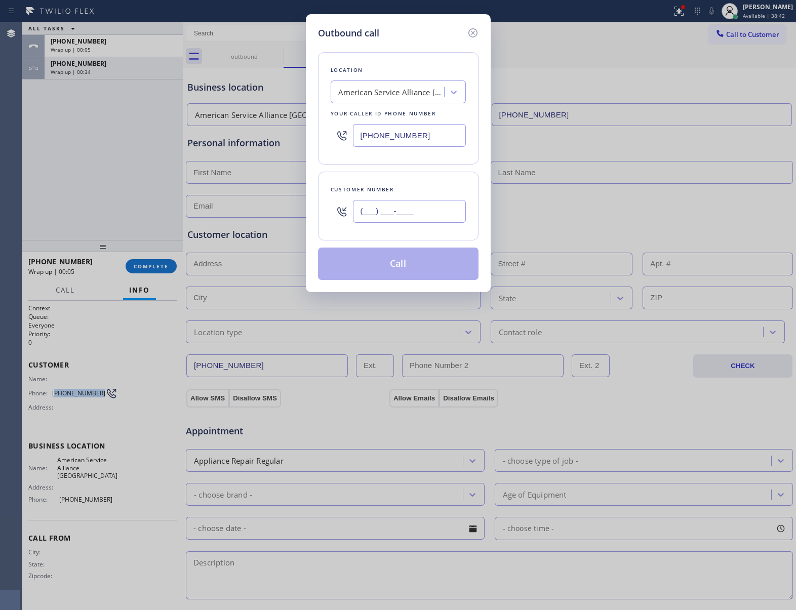
click at [436, 204] on input "(___) ___-____" at bounding box center [409, 211] width 113 height 23
paste input "363) 201-8087"
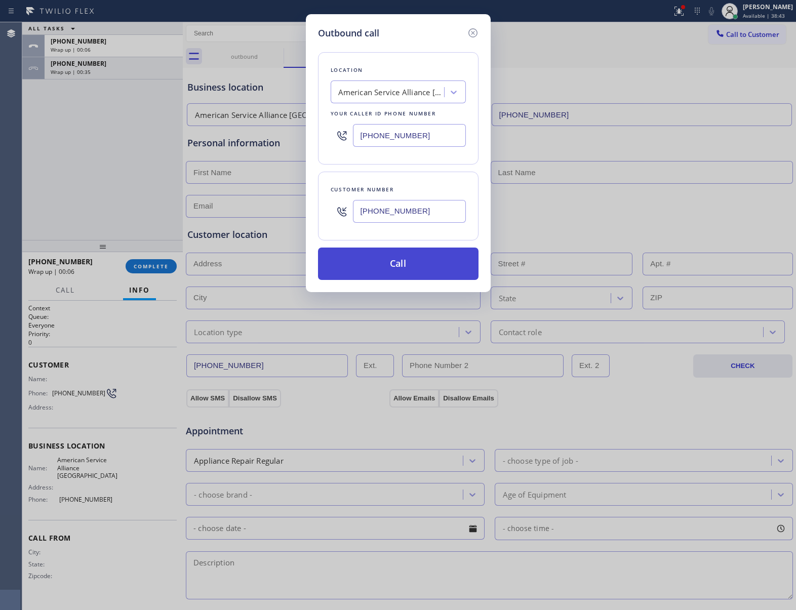
type input "[PHONE_NUMBER]"
click at [418, 272] on button "Call" at bounding box center [398, 264] width 161 height 32
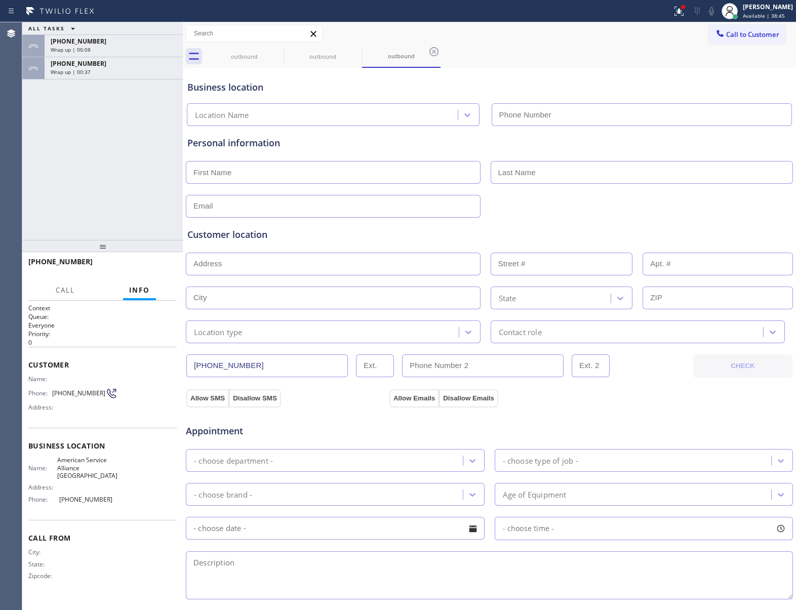
type input "[PHONE_NUMBER]"
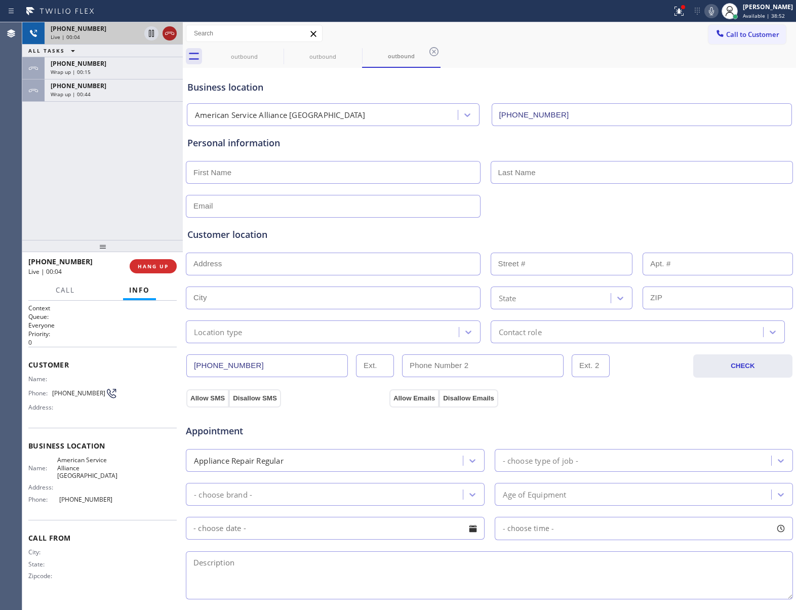
click at [170, 29] on icon at bounding box center [170, 33] width 12 height 12
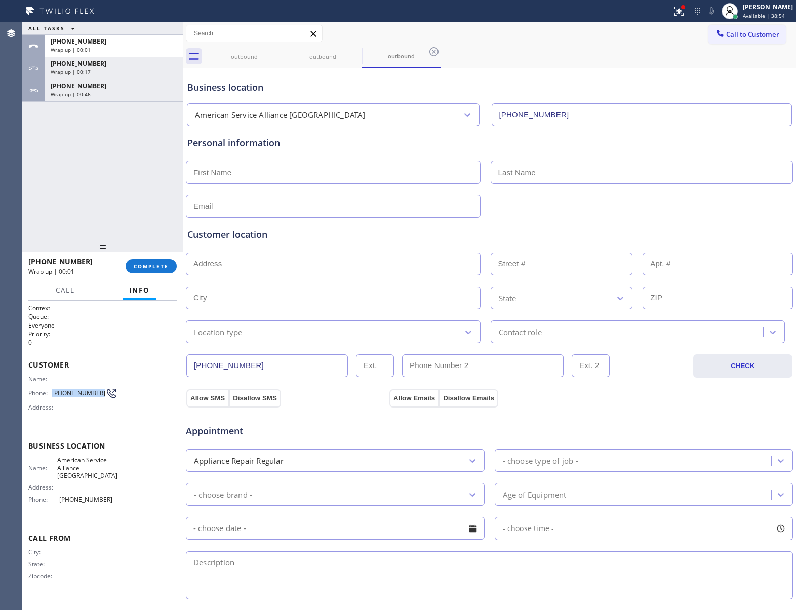
drag, startPoint x: 82, startPoint y: 397, endPoint x: 140, endPoint y: 297, distance: 115.7
click at [98, 397] on div "Phone: [PHONE_NUMBER]" at bounding box center [72, 394] width 89 height 12
click at [154, 267] on span "COMPLETE" at bounding box center [151, 266] width 35 height 7
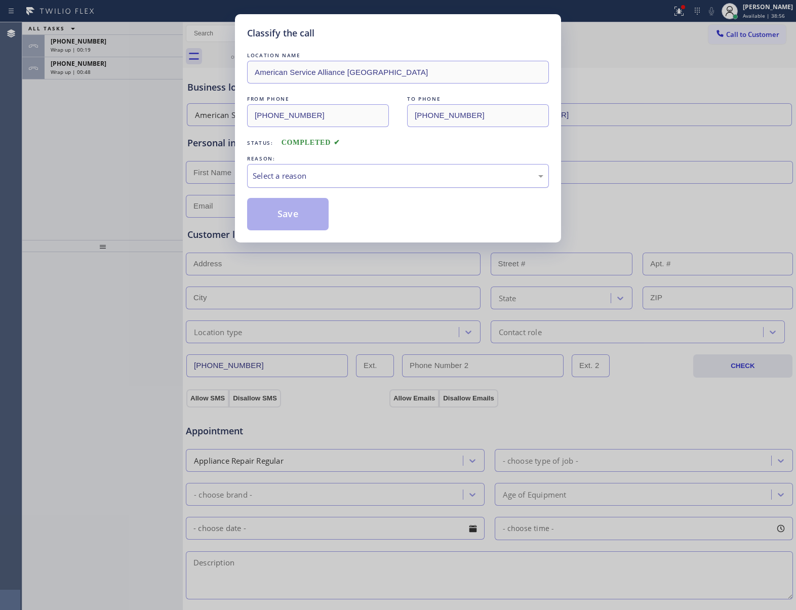
click at [323, 185] on div "Select a reason" at bounding box center [398, 176] width 302 height 24
click at [300, 219] on button "Save" at bounding box center [288, 214] width 82 height 32
click at [86, 69] on div "Classify the call LOCATION NAME American Service Alliance Palm Desert FROM PHON…" at bounding box center [398, 305] width 796 height 610
click at [86, 69] on span "Wrap up | 00:49" at bounding box center [71, 71] width 40 height 7
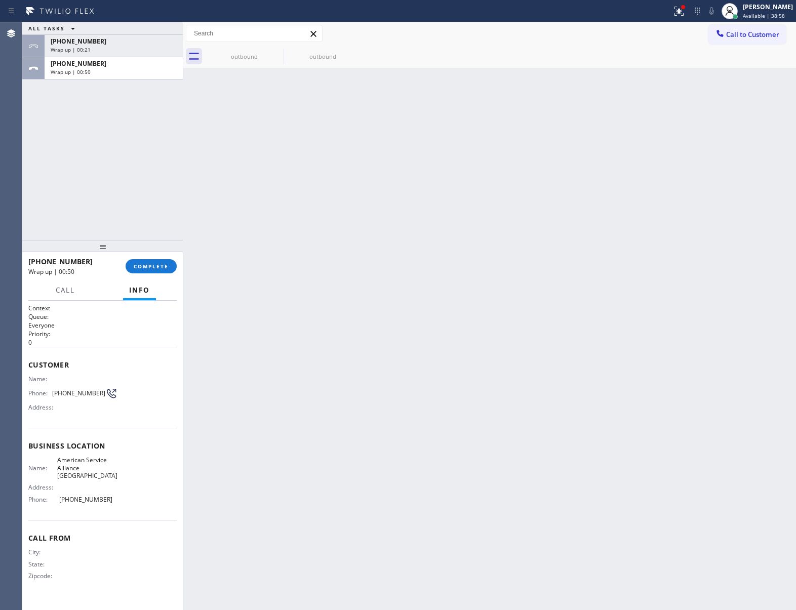
click at [86, 69] on span "Wrap up | 00:50" at bounding box center [71, 71] width 40 height 7
drag, startPoint x: 86, startPoint y: 69, endPoint x: 107, endPoint y: 102, distance: 39.9
click at [87, 73] on span "Wrap up | 00:50" at bounding box center [71, 71] width 40 height 7
click at [138, 270] on button "COMPLETE" at bounding box center [151, 266] width 51 height 14
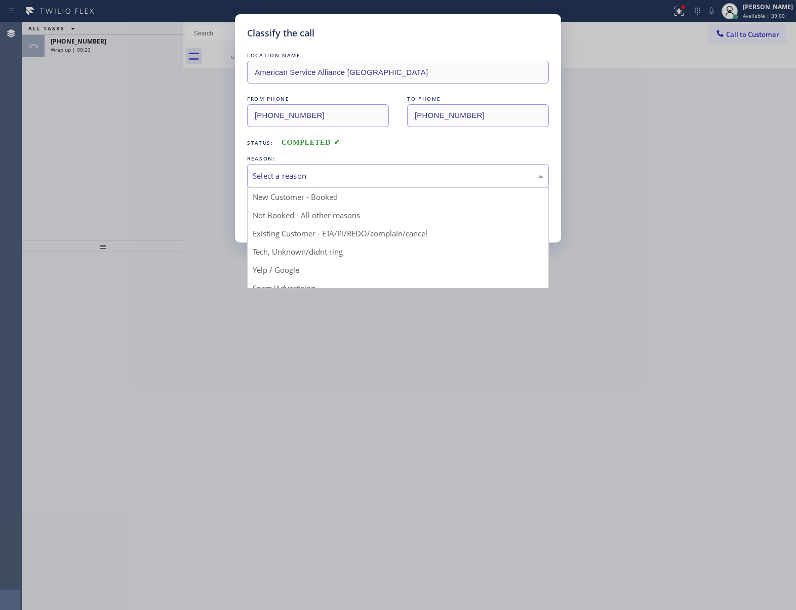
click at [294, 173] on div "Select a reason" at bounding box center [398, 176] width 291 height 12
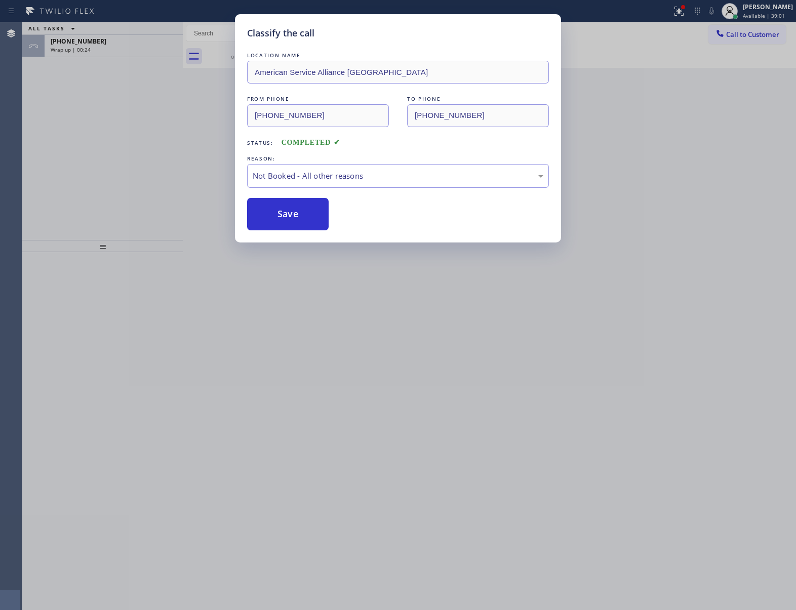
click at [310, 221] on button "Save" at bounding box center [288, 214] width 82 height 32
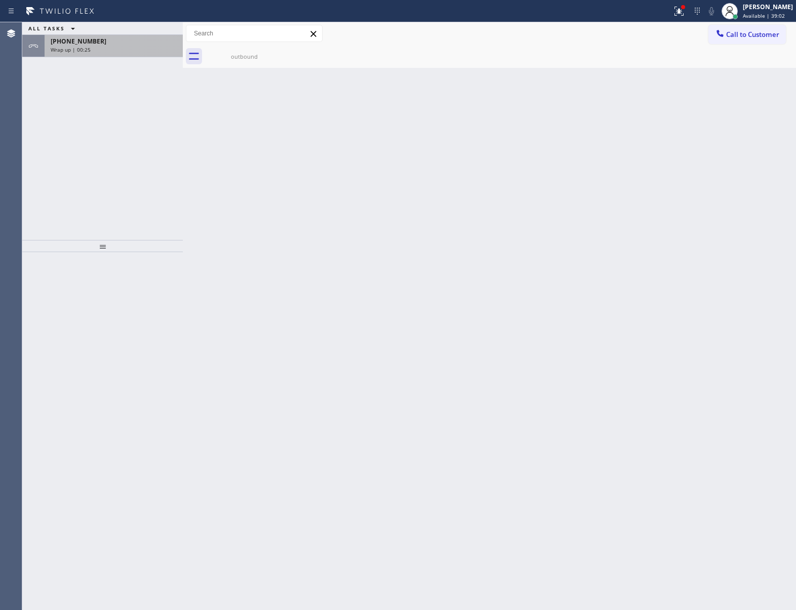
click at [90, 43] on span "[PHONE_NUMBER]" at bounding box center [79, 41] width 56 height 9
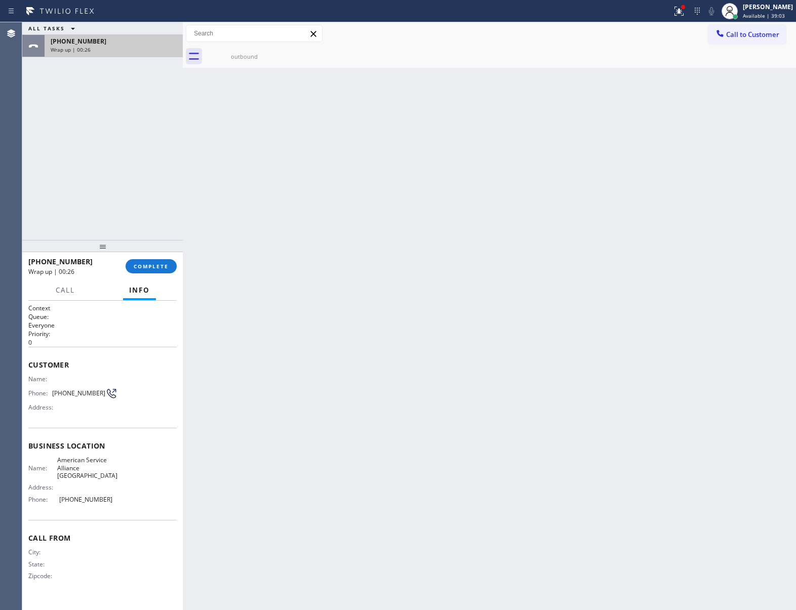
click at [90, 43] on span "[PHONE_NUMBER]" at bounding box center [79, 41] width 56 height 9
drag, startPoint x: 90, startPoint y: 43, endPoint x: 146, endPoint y: 143, distance: 115.2
click at [129, 101] on div "ALL TASKS ALL TASKS ACTIVE TASKS TASKS IN WRAP UP [PHONE_NUMBER] Wrap up | 00:26" at bounding box center [102, 131] width 161 height 218
click at [161, 266] on span "COMPLETE" at bounding box center [151, 266] width 35 height 7
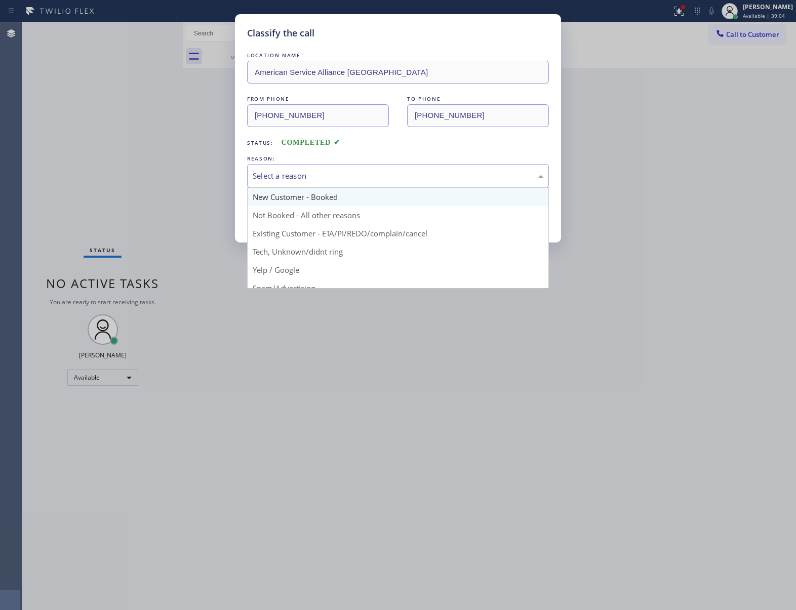
drag, startPoint x: 301, startPoint y: 171, endPoint x: 308, endPoint y: 190, distance: 20.7
click at [301, 173] on div "Select a reason" at bounding box center [398, 176] width 291 height 12
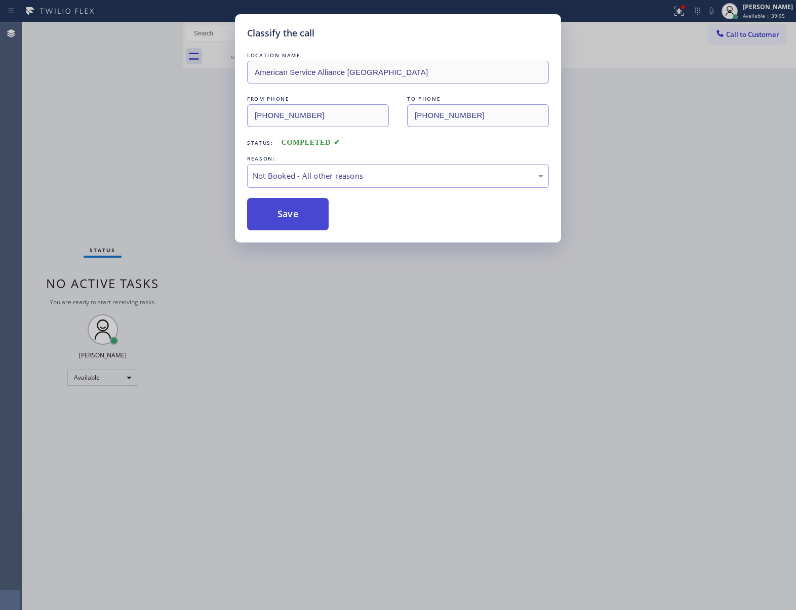
click at [304, 215] on button "Save" at bounding box center [288, 214] width 82 height 32
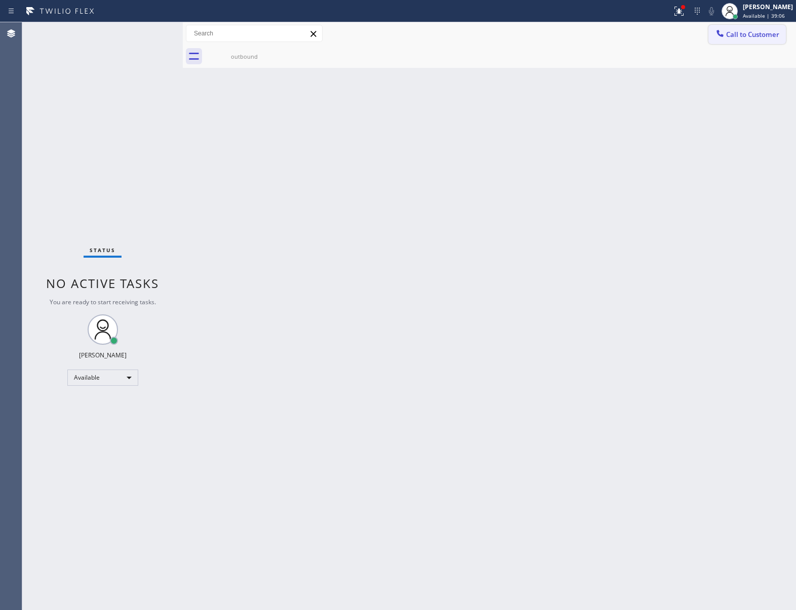
click at [760, 36] on span "Call to Customer" at bounding box center [752, 34] width 53 height 9
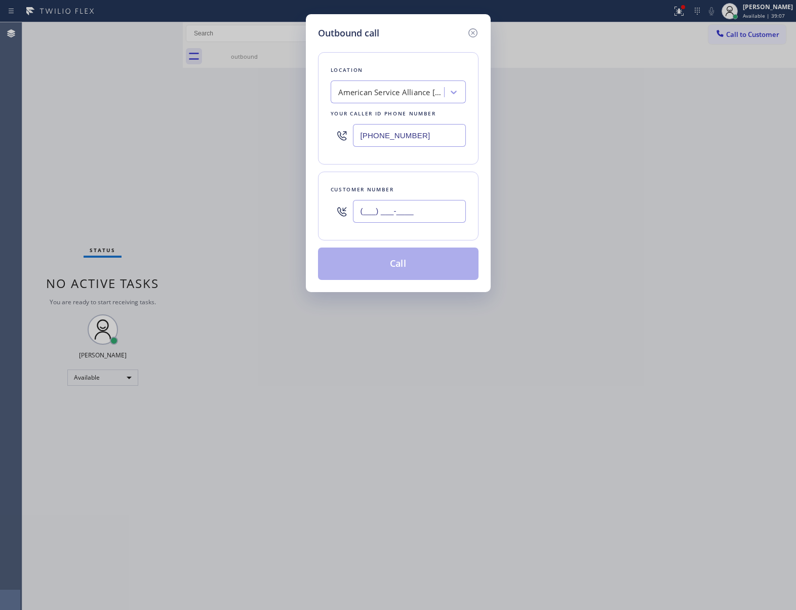
drag, startPoint x: 438, startPoint y: 204, endPoint x: 448, endPoint y: 235, distance: 33.0
click at [436, 205] on input "(___) ___-____" at bounding box center [409, 211] width 113 height 23
paste input "363) 201-8087"
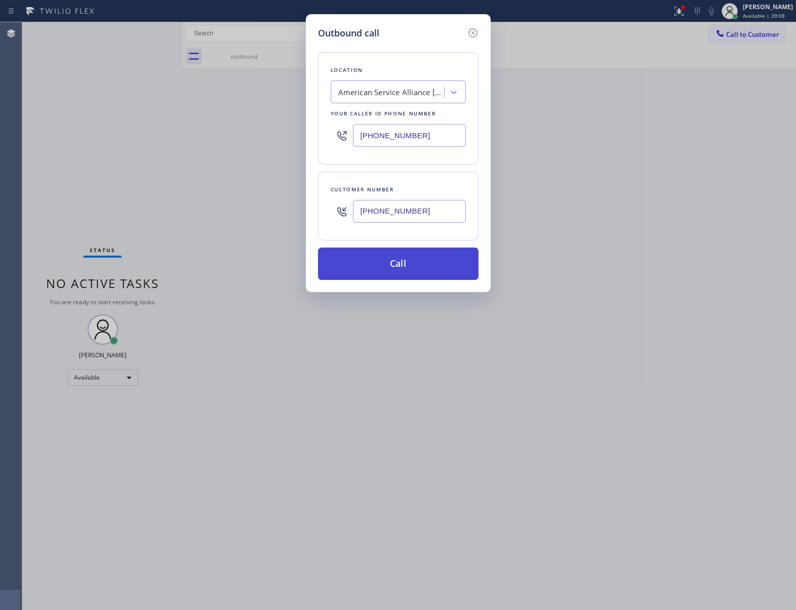
type input "[PHONE_NUMBER]"
drag, startPoint x: 422, startPoint y: 266, endPoint x: 483, endPoint y: 205, distance: 86.0
click at [422, 265] on button "Call" at bounding box center [398, 264] width 161 height 32
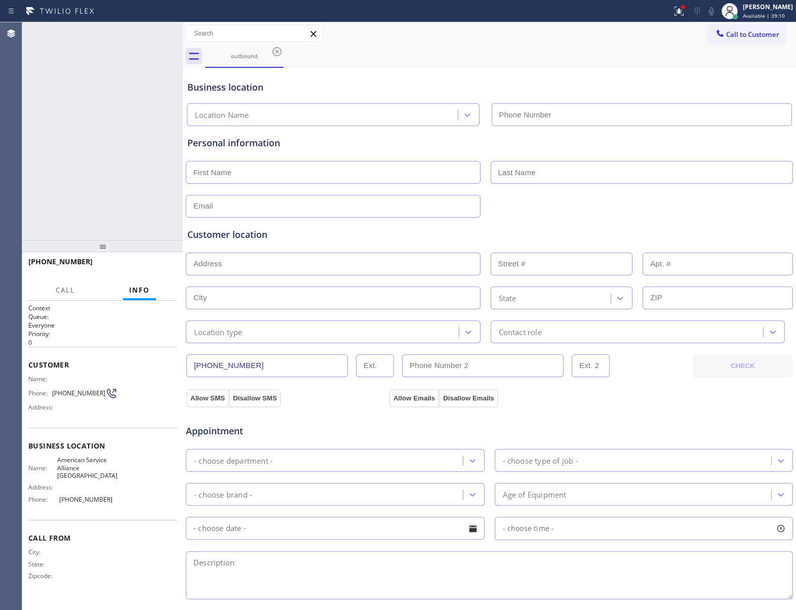
type input "[PHONE_NUMBER]"
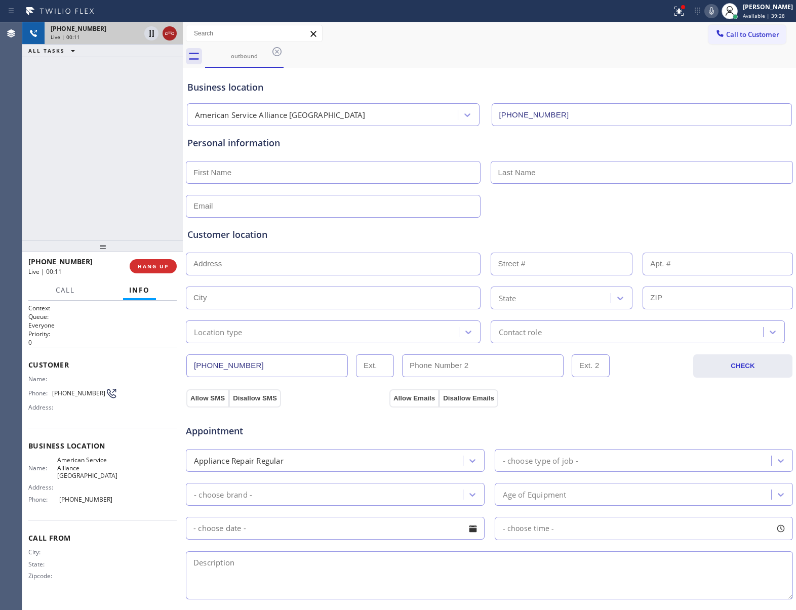
click at [165, 31] on icon at bounding box center [170, 33] width 12 height 12
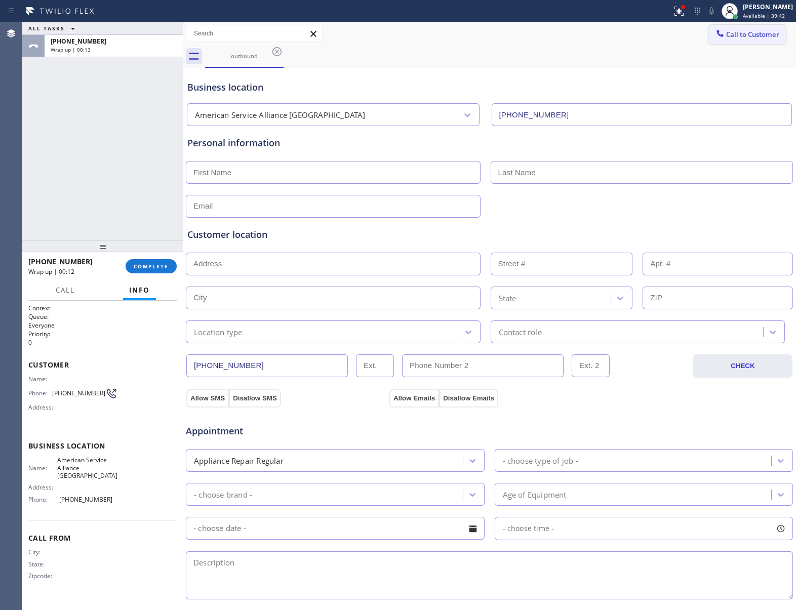
click at [759, 41] on button "Call to Customer" at bounding box center [748, 34] width 78 height 19
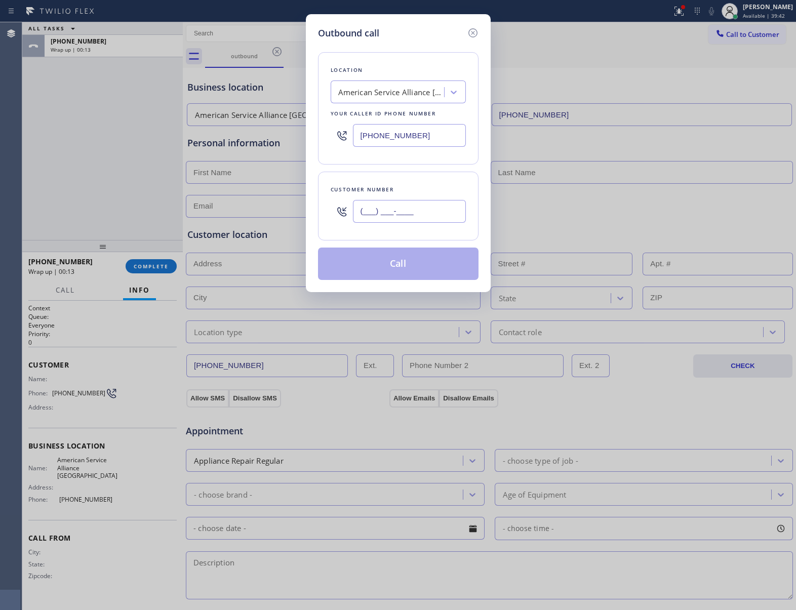
click at [428, 212] on input "(___) ___-____" at bounding box center [409, 211] width 113 height 23
paste input "917) 817-9858"
type input "[PHONE_NUMBER]"
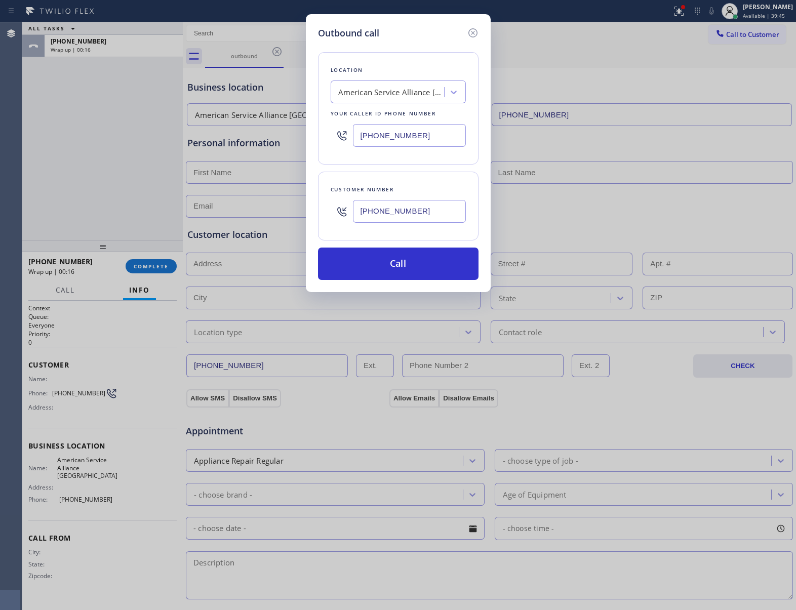
drag, startPoint x: 399, startPoint y: 137, endPoint x: 469, endPoint y: 201, distance: 94.6
click at [402, 142] on input "[PHONE_NUMBER]" at bounding box center [409, 135] width 113 height 23
paste input "646) 650-2901"
type input "[PHONE_NUMBER]"
click at [424, 273] on button "Call" at bounding box center [398, 264] width 161 height 32
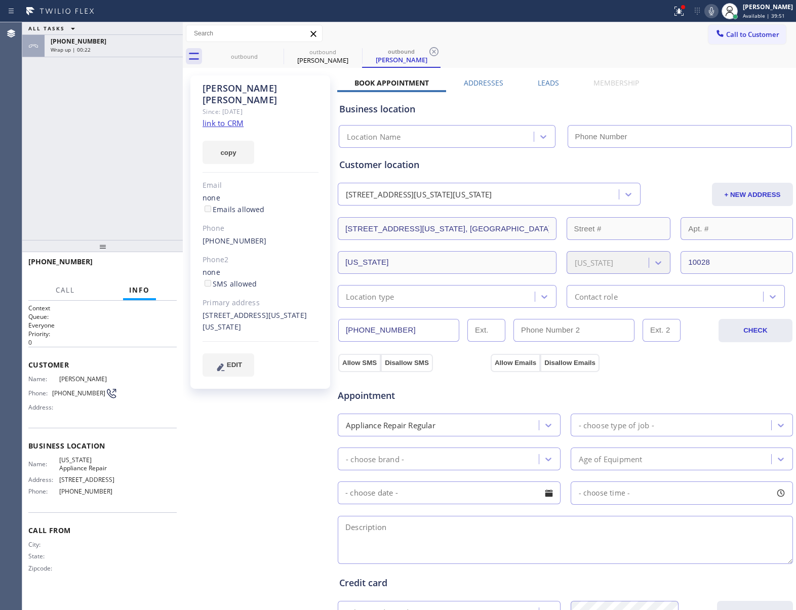
type input "[PHONE_NUMBER]"
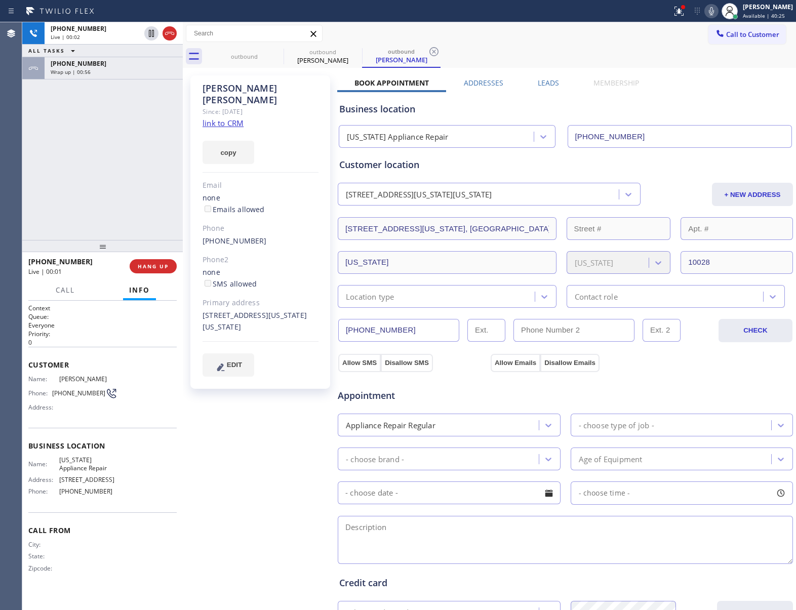
drag, startPoint x: 164, startPoint y: 266, endPoint x: 71, endPoint y: 390, distance: 155.2
click at [163, 266] on span "HANG UP" at bounding box center [153, 266] width 31 height 7
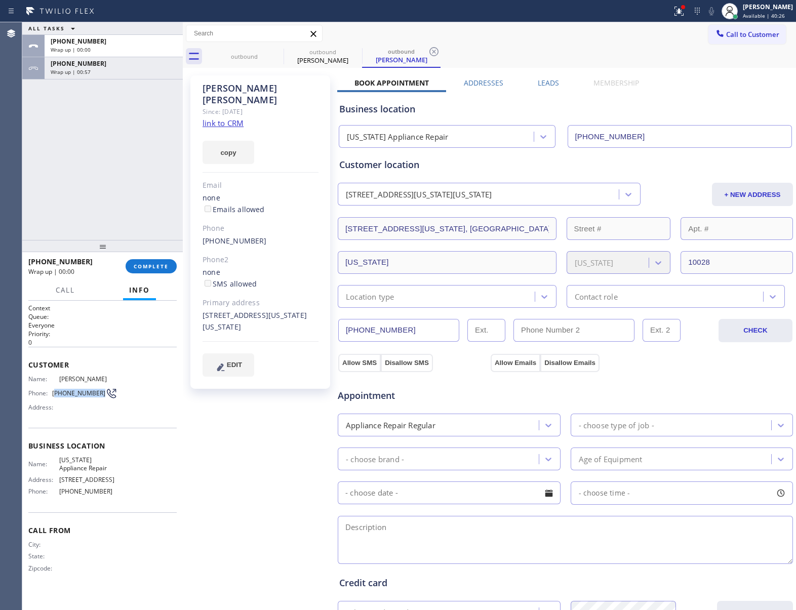
drag, startPoint x: 57, startPoint y: 392, endPoint x: 100, endPoint y: 394, distance: 43.6
click at [100, 394] on span "[PHONE_NUMBER]" at bounding box center [78, 394] width 53 height 8
click at [734, 29] on button "Call to Customer" at bounding box center [748, 34] width 78 height 19
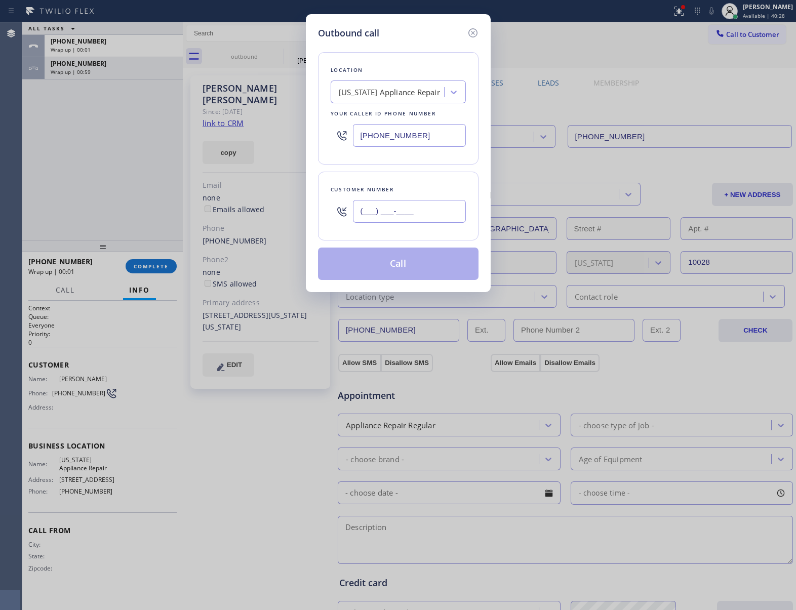
click at [436, 213] on input "(___) ___-____" at bounding box center [409, 211] width 113 height 23
paste input "917) 817-9858"
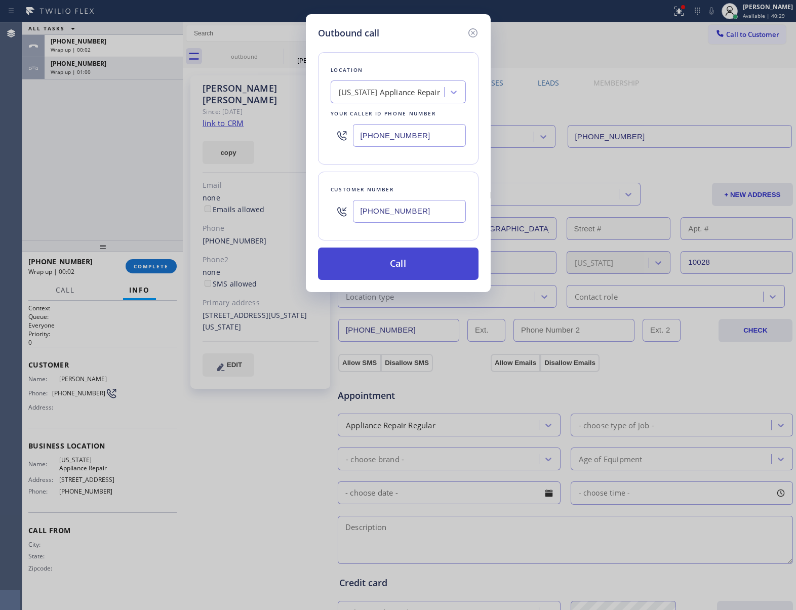
type input "[PHONE_NUMBER]"
click at [419, 272] on button "Call" at bounding box center [398, 264] width 161 height 32
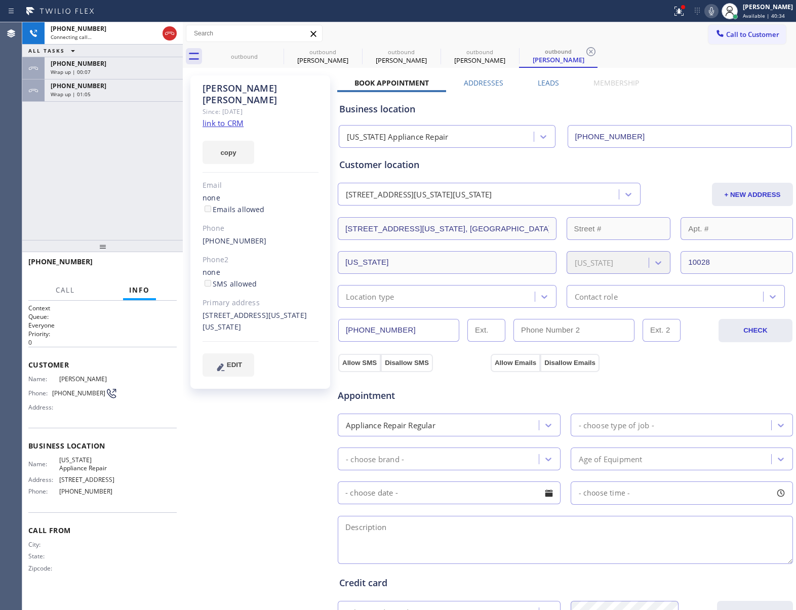
type input "[PHONE_NUMBER]"
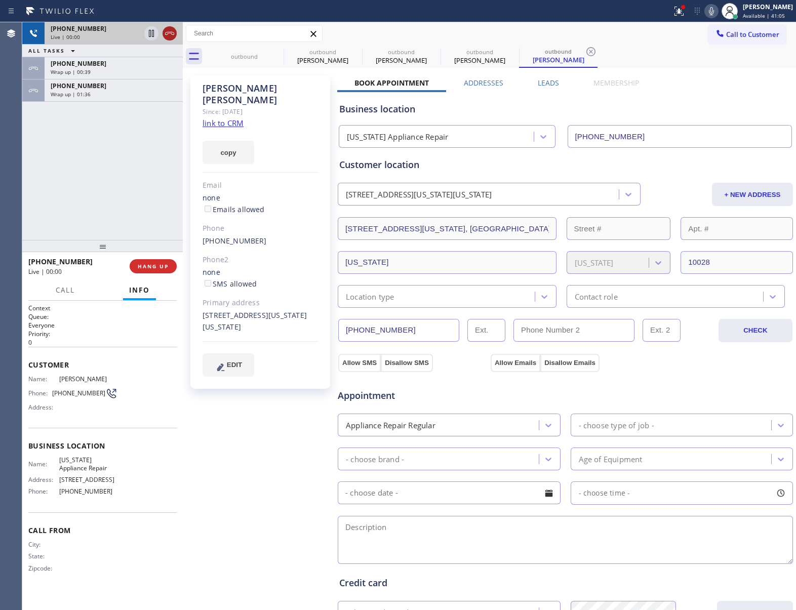
click at [170, 30] on icon at bounding box center [170, 33] width 12 height 12
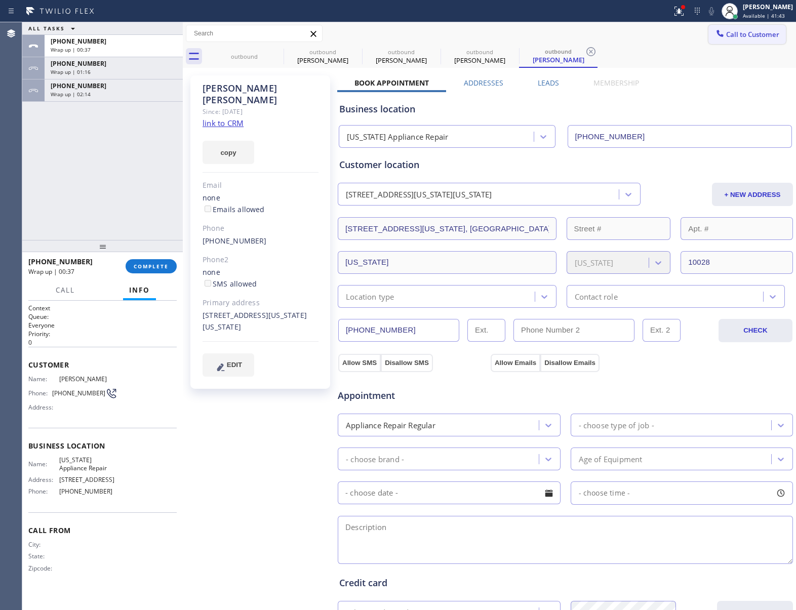
click at [740, 29] on button "Call to Customer" at bounding box center [748, 34] width 78 height 19
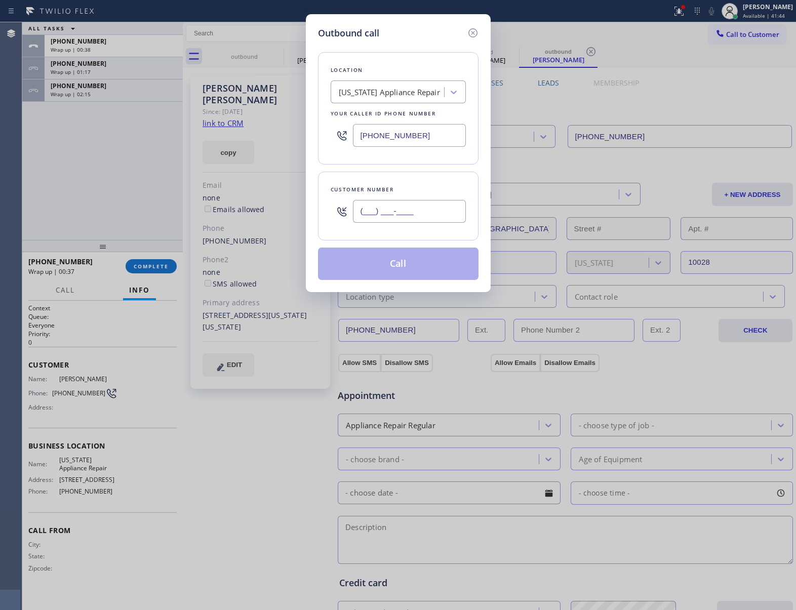
click at [394, 221] on input "(___) ___-____" at bounding box center [409, 211] width 113 height 23
paste input "917) 817-9858"
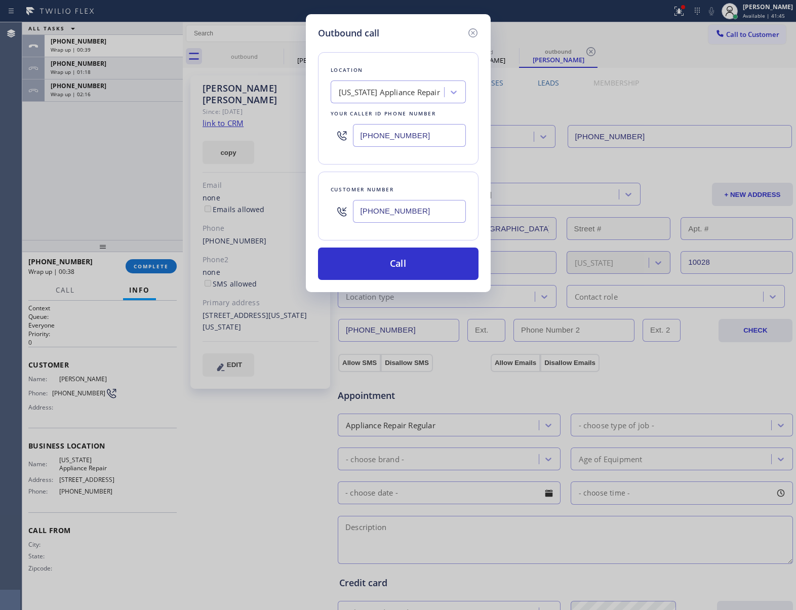
type input "[PHONE_NUMBER]"
click at [388, 266] on button "Call" at bounding box center [398, 264] width 161 height 32
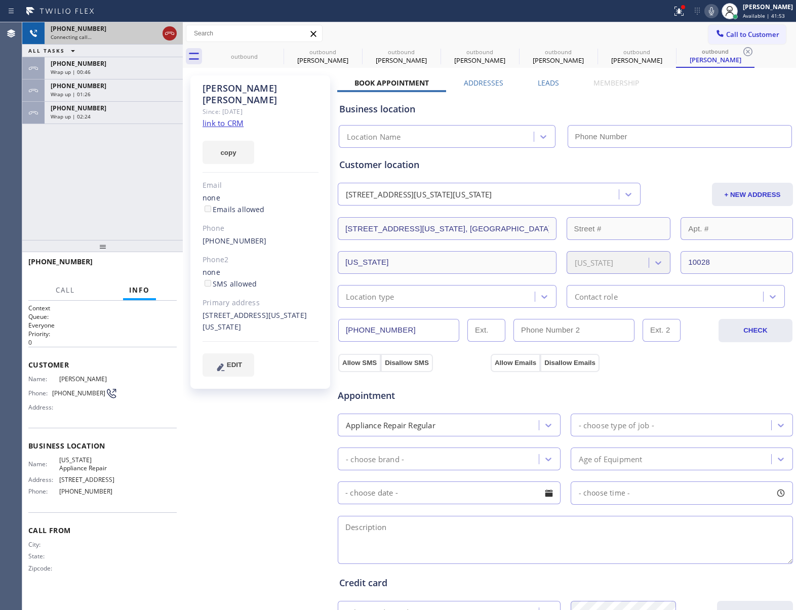
type input "[PHONE_NUMBER]"
click at [117, 109] on div "[PHONE_NUMBER]" at bounding box center [114, 108] width 126 height 9
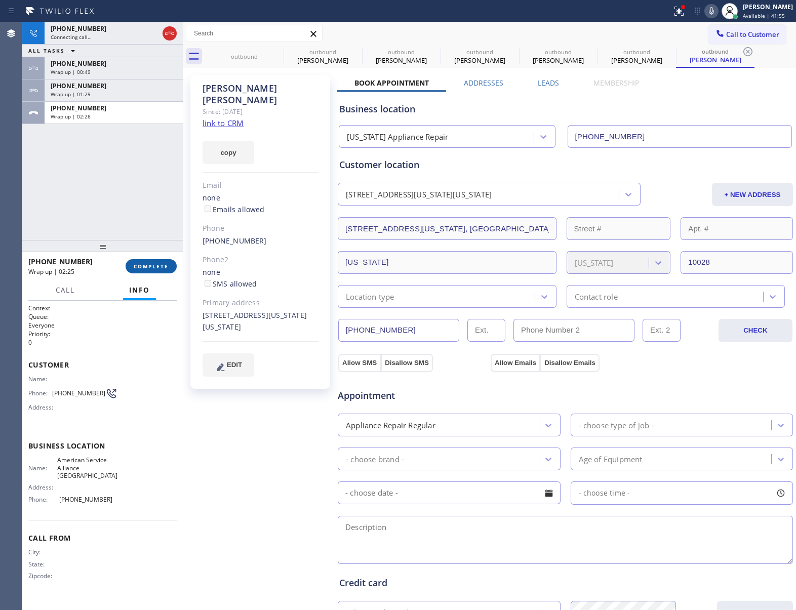
click at [161, 266] on span "COMPLETE" at bounding box center [151, 266] width 35 height 7
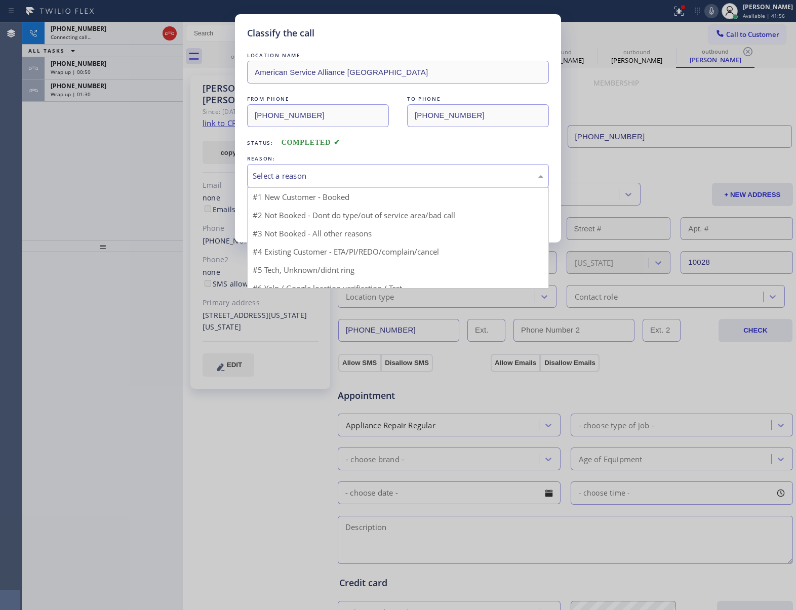
click at [306, 178] on div "Select a reason" at bounding box center [398, 176] width 291 height 12
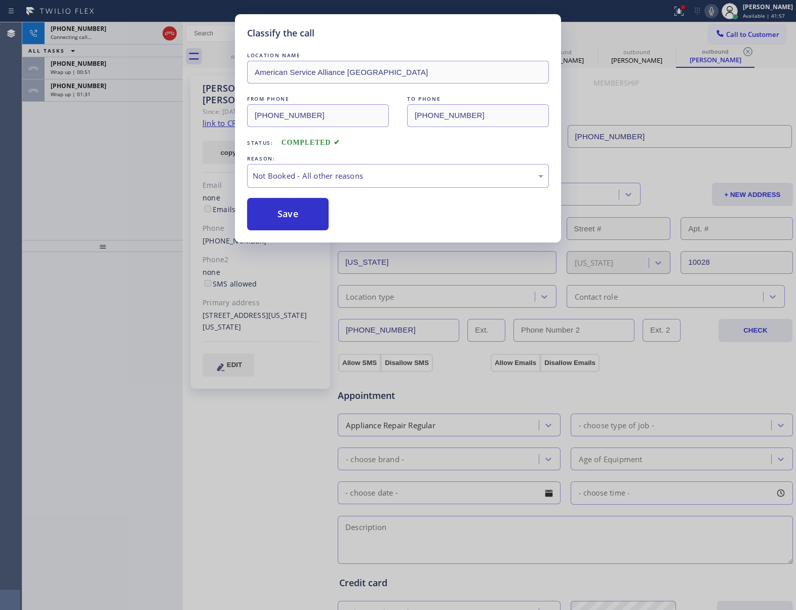
click at [310, 215] on button "Save" at bounding box center [288, 214] width 82 height 32
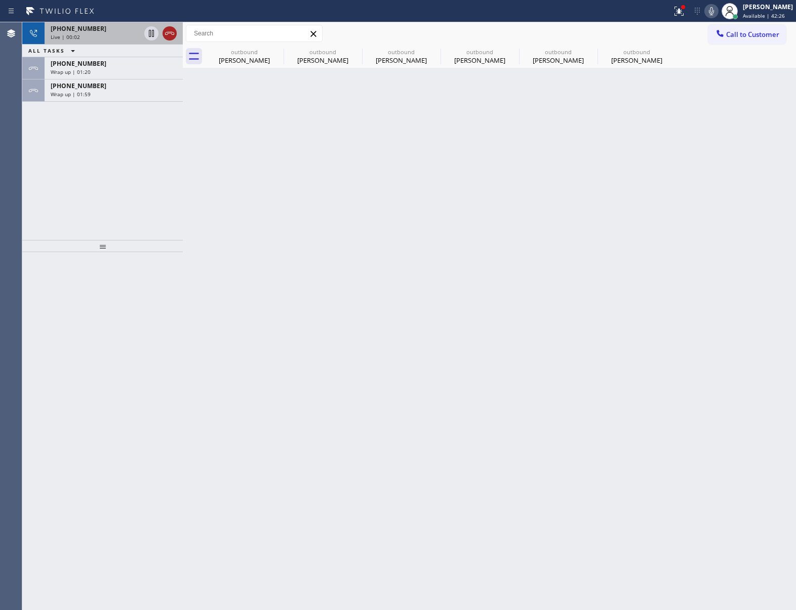
click at [173, 33] on icon at bounding box center [170, 33] width 12 height 12
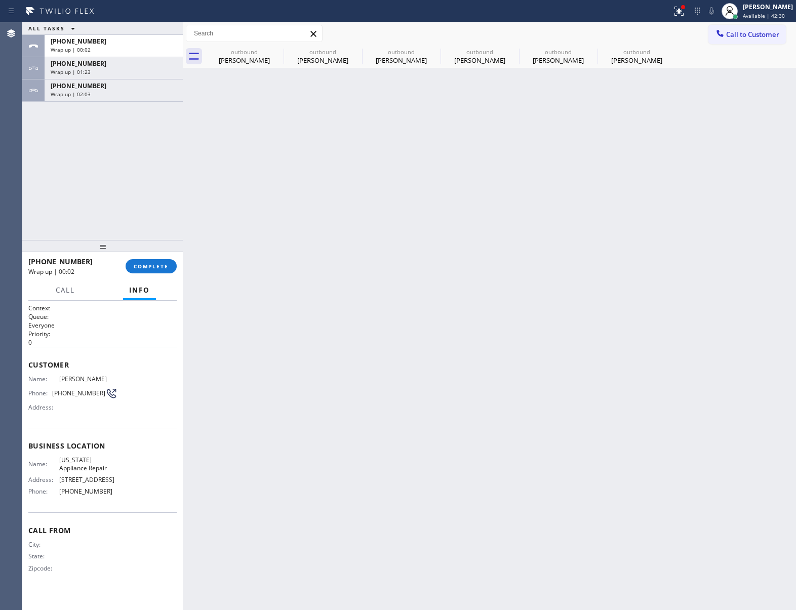
click at [150, 152] on div "ALL TASKS ALL TASKS ACTIVE TASKS TASKS IN WRAP UP [PHONE_NUMBER] Wrap up | 00:0…" at bounding box center [102, 131] width 161 height 218
click at [747, 31] on span "Call to Customer" at bounding box center [752, 34] width 53 height 9
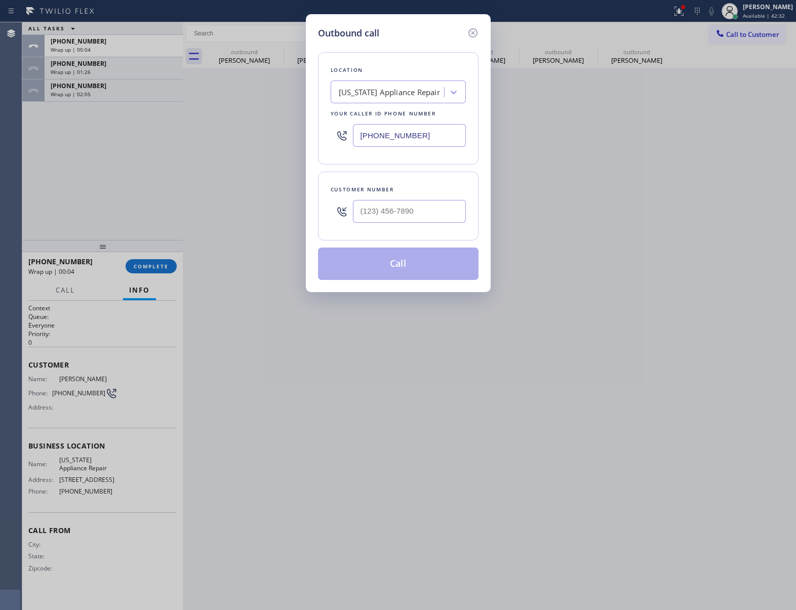
click at [414, 137] on input "[PHONE_NUMBER]" at bounding box center [409, 135] width 113 height 23
drag, startPoint x: 408, startPoint y: 216, endPoint x: 774, endPoint y: 394, distance: 407.3
click at [410, 216] on input "(___) ___-____" at bounding box center [409, 211] width 113 height 23
paste input "206) 280-9706"
type input "[PHONE_NUMBER]"
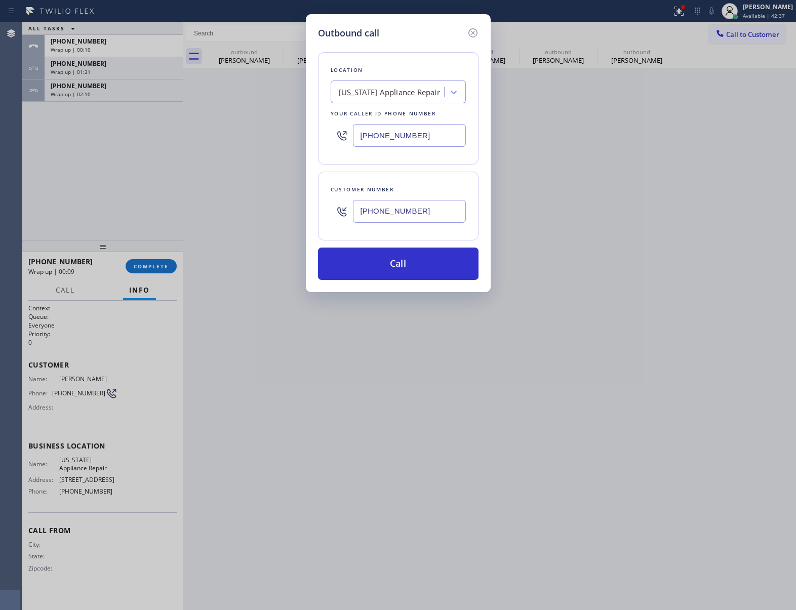
click at [146, 183] on div "Outbound call Location [US_STATE] Appliance Repair Your caller id phone number …" at bounding box center [398, 305] width 796 height 610
click at [394, 102] on div "[US_STATE] Appliance Repair" at bounding box center [398, 92] width 135 height 23
paste input "[GEOGRAPHIC_DATA] Fixers"
type input "[GEOGRAPHIC_DATA] Fixers"
click at [387, 122] on div "[GEOGRAPHIC_DATA] Fixers" at bounding box center [398, 113] width 135 height 18
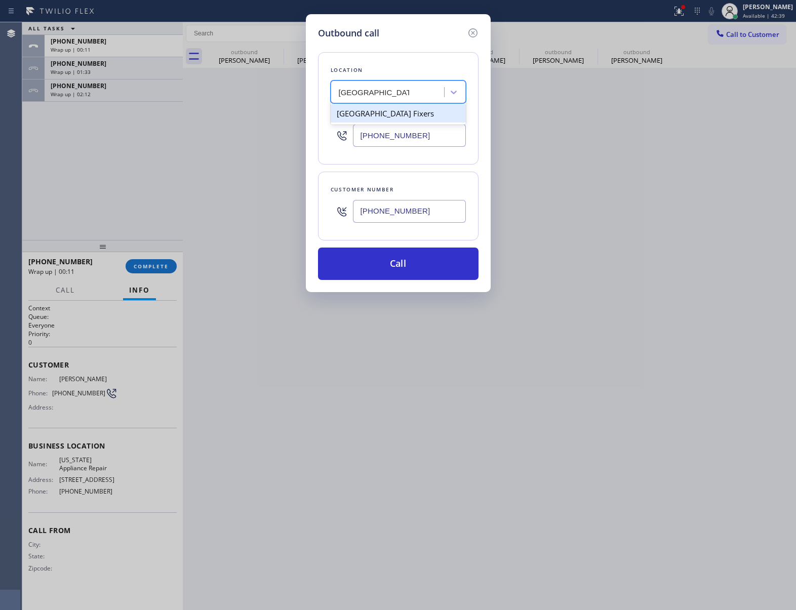
type input "[PHONE_NUMBER]"
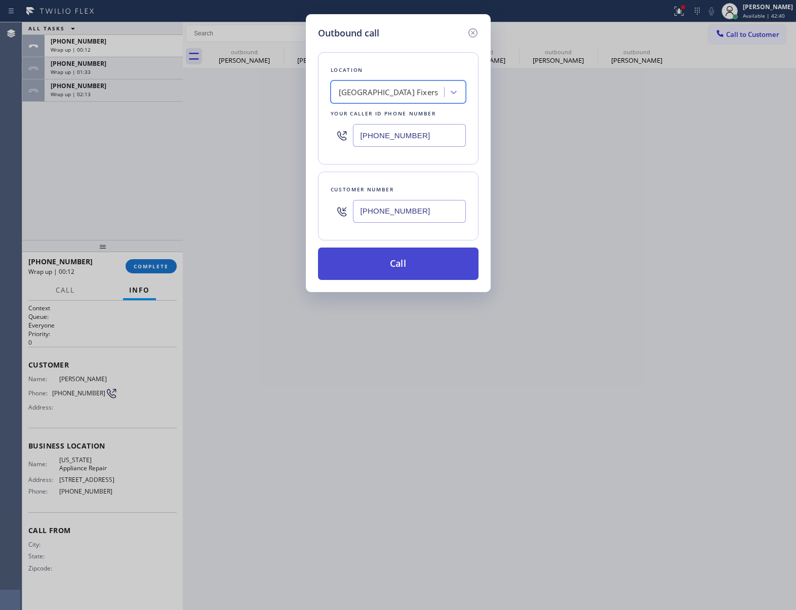
click at [404, 260] on button "Call" at bounding box center [398, 264] width 161 height 32
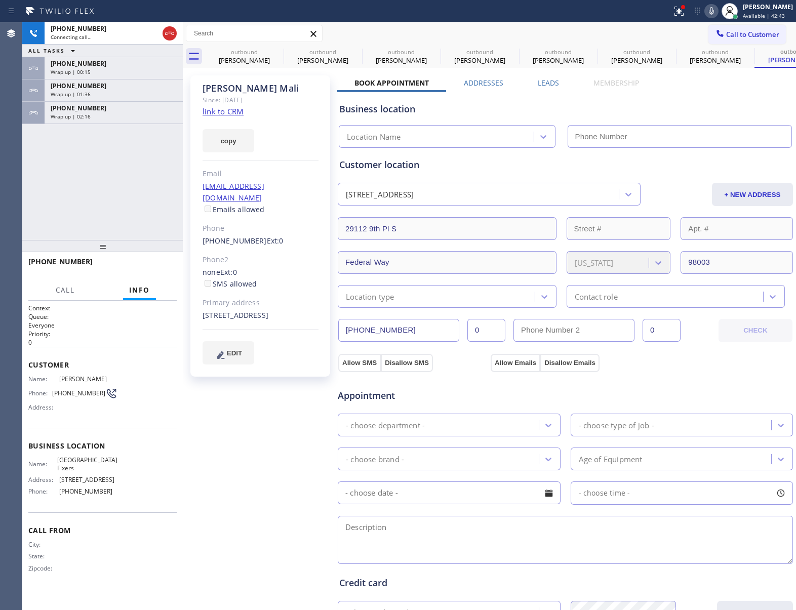
click at [231, 111] on link "link to CRM" at bounding box center [223, 111] width 41 height 10
type input "[PHONE_NUMBER]"
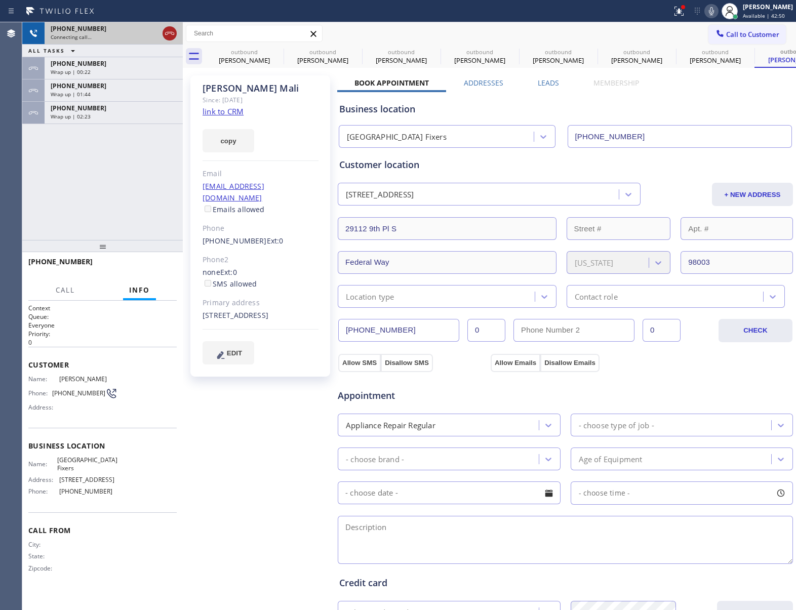
click at [170, 29] on icon at bounding box center [170, 33] width 12 height 12
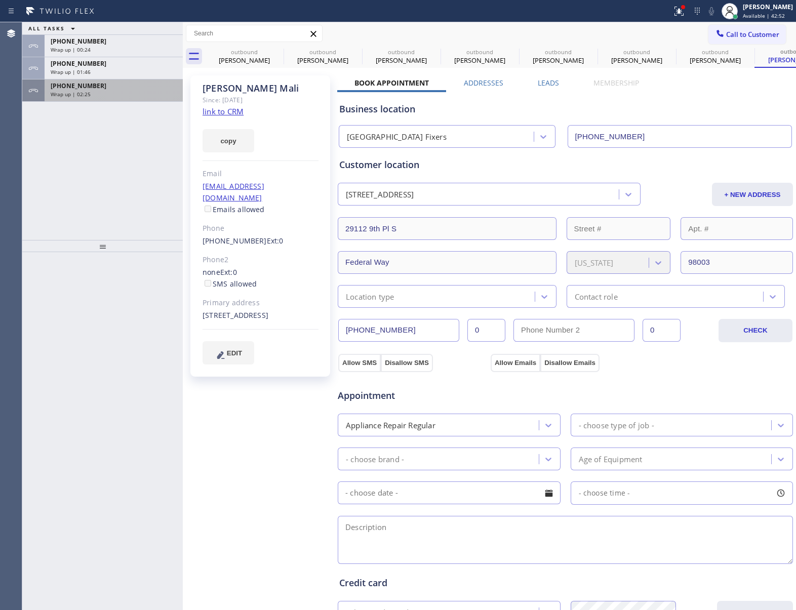
click at [137, 93] on div "Wrap up | 02:25" at bounding box center [114, 94] width 126 height 7
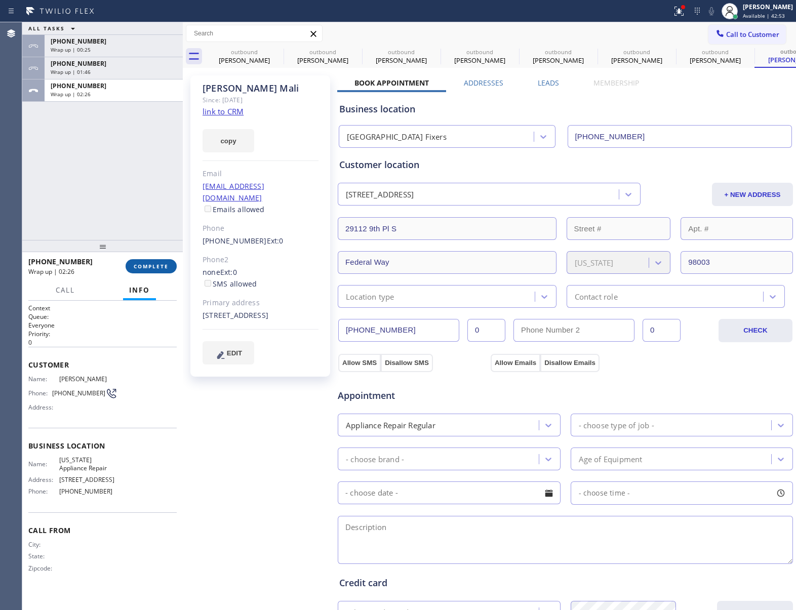
click at [153, 264] on span "COMPLETE" at bounding box center [151, 266] width 35 height 7
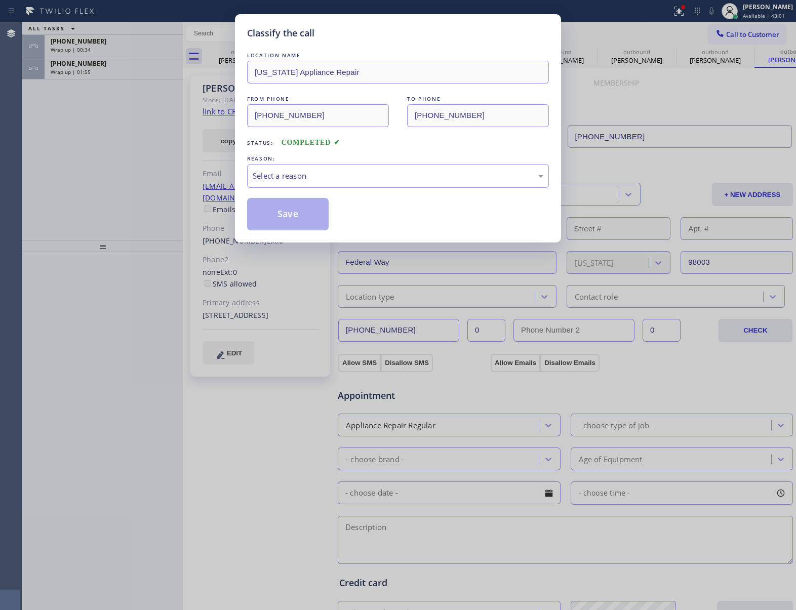
drag, startPoint x: 100, startPoint y: 159, endPoint x: 108, endPoint y: 80, distance: 79.4
click at [101, 151] on div "Classify the call LOCATION NAME [US_STATE] Appliance Repair FROM PHONE [PHONE_N…" at bounding box center [398, 305] width 796 height 610
drag, startPoint x: 105, startPoint y: 55, endPoint x: 142, endPoint y: 100, distance: 58.4
click at [105, 55] on div "Classify the call LOCATION NAME [US_STATE] Appliance Repair FROM PHONE [PHONE_N…" at bounding box center [398, 305] width 796 height 610
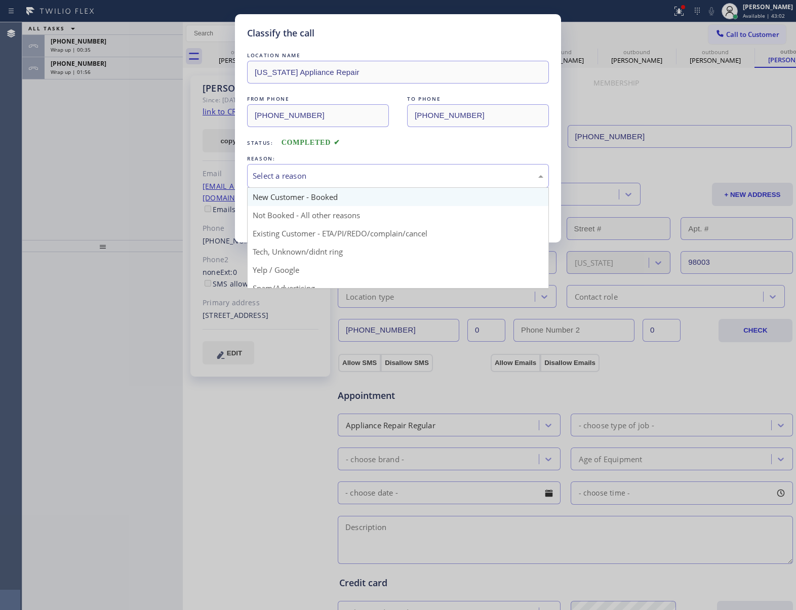
drag, startPoint x: 262, startPoint y: 165, endPoint x: 286, endPoint y: 188, distance: 33.3
click at [274, 177] on div "Select a reason" at bounding box center [398, 176] width 302 height 24
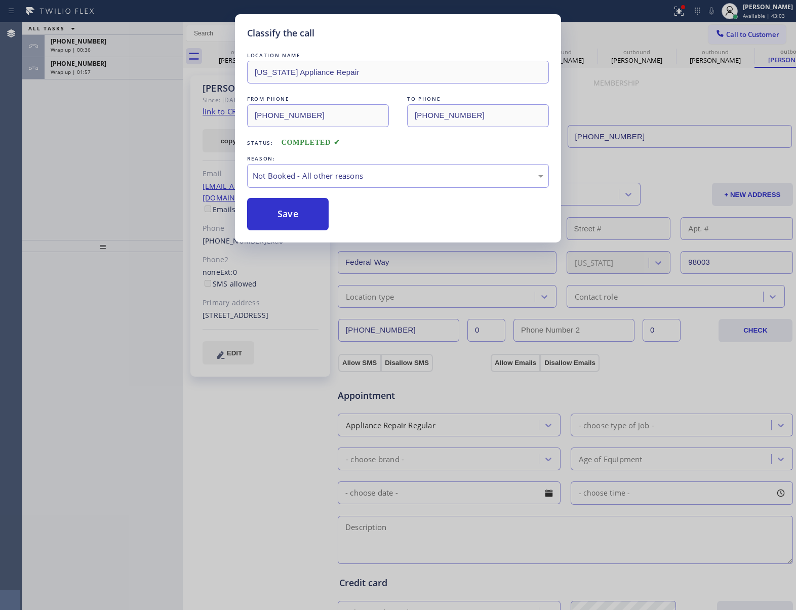
click at [282, 220] on button "Save" at bounding box center [288, 214] width 82 height 32
type input "[PHONE_NUMBER]"
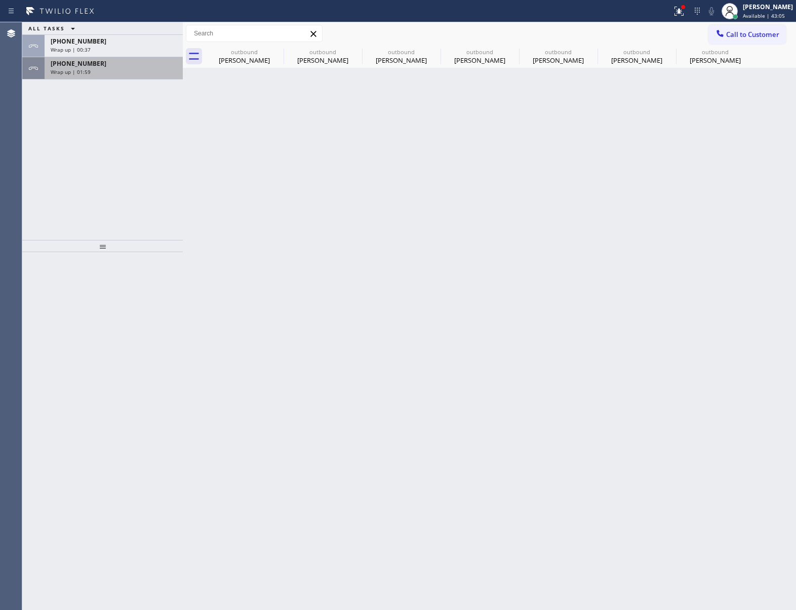
click at [101, 75] on div "[PHONE_NUMBER] Wrap up | 01:59" at bounding box center [112, 68] width 134 height 22
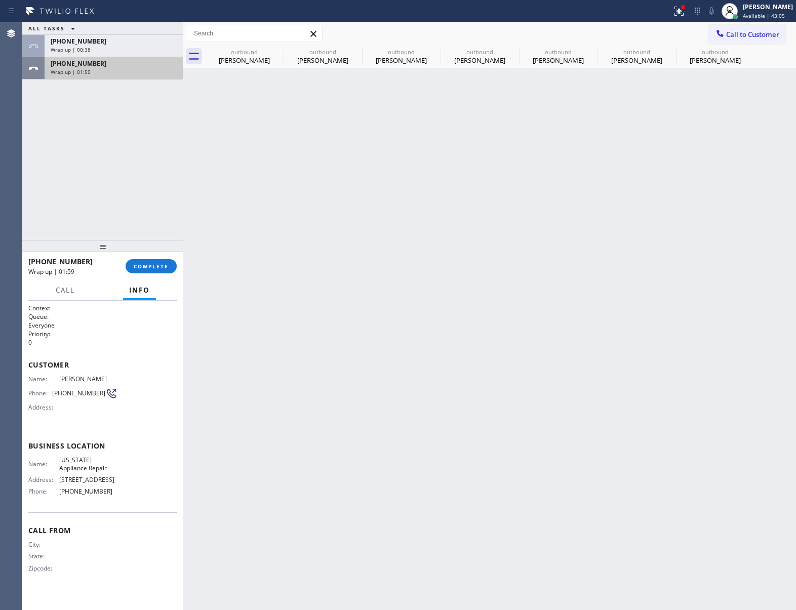
click at [101, 75] on div "[PHONE_NUMBER] Wrap up | 01:59" at bounding box center [112, 68] width 134 height 22
click at [146, 270] on button "COMPLETE" at bounding box center [151, 266] width 51 height 14
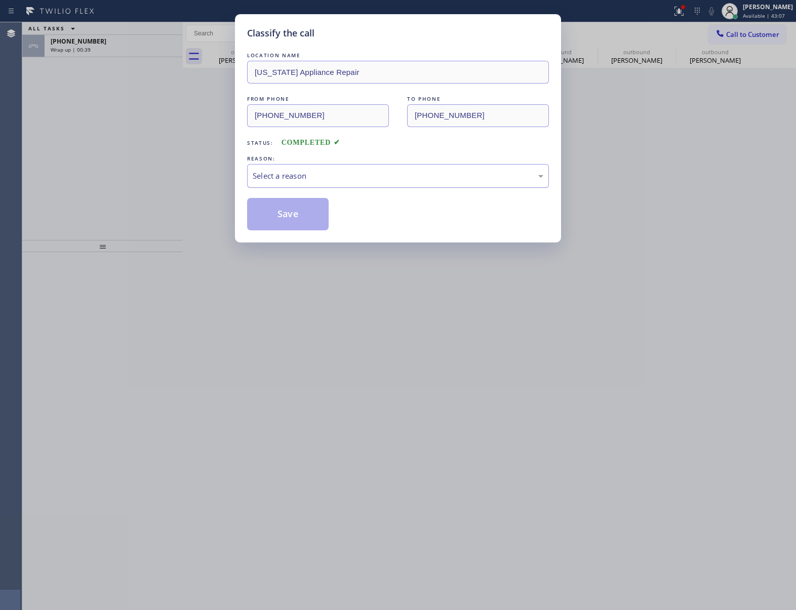
click at [285, 171] on div "Select a reason" at bounding box center [398, 176] width 291 height 12
click at [289, 221] on button "Save" at bounding box center [288, 214] width 82 height 32
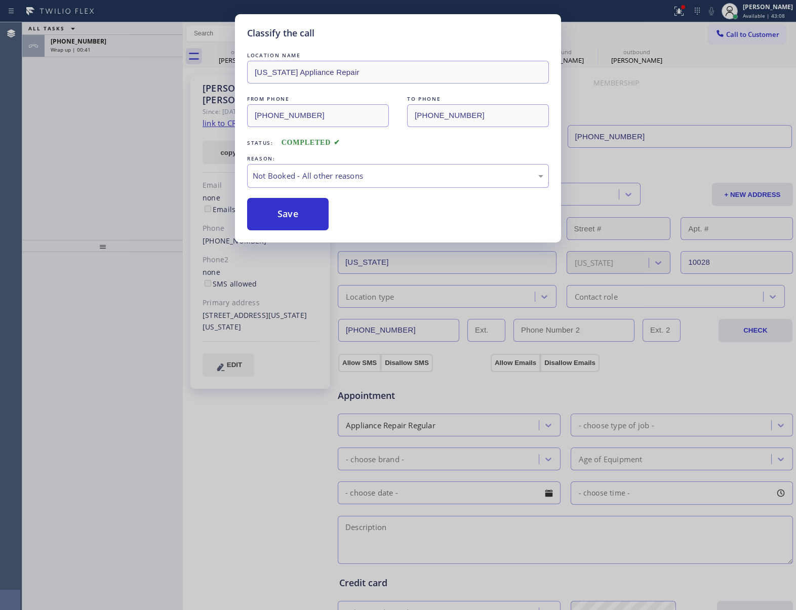
click at [100, 53] on div "Classify the call LOCATION NAME [US_STATE] Appliance Repair FROM PHONE [PHONE_N…" at bounding box center [398, 305] width 796 height 610
click at [98, 53] on div "Classify the call LOCATION NAME [US_STATE] Appliance Repair FROM PHONE [PHONE_N…" at bounding box center [398, 305] width 796 height 610
click at [98, 53] on div "Classify the call LOCATION NAME 4B2.Paid Subzero Repair Professionals FROM PHON…" at bounding box center [409, 316] width 774 height 588
click at [98, 53] on div "[PHONE_NUMBER] Wrap up | 00:41" at bounding box center [112, 46] width 134 height 22
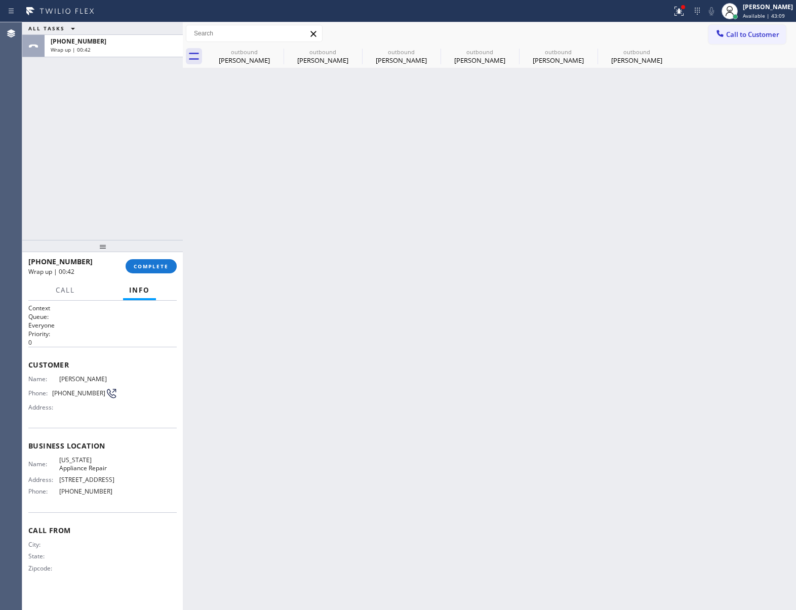
click at [98, 53] on div "[PHONE_NUMBER] Wrap up | 00:42" at bounding box center [112, 46] width 134 height 22
click at [96, 51] on div "Wrap up | 00:42" at bounding box center [114, 49] width 126 height 7
click at [144, 274] on button "COMPLETE" at bounding box center [151, 266] width 51 height 14
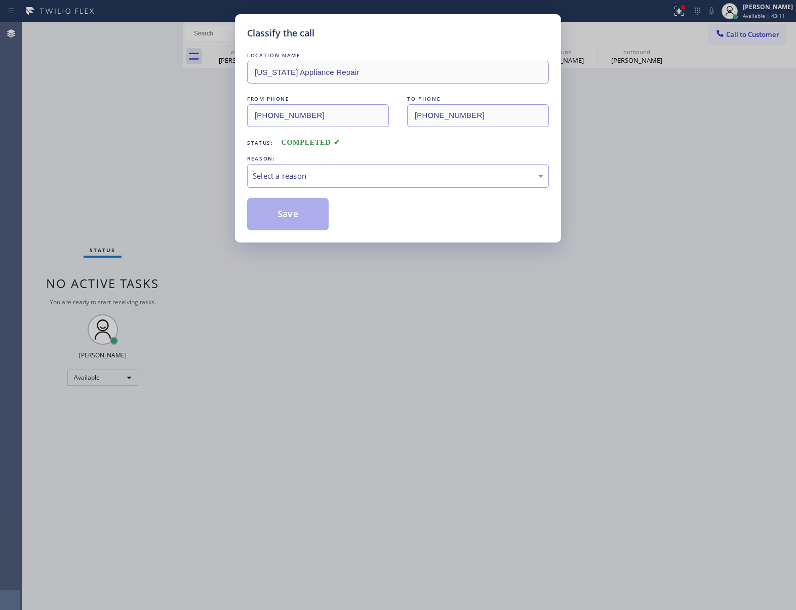
click at [327, 173] on div "Select a reason" at bounding box center [398, 176] width 291 height 12
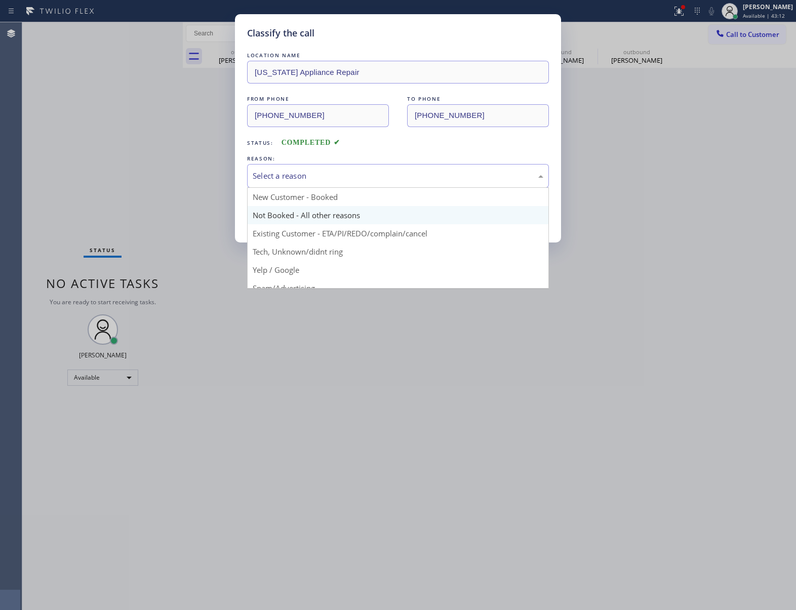
click at [292, 219] on button "Save" at bounding box center [288, 214] width 82 height 32
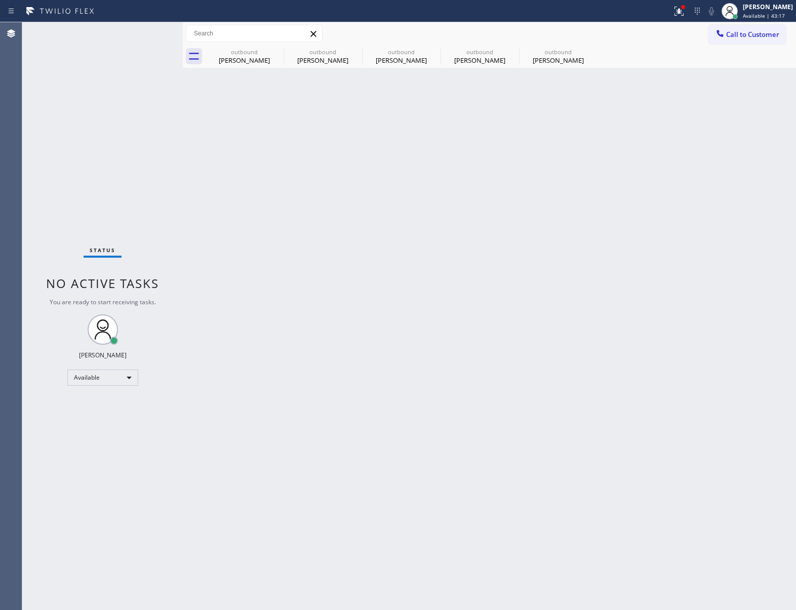
click at [731, 39] on button "Call to Customer" at bounding box center [748, 34] width 78 height 19
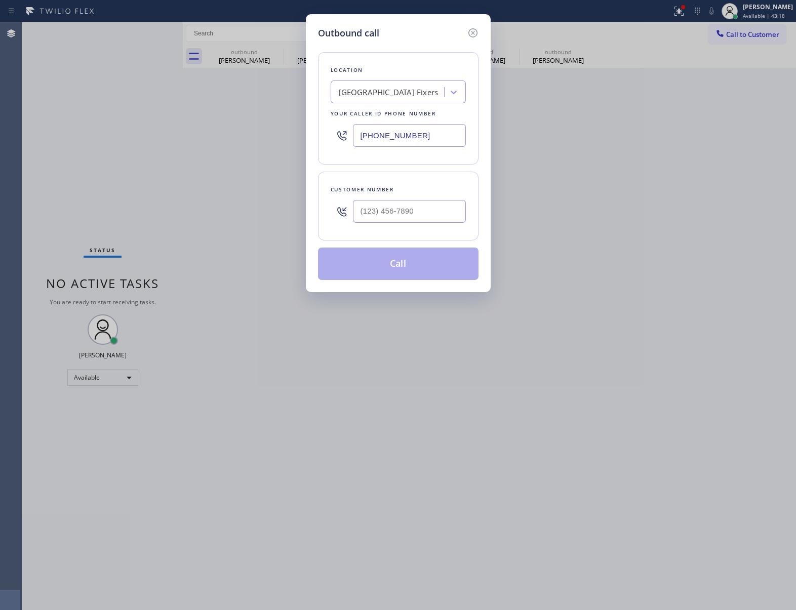
click at [396, 96] on div "[GEOGRAPHIC_DATA] Fixers" at bounding box center [389, 93] width 100 height 12
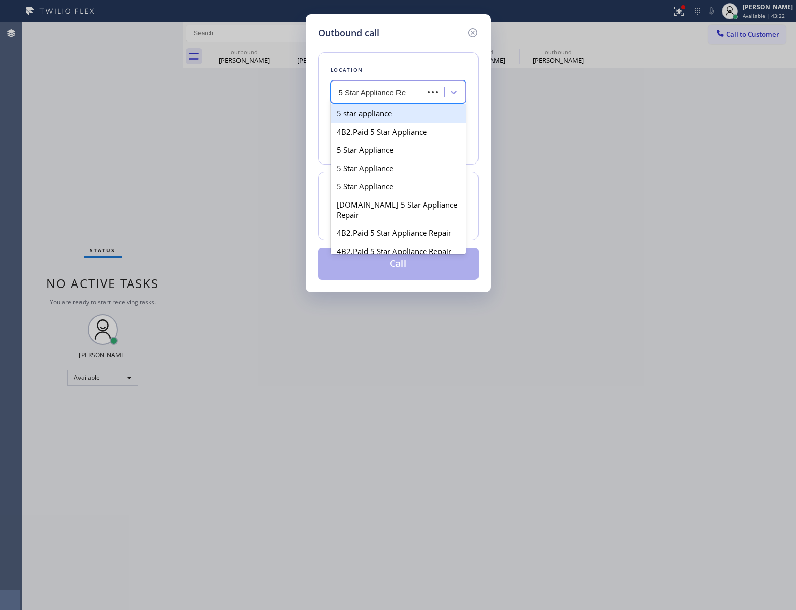
type input "5 Star Appliance Rep"
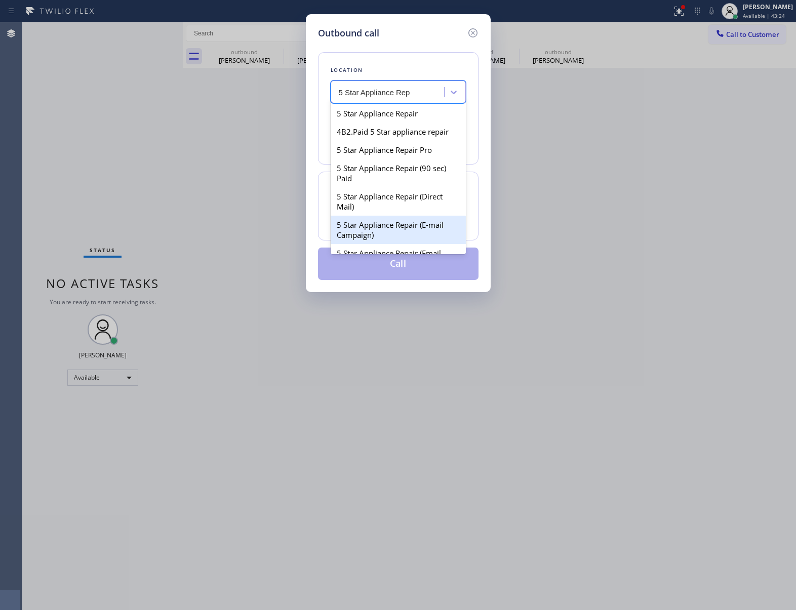
click at [405, 237] on div "5 Star Appliance Repair (E-mail Campaign)" at bounding box center [398, 230] width 135 height 28
type input "[PHONE_NUMBER]"
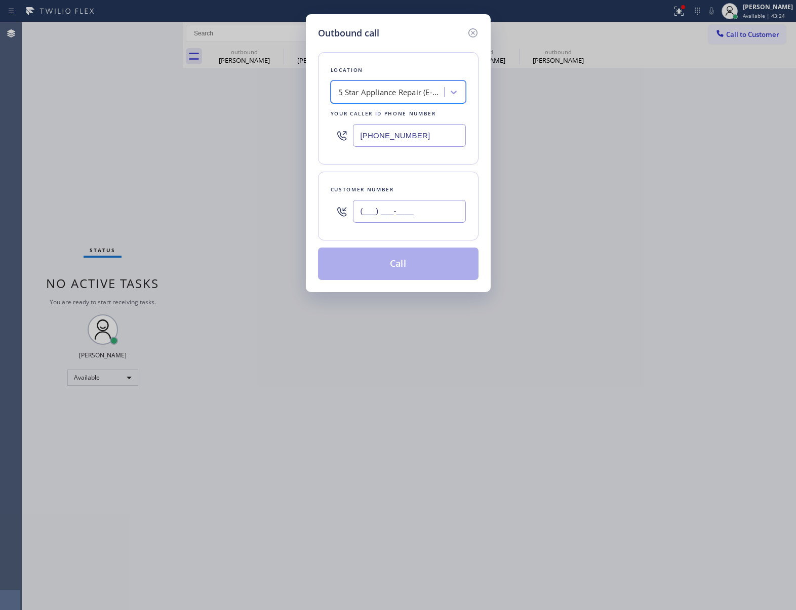
click at [397, 218] on input "(___) ___-____" at bounding box center [409, 211] width 113 height 23
paste input "917) 817-9858"
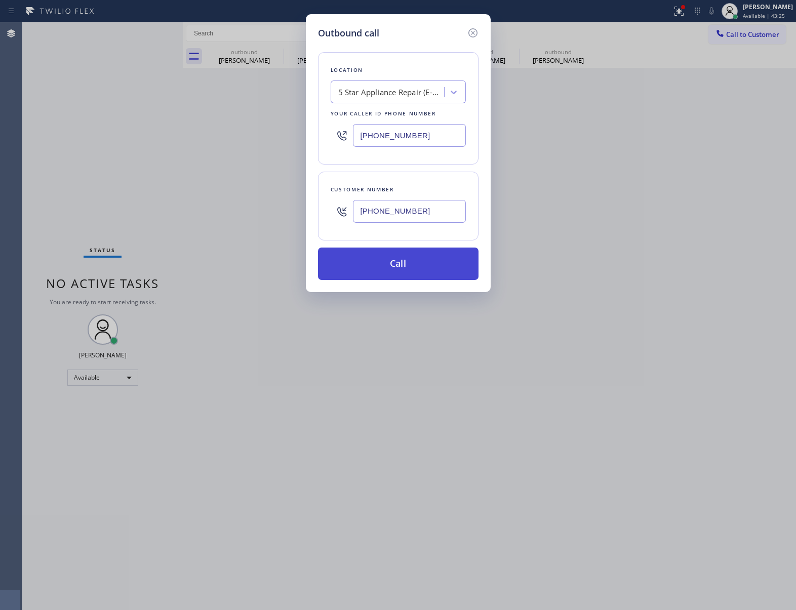
type input "[PHONE_NUMBER]"
click at [422, 265] on button "Call" at bounding box center [398, 264] width 161 height 32
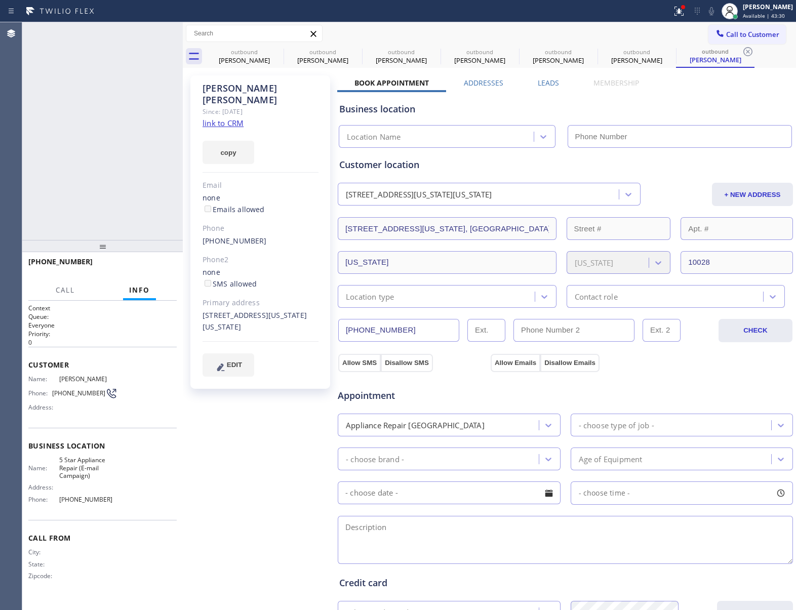
type input "[PHONE_NUMBER]"
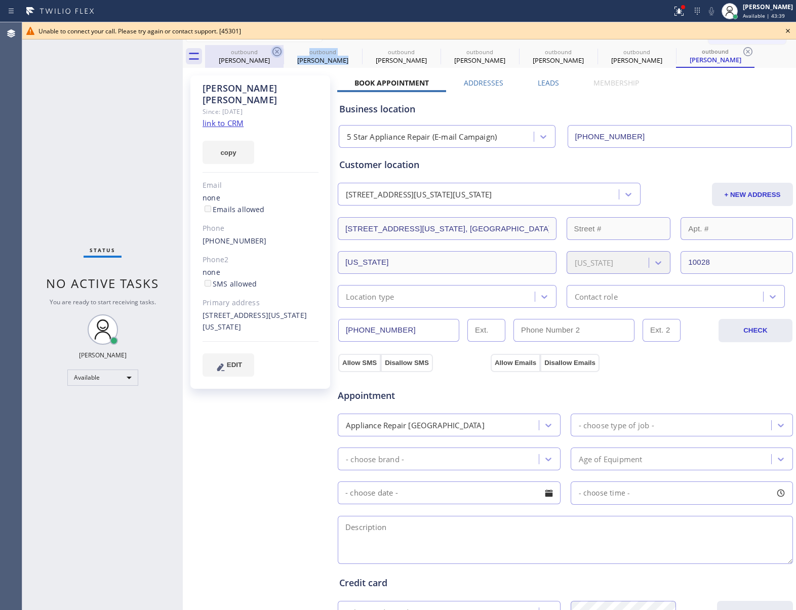
click at [272, 53] on div "outbound [PERSON_NAME] outbound [PERSON_NAME] outbound [PERSON_NAME] outbound […" at bounding box center [500, 56] width 591 height 23
click at [272, 53] on icon at bounding box center [277, 52] width 12 height 12
click at [0, 0] on icon at bounding box center [0, 0] width 0 height 0
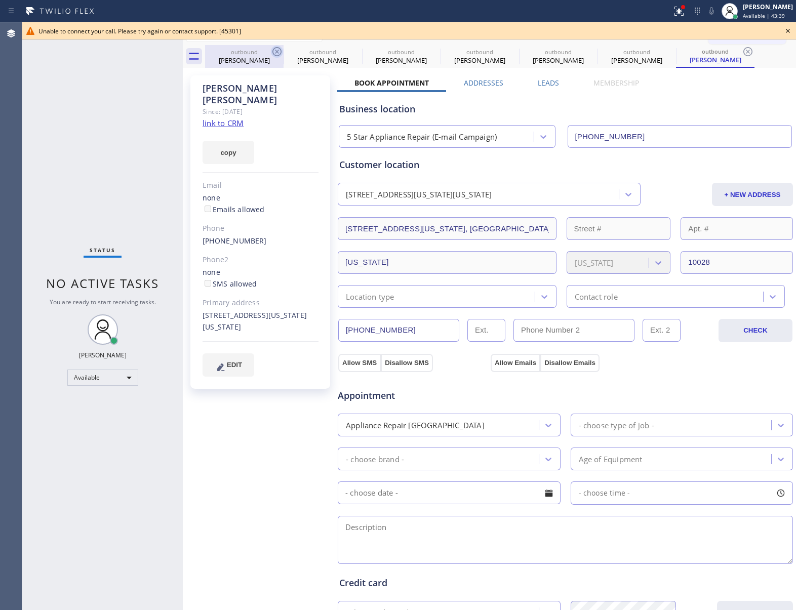
click at [0, 0] on icon at bounding box center [0, 0] width 0 height 0
click at [742, 53] on icon at bounding box center [748, 52] width 12 height 12
click at [272, 53] on div "outbound [PERSON_NAME] outbound [PERSON_NAME] outbound [PERSON_NAME] outbound […" at bounding box center [500, 56] width 591 height 23
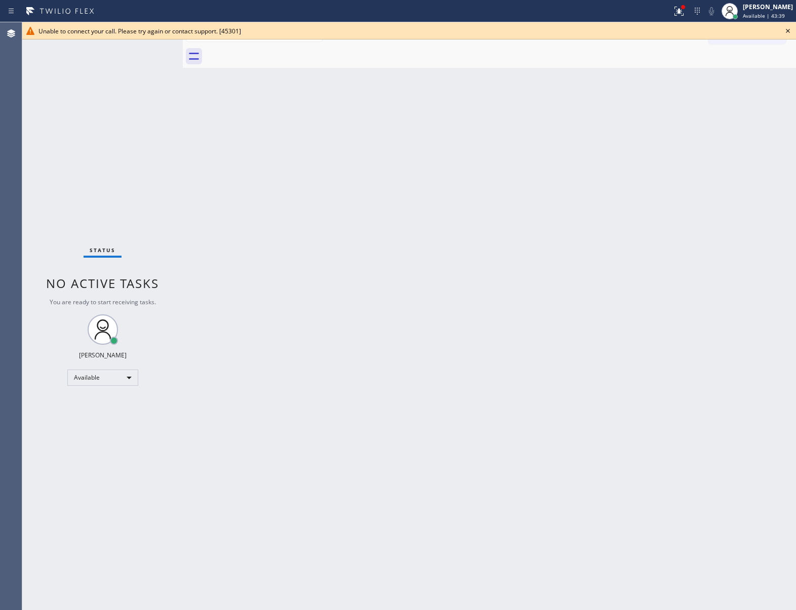
click at [272, 53] on div at bounding box center [500, 56] width 591 height 23
click at [277, 50] on div at bounding box center [500, 56] width 591 height 23
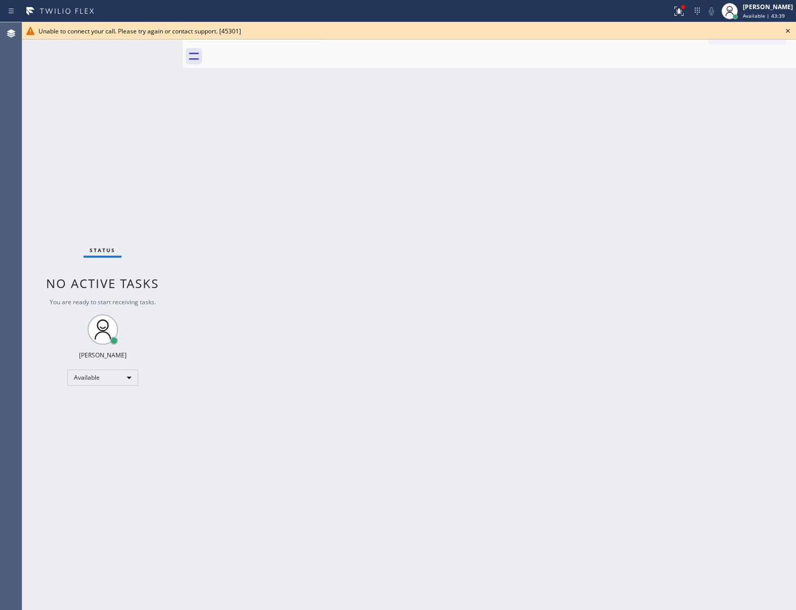
click at [277, 50] on div at bounding box center [500, 56] width 591 height 23
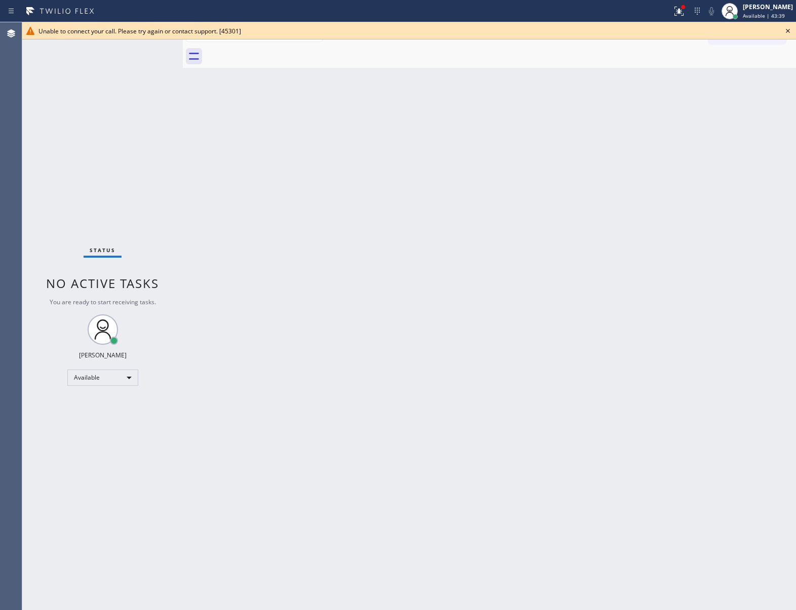
click at [277, 50] on div at bounding box center [500, 56] width 591 height 23
click at [676, 9] on icon at bounding box center [679, 10] width 6 height 4
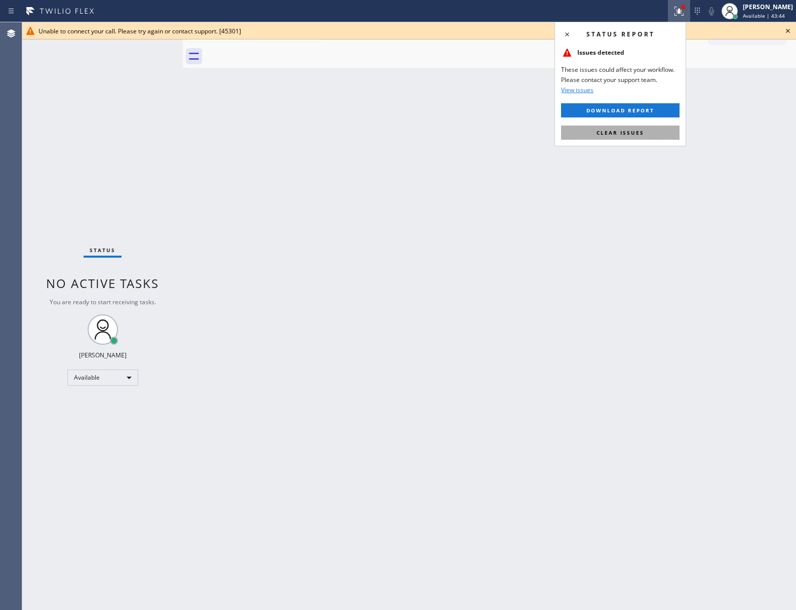
click at [643, 133] on span "Clear issues" at bounding box center [621, 132] width 48 height 7
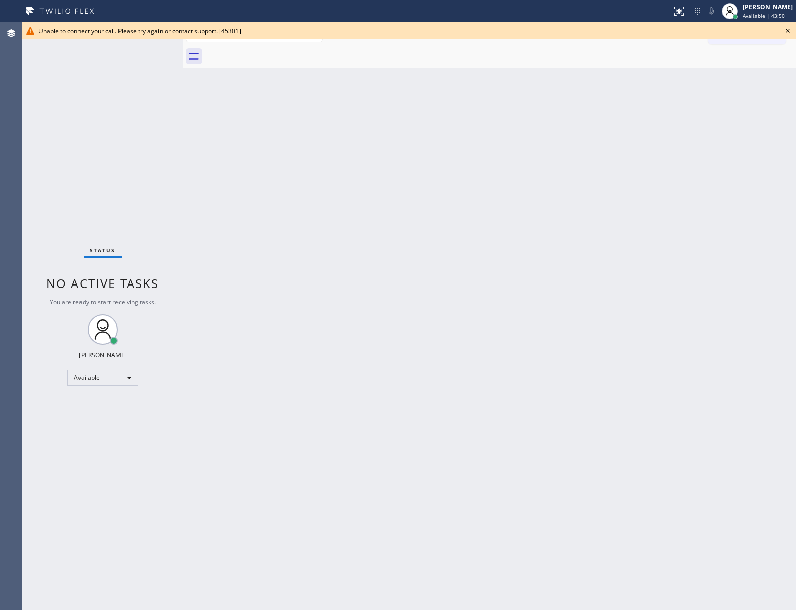
click at [49, 165] on div "Status No active tasks You are ready to start receiving tasks. [PERSON_NAME] Av…" at bounding box center [102, 316] width 161 height 588
drag, startPoint x: 173, startPoint y: 125, endPoint x: 219, endPoint y: 96, distance: 54.1
click at [172, 125] on div "Status No active tasks You are ready to start receiving tasks. [PERSON_NAME] Av…" at bounding box center [102, 316] width 161 height 588
click at [789, 29] on icon at bounding box center [788, 31] width 4 height 4
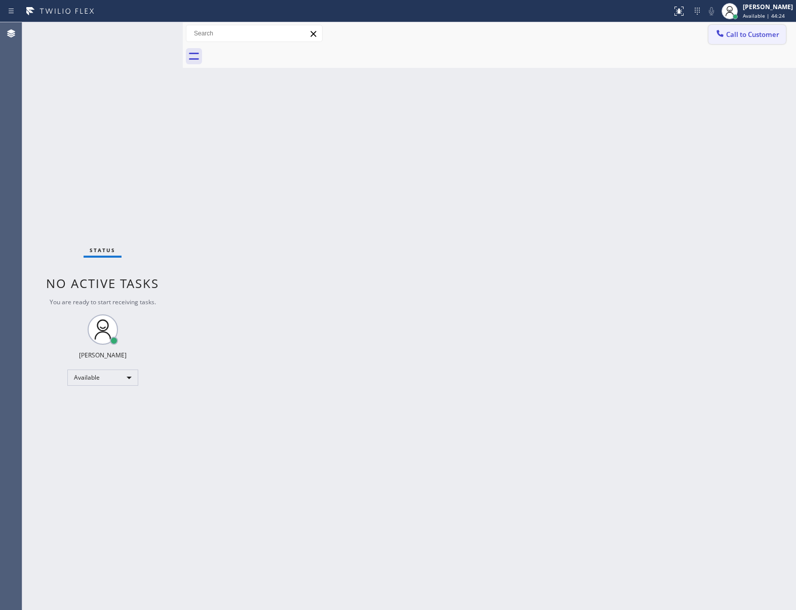
click at [734, 29] on button "Call to Customer" at bounding box center [748, 34] width 78 height 19
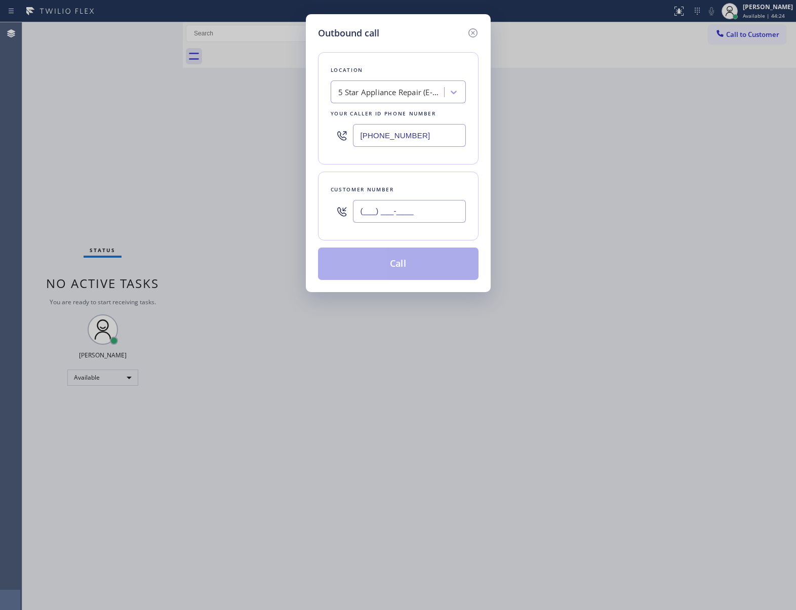
click at [424, 210] on input "(___) ___-____" at bounding box center [409, 211] width 113 height 23
paste input "917) 817-9858"
type input "[PHONE_NUMBER]"
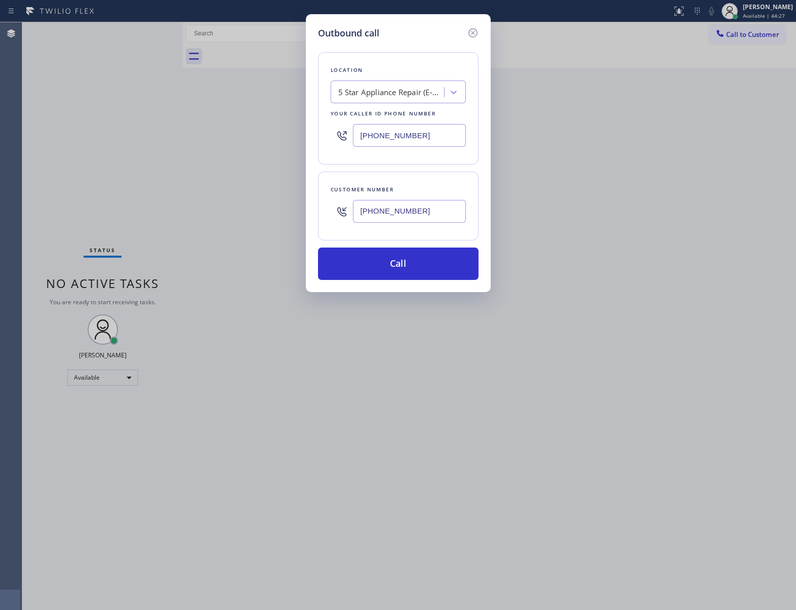
click at [388, 139] on input "[PHONE_NUMBER]" at bounding box center [409, 135] width 113 height 23
paste input "646) 650-2901"
type input "[PHONE_NUMBER]"
click at [445, 261] on button "Call" at bounding box center [398, 264] width 161 height 32
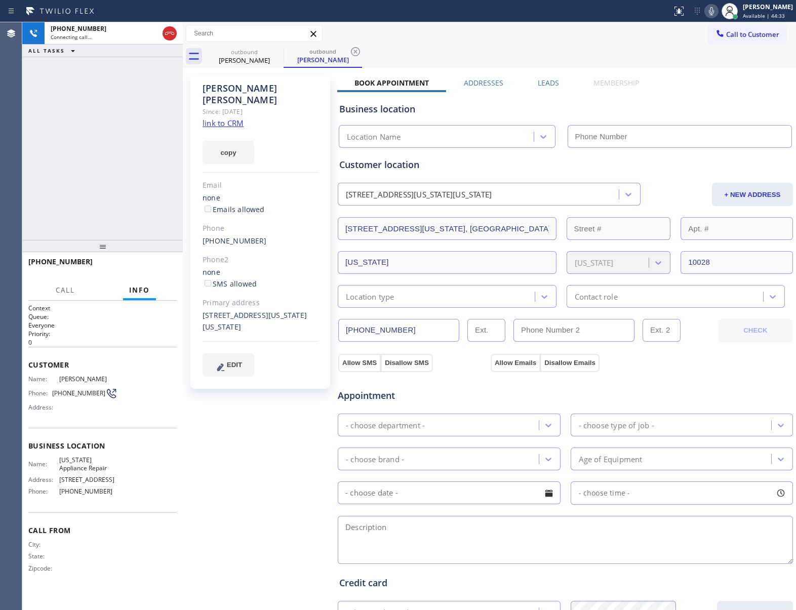
type input "[PHONE_NUMBER]"
click at [140, 140] on div "[PHONE_NUMBER] Connecting call… ALL TASKS ALL TASKS ACTIVE TASKS TASKS IN WRAP …" at bounding box center [102, 131] width 161 height 218
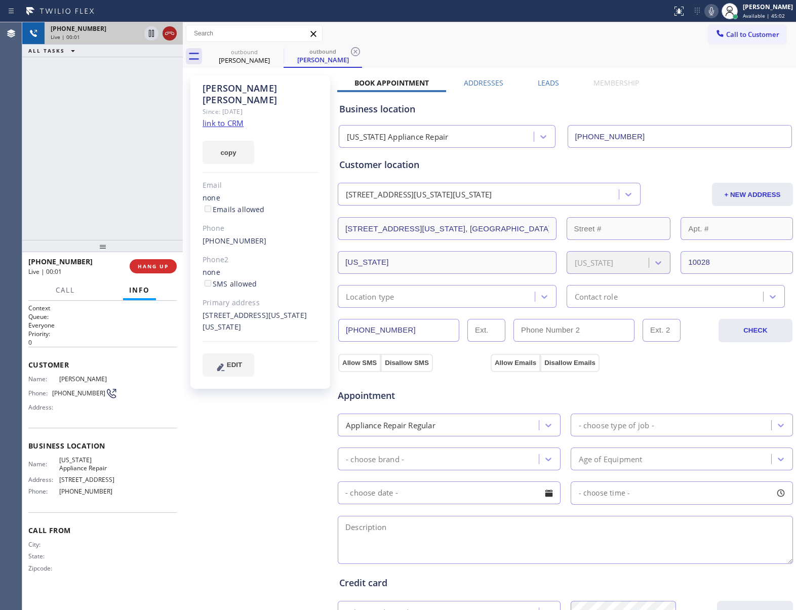
click at [166, 37] on icon at bounding box center [170, 33] width 12 height 12
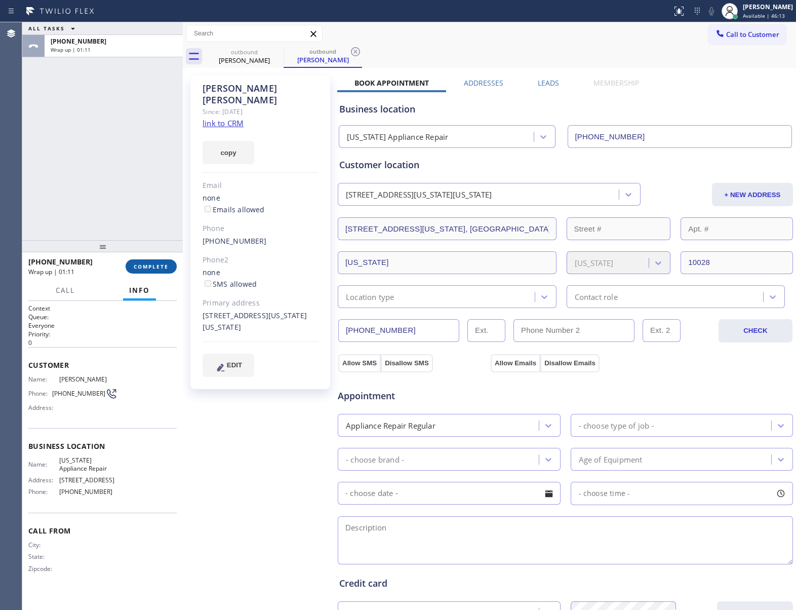
click at [157, 273] on button "COMPLETE" at bounding box center [151, 266] width 51 height 14
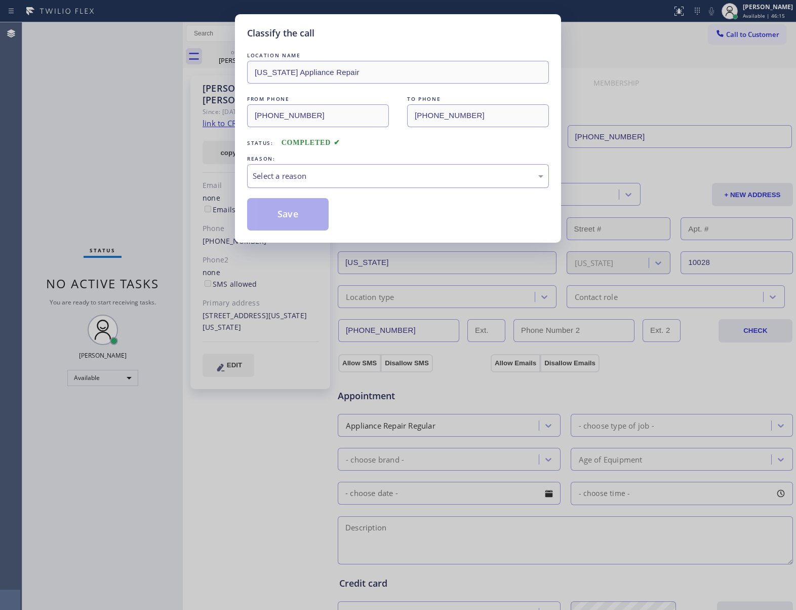
click at [273, 183] on div "Select a reason" at bounding box center [398, 176] width 302 height 24
click at [294, 176] on div "#2 Not Booked - Dont do type/out of service area/bad call" at bounding box center [398, 176] width 291 height 12
click at [293, 224] on button "Save" at bounding box center [288, 214] width 82 height 32
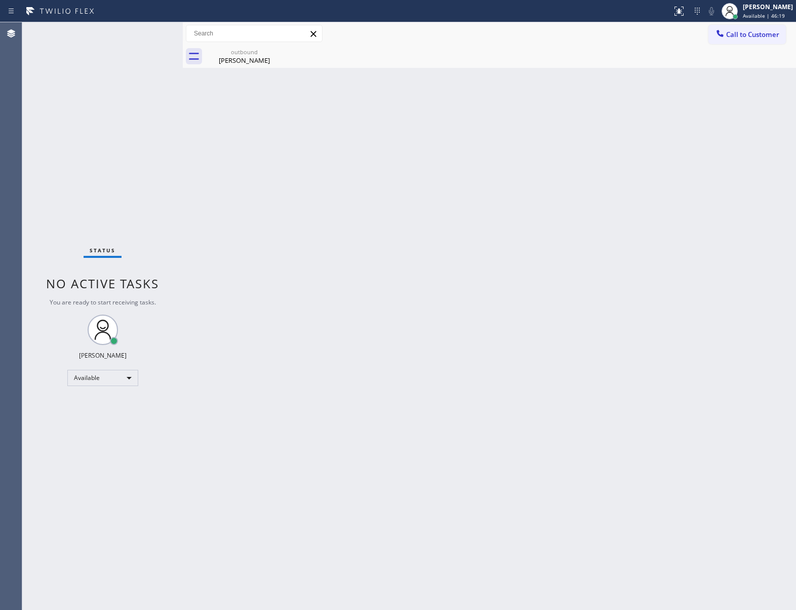
drag, startPoint x: 126, startPoint y: 175, endPoint x: 156, endPoint y: 173, distance: 30.5
click at [156, 173] on div "Status No active tasks You are ready to start receiving tasks. [PERSON_NAME] Av…" at bounding box center [102, 316] width 161 height 588
click at [758, 35] on span "Call to Customer" at bounding box center [752, 34] width 53 height 9
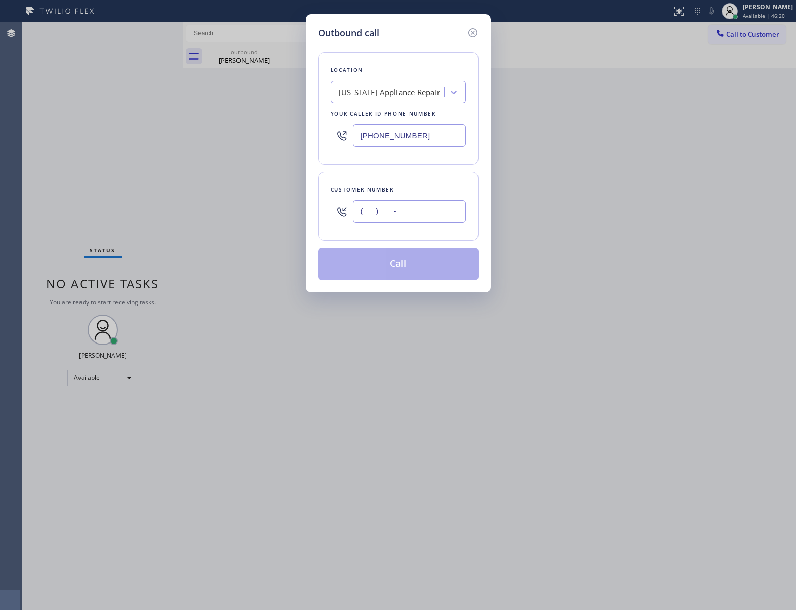
click at [418, 209] on input "(___) ___-____" at bounding box center [409, 211] width 113 height 23
paste input "363) 201-8087"
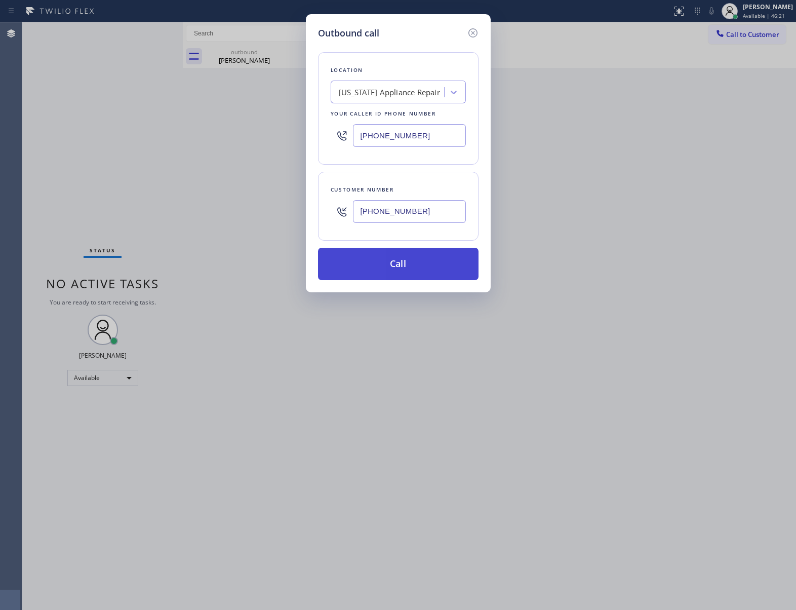
type input "[PHONE_NUMBER]"
click at [410, 262] on button "Call" at bounding box center [398, 264] width 161 height 32
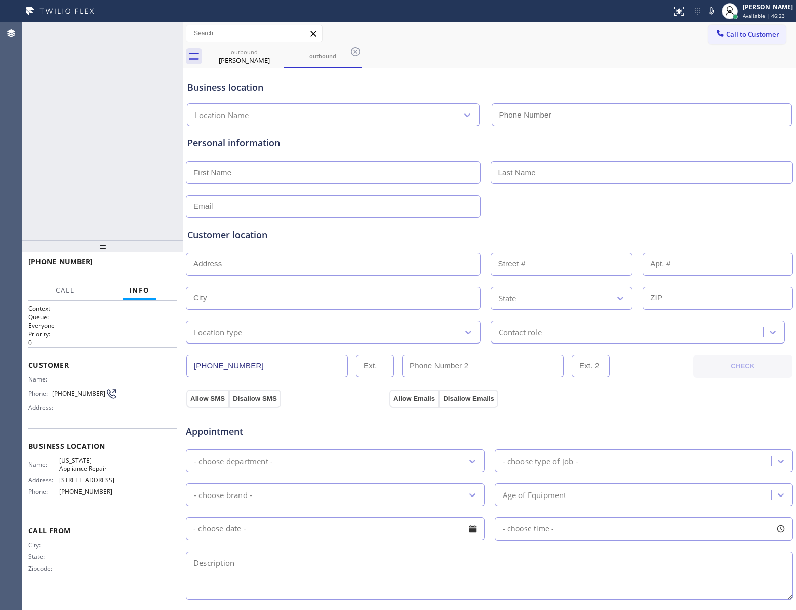
type input "[PHONE_NUMBER]"
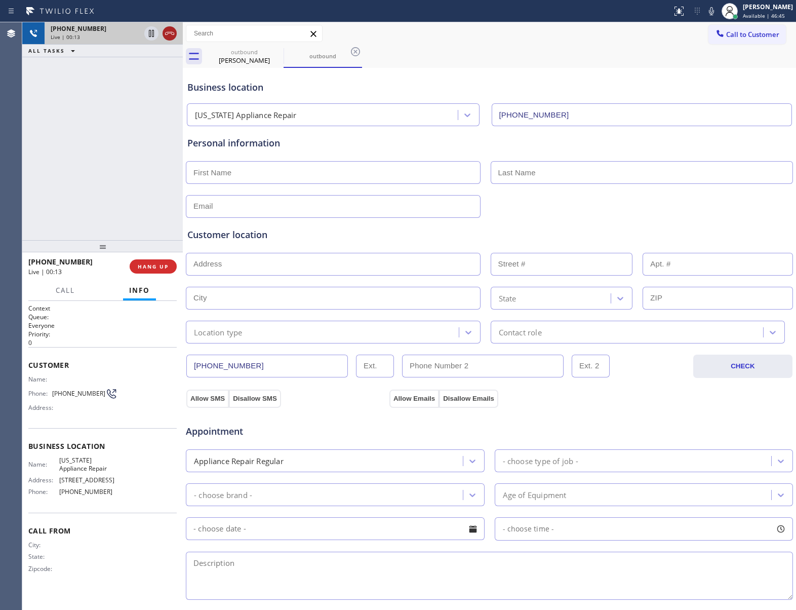
click at [175, 35] on icon at bounding box center [170, 33] width 12 height 12
